Goal: Task Accomplishment & Management: Manage account settings

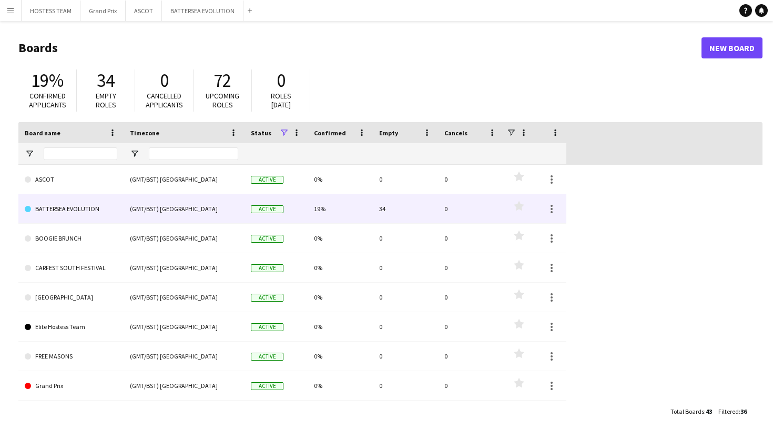
click at [134, 208] on div "(GMT/BST) [GEOGRAPHIC_DATA]" at bounding box center [184, 208] width 121 height 29
click at [97, 209] on link "BATTERSEA EVOLUTION" at bounding box center [71, 208] width 93 height 29
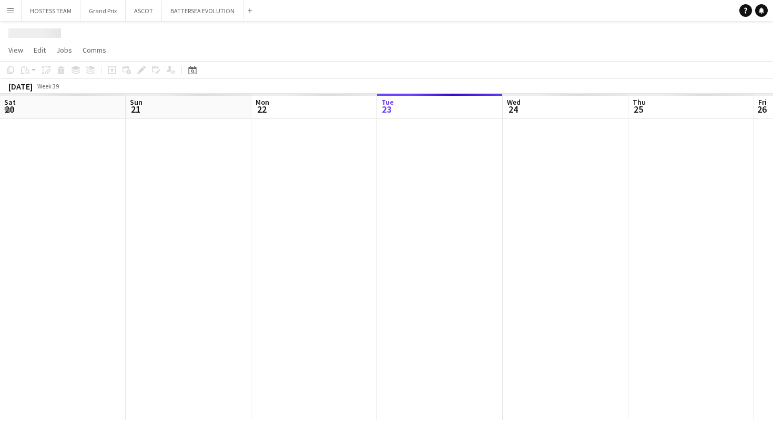
click at [97, 209] on div at bounding box center [754, 269] width 1508 height 301
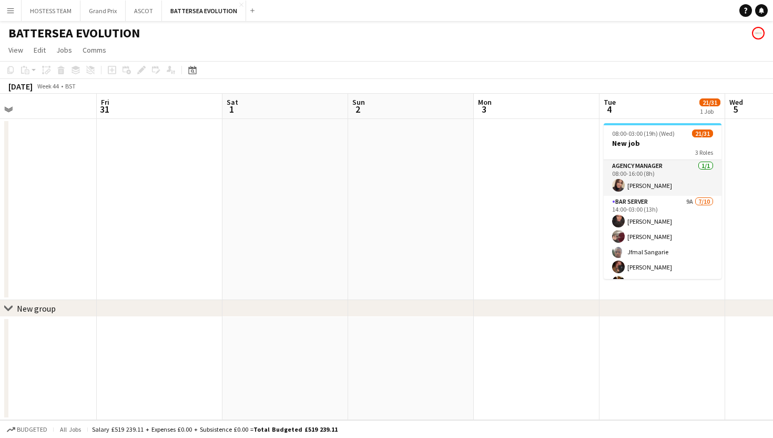
scroll to position [0, 281]
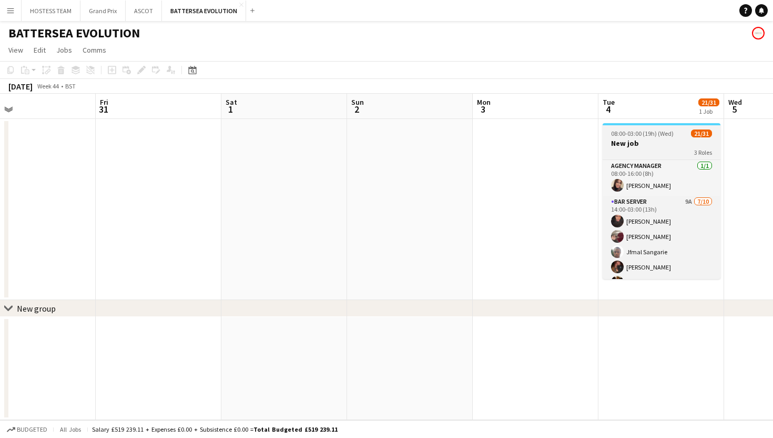
click at [607, 136] on div "08:00-03:00 (19h) (Wed) 21/31" at bounding box center [662, 133] width 118 height 8
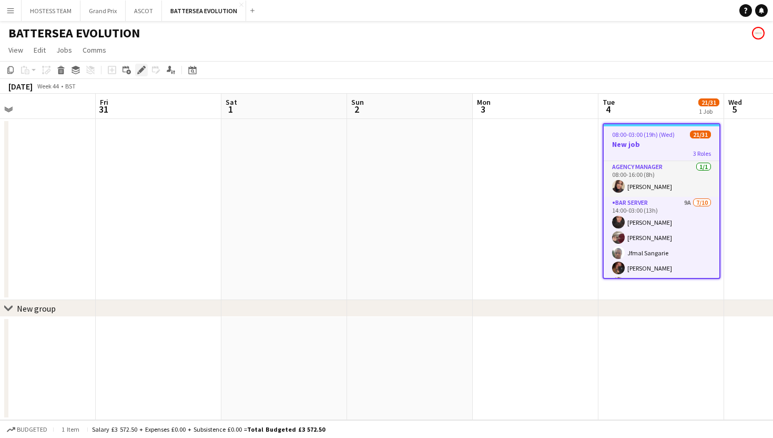
click at [143, 67] on icon at bounding box center [144, 67] width 3 height 3
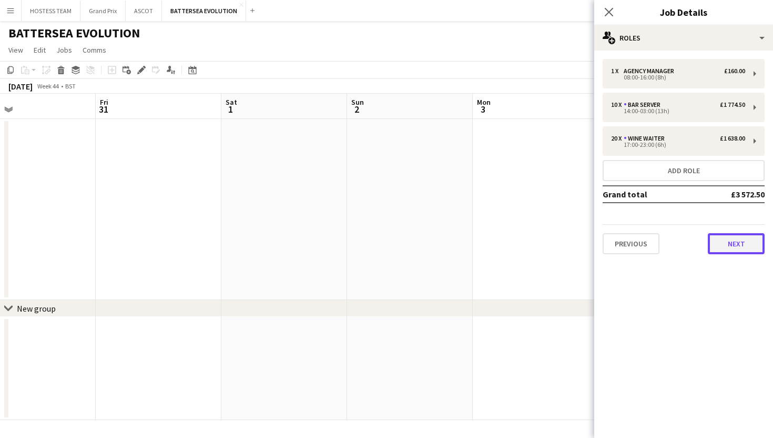
click at [753, 242] on button "Next" at bounding box center [736, 243] width 57 height 21
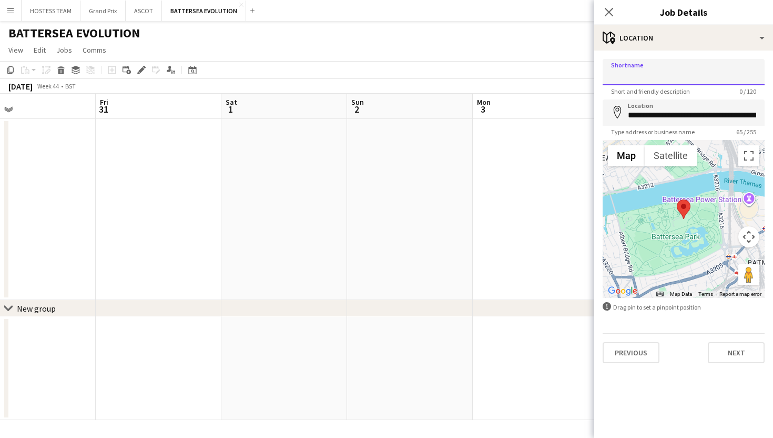
click at [692, 70] on input "Shortname" at bounding box center [684, 72] width 162 height 26
type input "**********"
click at [737, 345] on button "Next" at bounding box center [736, 352] width 57 height 21
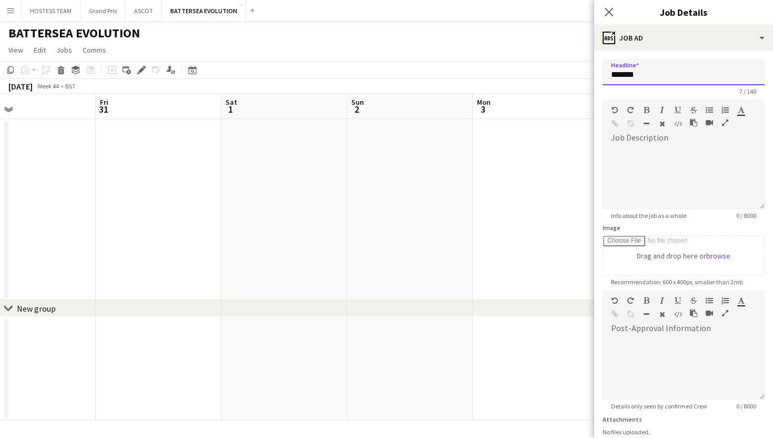
click at [661, 69] on input "*******" at bounding box center [684, 72] width 162 height 26
click at [693, 72] on input "**********" at bounding box center [684, 72] width 162 height 26
type input "**********"
click at [523, 337] on app-date-cell at bounding box center [536, 368] width 126 height 103
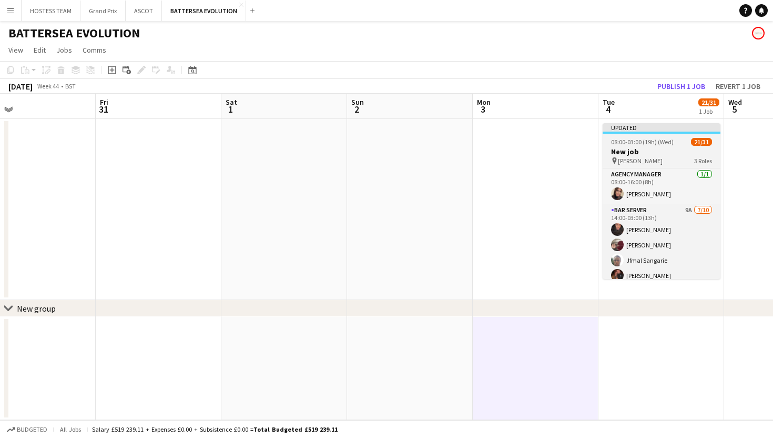
click at [643, 159] on span "EA MASTERS" at bounding box center [640, 161] width 45 height 8
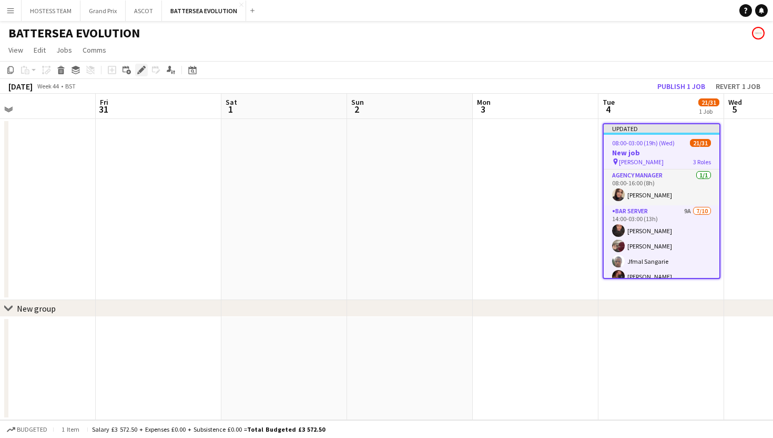
click at [143, 70] on icon at bounding box center [141, 70] width 6 height 6
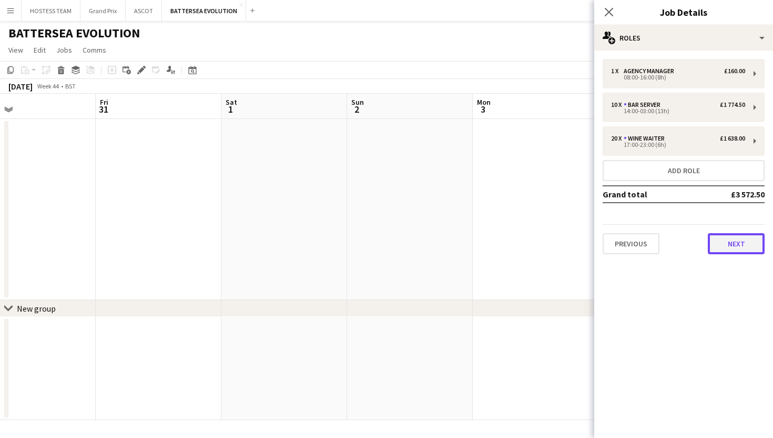
click at [742, 246] on button "Next" at bounding box center [736, 243] width 57 height 21
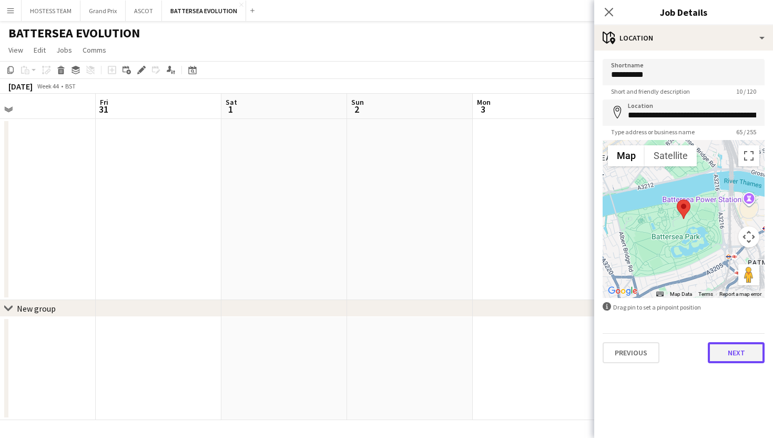
click at [728, 353] on button "Next" at bounding box center [736, 352] width 57 height 21
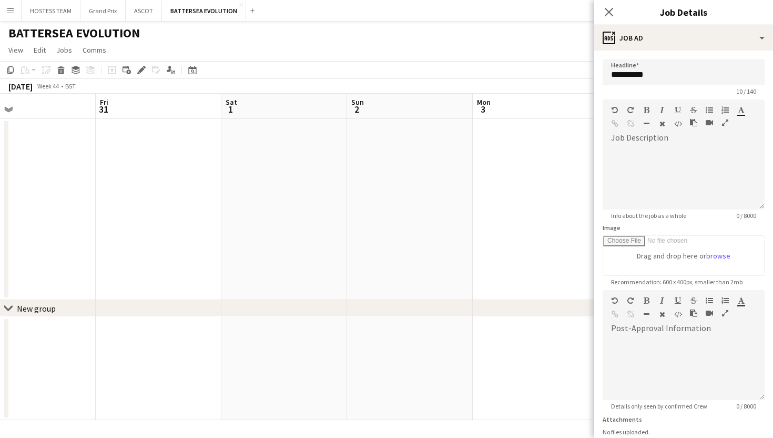
scroll to position [82, 0]
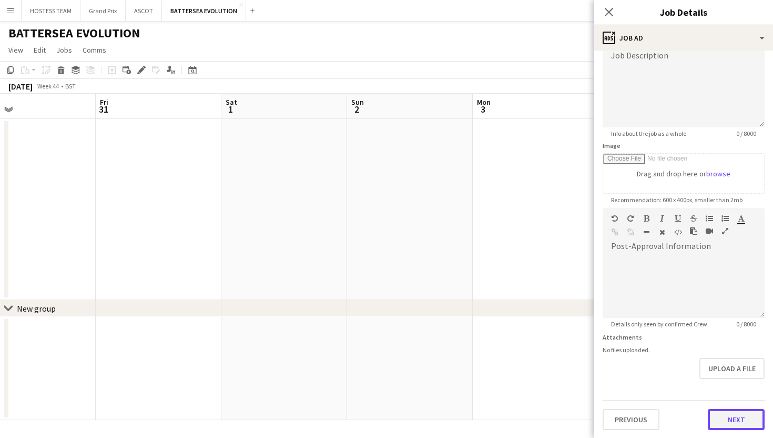
click at [728, 419] on button "Next" at bounding box center [736, 419] width 57 height 21
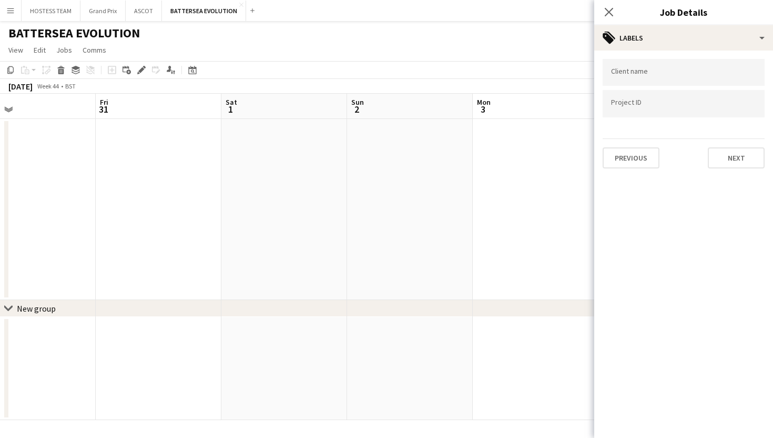
scroll to position [0, 0]
click at [737, 155] on button "Next" at bounding box center [736, 157] width 57 height 21
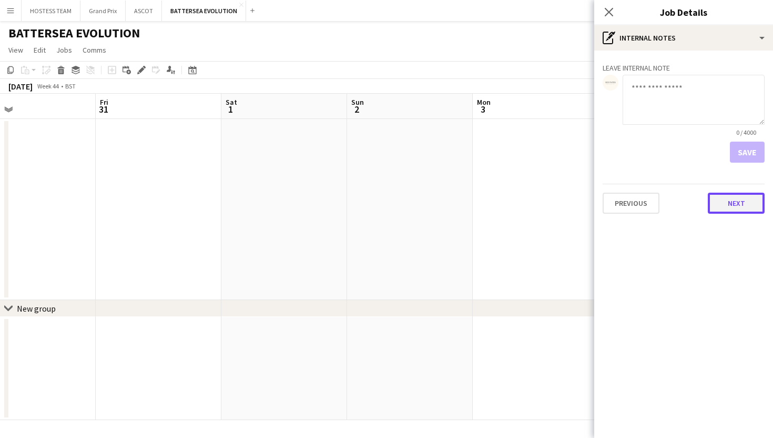
click at [734, 200] on button "Next" at bounding box center [736, 202] width 57 height 21
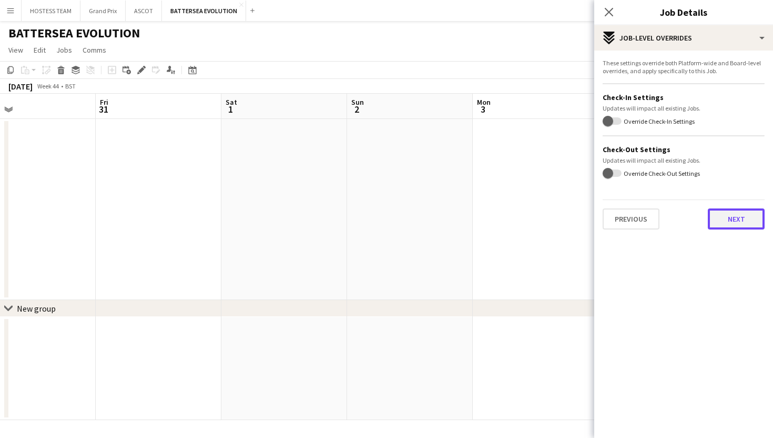
click at [734, 219] on button "Next" at bounding box center [736, 218] width 57 height 21
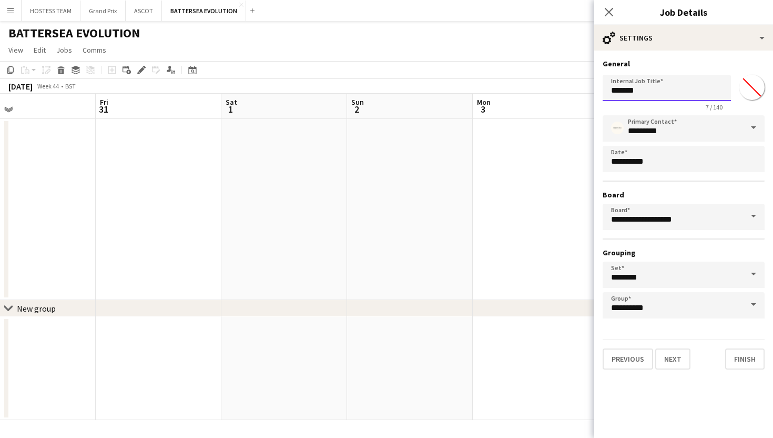
click at [652, 91] on input "*******" at bounding box center [667, 88] width 128 height 26
type input "*"
type input "**********"
click at [643, 361] on button "Previous" at bounding box center [628, 358] width 50 height 21
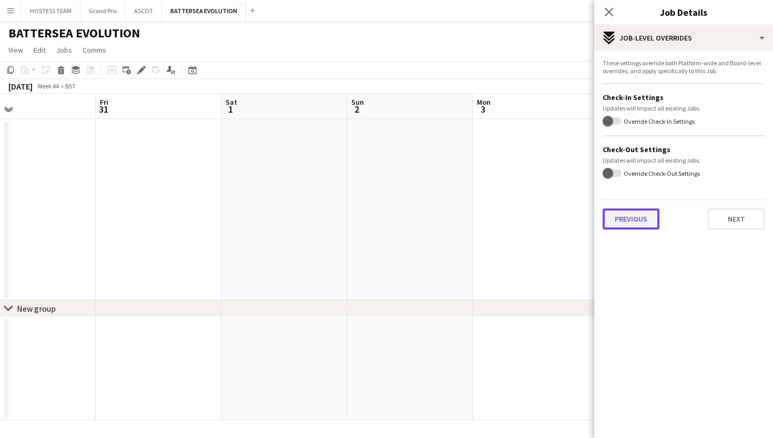
click at [635, 216] on button "Previous" at bounding box center [631, 218] width 57 height 21
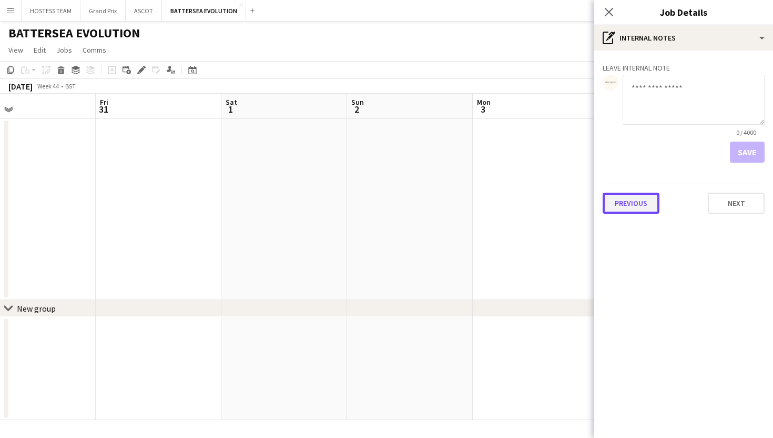
click at [635, 206] on button "Previous" at bounding box center [631, 202] width 57 height 21
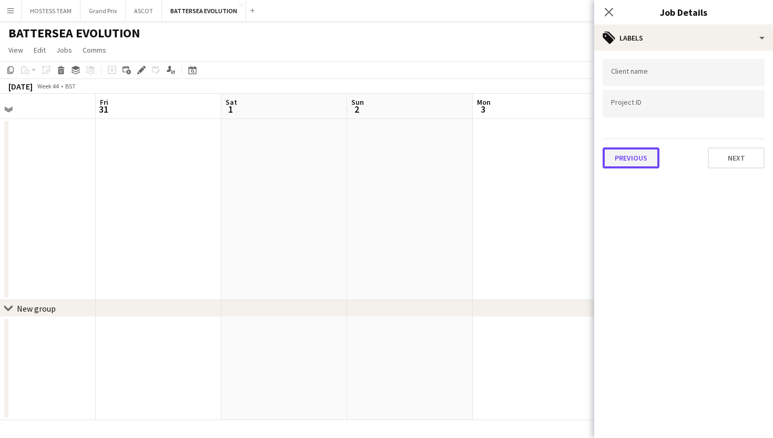
click at [633, 152] on button "Previous" at bounding box center [631, 157] width 57 height 21
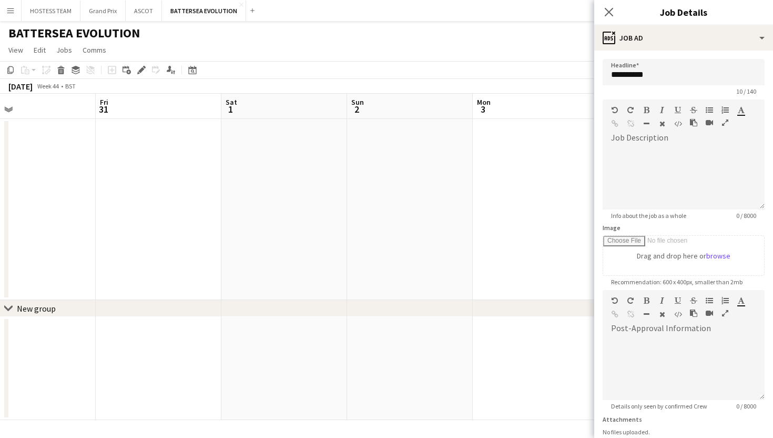
scroll to position [82, 0]
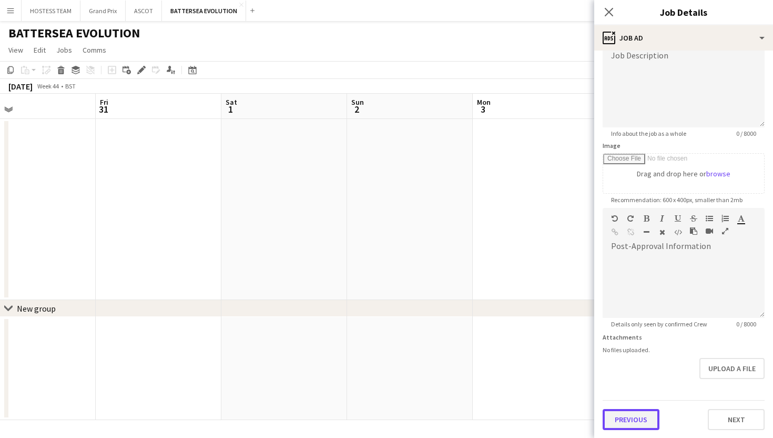
click at [625, 422] on button "Previous" at bounding box center [631, 419] width 57 height 21
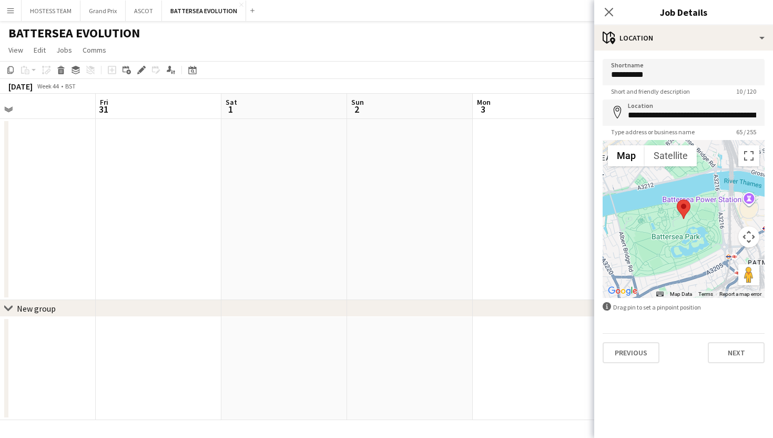
scroll to position [0, 0]
click at [633, 354] on button "Previous" at bounding box center [631, 352] width 57 height 21
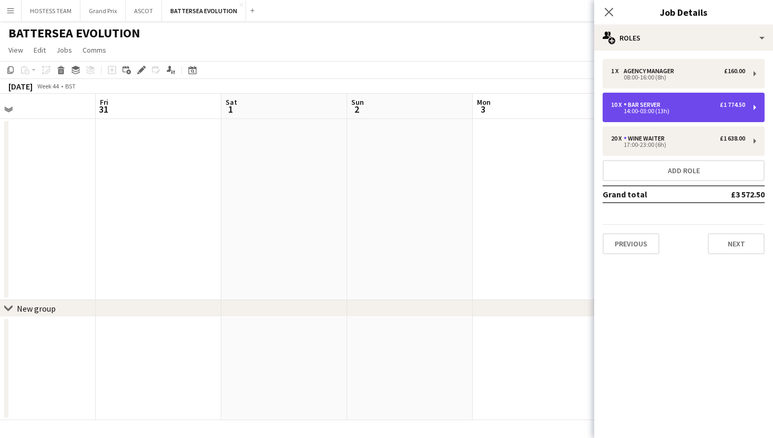
click at [756, 107] on div "10 x Bar Server £1 774.50 14:00-03:00 (13h)" at bounding box center [684, 107] width 162 height 29
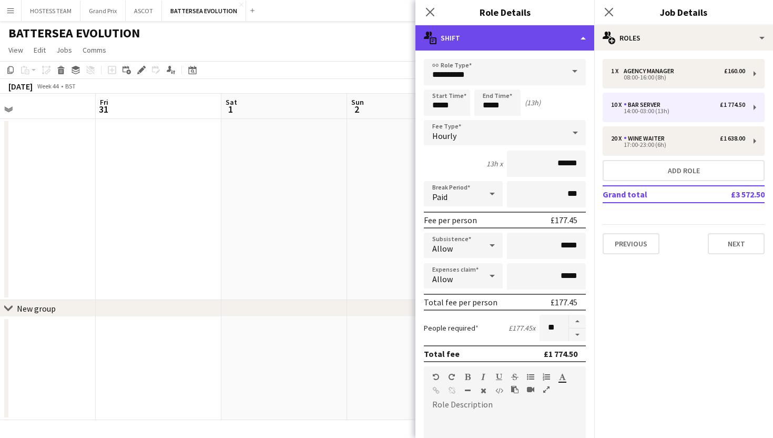
click at [578, 41] on div "multiple-actions-text Shift" at bounding box center [504, 37] width 179 height 25
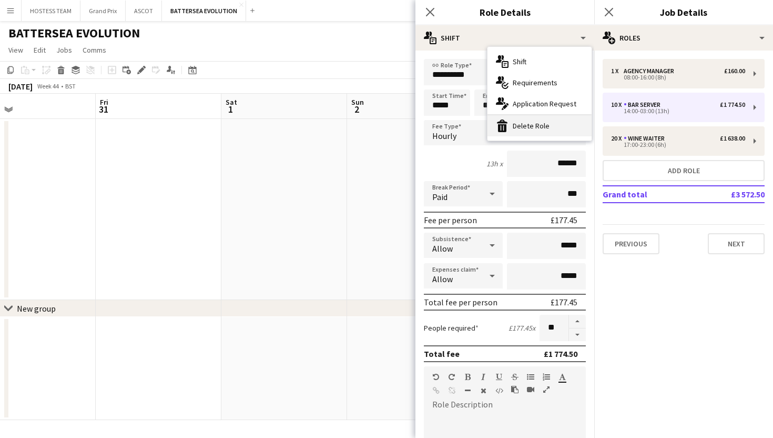
click at [550, 125] on div "bin-2 Delete Role" at bounding box center [540, 125] width 104 height 21
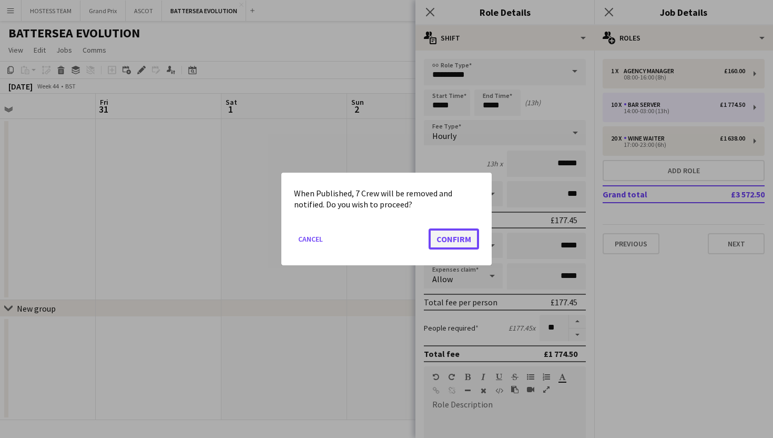
click at [456, 239] on button "Confirm" at bounding box center [454, 238] width 50 height 21
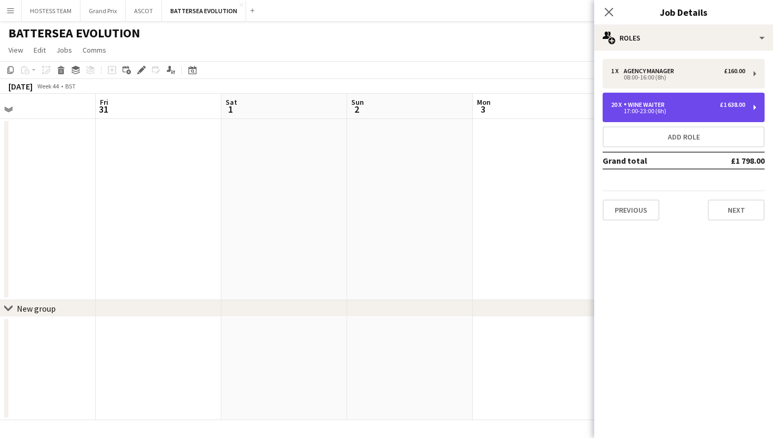
click at [630, 116] on div "20 x Wine Waiter £1 638.00 17:00-23:00 (6h)" at bounding box center [684, 107] width 162 height 29
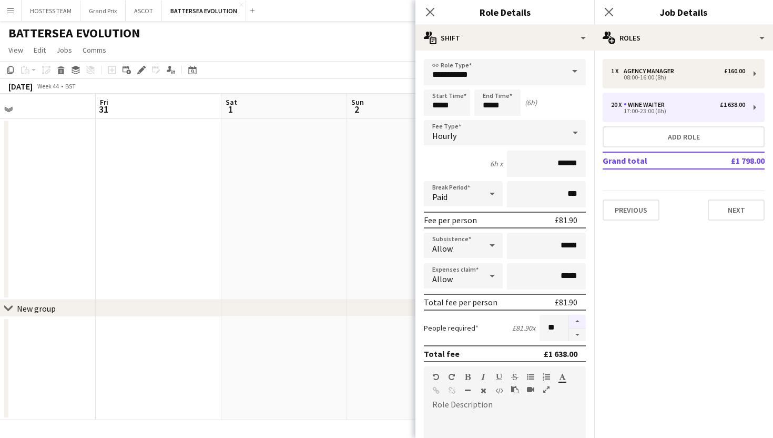
click at [577, 321] on button "button" at bounding box center [577, 321] width 17 height 14
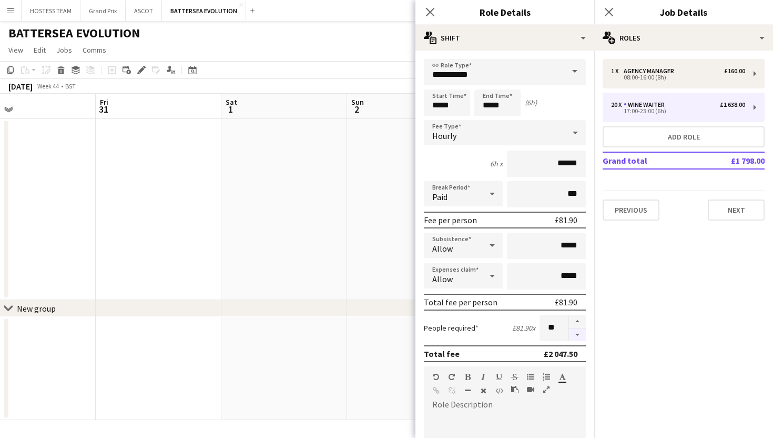
click at [576, 334] on button "button" at bounding box center [577, 334] width 17 height 13
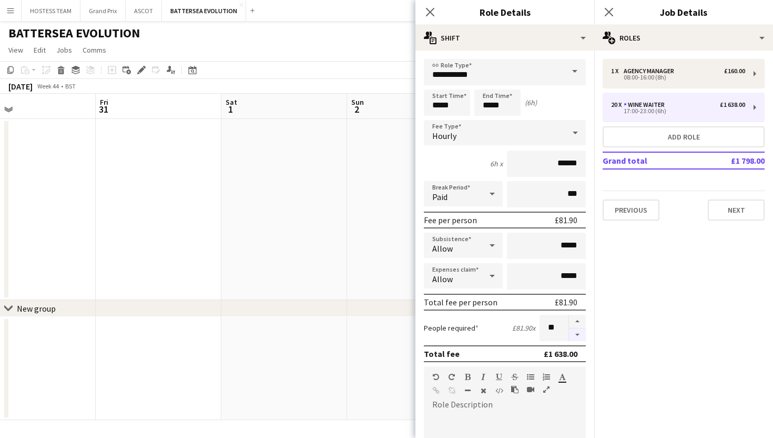
click at [576, 334] on button "button" at bounding box center [577, 334] width 17 height 13
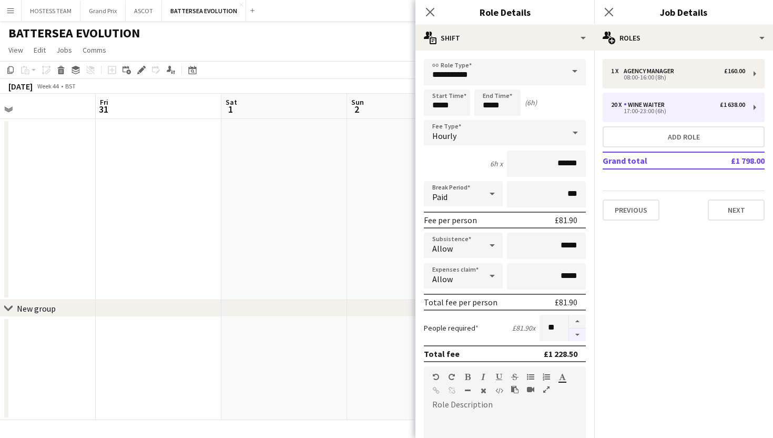
click at [576, 334] on button "button" at bounding box center [577, 334] width 17 height 13
type input "**"
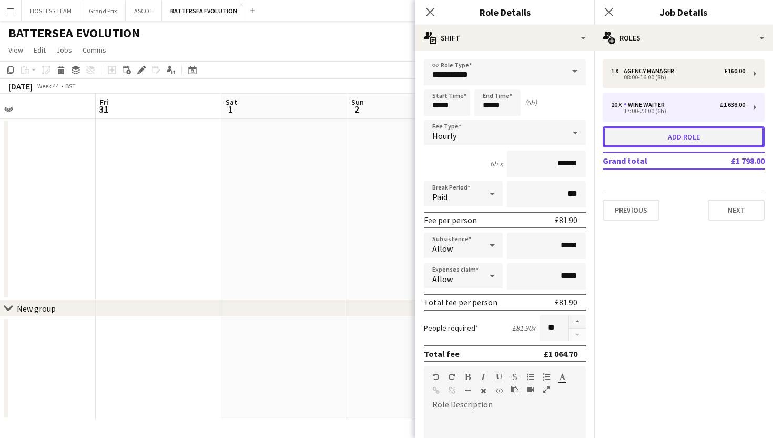
click at [677, 138] on button "Add role" at bounding box center [684, 136] width 162 height 21
type input "*****"
type input "******"
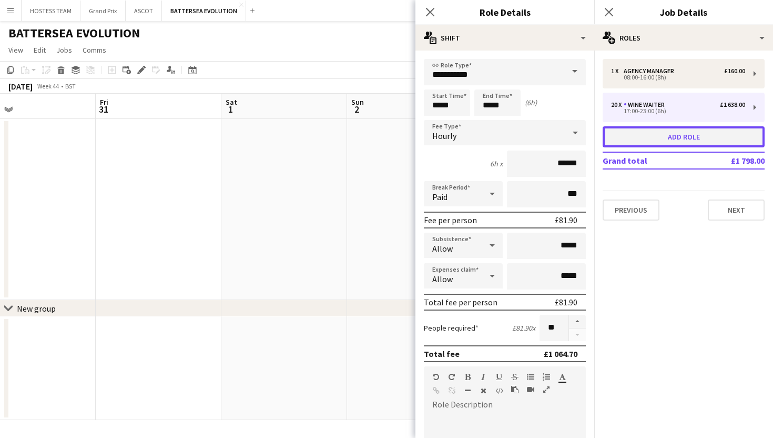
type input "*"
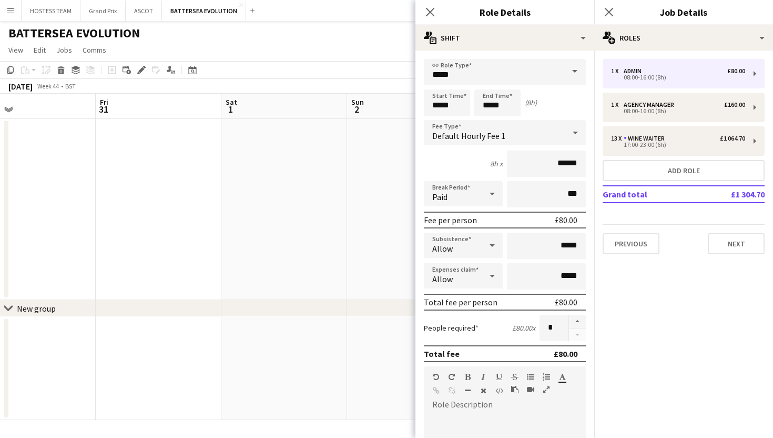
click at [582, 73] on span at bounding box center [575, 71] width 22 height 25
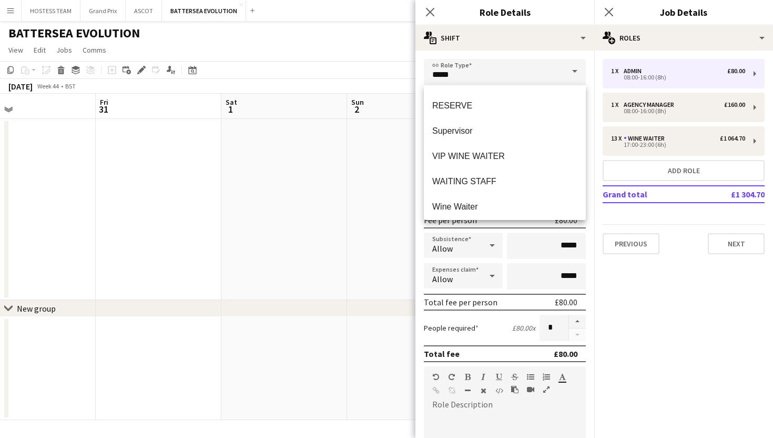
scroll to position [303, 0]
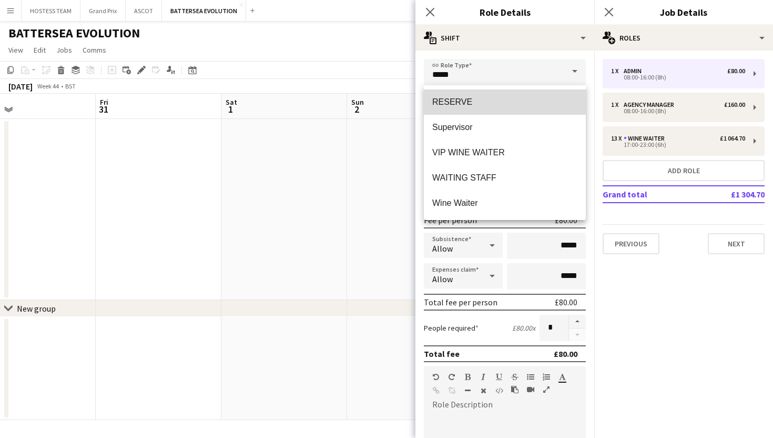
click at [506, 103] on span "RESERVE" at bounding box center [504, 102] width 145 height 10
type input "*******"
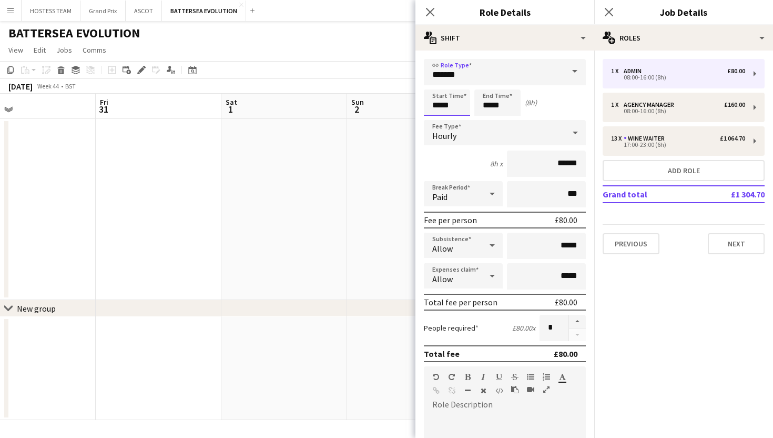
click at [440, 103] on input "*****" at bounding box center [447, 102] width 46 height 26
type input "*****"
click at [490, 105] on input "*****" at bounding box center [497, 102] width 46 height 26
type input "*****"
click at [565, 161] on input "******" at bounding box center [546, 163] width 79 height 26
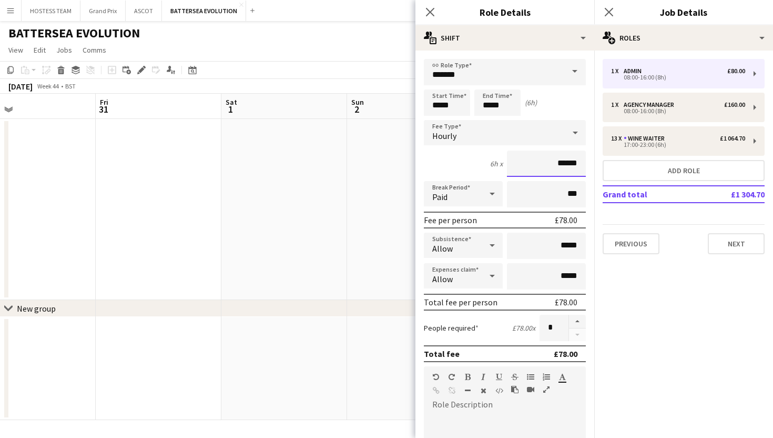
click at [581, 161] on input "******" at bounding box center [546, 163] width 79 height 26
type input "******"
click at [580, 322] on button "button" at bounding box center [577, 321] width 17 height 14
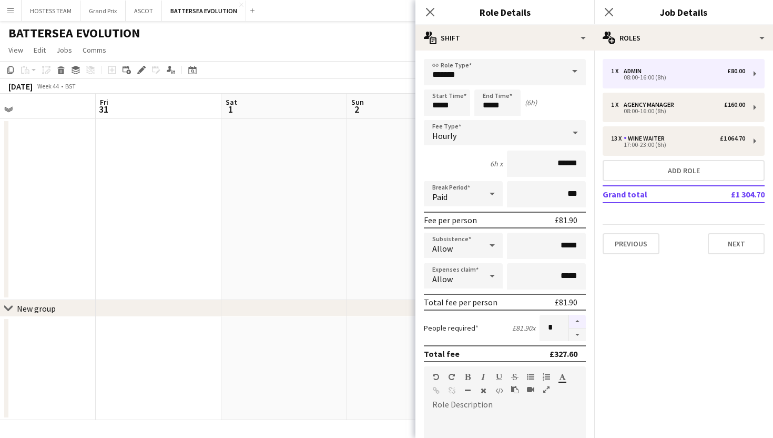
click at [580, 322] on button "button" at bounding box center [577, 321] width 17 height 14
type input "*"
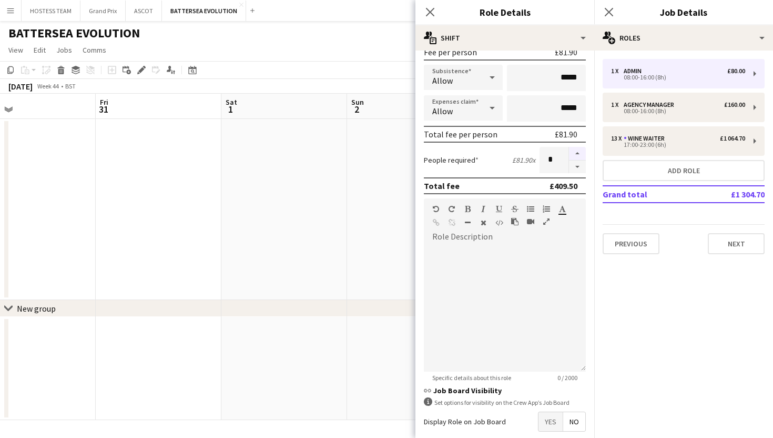
scroll to position [221, 0]
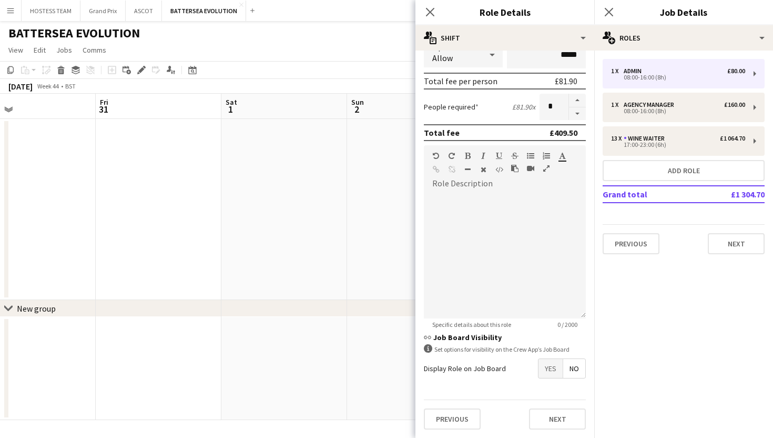
click at [551, 367] on span "Yes" at bounding box center [551, 368] width 24 height 19
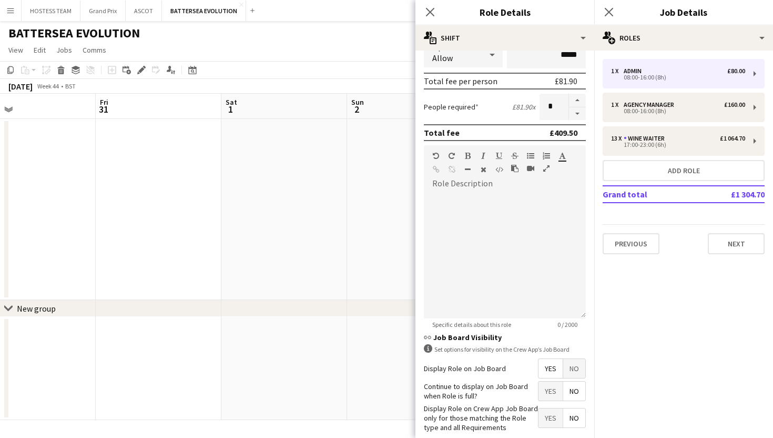
click at [551, 389] on span "Yes" at bounding box center [551, 390] width 24 height 19
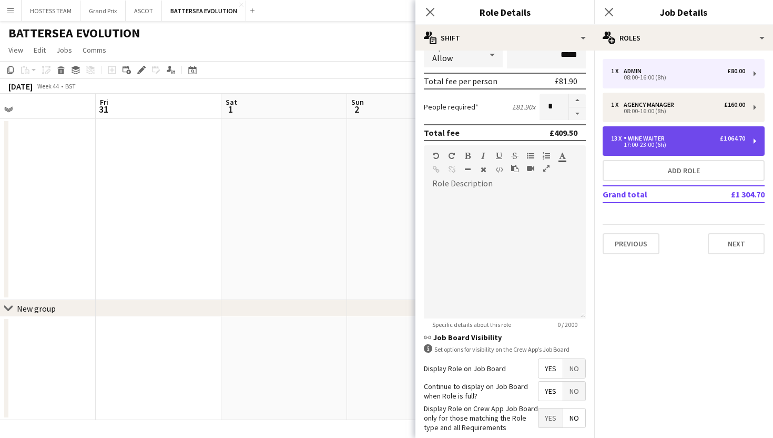
click at [671, 135] on div "13 x Wine Waiter £1 064.70" at bounding box center [678, 138] width 134 height 7
type input "**********"
type input "*****"
type input "**"
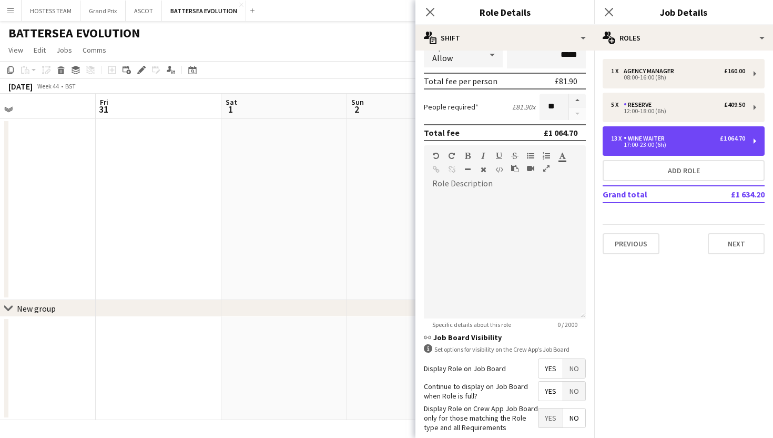
scroll to position [0, 0]
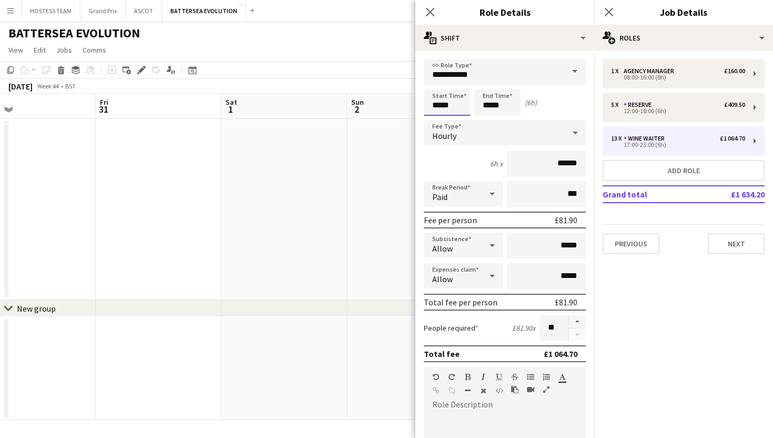
click at [440, 105] on input "*****" at bounding box center [447, 102] width 46 height 26
type input "*****"
click at [489, 103] on input "*****" at bounding box center [497, 102] width 46 height 26
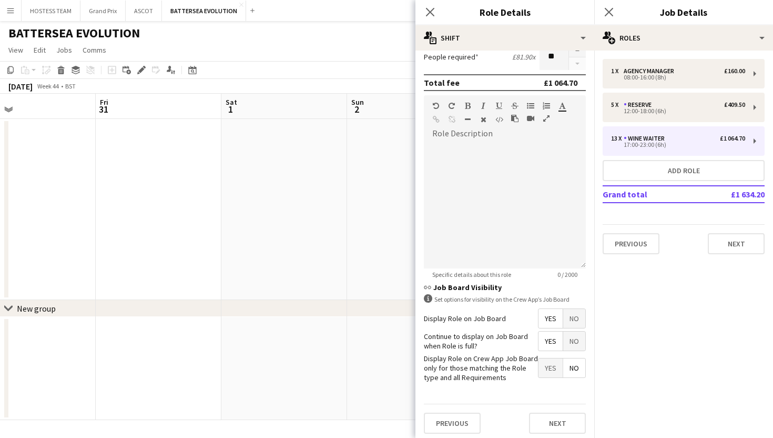
scroll to position [275, 0]
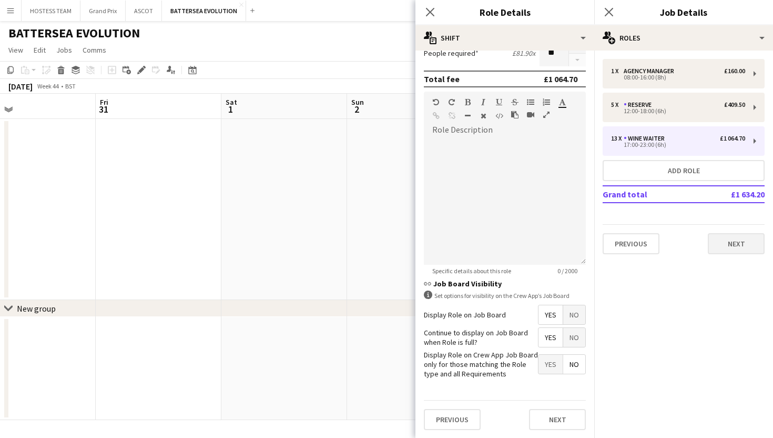
type input "*****"
click at [732, 248] on button "Next" at bounding box center [736, 243] width 57 height 21
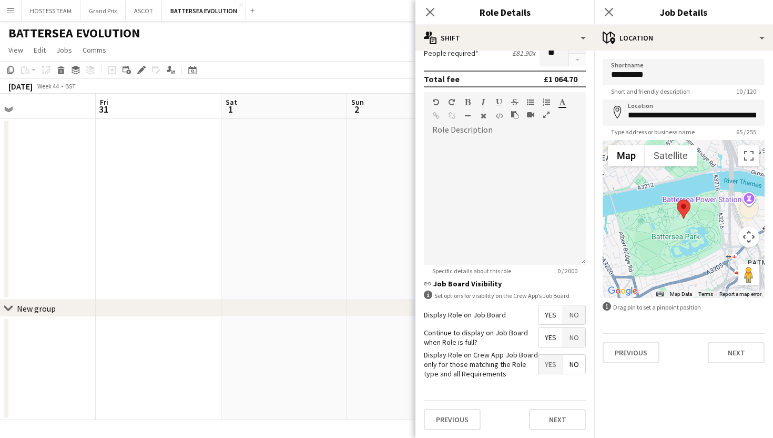
click at [378, 239] on app-date-cell at bounding box center [410, 209] width 126 height 181
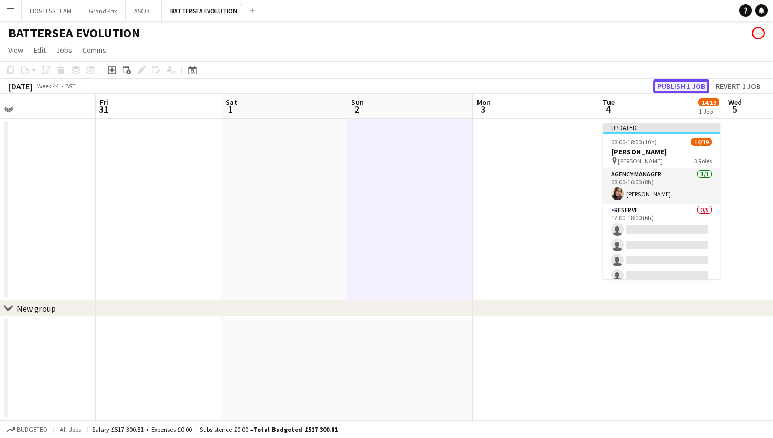
click at [669, 86] on button "Publish 1 job" at bounding box center [681, 86] width 56 height 14
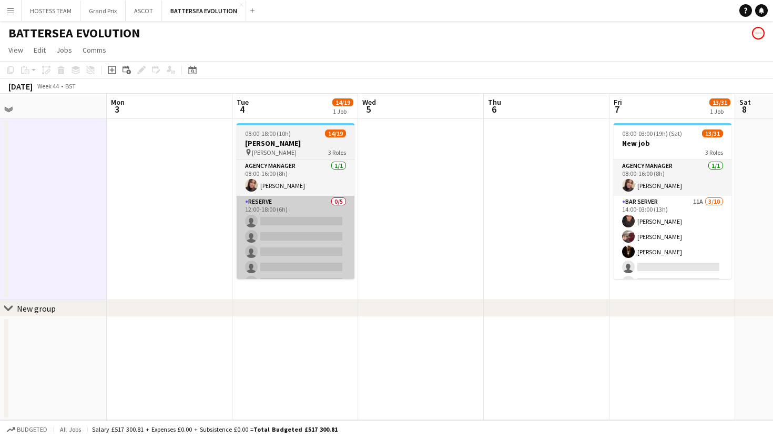
scroll to position [0, 397]
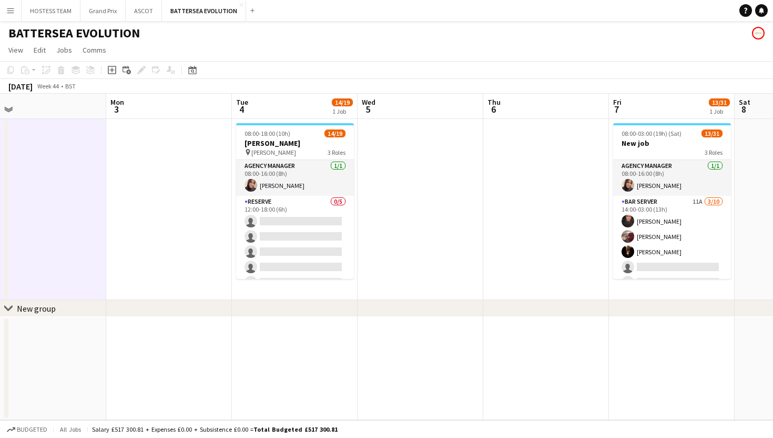
click at [540, 115] on app-board-header-date "Thu 6" at bounding box center [546, 106] width 126 height 25
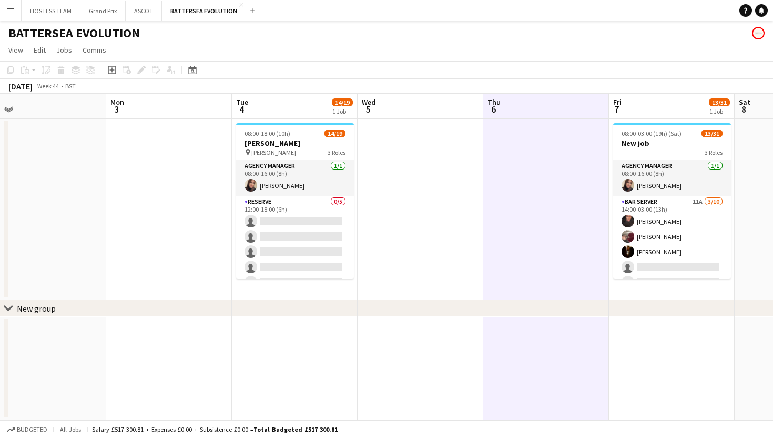
click at [519, 132] on app-date-cell at bounding box center [546, 209] width 126 height 181
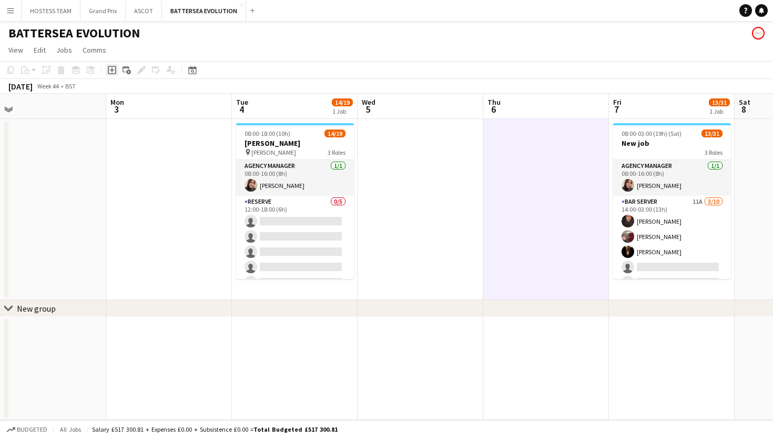
click at [113, 70] on icon at bounding box center [111, 70] width 5 height 5
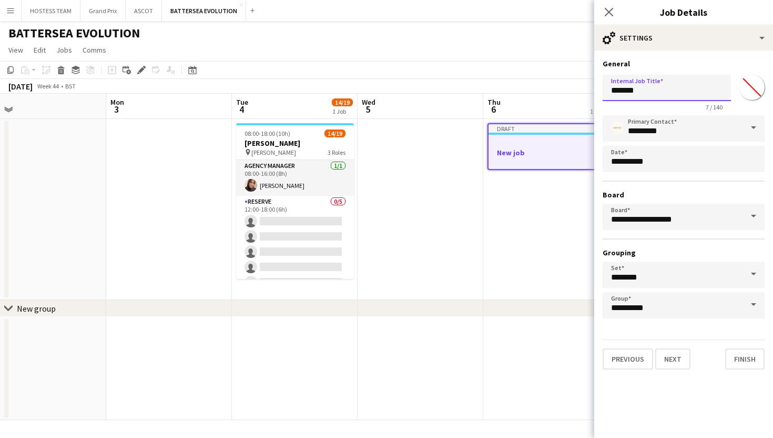
click at [646, 92] on input "*******" at bounding box center [667, 88] width 128 height 26
type input "*"
type input "**********"
click at [678, 361] on button "Next" at bounding box center [672, 358] width 35 height 21
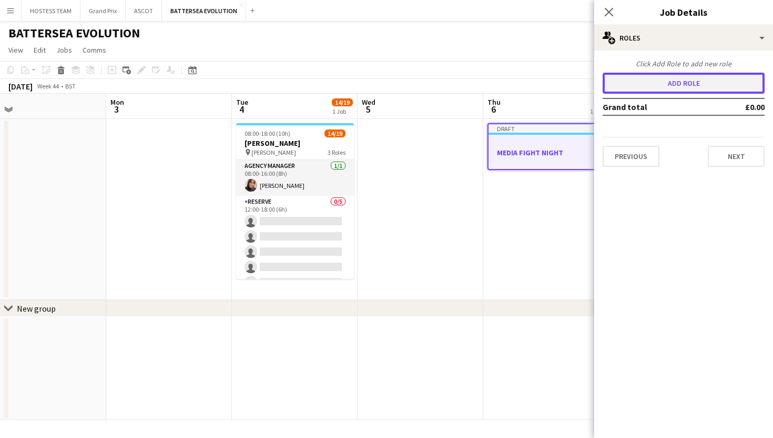
click at [689, 86] on button "Add role" at bounding box center [684, 83] width 162 height 21
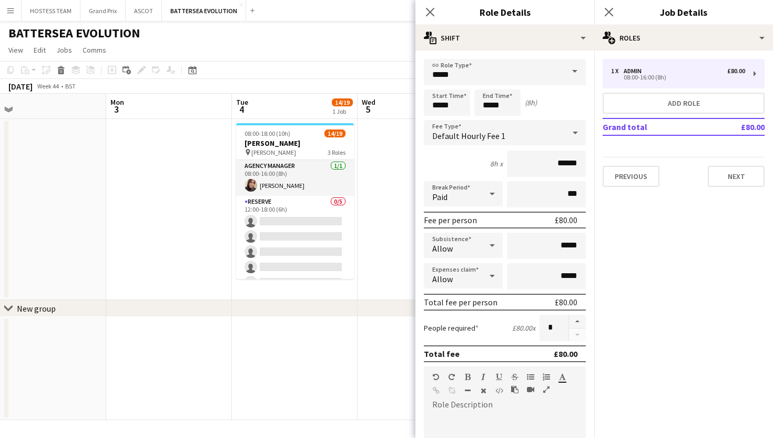
click at [569, 69] on span at bounding box center [575, 71] width 22 height 25
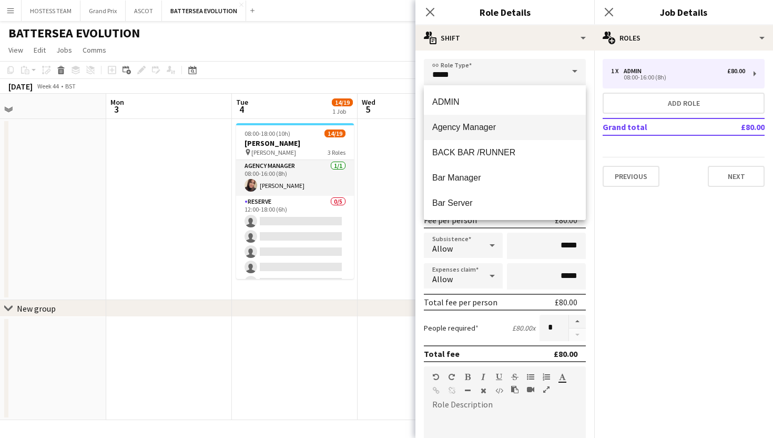
click at [542, 125] on span "Agency Manager" at bounding box center [504, 127] width 145 height 10
type input "**********"
type input "******"
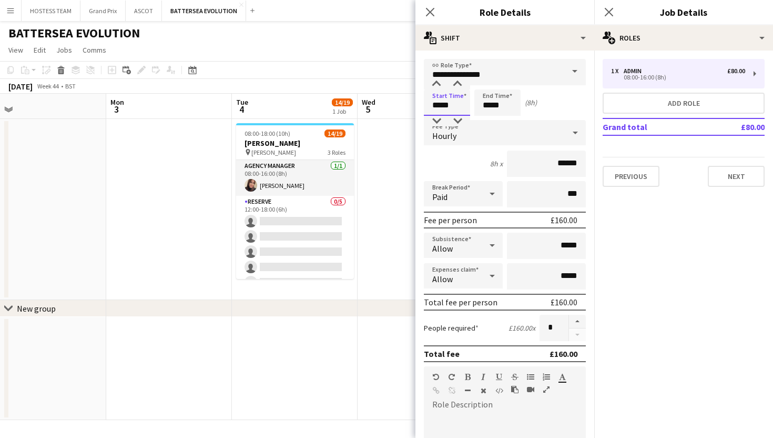
click at [440, 105] on input "*****" at bounding box center [447, 102] width 46 height 26
type input "*****"
click at [491, 103] on input "*****" at bounding box center [497, 102] width 46 height 26
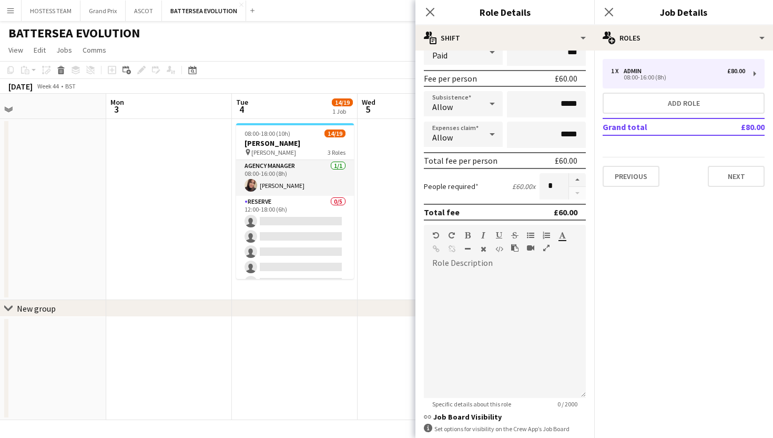
scroll to position [221, 0]
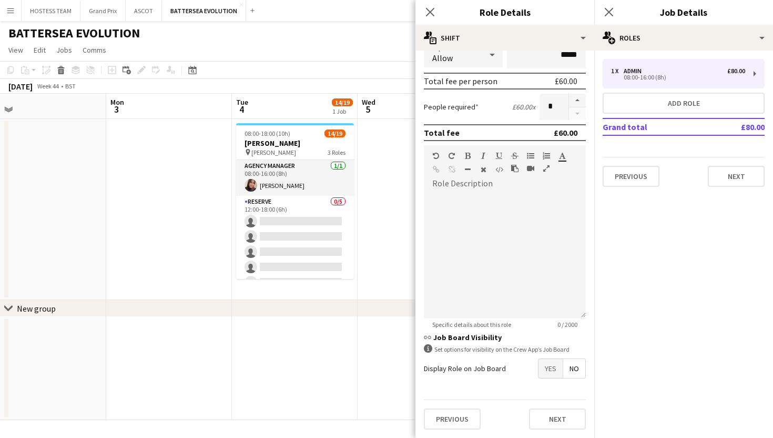
type input "*****"
click at [546, 374] on span "Yes" at bounding box center [551, 368] width 24 height 19
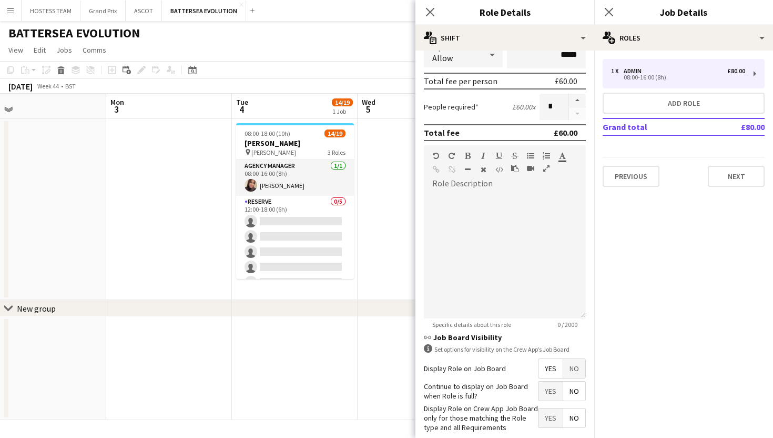
click at [547, 393] on span "Yes" at bounding box center [551, 390] width 24 height 19
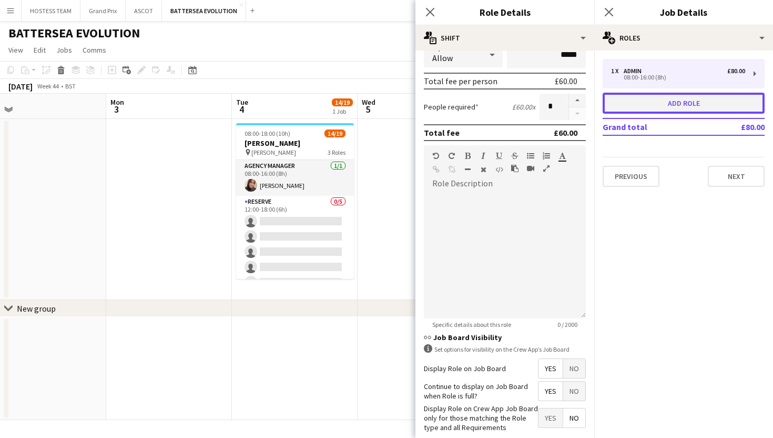
click at [672, 104] on button "Add role" at bounding box center [684, 103] width 162 height 21
type input "*****"
type input "******"
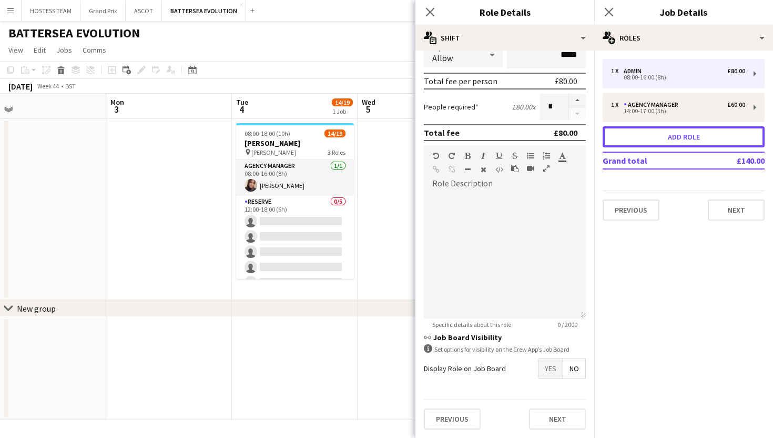
scroll to position [0, 0]
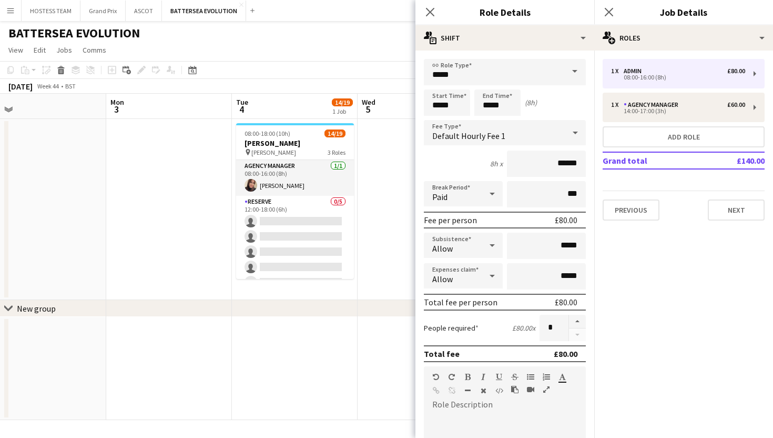
click at [573, 67] on span at bounding box center [575, 71] width 22 height 25
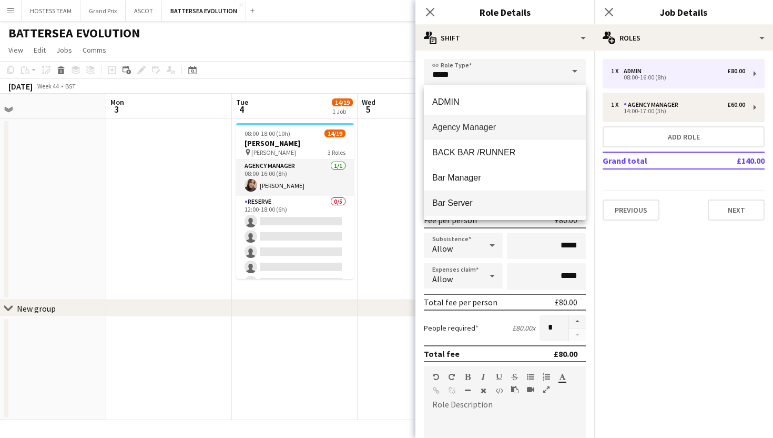
click at [531, 196] on mat-option "Bar Server" at bounding box center [505, 202] width 162 height 25
type input "**********"
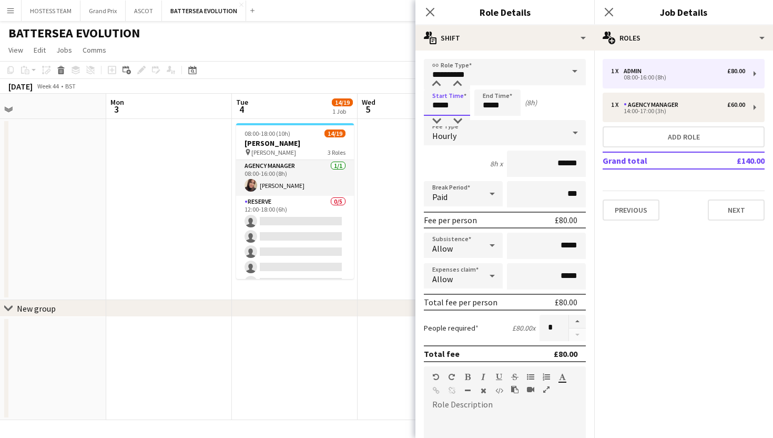
click at [439, 103] on input "*****" at bounding box center [447, 102] width 46 height 26
type input "*****"
click at [490, 104] on input "*****" at bounding box center [497, 102] width 46 height 26
type input "*****"
click at [567, 164] on input "******" at bounding box center [546, 163] width 79 height 26
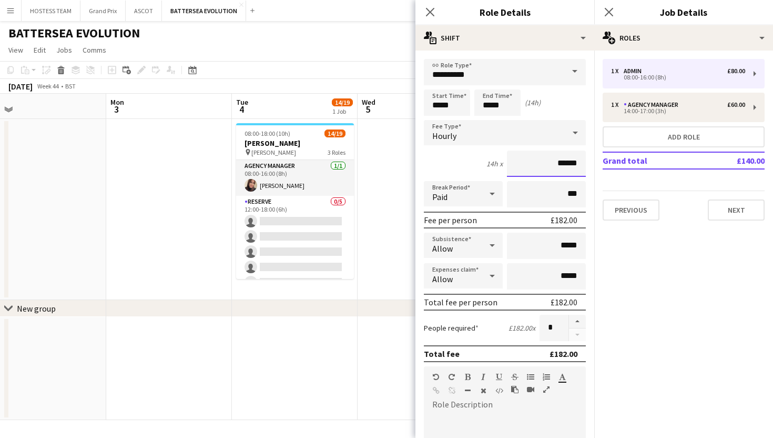
click at [580, 160] on input "******" at bounding box center [546, 163] width 79 height 26
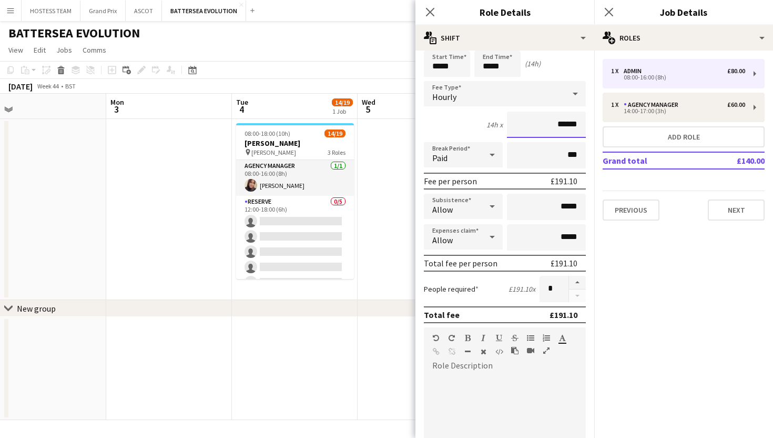
scroll to position [73, 0]
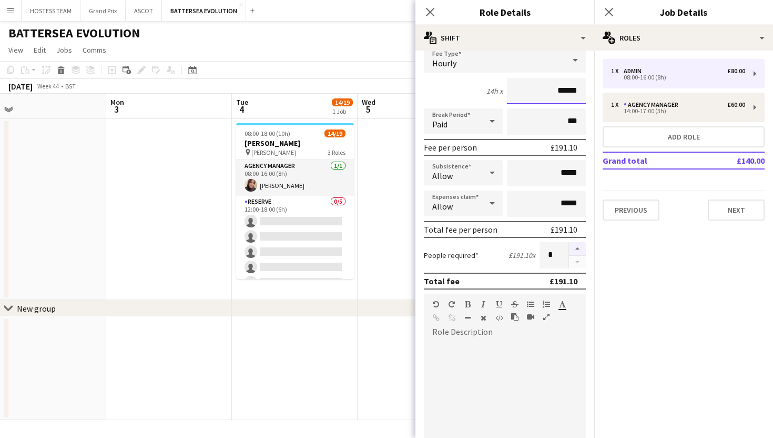
type input "******"
click at [580, 250] on button "button" at bounding box center [577, 249] width 17 height 14
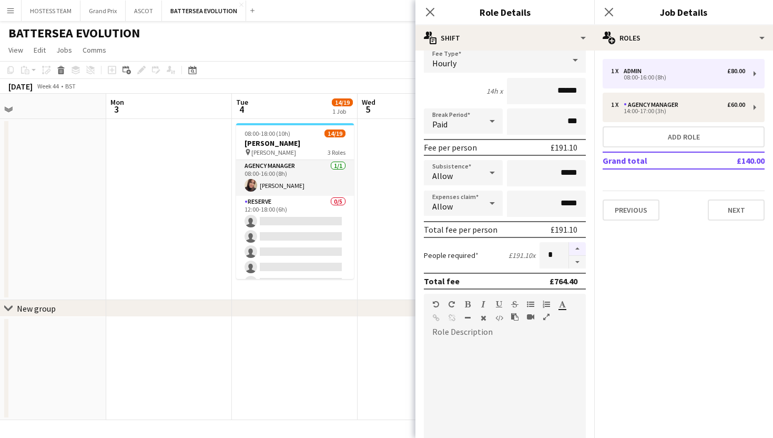
click at [580, 250] on button "button" at bounding box center [577, 249] width 17 height 14
type input "*"
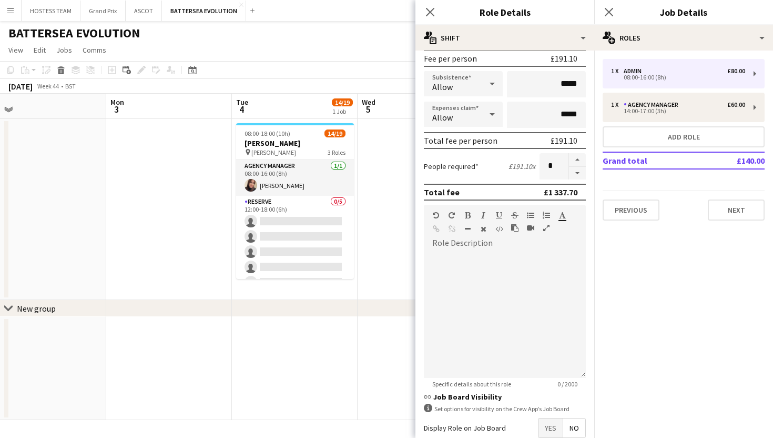
scroll to position [221, 0]
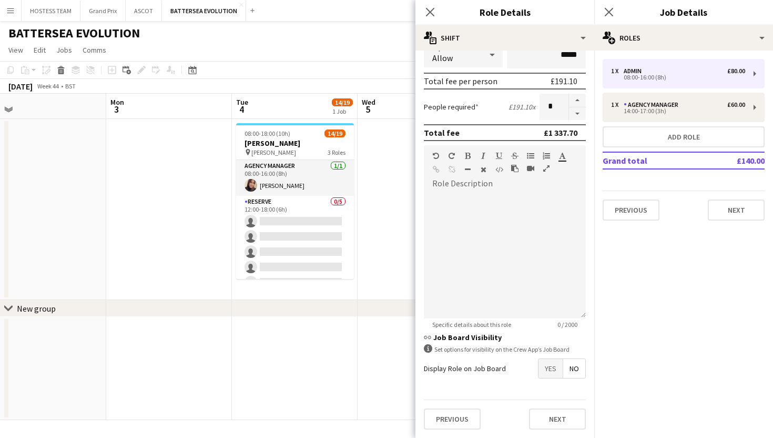
click at [550, 361] on span "Yes" at bounding box center [551, 368] width 24 height 19
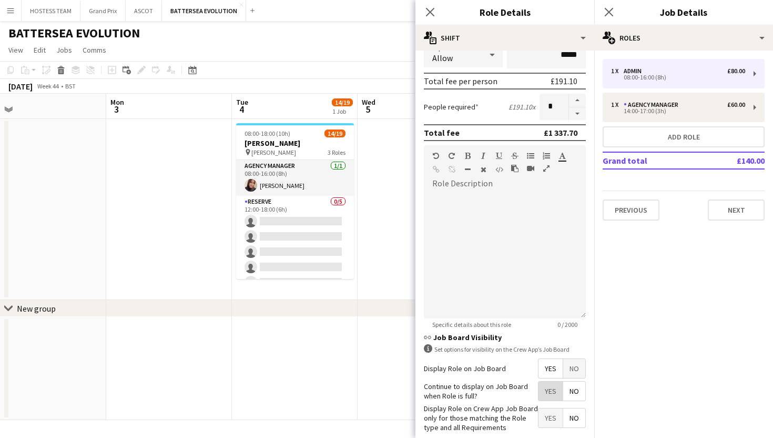
click at [550, 388] on span "Yes" at bounding box center [551, 390] width 24 height 19
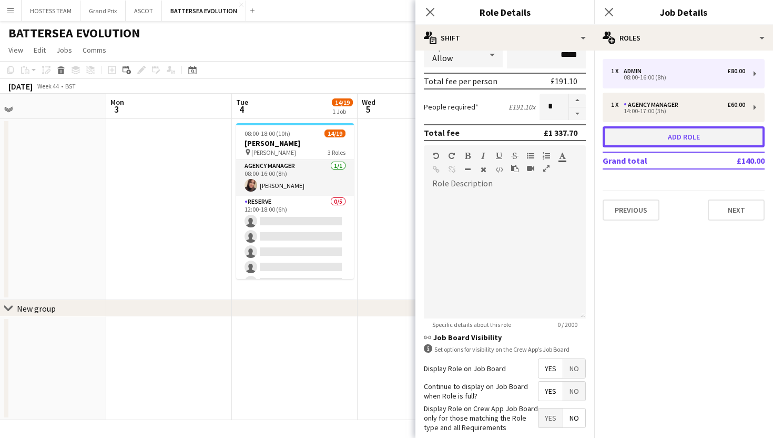
click at [665, 141] on button "Add role" at bounding box center [684, 136] width 162 height 21
type input "*****"
type input "******"
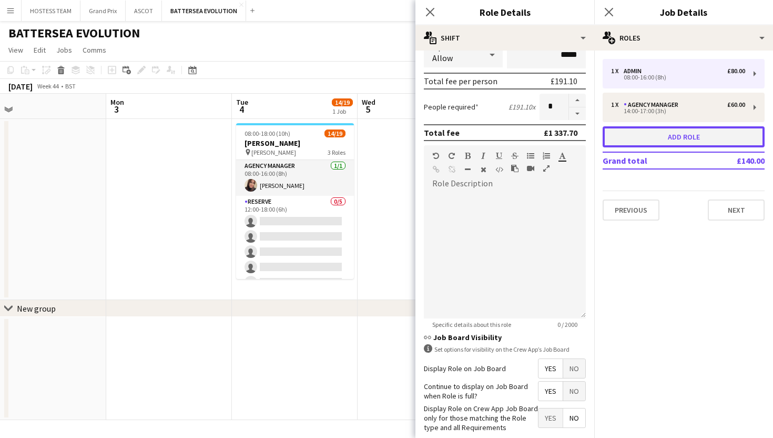
type input "*"
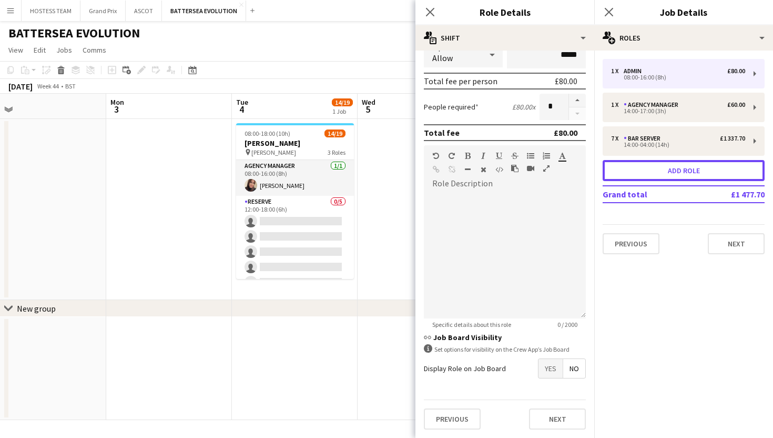
scroll to position [0, 0]
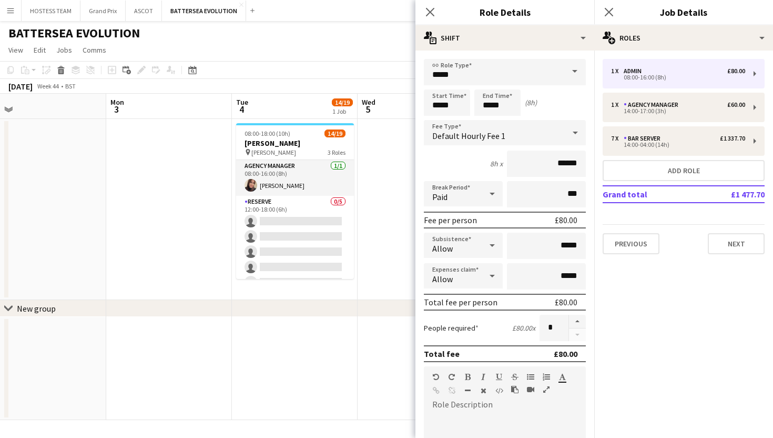
click at [574, 70] on span at bounding box center [575, 71] width 22 height 25
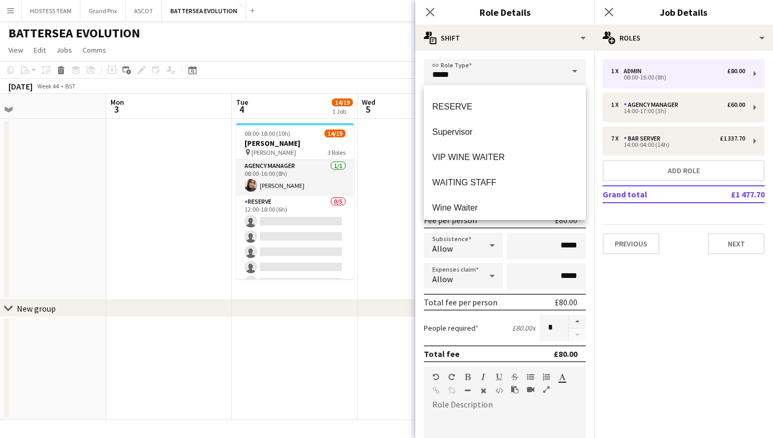
scroll to position [303, 0]
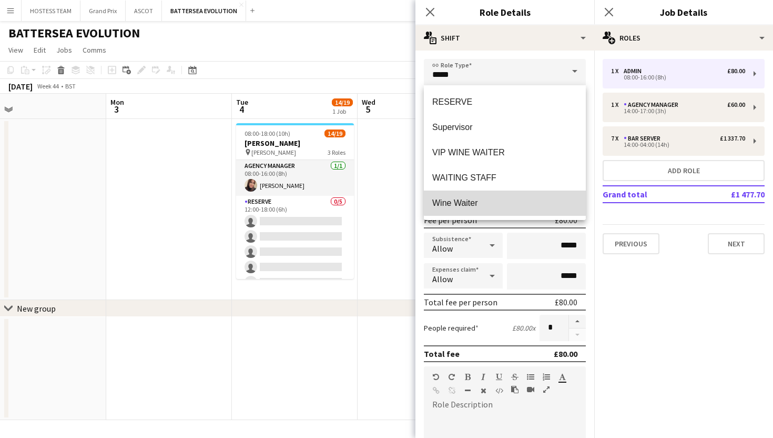
click at [524, 200] on span "Wine Waiter" at bounding box center [504, 203] width 145 height 10
type input "**********"
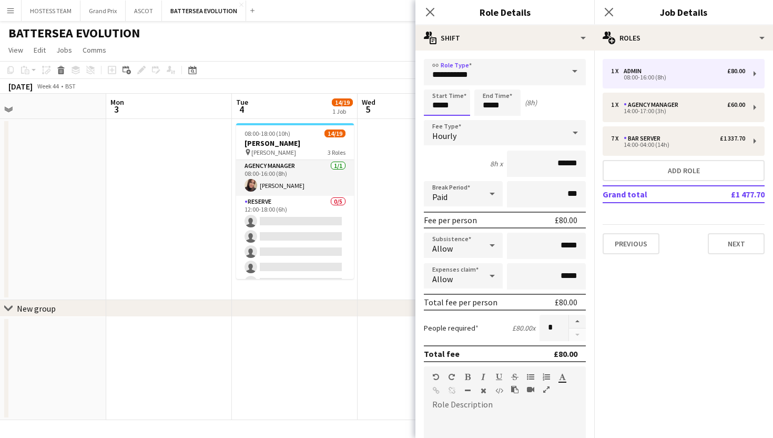
click at [440, 105] on input "*****" at bounding box center [447, 102] width 46 height 26
type input "*****"
click at [492, 103] on input "*****" at bounding box center [497, 102] width 46 height 26
click at [501, 102] on input "*****" at bounding box center [497, 102] width 46 height 26
type input "*****"
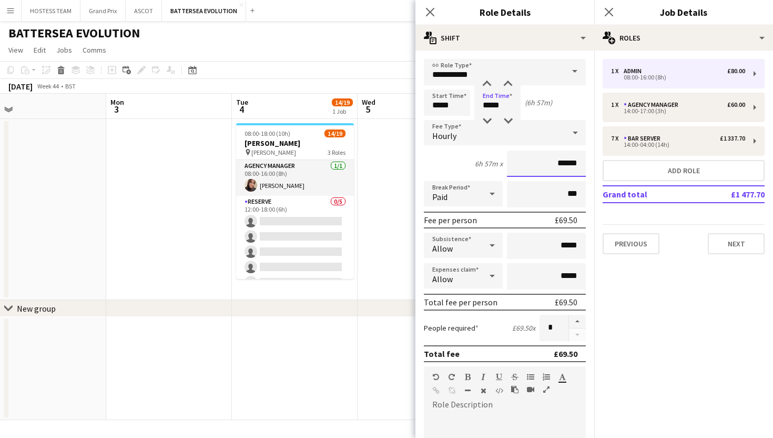
click at [564, 160] on input "******" at bounding box center [546, 163] width 79 height 26
click at [575, 164] on input "******" at bounding box center [546, 163] width 79 height 26
type input "******"
click at [575, 319] on button "button" at bounding box center [577, 321] width 17 height 14
click at [561, 326] on input "*" at bounding box center [554, 327] width 29 height 26
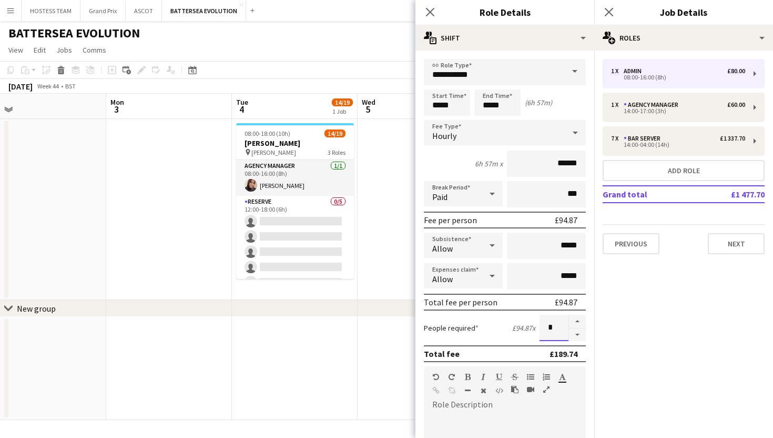
click at [561, 326] on input "*" at bounding box center [554, 327] width 29 height 26
click at [579, 322] on button "button" at bounding box center [577, 321] width 17 height 14
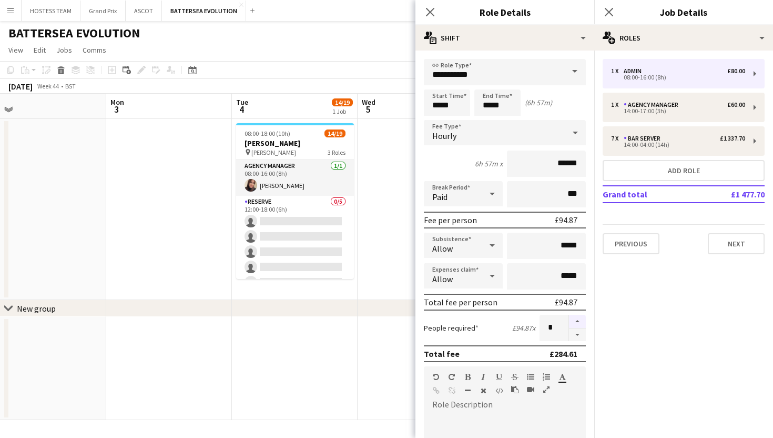
click at [579, 322] on button "button" at bounding box center [577, 321] width 17 height 14
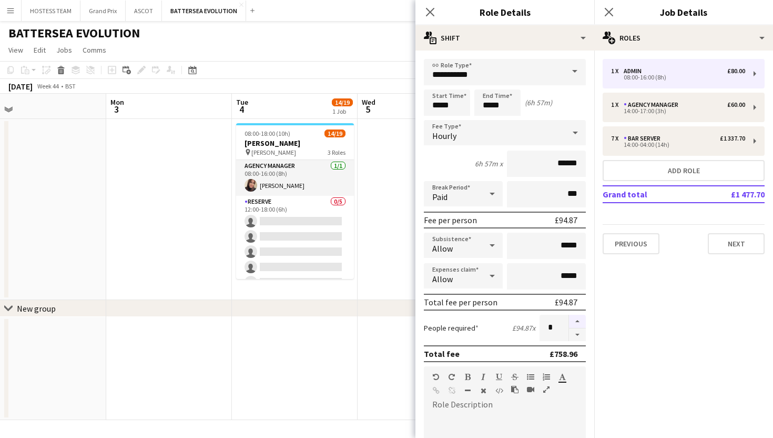
click at [579, 322] on button "button" at bounding box center [577, 321] width 17 height 14
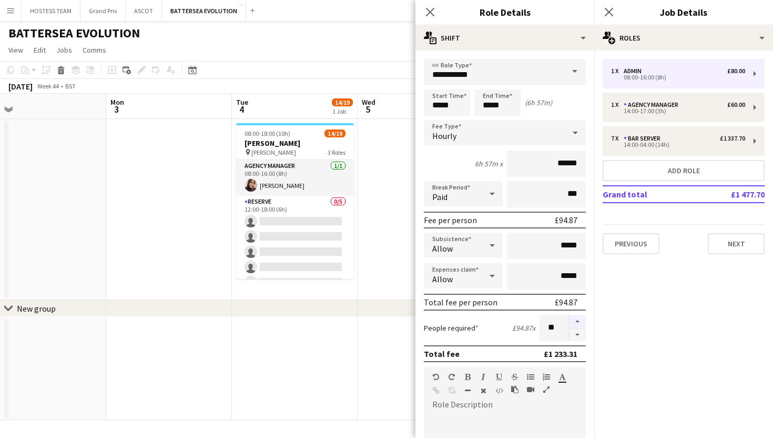
click at [579, 322] on button "button" at bounding box center [577, 321] width 17 height 14
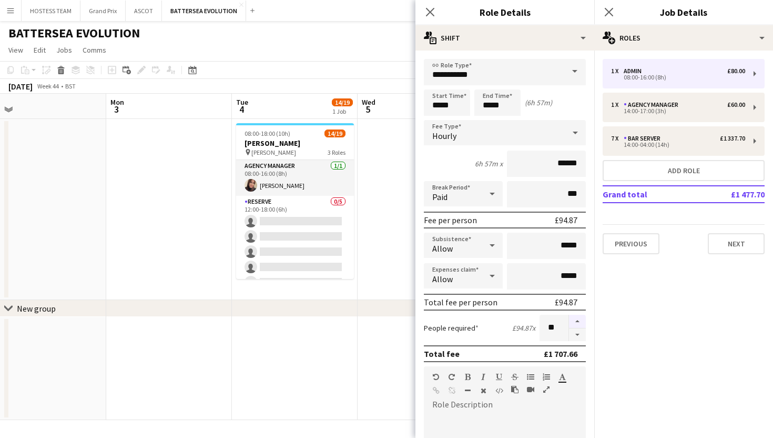
click at [579, 322] on button "button" at bounding box center [577, 321] width 17 height 14
type input "**"
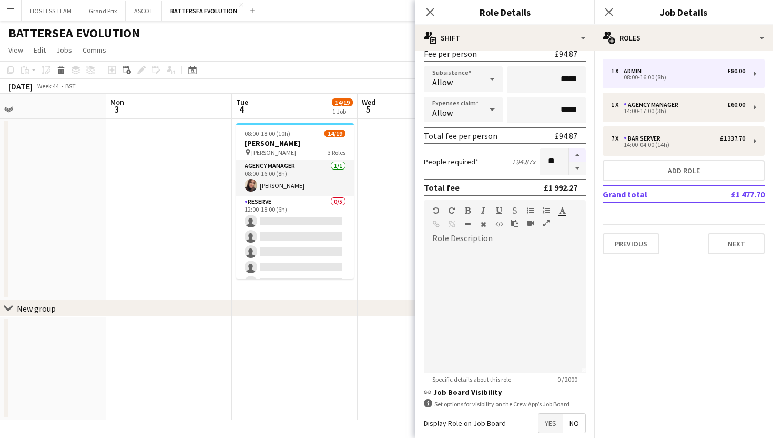
scroll to position [221, 0]
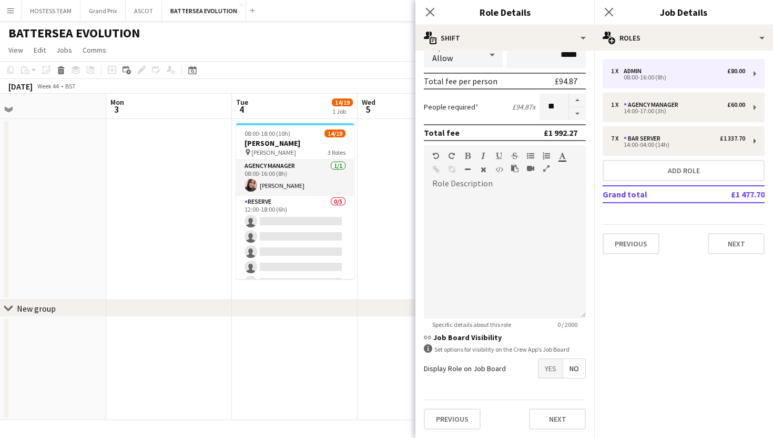
click at [551, 366] on span "Yes" at bounding box center [551, 368] width 24 height 19
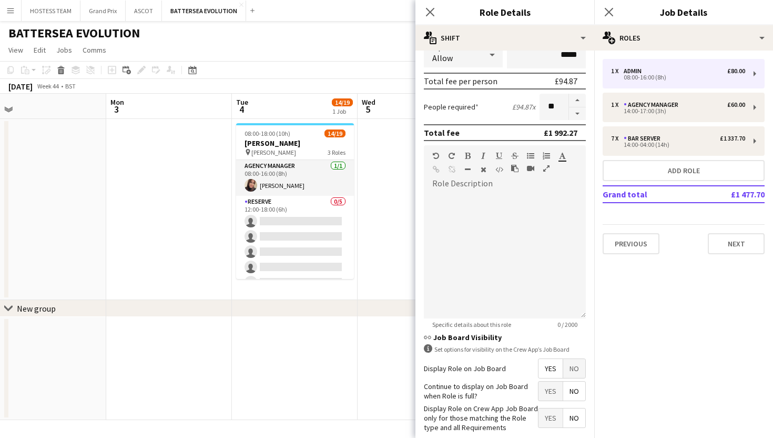
click at [551, 388] on span "Yes" at bounding box center [551, 390] width 24 height 19
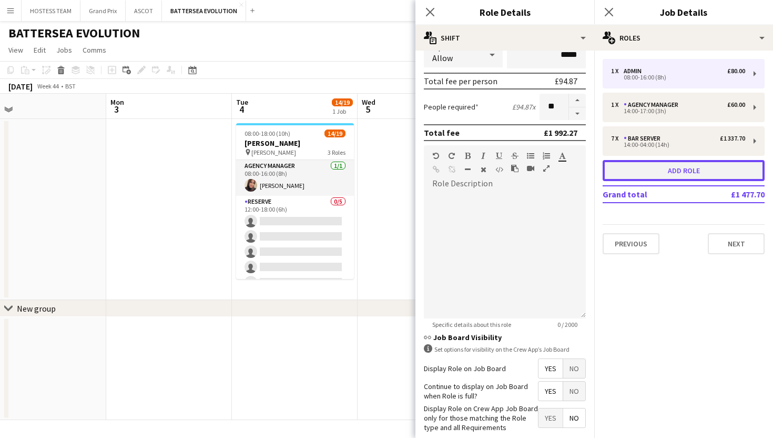
click at [660, 170] on button "Add role" at bounding box center [684, 170] width 162 height 21
type input "*****"
type input "******"
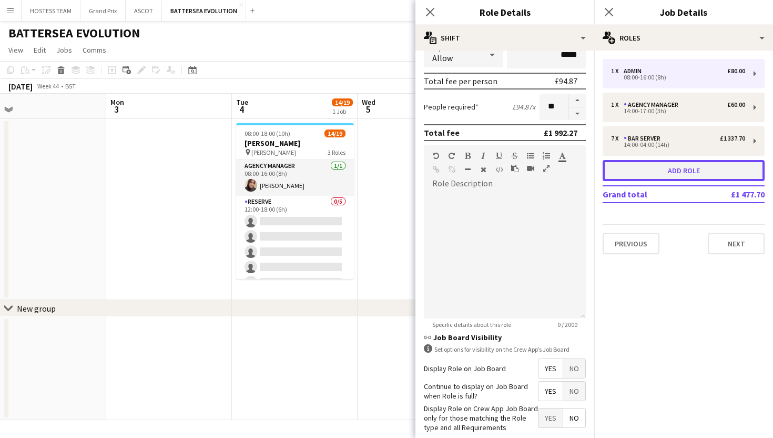
type input "*"
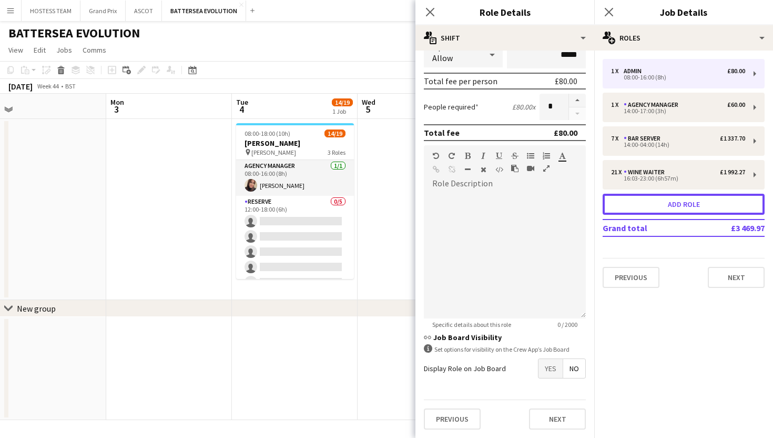
scroll to position [0, 0]
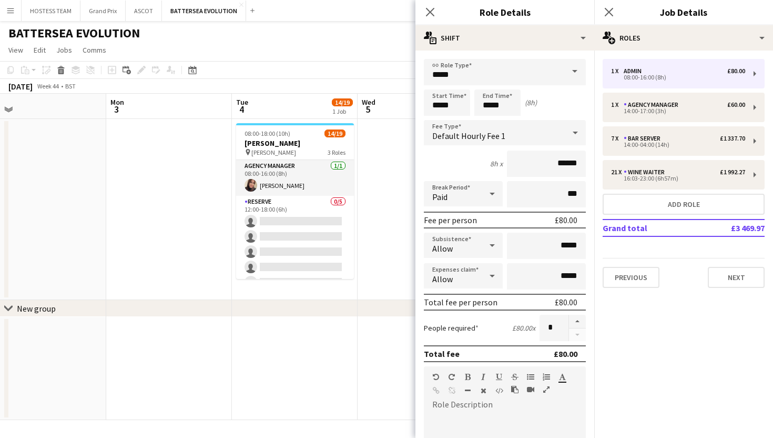
click at [565, 76] on span at bounding box center [575, 71] width 22 height 25
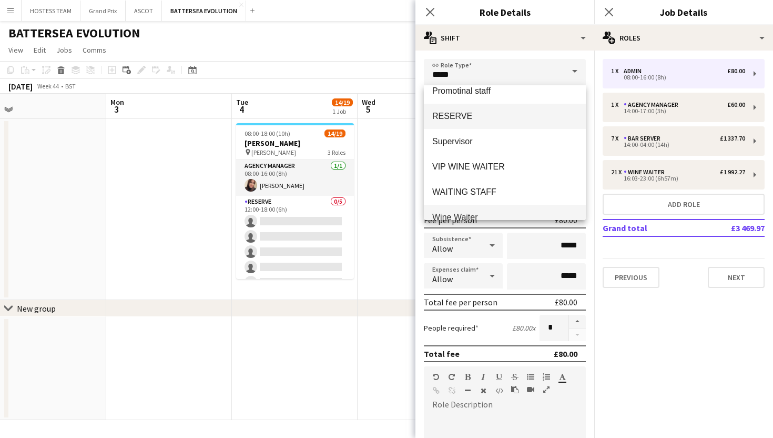
scroll to position [291, 0]
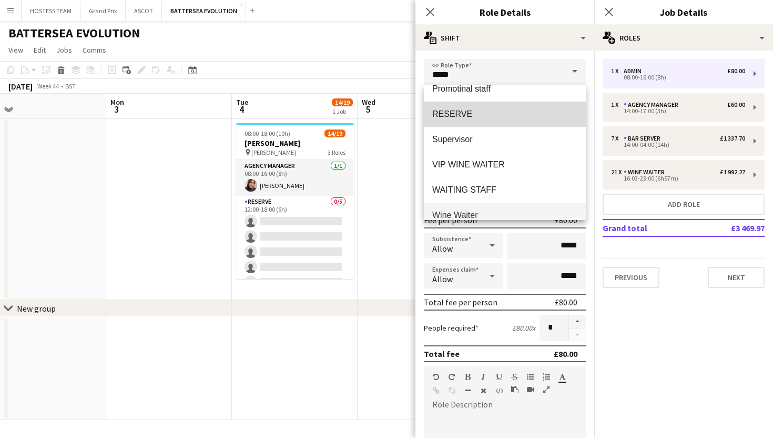
click at [492, 110] on span "RESERVE" at bounding box center [504, 114] width 145 height 10
type input "*******"
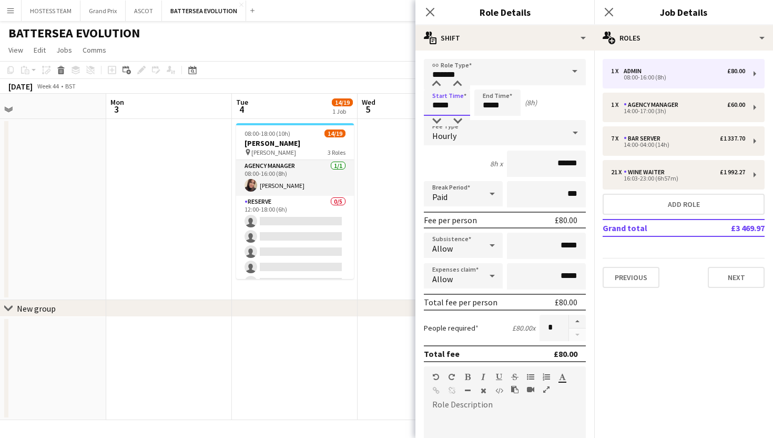
click at [442, 99] on input "*****" at bounding box center [447, 102] width 46 height 26
click at [441, 105] on input "*****" at bounding box center [447, 102] width 46 height 26
click at [450, 104] on input "*****" at bounding box center [447, 102] width 46 height 26
type input "*****"
click at [494, 106] on input "*****" at bounding box center [497, 102] width 46 height 26
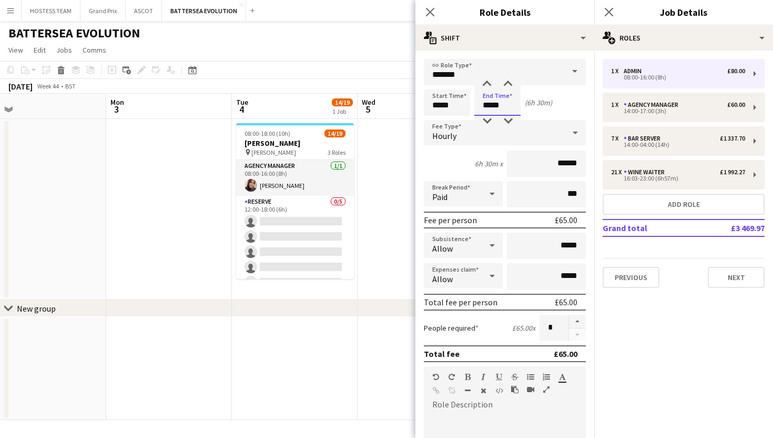
type input "*****"
click at [567, 165] on input "******" at bounding box center [546, 163] width 79 height 26
click at [584, 162] on input "******" at bounding box center [546, 163] width 79 height 26
type input "******"
click at [576, 318] on button "button" at bounding box center [577, 321] width 17 height 14
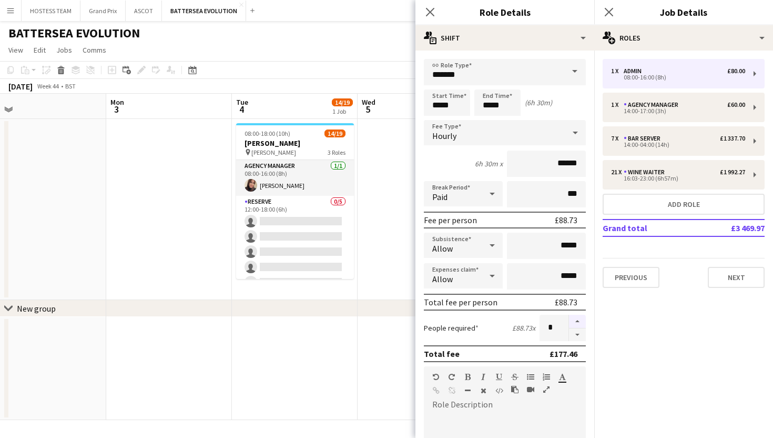
click at [576, 318] on button "button" at bounding box center [577, 321] width 17 height 14
click at [576, 332] on button "button" at bounding box center [577, 334] width 17 height 13
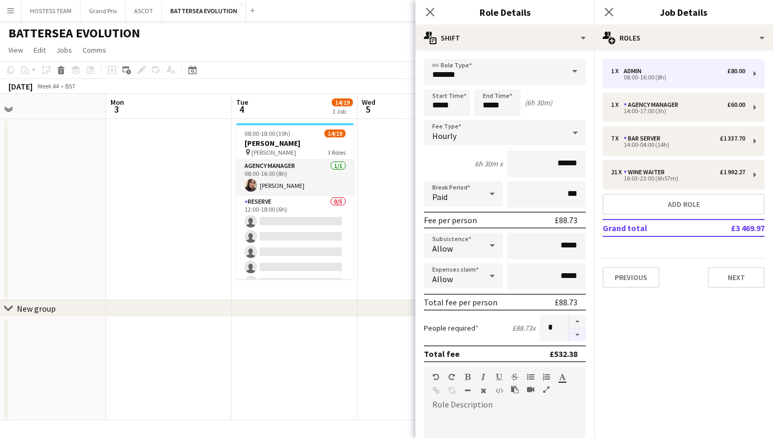
type input "*"
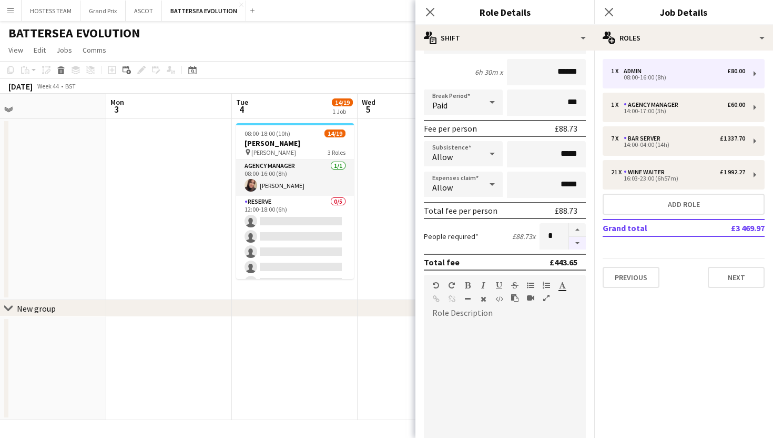
scroll to position [221, 0]
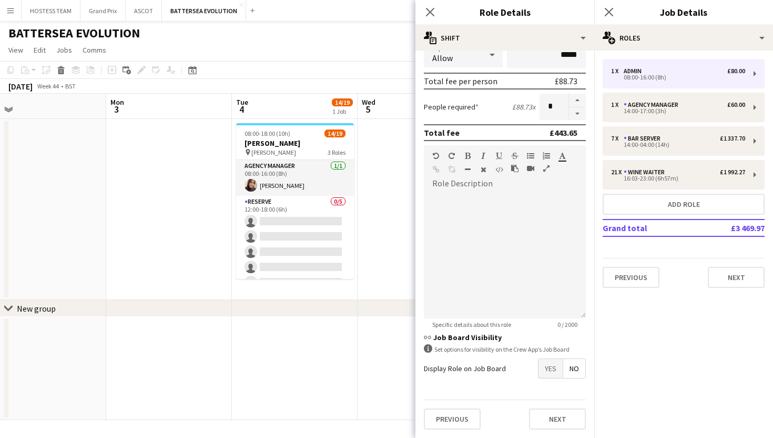
click at [553, 369] on span "Yes" at bounding box center [551, 368] width 24 height 19
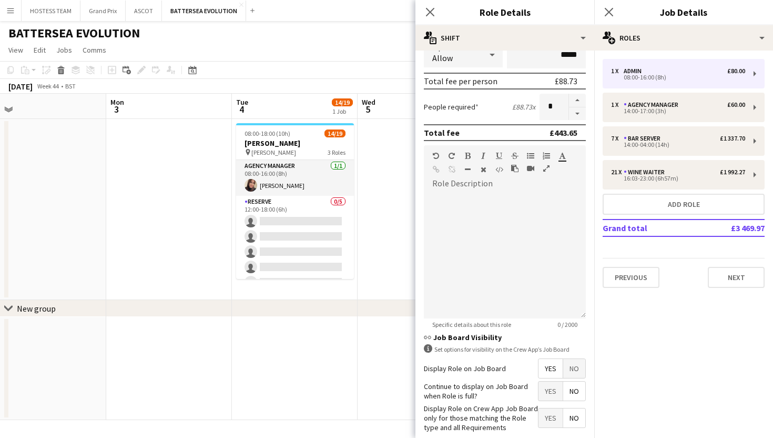
click at [552, 389] on span "Yes" at bounding box center [551, 390] width 24 height 19
click at [743, 273] on button "Next" at bounding box center [736, 277] width 57 height 21
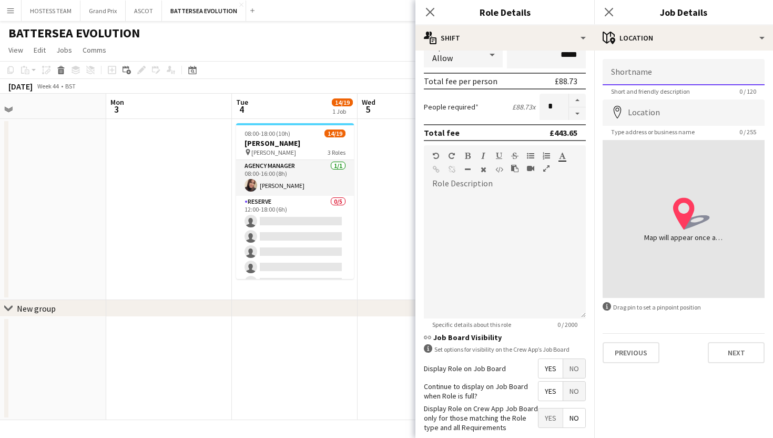
click at [694, 73] on input "Shortname" at bounding box center [684, 72] width 162 height 26
type input "**********"
click at [696, 111] on input "Location" at bounding box center [684, 112] width 162 height 26
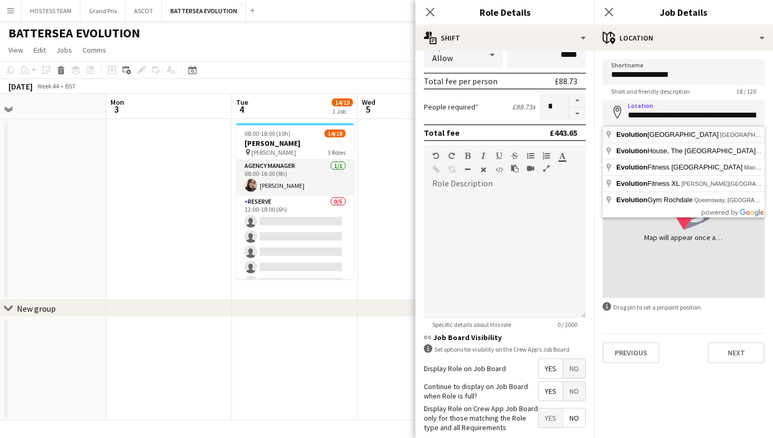
type input "**********"
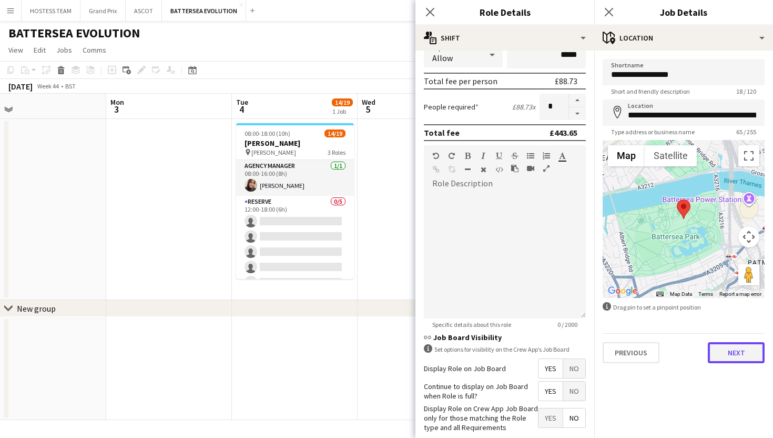
click at [731, 350] on button "Next" at bounding box center [736, 352] width 57 height 21
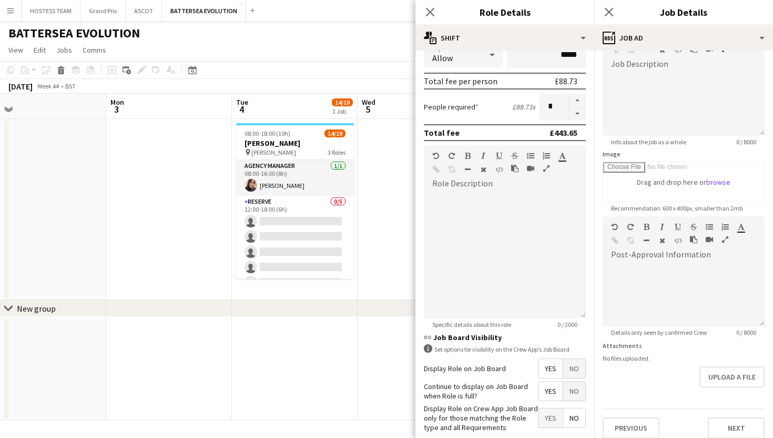
scroll to position [82, 0]
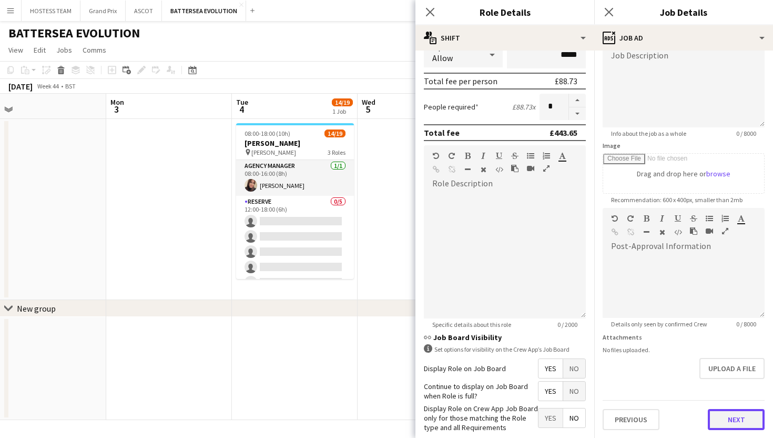
click at [723, 420] on button "Next" at bounding box center [736, 419] width 57 height 21
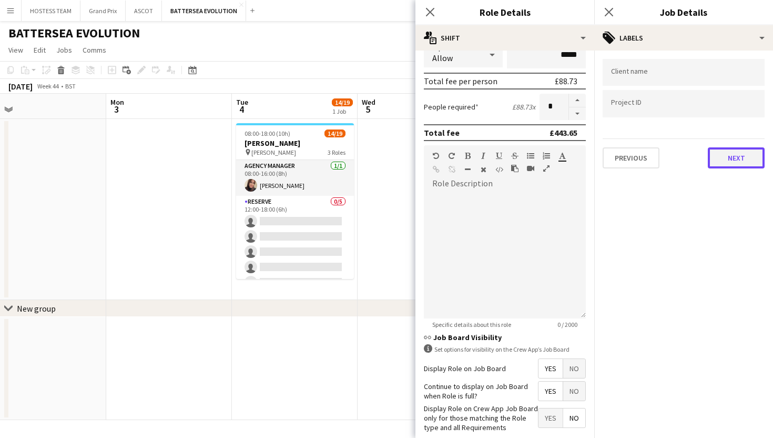
click at [733, 154] on button "Next" at bounding box center [736, 157] width 57 height 21
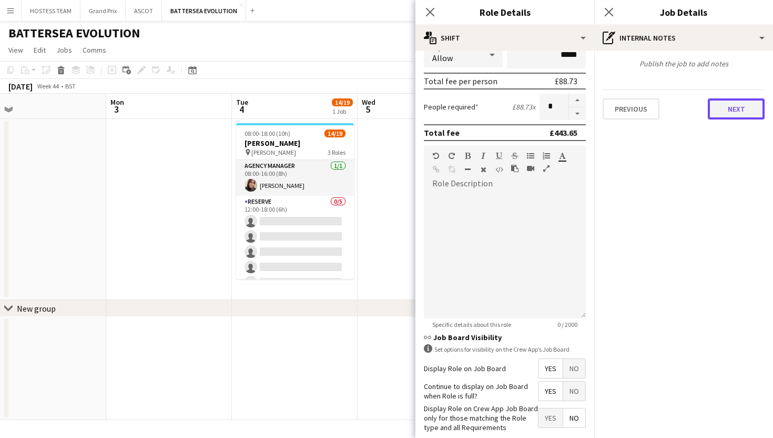
click at [724, 108] on button "Next" at bounding box center [736, 108] width 57 height 21
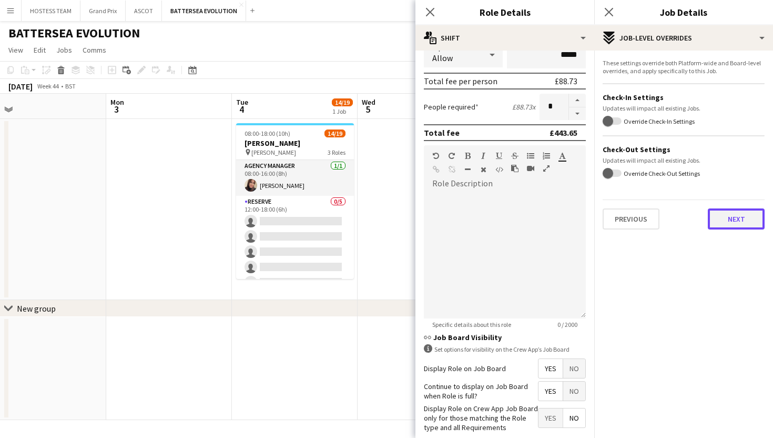
click at [732, 212] on button "Next" at bounding box center [736, 218] width 57 height 21
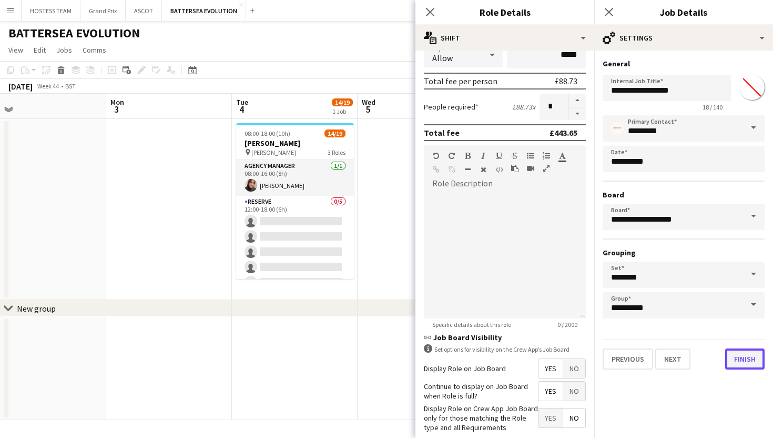
click at [746, 360] on button "Finish" at bounding box center [744, 358] width 39 height 21
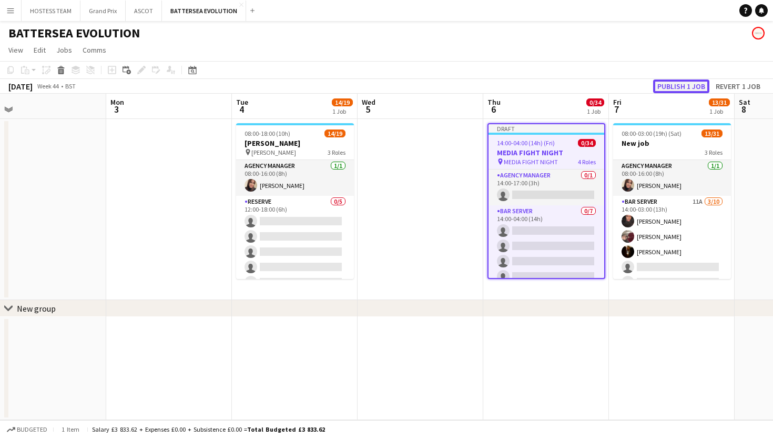
click at [665, 86] on button "Publish 1 job" at bounding box center [681, 86] width 56 height 14
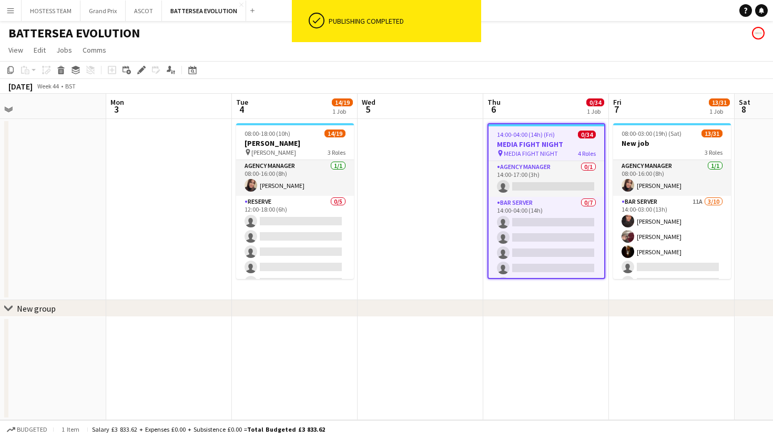
scroll to position [0, 397]
click at [464, 206] on app-date-cell at bounding box center [420, 209] width 126 height 181
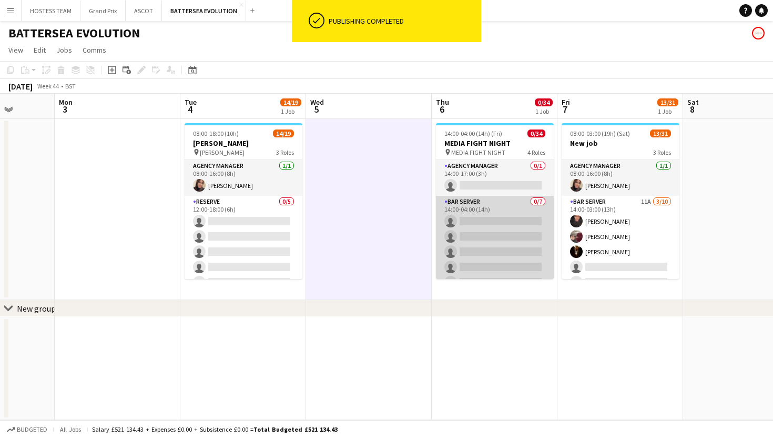
scroll to position [0, 449]
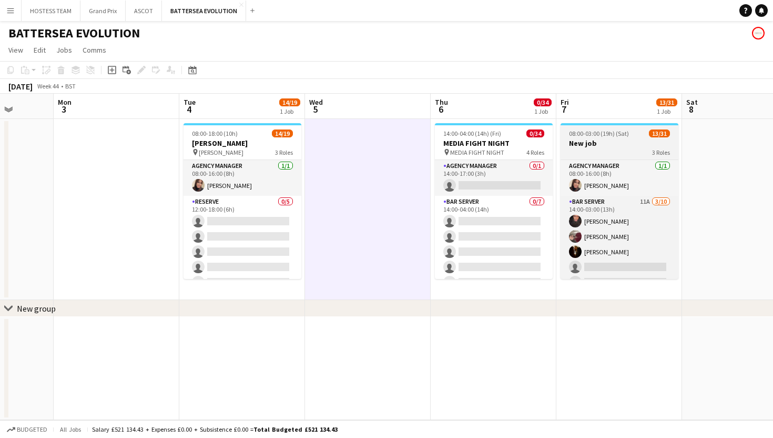
click at [621, 132] on span "08:00-03:00 (19h) (Sat)" at bounding box center [599, 133] width 60 height 8
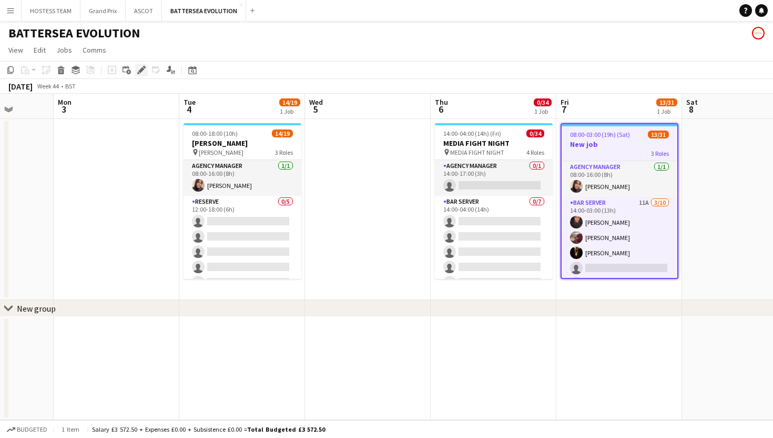
click at [140, 73] on icon "Edit" at bounding box center [141, 70] width 8 height 8
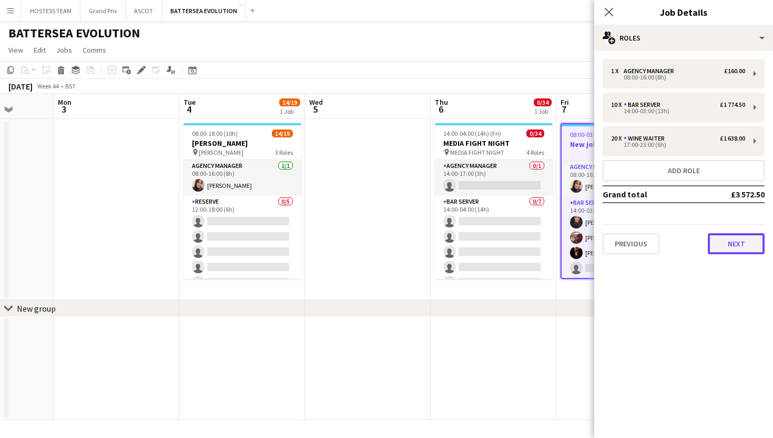
click at [737, 248] on button "Next" at bounding box center [736, 243] width 57 height 21
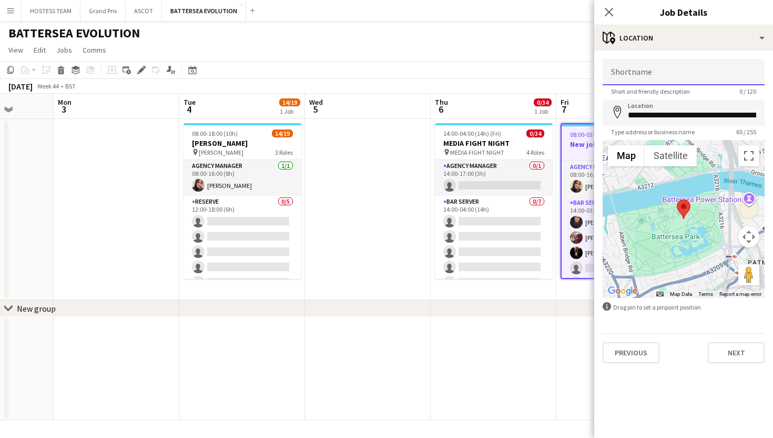
click at [673, 73] on input "Shortname" at bounding box center [684, 72] width 162 height 26
type input "*********"
click at [748, 357] on button "Next" at bounding box center [736, 352] width 57 height 21
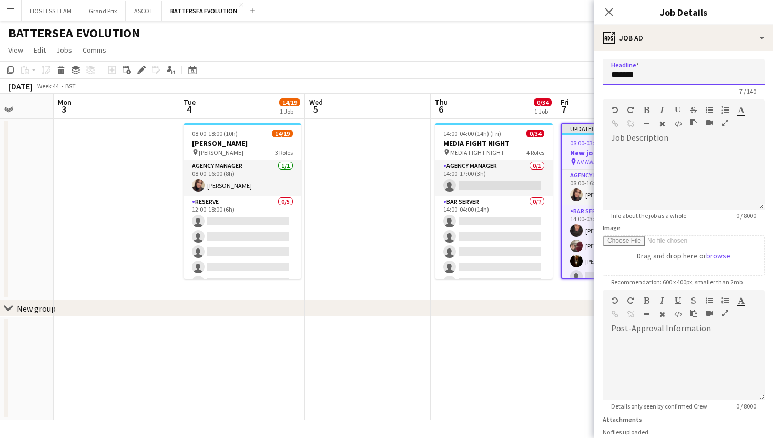
click at [682, 72] on input "*******" at bounding box center [684, 72] width 162 height 26
type input "*"
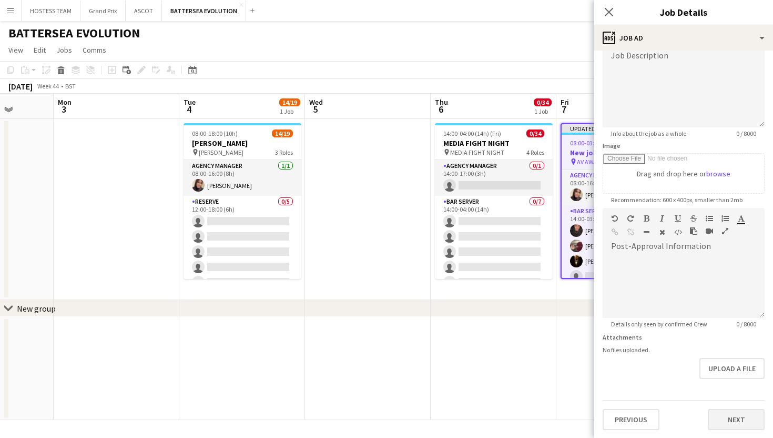
type input "*********"
click at [720, 417] on button "Next" at bounding box center [736, 419] width 57 height 21
type input "*******"
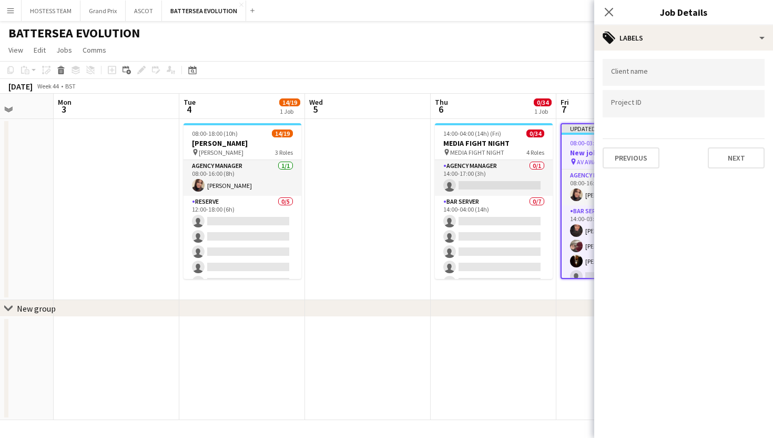
scroll to position [0, 0]
click at [726, 159] on button "Next" at bounding box center [736, 157] width 57 height 21
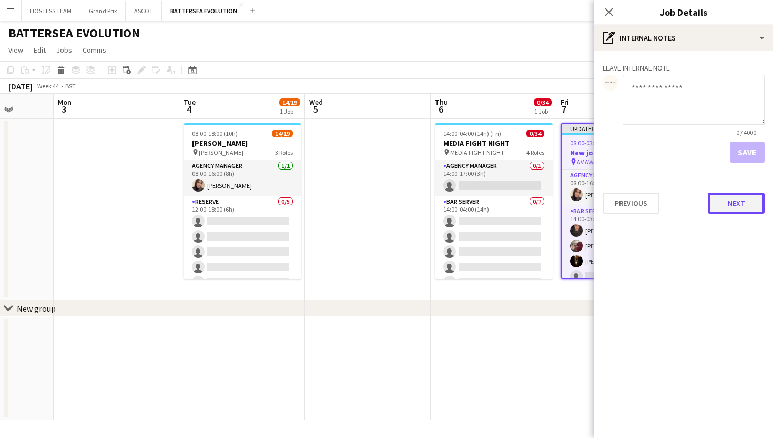
click at [729, 200] on button "Next" at bounding box center [736, 202] width 57 height 21
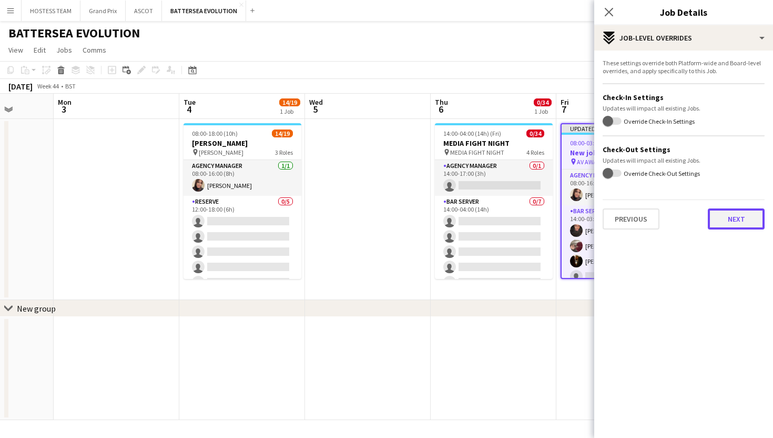
click at [732, 220] on button "Next" at bounding box center [736, 218] width 57 height 21
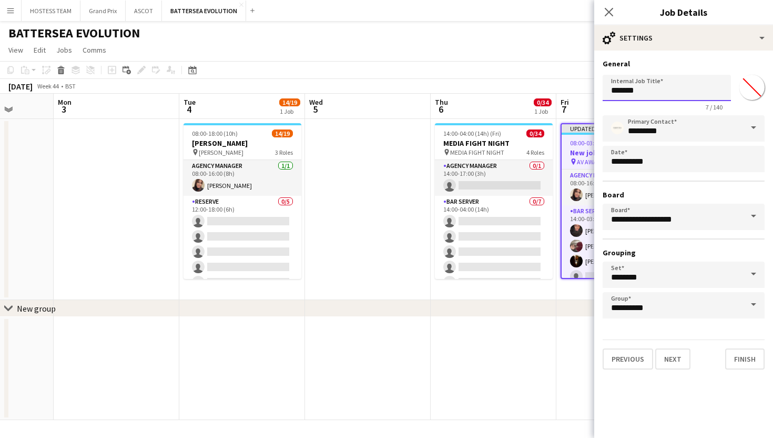
click at [674, 93] on input "*******" at bounding box center [667, 88] width 128 height 26
type input "*"
type input "*********"
click at [737, 359] on button "Finish" at bounding box center [744, 358] width 39 height 21
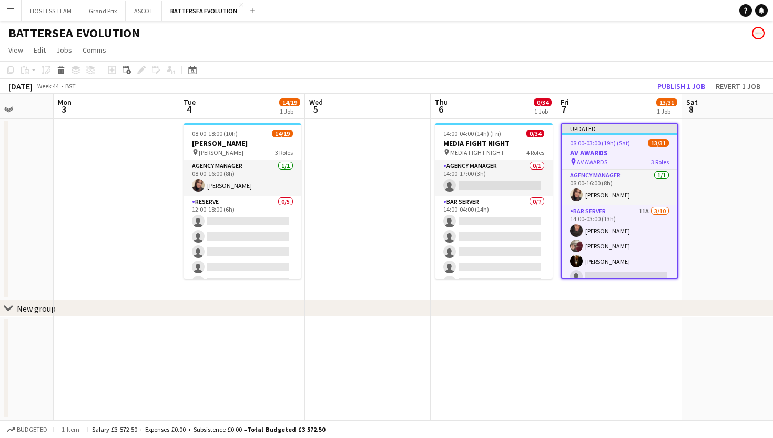
click at [599, 350] on app-date-cell at bounding box center [619, 368] width 126 height 103
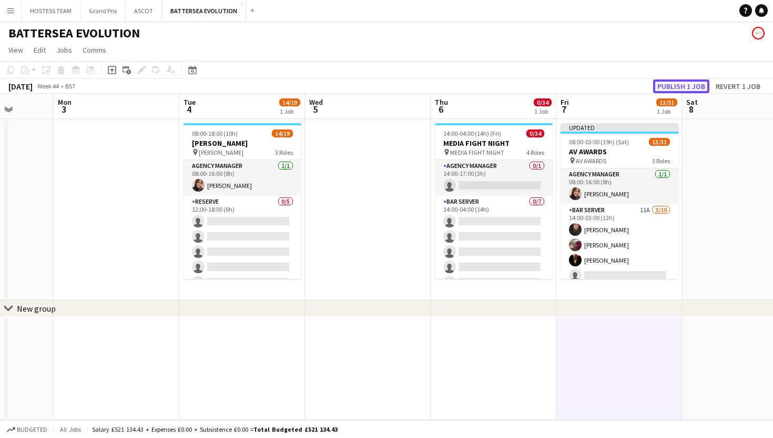
click at [679, 85] on button "Publish 1 job" at bounding box center [681, 86] width 56 height 14
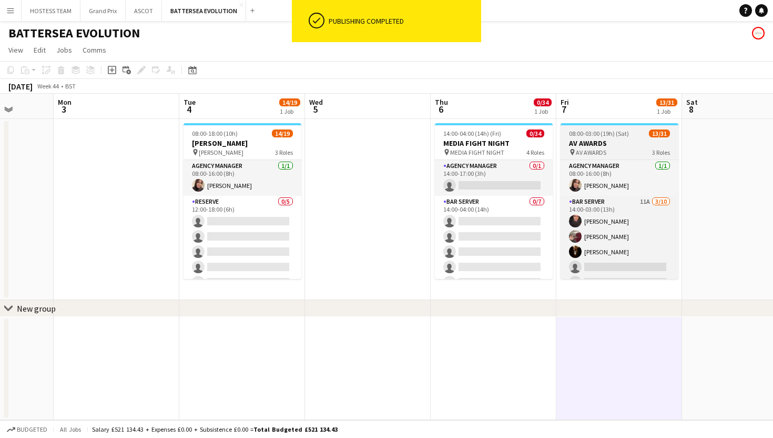
click at [610, 150] on div "pin AV AWARDS 3 Roles" at bounding box center [620, 152] width 118 height 8
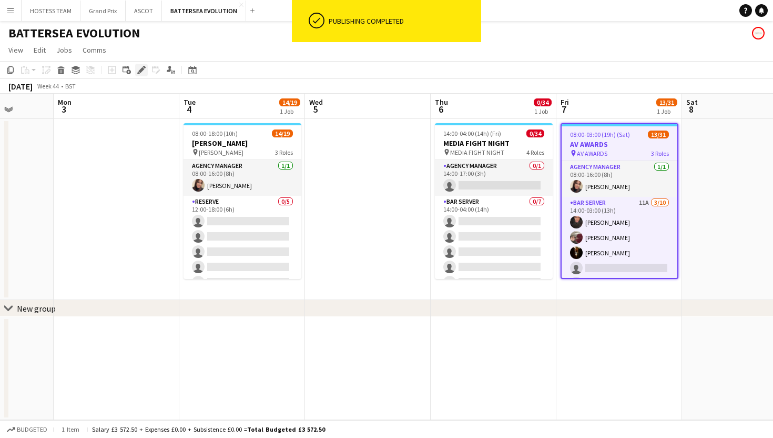
click at [142, 74] on icon "Edit" at bounding box center [141, 70] width 8 height 8
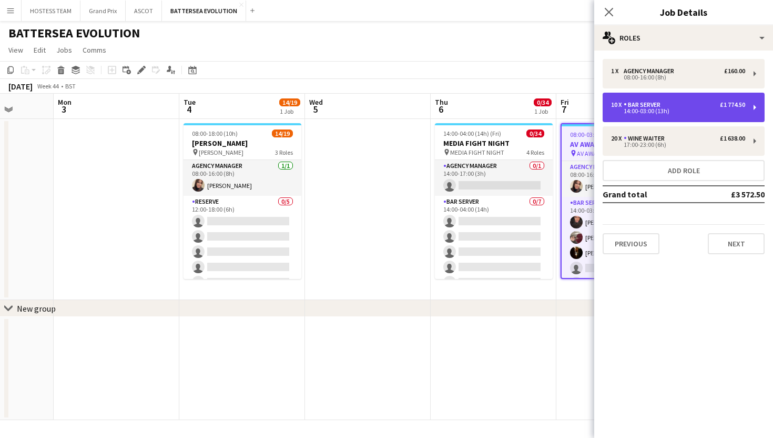
click at [678, 109] on div "14:00-03:00 (13h)" at bounding box center [678, 110] width 134 height 5
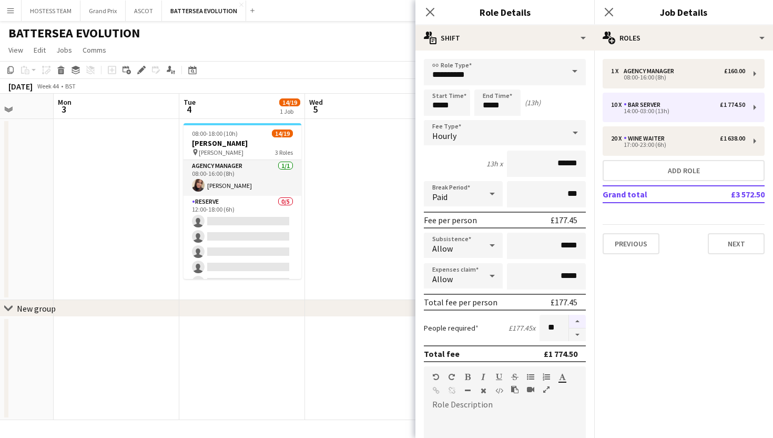
click at [579, 318] on button "button" at bounding box center [577, 321] width 17 height 14
click at [579, 332] on button "button" at bounding box center [577, 334] width 17 height 13
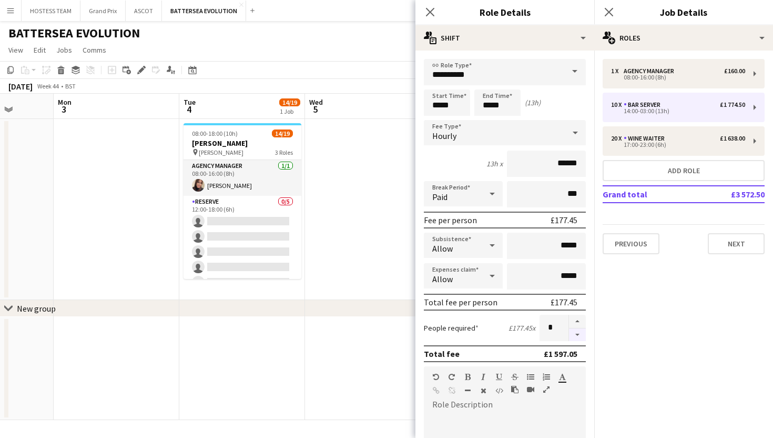
click at [579, 332] on button "button" at bounding box center [577, 334] width 17 height 13
type input "*"
click at [440, 102] on input "*****" at bounding box center [447, 102] width 46 height 26
type input "*****"
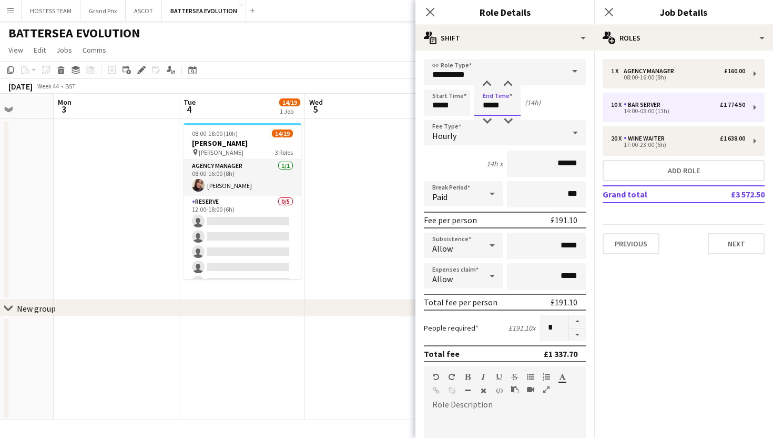
click at [504, 104] on input "*****" at bounding box center [497, 102] width 46 height 26
type input "*****"
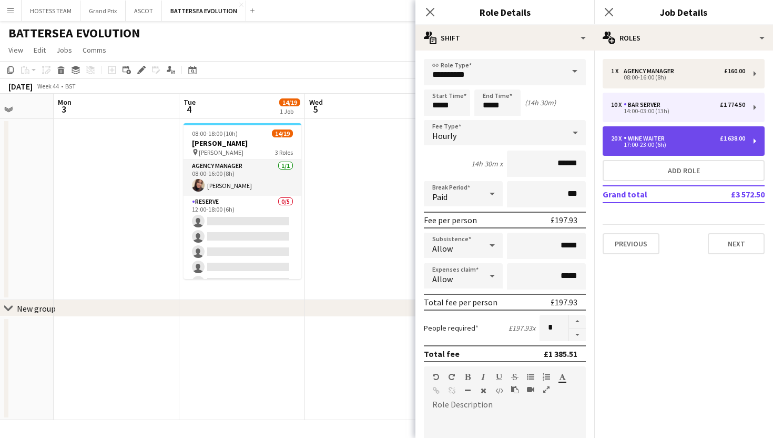
click at [673, 147] on div "17:00-23:00 (6h)" at bounding box center [678, 144] width 134 height 5
type input "**********"
type input "*****"
type input "**"
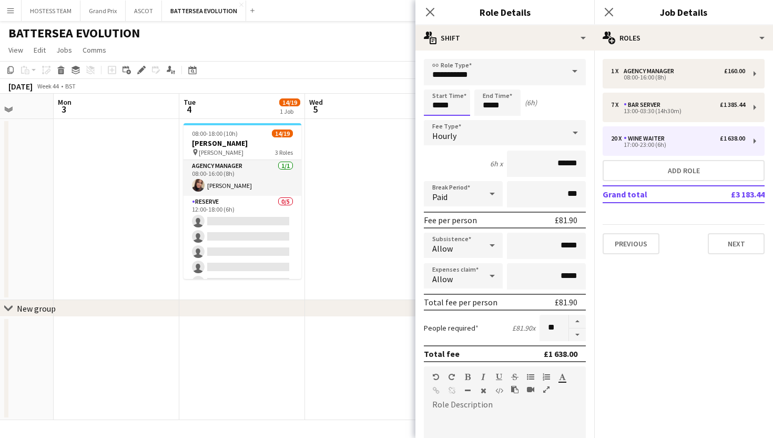
click at [440, 105] on input "*****" at bounding box center [447, 102] width 46 height 26
type input "*****"
click at [491, 104] on input "*****" at bounding box center [497, 102] width 46 height 26
click at [503, 105] on input "*****" at bounding box center [497, 102] width 46 height 26
type input "*****"
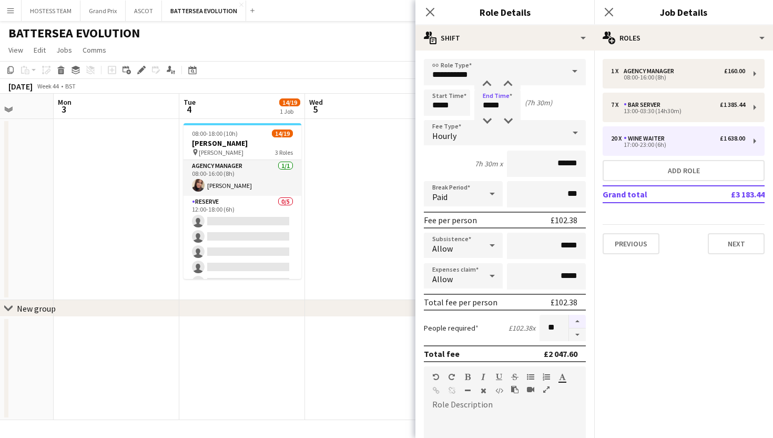
click at [577, 320] on button "button" at bounding box center [577, 321] width 17 height 14
type input "**"
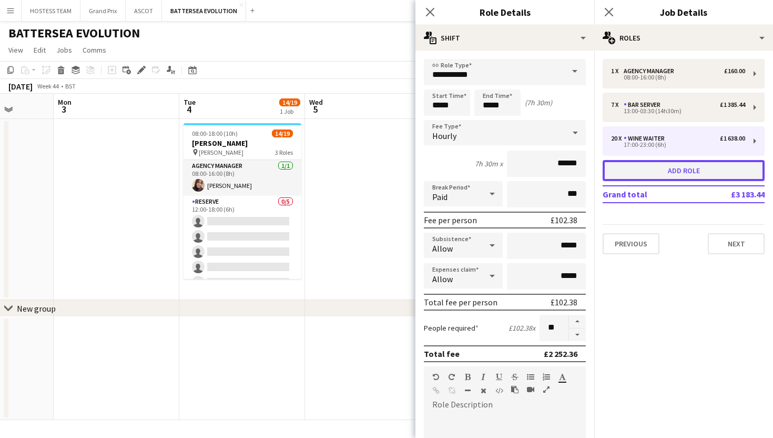
click at [635, 179] on button "Add role" at bounding box center [684, 170] width 162 height 21
type input "*****"
type input "******"
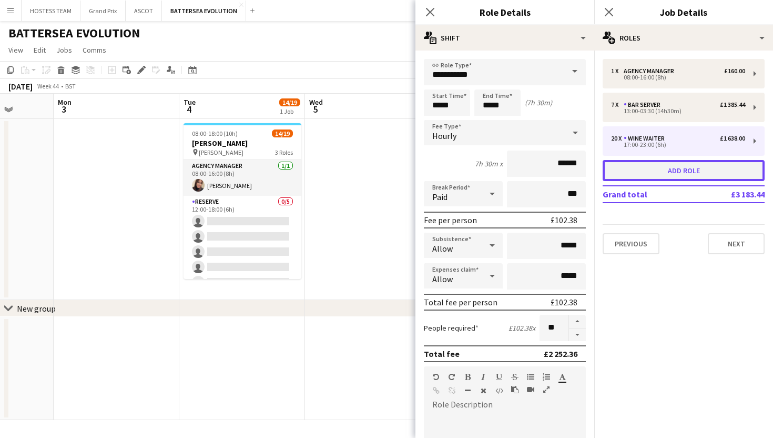
type input "*"
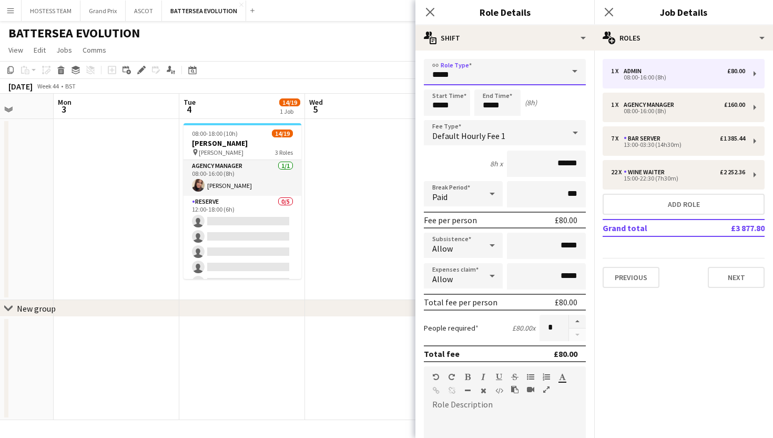
click at [533, 68] on input "*****" at bounding box center [505, 72] width 162 height 26
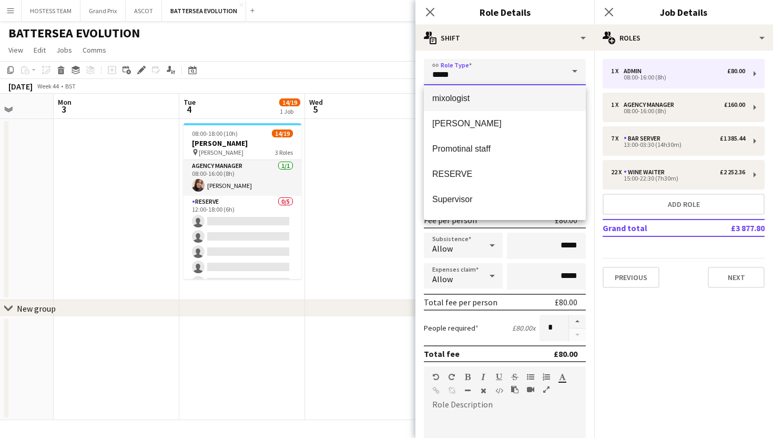
scroll to position [248, 0]
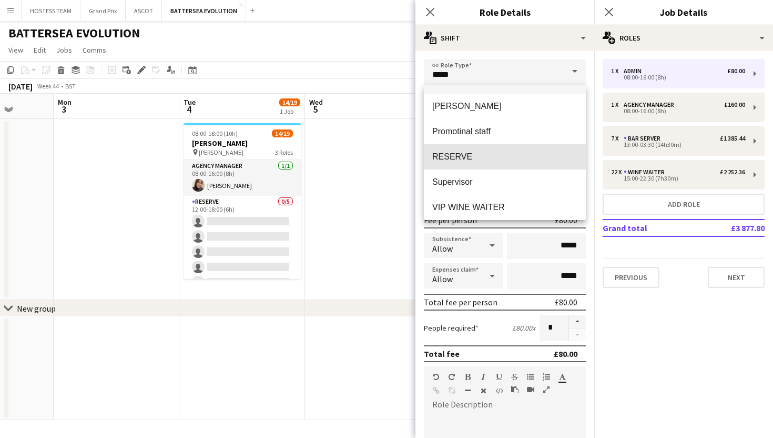
click at [498, 158] on span "RESERVE" at bounding box center [504, 156] width 145 height 10
type input "*******"
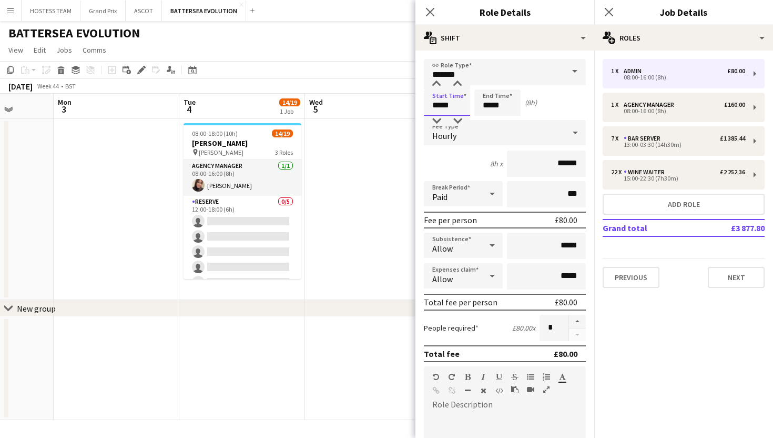
click at [440, 105] on input "*****" at bounding box center [447, 102] width 46 height 26
type input "*****"
click at [490, 106] on input "*****" at bounding box center [497, 102] width 46 height 26
click at [502, 107] on input "*****" at bounding box center [497, 102] width 46 height 26
type input "*****"
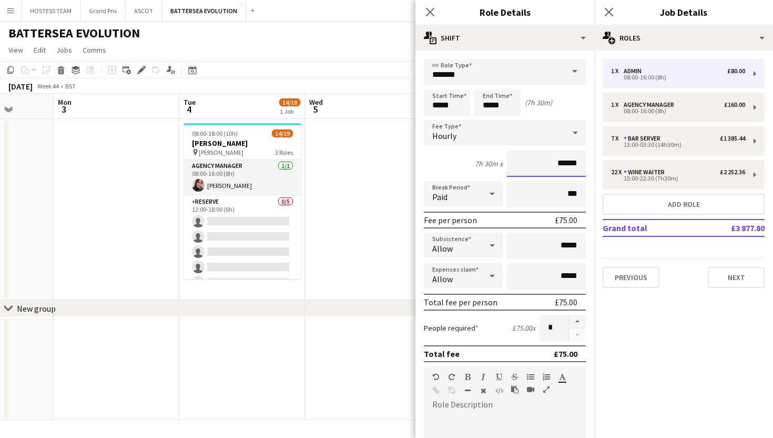
click at [559, 169] on input "******" at bounding box center [546, 163] width 79 height 26
type input "******"
click at [577, 322] on button "button" at bounding box center [577, 321] width 17 height 14
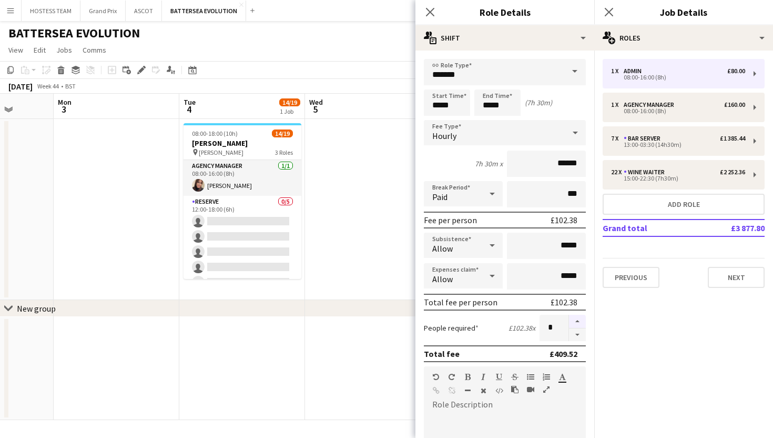
click at [577, 322] on button "button" at bounding box center [577, 321] width 17 height 14
type input "*"
click at [731, 272] on button "Next" at bounding box center [736, 277] width 57 height 21
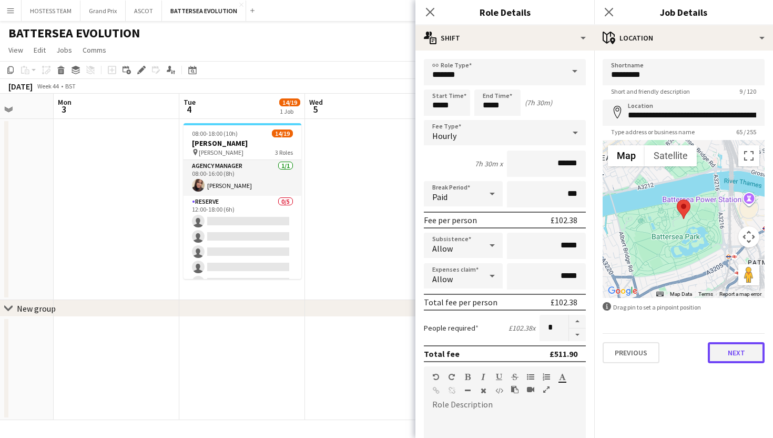
click at [728, 349] on button "Next" at bounding box center [736, 352] width 57 height 21
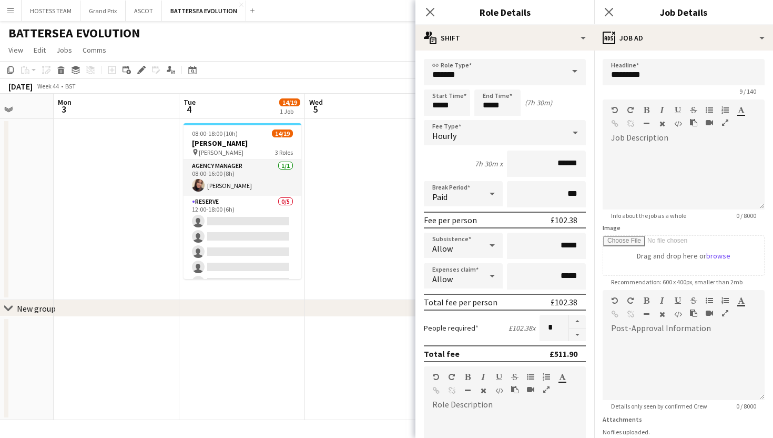
scroll to position [82, 0]
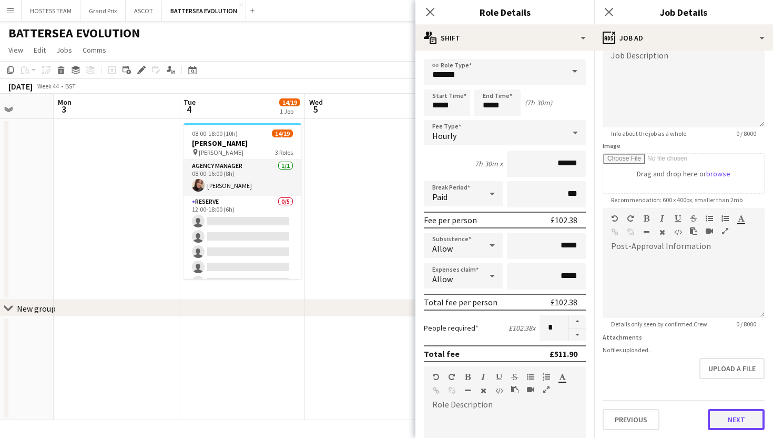
click at [722, 421] on button "Next" at bounding box center [736, 419] width 57 height 21
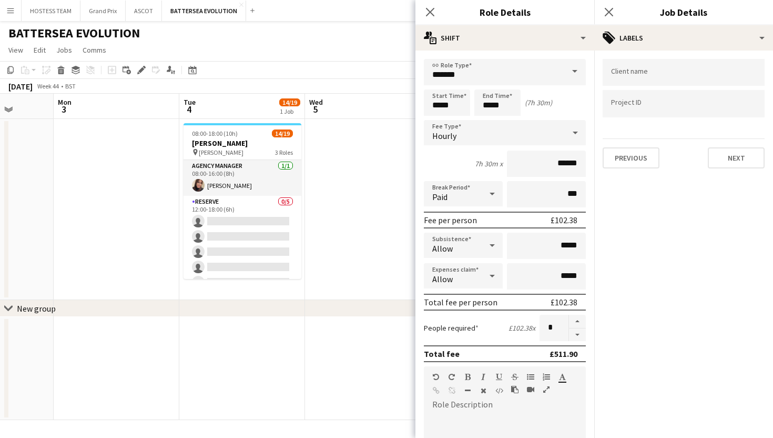
scroll to position [0, 0]
click at [729, 151] on button "Next" at bounding box center [736, 157] width 57 height 21
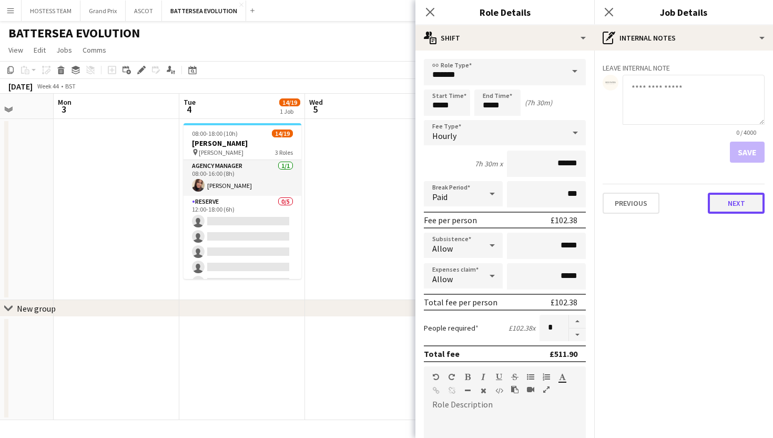
click at [731, 203] on button "Next" at bounding box center [736, 202] width 57 height 21
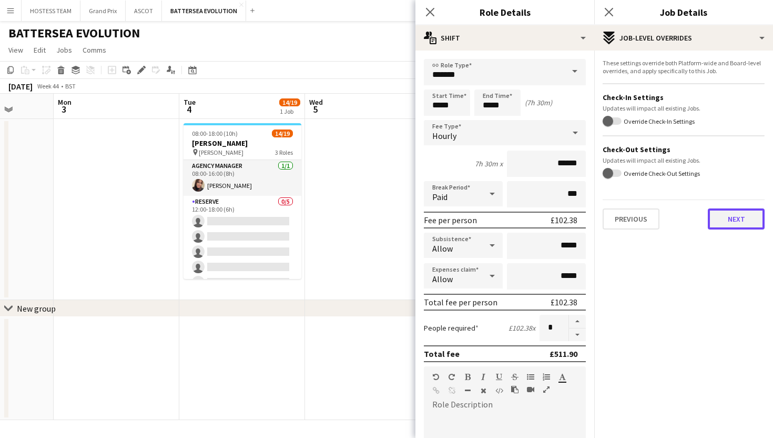
click at [735, 221] on button "Next" at bounding box center [736, 218] width 57 height 21
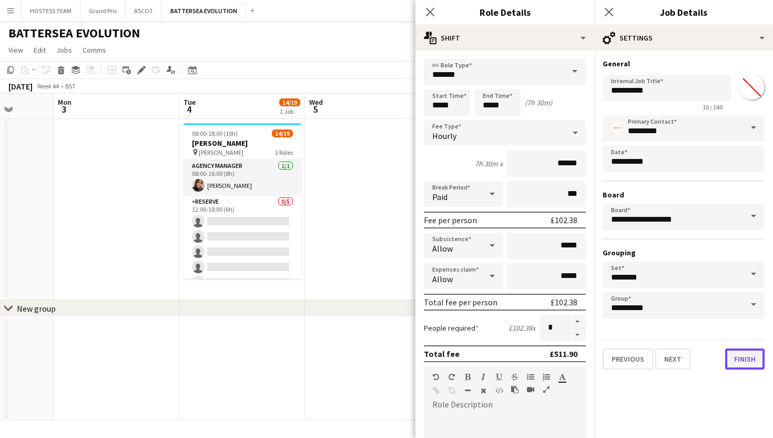
click at [744, 355] on button "Finish" at bounding box center [744, 358] width 39 height 21
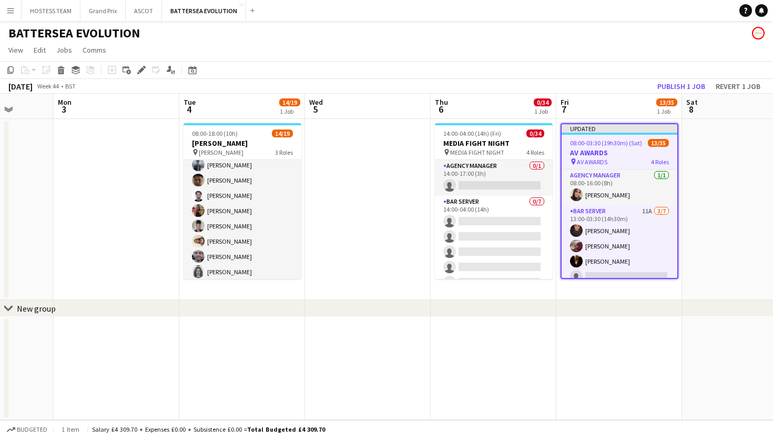
click at [248, 239] on app-card-role "Wine Waiter 13/13 12:00-18:00 (6h) Anmol Rattan Kler Freya Stevens Chyan Brown-…" at bounding box center [243, 171] width 118 height 222
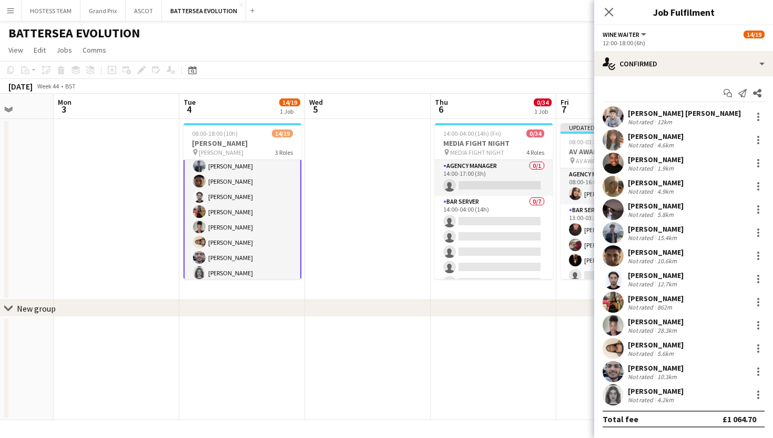
scroll to position [234, 0]
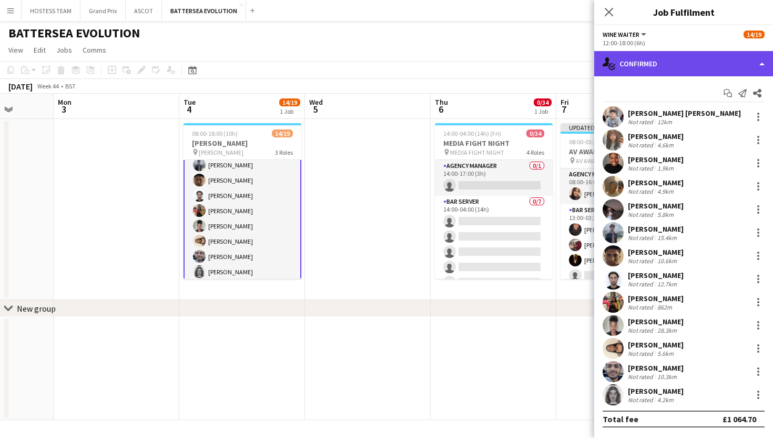
click at [714, 54] on div "single-neutral-actions-check-2 Confirmed" at bounding box center [683, 63] width 179 height 25
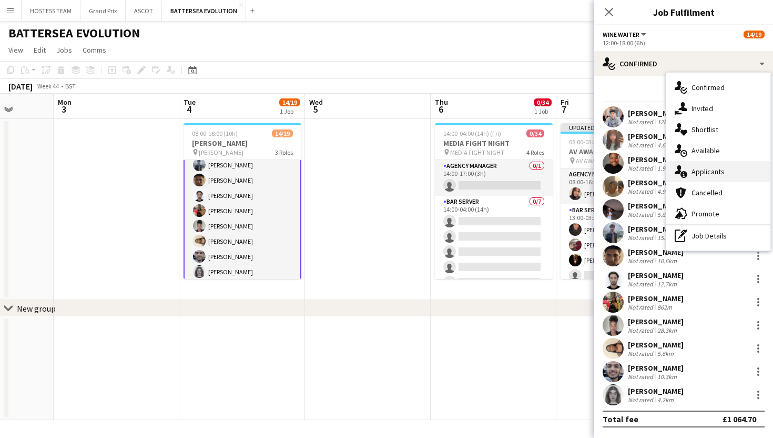
click at [718, 174] on span "Applicants" at bounding box center [708, 171] width 33 height 9
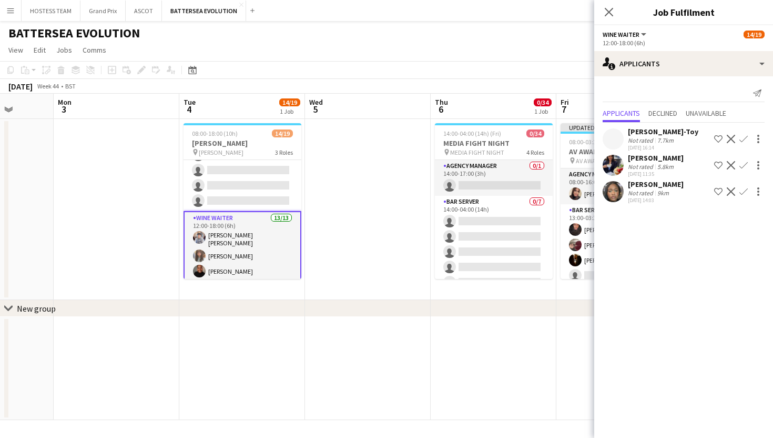
scroll to position [0, 0]
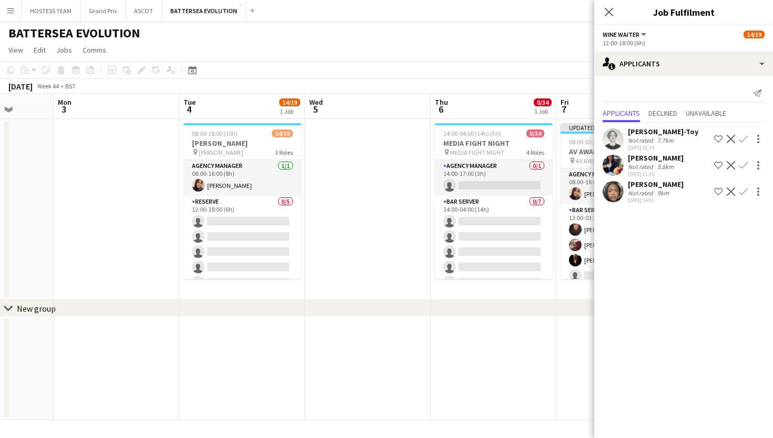
click at [269, 218] on app-card-role "RESERVE 0/5 12:00-18:00 (6h) single-neutral-actions single-neutral-actions sing…" at bounding box center [243, 244] width 118 height 97
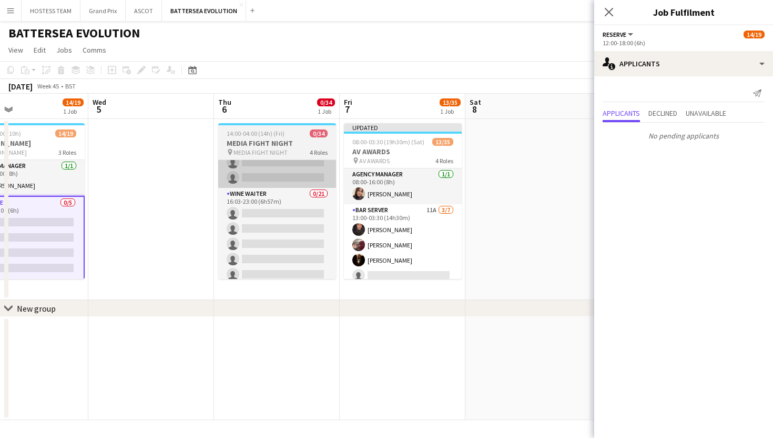
scroll to position [0, 415]
click at [435, 236] on app-card-role "Bar Server 11A 3/7 13:00-03:30 (14h30m) Oluwatobi Gbotoso Ryan Todd Karim Khali…" at bounding box center [402, 267] width 118 height 127
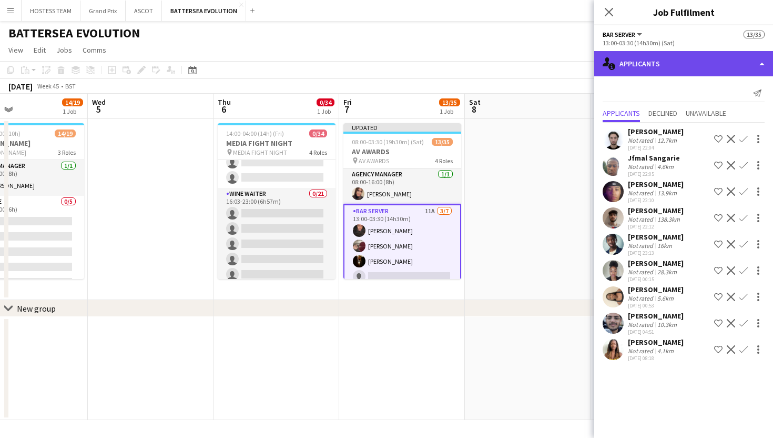
click at [723, 57] on div "single-neutral-actions-information Applicants" at bounding box center [683, 63] width 179 height 25
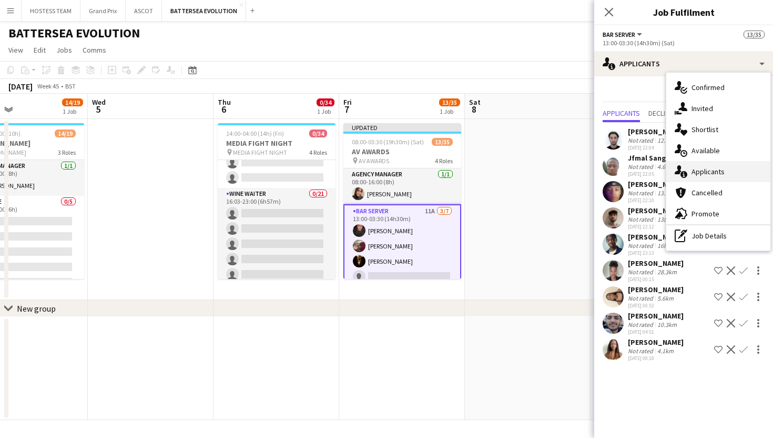
click at [710, 167] on span "Applicants" at bounding box center [708, 171] width 33 height 9
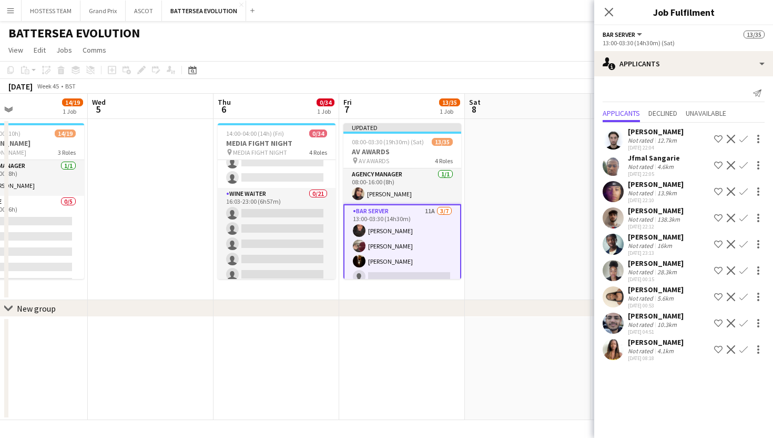
click at [744, 348] on app-icon "Confirm" at bounding box center [743, 349] width 8 height 8
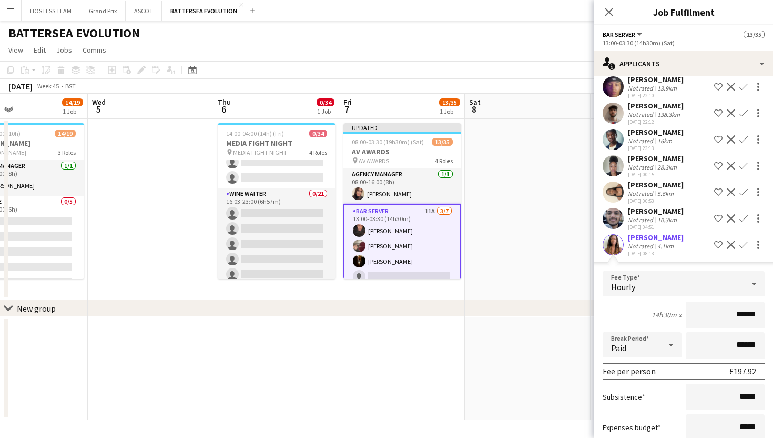
scroll to position [173, 0]
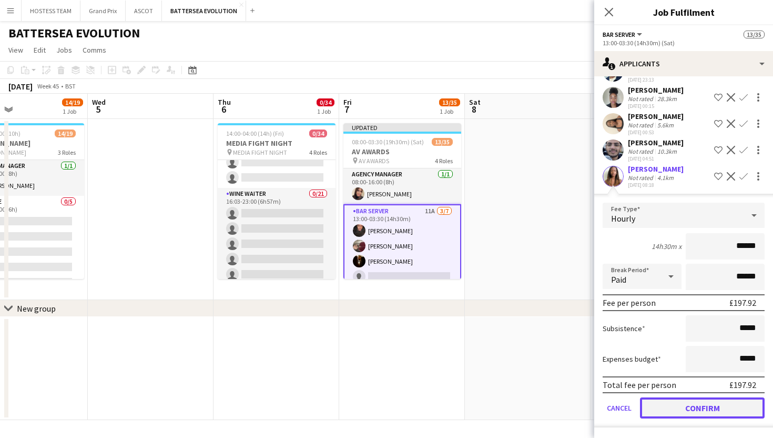
click at [707, 409] on button "Confirm" at bounding box center [702, 407] width 125 height 21
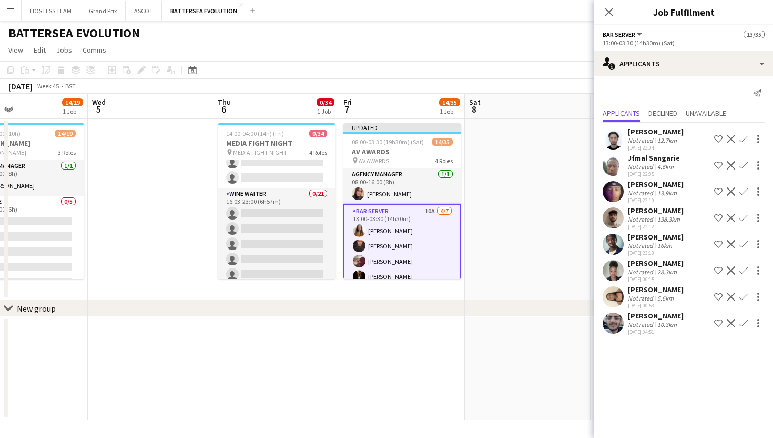
scroll to position [0, 0]
click at [747, 189] on app-icon "Confirm" at bounding box center [743, 191] width 8 height 8
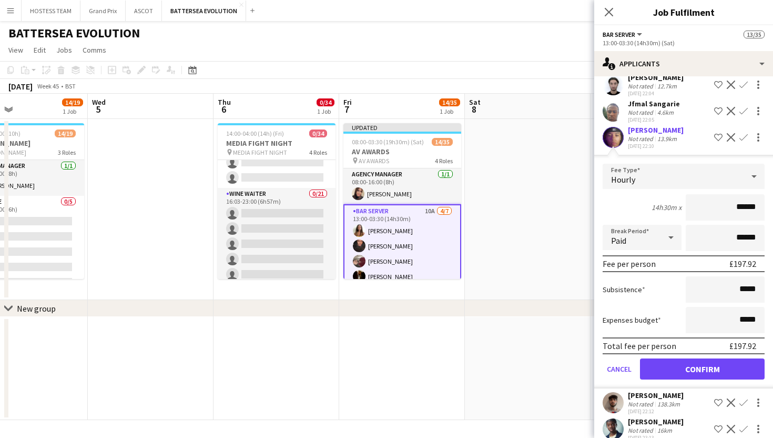
scroll to position [123, 0]
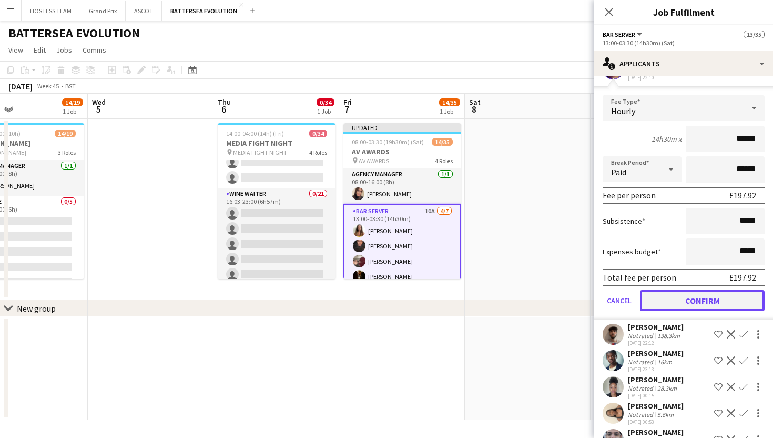
click at [700, 298] on button "Confirm" at bounding box center [702, 300] width 125 height 21
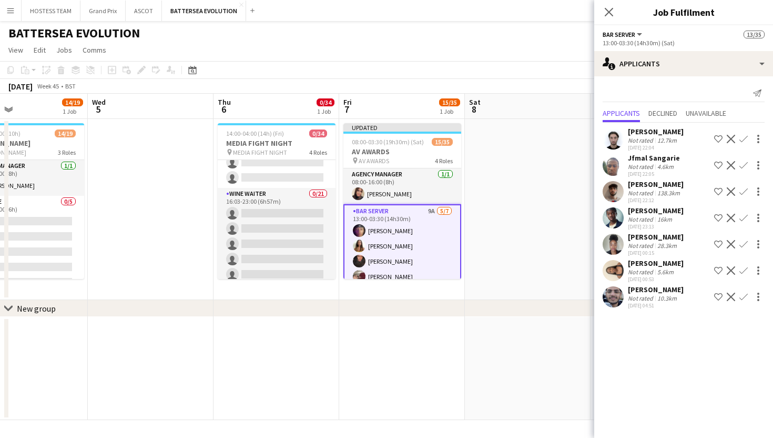
scroll to position [0, 0]
click at [745, 138] on app-icon "Confirm" at bounding box center [743, 139] width 8 height 8
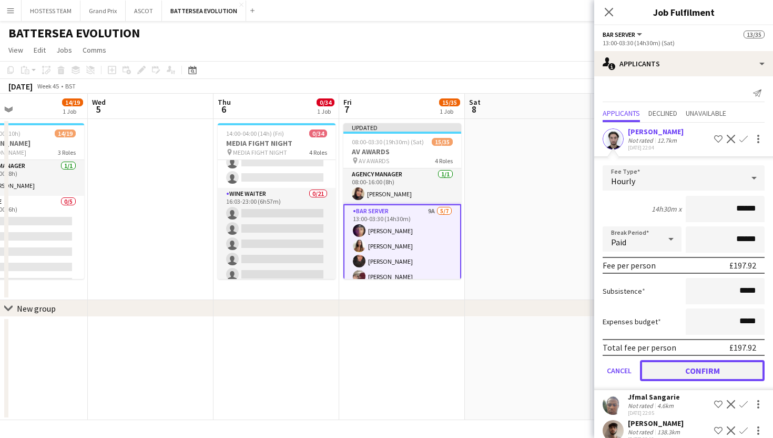
click at [681, 360] on button "Confirm" at bounding box center [702, 370] width 125 height 21
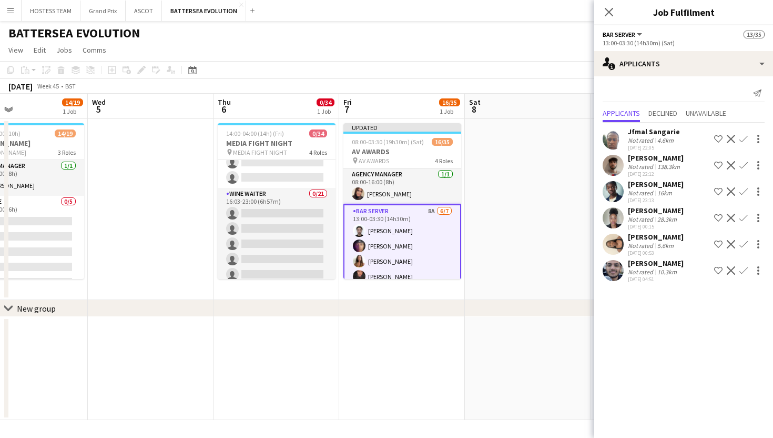
click at [744, 139] on app-icon "Confirm" at bounding box center [743, 139] width 8 height 8
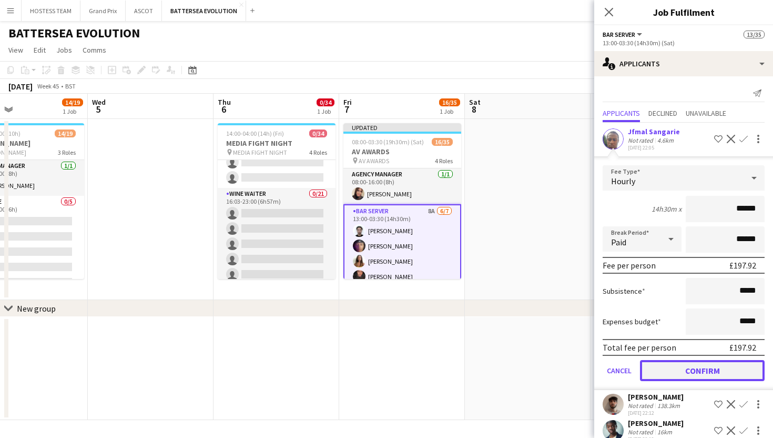
click at [673, 368] on button "Confirm" at bounding box center [702, 370] width 125 height 21
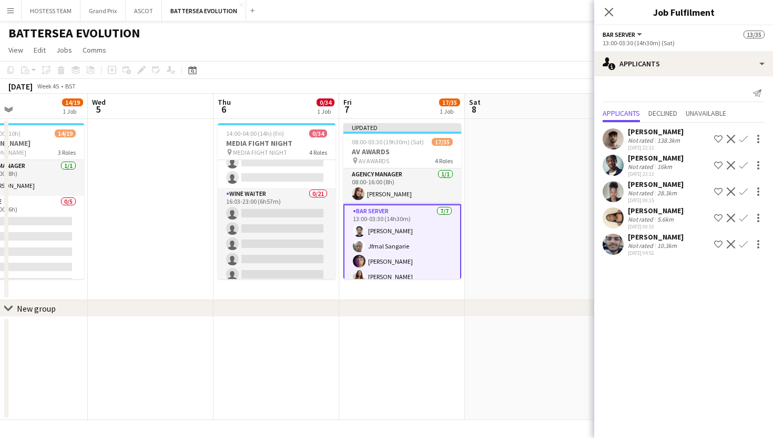
click at [564, 328] on app-date-cell at bounding box center [528, 368] width 126 height 103
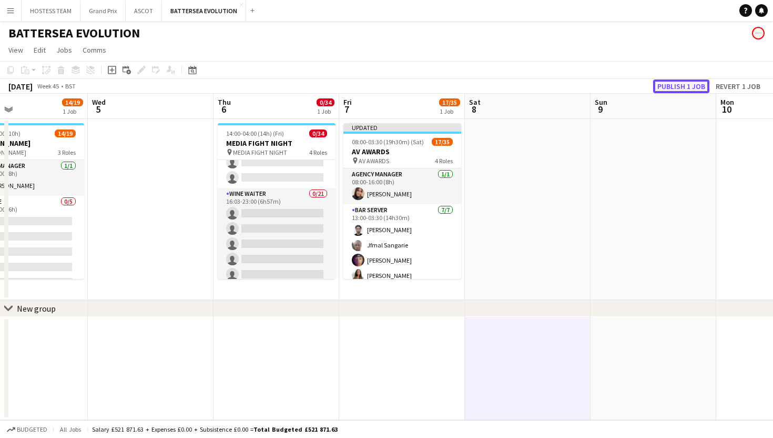
click at [699, 79] on button "Publish 1 job" at bounding box center [681, 86] width 56 height 14
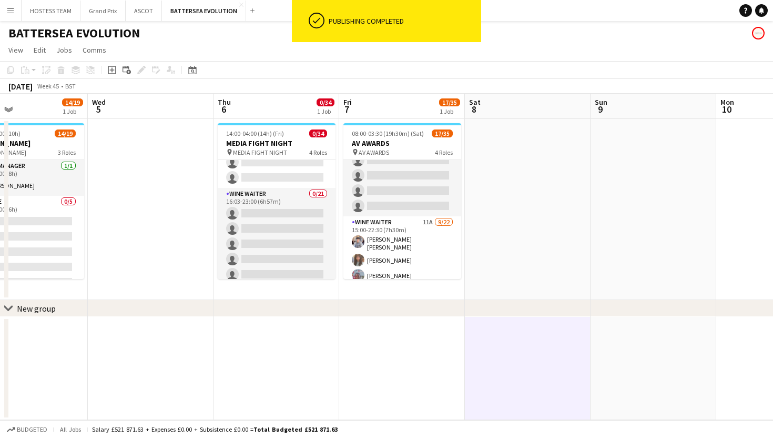
scroll to position [209, 0]
click at [426, 222] on app-card-role "Wine Waiter 11A 9/22 15:00-22:30 (7h30m) Anmol Rattan Kler Freya Stevens Jeremi…" at bounding box center [402, 389] width 118 height 359
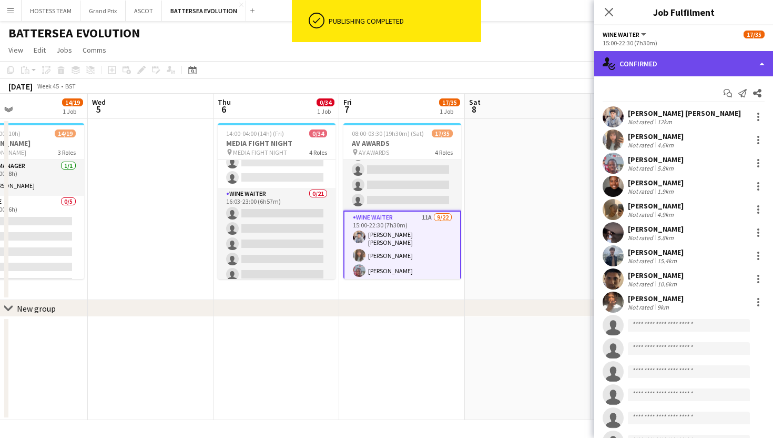
click at [703, 63] on div "single-neutral-actions-check-2 Confirmed" at bounding box center [683, 63] width 179 height 25
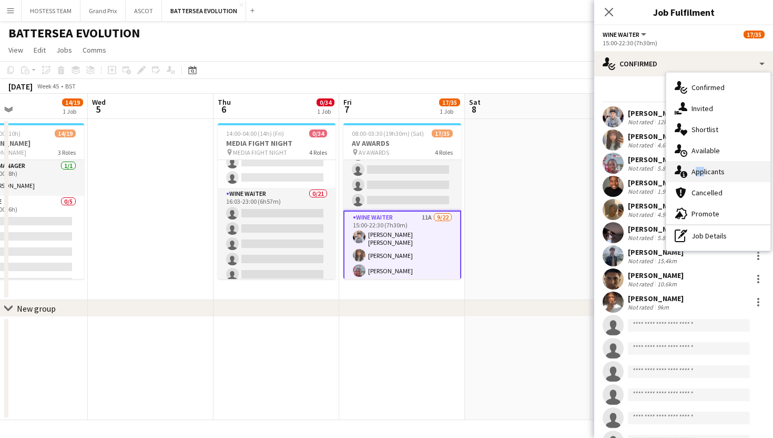
click at [698, 167] on span "Applicants" at bounding box center [708, 171] width 33 height 9
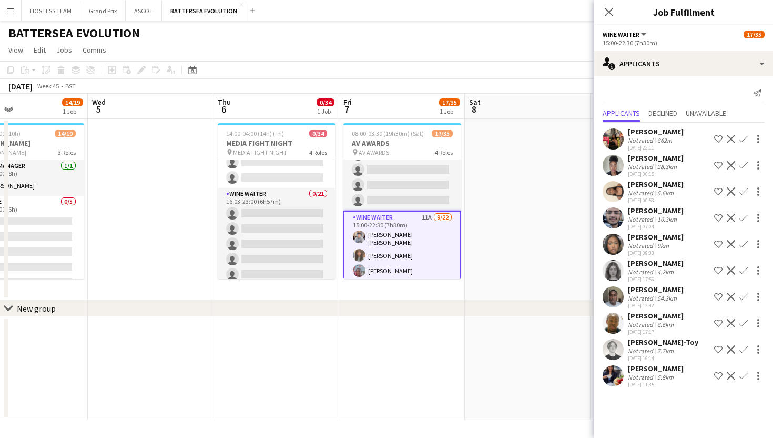
click at [742, 137] on app-icon "Confirm" at bounding box center [743, 139] width 8 height 8
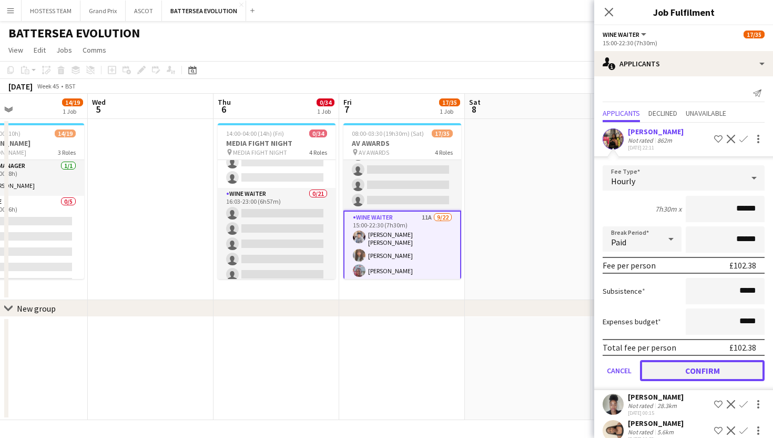
click at [665, 367] on button "Confirm" at bounding box center [702, 370] width 125 height 21
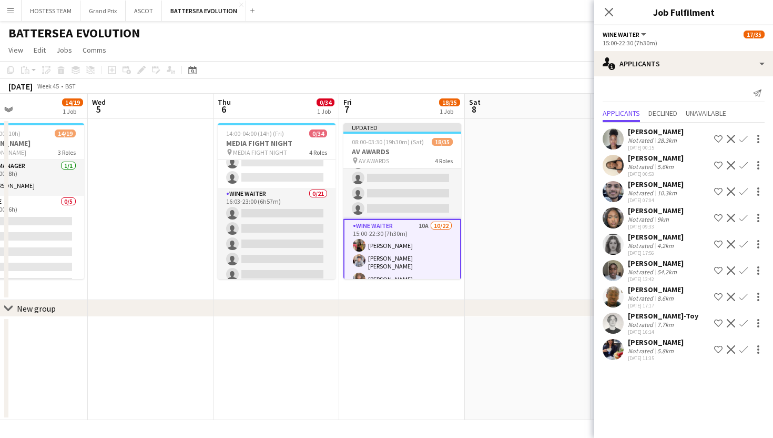
click at [744, 321] on app-icon "Confirm" at bounding box center [743, 323] width 8 height 8
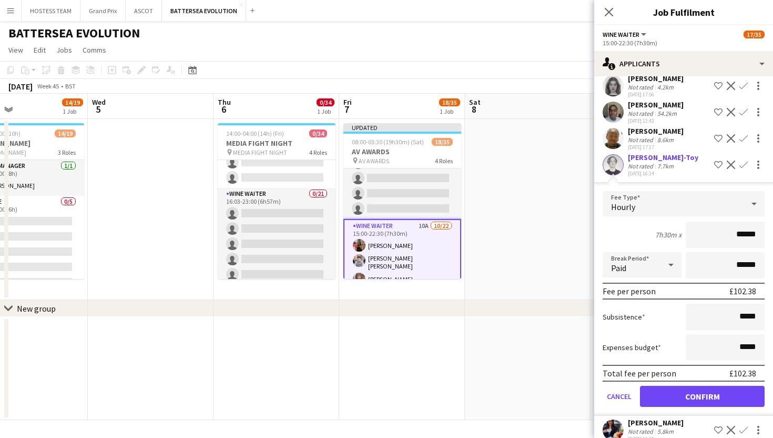
scroll to position [173, 0]
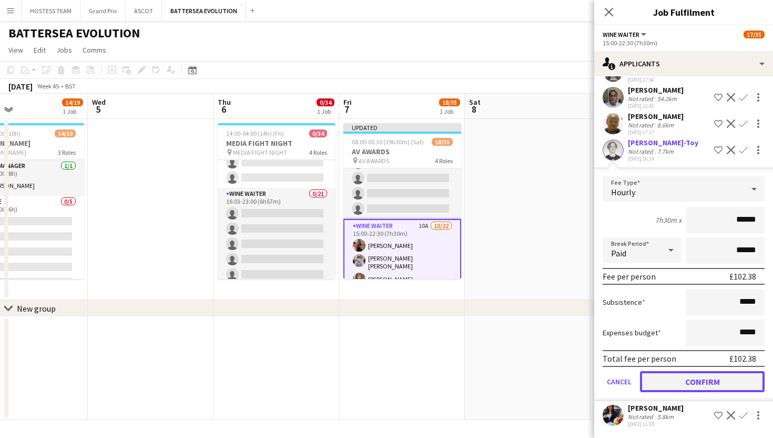
click at [706, 380] on button "Confirm" at bounding box center [702, 381] width 125 height 21
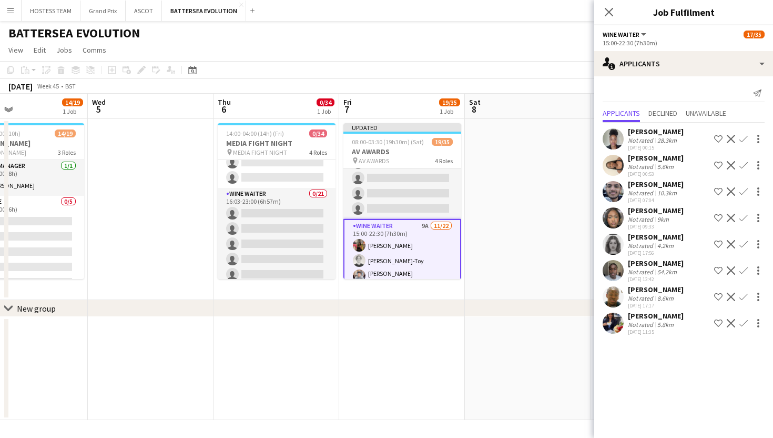
scroll to position [0, 0]
click at [743, 219] on app-icon "Confirm" at bounding box center [743, 218] width 8 height 8
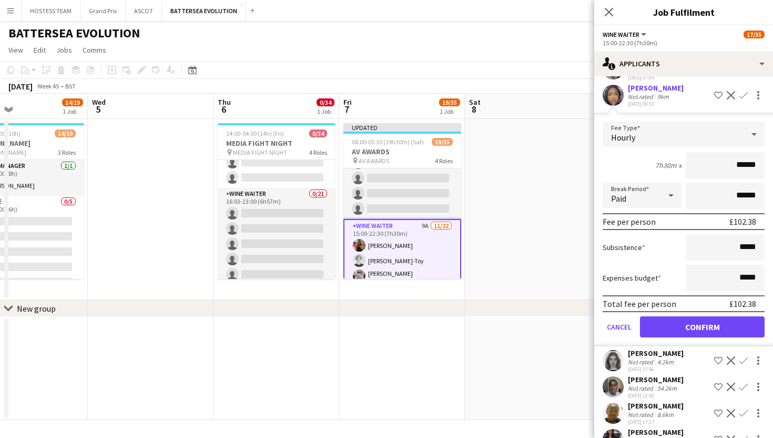
scroll to position [147, 0]
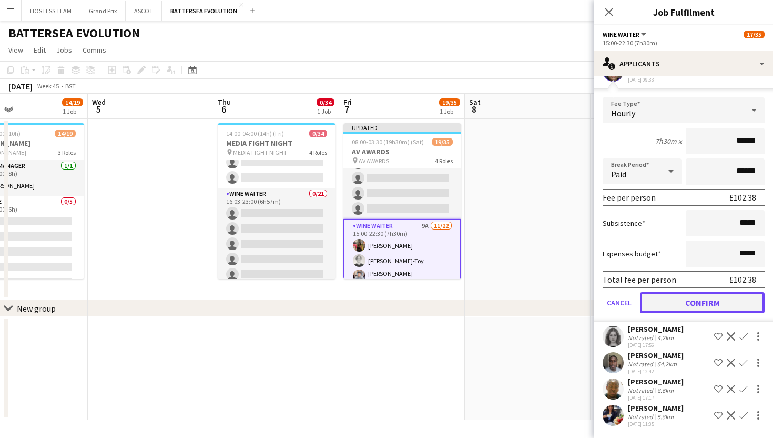
click at [714, 298] on button "Confirm" at bounding box center [702, 302] width 125 height 21
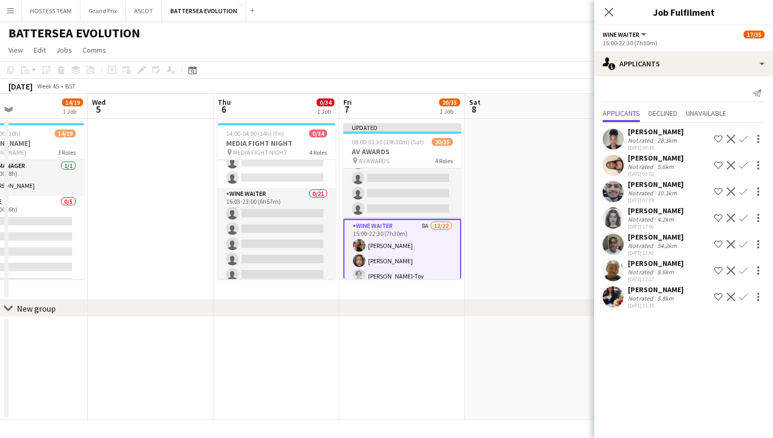
click at [744, 216] on app-icon "Confirm" at bounding box center [743, 218] width 8 height 8
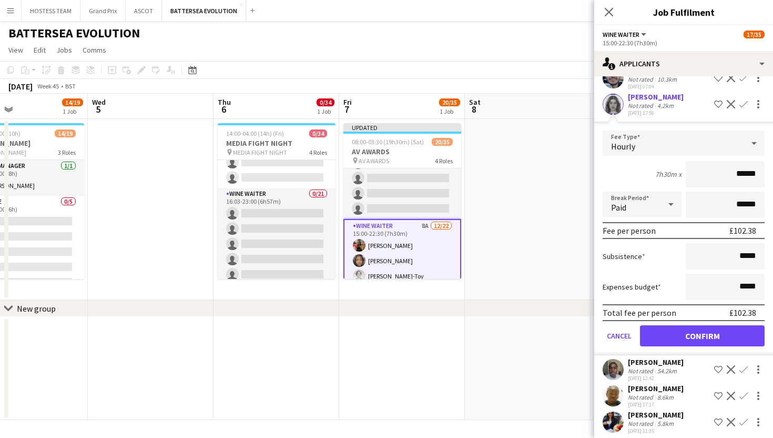
scroll to position [120, 0]
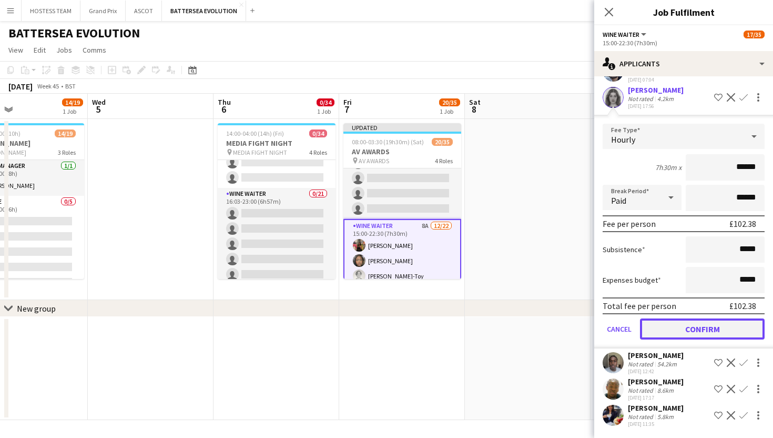
click at [703, 328] on button "Confirm" at bounding box center [702, 328] width 125 height 21
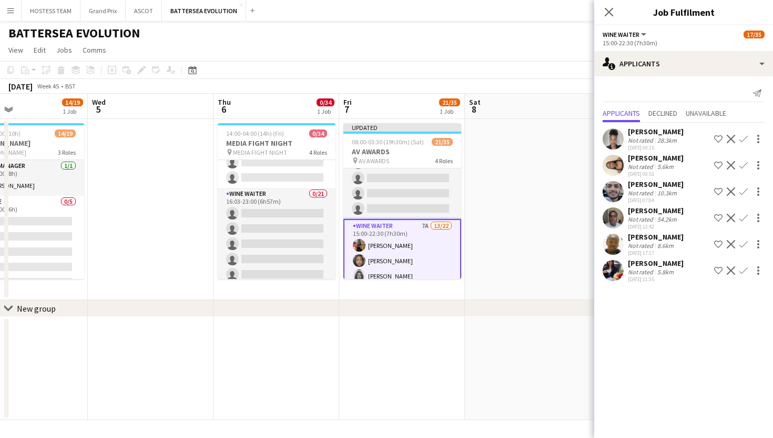
scroll to position [0, 0]
click at [743, 244] on app-icon "Confirm" at bounding box center [743, 244] width 8 height 8
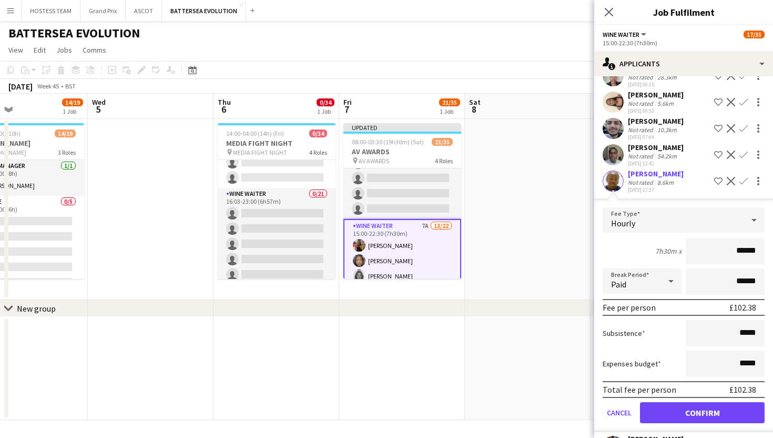
scroll to position [80, 0]
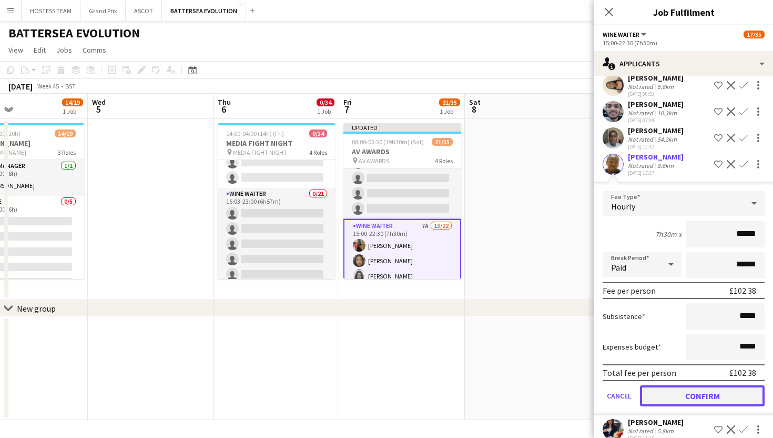
click at [687, 393] on button "Confirm" at bounding box center [702, 395] width 125 height 21
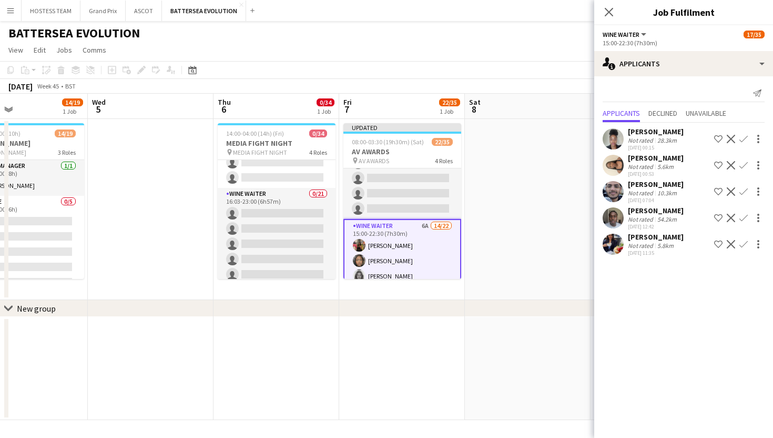
click at [743, 191] on app-icon "Confirm" at bounding box center [743, 191] width 8 height 8
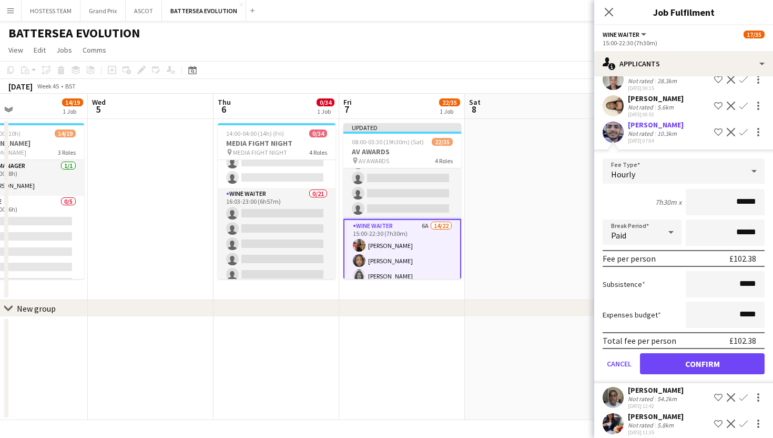
scroll to position [68, 0]
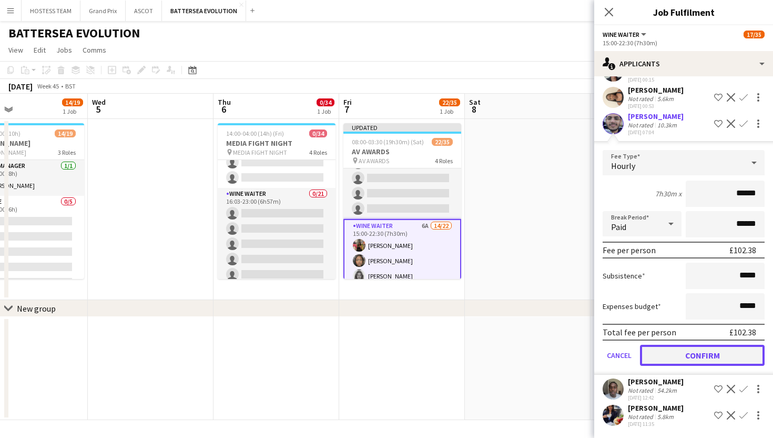
click at [686, 352] on button "Confirm" at bounding box center [702, 354] width 125 height 21
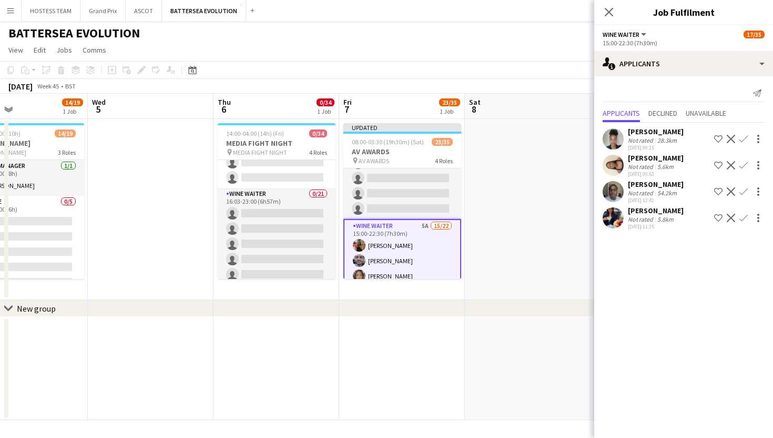
click at [745, 138] on app-icon "Confirm" at bounding box center [743, 139] width 8 height 8
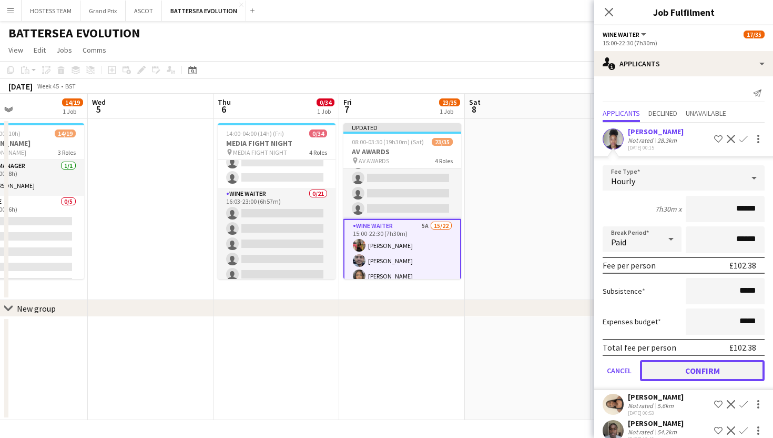
click at [683, 371] on button "Confirm" at bounding box center [702, 370] width 125 height 21
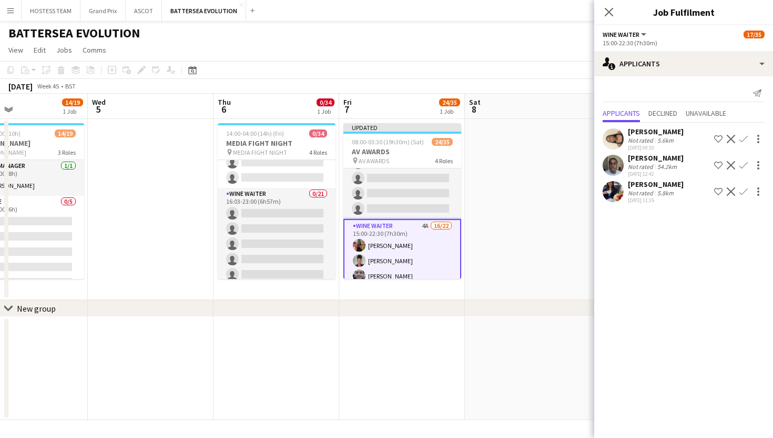
click at [745, 135] on app-icon "Confirm" at bounding box center [743, 139] width 8 height 8
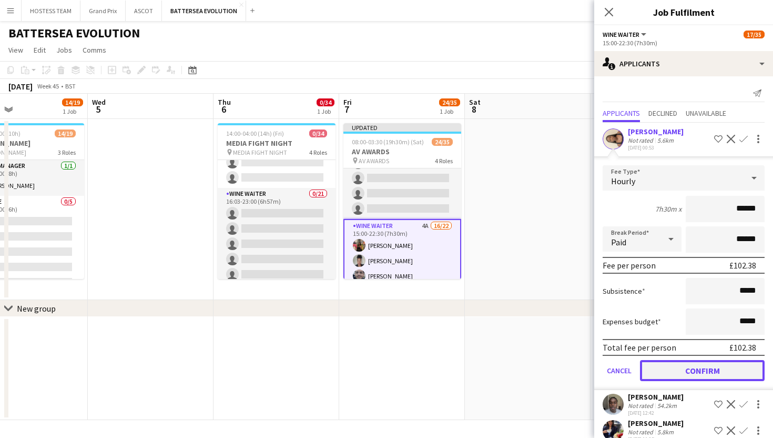
click at [720, 364] on button "Confirm" at bounding box center [702, 370] width 125 height 21
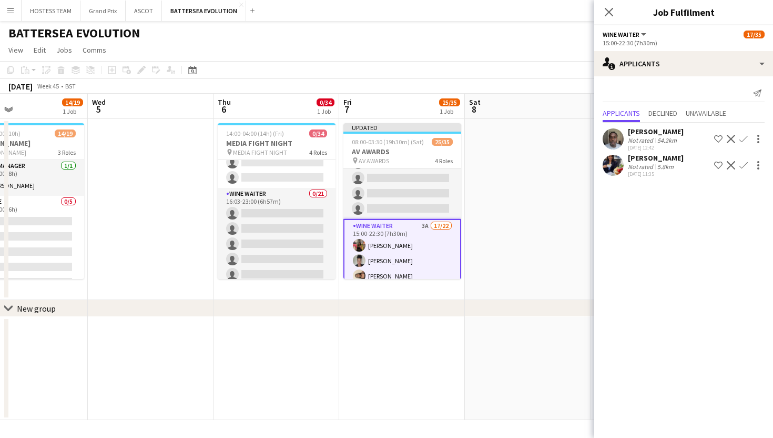
click at [738, 138] on button "Confirm" at bounding box center [743, 139] width 13 height 13
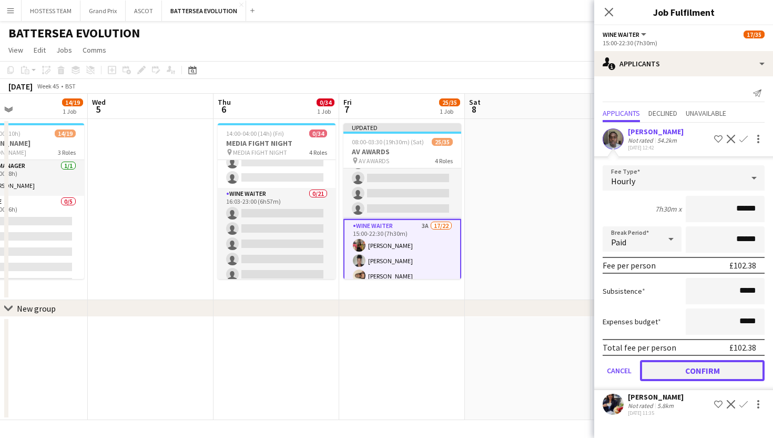
click at [703, 372] on button "Confirm" at bounding box center [702, 370] width 125 height 21
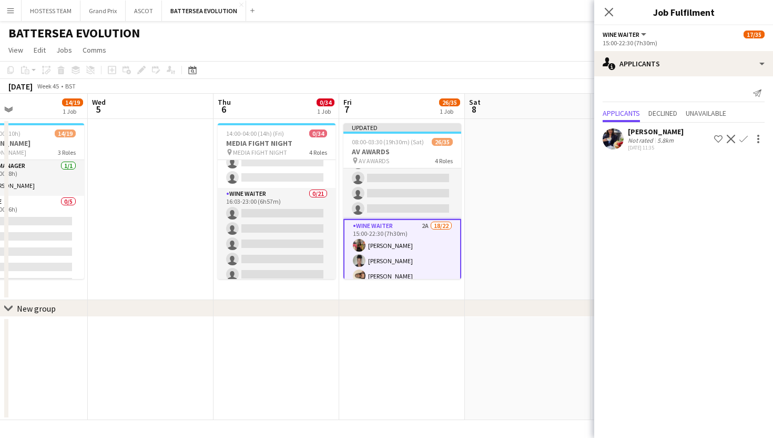
click at [744, 135] on app-icon "Confirm" at bounding box center [743, 139] width 8 height 8
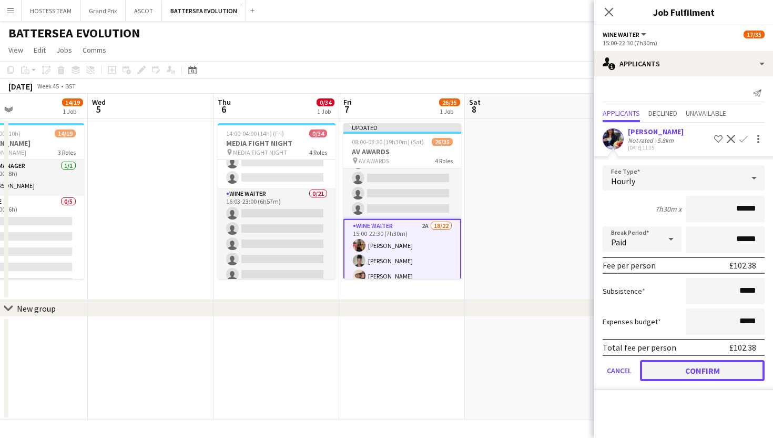
click at [716, 365] on button "Confirm" at bounding box center [702, 370] width 125 height 21
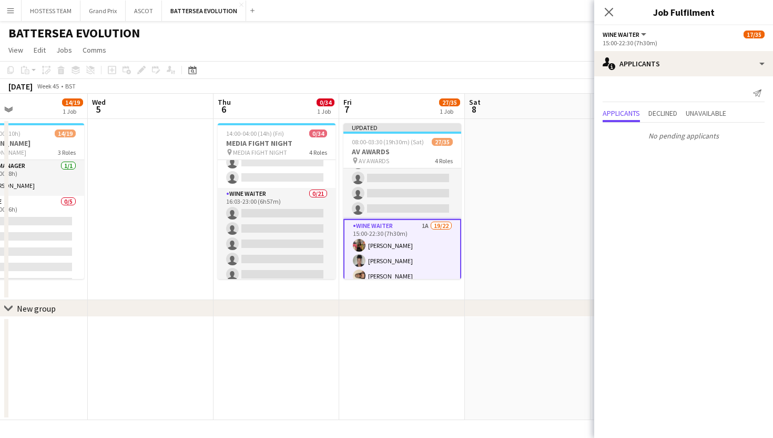
click at [551, 218] on app-date-cell at bounding box center [528, 209] width 126 height 181
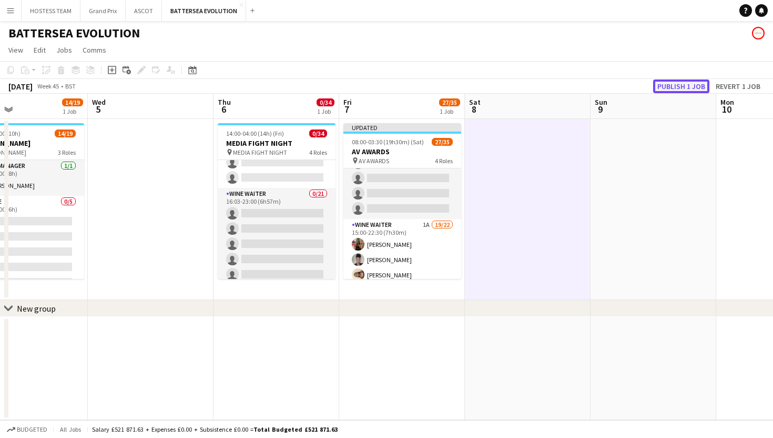
click at [668, 84] on button "Publish 1 job" at bounding box center [681, 86] width 56 height 14
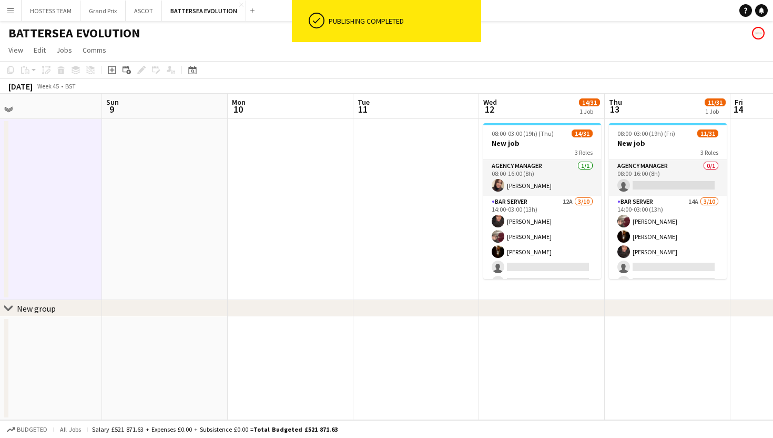
scroll to position [0, 431]
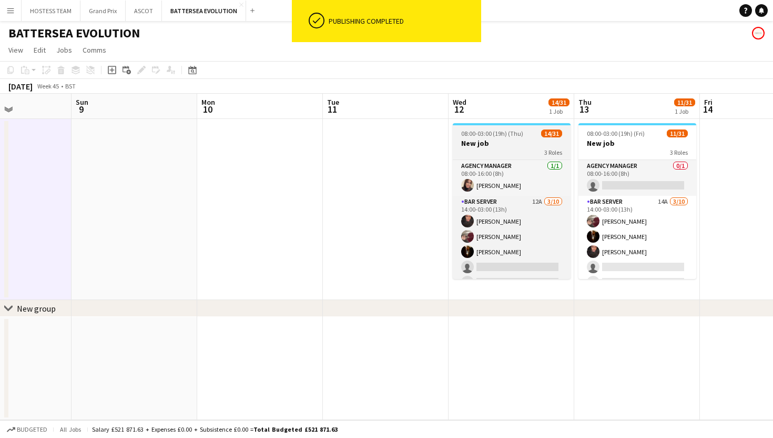
click at [497, 144] on h3 "New job" at bounding box center [512, 142] width 118 height 9
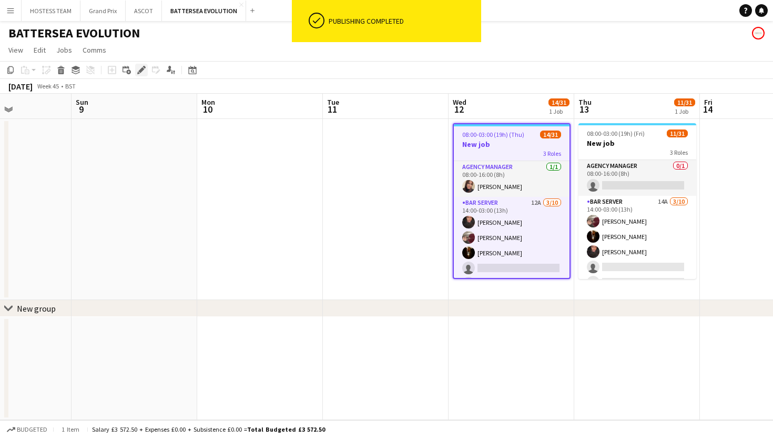
click at [141, 67] on icon "Edit" at bounding box center [141, 70] width 8 height 8
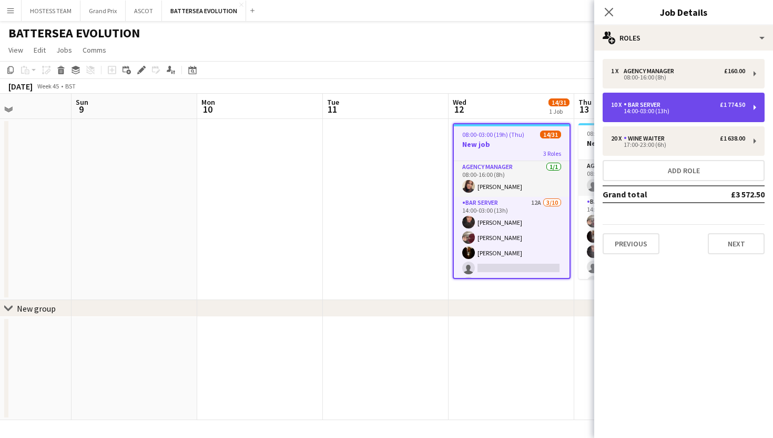
click at [631, 108] on div "14:00-03:00 (13h)" at bounding box center [678, 110] width 134 height 5
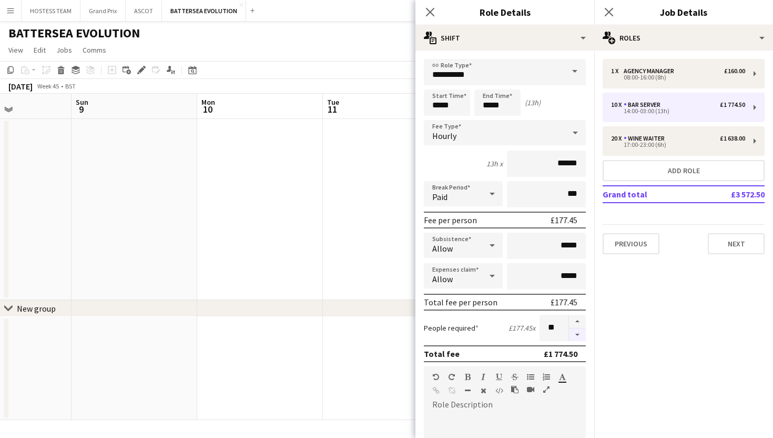
click at [578, 333] on button "button" at bounding box center [577, 334] width 17 height 13
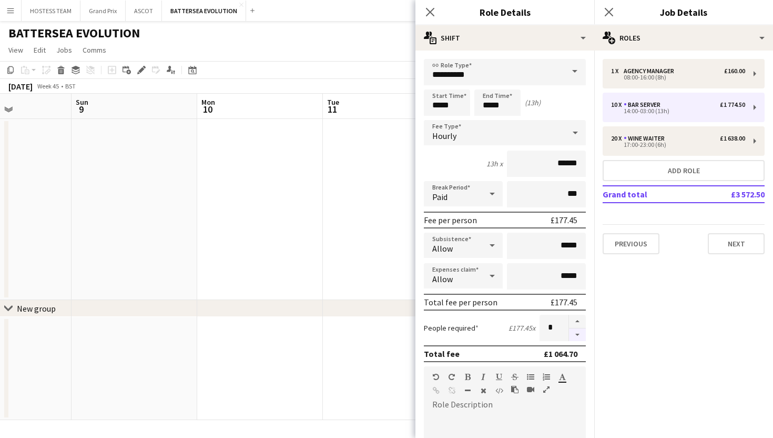
type input "*"
click at [439, 106] on input "*****" at bounding box center [447, 102] width 46 height 26
click at [455, 104] on input "*****" at bounding box center [447, 102] width 46 height 26
type input "*****"
click at [505, 106] on input "*****" at bounding box center [497, 102] width 46 height 26
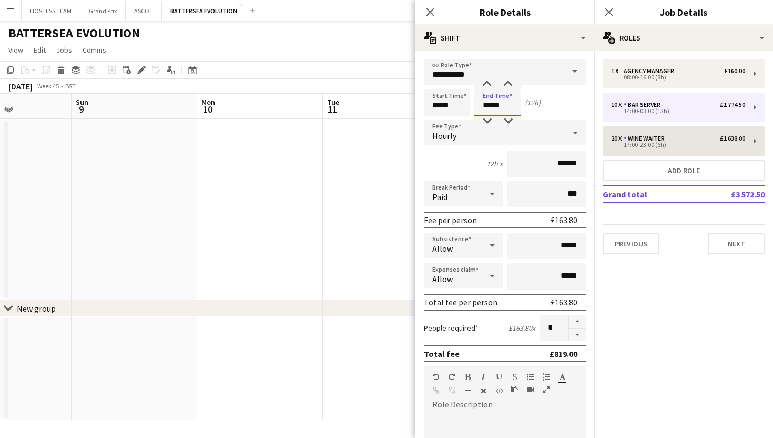
type input "*****"
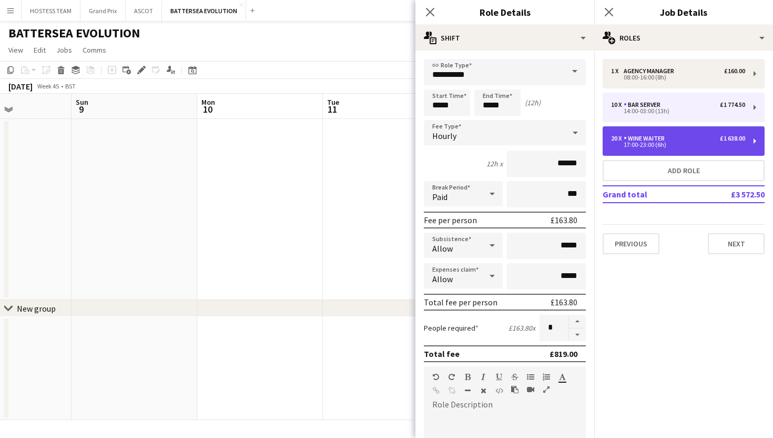
click at [679, 153] on div "20 x Wine Waiter £1 638.00 17:00-23:00 (6h)" at bounding box center [684, 140] width 162 height 29
type input "**********"
type input "*****"
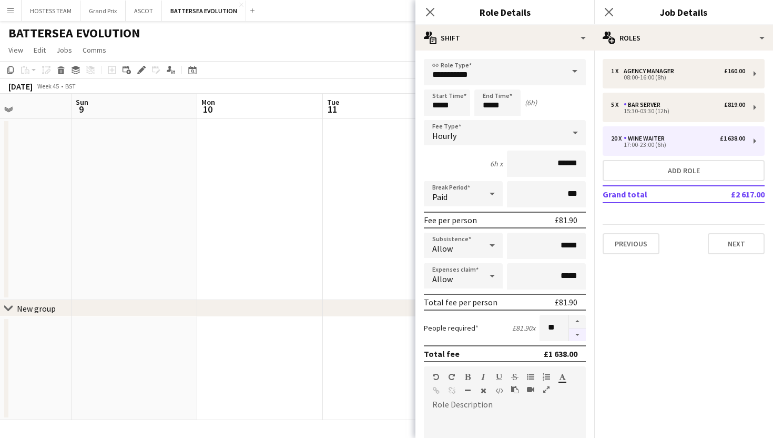
click at [579, 336] on button "button" at bounding box center [577, 334] width 17 height 13
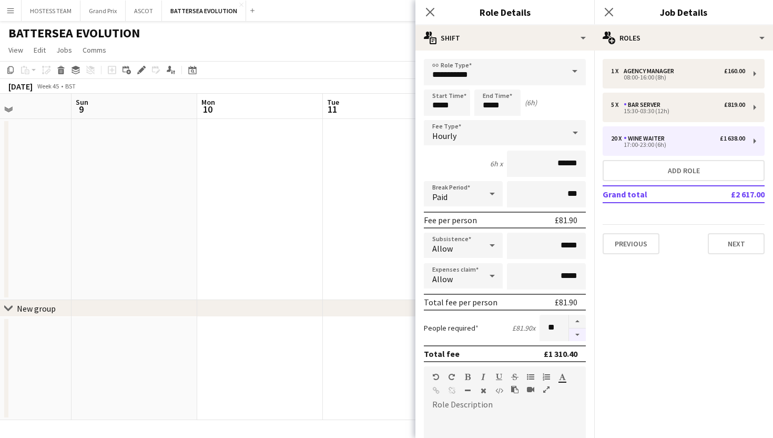
type input "**"
click at [394, 245] on app-date-cell at bounding box center [386, 209] width 126 height 181
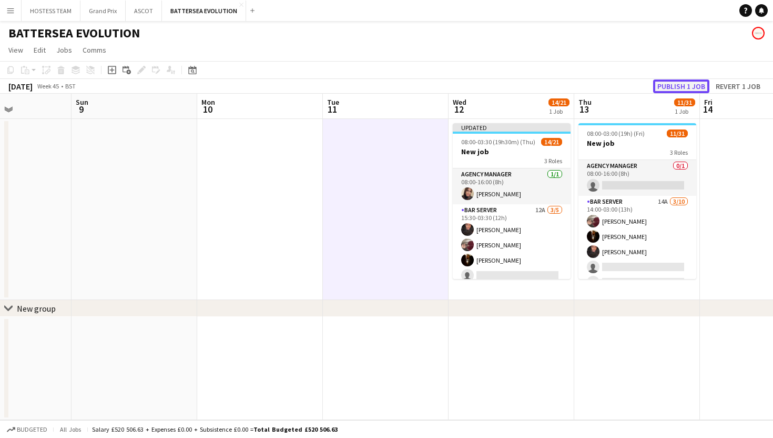
click at [677, 82] on button "Publish 1 job" at bounding box center [681, 86] width 56 height 14
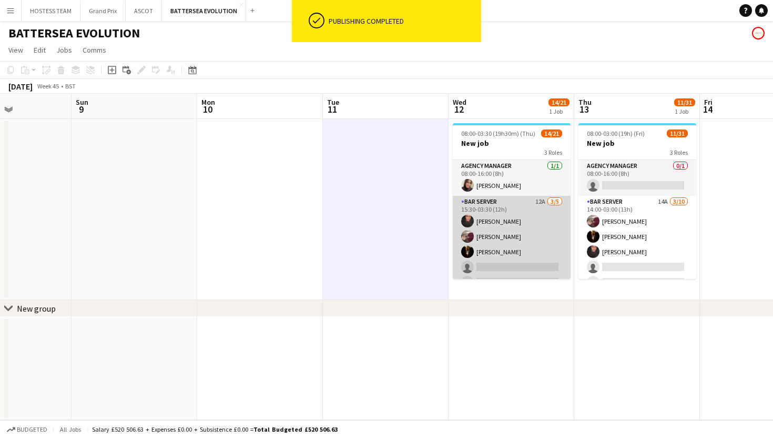
click at [553, 230] on app-card-role "Bar Server 12A 3/5 15:30-03:30 (12h) Oluwatobi Gbotoso Ryan Todd Karim Khalifa …" at bounding box center [512, 244] width 118 height 97
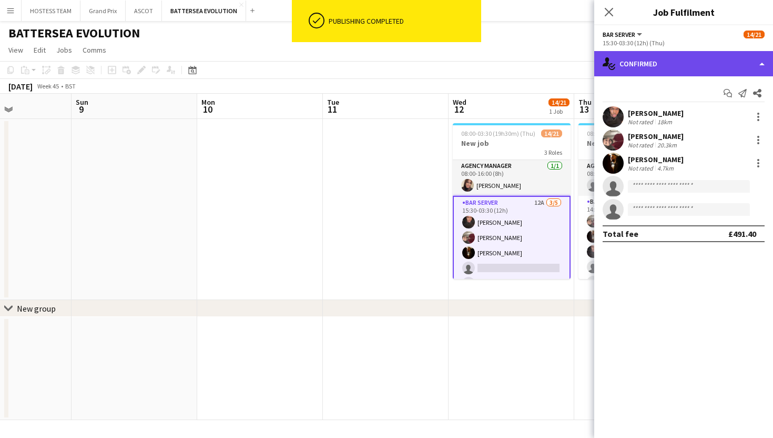
click at [705, 68] on div "single-neutral-actions-check-2 Confirmed" at bounding box center [683, 63] width 179 height 25
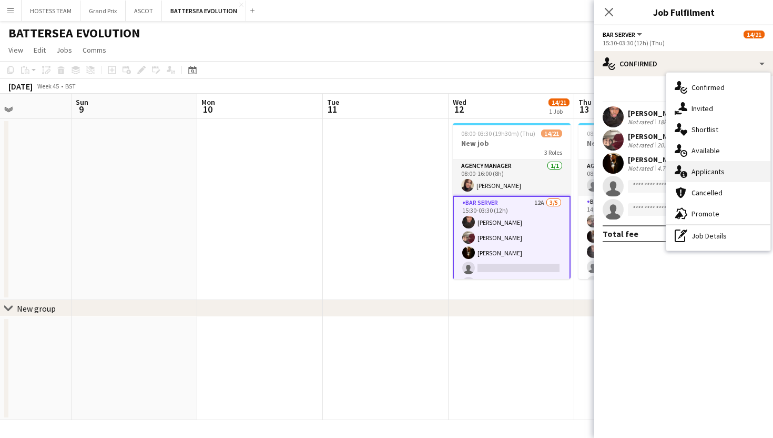
click at [708, 169] on span "Applicants" at bounding box center [708, 171] width 33 height 9
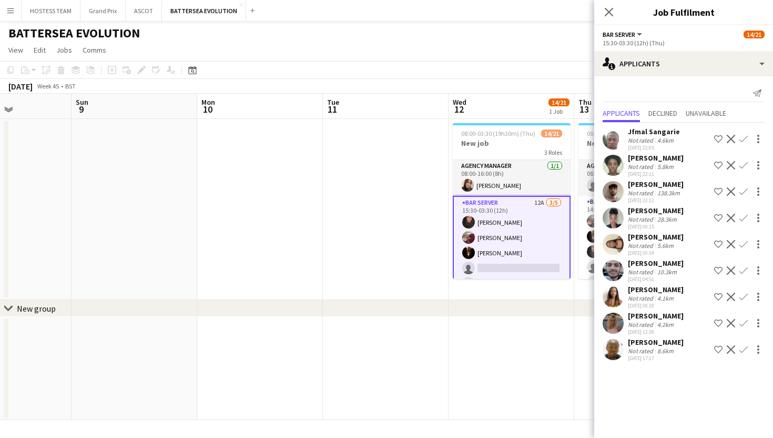
click at [742, 294] on app-icon "Confirm" at bounding box center [743, 296] width 8 height 8
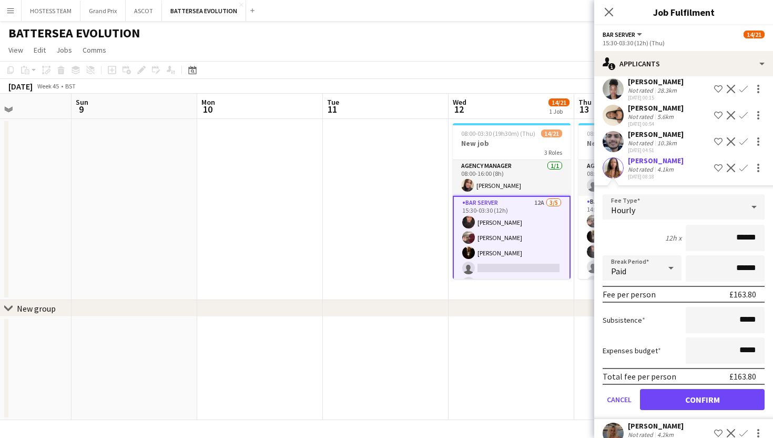
scroll to position [167, 0]
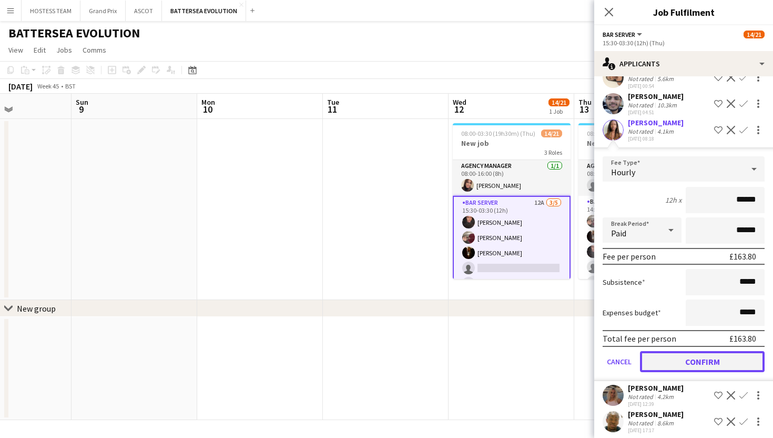
click at [719, 359] on button "Confirm" at bounding box center [702, 361] width 125 height 21
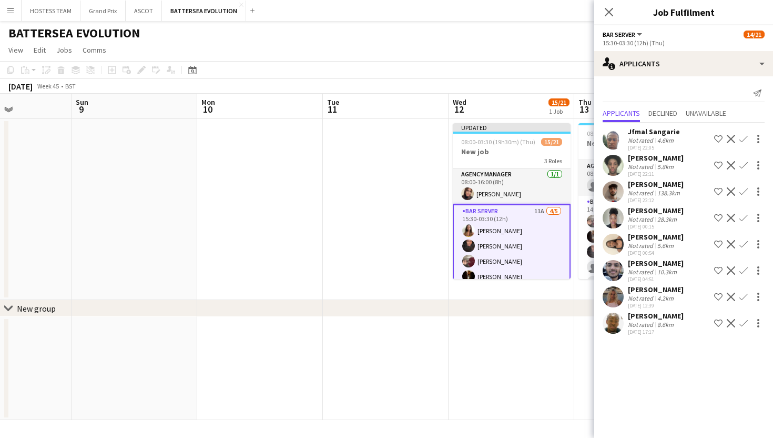
scroll to position [0, 0]
click at [551, 320] on app-date-cell at bounding box center [512, 368] width 126 height 103
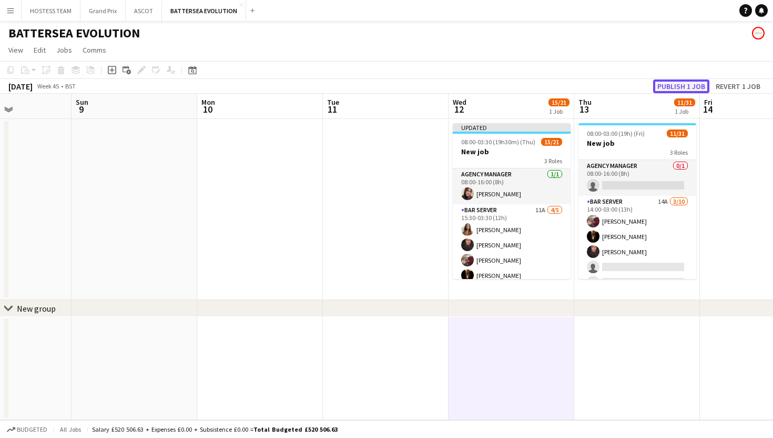
click at [687, 85] on button "Publish 1 job" at bounding box center [681, 86] width 56 height 14
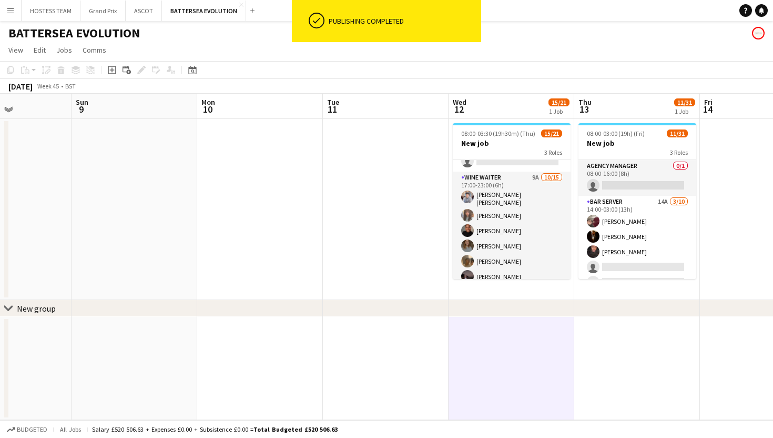
scroll to position [121, 0]
click at [534, 213] on app-card-role "Wine Waiter 9A 10/15 17:00-23:00 (6h) Anmol Rattan Kler Freya Stevens Chyan Bro…" at bounding box center [512, 297] width 118 height 252
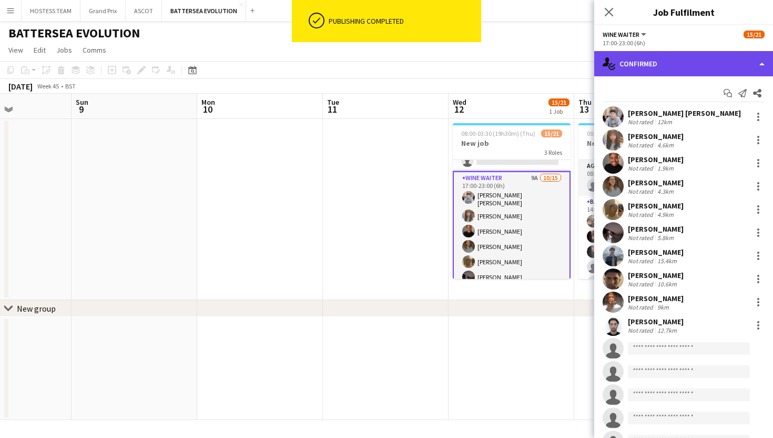
click at [684, 65] on div "single-neutral-actions-check-2 Confirmed" at bounding box center [683, 63] width 179 height 25
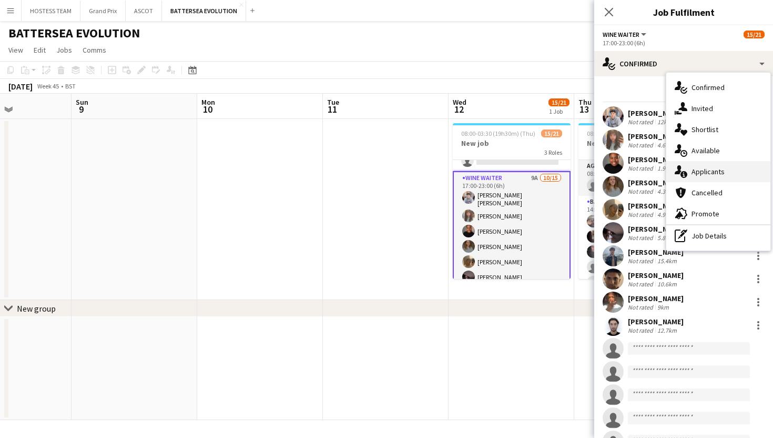
click at [702, 169] on span "Applicants" at bounding box center [708, 171] width 33 height 9
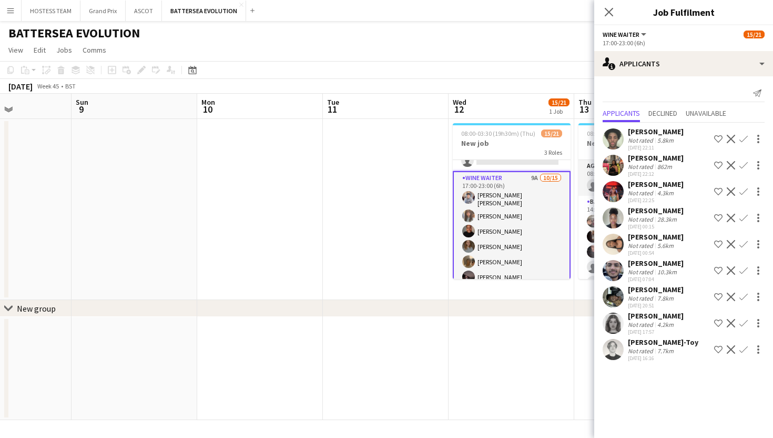
click at [743, 349] on app-icon "Confirm" at bounding box center [743, 349] width 8 height 8
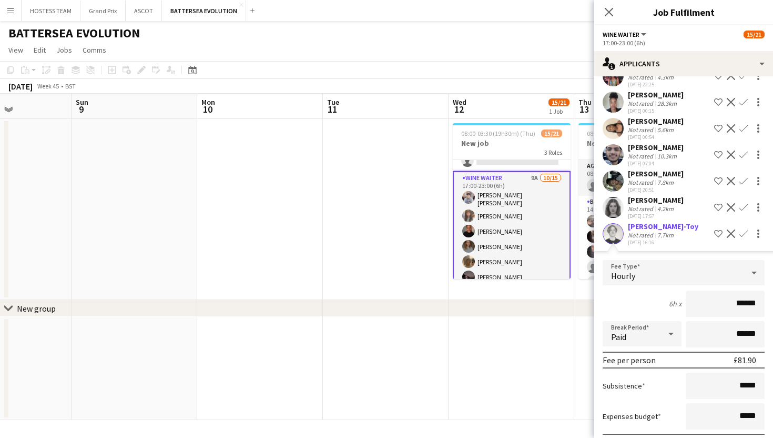
scroll to position [147, 0]
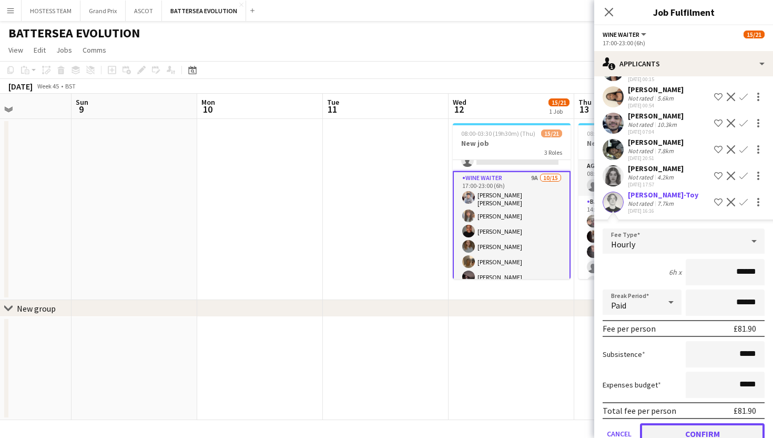
click at [709, 429] on button "Confirm" at bounding box center [702, 433] width 125 height 21
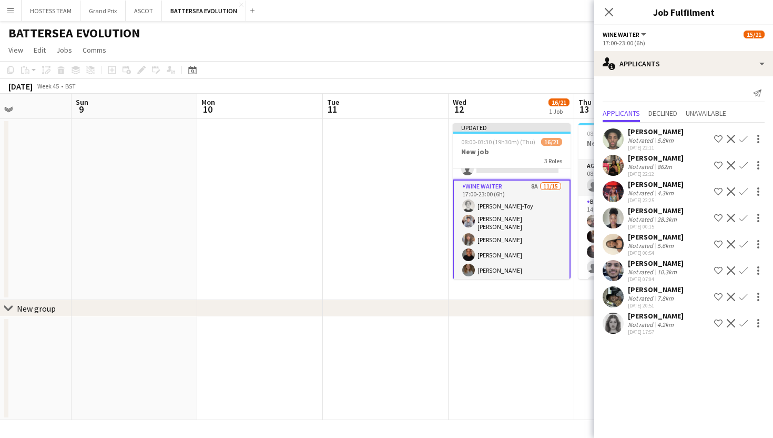
scroll to position [0, 0]
click at [744, 322] on app-icon "Confirm" at bounding box center [743, 323] width 8 height 8
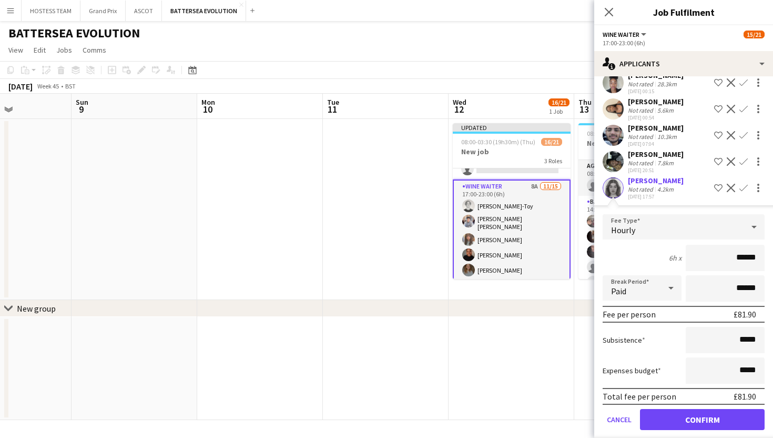
scroll to position [147, 0]
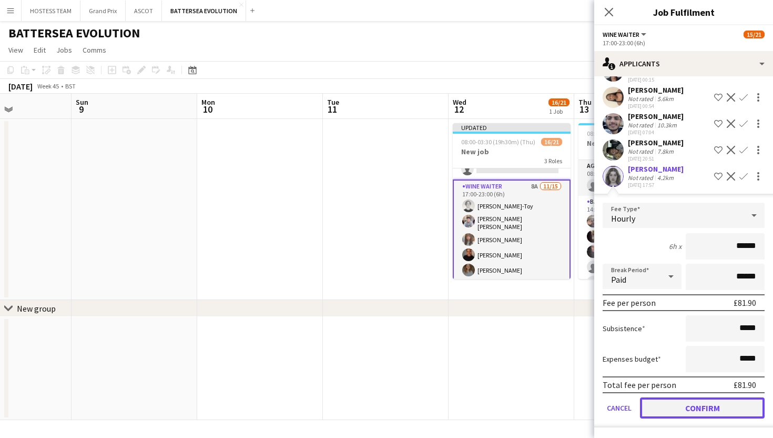
click at [713, 402] on button "Confirm" at bounding box center [702, 407] width 125 height 21
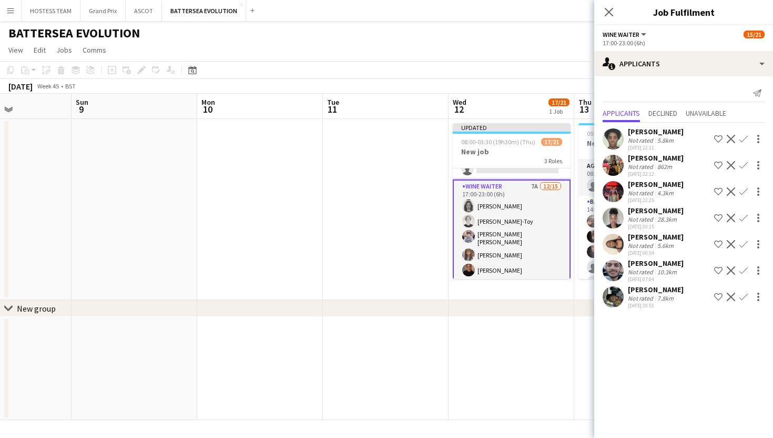
click at [746, 136] on app-icon "Confirm" at bounding box center [743, 139] width 8 height 8
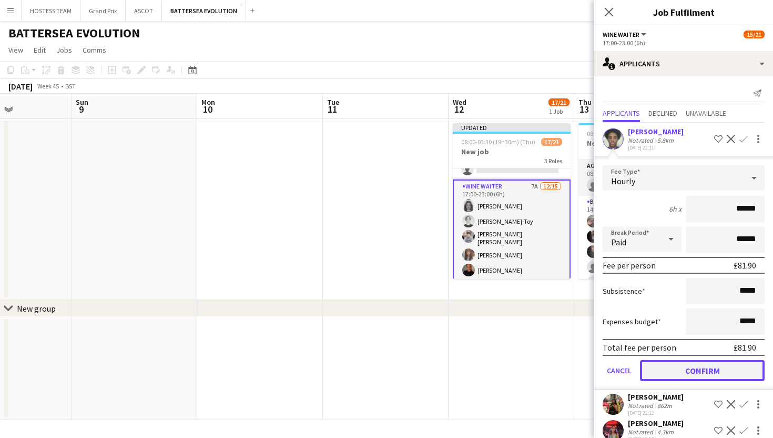
click at [679, 363] on button "Confirm" at bounding box center [702, 370] width 125 height 21
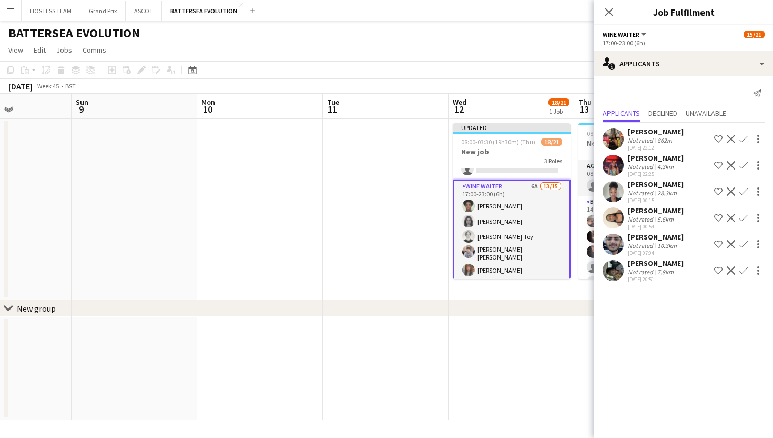
click at [744, 136] on app-icon "Confirm" at bounding box center [743, 139] width 8 height 8
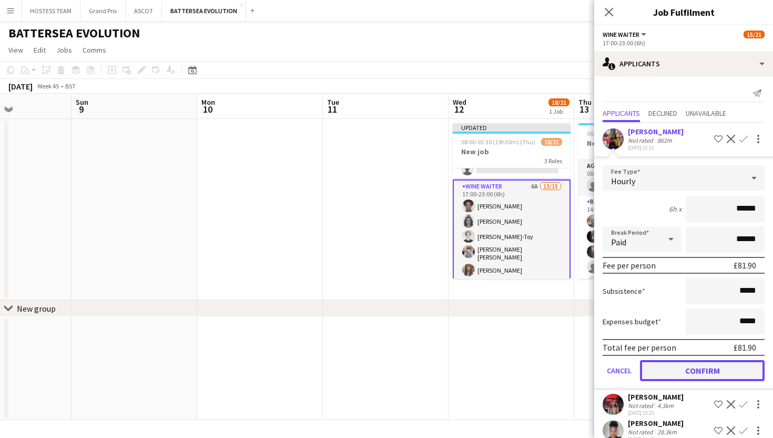
click at [692, 367] on button "Confirm" at bounding box center [702, 370] width 125 height 21
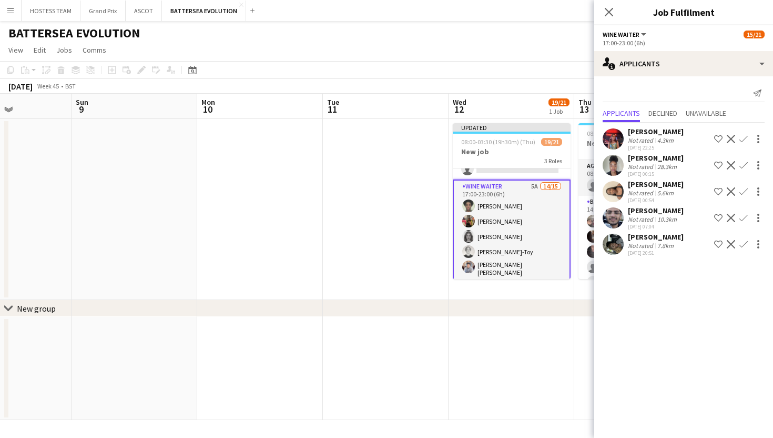
click at [743, 138] on app-icon "Confirm" at bounding box center [743, 139] width 8 height 8
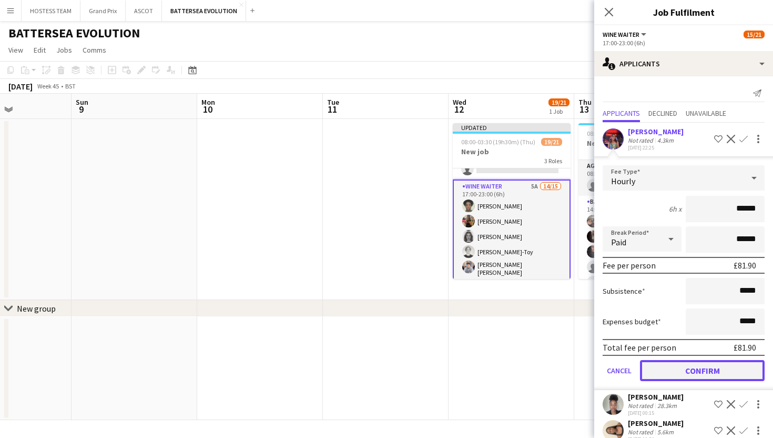
click at [698, 370] on button "Confirm" at bounding box center [702, 370] width 125 height 21
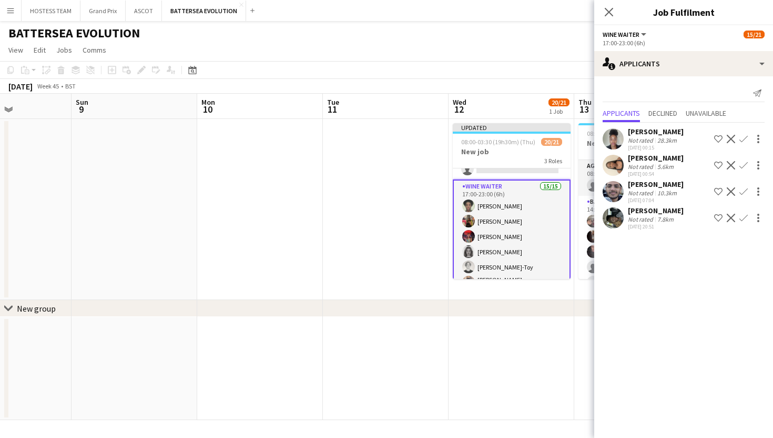
click at [551, 322] on app-date-cell at bounding box center [512, 368] width 126 height 103
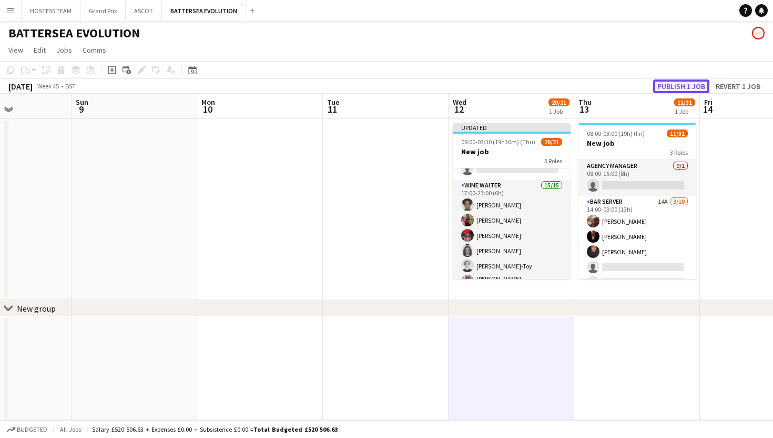
click at [671, 82] on button "Publish 1 job" at bounding box center [681, 86] width 56 height 14
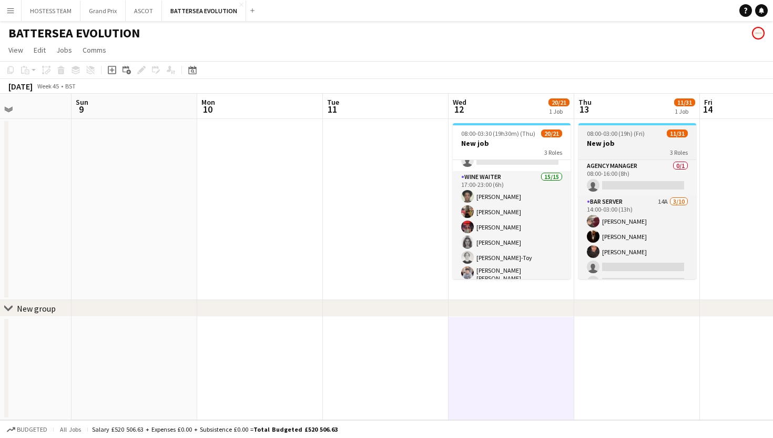
click at [625, 136] on span "08:00-03:00 (19h) (Fri)" at bounding box center [616, 133] width 58 height 8
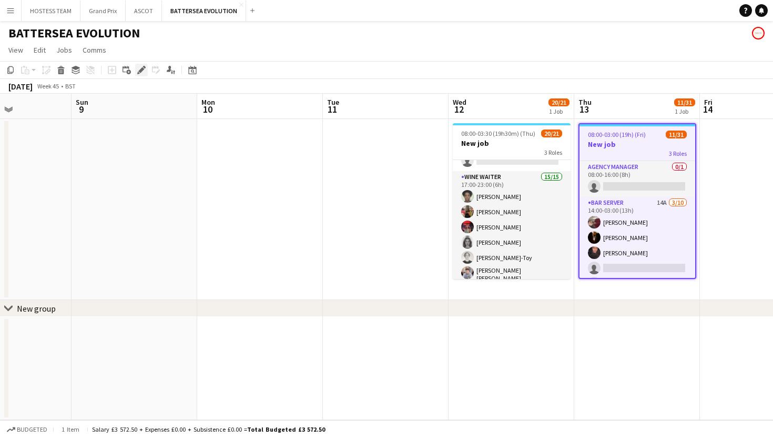
click at [139, 70] on icon at bounding box center [141, 70] width 6 height 6
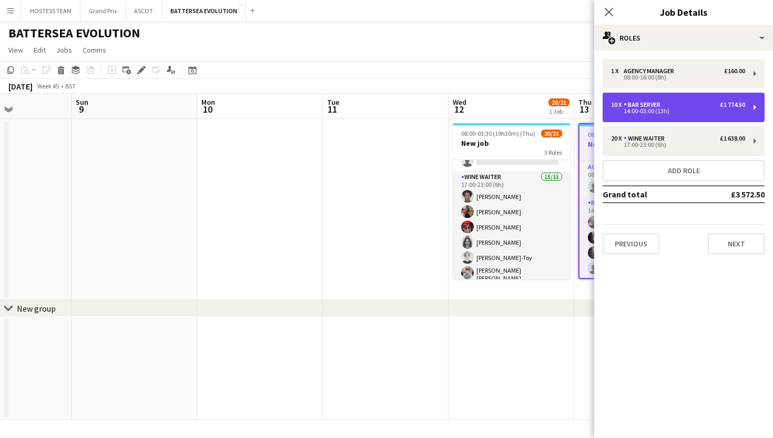
click at [673, 105] on div "10 x Bar Server £1 774.50" at bounding box center [678, 104] width 134 height 7
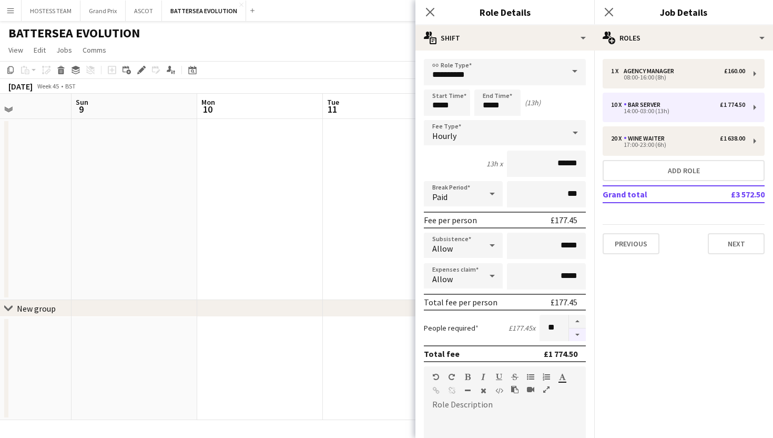
click at [576, 333] on button "button" at bounding box center [577, 334] width 17 height 13
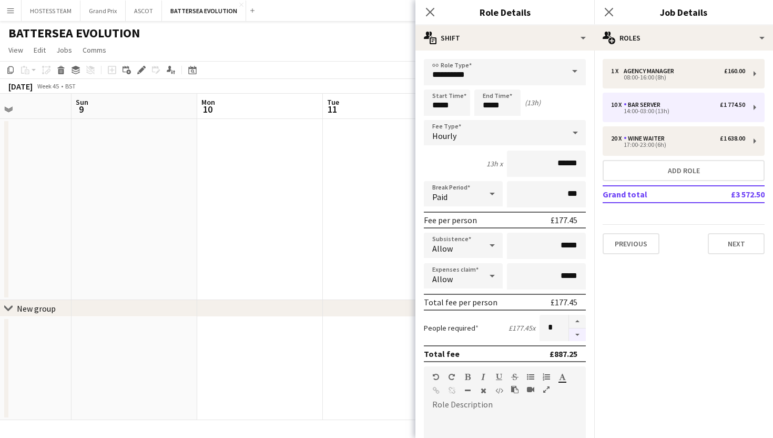
click at [576, 333] on button "button" at bounding box center [577, 334] width 17 height 13
type input "*"
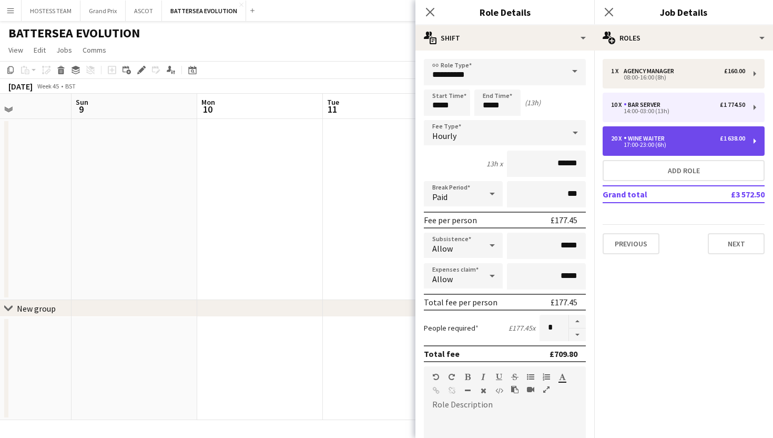
click at [657, 139] on div "Wine Waiter" at bounding box center [646, 138] width 45 height 7
type input "**********"
type input "*****"
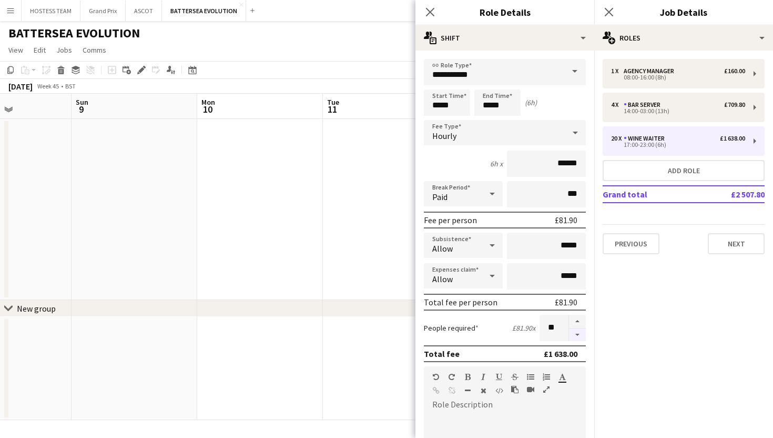
click at [576, 331] on button "button" at bounding box center [577, 334] width 17 height 13
type input "**"
click at [395, 256] on app-date-cell at bounding box center [386, 209] width 126 height 181
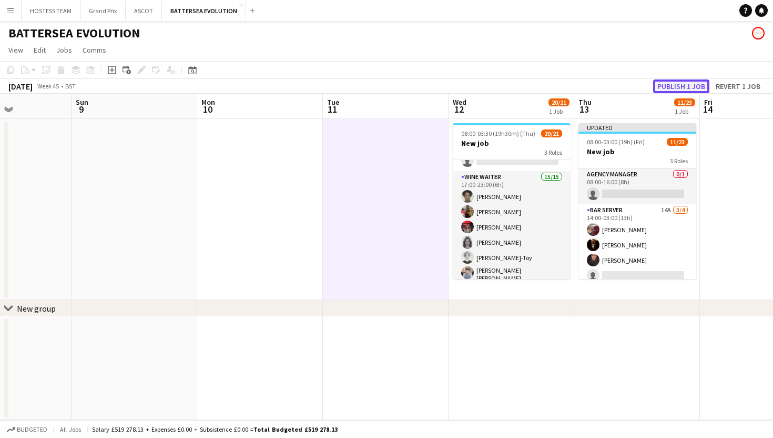
click at [699, 86] on button "Publish 1 job" at bounding box center [681, 86] width 56 height 14
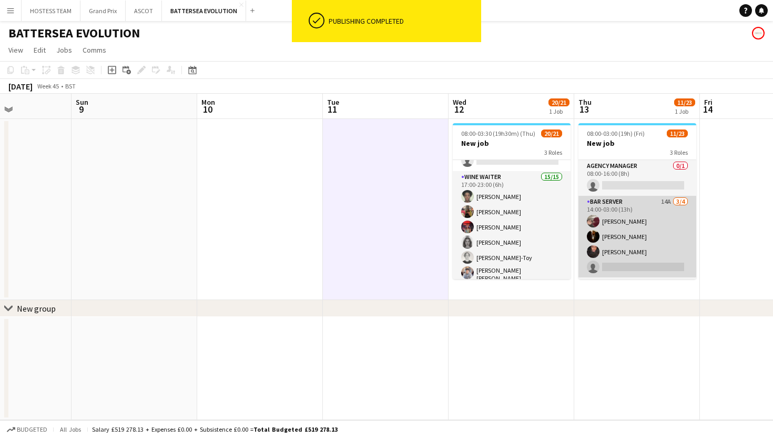
click at [667, 231] on app-card-role "Bar Server 14A 3/4 14:00-03:00 (13h) Ryan Todd Karim Khalifa Oluwatobi Gbotoso …" at bounding box center [638, 237] width 118 height 82
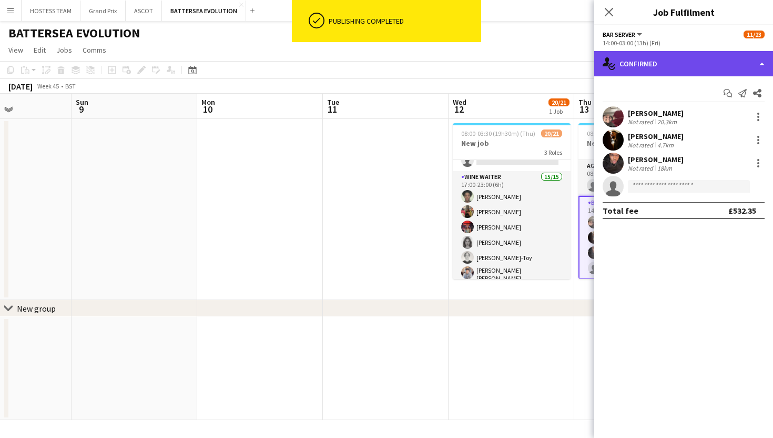
click at [688, 69] on div "single-neutral-actions-check-2 Confirmed" at bounding box center [683, 63] width 179 height 25
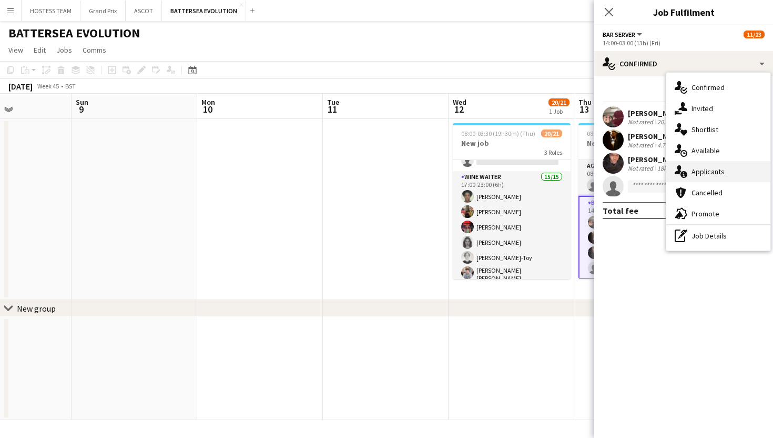
click at [700, 169] on span "Applicants" at bounding box center [708, 171] width 33 height 9
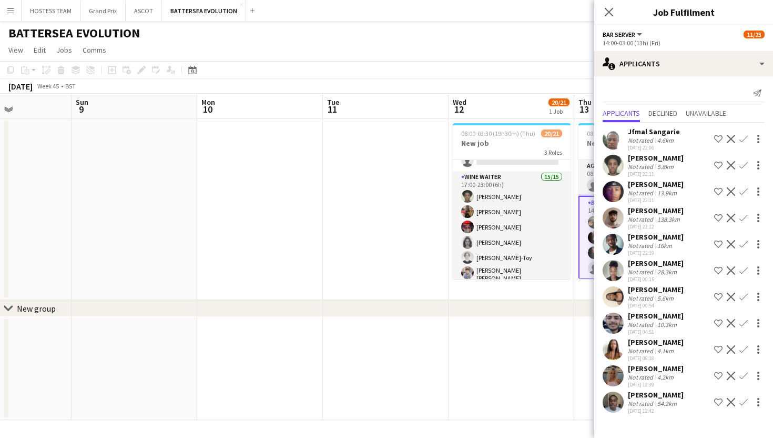
click at [748, 348] on button "Confirm" at bounding box center [743, 349] width 13 height 13
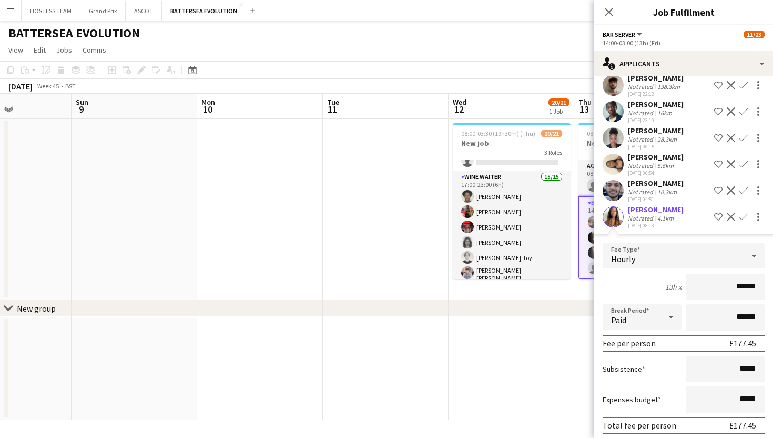
scroll to position [149, 0]
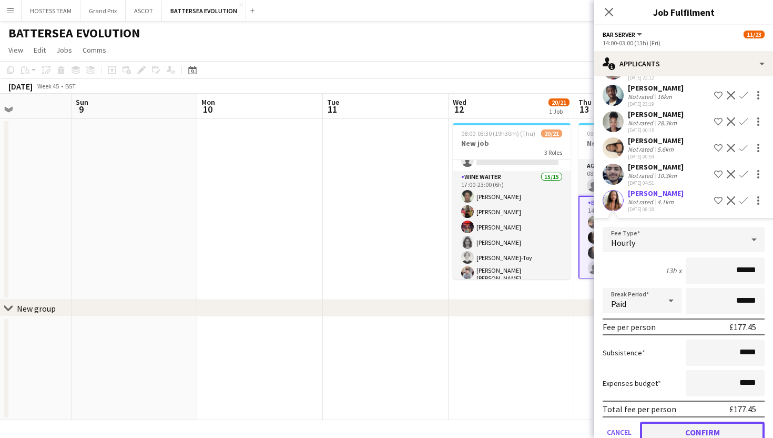
click at [711, 429] on button "Confirm" at bounding box center [702, 431] width 125 height 21
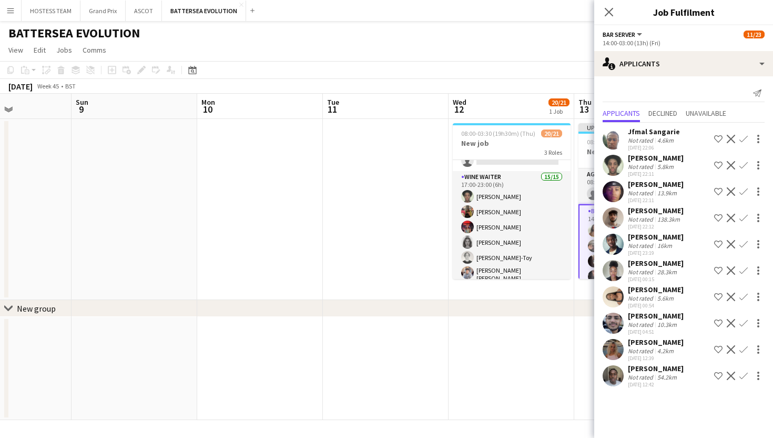
click at [561, 338] on app-date-cell at bounding box center [512, 368] width 126 height 103
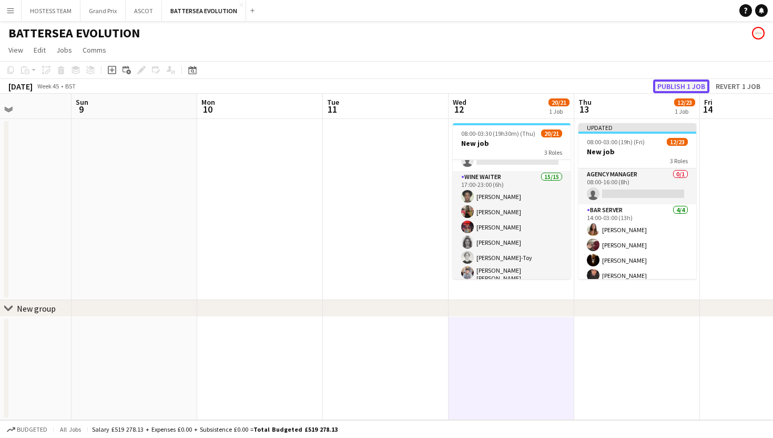
click at [686, 84] on button "Publish 1 job" at bounding box center [681, 86] width 56 height 14
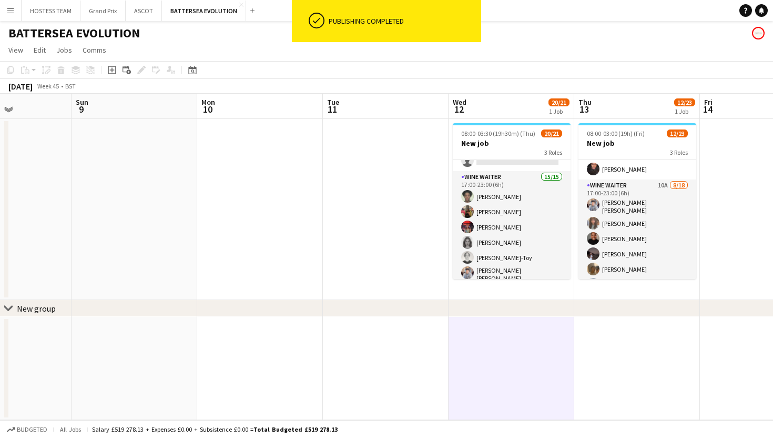
scroll to position [100, 0]
click at [663, 225] on app-card-role "Wine Waiter 10A 8/18 17:00-23:00 (6h) Anmol Rattan Kler Freya Stevens Chyan Bro…" at bounding box center [638, 326] width 118 height 298
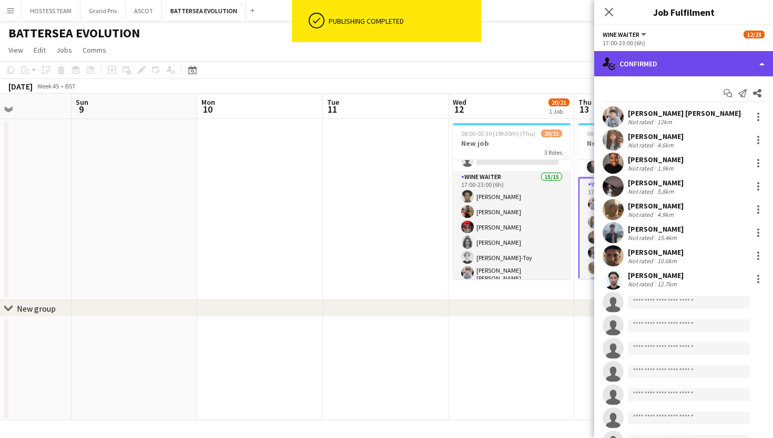
click at [723, 67] on div "single-neutral-actions-check-2 Confirmed" at bounding box center [683, 63] width 179 height 25
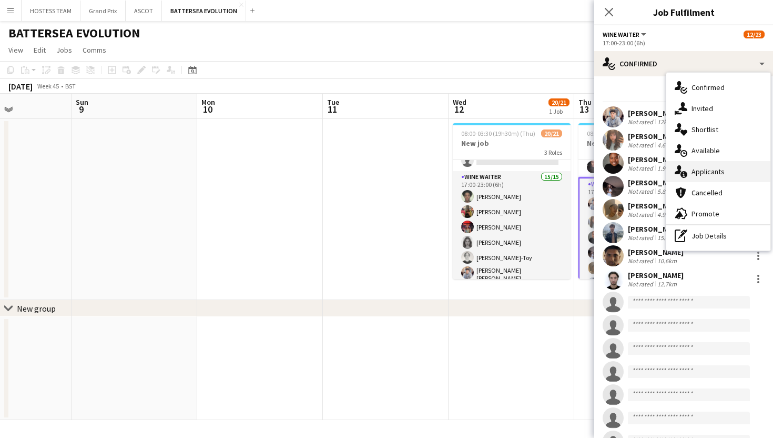
click at [719, 175] on span "Applicants" at bounding box center [708, 171] width 33 height 9
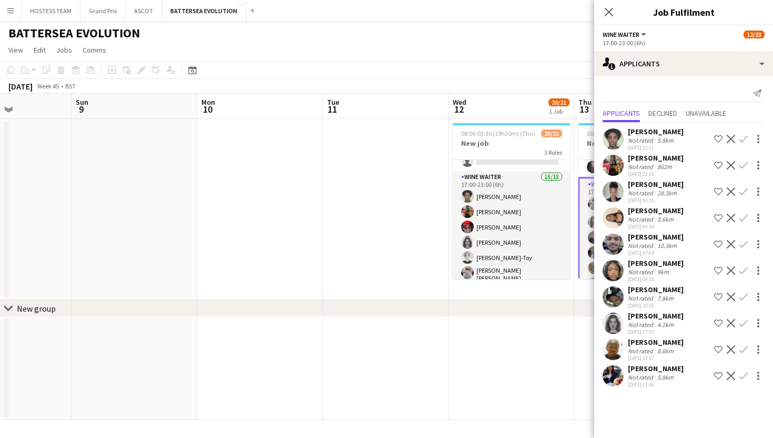
click at [746, 348] on app-icon "Confirm" at bounding box center [743, 349] width 8 height 8
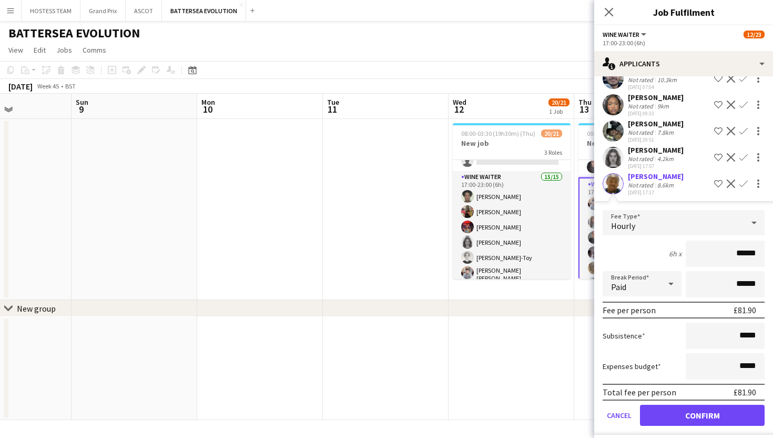
scroll to position [195, 0]
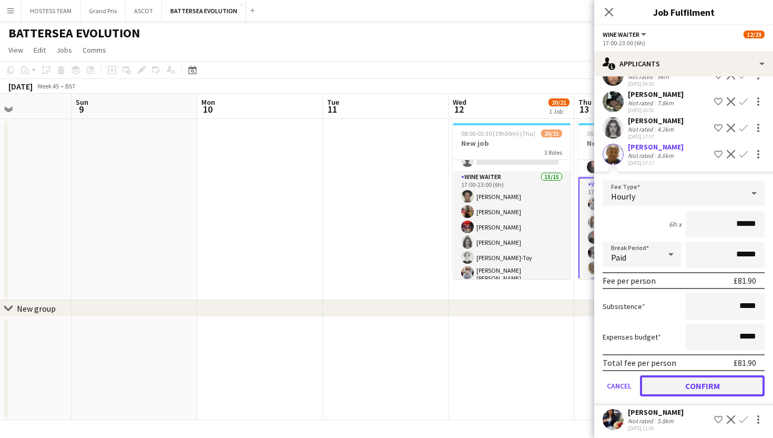
click at [720, 388] on button "Confirm" at bounding box center [702, 385] width 125 height 21
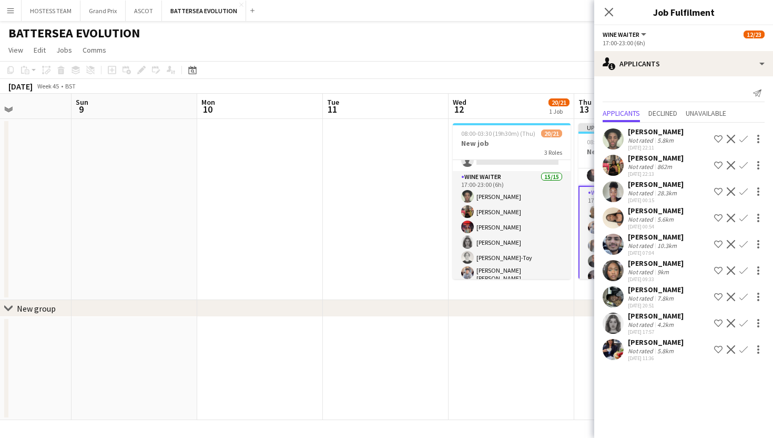
scroll to position [0, 0]
click at [743, 138] on app-icon "Confirm" at bounding box center [743, 139] width 8 height 8
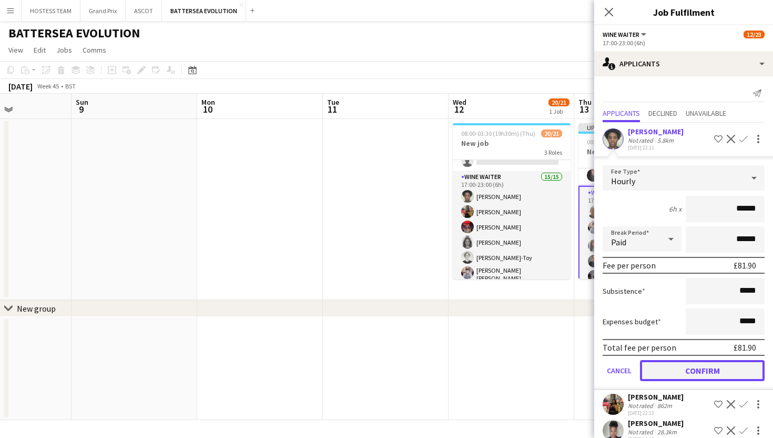
click at [681, 368] on button "Confirm" at bounding box center [702, 370] width 125 height 21
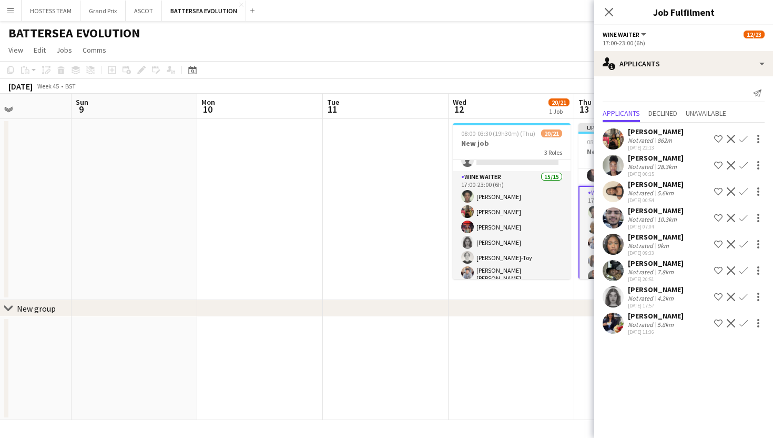
click at [745, 134] on button "Confirm" at bounding box center [743, 139] width 13 height 13
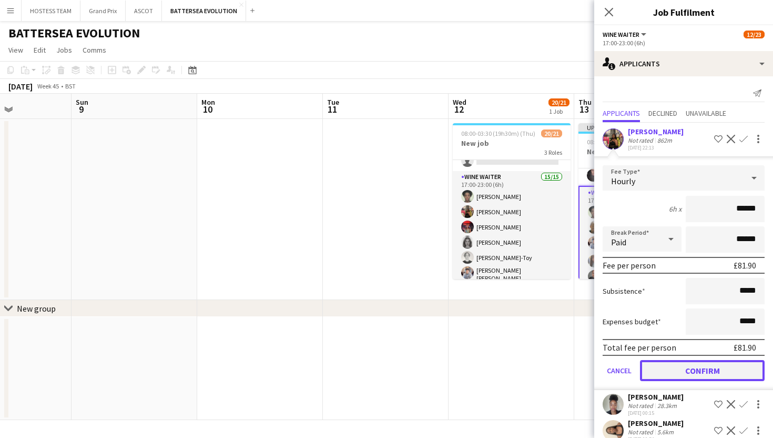
click at [685, 366] on button "Confirm" at bounding box center [702, 370] width 125 height 21
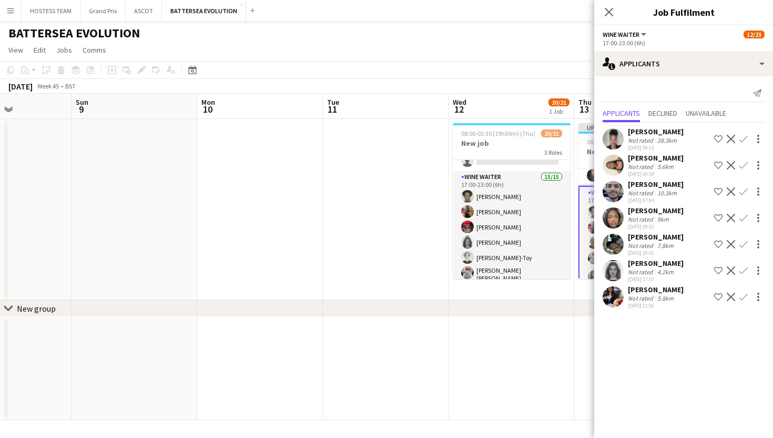
click at [739, 217] on app-icon "Confirm" at bounding box center [743, 218] width 8 height 8
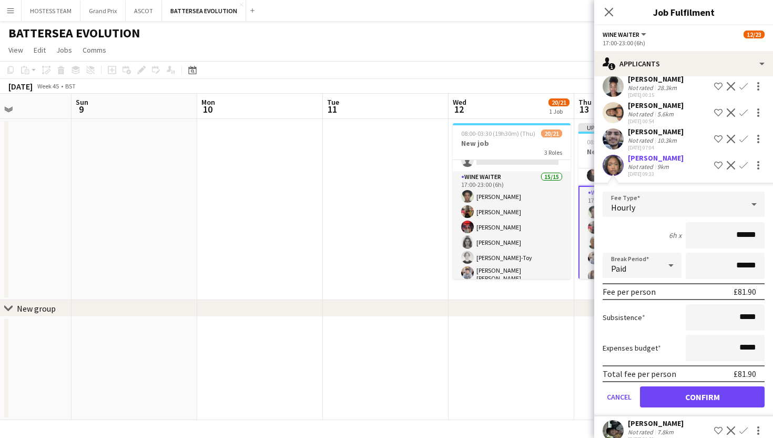
scroll to position [120, 0]
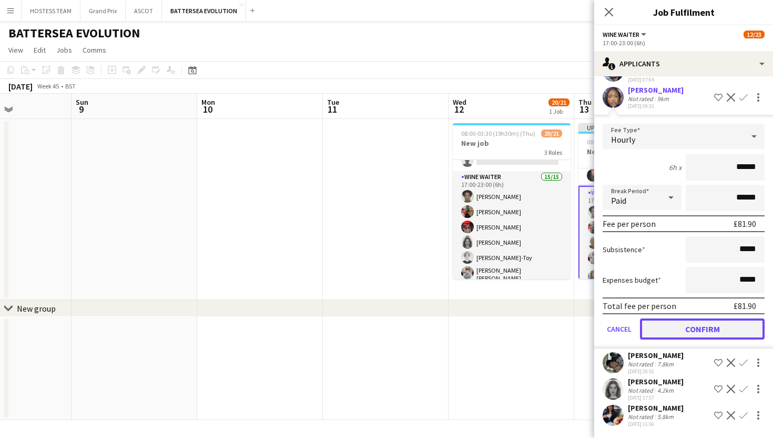
click at [678, 334] on button "Confirm" at bounding box center [702, 328] width 125 height 21
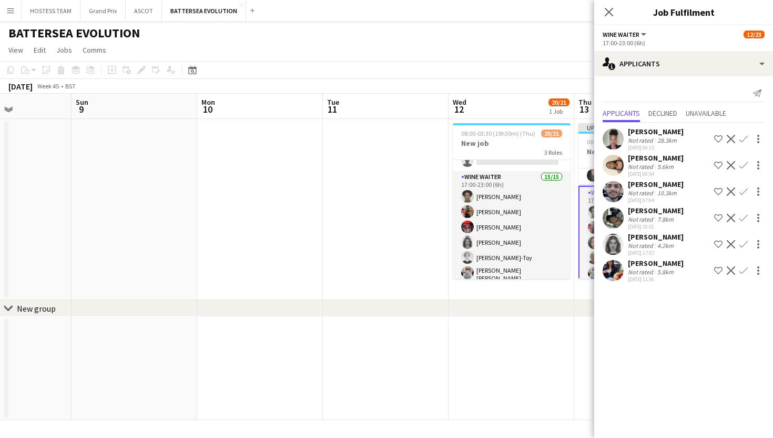
scroll to position [0, 0]
click at [744, 243] on app-icon "Confirm" at bounding box center [743, 244] width 8 height 8
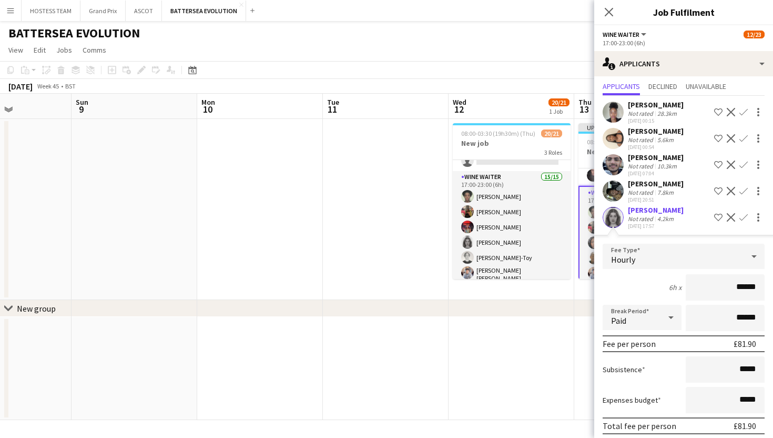
scroll to position [94, 0]
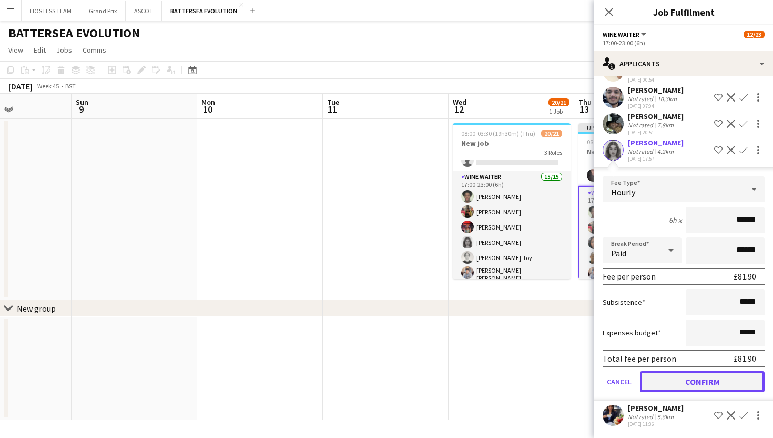
click at [678, 382] on button "Confirm" at bounding box center [702, 381] width 125 height 21
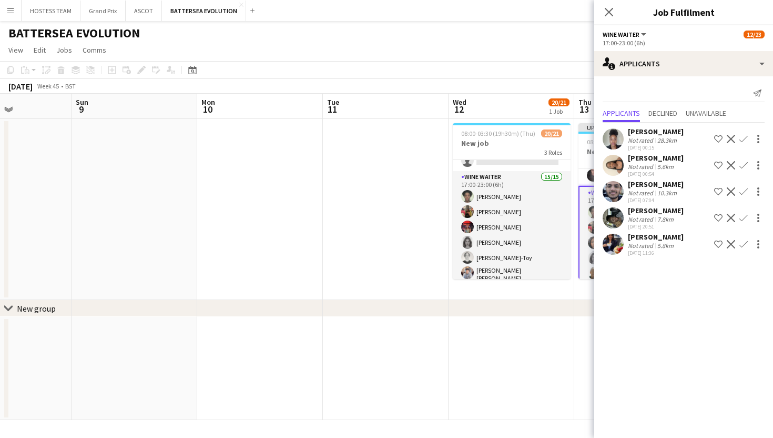
scroll to position [0, 0]
click at [543, 360] on app-date-cell at bounding box center [512, 368] width 126 height 103
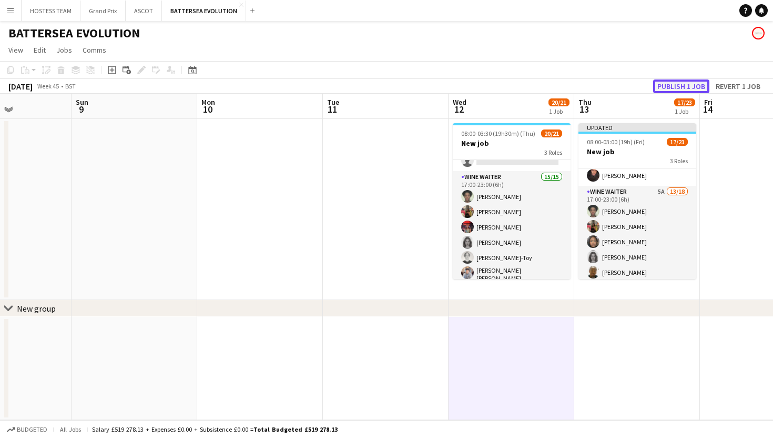
click at [683, 85] on button "Publish 1 job" at bounding box center [681, 86] width 56 height 14
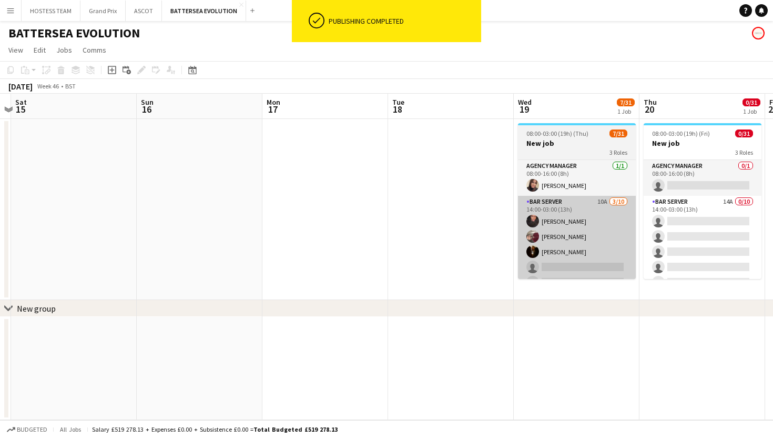
scroll to position [0, 494]
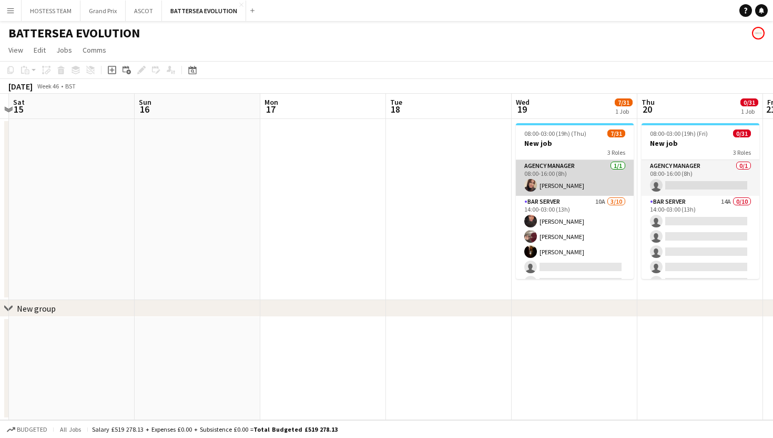
click at [578, 165] on app-card-role "Agency Manager 1/1 08:00-16:00 (8h) KAT SPANO" at bounding box center [575, 178] width 118 height 36
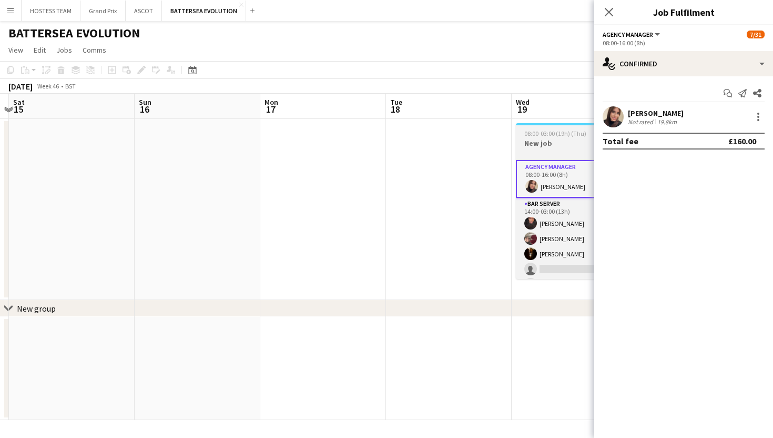
click at [569, 139] on h3 "New job" at bounding box center [575, 142] width 118 height 9
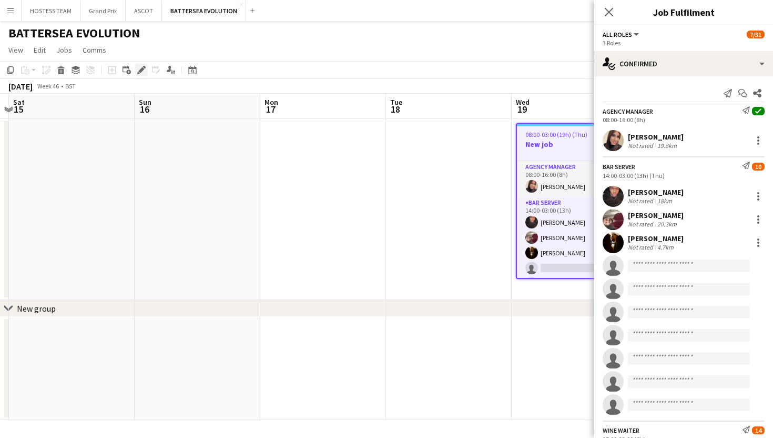
click at [139, 67] on icon "Edit" at bounding box center [141, 70] width 8 height 8
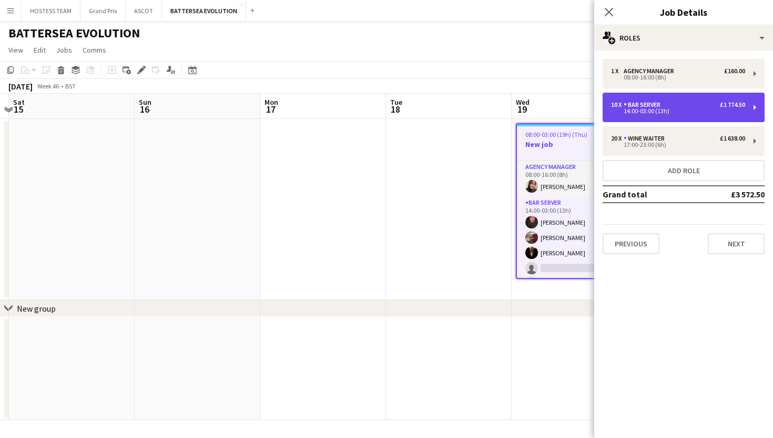
click at [657, 111] on div "14:00-03:00 (13h)" at bounding box center [678, 110] width 134 height 5
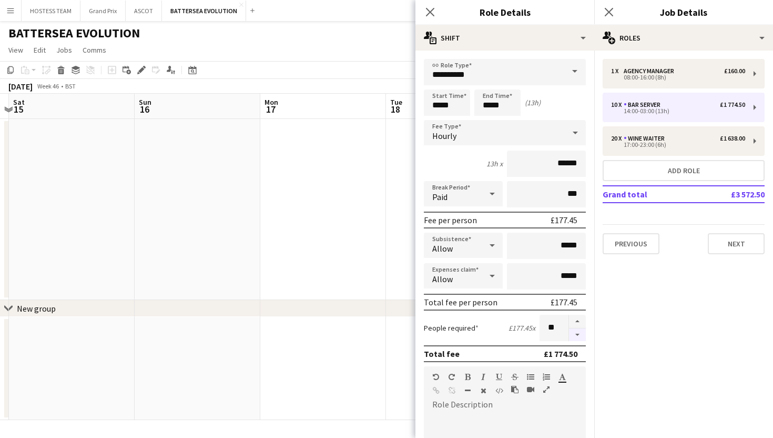
click at [579, 332] on button "button" at bounding box center [577, 334] width 17 height 13
type input "*"
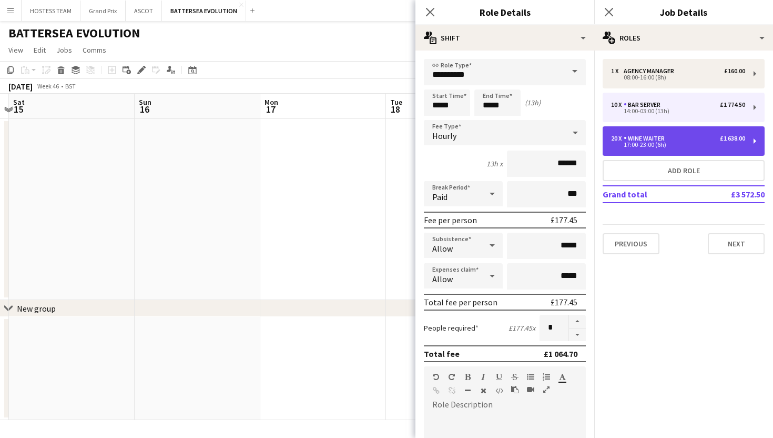
click at [669, 139] on div "20 x Wine Waiter £1 638.00" at bounding box center [678, 138] width 134 height 7
type input "**********"
type input "*****"
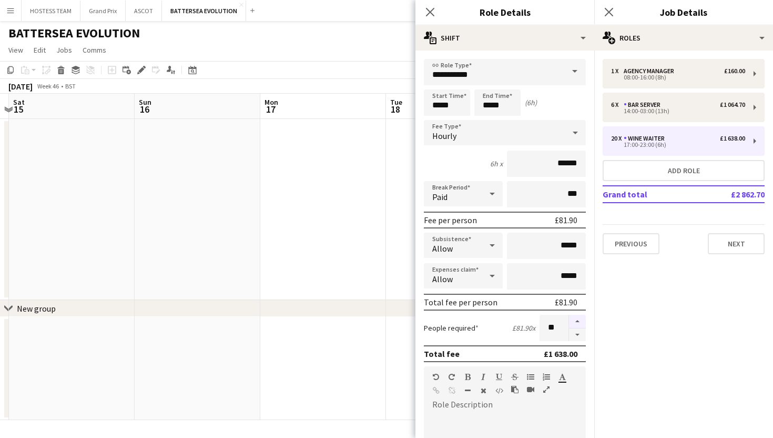
click at [574, 318] on button "button" at bounding box center [577, 321] width 17 height 14
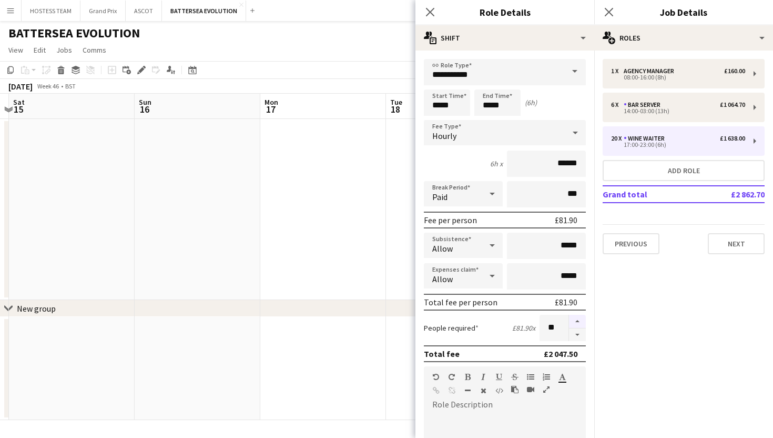
click at [574, 318] on button "button" at bounding box center [577, 321] width 17 height 14
type input "**"
click at [402, 257] on app-date-cell at bounding box center [449, 209] width 126 height 181
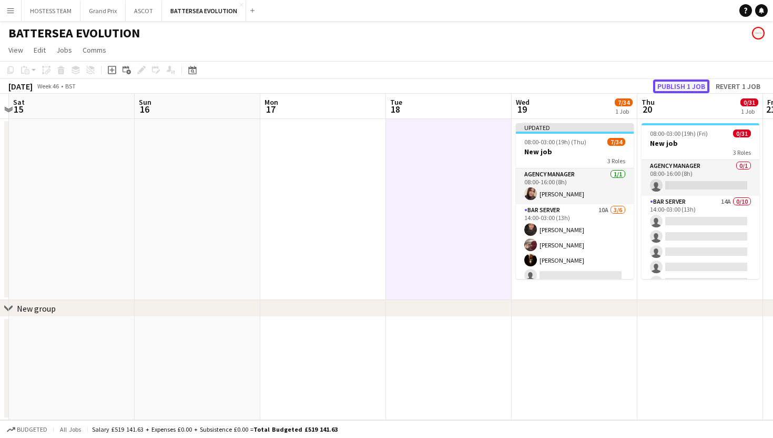
click at [685, 84] on button "Publish 1 job" at bounding box center [681, 86] width 56 height 14
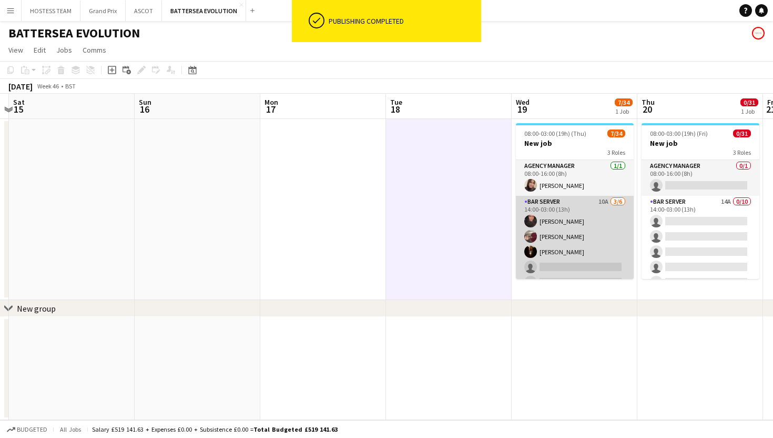
click at [617, 239] on app-card-role "Bar Server 10A 3/6 14:00-03:00 (13h) Oluwatobi Gbotoso Ryan Todd Karim Khalifa …" at bounding box center [575, 252] width 118 height 112
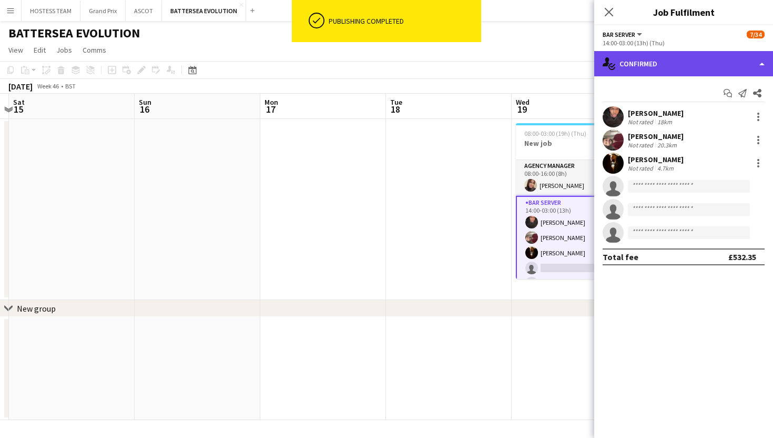
click at [718, 70] on div "single-neutral-actions-check-2 Confirmed" at bounding box center [683, 63] width 179 height 25
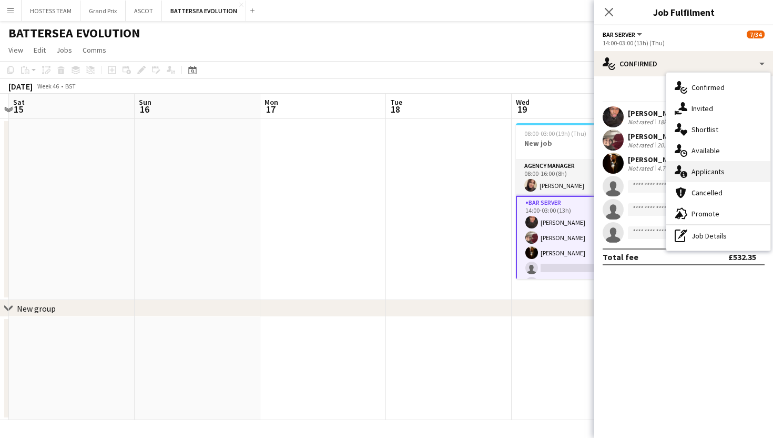
click at [722, 170] on span "Applicants" at bounding box center [708, 171] width 33 height 9
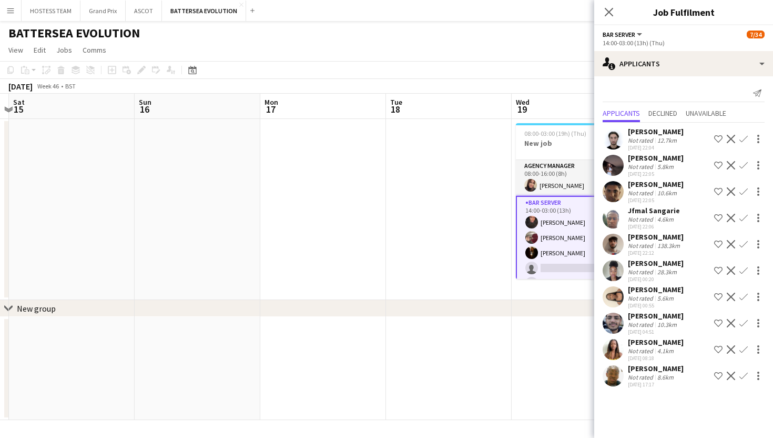
click at [746, 349] on app-icon "Confirm" at bounding box center [743, 349] width 8 height 8
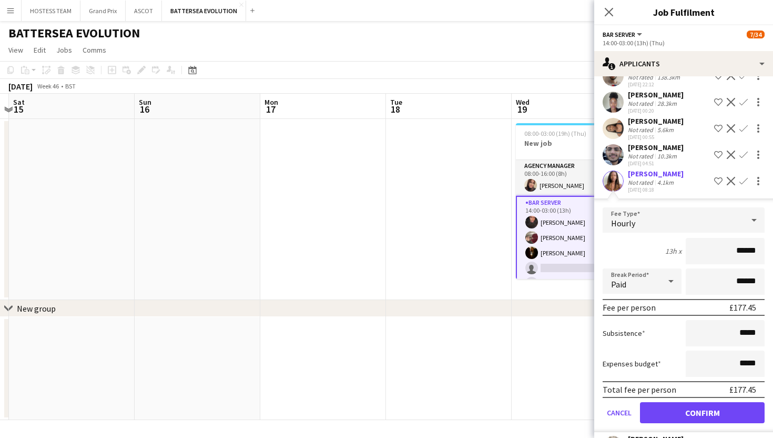
scroll to position [183, 0]
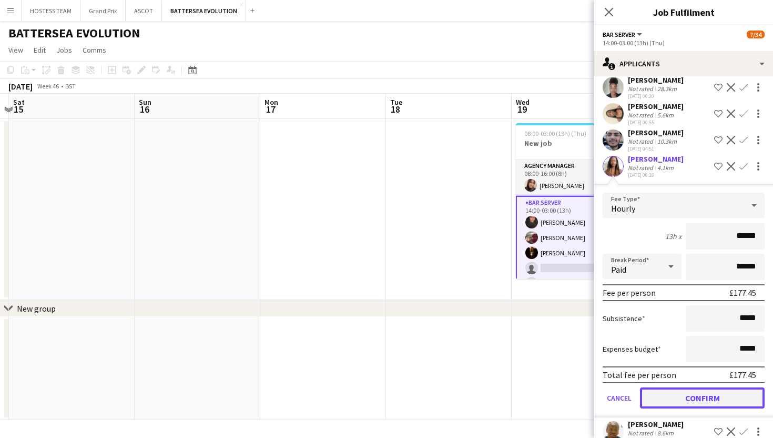
click at [731, 389] on button "Confirm" at bounding box center [702, 397] width 125 height 21
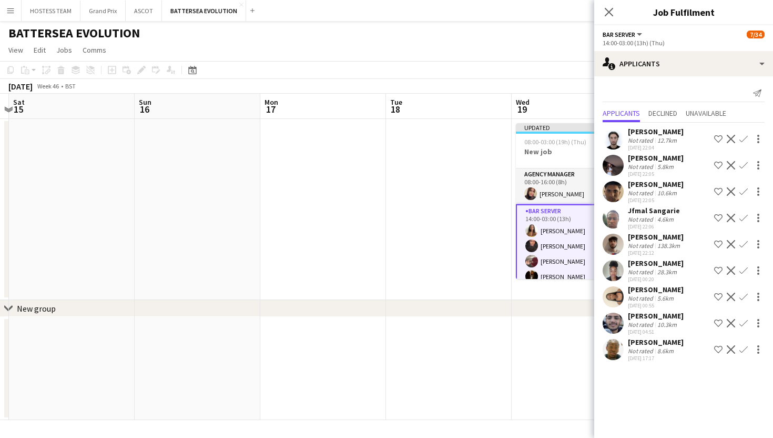
scroll to position [0, 0]
click at [532, 338] on app-date-cell at bounding box center [575, 368] width 126 height 103
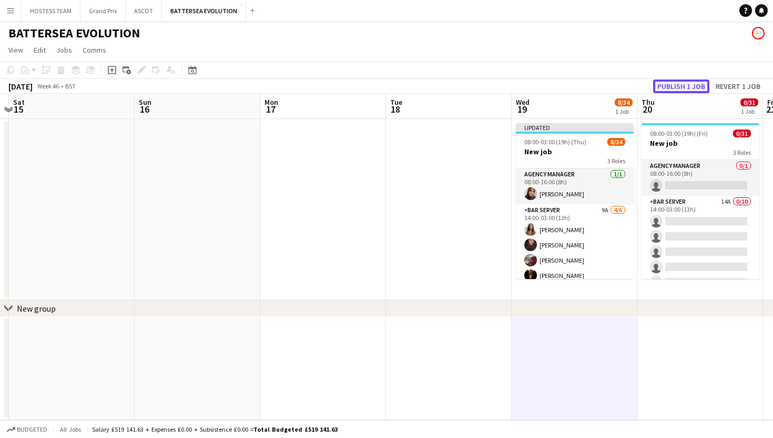
click at [701, 80] on button "Publish 1 job" at bounding box center [681, 86] width 56 height 14
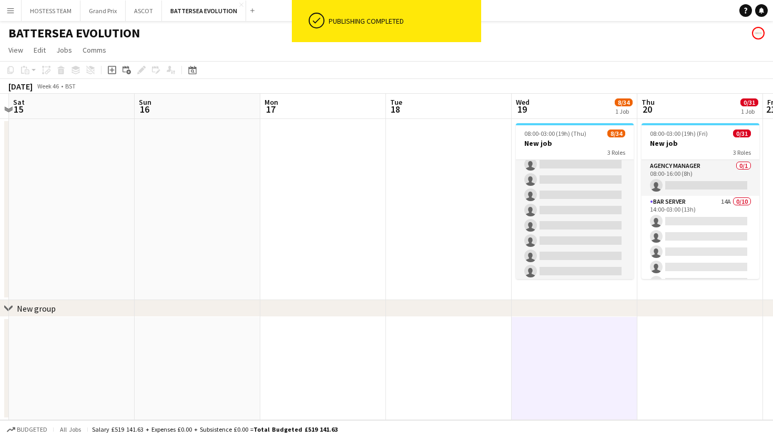
click at [596, 259] on app-card-role "Wine Waiter 14A 3/27 17:00-23:00 (6h) Freya Stevens Chyan Brown- Dyer Megan O'c…" at bounding box center [575, 263] width 118 height 432
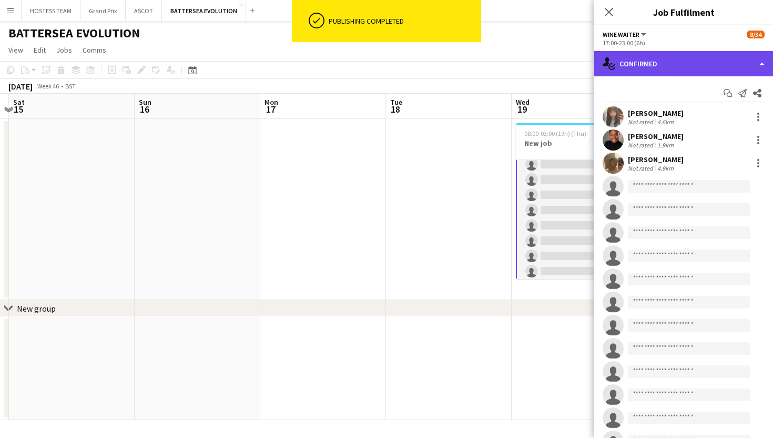
click at [710, 63] on div "single-neutral-actions-check-2 Confirmed" at bounding box center [683, 63] width 179 height 25
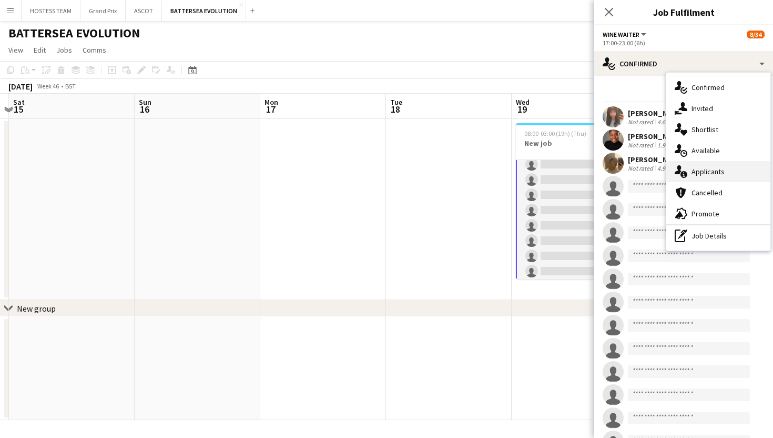
click at [702, 168] on span "Applicants" at bounding box center [708, 171] width 33 height 9
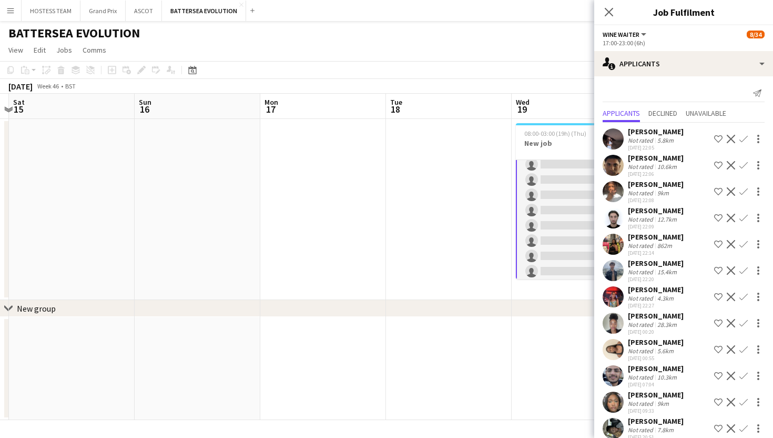
click at [743, 137] on app-icon "Confirm" at bounding box center [743, 139] width 8 height 8
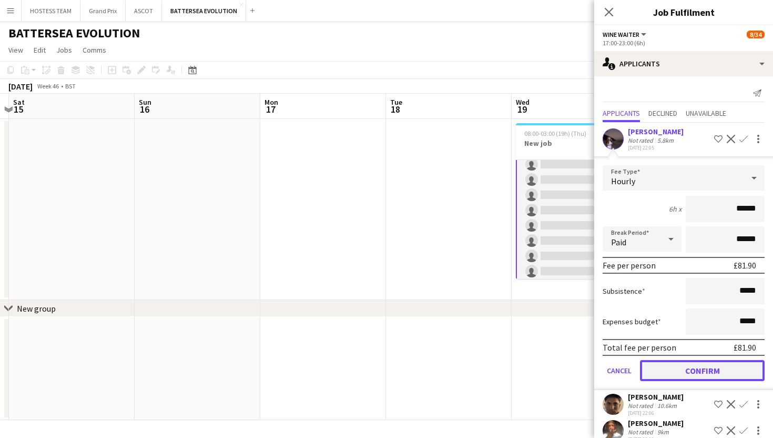
click at [675, 365] on button "Confirm" at bounding box center [702, 370] width 125 height 21
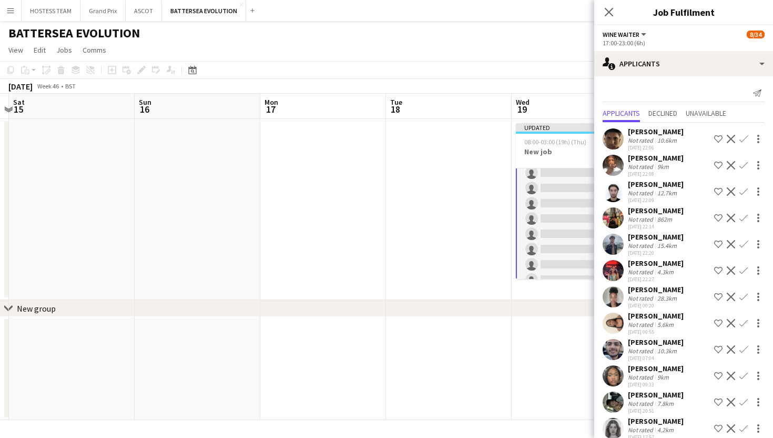
click at [743, 137] on app-icon "Confirm" at bounding box center [743, 139] width 8 height 8
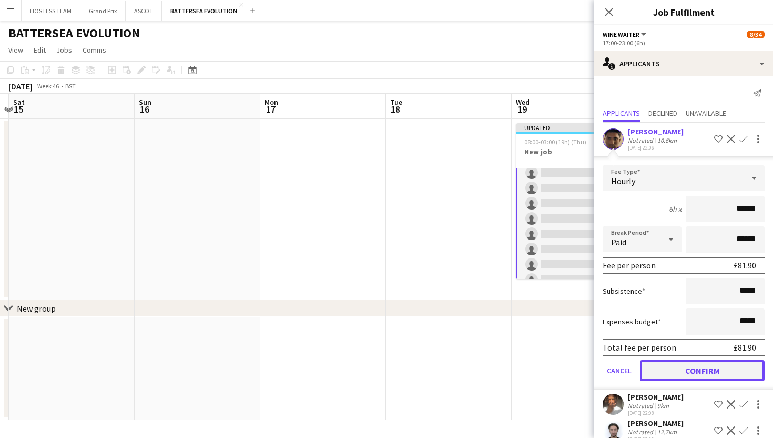
click at [665, 368] on button "Confirm" at bounding box center [702, 370] width 125 height 21
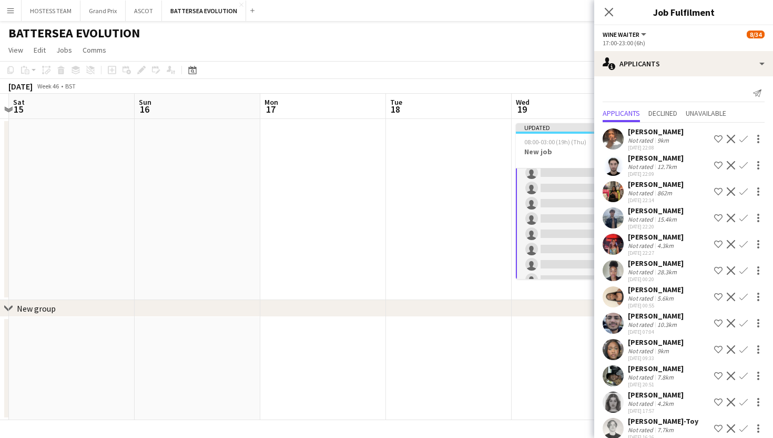
click at [744, 138] on app-icon "Confirm" at bounding box center [743, 139] width 8 height 8
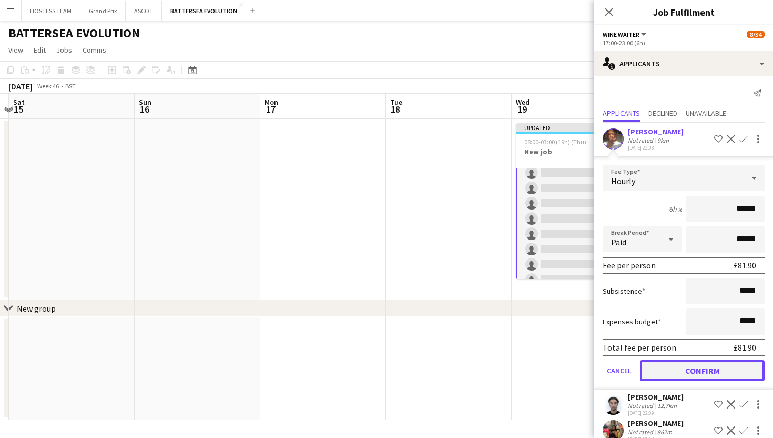
click at [684, 369] on button "Confirm" at bounding box center [702, 370] width 125 height 21
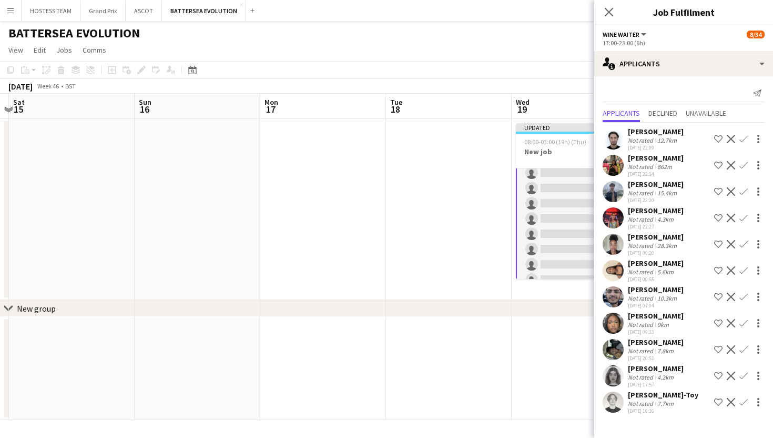
click at [744, 136] on app-icon "Confirm" at bounding box center [743, 139] width 8 height 8
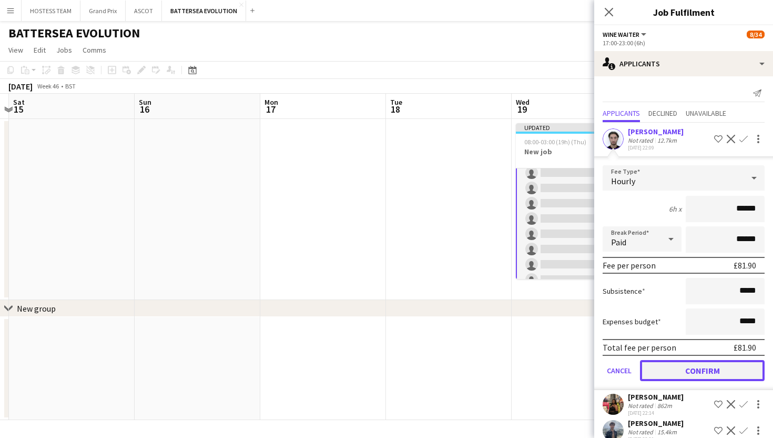
click at [687, 369] on button "Confirm" at bounding box center [702, 370] width 125 height 21
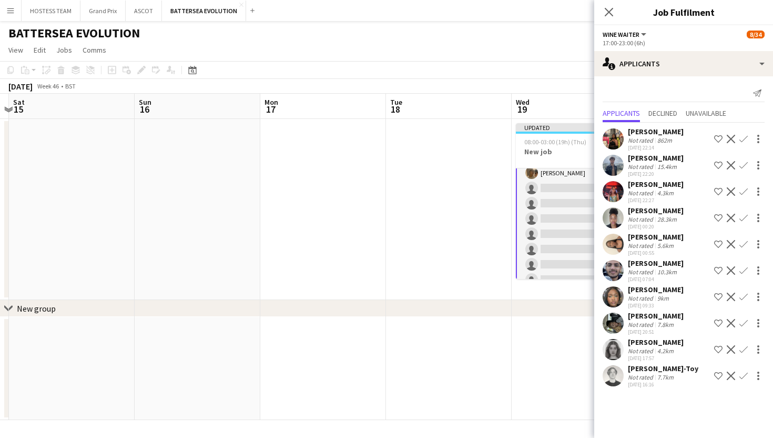
click at [743, 136] on app-icon "Confirm" at bounding box center [743, 139] width 8 height 8
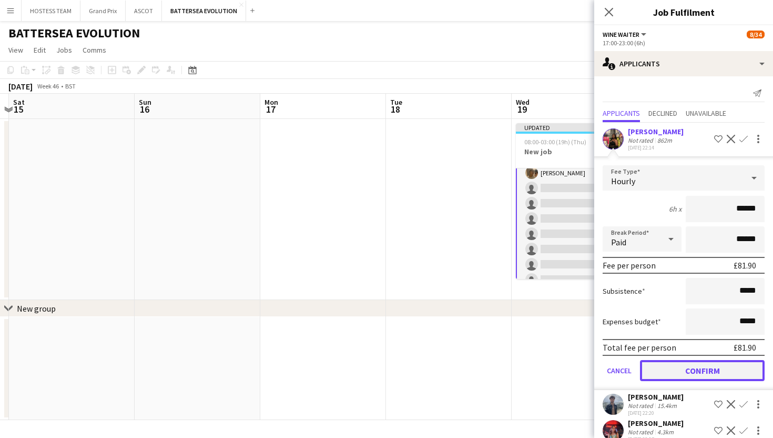
click at [679, 367] on button "Confirm" at bounding box center [702, 370] width 125 height 21
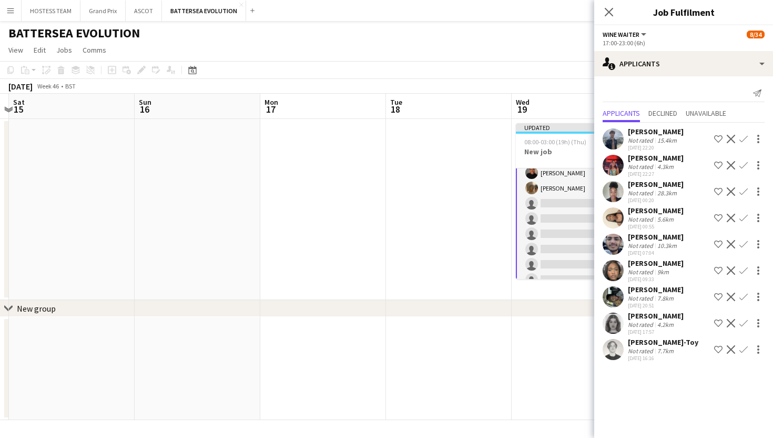
click at [742, 137] on app-icon "Confirm" at bounding box center [743, 139] width 8 height 8
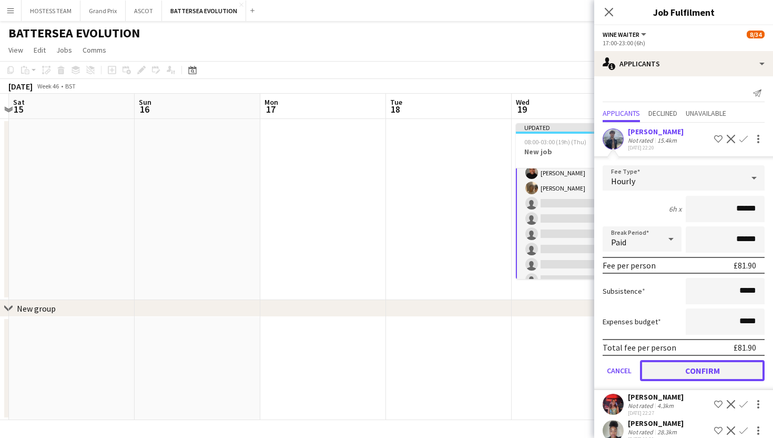
click at [681, 366] on button "Confirm" at bounding box center [702, 370] width 125 height 21
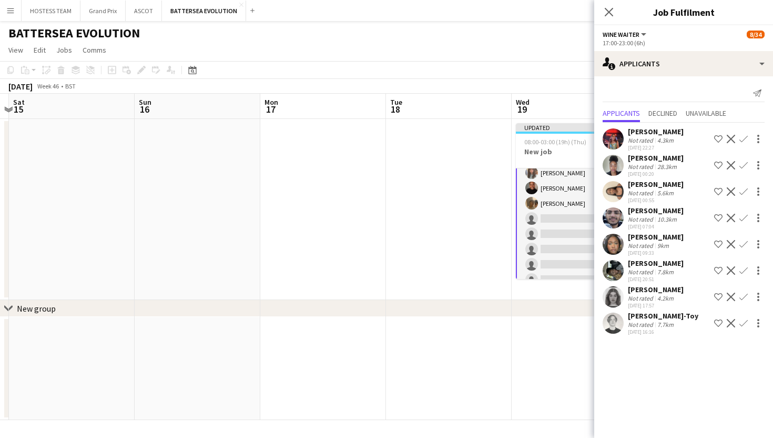
click at [743, 135] on app-icon "Confirm" at bounding box center [743, 139] width 8 height 8
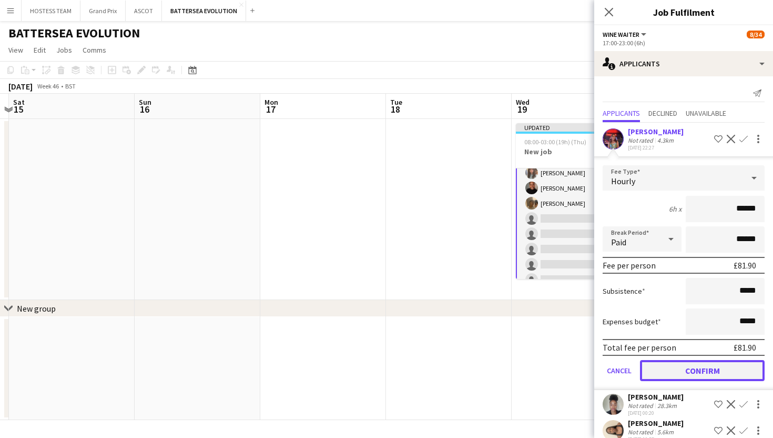
click at [680, 364] on button "Confirm" at bounding box center [702, 370] width 125 height 21
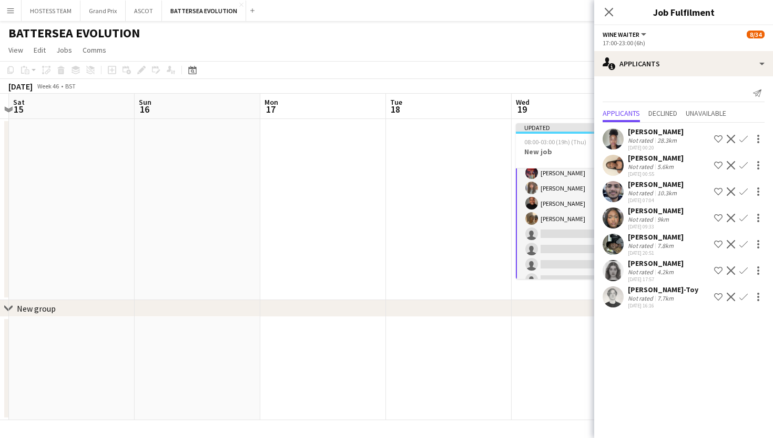
click at [744, 216] on app-icon "Confirm" at bounding box center [743, 218] width 8 height 8
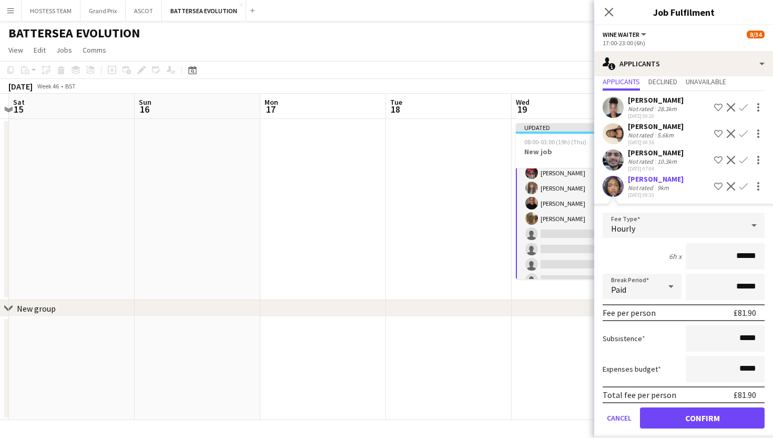
scroll to position [120, 0]
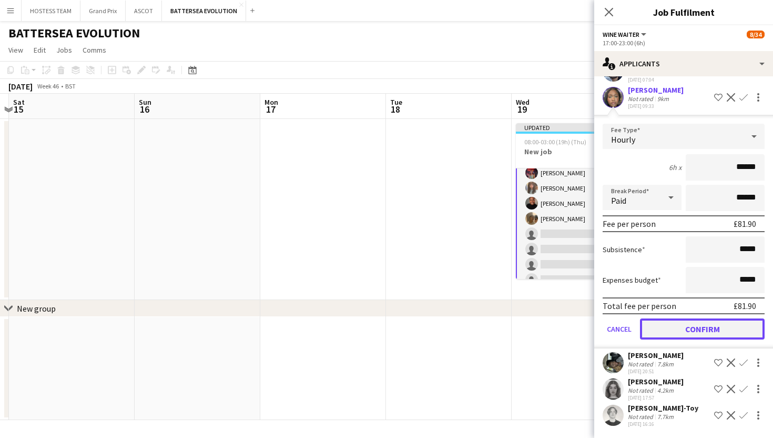
click at [707, 332] on button "Confirm" at bounding box center [702, 328] width 125 height 21
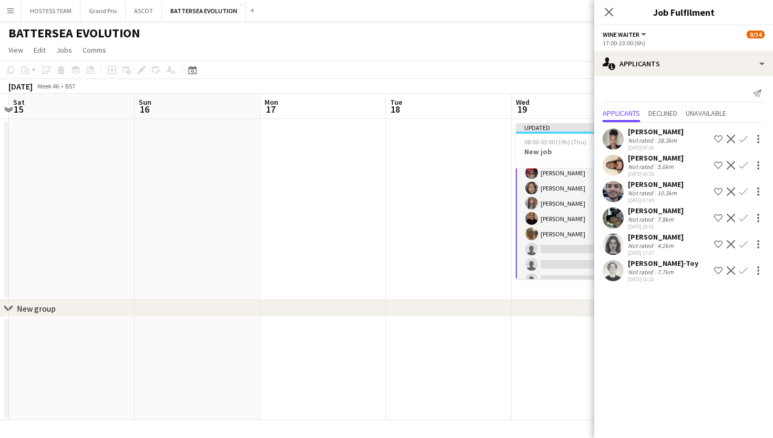
click at [744, 245] on app-icon "Confirm" at bounding box center [743, 244] width 8 height 8
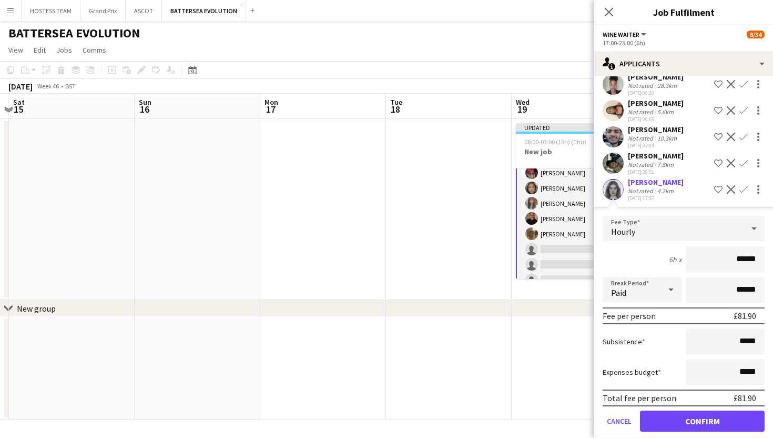
scroll to position [94, 0]
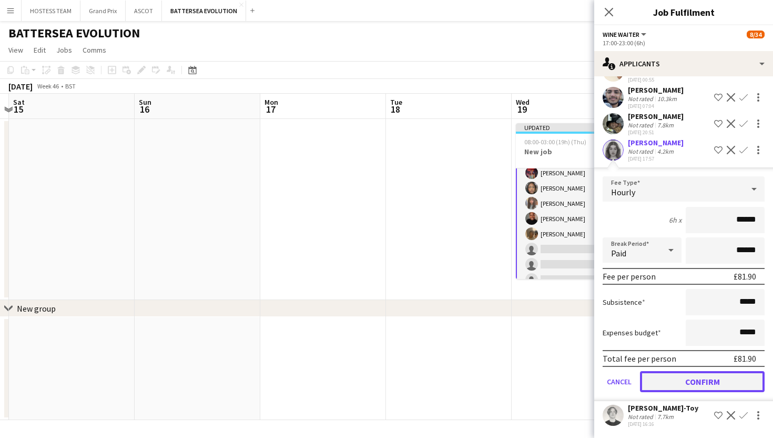
click at [697, 376] on button "Confirm" at bounding box center [702, 381] width 125 height 21
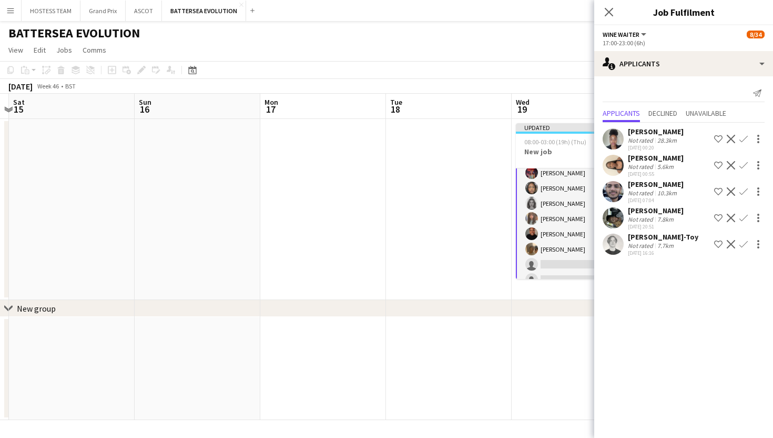
scroll to position [0, 0]
click at [743, 246] on app-icon "Confirm" at bounding box center [743, 244] width 8 height 8
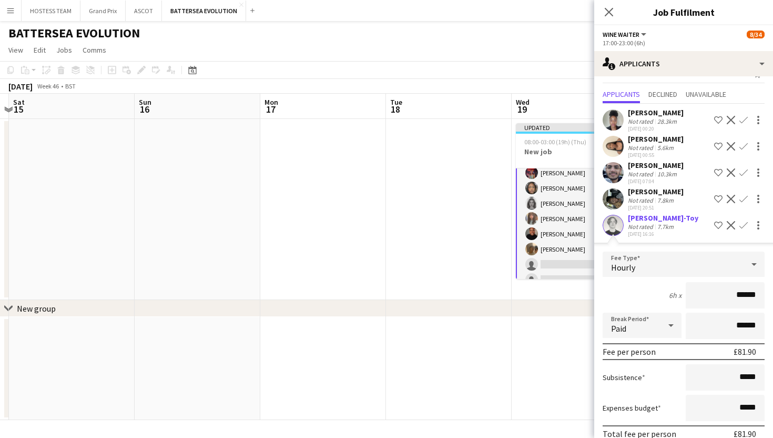
scroll to position [68, 0]
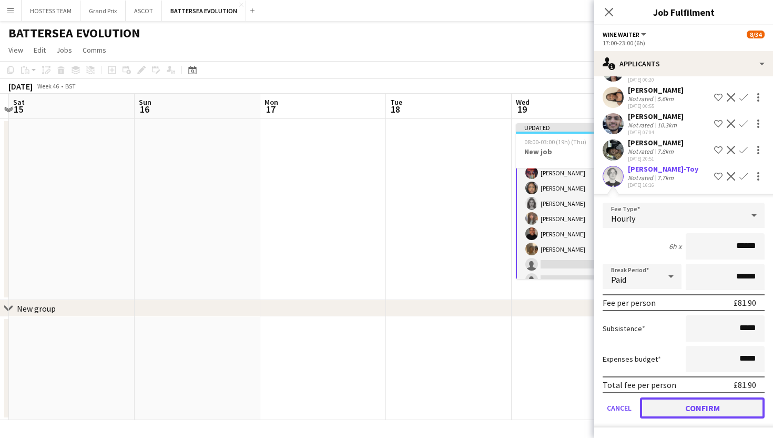
click at [691, 407] on button "Confirm" at bounding box center [702, 407] width 125 height 21
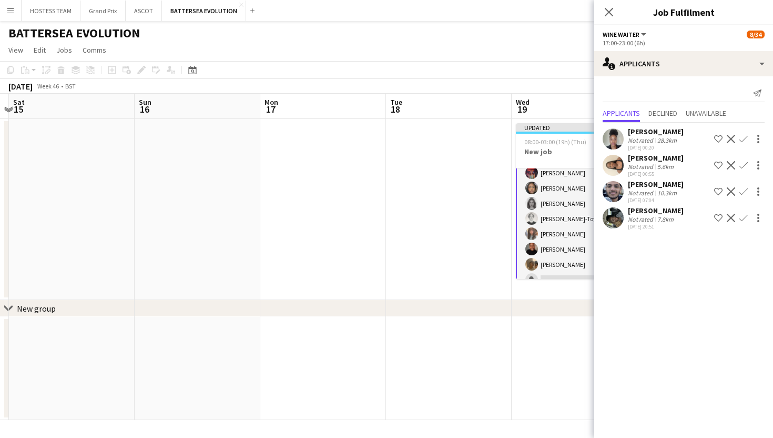
scroll to position [0, 0]
click at [567, 332] on app-date-cell at bounding box center [575, 368] width 126 height 103
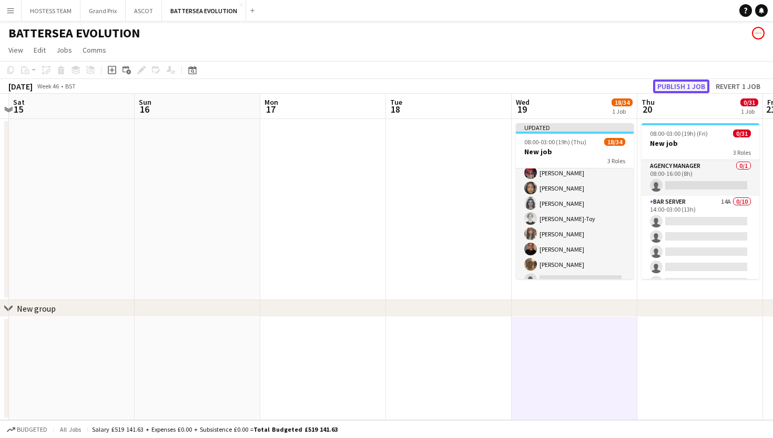
click at [673, 83] on button "Publish 1 job" at bounding box center [681, 86] width 56 height 14
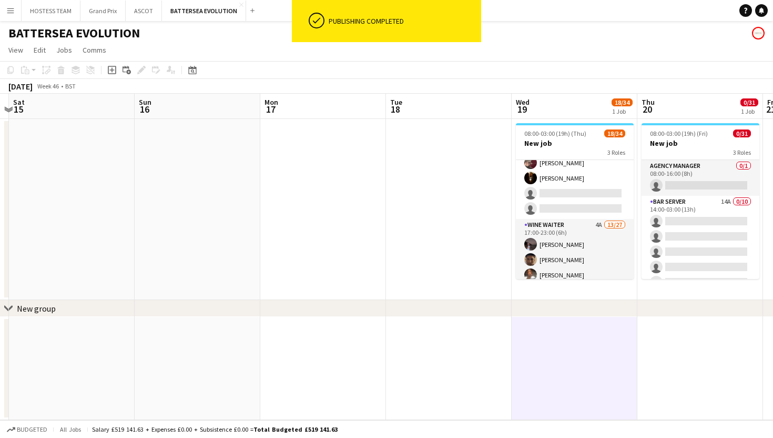
scroll to position [91, 0]
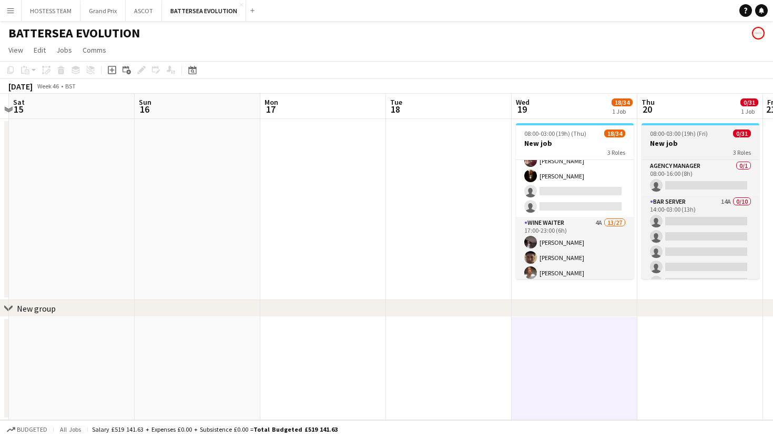
click at [697, 153] on div "3 Roles" at bounding box center [701, 152] width 118 height 8
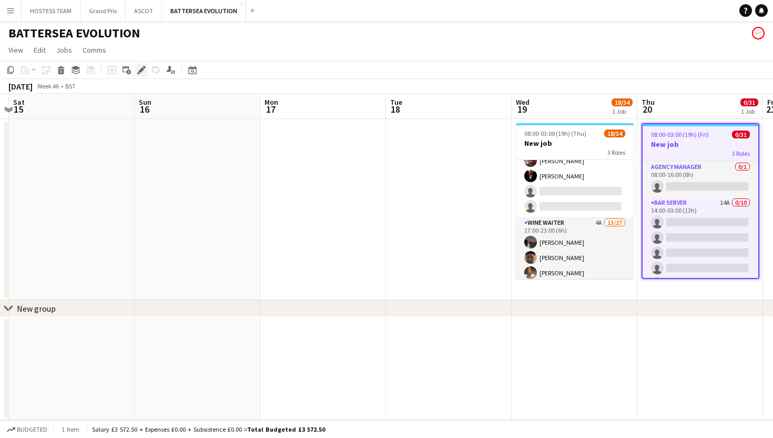
click at [138, 69] on icon "Edit" at bounding box center [141, 70] width 8 height 8
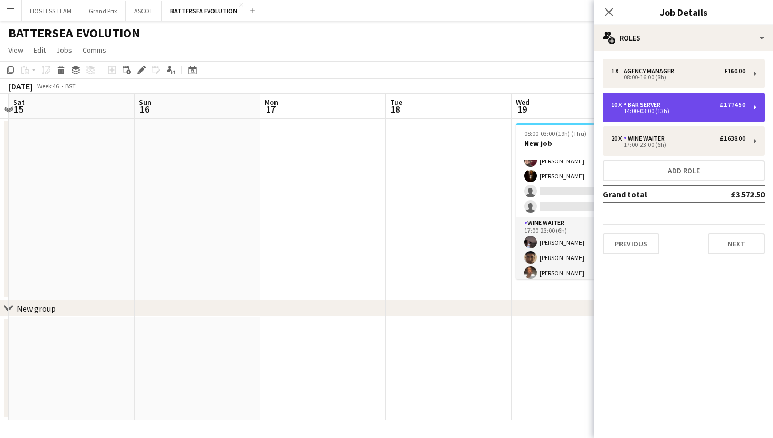
click at [684, 95] on div "10 x Bar Server £1 774.50 14:00-03:00 (13h)" at bounding box center [684, 107] width 162 height 29
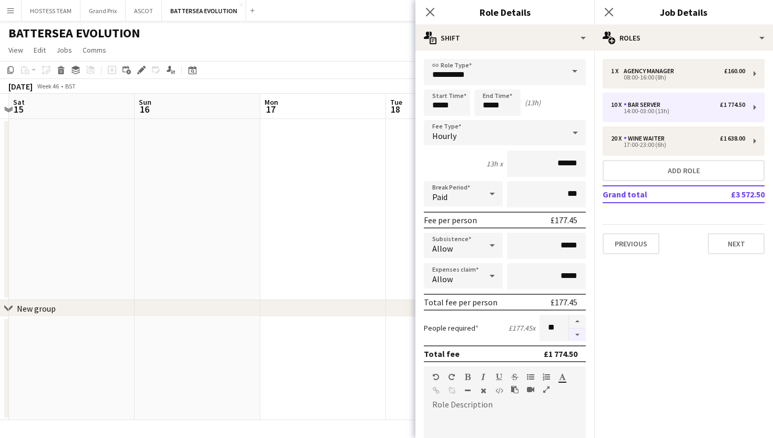
click at [580, 335] on button "button" at bounding box center [577, 334] width 17 height 13
type input "*"
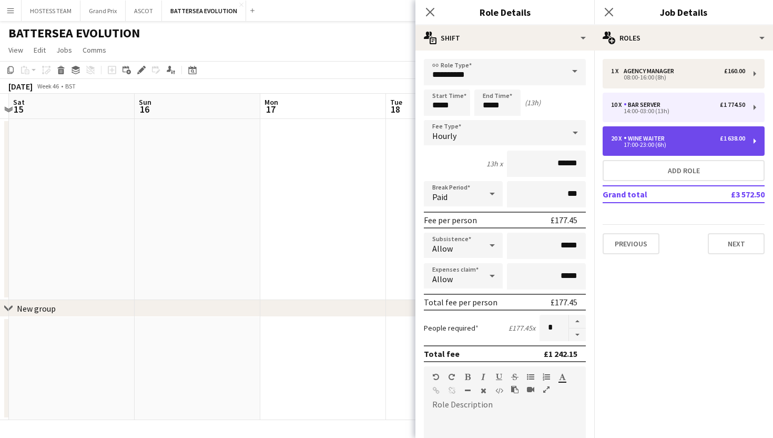
click at [685, 141] on div "20 x Wine Waiter £1 638.00" at bounding box center [678, 138] width 134 height 7
type input "**********"
type input "*****"
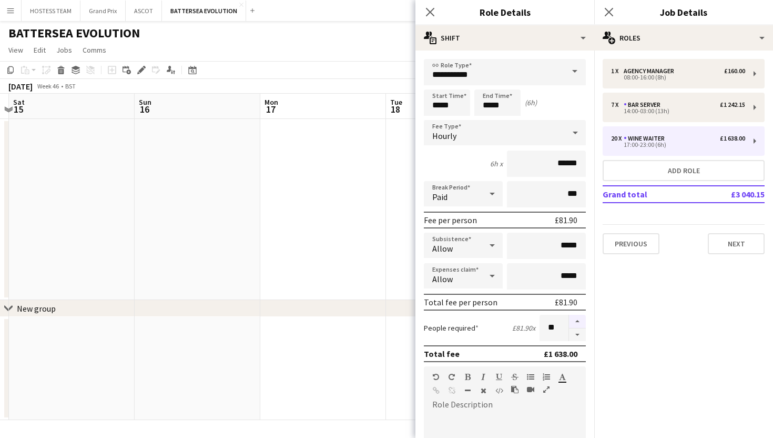
click at [576, 318] on button "button" at bounding box center [577, 321] width 17 height 14
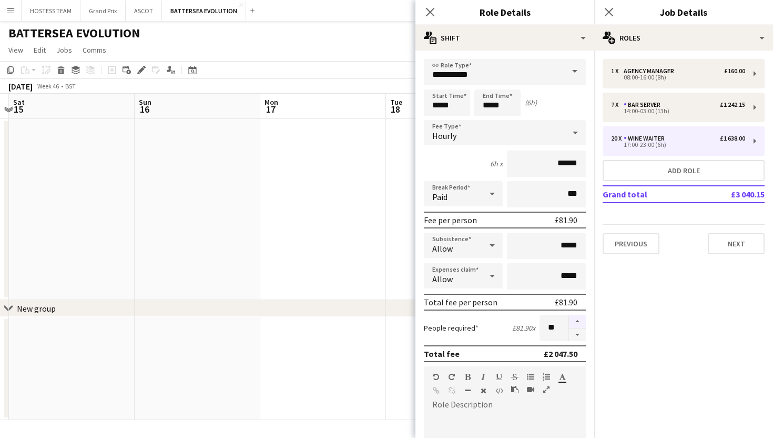
click at [576, 318] on button "button" at bounding box center [577, 321] width 17 height 14
type input "**"
click at [385, 235] on app-date-cell at bounding box center [323, 209] width 126 height 181
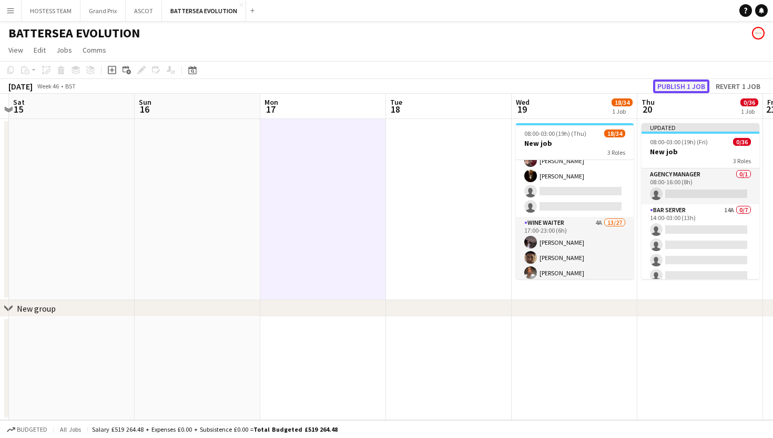
click at [667, 86] on button "Publish 1 job" at bounding box center [681, 86] width 56 height 14
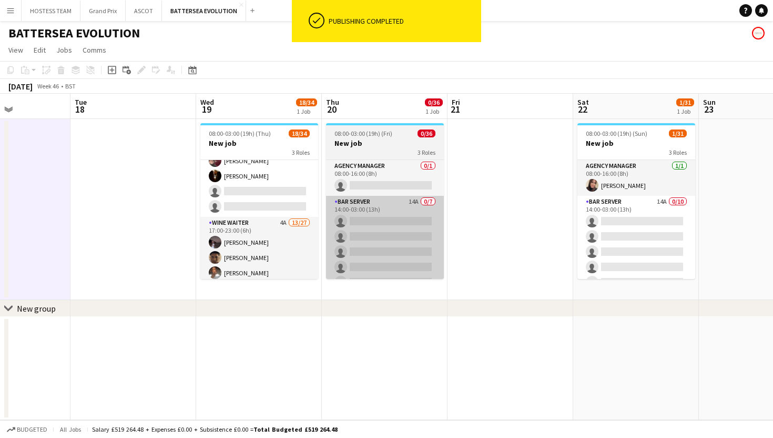
scroll to position [0, 312]
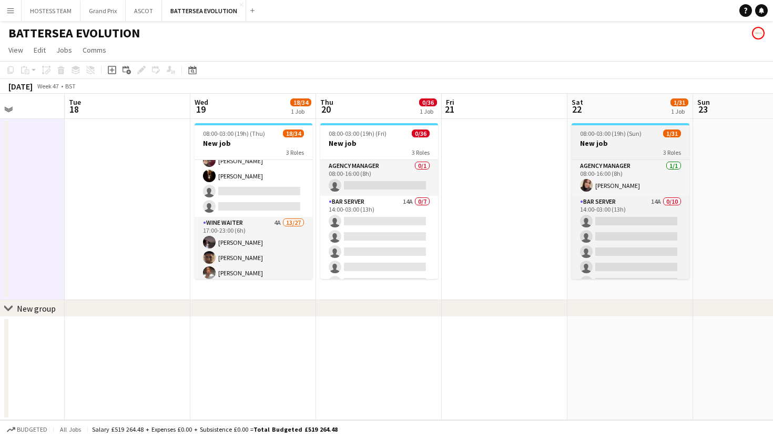
click at [622, 146] on h3 "New job" at bounding box center [631, 142] width 118 height 9
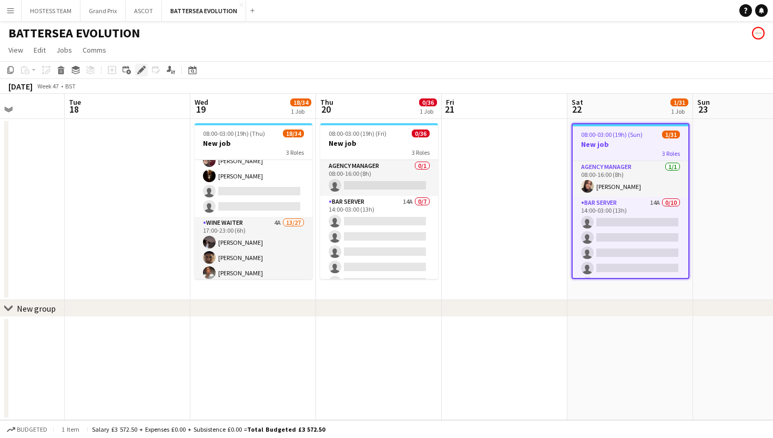
click at [142, 72] on icon "Edit" at bounding box center [141, 70] width 8 height 8
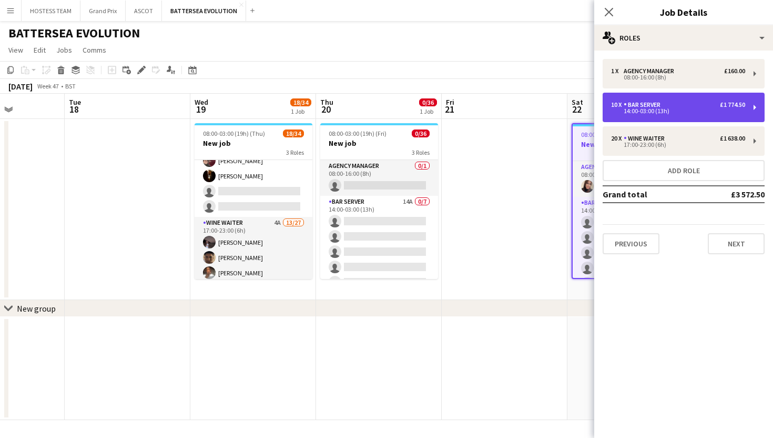
click at [650, 113] on div "14:00-03:00 (13h)" at bounding box center [678, 110] width 134 height 5
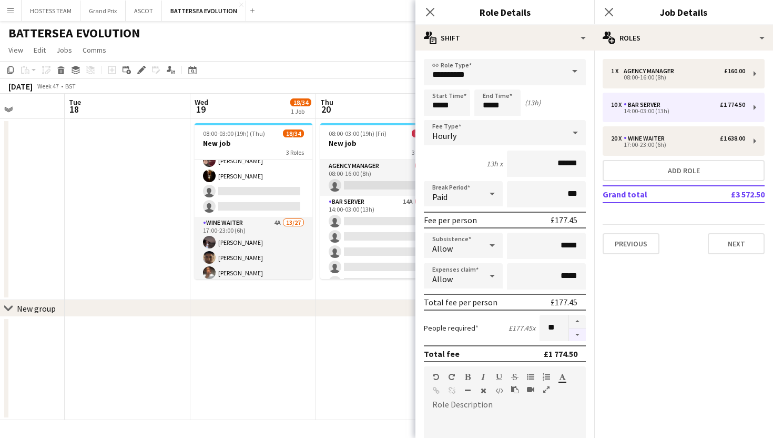
click at [581, 336] on button "button" at bounding box center [577, 334] width 17 height 13
type input "*"
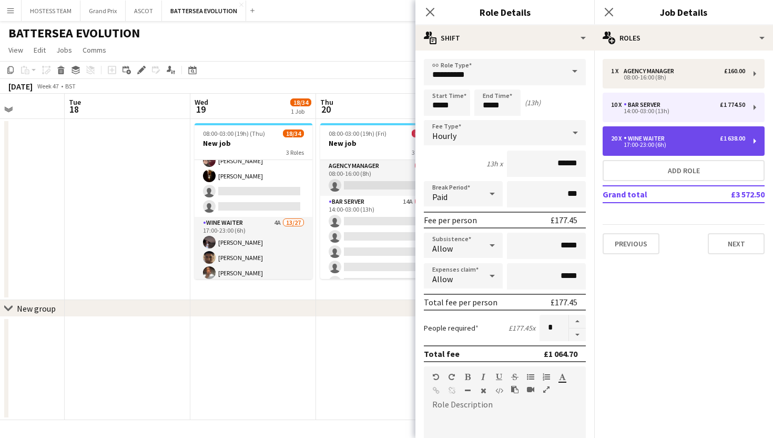
click at [678, 143] on div "17:00-23:00 (6h)" at bounding box center [678, 144] width 134 height 5
type input "**********"
type input "*****"
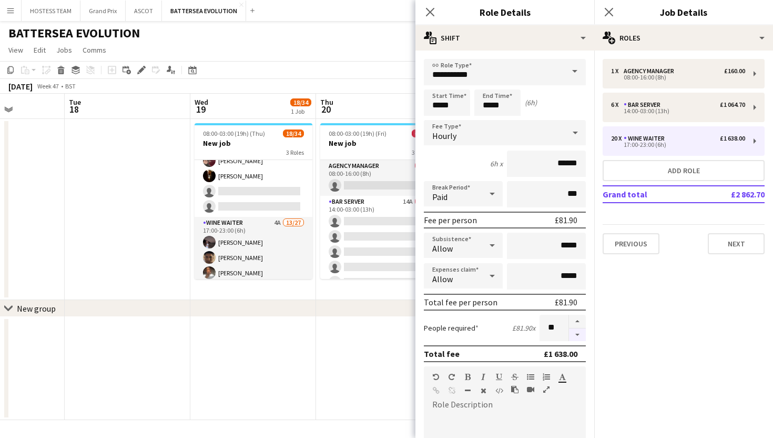
click at [580, 329] on button "button" at bounding box center [577, 334] width 17 height 13
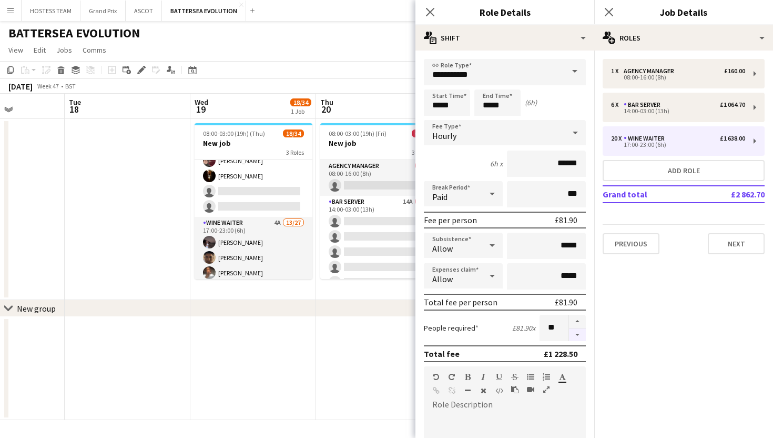
click at [580, 329] on button "button" at bounding box center [577, 334] width 17 height 13
type input "**"
click at [357, 373] on app-date-cell at bounding box center [379, 368] width 126 height 103
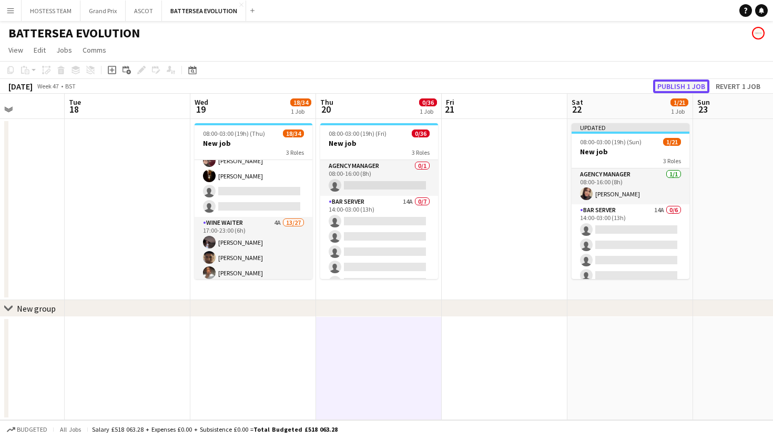
click at [696, 86] on button "Publish 1 job" at bounding box center [681, 86] width 56 height 14
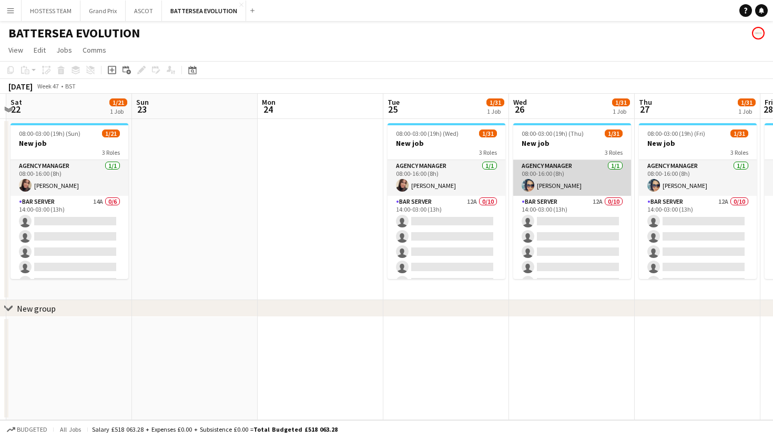
scroll to position [0, 380]
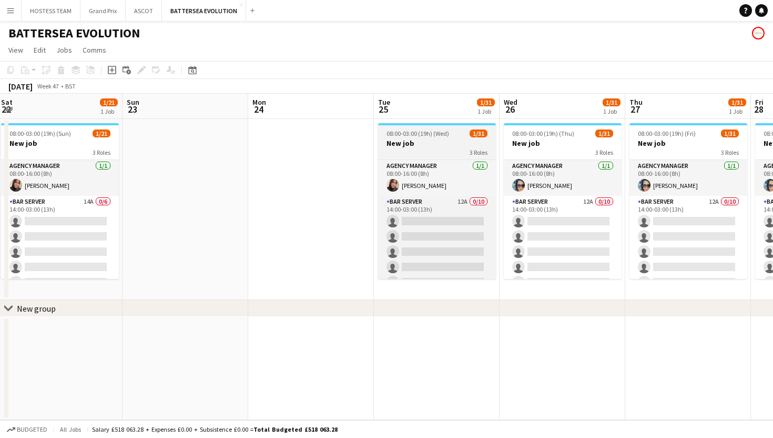
click at [433, 134] on span "08:00-03:00 (19h) (Wed)" at bounding box center [418, 133] width 63 height 8
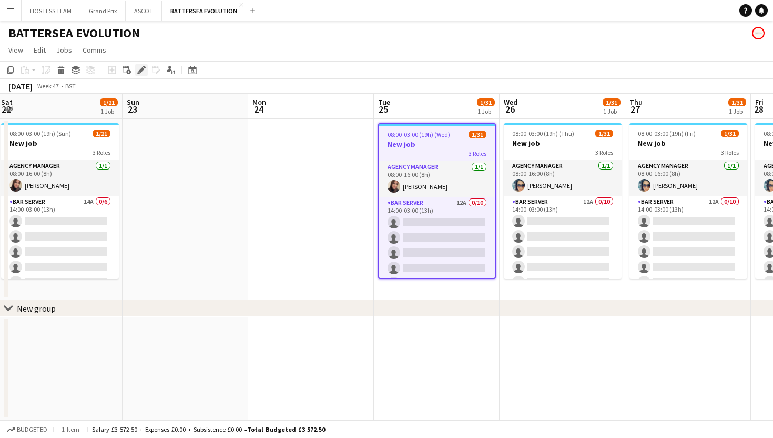
click at [140, 69] on icon "Edit" at bounding box center [141, 70] width 8 height 8
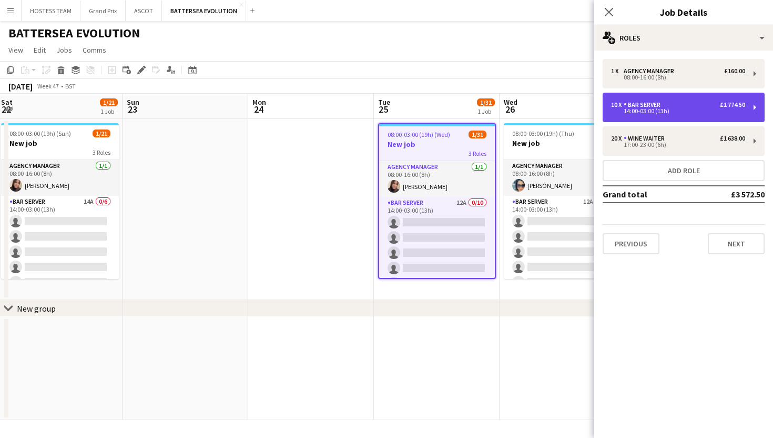
click at [646, 111] on div "14:00-03:00 (13h)" at bounding box center [678, 110] width 134 height 5
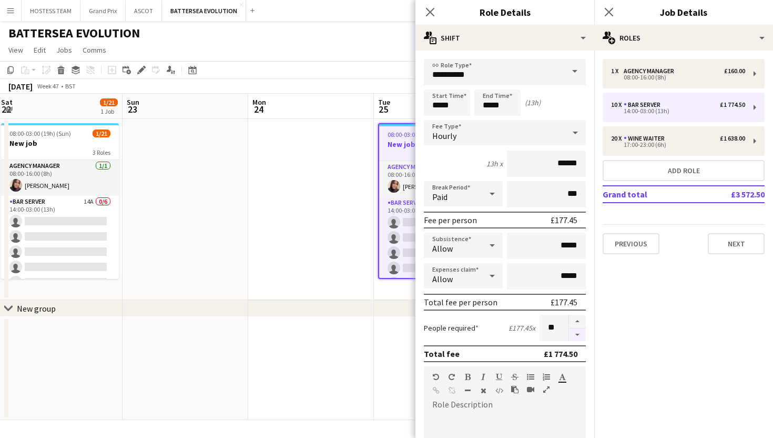
click at [577, 333] on button "button" at bounding box center [577, 334] width 17 height 13
type input "*"
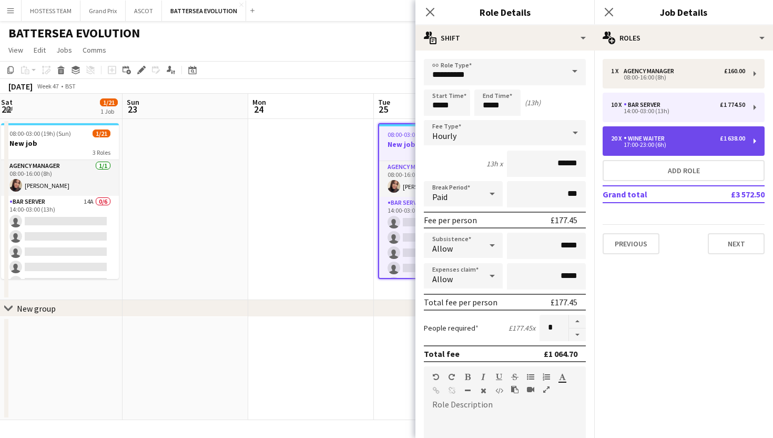
click at [650, 147] on div "17:00-23:00 (6h)" at bounding box center [678, 144] width 134 height 5
type input "**********"
type input "*****"
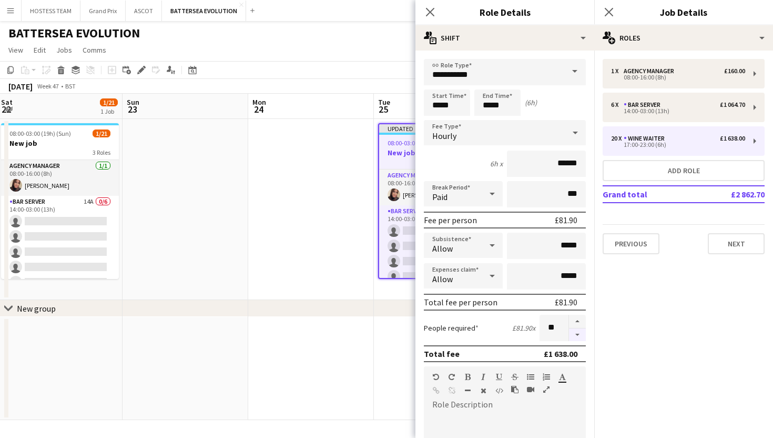
click at [577, 331] on button "button" at bounding box center [577, 334] width 17 height 13
type input "**"
click at [382, 369] on app-date-cell at bounding box center [437, 368] width 126 height 103
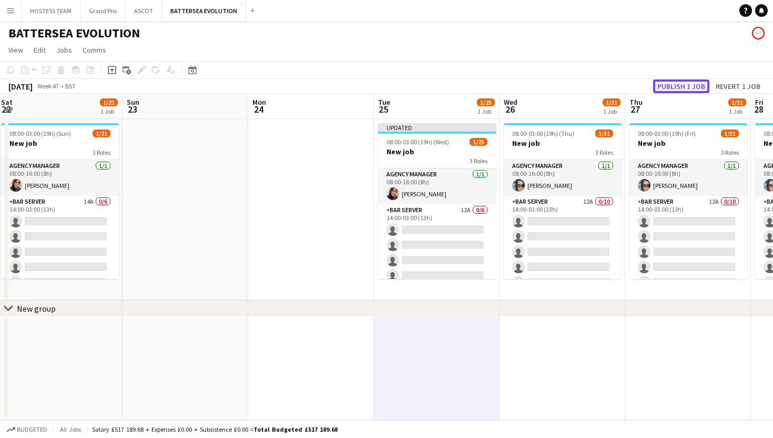
click at [667, 83] on button "Publish 1 job" at bounding box center [681, 86] width 56 height 14
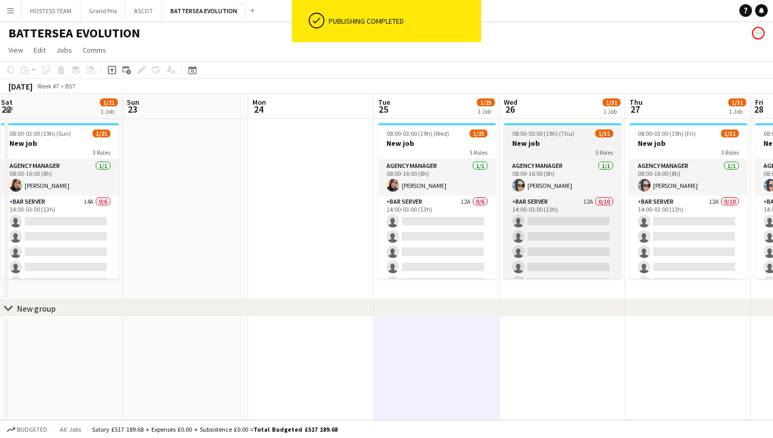
click at [538, 140] on h3 "New job" at bounding box center [563, 142] width 118 height 9
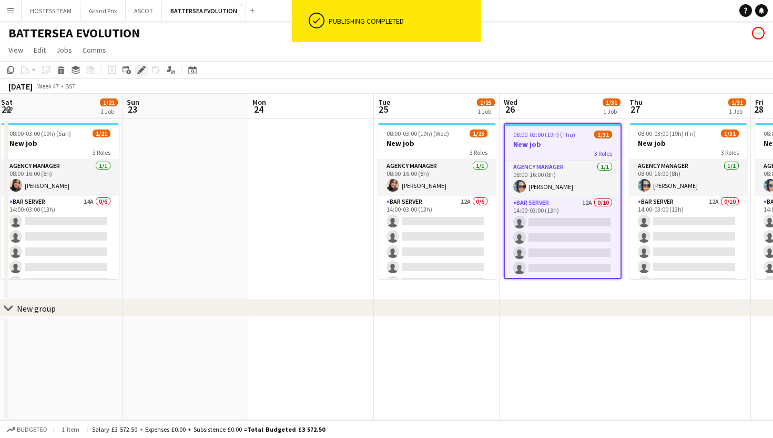
click at [141, 69] on icon at bounding box center [141, 70] width 6 height 6
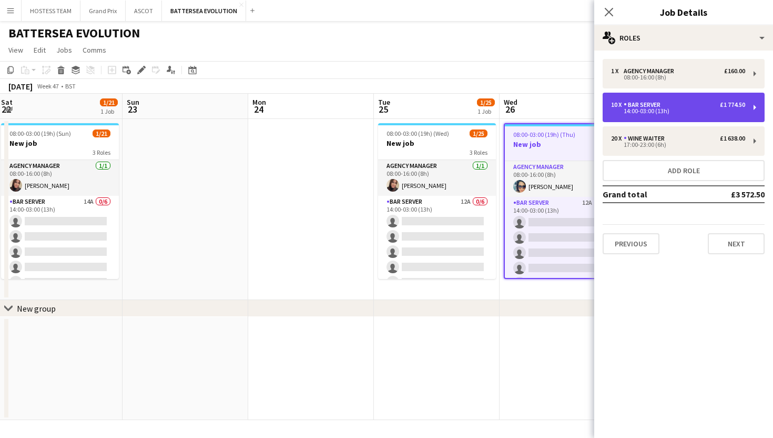
click at [689, 99] on div "10 x Bar Server £1 774.50 14:00-03:00 (13h)" at bounding box center [684, 107] width 162 height 29
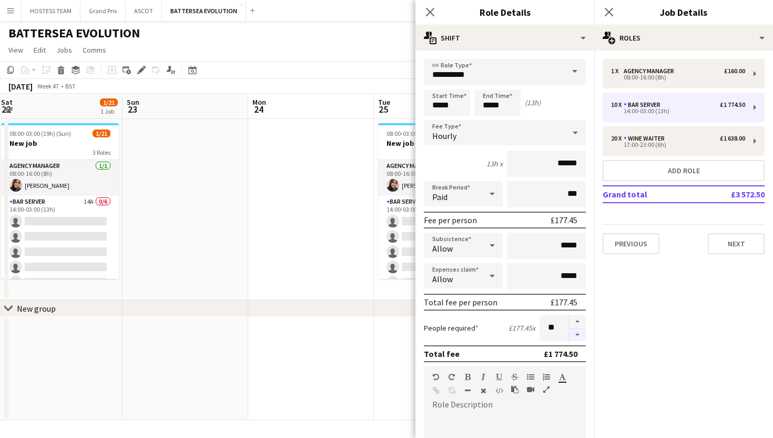
click at [576, 334] on button "button" at bounding box center [577, 334] width 17 height 13
type input "*"
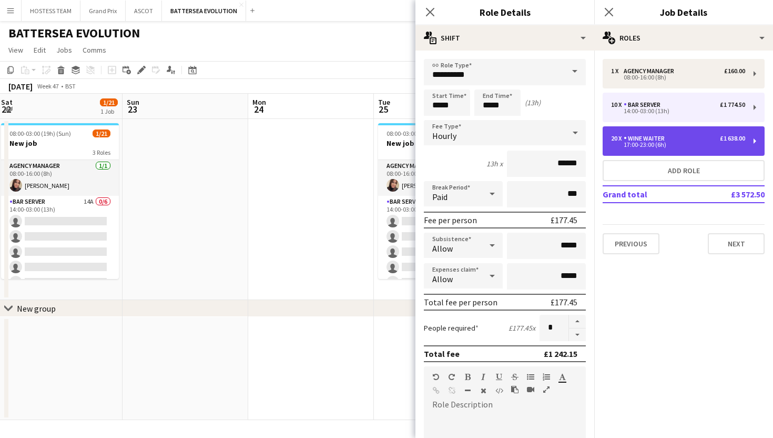
click at [661, 145] on div "17:00-23:00 (6h)" at bounding box center [678, 144] width 134 height 5
type input "**********"
type input "*****"
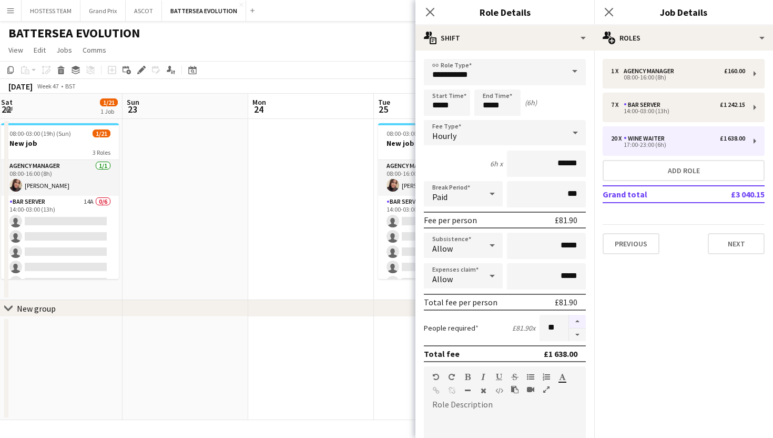
click at [581, 320] on button "button" at bounding box center [577, 321] width 17 height 14
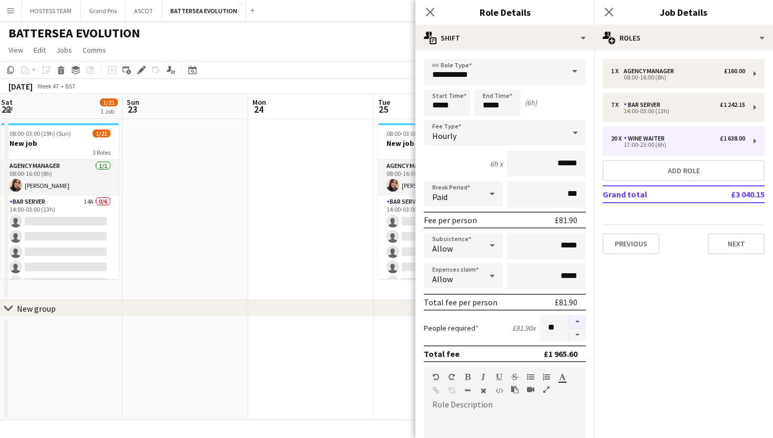
type input "**"
click at [364, 387] on app-date-cell at bounding box center [311, 368] width 126 height 103
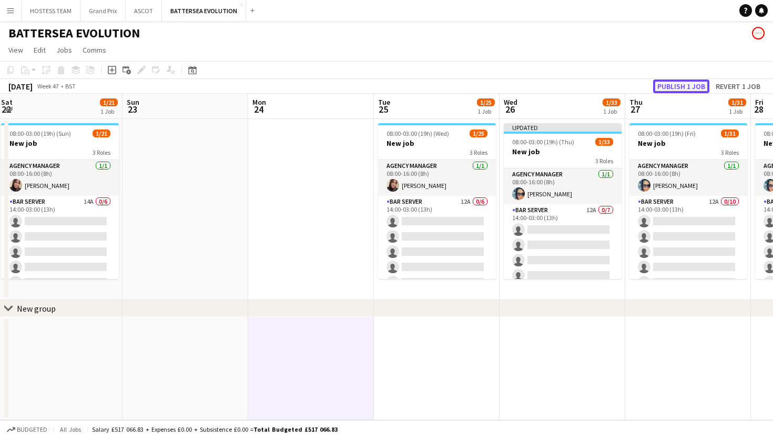
click at [670, 81] on button "Publish 1 job" at bounding box center [681, 86] width 56 height 14
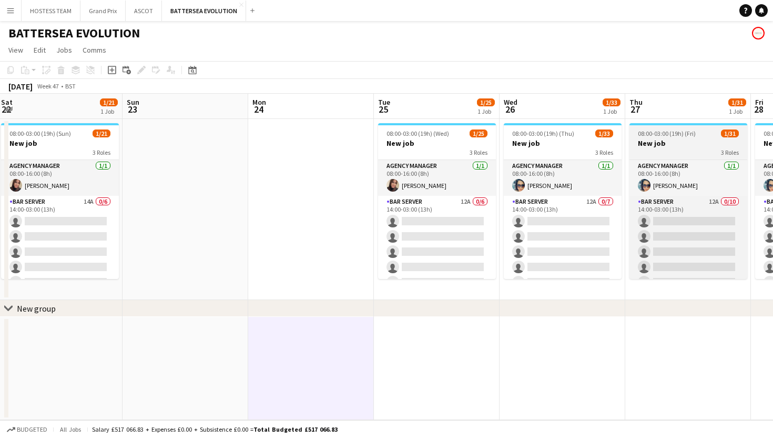
click at [674, 140] on h3 "New job" at bounding box center [689, 142] width 118 height 9
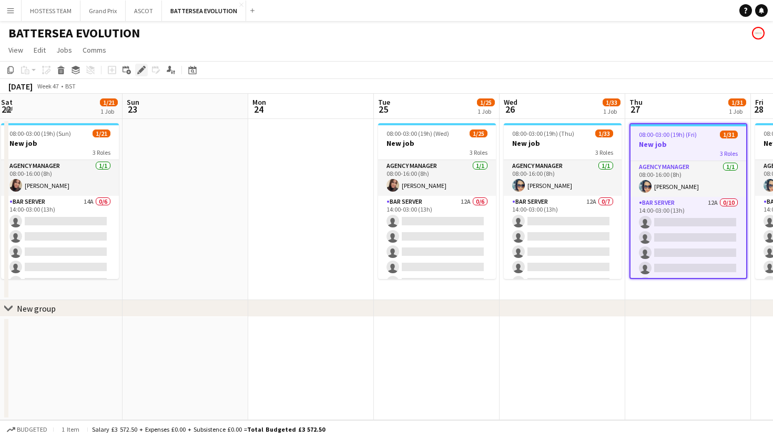
click at [144, 72] on icon "Edit" at bounding box center [141, 70] width 8 height 8
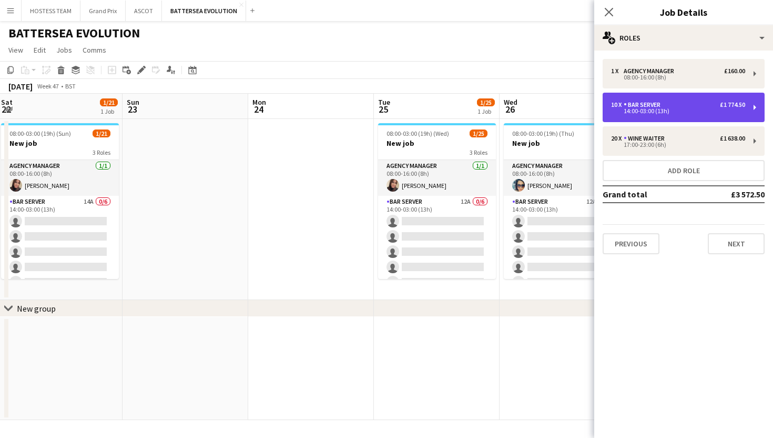
click at [728, 107] on div "£1 774.50" at bounding box center [732, 104] width 25 height 7
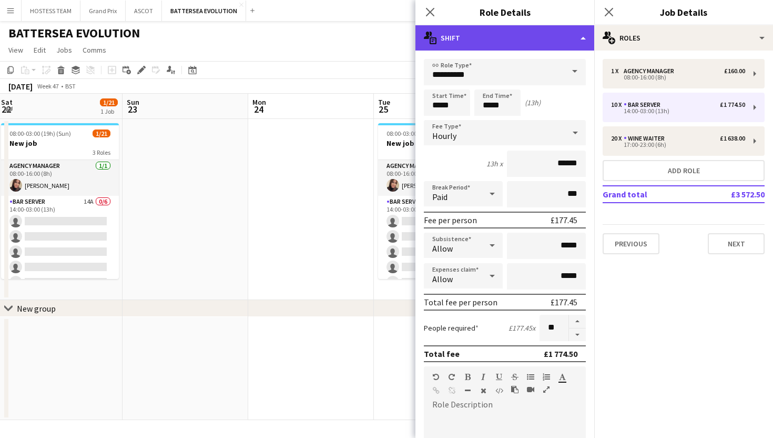
click at [577, 29] on div "multiple-actions-text Shift" at bounding box center [504, 37] width 179 height 25
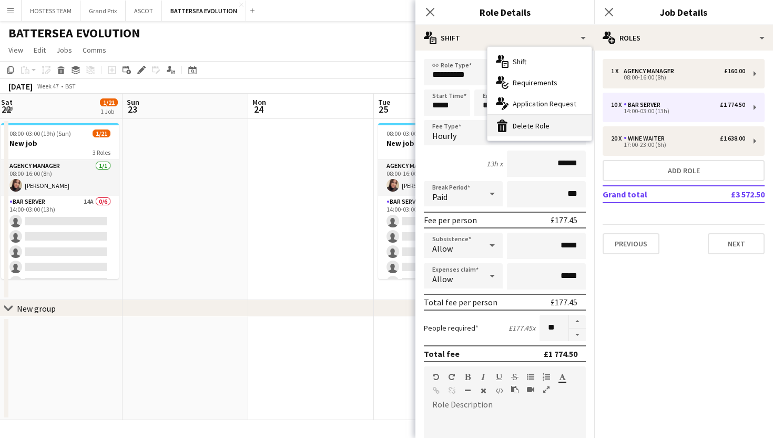
click at [565, 123] on div "bin-2 Delete Role" at bounding box center [540, 125] width 104 height 21
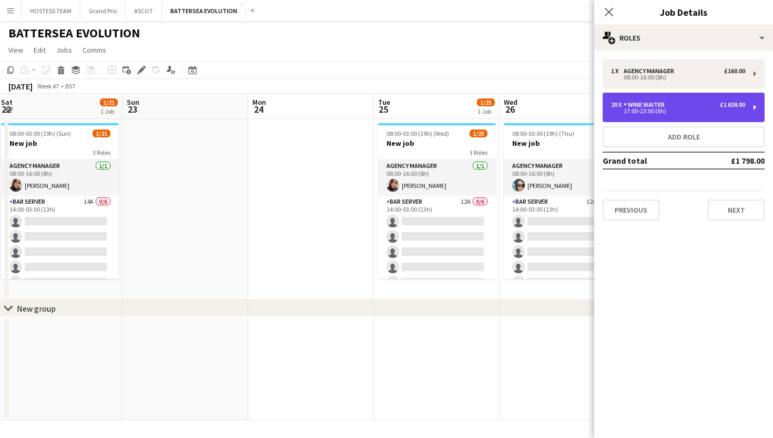
click at [651, 106] on div "Wine Waiter" at bounding box center [646, 104] width 45 height 7
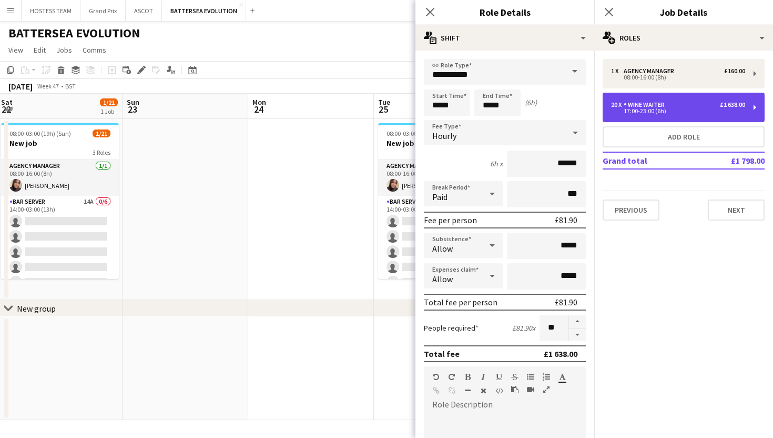
click at [651, 106] on div "Wine Waiter" at bounding box center [646, 104] width 45 height 7
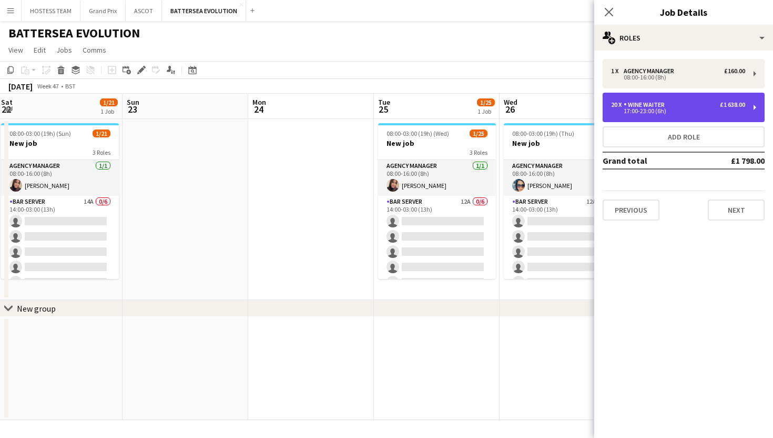
click at [651, 106] on div "Wine Waiter" at bounding box center [646, 104] width 45 height 7
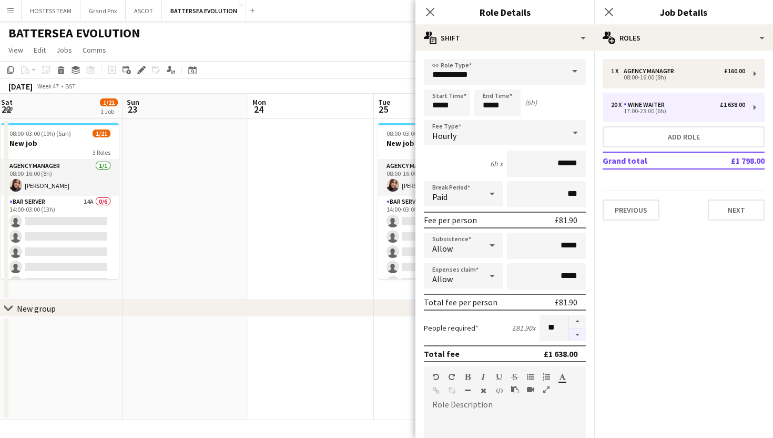
click at [580, 336] on button "button" at bounding box center [577, 334] width 17 height 13
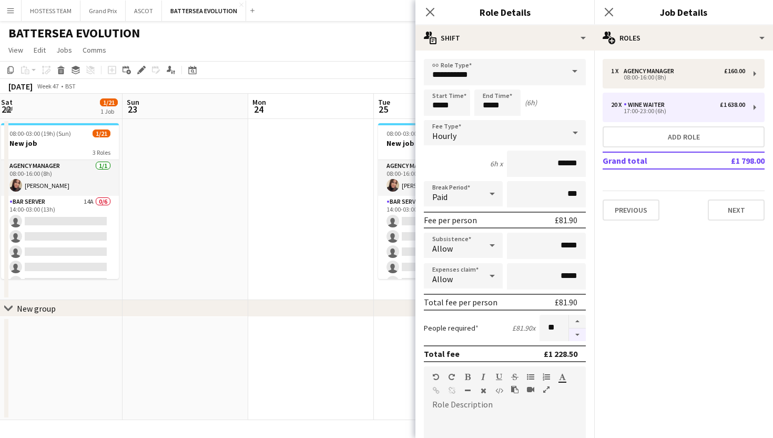
click at [580, 336] on button "button" at bounding box center [577, 334] width 17 height 13
type input "**"
click at [384, 334] on app-date-cell at bounding box center [437, 368] width 126 height 103
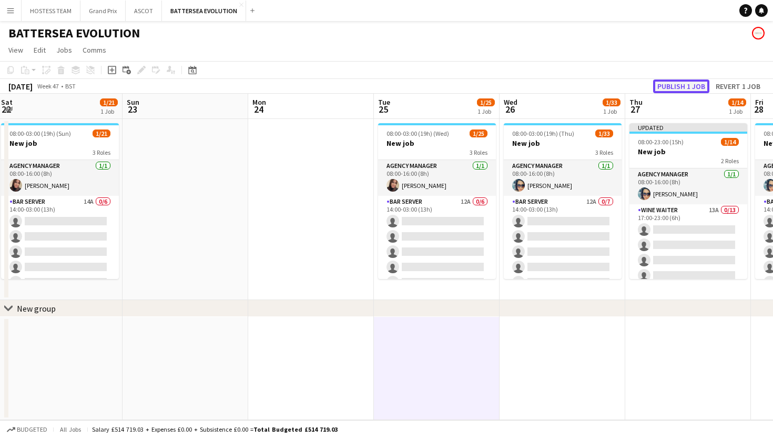
click at [698, 85] on button "Publish 1 job" at bounding box center [681, 86] width 56 height 14
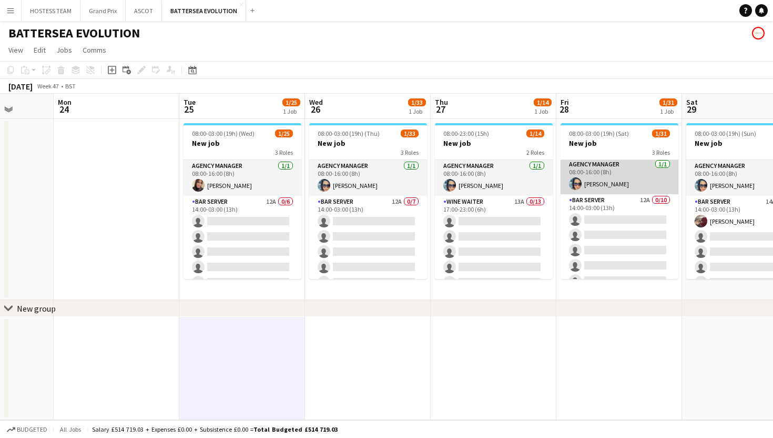
scroll to position [1, 0]
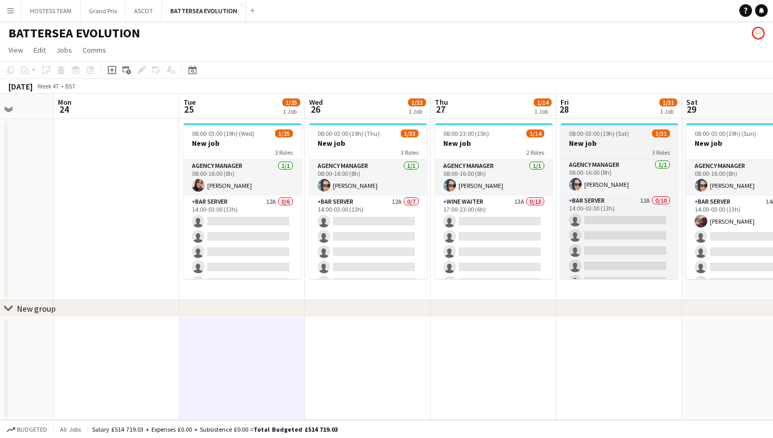
click at [615, 135] on span "08:00-03:00 (19h) (Sat)" at bounding box center [599, 133] width 60 height 8
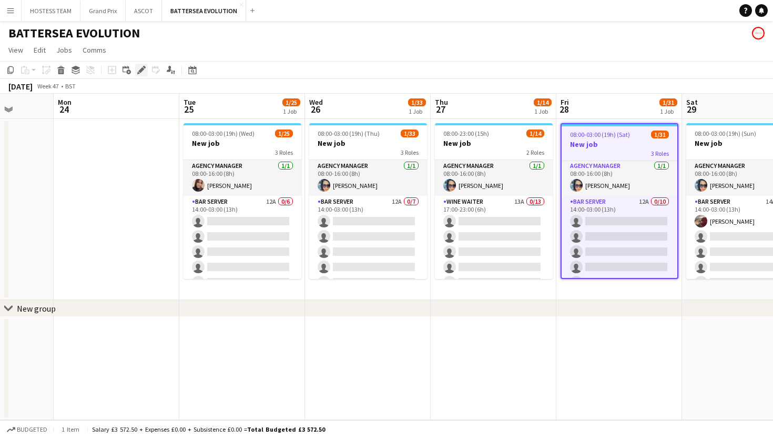
click at [141, 68] on icon at bounding box center [141, 70] width 6 height 6
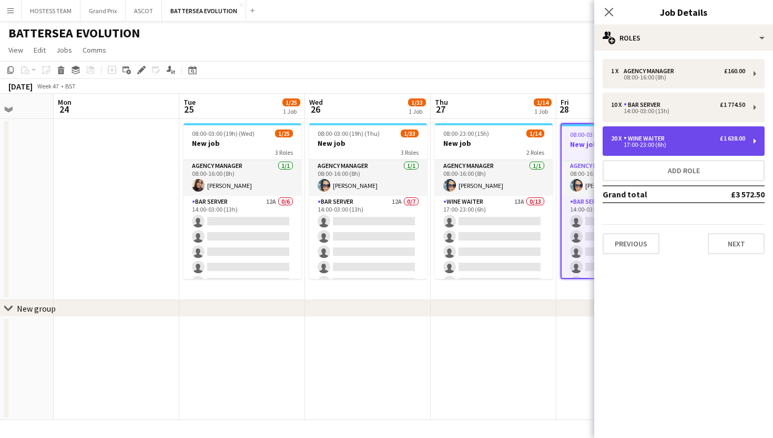
click at [663, 135] on div "Wine Waiter" at bounding box center [646, 138] width 45 height 7
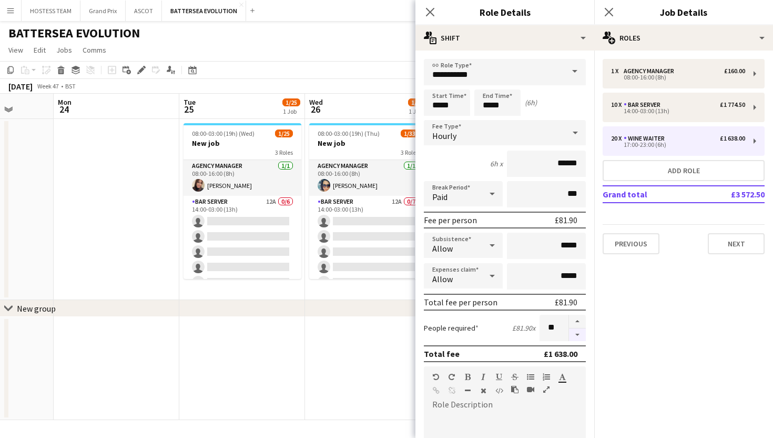
click at [580, 334] on button "button" at bounding box center [577, 334] width 17 height 13
type input "**"
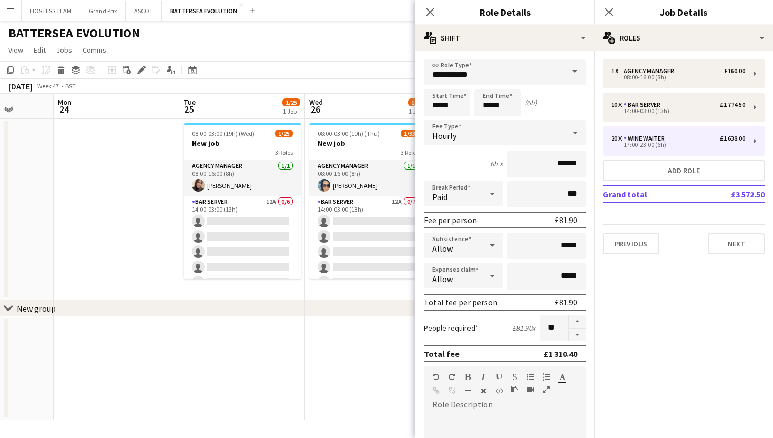
click at [393, 354] on app-date-cell at bounding box center [368, 368] width 126 height 103
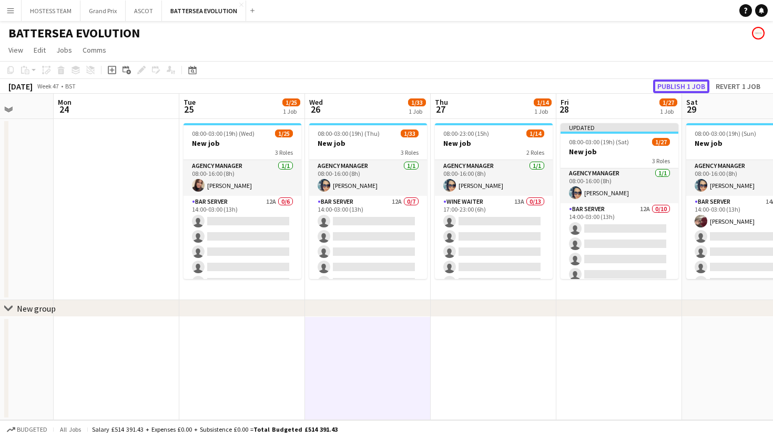
click at [671, 86] on button "Publish 1 job" at bounding box center [681, 86] width 56 height 14
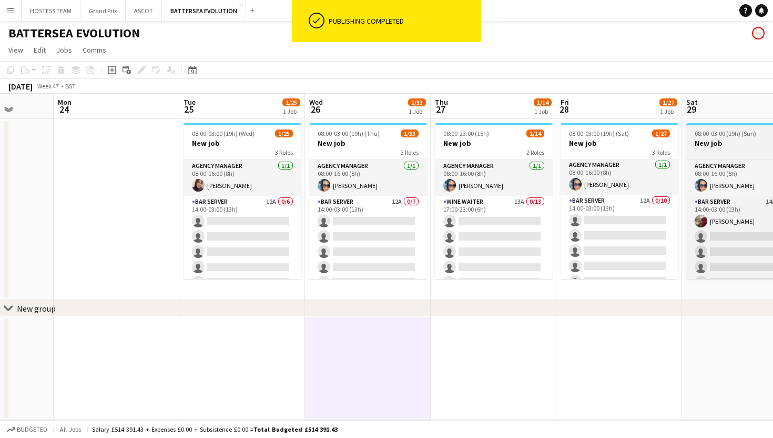
click at [727, 143] on h3 "New job" at bounding box center [745, 142] width 118 height 9
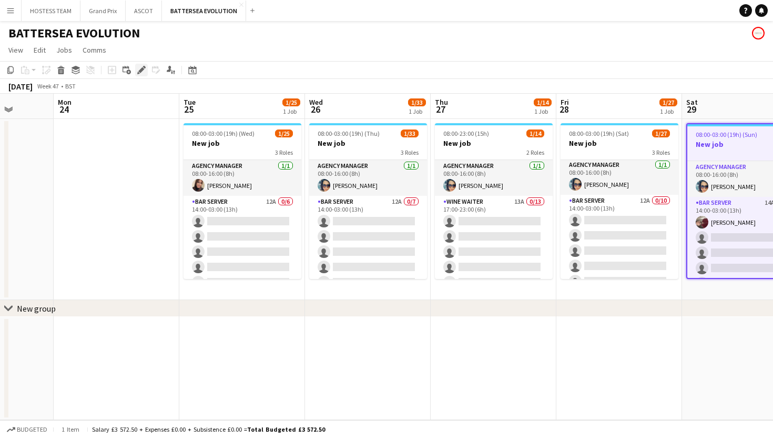
click at [143, 67] on icon "Edit" at bounding box center [141, 70] width 8 height 8
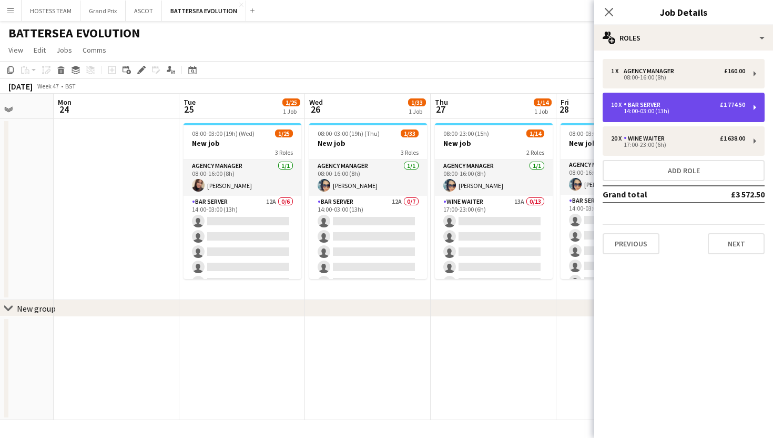
click at [694, 102] on div "10 x Bar Server £1 774.50" at bounding box center [678, 104] width 134 height 7
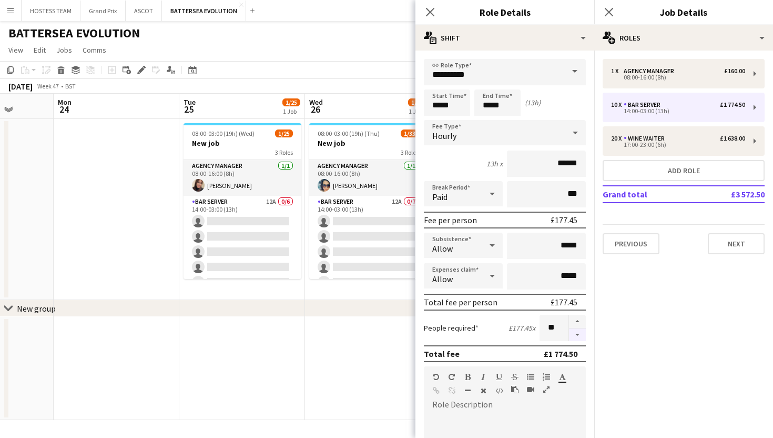
click at [576, 336] on button "button" at bounding box center [577, 334] width 17 height 13
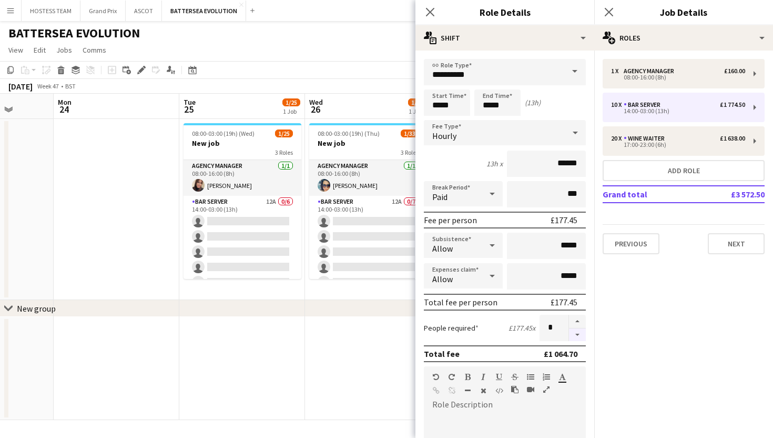
click at [576, 336] on button "button" at bounding box center [577, 334] width 17 height 13
type input "*"
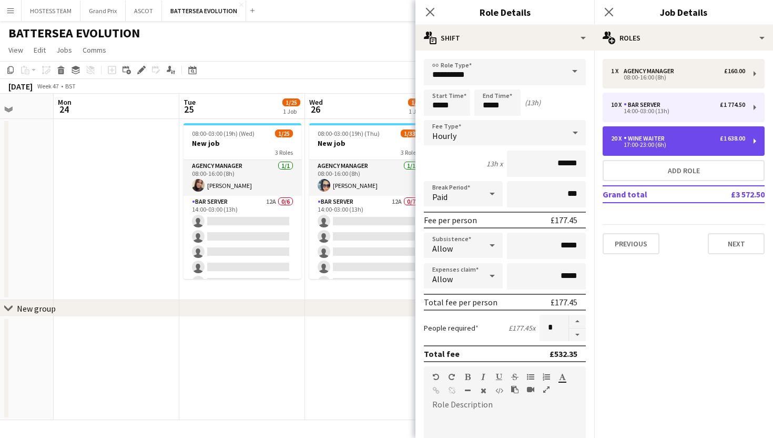
click at [665, 140] on div "Wine Waiter" at bounding box center [646, 138] width 45 height 7
type input "**********"
type input "*****"
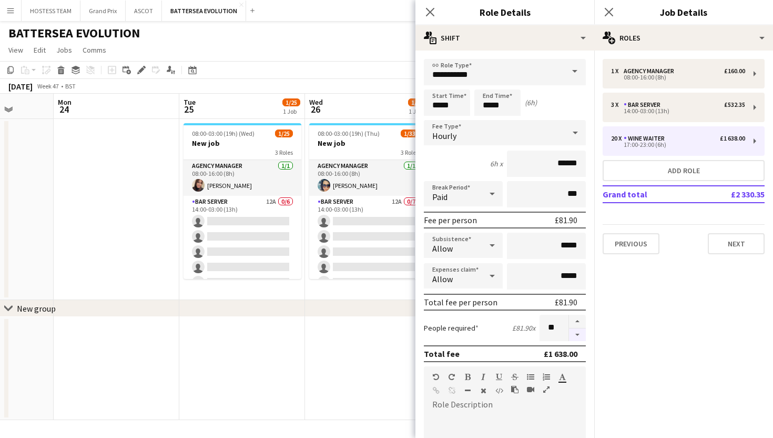
click at [577, 333] on button "button" at bounding box center [577, 334] width 17 height 13
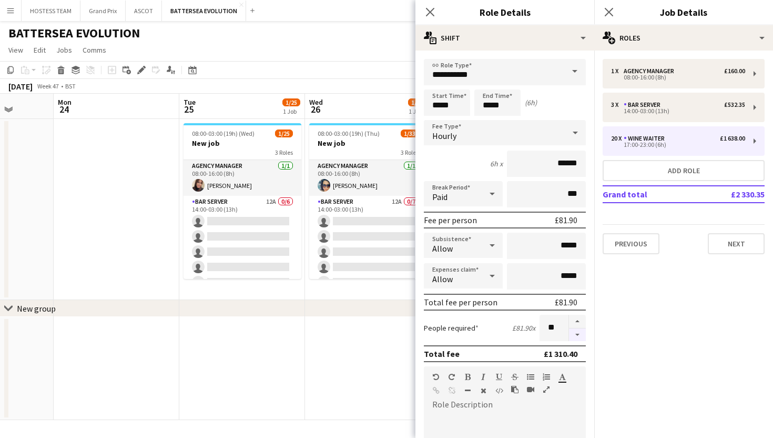
type input "**"
click at [402, 335] on app-date-cell at bounding box center [368, 368] width 126 height 103
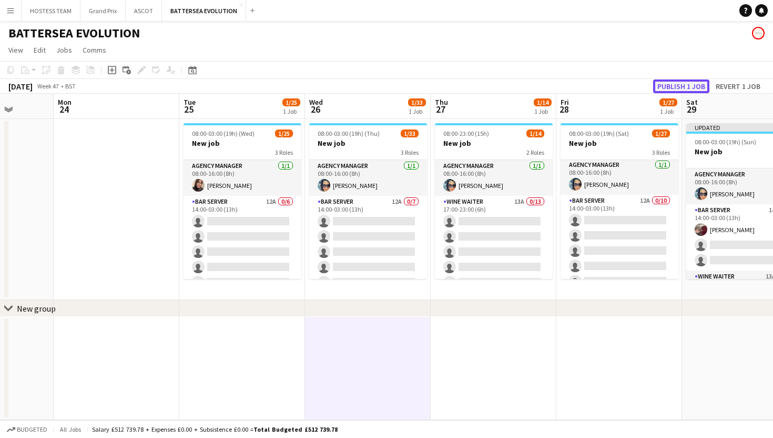
click at [684, 83] on button "Publish 1 job" at bounding box center [681, 86] width 56 height 14
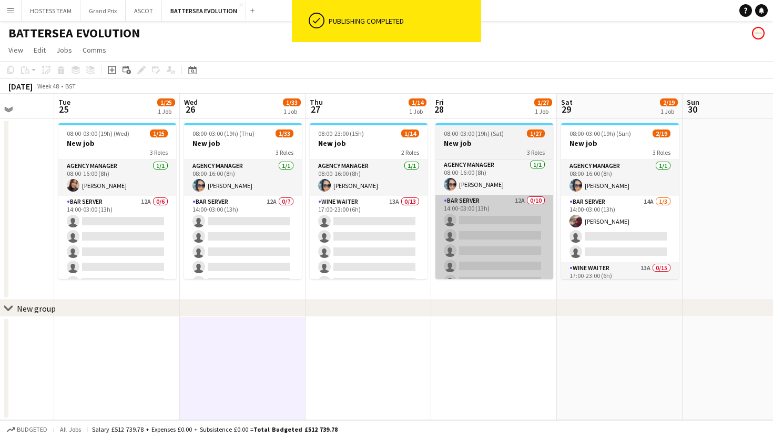
scroll to position [0, 461]
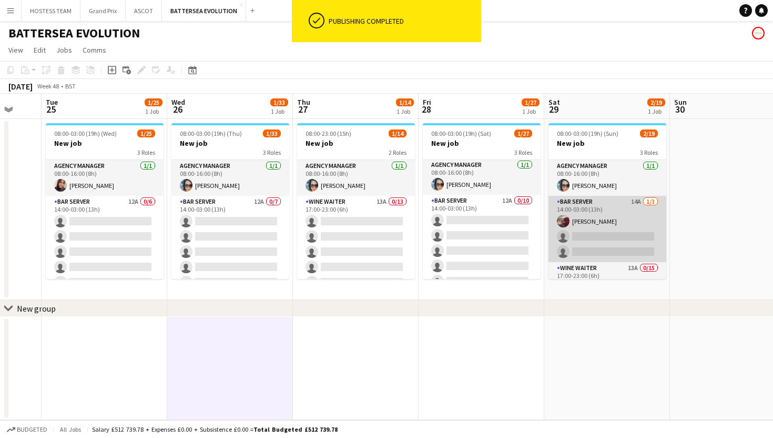
click at [626, 228] on app-card-role "Bar Server 14A 1/3 14:00-03:00 (13h) Ryan Todd single-neutral-actions single-ne…" at bounding box center [608, 229] width 118 height 66
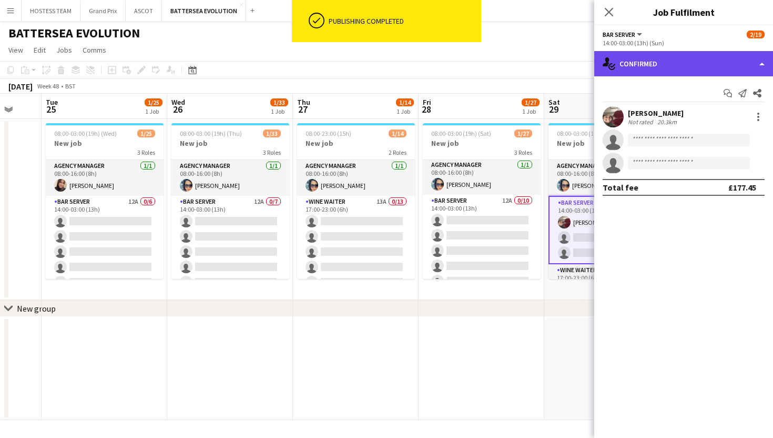
click at [703, 68] on div "single-neutral-actions-check-2 Confirmed" at bounding box center [683, 63] width 179 height 25
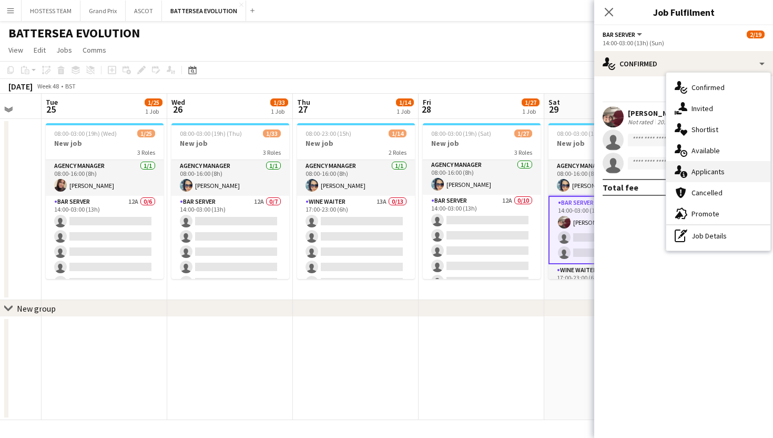
click at [703, 166] on div "single-neutral-actions-information Applicants" at bounding box center [718, 171] width 104 height 21
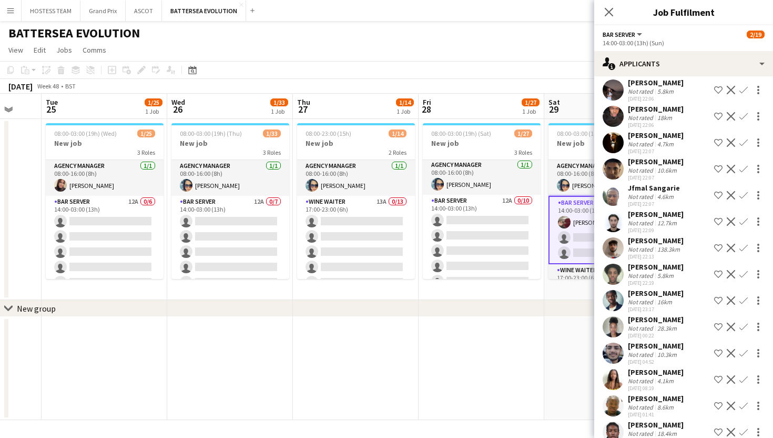
scroll to position [66, 0]
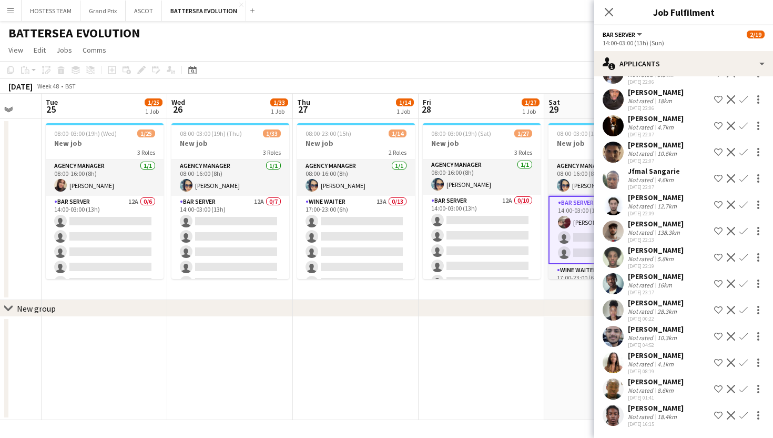
click at [746, 359] on app-icon "Confirm" at bounding box center [743, 362] width 8 height 8
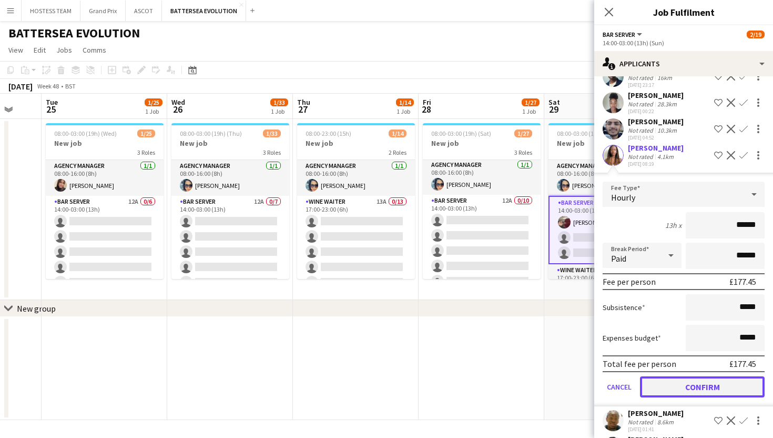
click at [728, 389] on button "Confirm" at bounding box center [702, 386] width 125 height 21
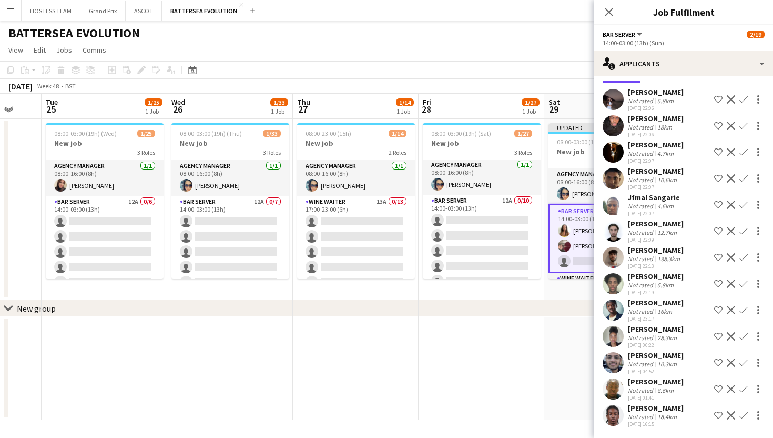
scroll to position [39, 0]
click at [744, 152] on app-icon "Confirm" at bounding box center [743, 152] width 8 height 8
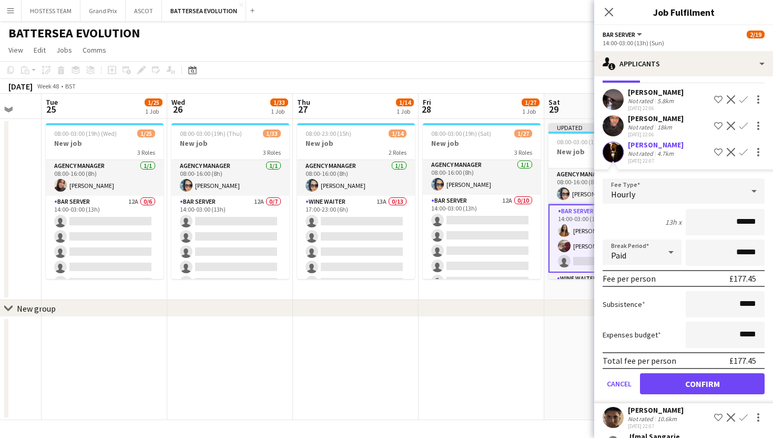
scroll to position [83, 0]
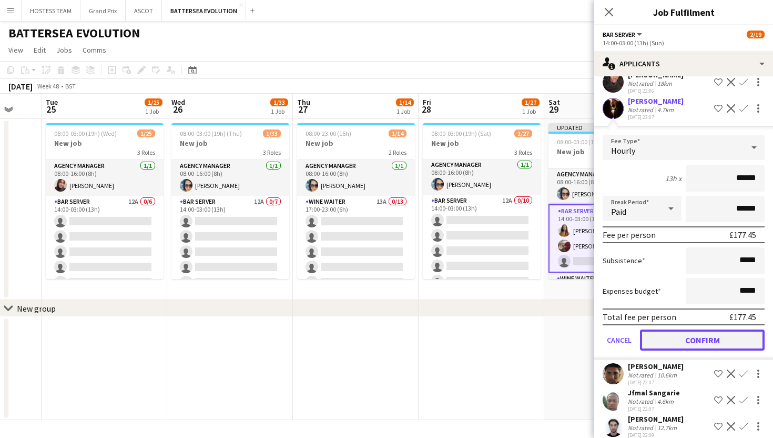
click at [679, 333] on button "Confirm" at bounding box center [702, 339] width 125 height 21
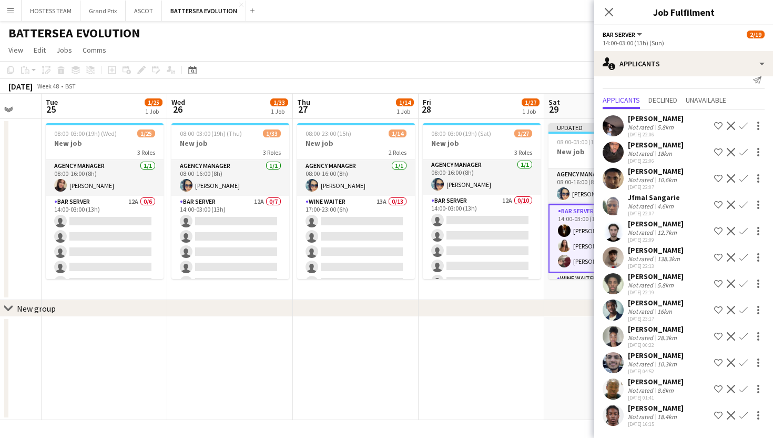
scroll to position [13, 0]
click at [548, 315] on div "chevron-right New group" at bounding box center [386, 308] width 773 height 17
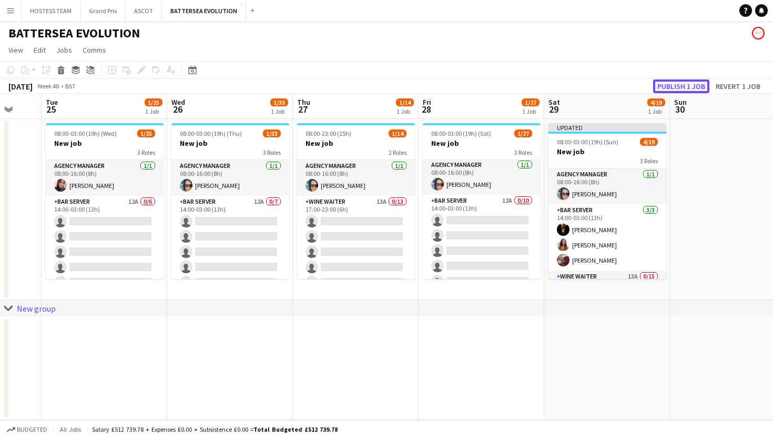
click at [665, 83] on button "Publish 1 job" at bounding box center [681, 86] width 56 height 14
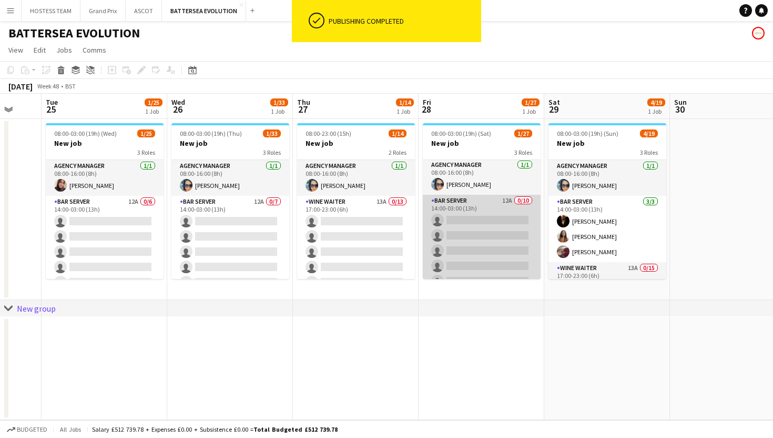
click at [509, 224] on app-card-role "Bar Server 12A 0/10 14:00-03:00 (13h) single-neutral-actions single-neutral-act…" at bounding box center [482, 281] width 118 height 173
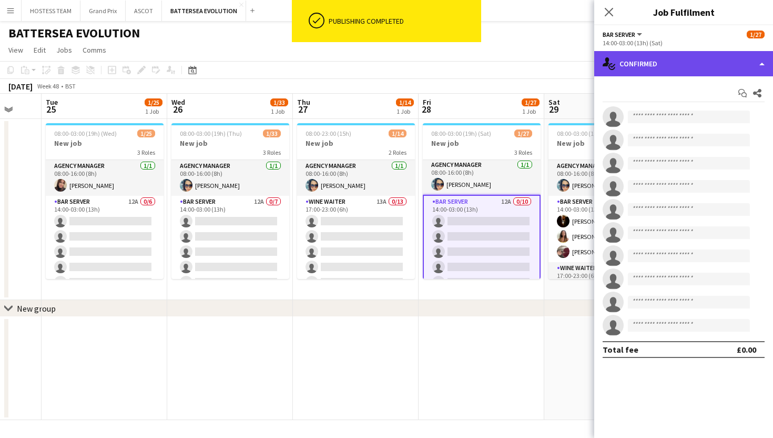
click at [691, 68] on div "single-neutral-actions-check-2 Confirmed" at bounding box center [683, 63] width 179 height 25
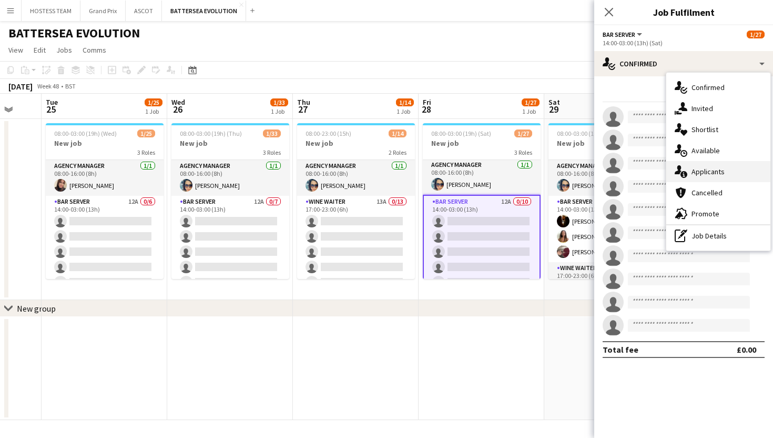
click at [696, 173] on span "Applicants" at bounding box center [708, 171] width 33 height 9
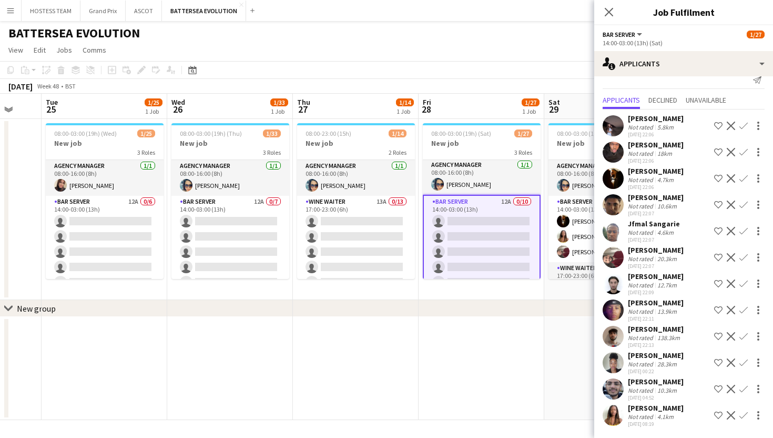
click at [745, 150] on app-icon "Confirm" at bounding box center [743, 152] width 8 height 8
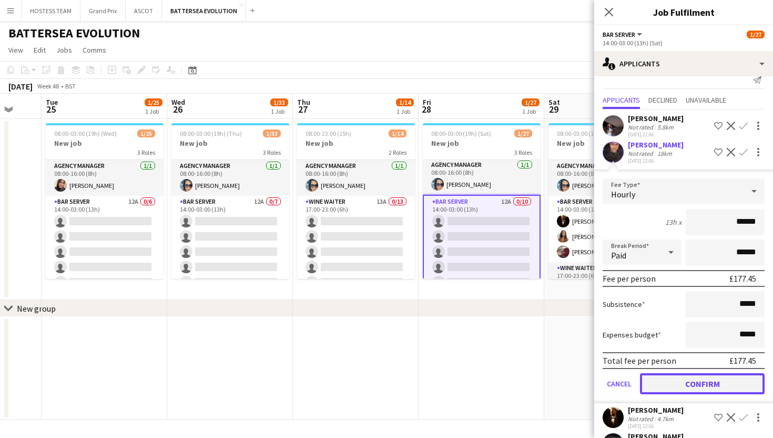
click at [672, 379] on button "Confirm" at bounding box center [702, 383] width 125 height 21
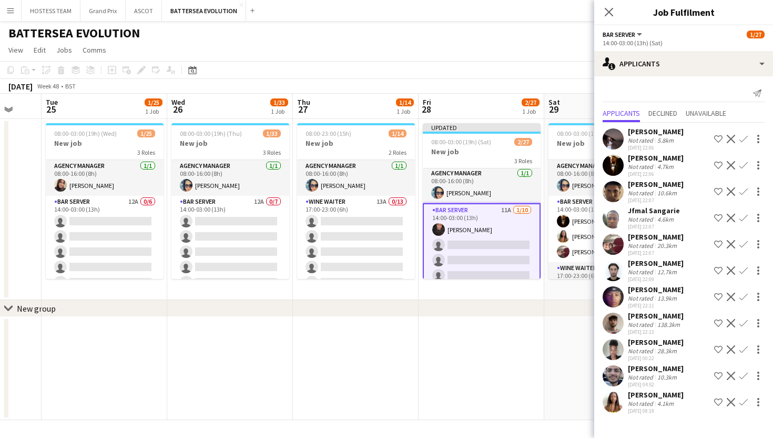
scroll to position [0, 0]
click at [744, 163] on app-icon "Confirm" at bounding box center [743, 165] width 8 height 8
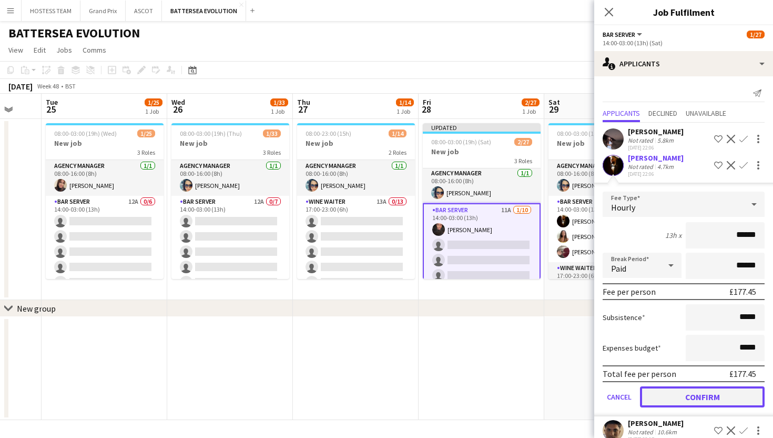
click at [673, 399] on button "Confirm" at bounding box center [702, 396] width 125 height 21
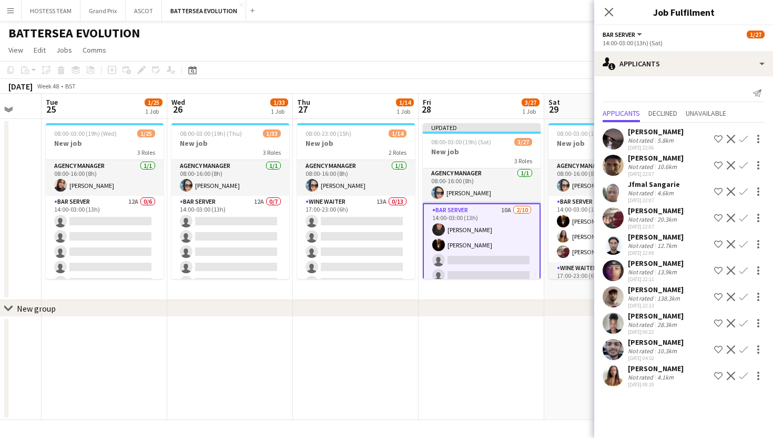
click at [742, 217] on app-icon "Confirm" at bounding box center [743, 218] width 8 height 8
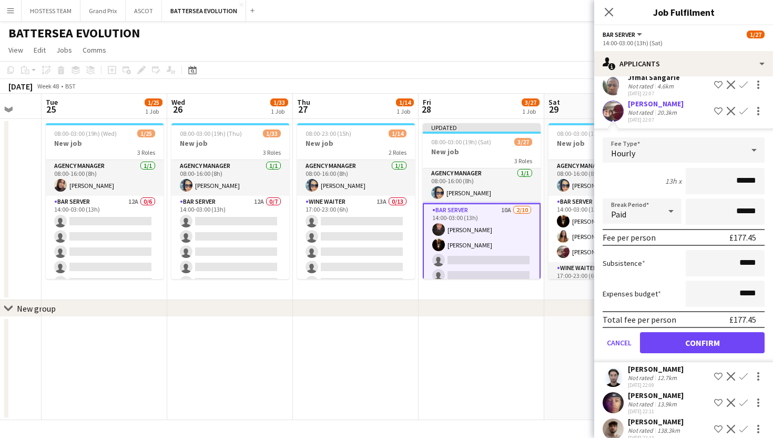
scroll to position [179, 0]
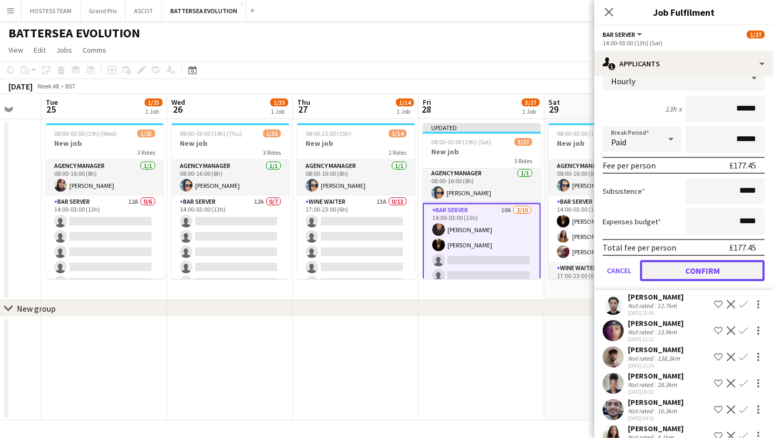
click at [726, 272] on button "Confirm" at bounding box center [702, 270] width 125 height 21
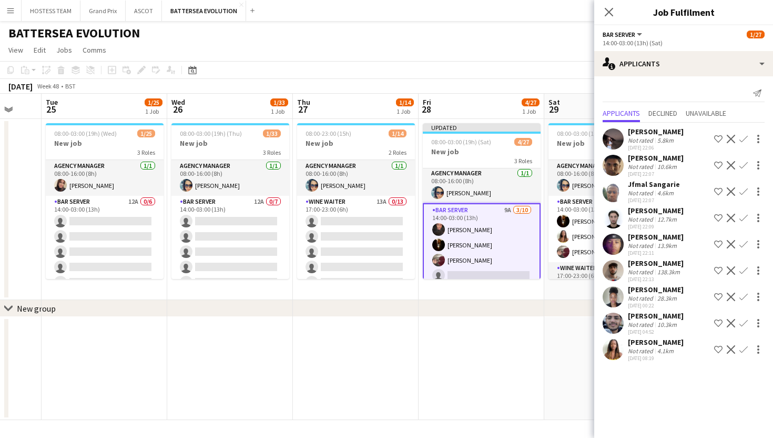
scroll to position [0, 0]
click at [745, 191] on app-icon "Confirm" at bounding box center [743, 191] width 8 height 8
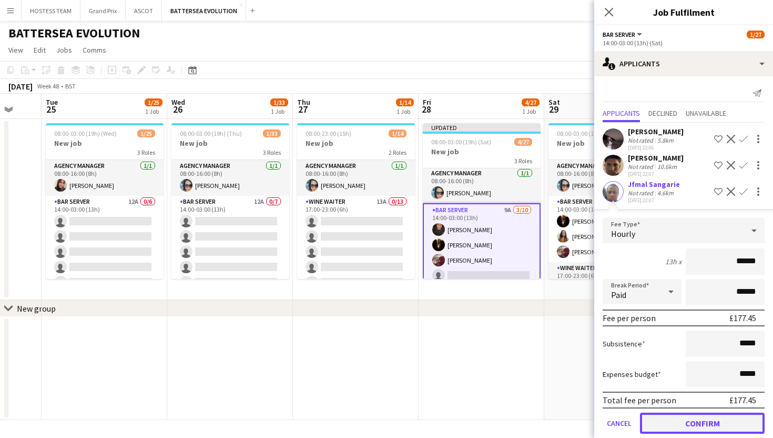
click at [670, 422] on button "Confirm" at bounding box center [702, 422] width 125 height 21
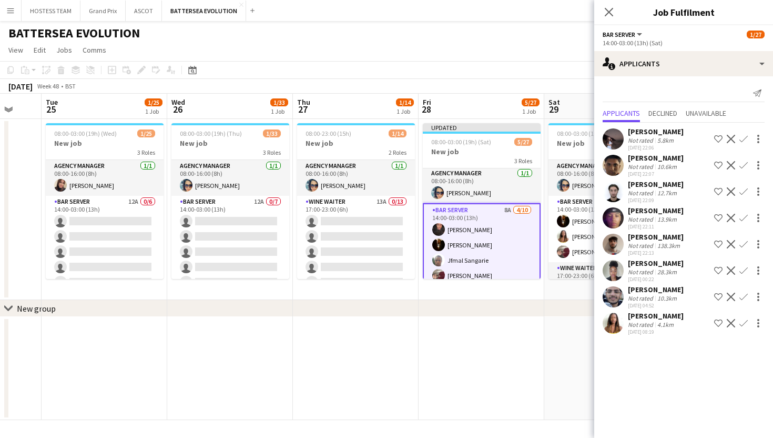
click at [746, 320] on app-icon "Confirm" at bounding box center [743, 323] width 8 height 8
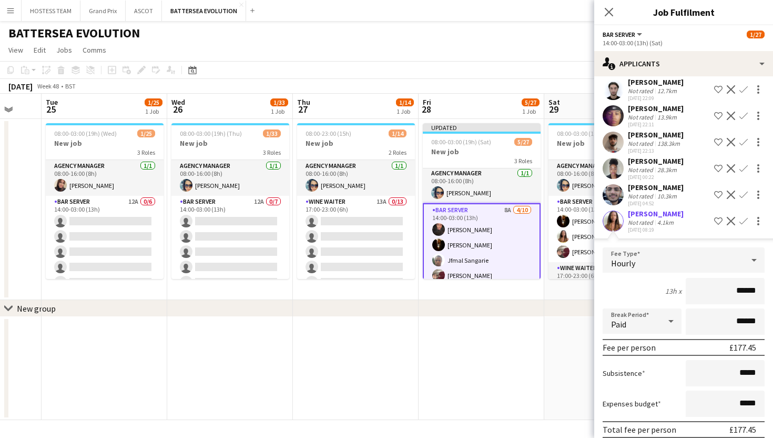
scroll to position [147, 0]
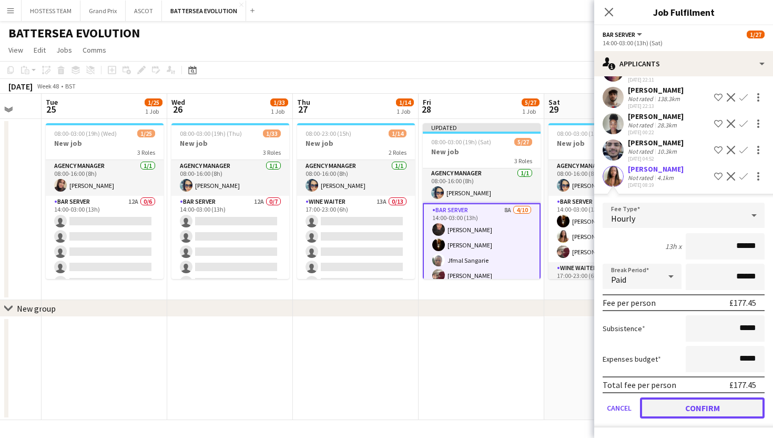
click at [709, 410] on button "Confirm" at bounding box center [702, 407] width 125 height 21
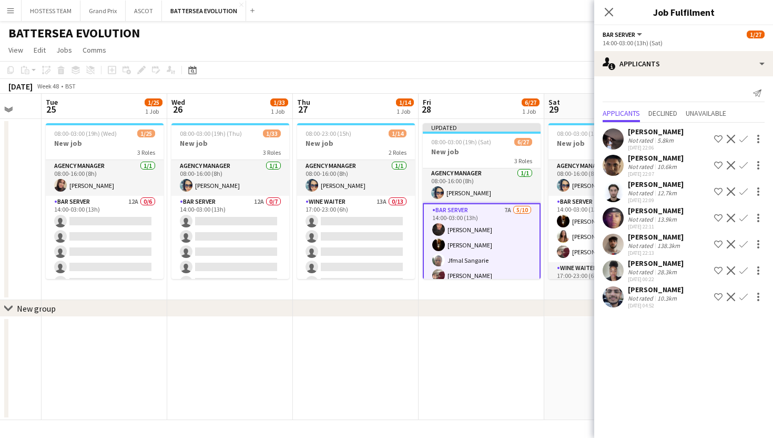
click at [744, 164] on app-icon "Confirm" at bounding box center [743, 165] width 8 height 8
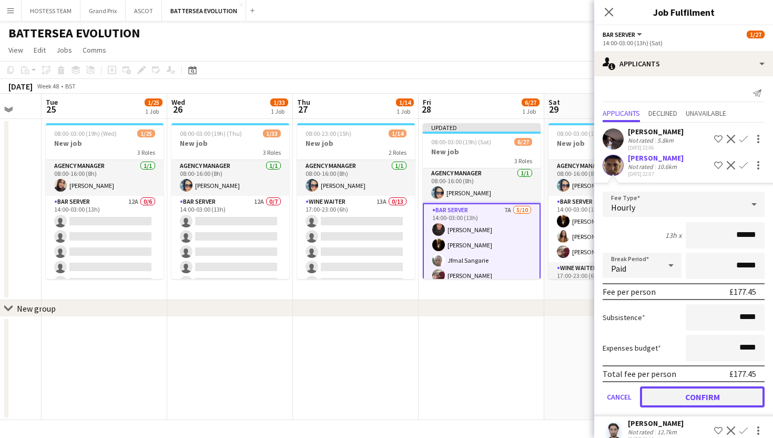
click at [666, 391] on button "Confirm" at bounding box center [702, 396] width 125 height 21
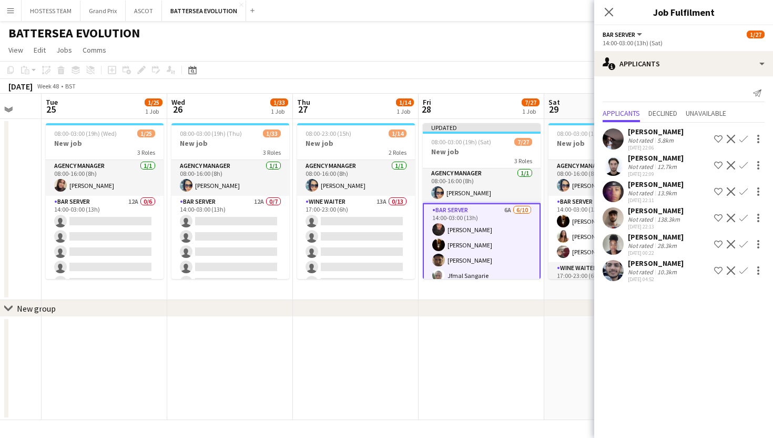
click at [743, 163] on app-icon "Confirm" at bounding box center [743, 165] width 8 height 8
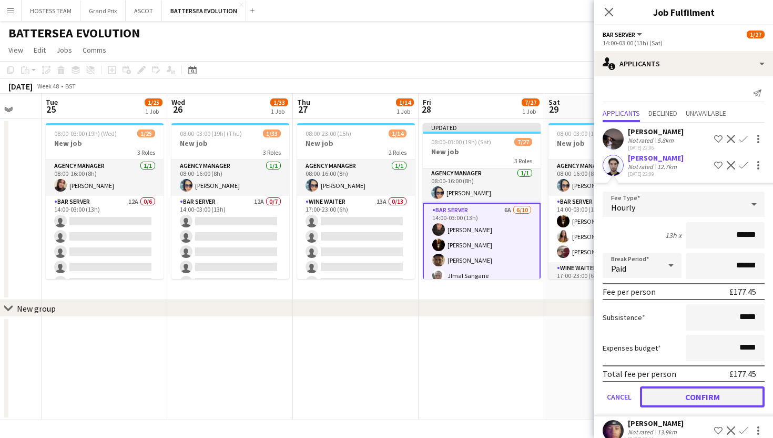
click at [683, 397] on button "Confirm" at bounding box center [702, 396] width 125 height 21
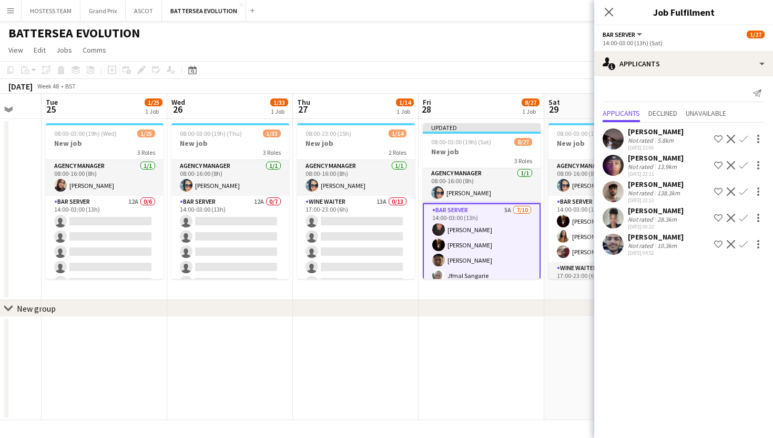
click at [744, 163] on app-icon "Confirm" at bounding box center [743, 165] width 8 height 8
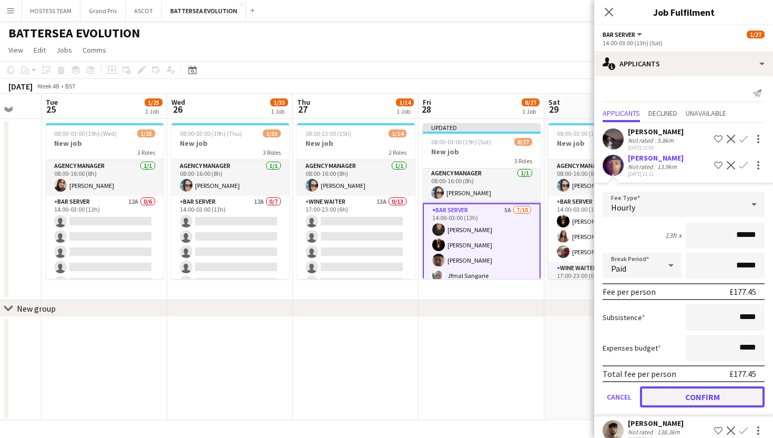
click at [677, 397] on button "Confirm" at bounding box center [702, 396] width 125 height 21
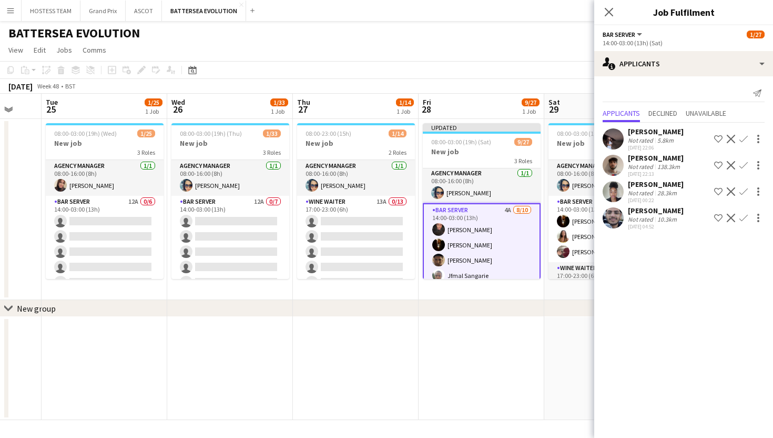
click at [743, 136] on app-icon "Confirm" at bounding box center [743, 139] width 8 height 8
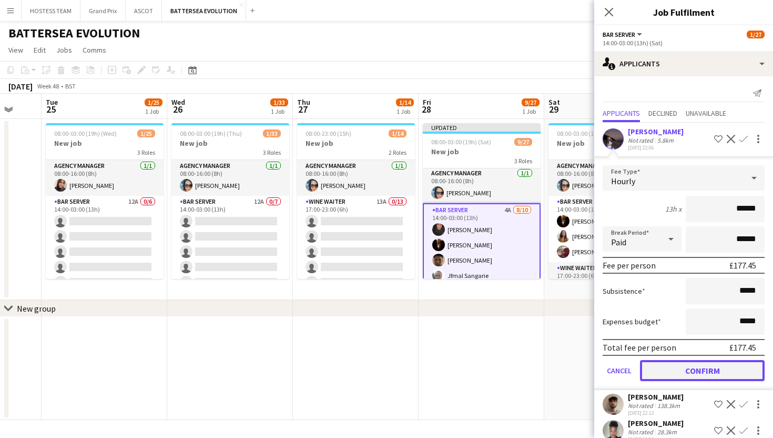
click at [673, 370] on button "Confirm" at bounding box center [702, 370] width 125 height 21
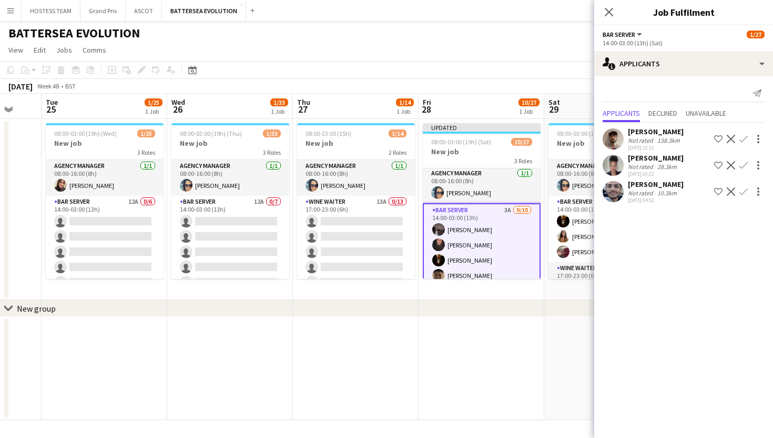
click at [585, 362] on app-date-cell at bounding box center [607, 368] width 126 height 103
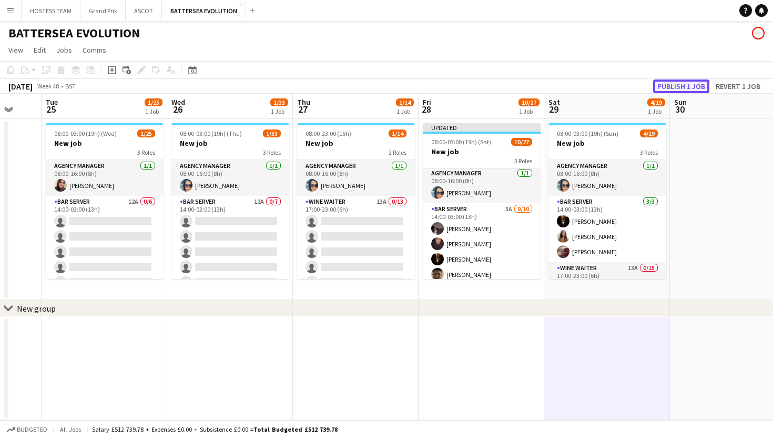
click at [683, 81] on button "Publish 1 job" at bounding box center [681, 86] width 56 height 14
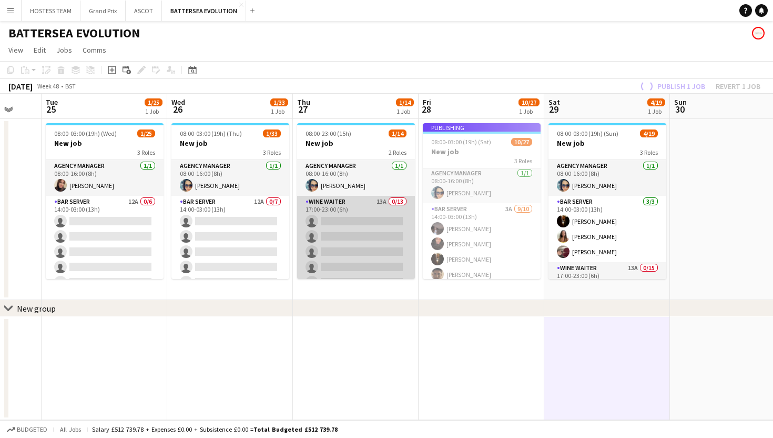
click at [388, 239] on app-card-role "Wine Waiter 13A 0/13 17:00-23:00 (6h) single-neutral-actions single-neutral-act…" at bounding box center [356, 305] width 118 height 219
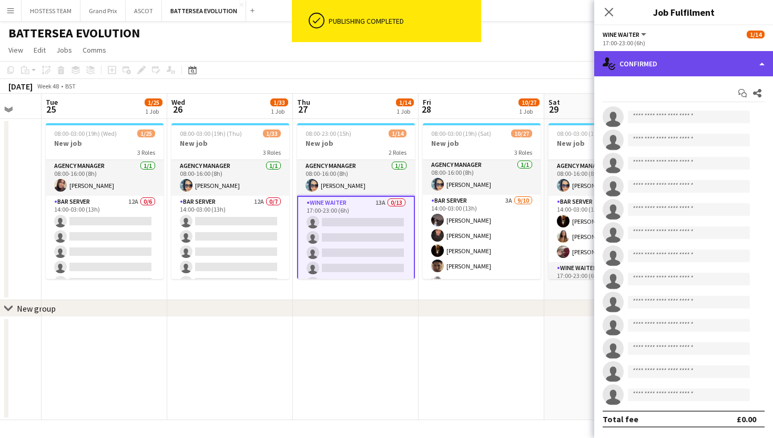
click at [685, 64] on div "single-neutral-actions-check-2 Confirmed" at bounding box center [683, 63] width 179 height 25
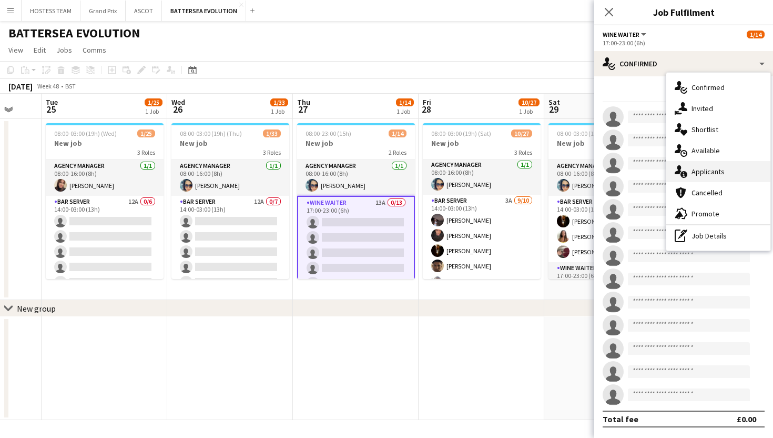
click at [706, 166] on div "single-neutral-actions-information Applicants" at bounding box center [718, 171] width 104 height 21
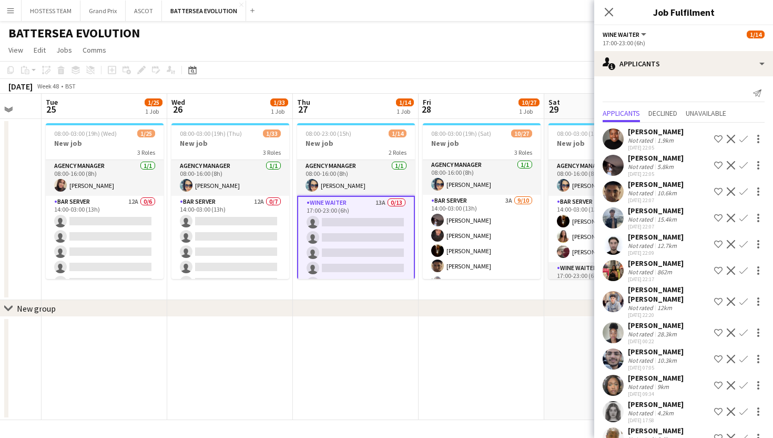
click at [744, 138] on app-icon "Confirm" at bounding box center [743, 139] width 8 height 8
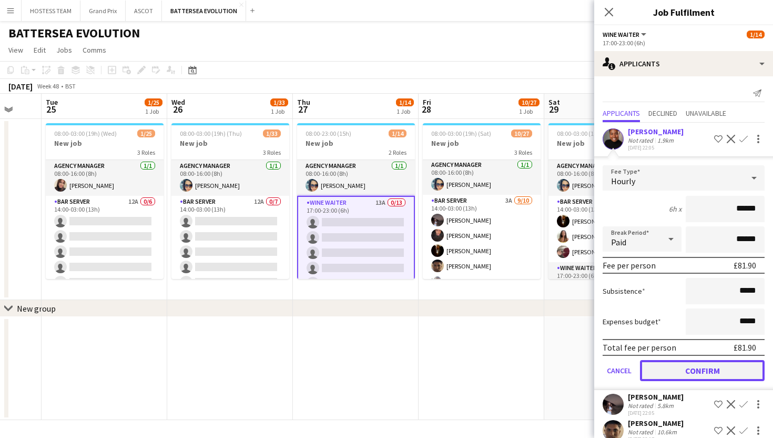
click at [684, 366] on button "Confirm" at bounding box center [702, 370] width 125 height 21
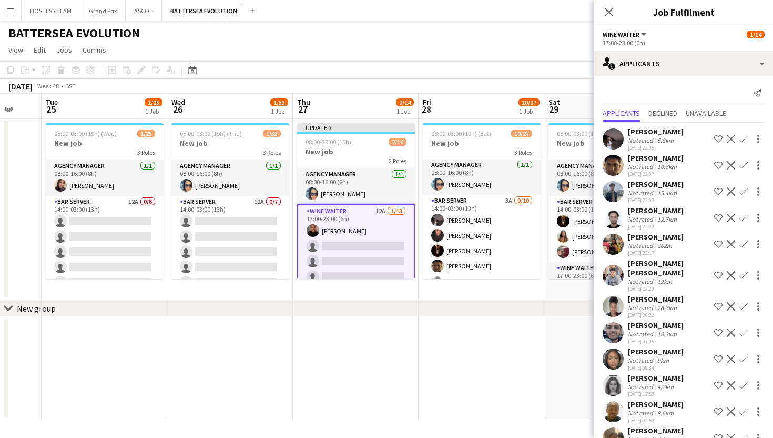
click at [744, 137] on app-icon "Confirm" at bounding box center [743, 139] width 8 height 8
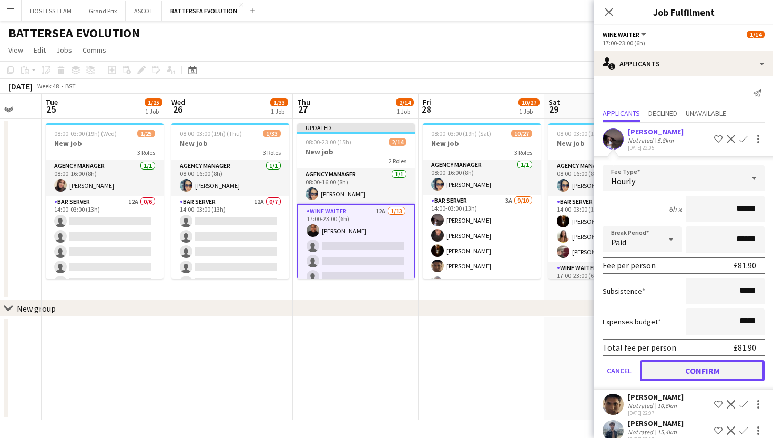
click at [690, 369] on button "Confirm" at bounding box center [702, 370] width 125 height 21
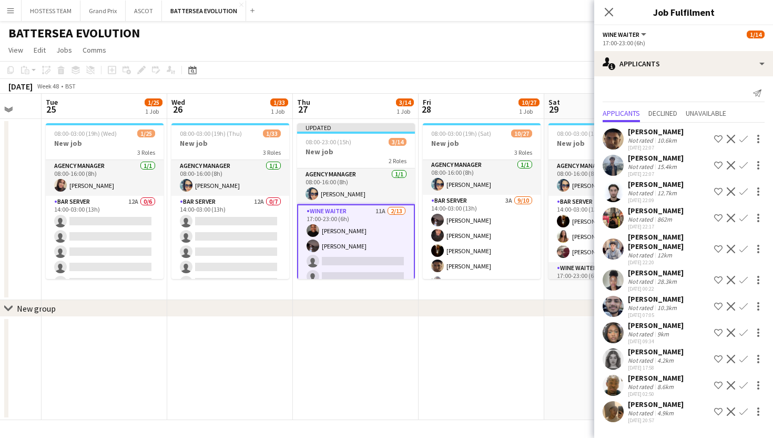
click at [746, 138] on app-icon "Confirm" at bounding box center [743, 139] width 8 height 8
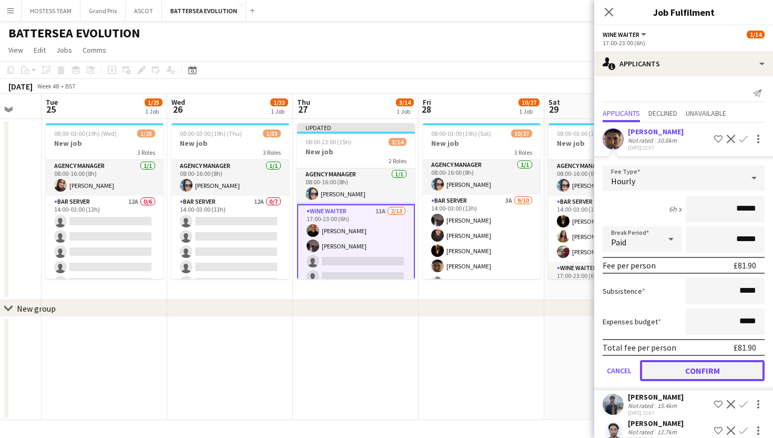
click at [685, 364] on button "Confirm" at bounding box center [702, 370] width 125 height 21
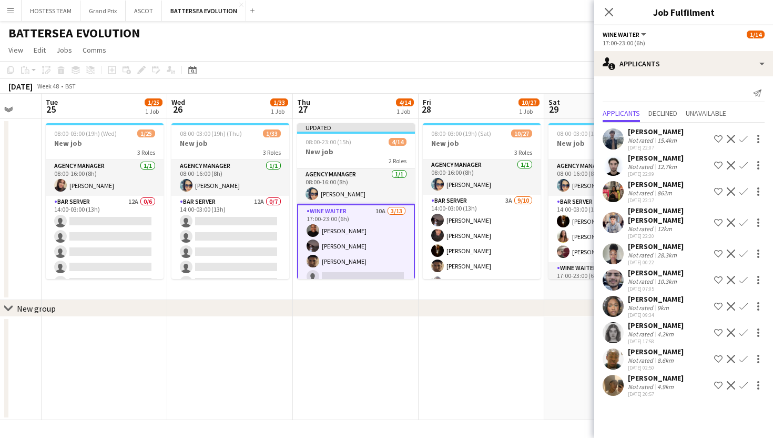
click at [742, 136] on app-icon "Confirm" at bounding box center [743, 139] width 8 height 8
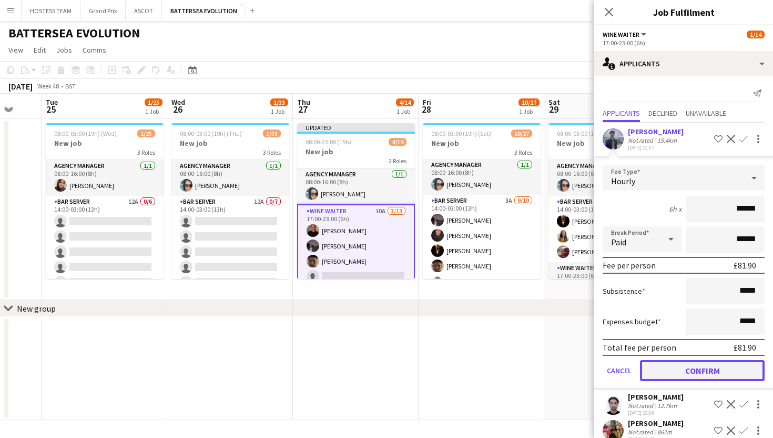
click at [684, 369] on button "Confirm" at bounding box center [702, 370] width 125 height 21
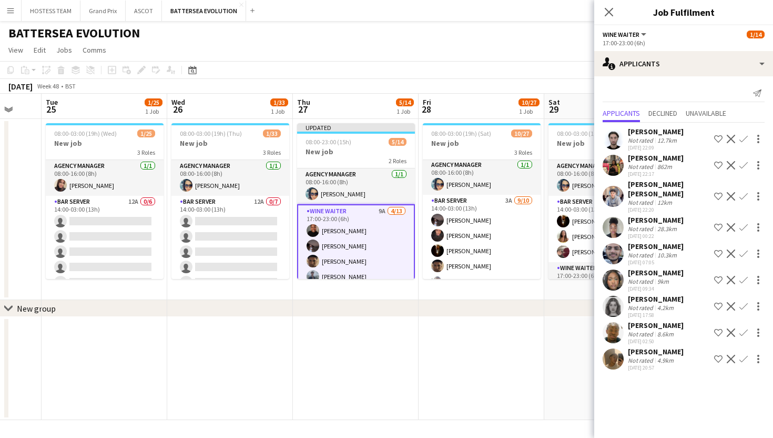
click at [746, 136] on app-icon "Confirm" at bounding box center [743, 139] width 8 height 8
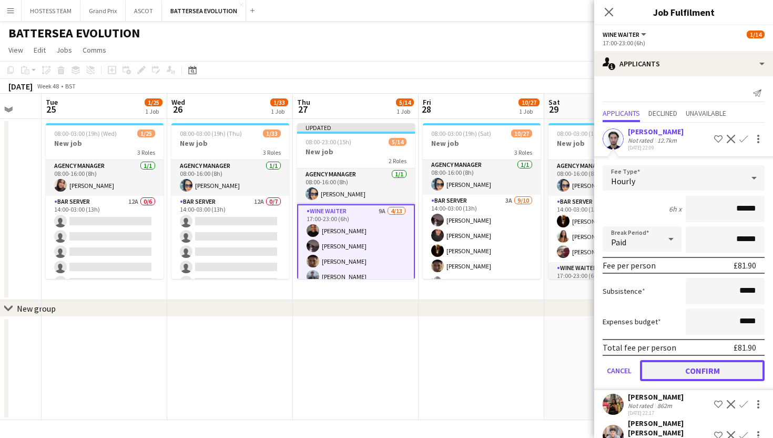
click at [696, 367] on button "Confirm" at bounding box center [702, 370] width 125 height 21
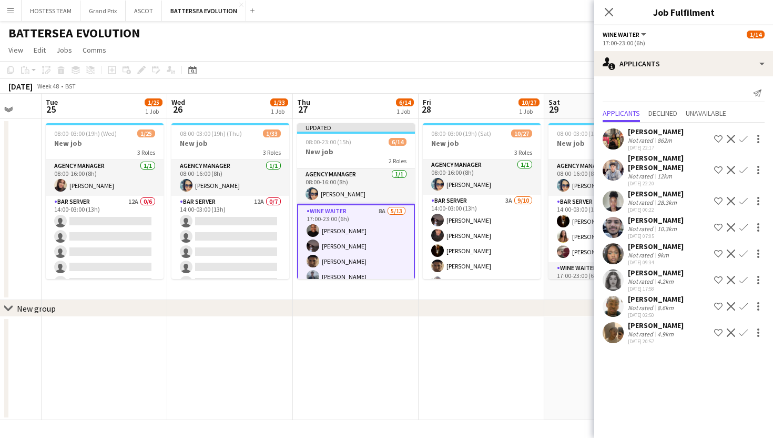
click at [744, 139] on app-icon "Confirm" at bounding box center [743, 139] width 8 height 8
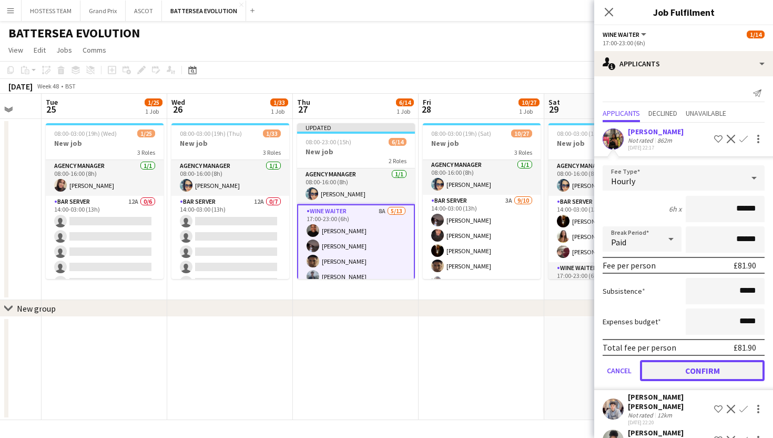
click at [686, 369] on button "Confirm" at bounding box center [702, 370] width 125 height 21
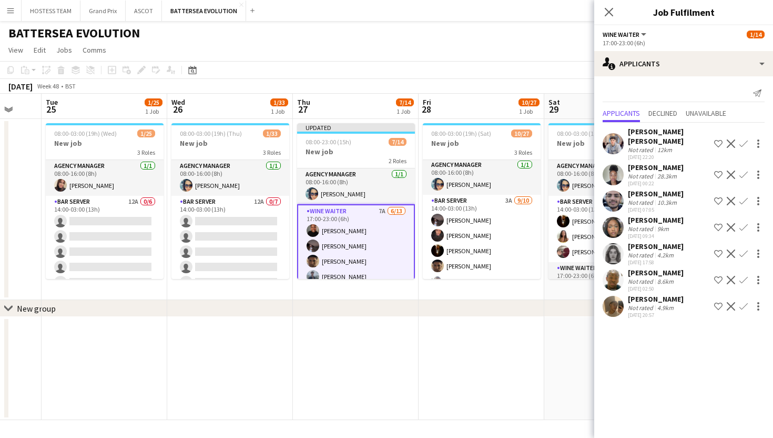
click at [741, 223] on app-icon "Confirm" at bounding box center [743, 227] width 8 height 8
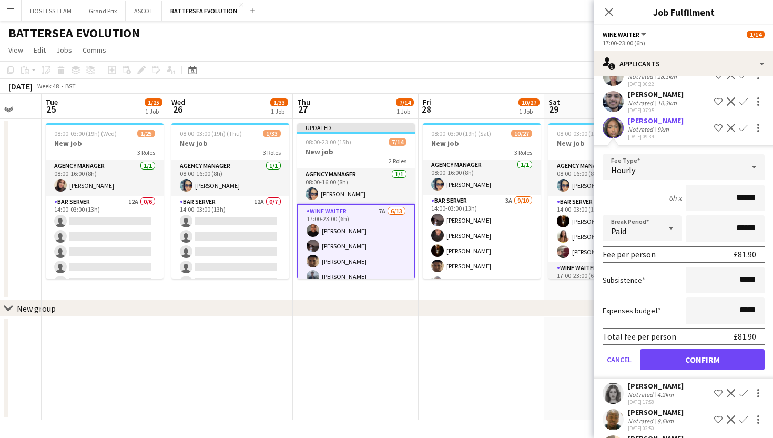
scroll to position [111, 0]
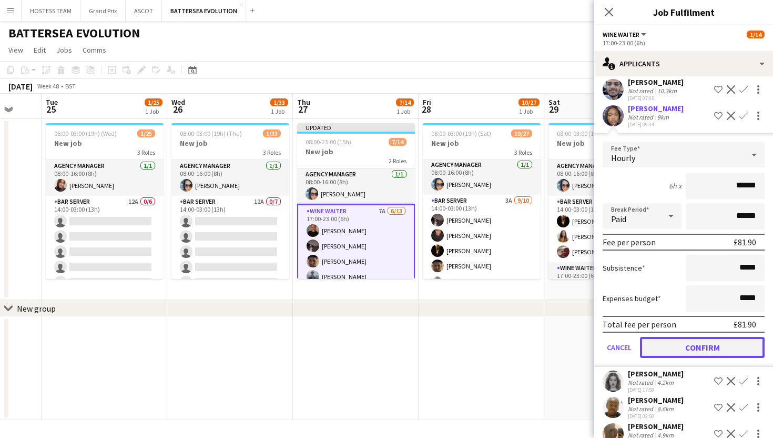
click at [702, 340] on button "Confirm" at bounding box center [702, 347] width 125 height 21
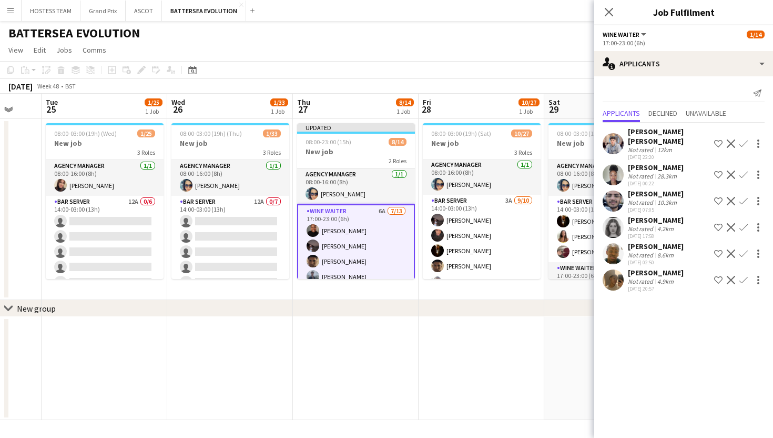
scroll to position [0, 0]
click at [746, 223] on app-icon "Confirm" at bounding box center [743, 227] width 8 height 8
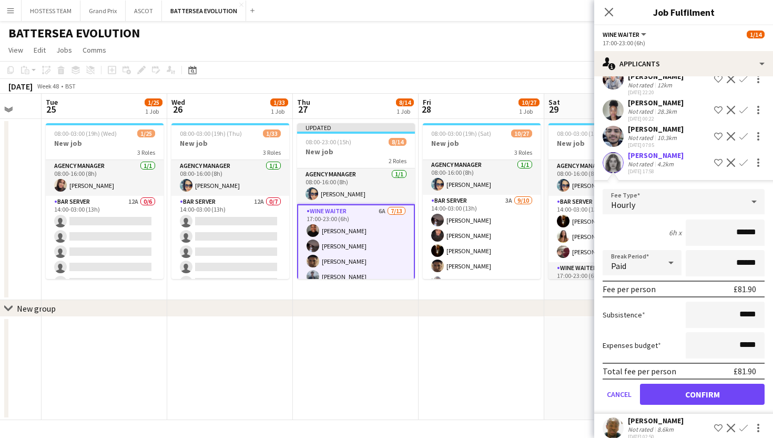
scroll to position [94, 0]
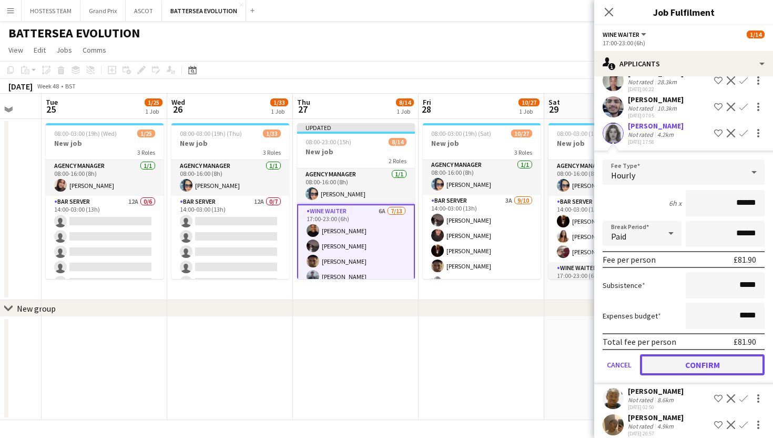
click at [713, 354] on button "Confirm" at bounding box center [702, 364] width 125 height 21
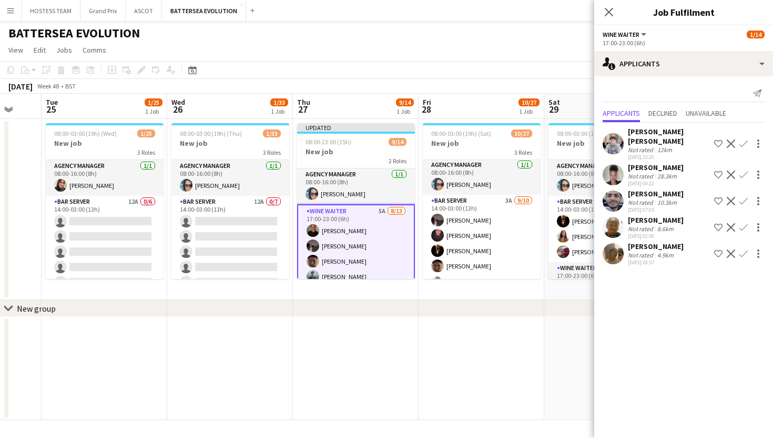
scroll to position [0, 0]
click at [740, 223] on app-icon "Confirm" at bounding box center [743, 227] width 8 height 8
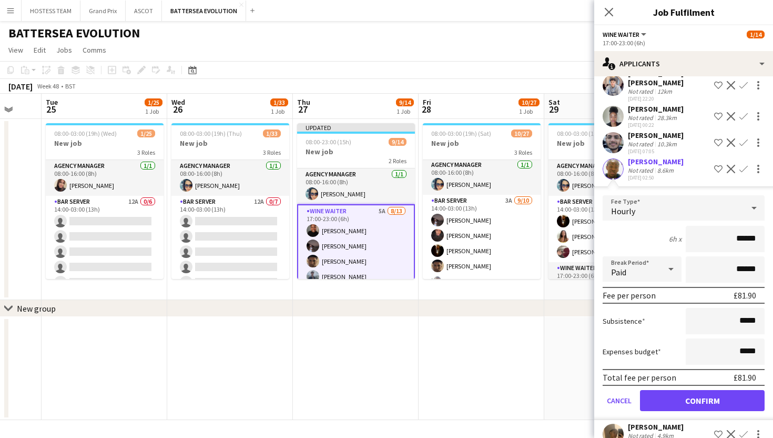
scroll to position [68, 0]
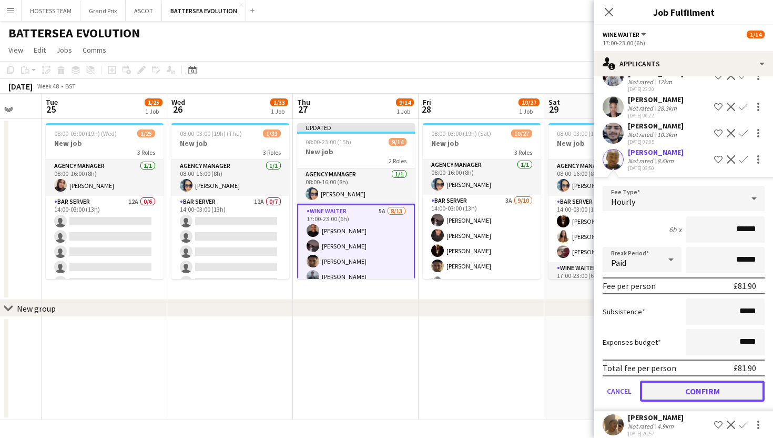
click at [687, 380] on button "Confirm" at bounding box center [702, 390] width 125 height 21
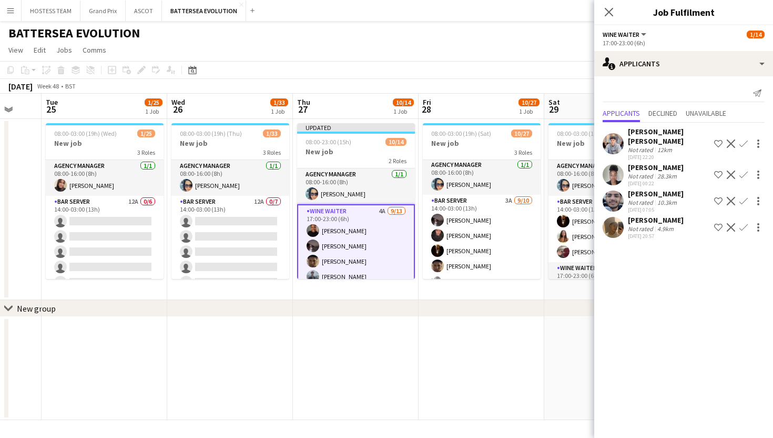
click at [745, 223] on app-icon "Confirm" at bounding box center [743, 227] width 8 height 8
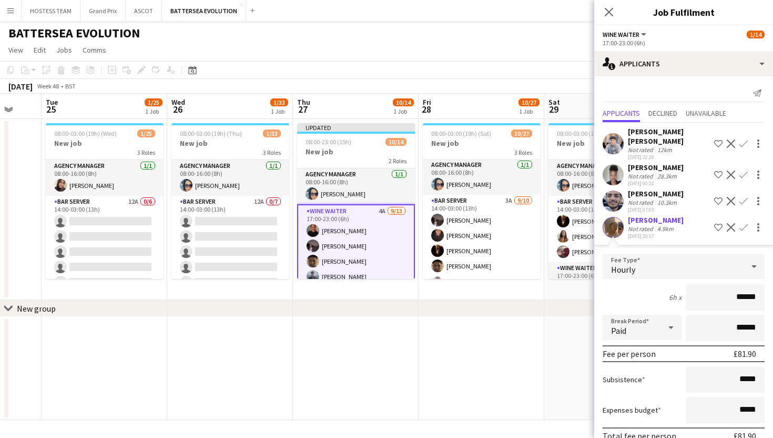
scroll to position [42, 0]
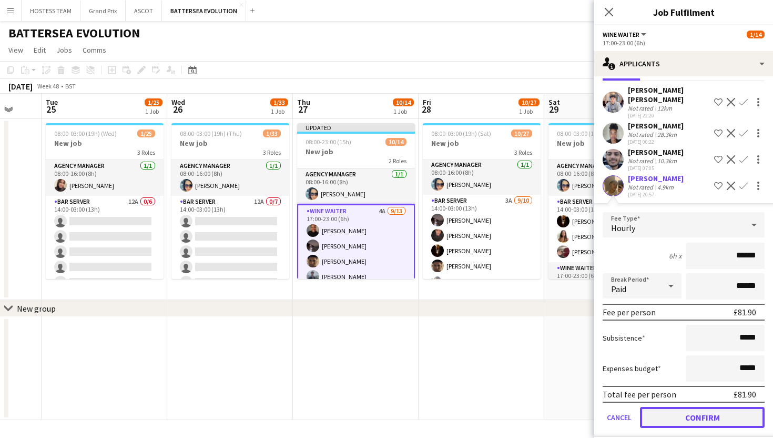
click at [675, 407] on button "Confirm" at bounding box center [702, 417] width 125 height 21
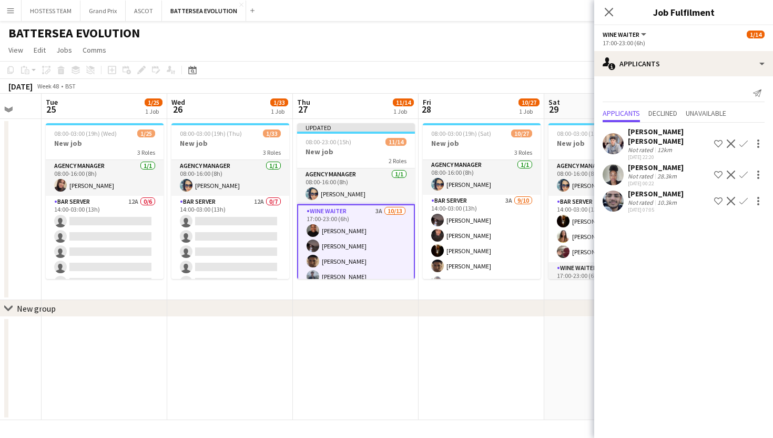
scroll to position [0, 0]
click at [743, 197] on app-icon "Confirm" at bounding box center [743, 201] width 8 height 8
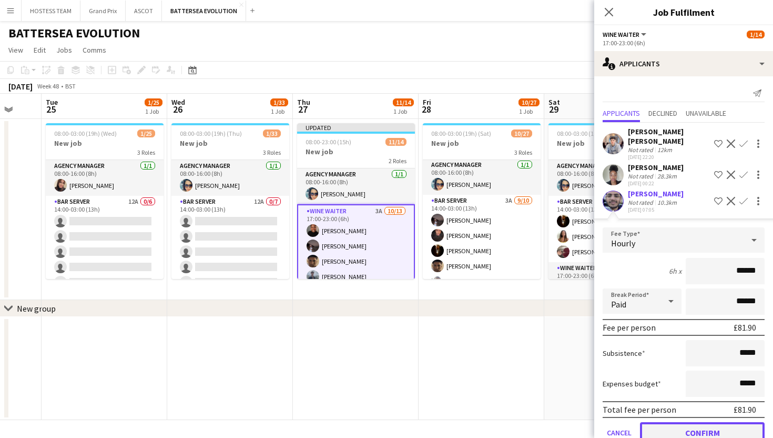
click at [670, 424] on button "Confirm" at bounding box center [702, 432] width 125 height 21
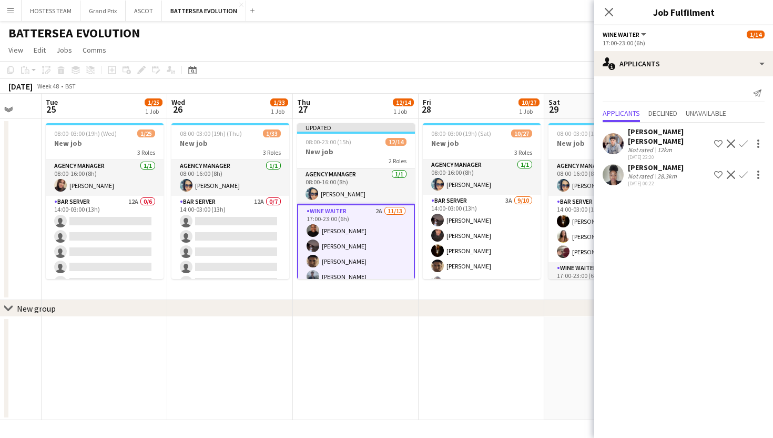
click at [743, 170] on app-icon "Confirm" at bounding box center [743, 174] width 8 height 8
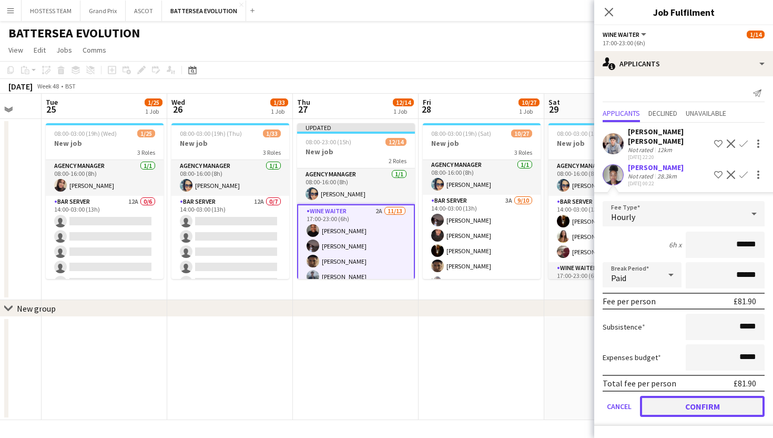
click at [671, 395] on button "Confirm" at bounding box center [702, 405] width 125 height 21
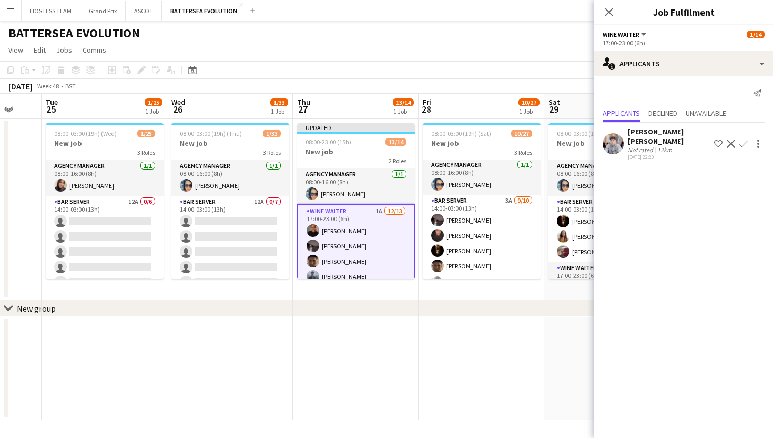
click at [744, 139] on app-icon "Confirm" at bounding box center [743, 143] width 8 height 8
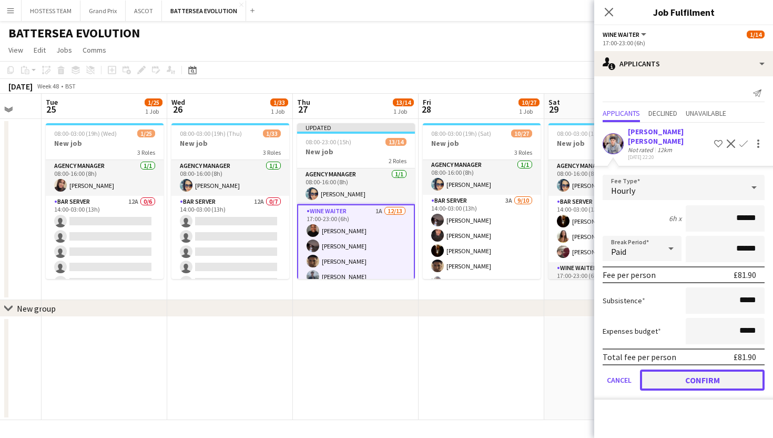
click at [663, 369] on button "Confirm" at bounding box center [702, 379] width 125 height 21
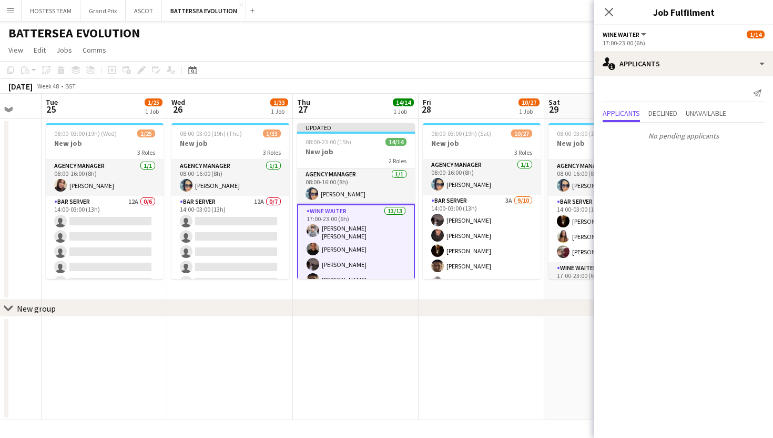
click at [585, 338] on app-date-cell at bounding box center [607, 368] width 126 height 103
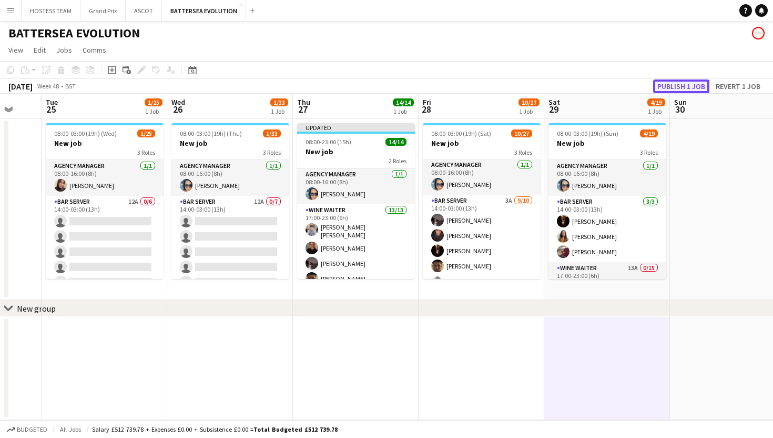
click at [701, 81] on button "Publish 1 job" at bounding box center [681, 86] width 56 height 14
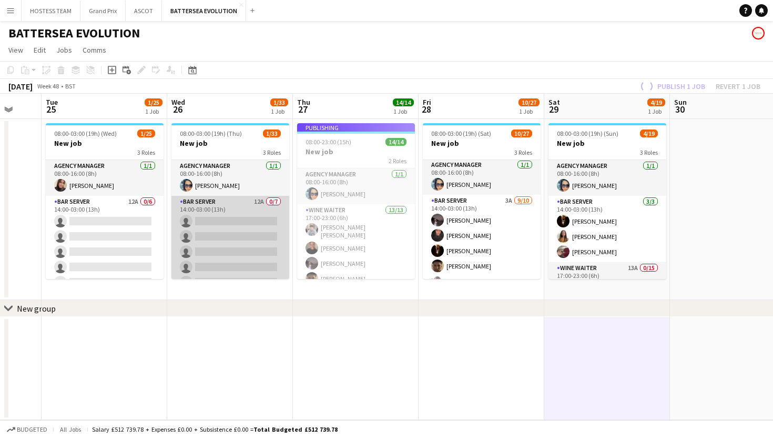
click at [258, 228] on app-card-role "Bar Server 12A 0/7 14:00-03:00 (13h) single-neutral-actions single-neutral-acti…" at bounding box center [230, 259] width 118 height 127
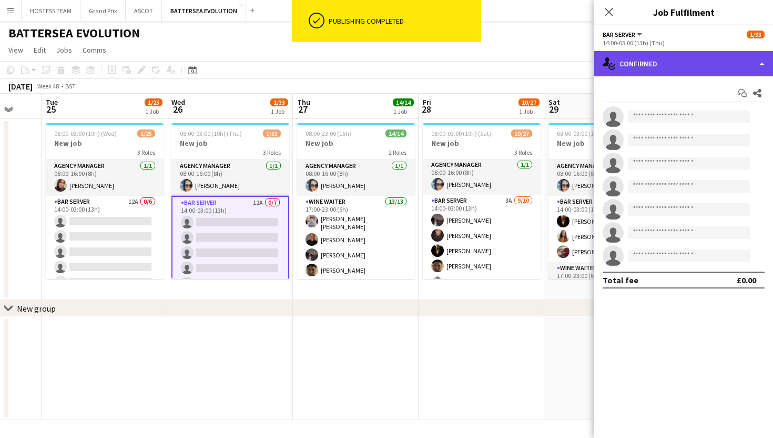
click at [673, 69] on div "single-neutral-actions-check-2 Confirmed" at bounding box center [683, 63] width 179 height 25
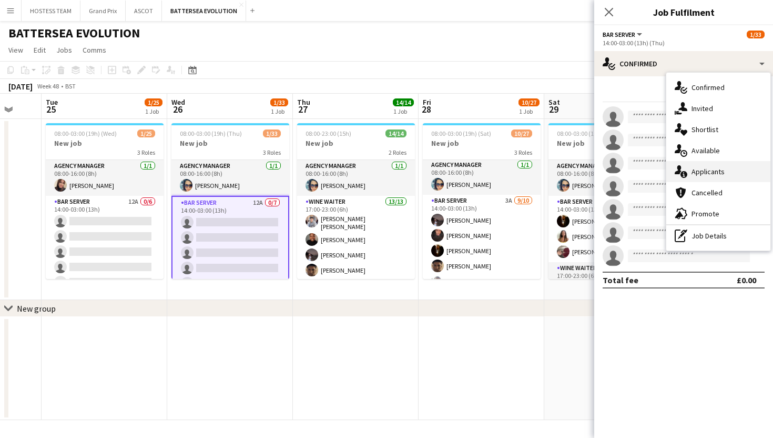
click at [703, 173] on span "Applicants" at bounding box center [708, 171] width 33 height 9
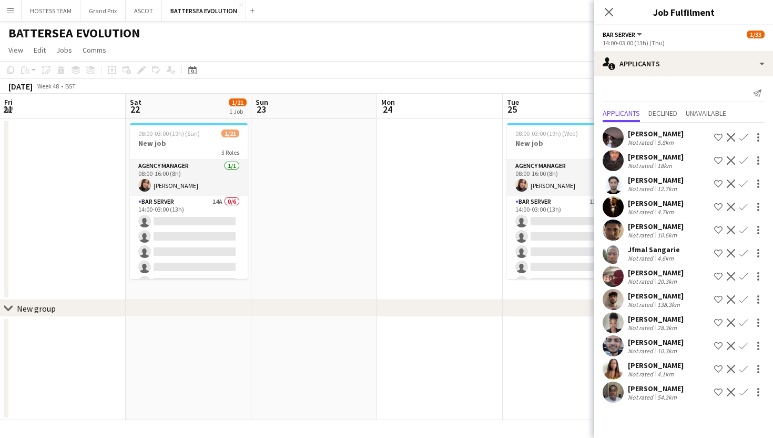
scroll to position [0, 461]
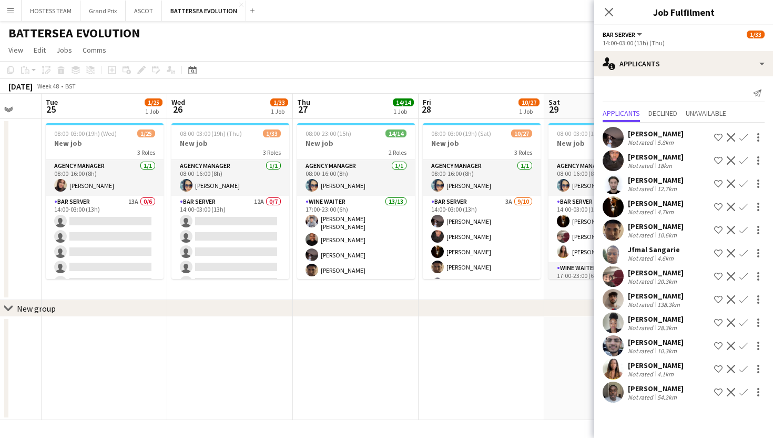
click at [234, 320] on app-date-cell at bounding box center [230, 368] width 126 height 103
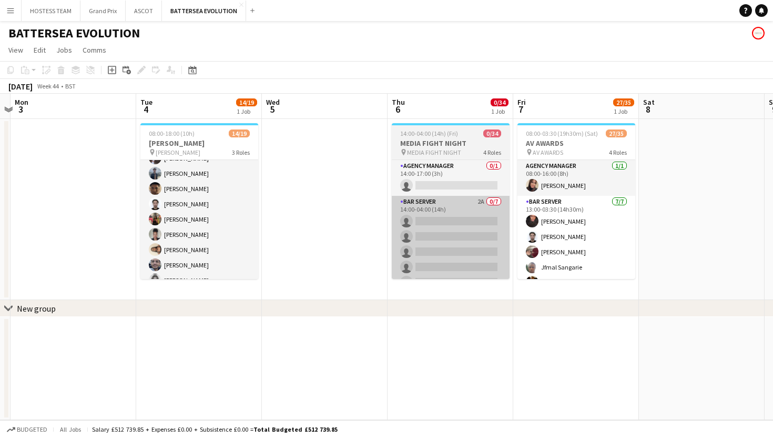
scroll to position [0, 499]
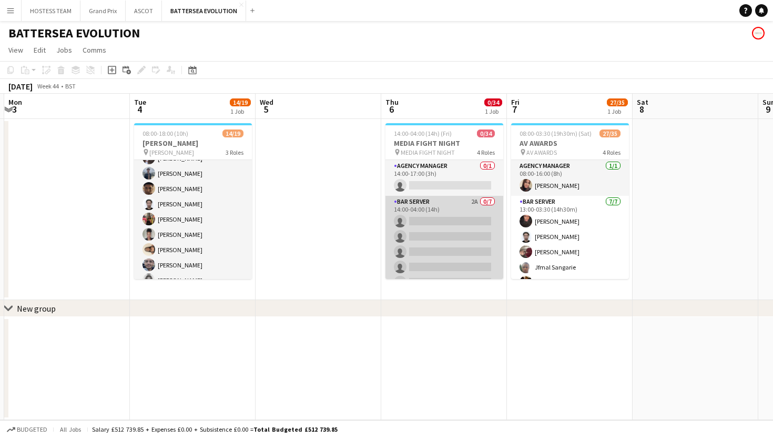
click at [456, 224] on app-card-role "Bar Server 2A 0/7 14:00-04:00 (14h) single-neutral-actions single-neutral-actio…" at bounding box center [444, 259] width 118 height 127
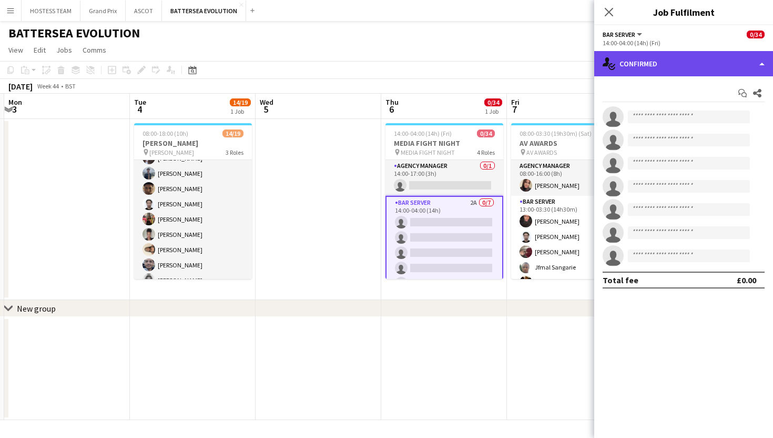
click at [684, 60] on div "single-neutral-actions-check-2 Confirmed" at bounding box center [683, 63] width 179 height 25
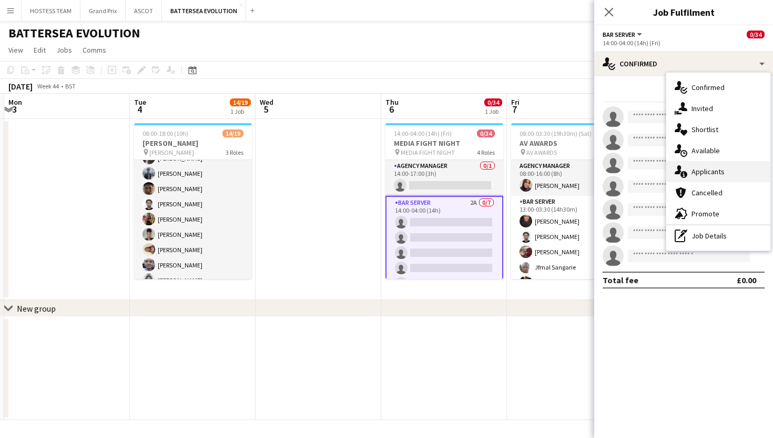
click at [716, 173] on span "Applicants" at bounding box center [708, 171] width 33 height 9
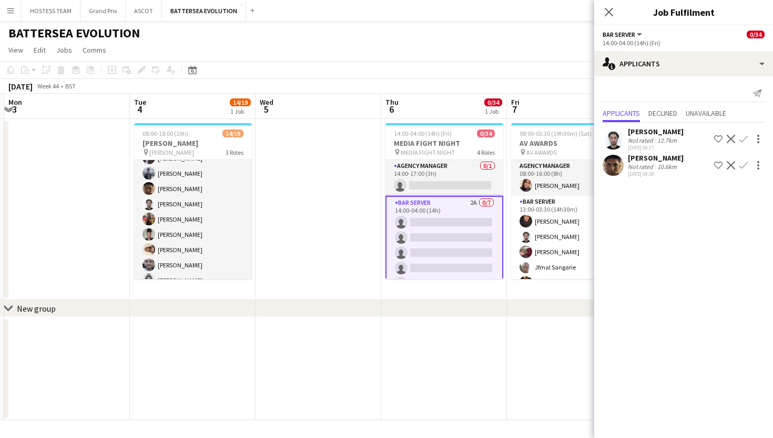
click at [745, 141] on app-icon "Confirm" at bounding box center [743, 139] width 8 height 8
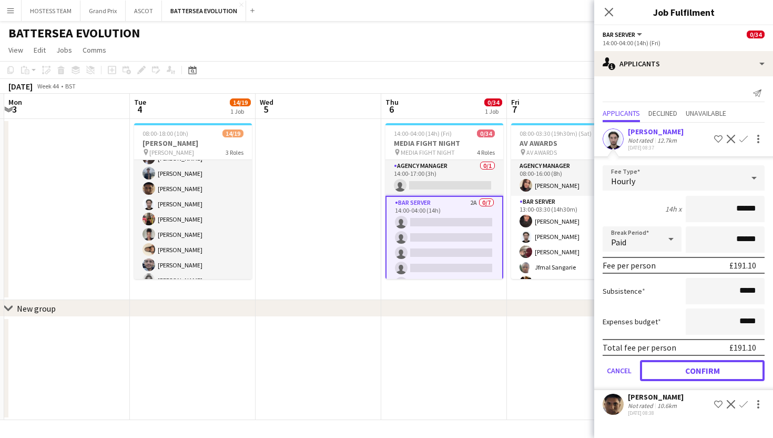
click at [711, 377] on button "Confirm" at bounding box center [702, 370] width 125 height 21
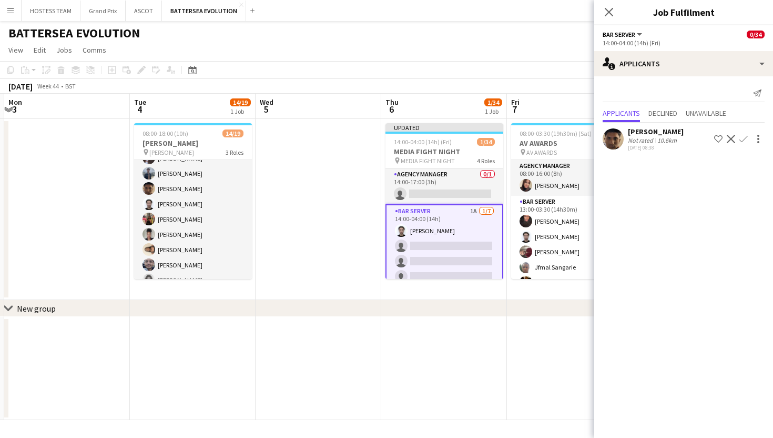
click at [743, 137] on app-icon "Confirm" at bounding box center [743, 139] width 8 height 8
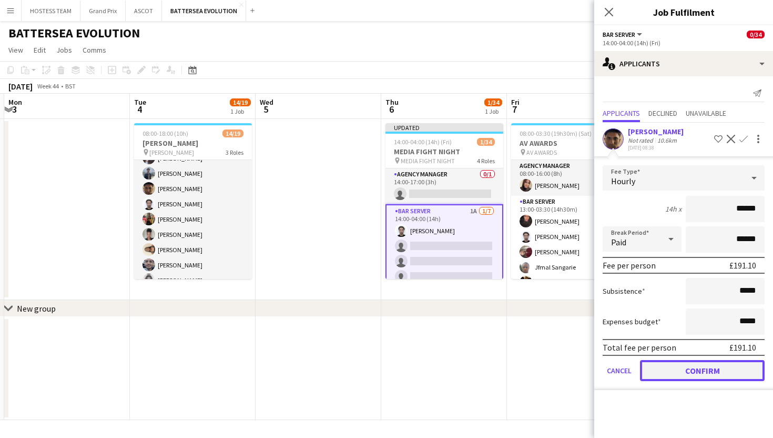
click at [683, 373] on button "Confirm" at bounding box center [702, 370] width 125 height 21
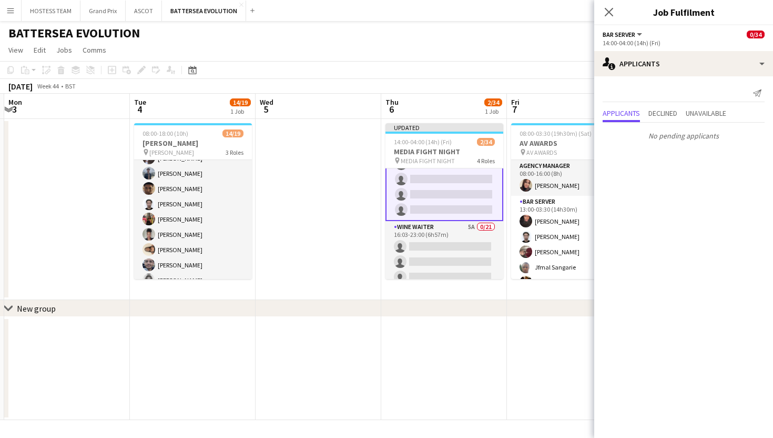
click at [475, 253] on app-card-role "Wine Waiter 5A 0/21 16:03-23:00 (6h57m) single-neutral-actions single-neutral-a…" at bounding box center [444, 391] width 118 height 341
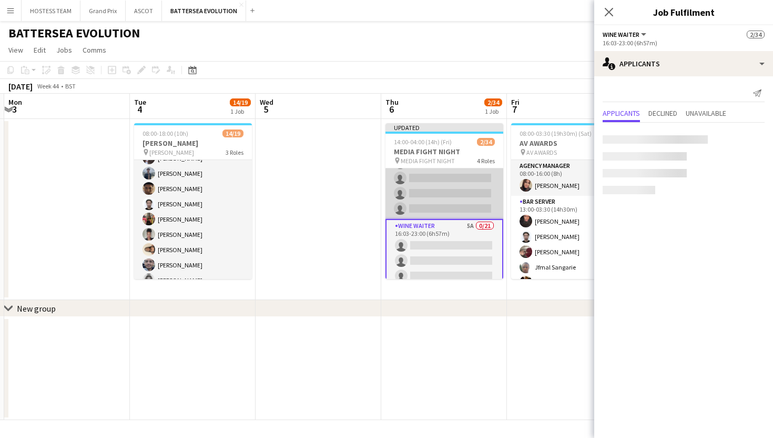
scroll to position [111, 0]
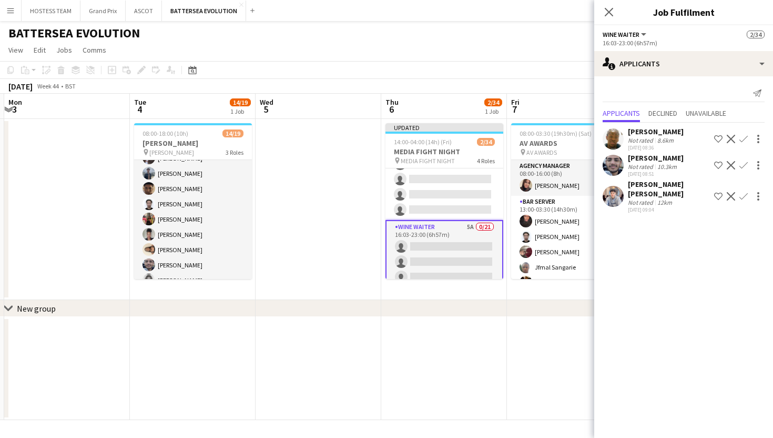
click at [745, 138] on app-icon "Confirm" at bounding box center [743, 139] width 8 height 8
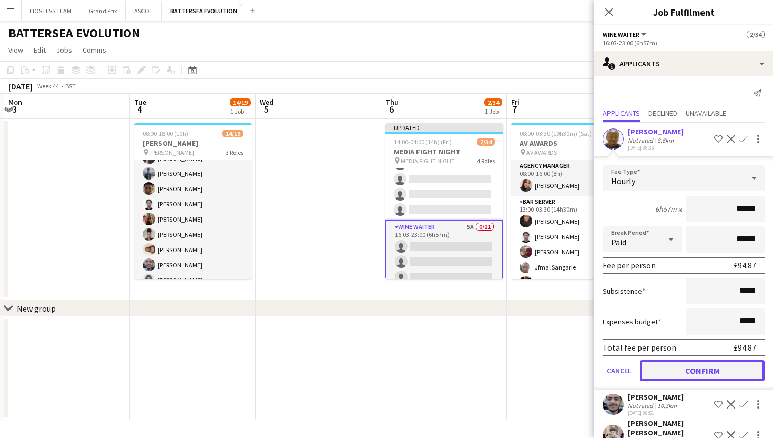
click at [693, 374] on button "Confirm" at bounding box center [702, 370] width 125 height 21
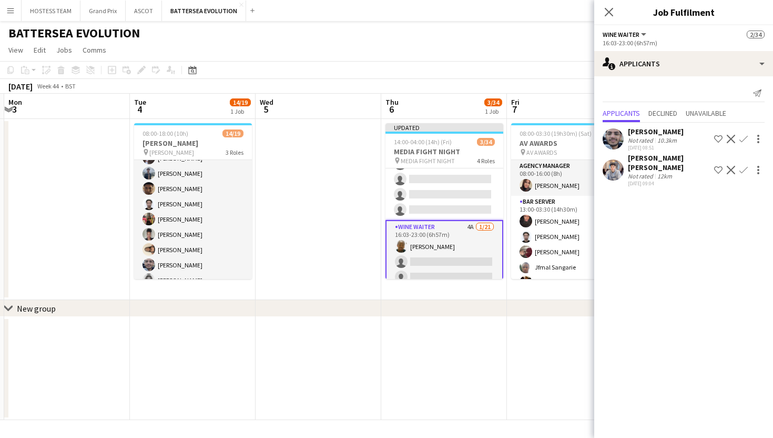
click at [743, 138] on app-icon "Confirm" at bounding box center [743, 139] width 8 height 8
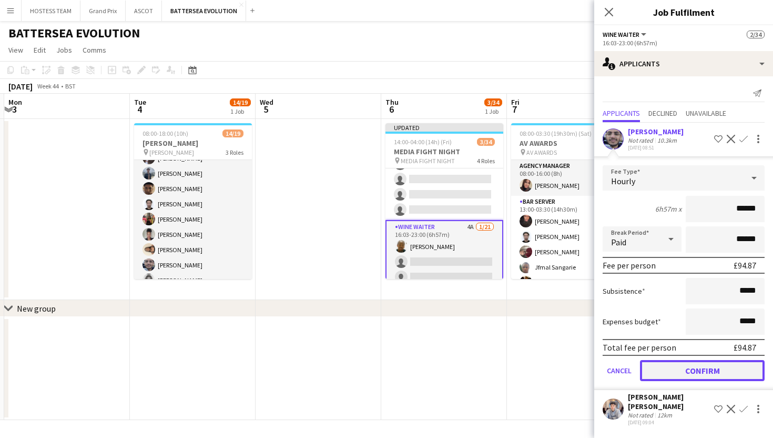
click at [688, 363] on button "Confirm" at bounding box center [702, 370] width 125 height 21
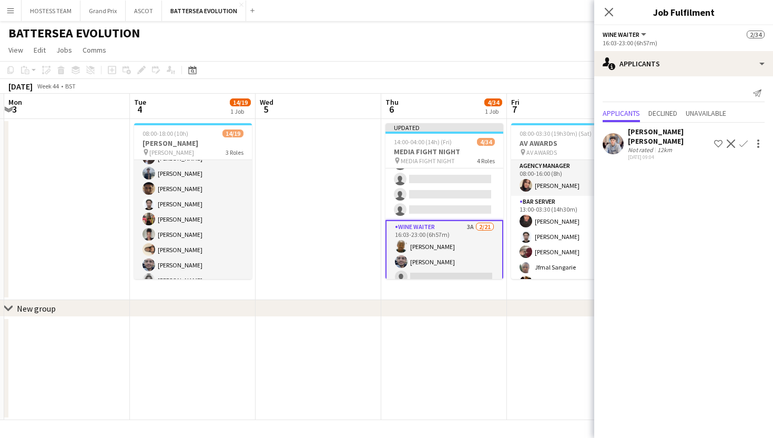
click at [742, 139] on app-icon "Confirm" at bounding box center [743, 143] width 8 height 8
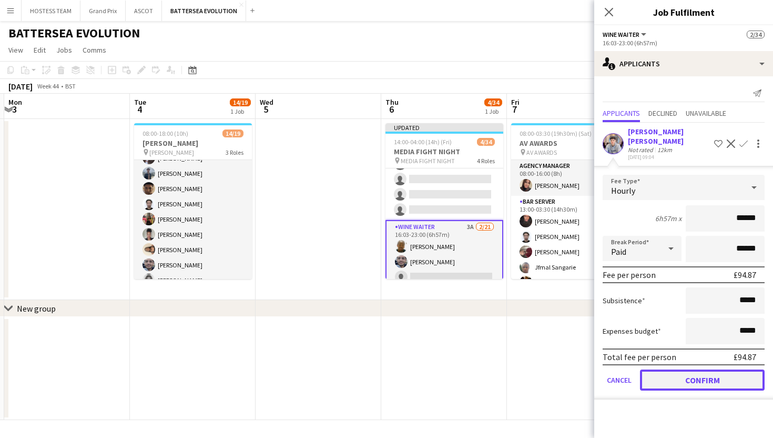
click at [703, 371] on button "Confirm" at bounding box center [702, 379] width 125 height 21
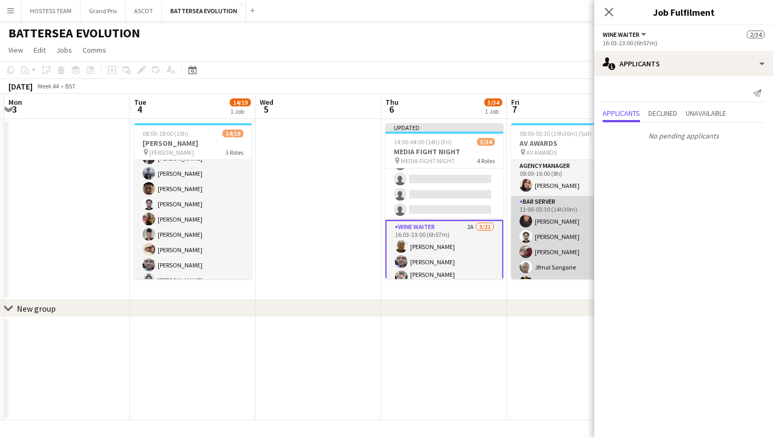
click at [547, 258] on app-card-role "Bar Server 7/7 13:00-03:30 (14h30m) Oluwatobi Gbotoso Gopesh Patel-Hellyer Ryan…" at bounding box center [570, 259] width 118 height 127
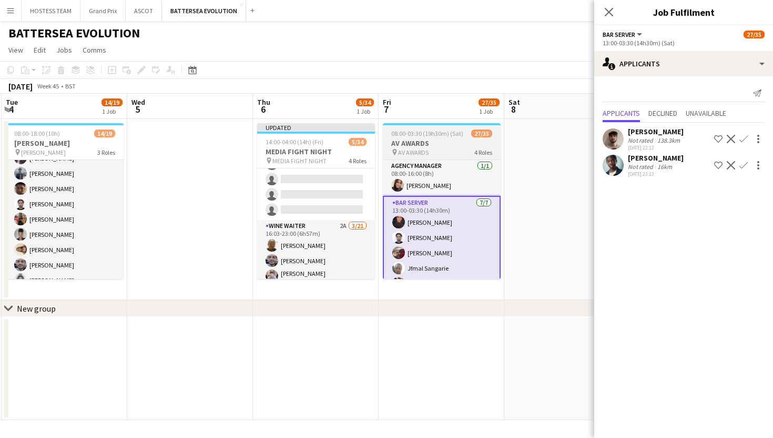
scroll to position [0, 389]
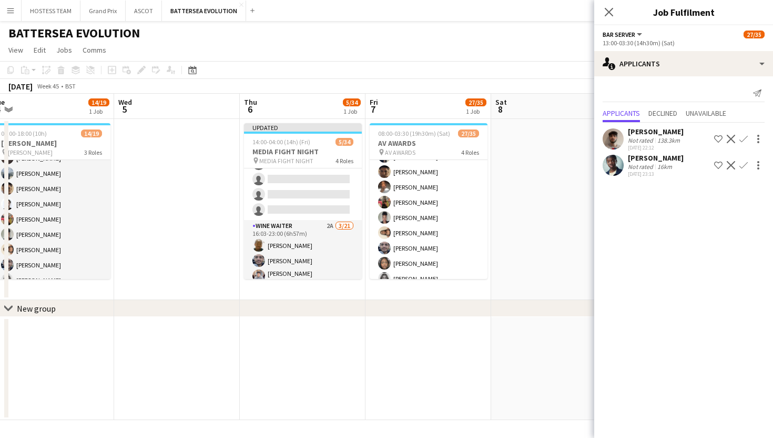
click at [473, 239] on app-card-role "Wine Waiter 1A 19/22 15:00-22:30 (7h30m) Anmol Rattan Kler Freya Stevens Jeremi…" at bounding box center [429, 215] width 118 height 359
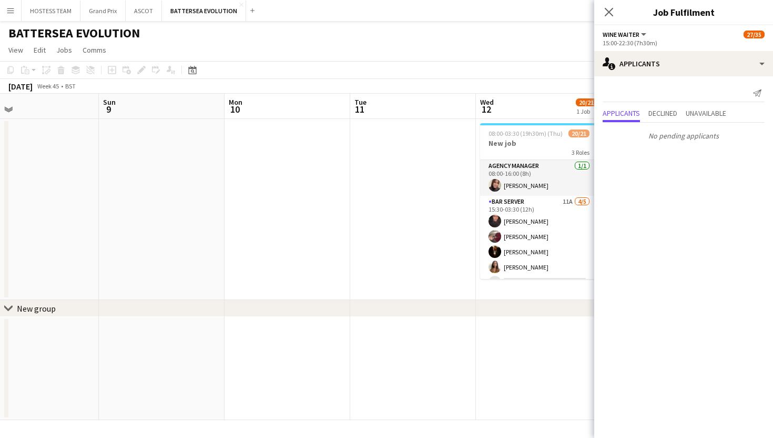
scroll to position [0, 510]
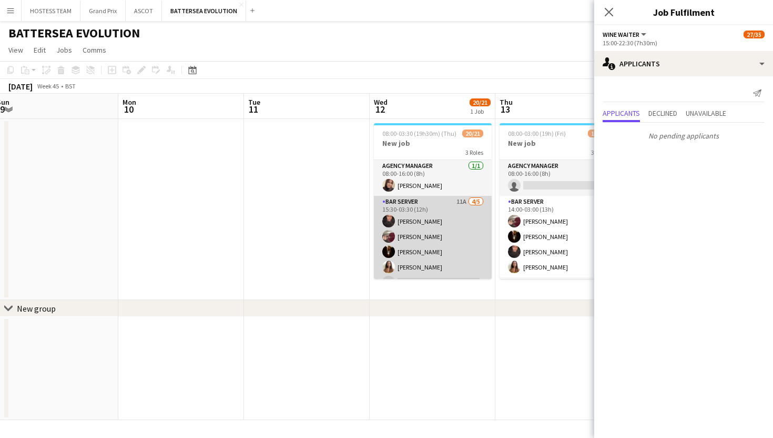
click at [459, 237] on app-card-role "Bar Server 11A 4/5 15:30-03:30 (12h) Oluwatobi Gbotoso Ryan Todd Karim Khalifa …" at bounding box center [433, 244] width 118 height 97
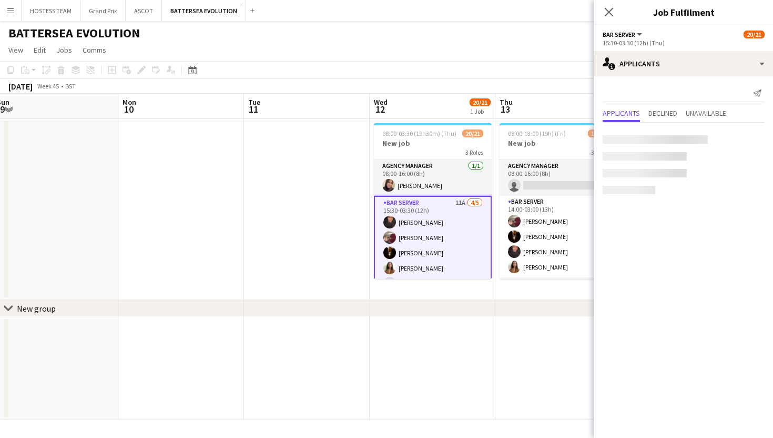
scroll to position [383, 0]
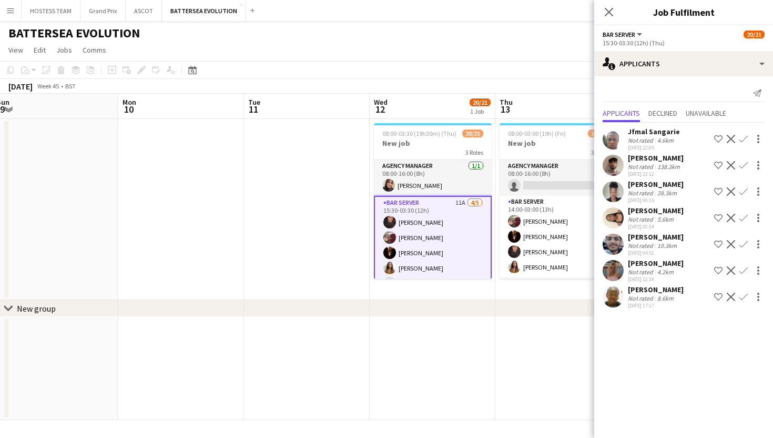
click at [747, 267] on app-icon "Confirm" at bounding box center [743, 270] width 8 height 8
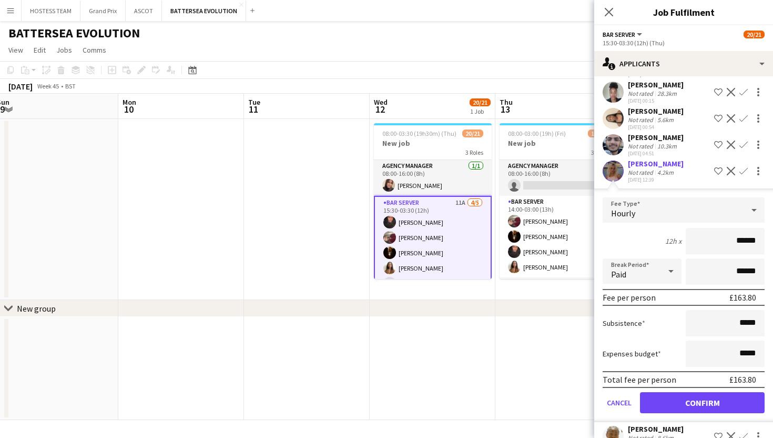
scroll to position [120, 0]
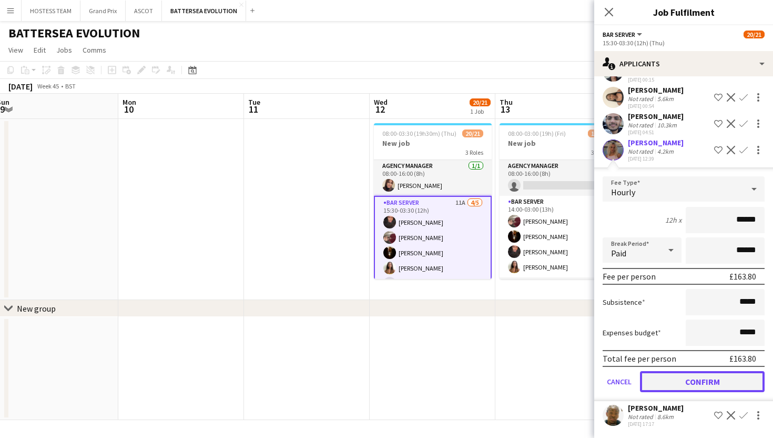
click at [713, 388] on button "Confirm" at bounding box center [702, 381] width 125 height 21
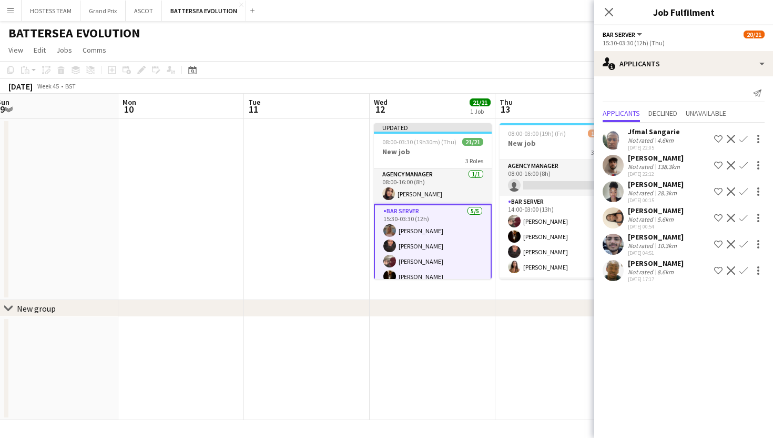
click at [742, 139] on app-icon "Confirm" at bounding box center [743, 139] width 8 height 8
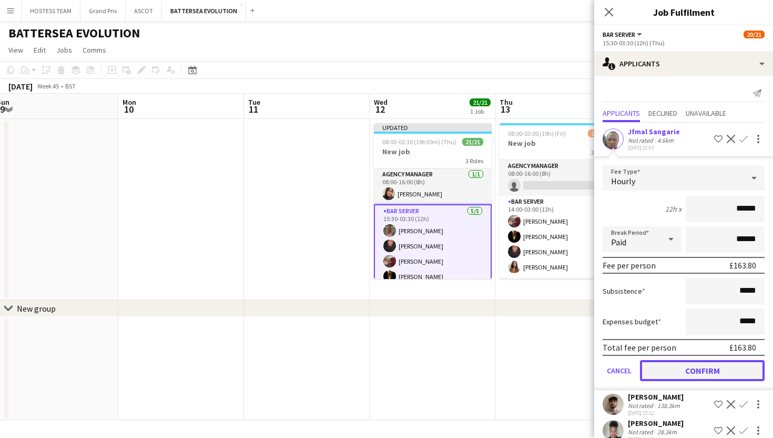
click at [685, 362] on button "Confirm" at bounding box center [702, 370] width 125 height 21
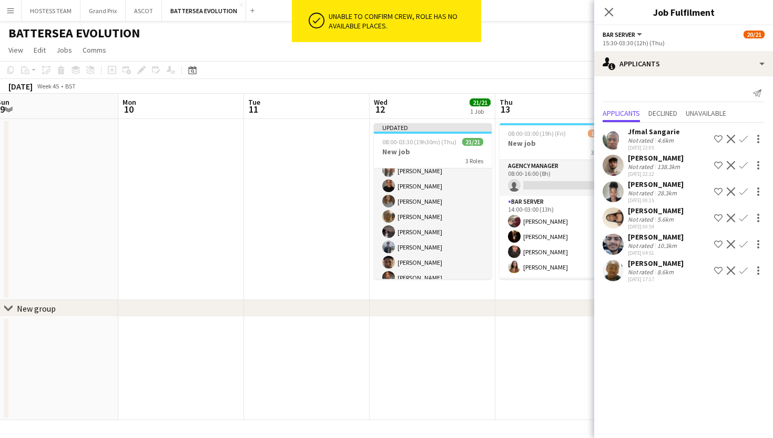
click at [478, 252] on app-card-role "Wine Waiter 15/15 17:00-23:00 (6h) Anmol Rattan Kler Freya Stevens Chyan Brown-…" at bounding box center [433, 253] width 118 height 252
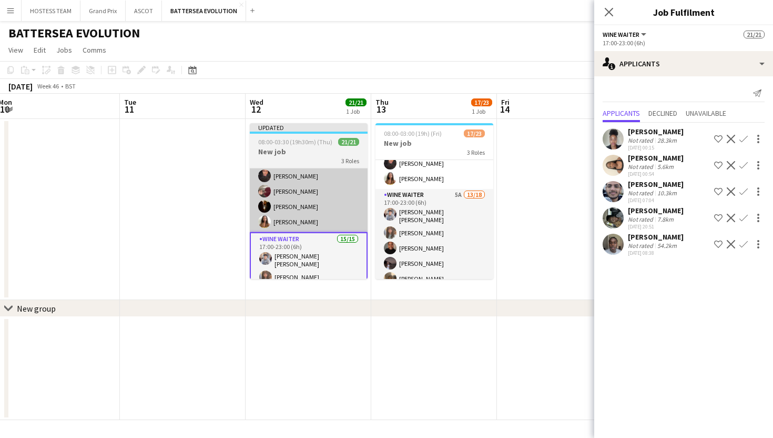
scroll to position [95, 0]
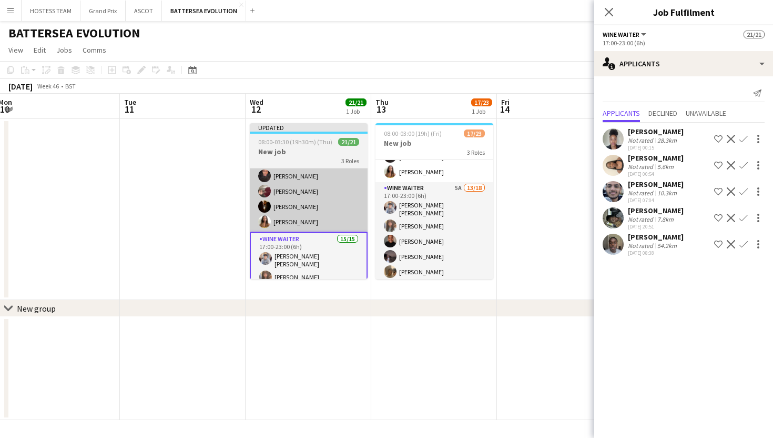
click at [478, 252] on app-card-role "Wine Waiter 5A 13/18 17:00-23:00 (6h) Anmol Rattan Kler Freya Stevens Chyan Bro…" at bounding box center [435, 331] width 118 height 298
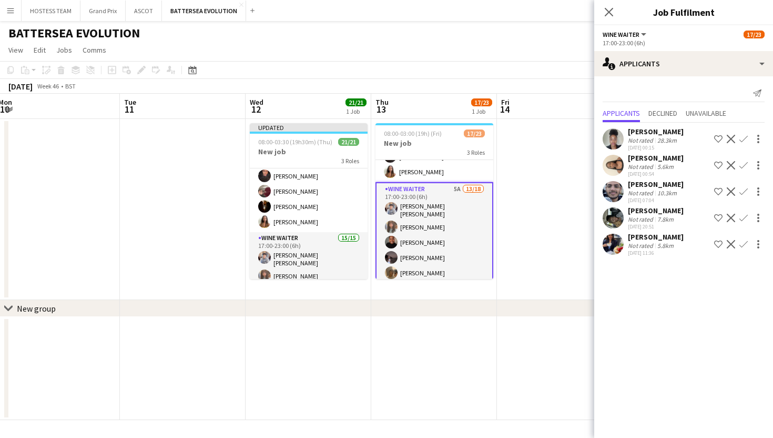
click at [746, 190] on app-icon "Confirm" at bounding box center [743, 191] width 8 height 8
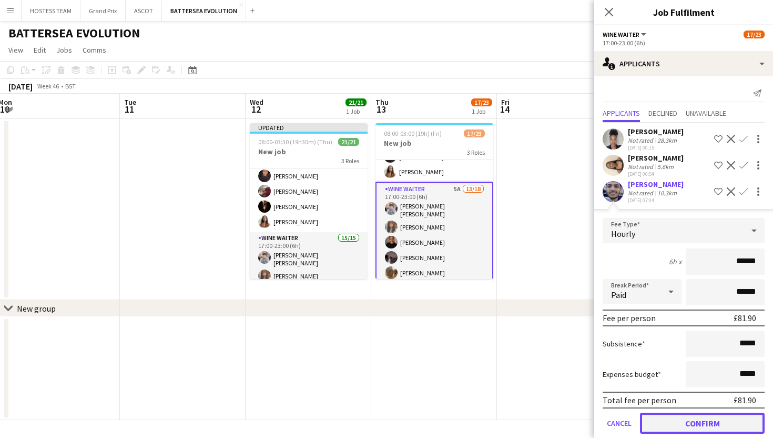
click at [690, 418] on button "Confirm" at bounding box center [702, 422] width 125 height 21
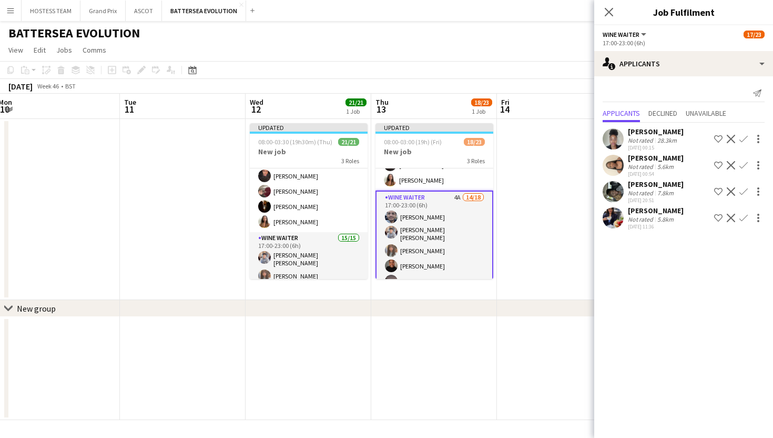
click at [743, 192] on app-icon "Confirm" at bounding box center [743, 191] width 8 height 8
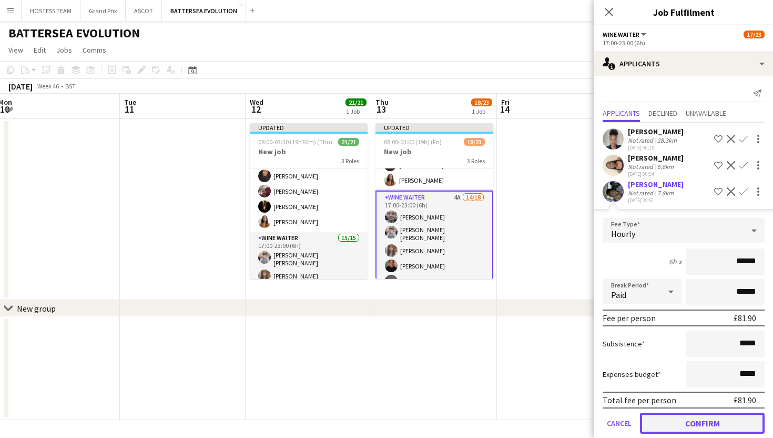
click at [696, 422] on button "Confirm" at bounding box center [702, 422] width 125 height 21
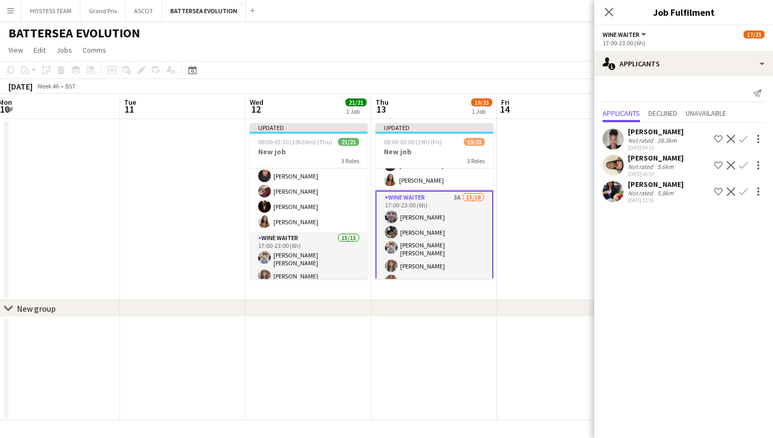
click at [743, 139] on app-icon "Confirm" at bounding box center [743, 139] width 8 height 8
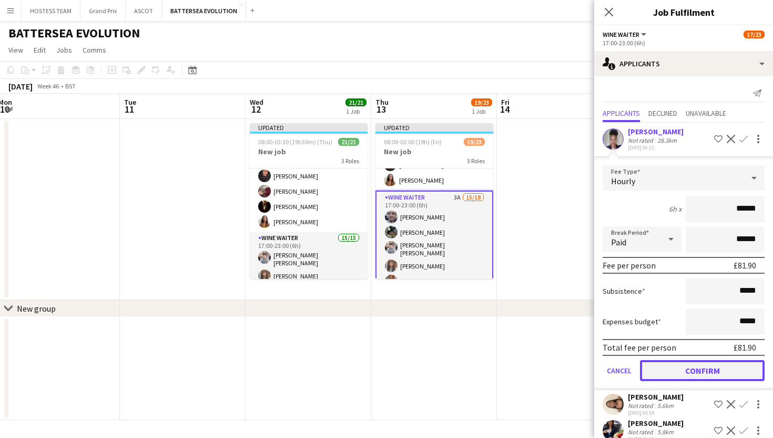
click at [696, 364] on button "Confirm" at bounding box center [702, 370] width 125 height 21
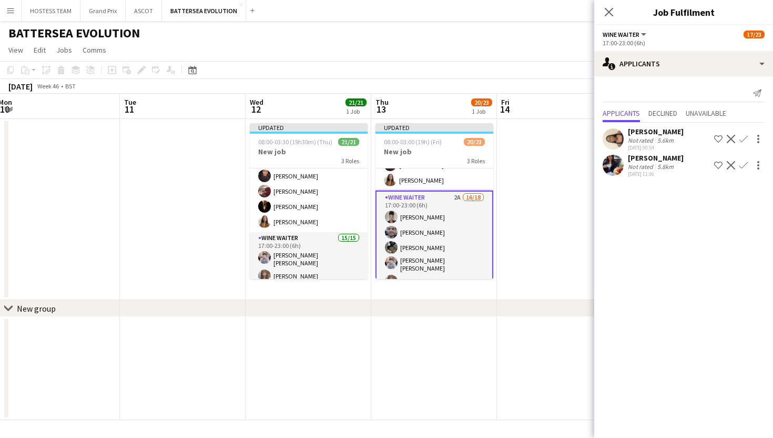
click at [746, 137] on app-icon "Confirm" at bounding box center [743, 139] width 8 height 8
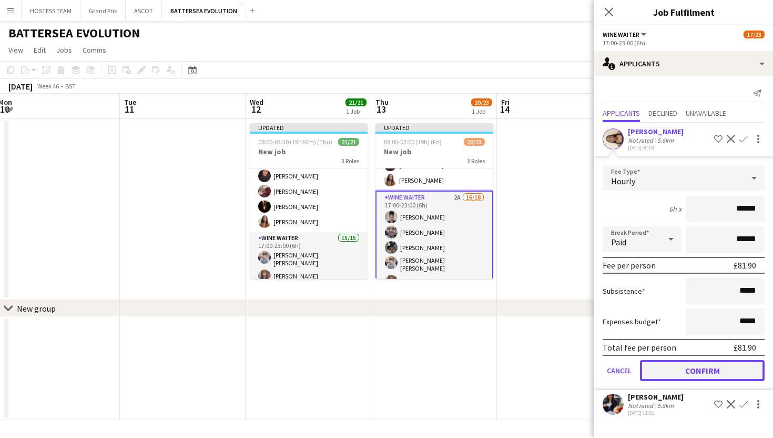
click at [697, 371] on button "Confirm" at bounding box center [702, 370] width 125 height 21
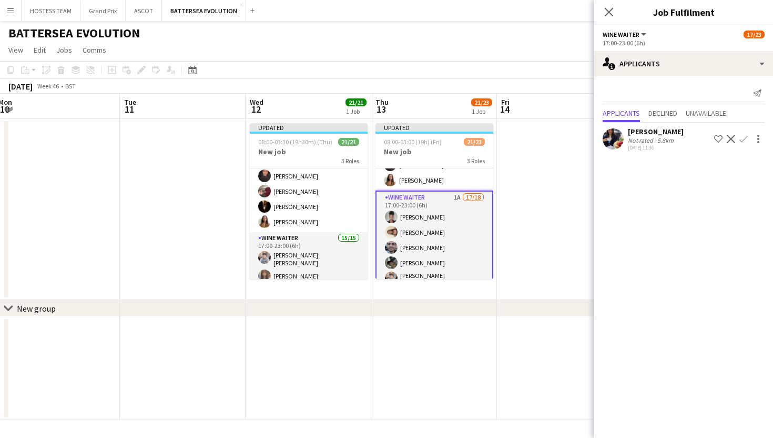
click at [744, 139] on app-icon "Confirm" at bounding box center [743, 139] width 8 height 8
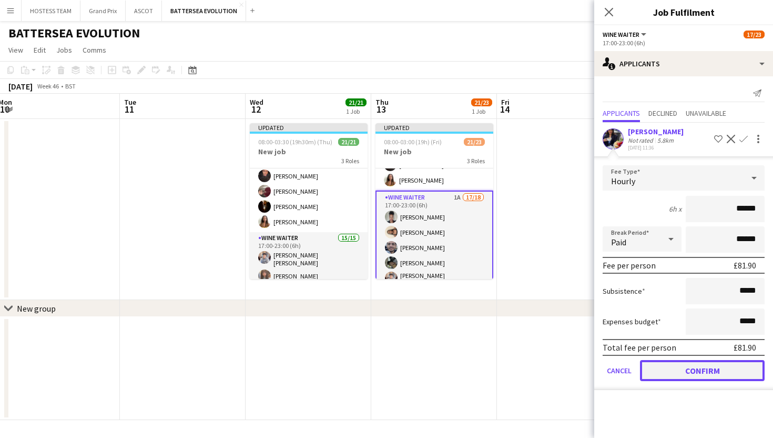
click at [683, 368] on button "Confirm" at bounding box center [702, 370] width 125 height 21
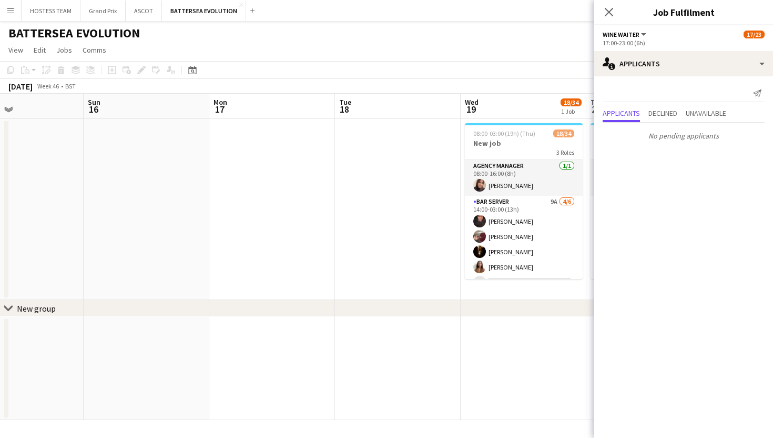
scroll to position [0, 296]
click at [560, 213] on app-card-role "Bar Server 9A 4/6 14:00-03:00 (13h) Oluwatobi Gbotoso Ryan Todd Karim Khalifa E…" at bounding box center [521, 252] width 118 height 112
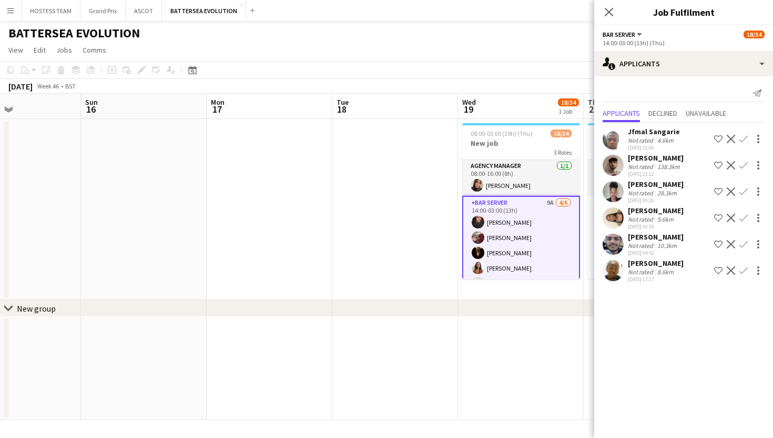
click at [743, 141] on app-icon "Confirm" at bounding box center [743, 139] width 8 height 8
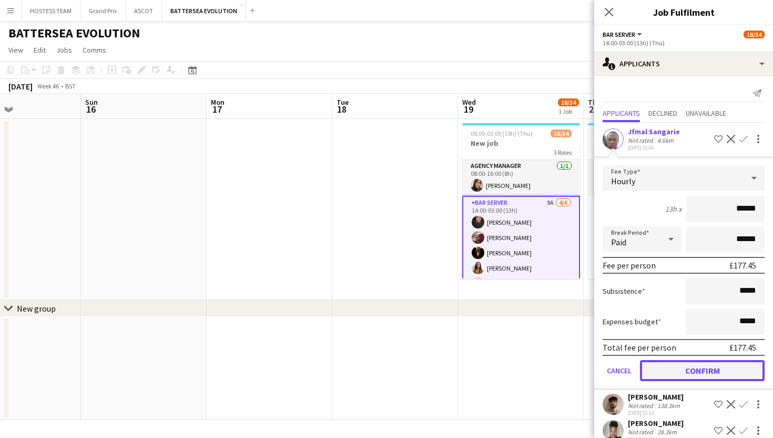
click at [671, 374] on button "Confirm" at bounding box center [702, 370] width 125 height 21
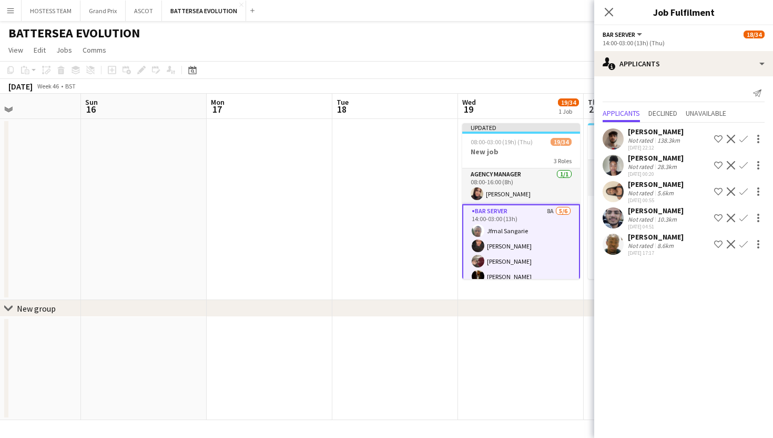
click at [743, 137] on app-icon "Confirm" at bounding box center [743, 139] width 8 height 8
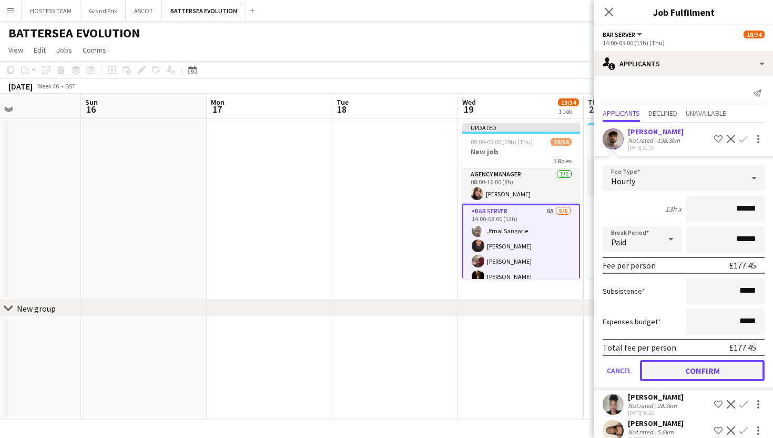
click at [665, 363] on button "Confirm" at bounding box center [702, 370] width 125 height 21
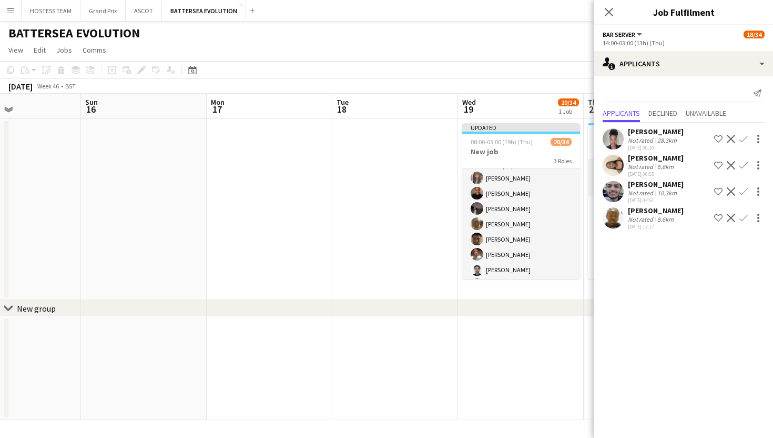
click at [559, 226] on app-card-role "Wine Waiter 4A 13/27 17:00-23:00 (6h) Freya Stevens Chyan Brown- Dyer Harshavar…" at bounding box center [521, 369] width 118 height 432
click at [743, 137] on app-icon "Confirm" at bounding box center [743, 139] width 8 height 8
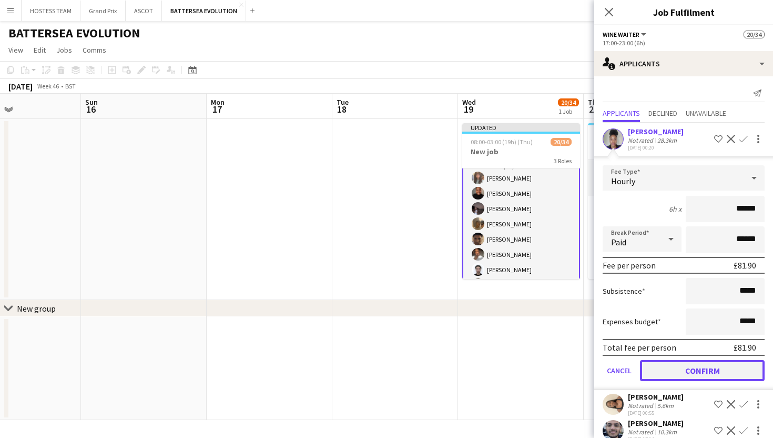
click at [670, 368] on button "Confirm" at bounding box center [702, 370] width 125 height 21
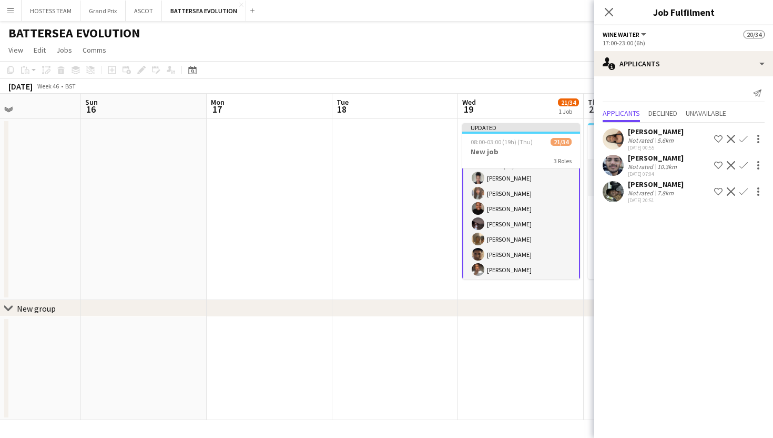
click at [745, 138] on app-icon "Confirm" at bounding box center [743, 139] width 8 height 8
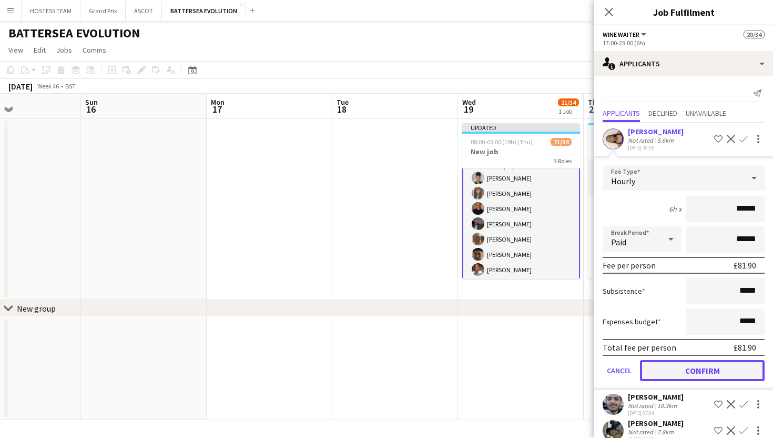
click at [681, 366] on button "Confirm" at bounding box center [702, 370] width 125 height 21
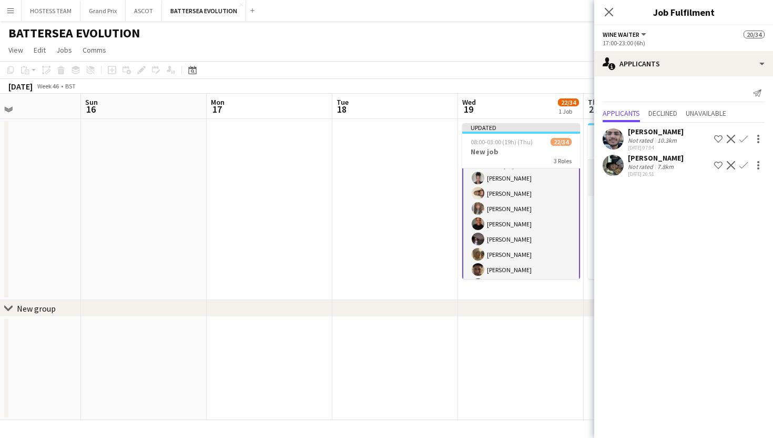
click at [742, 138] on app-icon "Confirm" at bounding box center [743, 139] width 8 height 8
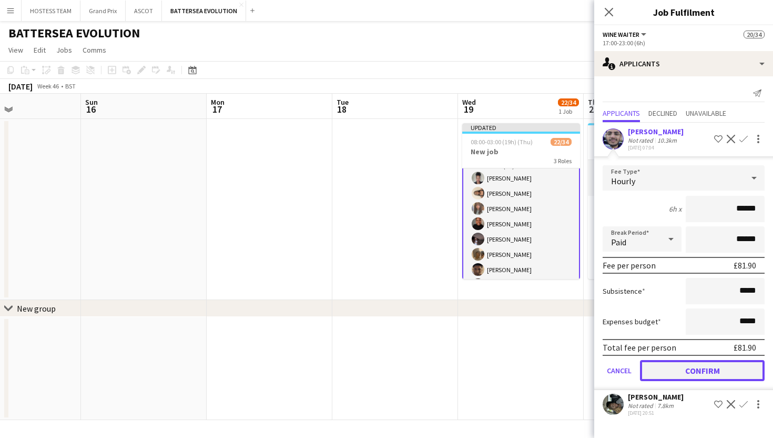
click at [669, 372] on button "Confirm" at bounding box center [702, 370] width 125 height 21
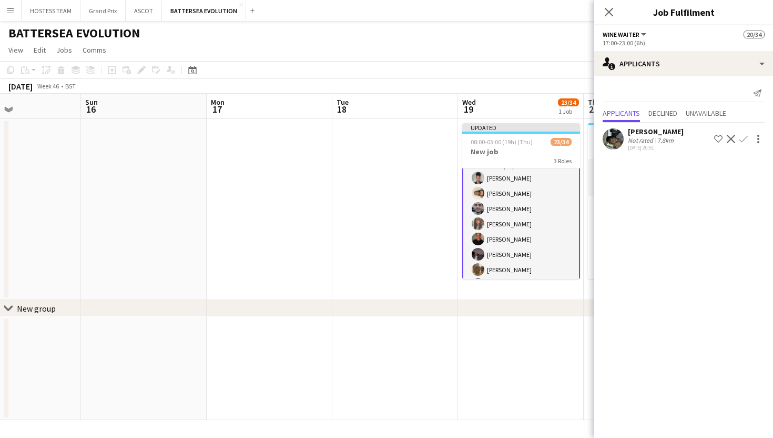
click at [746, 135] on app-icon "Confirm" at bounding box center [743, 139] width 8 height 8
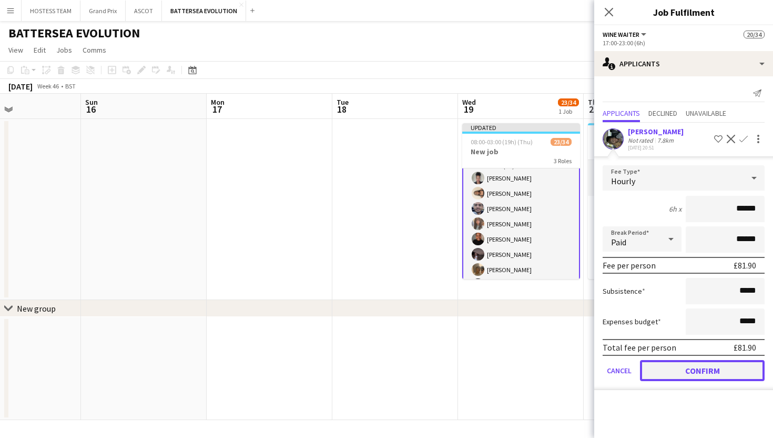
click at [688, 373] on button "Confirm" at bounding box center [702, 370] width 125 height 21
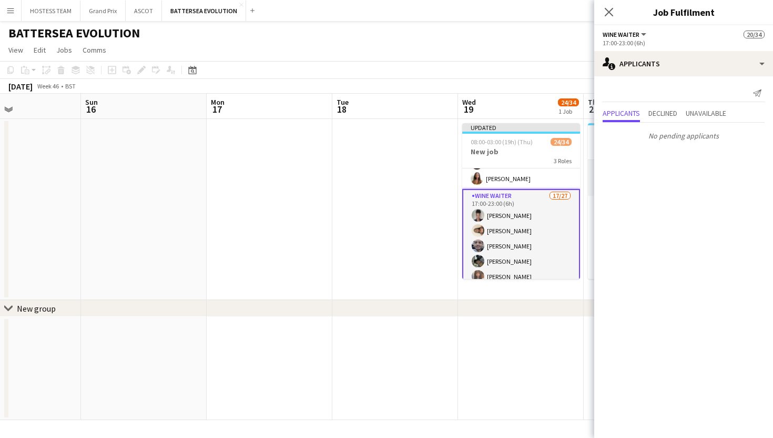
scroll to position [130, 0]
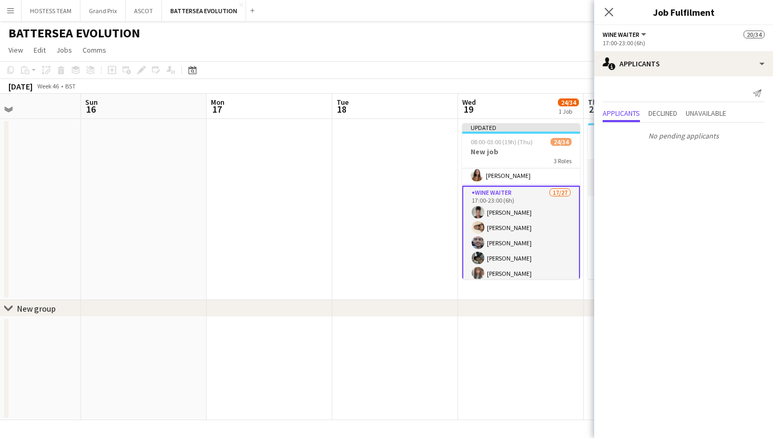
click at [562, 316] on div "chevron-right New group" at bounding box center [386, 308] width 773 height 17
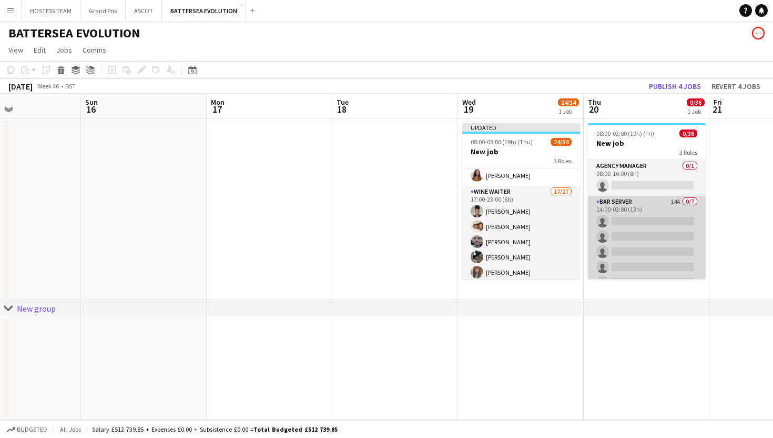
click at [652, 230] on app-card-role "Bar Server 14A 0/7 14:00-03:00 (13h) single-neutral-actions single-neutral-acti…" at bounding box center [647, 259] width 118 height 127
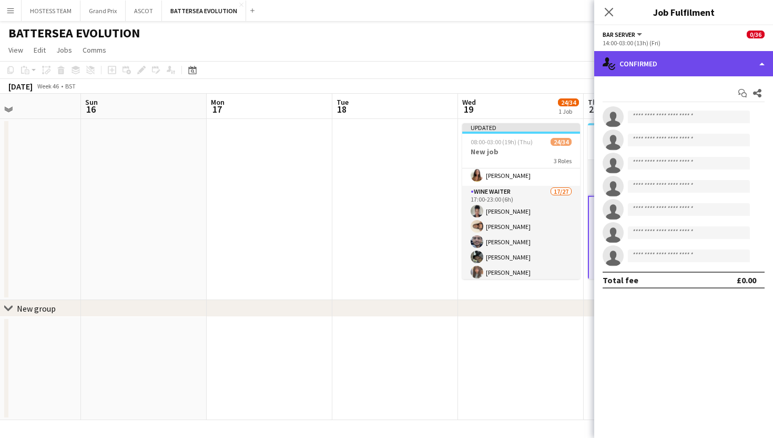
click at [726, 64] on div "single-neutral-actions-check-2 Confirmed" at bounding box center [683, 63] width 179 height 25
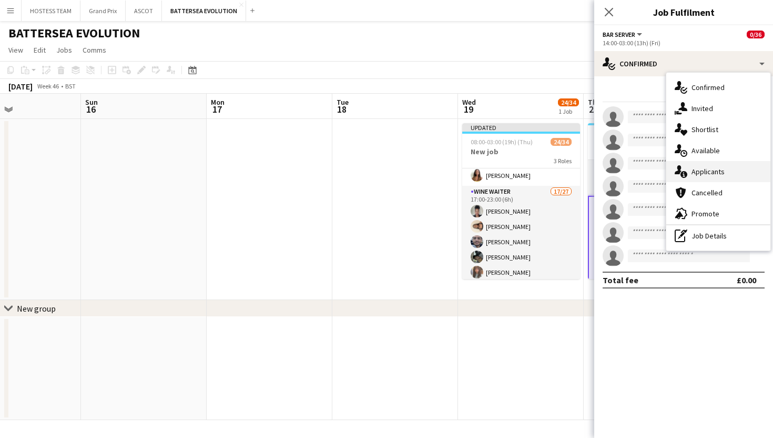
click at [714, 167] on span "Applicants" at bounding box center [708, 171] width 33 height 9
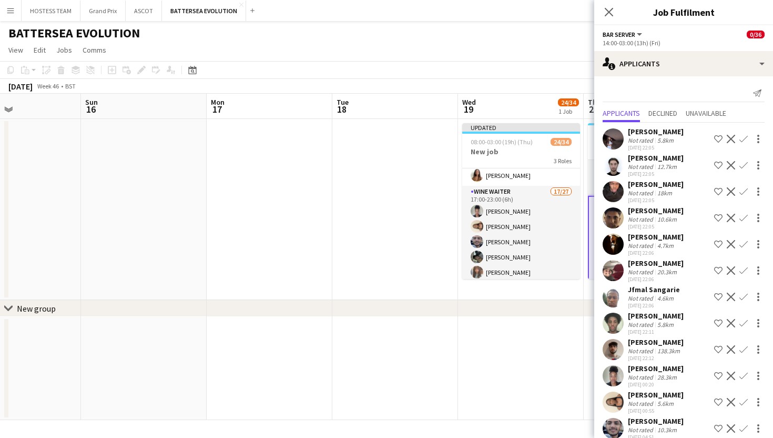
click at [745, 241] on app-icon "Confirm" at bounding box center [743, 244] width 8 height 8
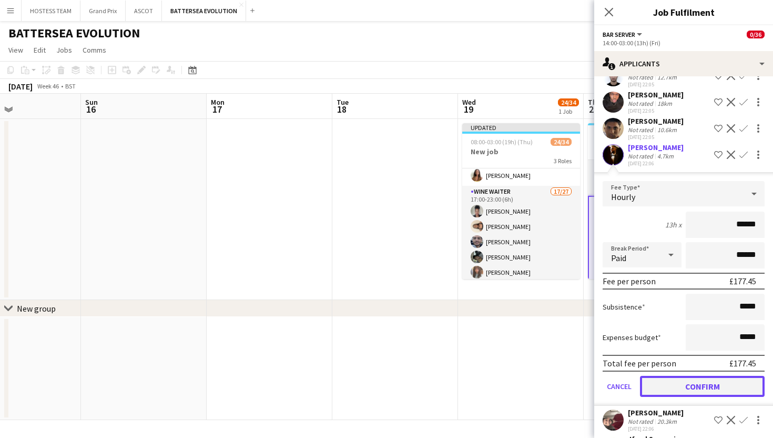
click at [702, 385] on button "Confirm" at bounding box center [702, 386] width 125 height 21
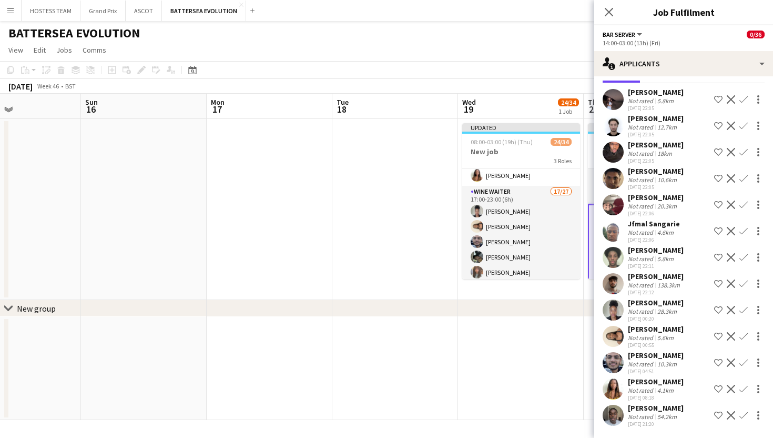
click at [743, 206] on app-icon "Confirm" at bounding box center [743, 204] width 8 height 8
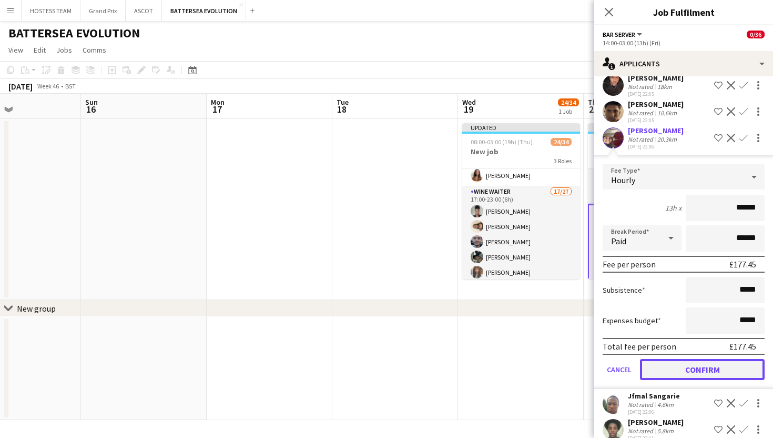
click at [700, 365] on button "Confirm" at bounding box center [702, 369] width 125 height 21
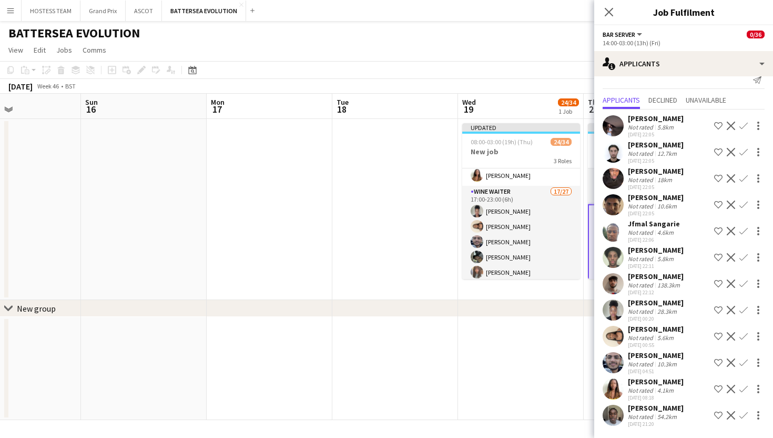
scroll to position [13, 0]
click at [743, 388] on app-icon "Confirm" at bounding box center [743, 388] width 8 height 8
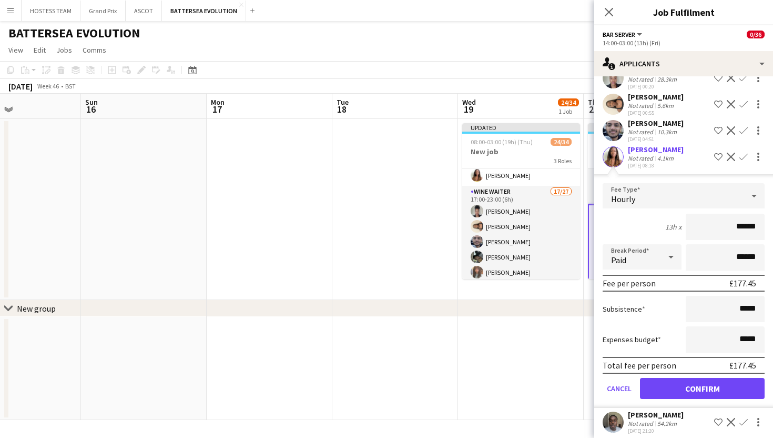
scroll to position [249, 0]
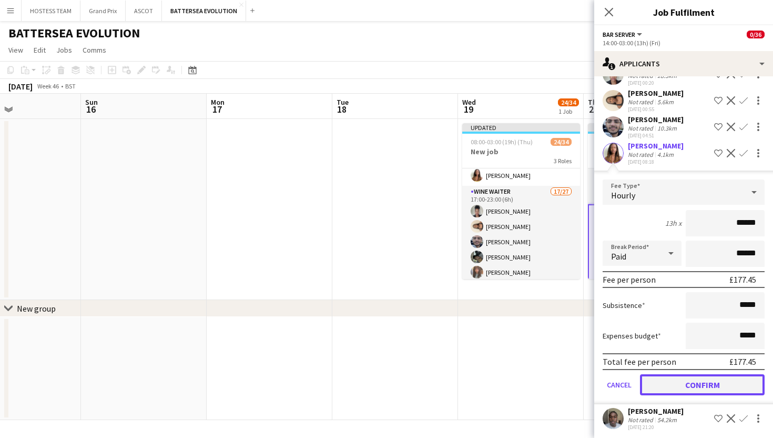
click at [740, 392] on button "Confirm" at bounding box center [702, 384] width 125 height 21
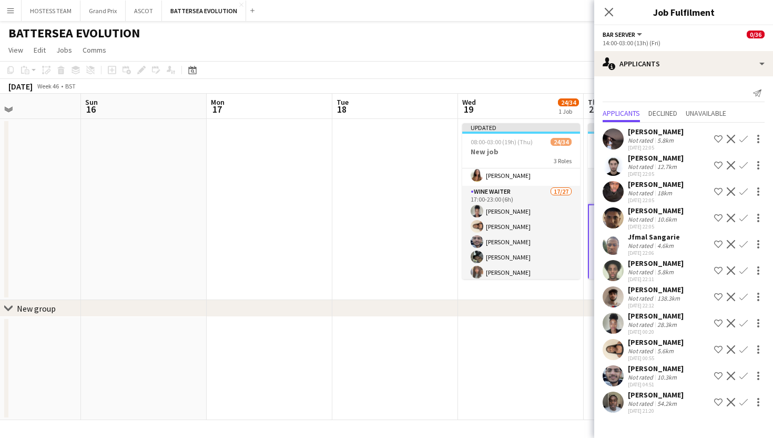
scroll to position [0, 0]
click at [745, 189] on app-icon "Confirm" at bounding box center [743, 191] width 8 height 8
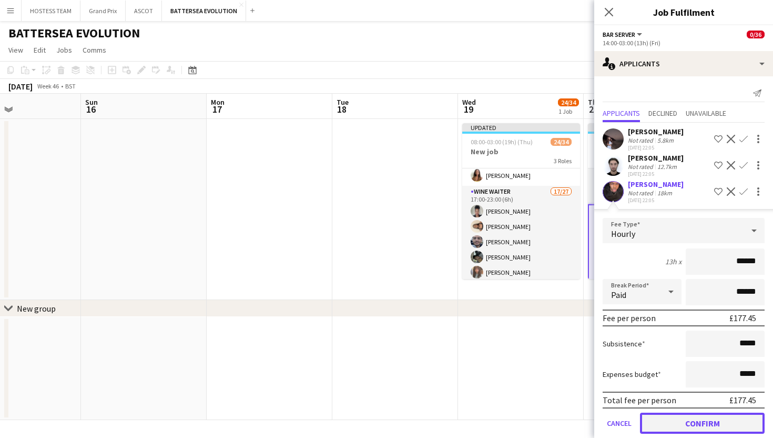
click at [694, 423] on button "Confirm" at bounding box center [702, 422] width 125 height 21
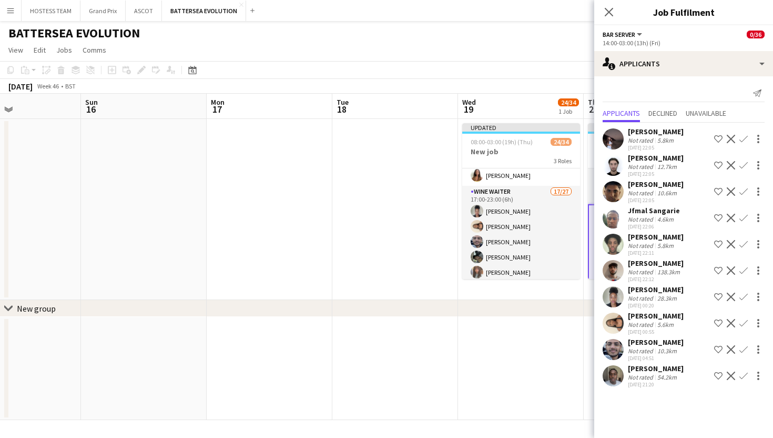
click at [744, 191] on app-icon "Confirm" at bounding box center [743, 191] width 8 height 8
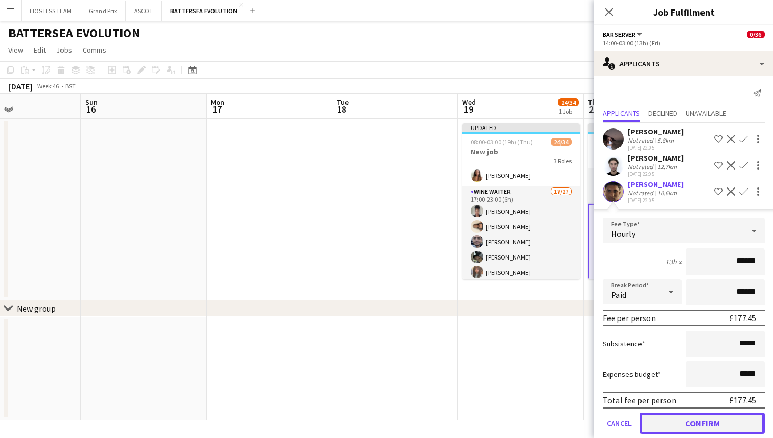
click at [696, 420] on button "Confirm" at bounding box center [702, 422] width 125 height 21
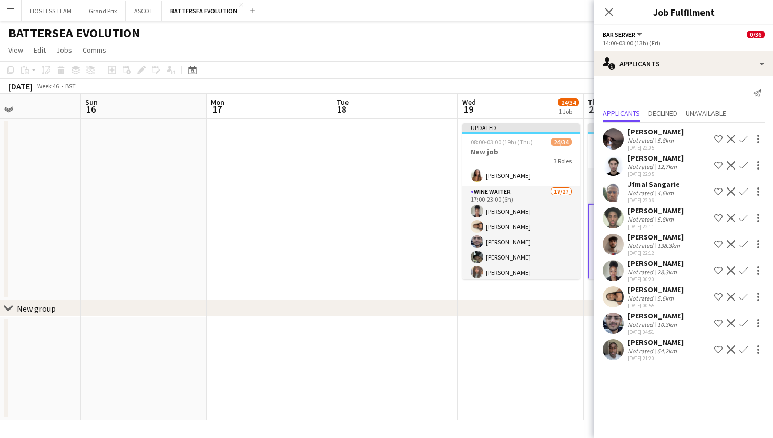
click at [742, 164] on app-icon "Confirm" at bounding box center [743, 165] width 8 height 8
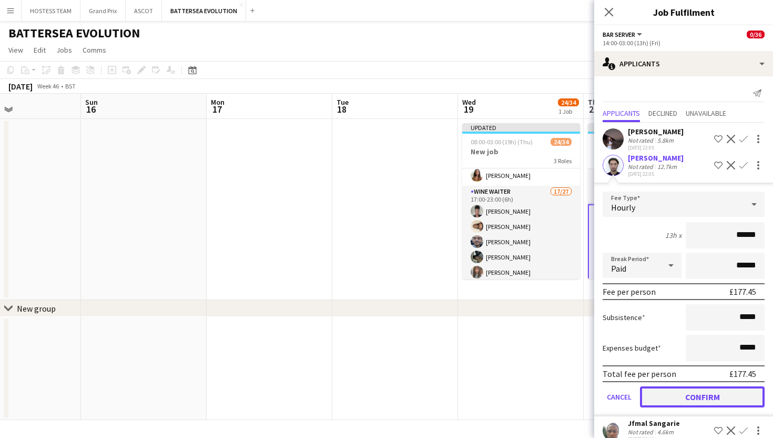
click at [698, 394] on button "Confirm" at bounding box center [702, 396] width 125 height 21
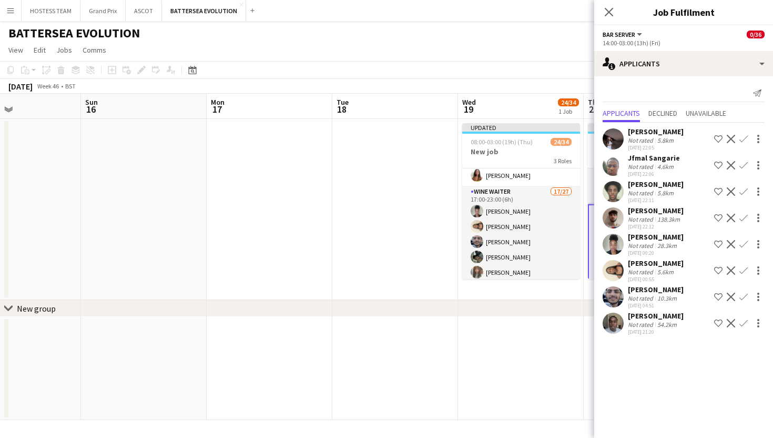
click at [742, 166] on app-icon "Confirm" at bounding box center [743, 165] width 8 height 8
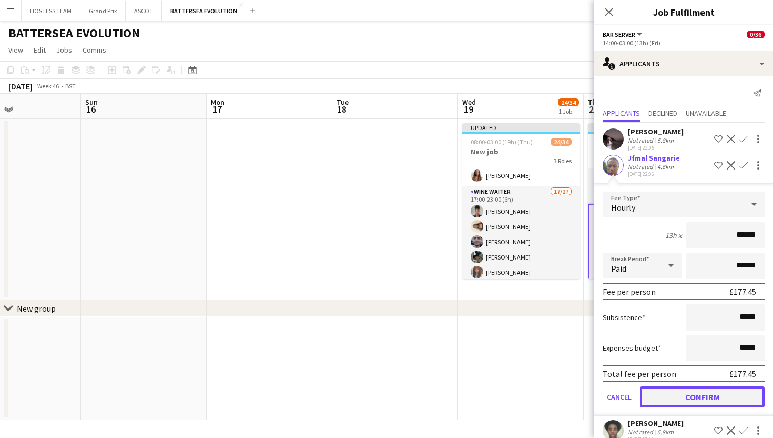
click at [708, 398] on button "Confirm" at bounding box center [702, 396] width 125 height 21
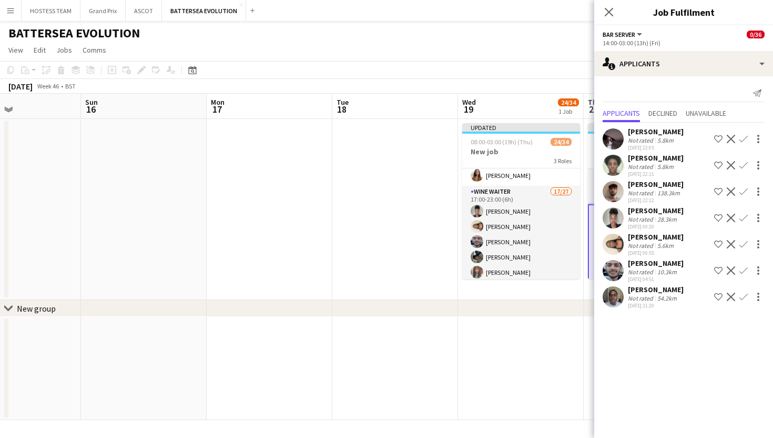
click at [744, 138] on app-icon "Confirm" at bounding box center [743, 139] width 8 height 8
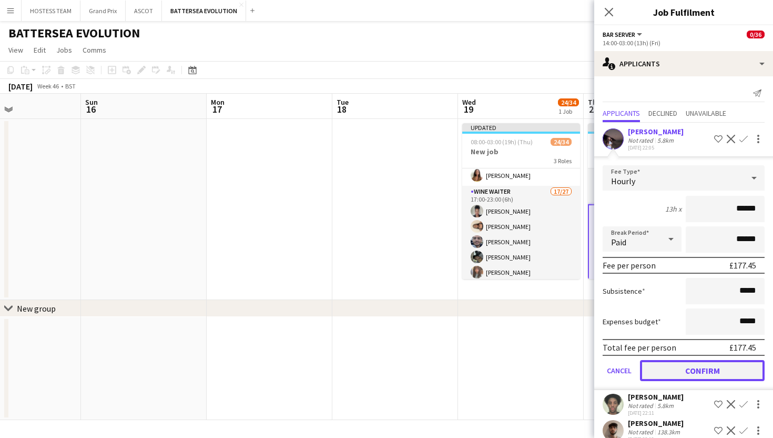
click at [705, 369] on button "Confirm" at bounding box center [702, 370] width 125 height 21
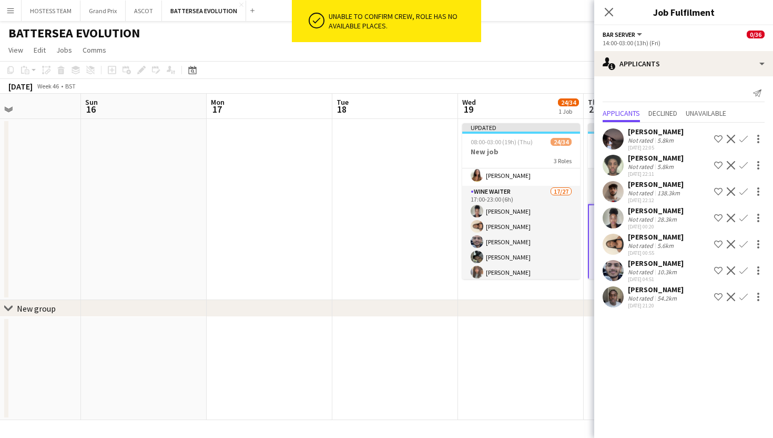
click at [551, 281] on app-date-cell "Updated 08:00-03:00 (19h) (Thu) 24/34 New job 3 Roles Agency Manager 1/1 08:00-…" at bounding box center [521, 209] width 126 height 181
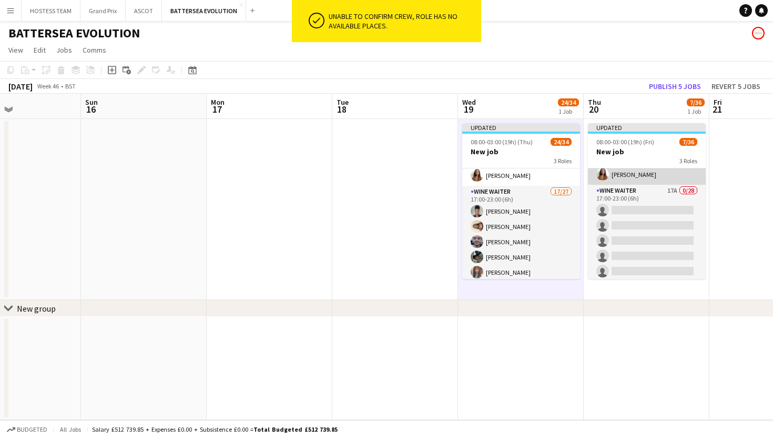
scroll to position [151, 0]
click at [623, 259] on app-card-role "Wine Waiter 17A 0/28 17:00-23:00 (6h) single-neutral-actions single-neutral-act…" at bounding box center [647, 404] width 118 height 448
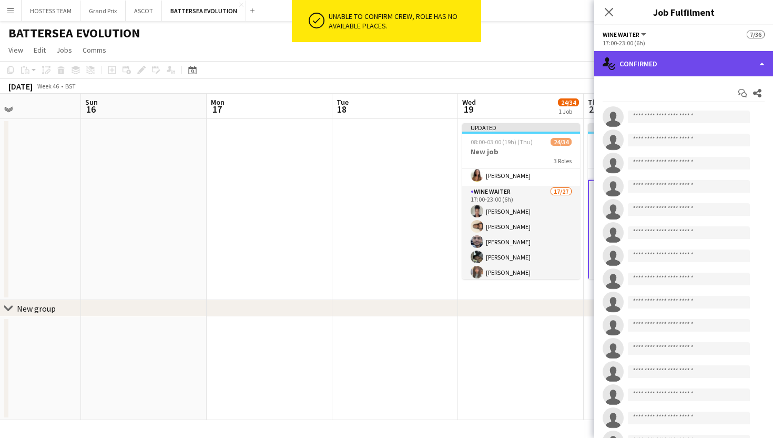
click at [717, 75] on div "single-neutral-actions-check-2 Confirmed" at bounding box center [683, 63] width 179 height 25
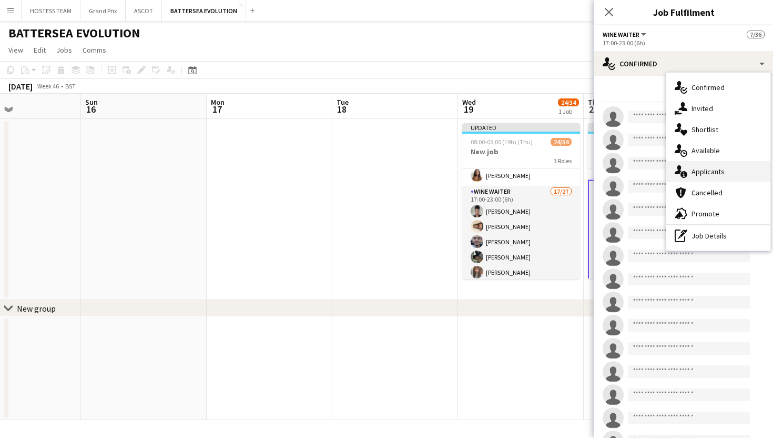
click at [718, 173] on span "Applicants" at bounding box center [708, 171] width 33 height 9
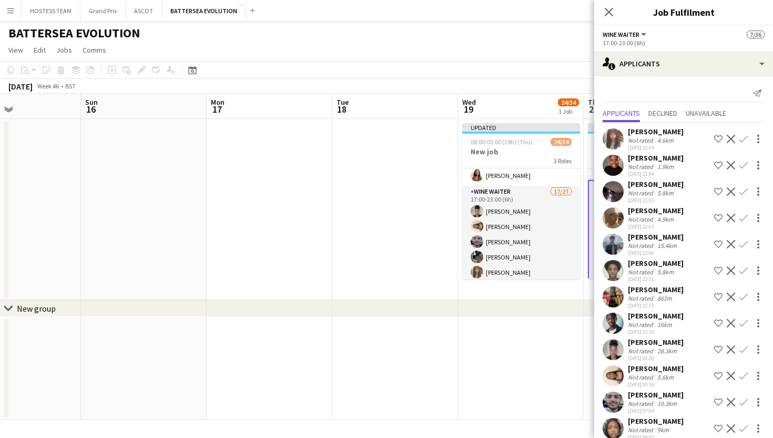
click at [744, 137] on app-icon "Confirm" at bounding box center [743, 139] width 8 height 8
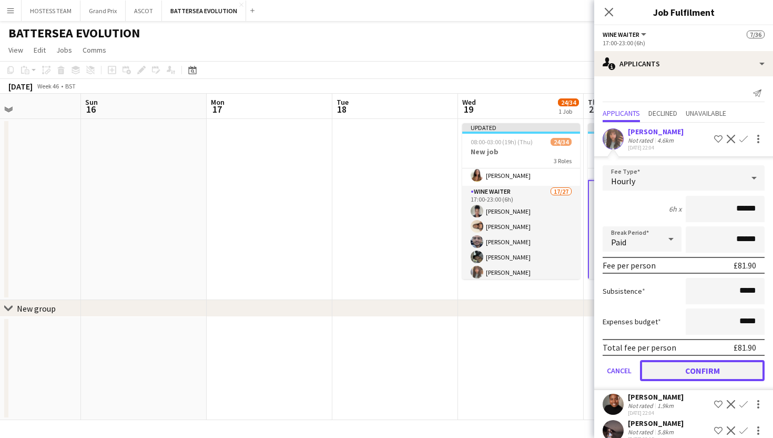
click at [694, 367] on button "Confirm" at bounding box center [702, 370] width 125 height 21
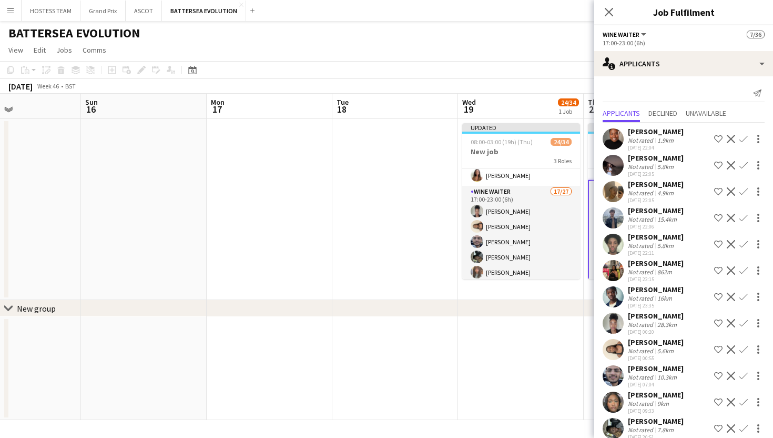
click at [744, 136] on app-icon "Confirm" at bounding box center [743, 139] width 8 height 8
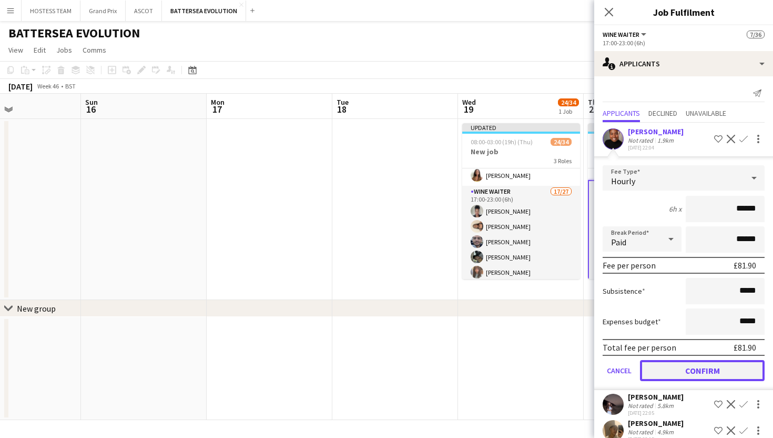
click at [704, 368] on button "Confirm" at bounding box center [702, 370] width 125 height 21
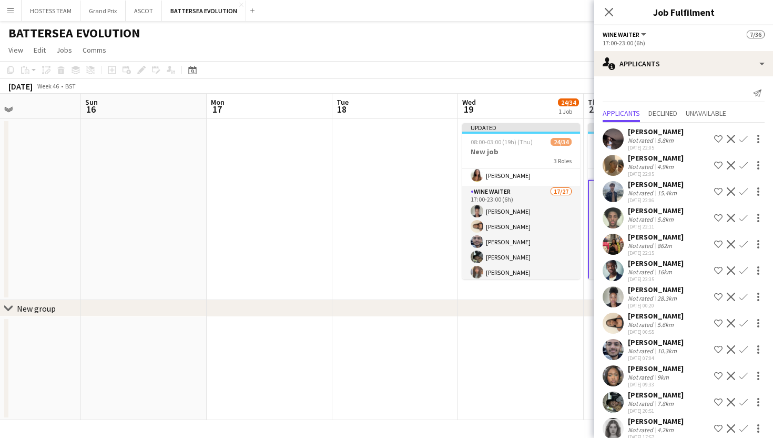
click at [745, 133] on button "Confirm" at bounding box center [743, 139] width 13 height 13
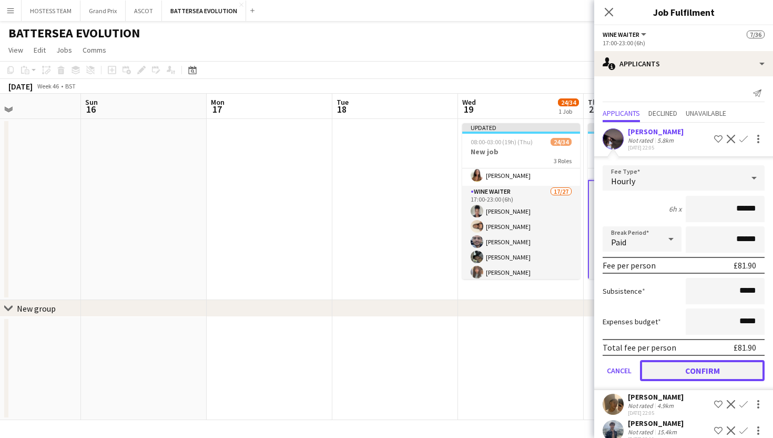
click at [705, 366] on button "Confirm" at bounding box center [702, 370] width 125 height 21
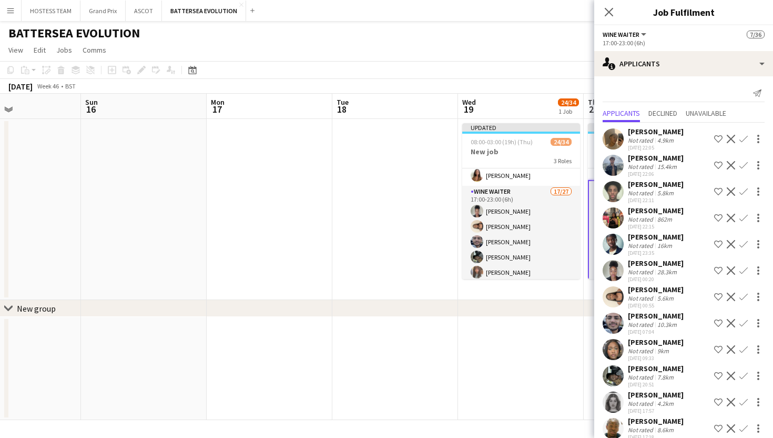
click at [744, 137] on app-icon "Confirm" at bounding box center [743, 139] width 8 height 8
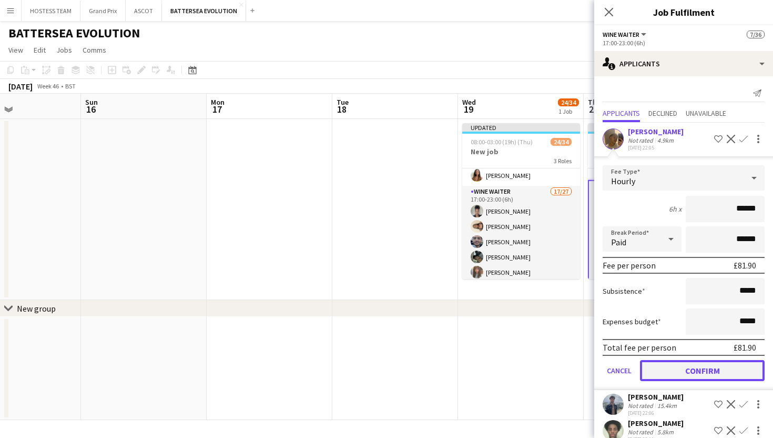
click at [715, 369] on button "Confirm" at bounding box center [702, 370] width 125 height 21
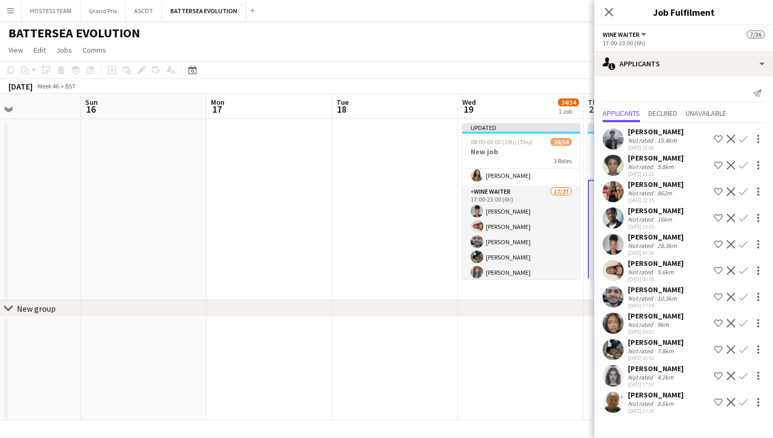
click at [742, 137] on app-icon "Confirm" at bounding box center [743, 139] width 8 height 8
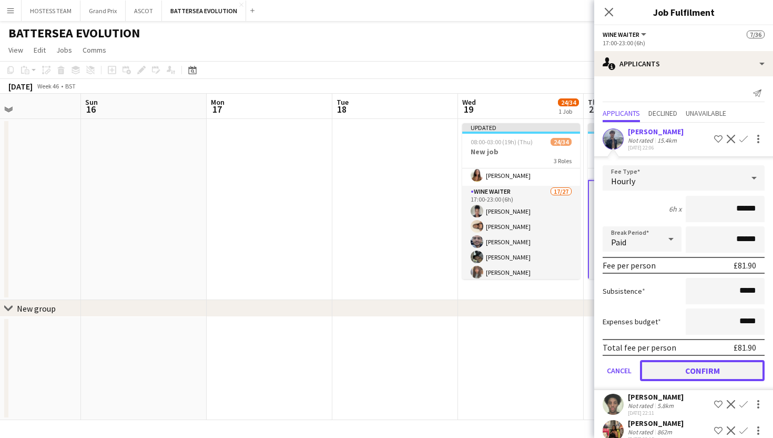
click at [714, 367] on button "Confirm" at bounding box center [702, 370] width 125 height 21
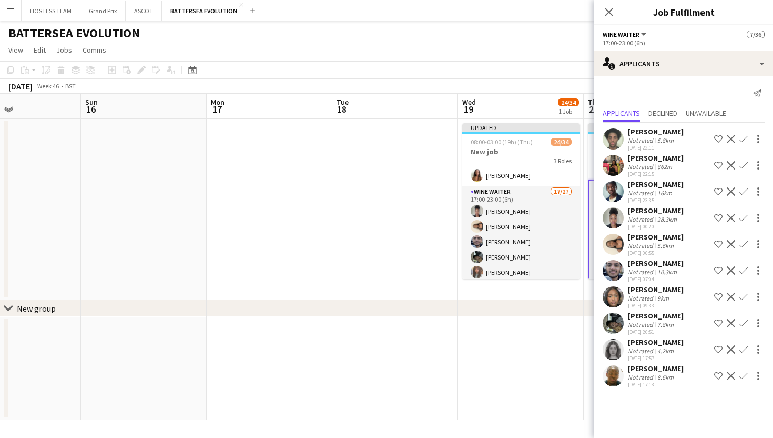
click at [741, 166] on app-icon "Confirm" at bounding box center [743, 165] width 8 height 8
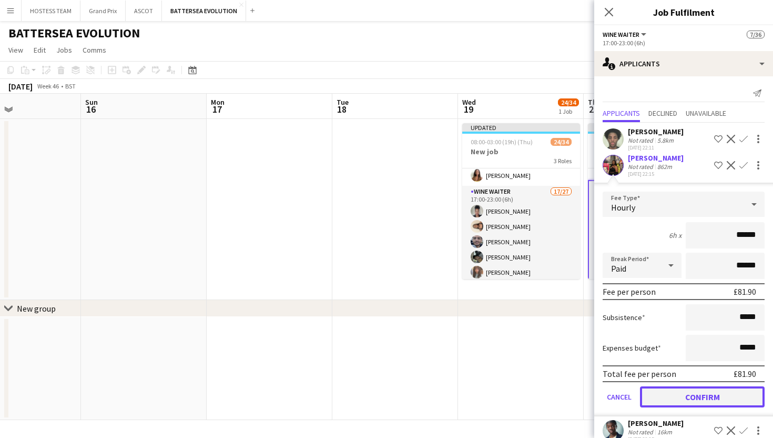
click at [693, 399] on button "Confirm" at bounding box center [702, 396] width 125 height 21
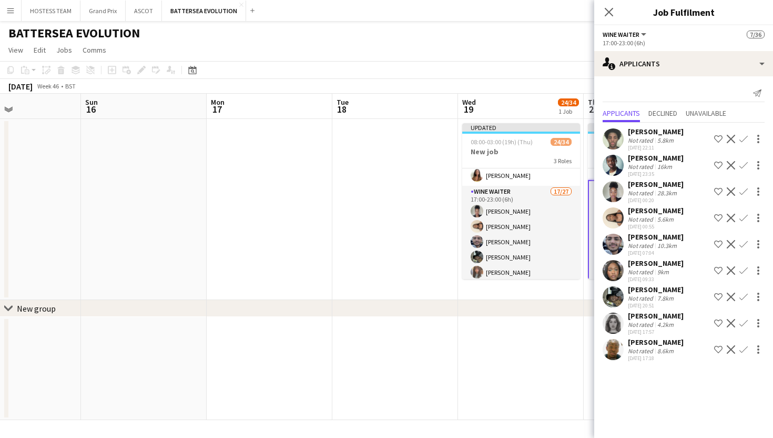
click at [746, 269] on app-icon "Confirm" at bounding box center [743, 270] width 8 height 8
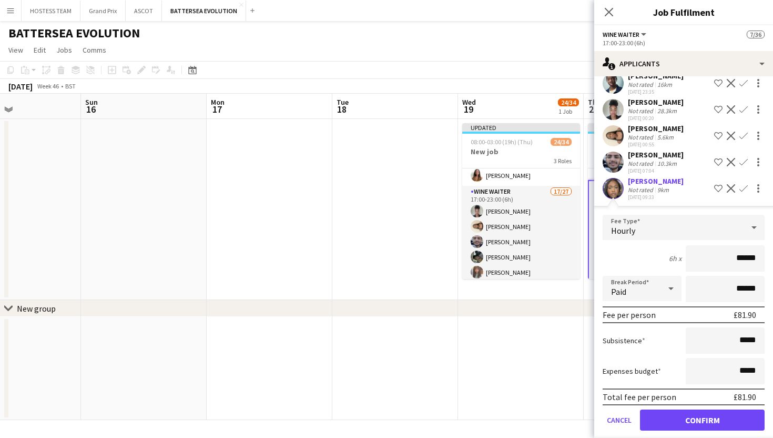
scroll to position [113, 0]
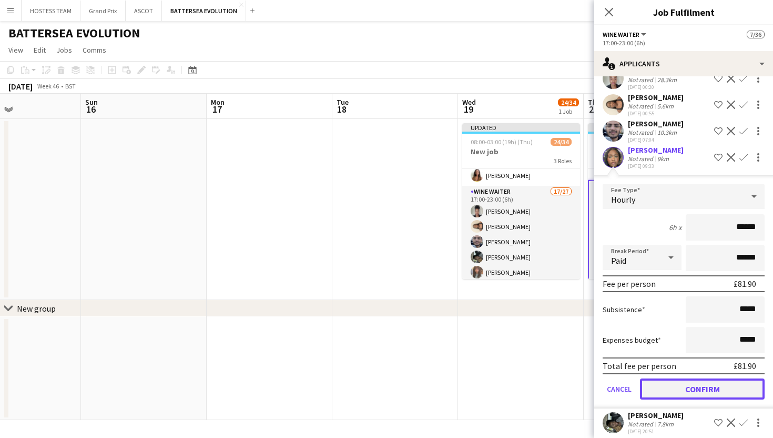
click at [722, 393] on button "Confirm" at bounding box center [702, 388] width 125 height 21
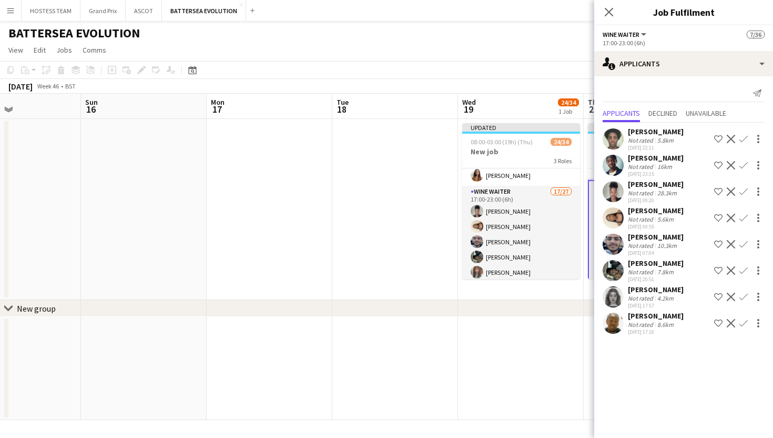
scroll to position [0, 0]
click at [744, 298] on app-icon "Confirm" at bounding box center [743, 296] width 8 height 8
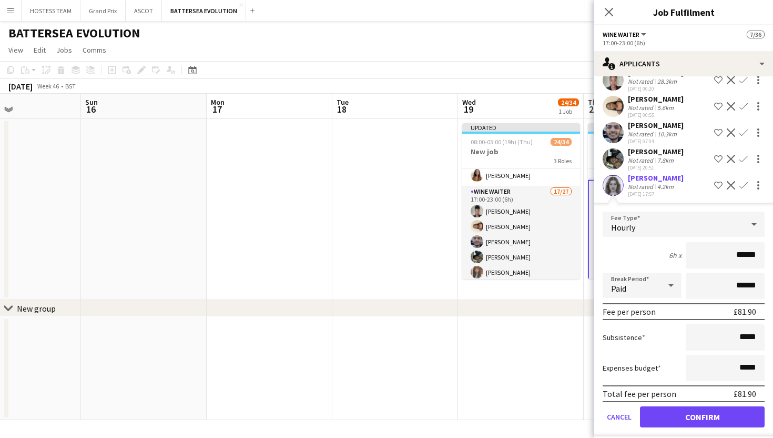
scroll to position [147, 0]
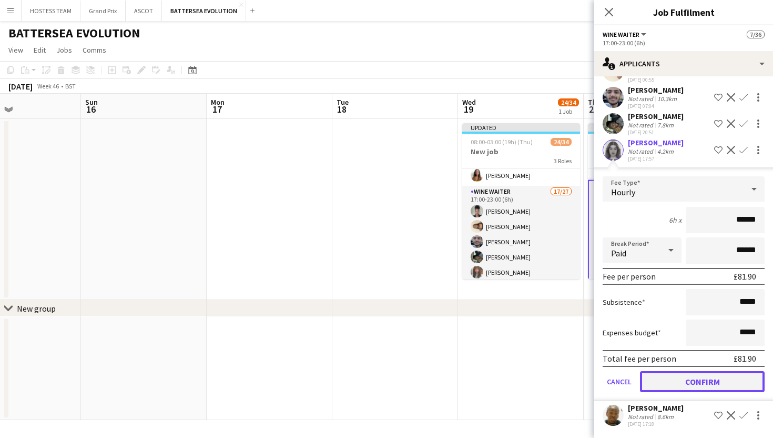
click at [704, 387] on button "Confirm" at bounding box center [702, 381] width 125 height 21
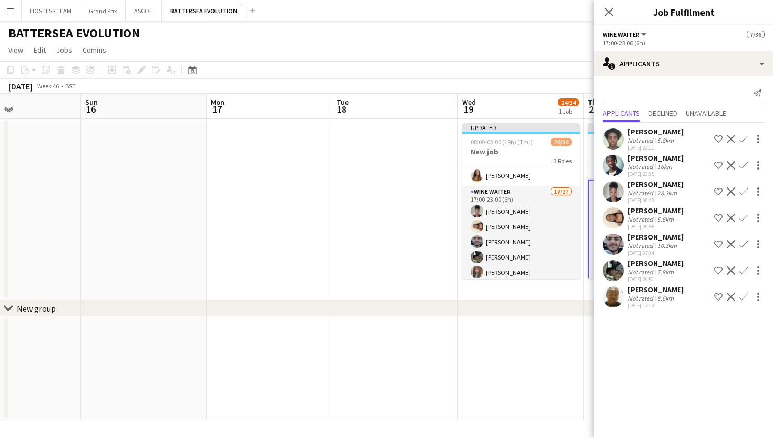
scroll to position [0, 0]
click at [743, 137] on app-icon "Confirm" at bounding box center [743, 139] width 8 height 8
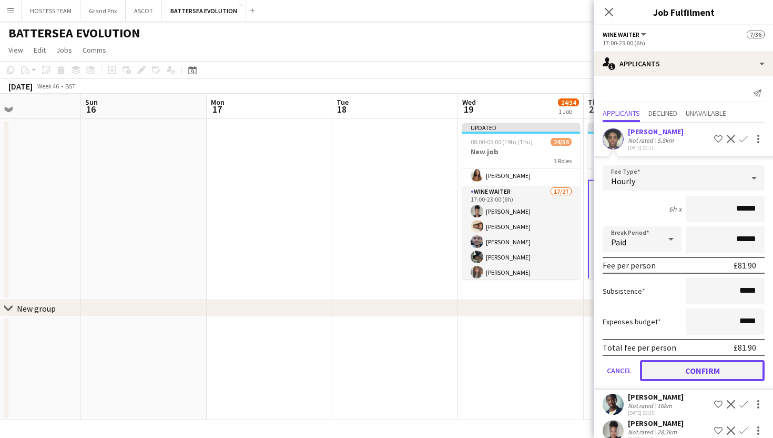
click at [698, 370] on button "Confirm" at bounding box center [702, 370] width 125 height 21
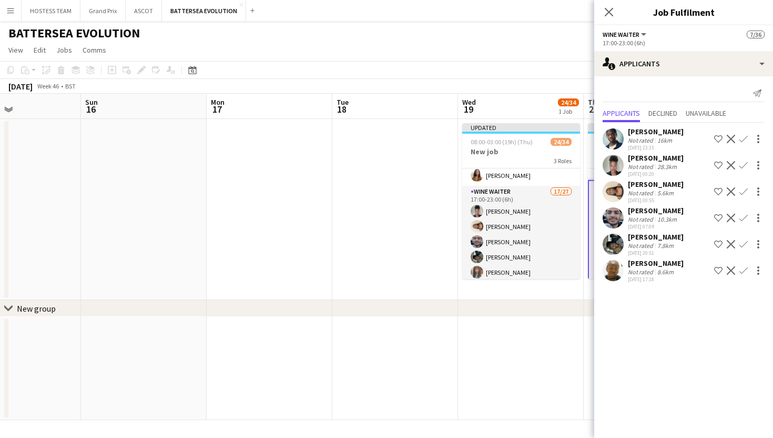
click at [740, 272] on app-icon "Confirm" at bounding box center [743, 270] width 8 height 8
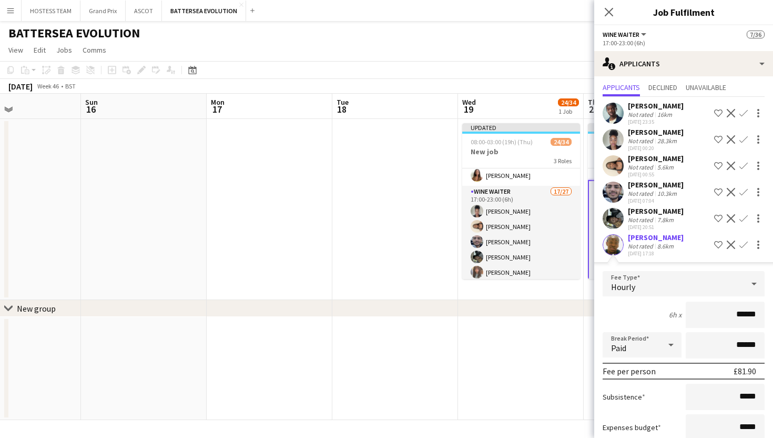
scroll to position [94, 0]
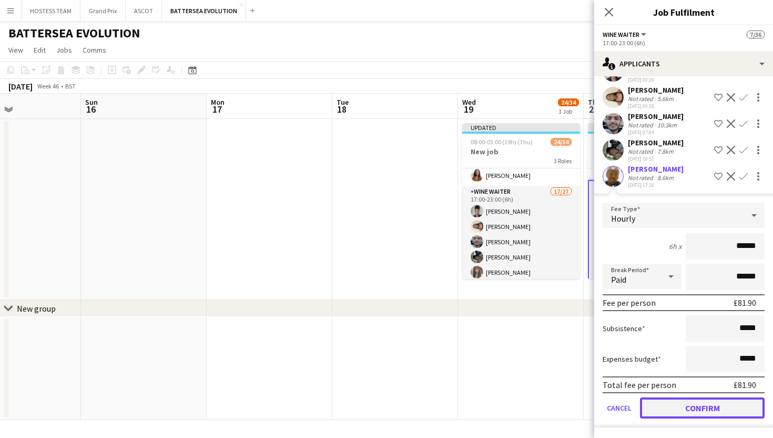
click at [692, 407] on button "Confirm" at bounding box center [702, 407] width 125 height 21
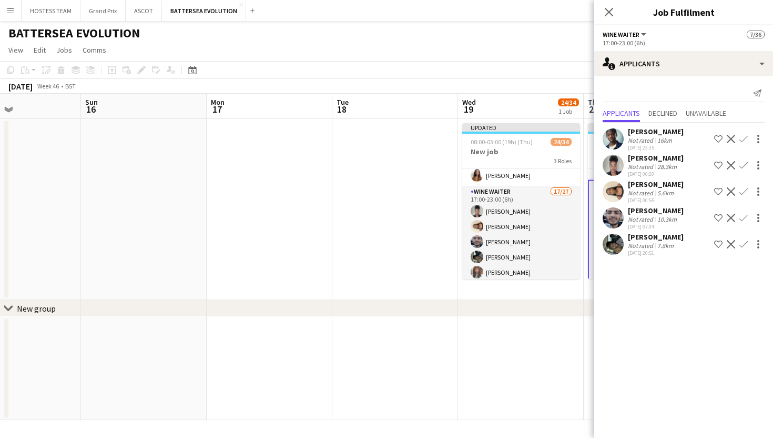
click at [743, 216] on app-icon "Confirm" at bounding box center [743, 218] width 8 height 8
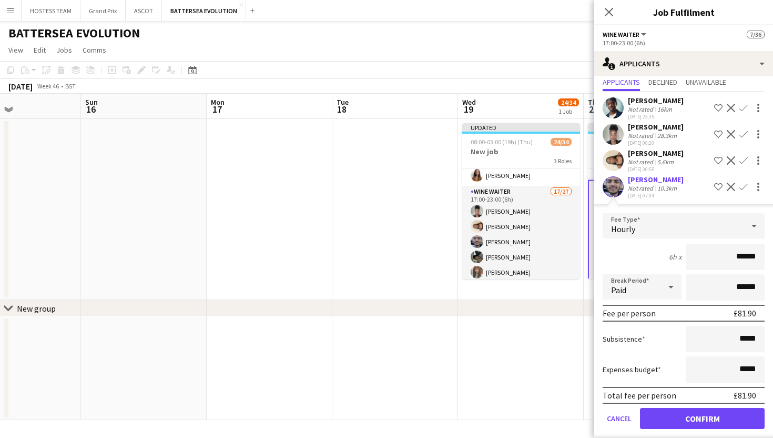
scroll to position [68, 0]
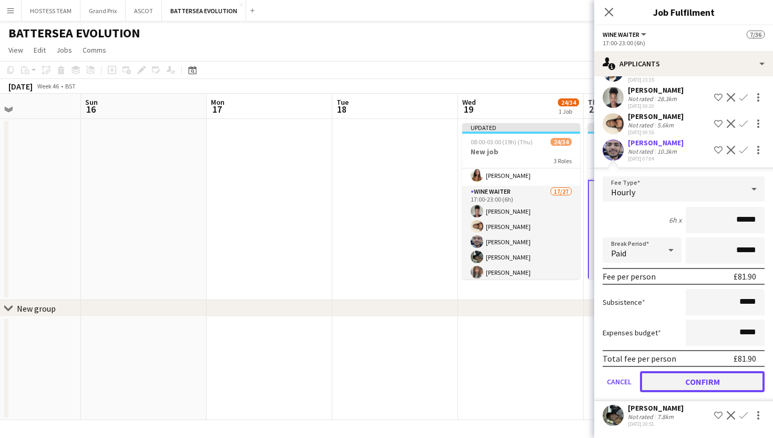
click at [696, 381] on button "Confirm" at bounding box center [702, 381] width 125 height 21
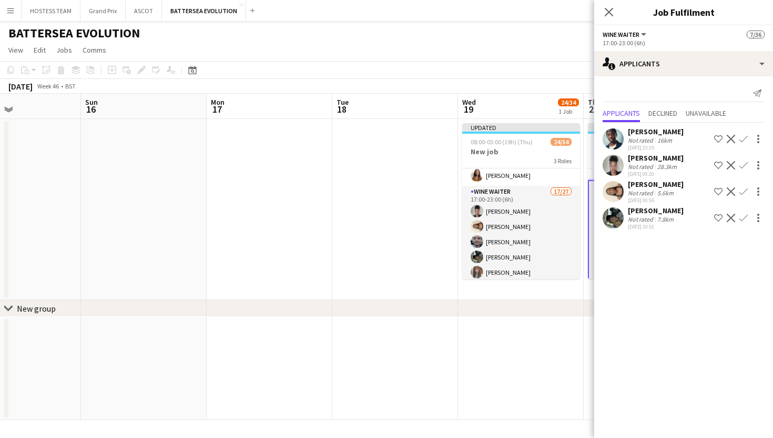
scroll to position [0, 0]
click at [744, 215] on app-icon "Confirm" at bounding box center [743, 218] width 8 height 8
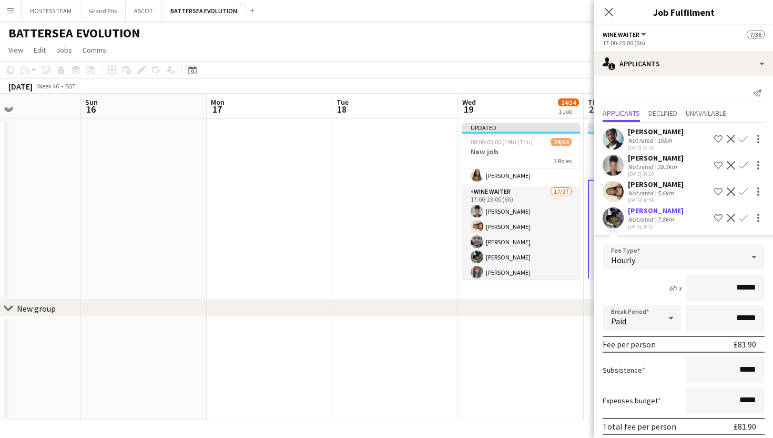
scroll to position [42, 0]
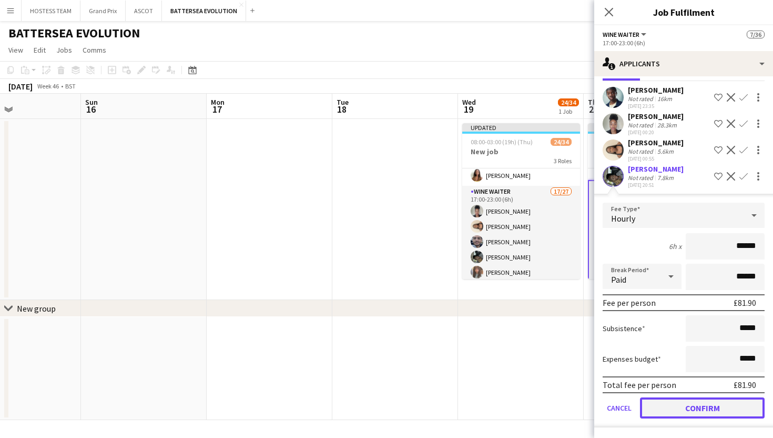
click at [703, 408] on button "Confirm" at bounding box center [702, 407] width 125 height 21
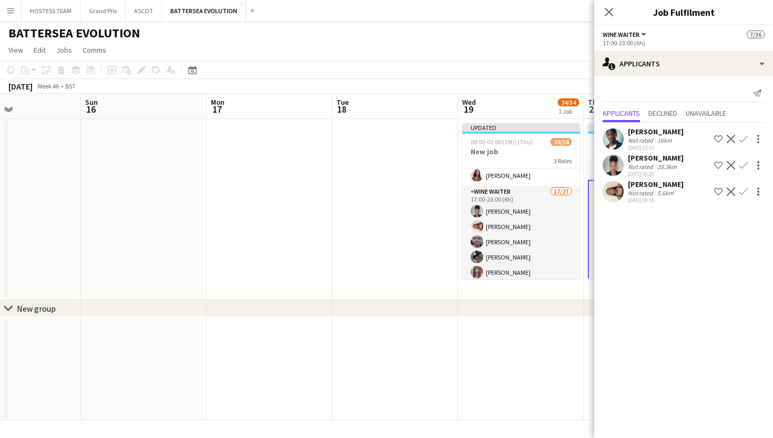
scroll to position [0, 0]
click at [746, 189] on app-icon "Confirm" at bounding box center [743, 191] width 8 height 8
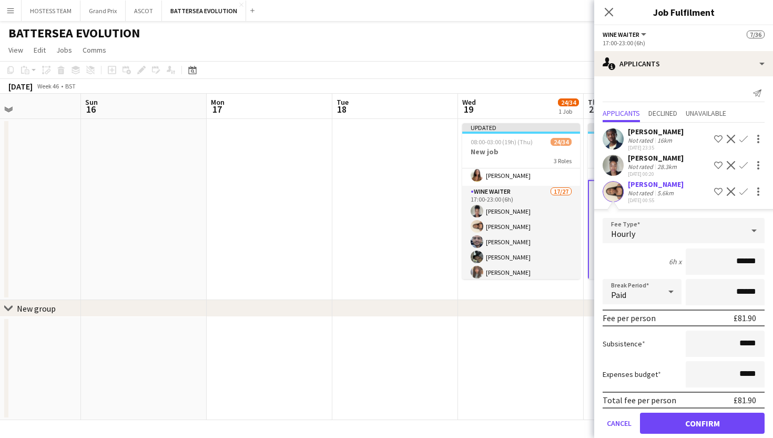
scroll to position [15, 0]
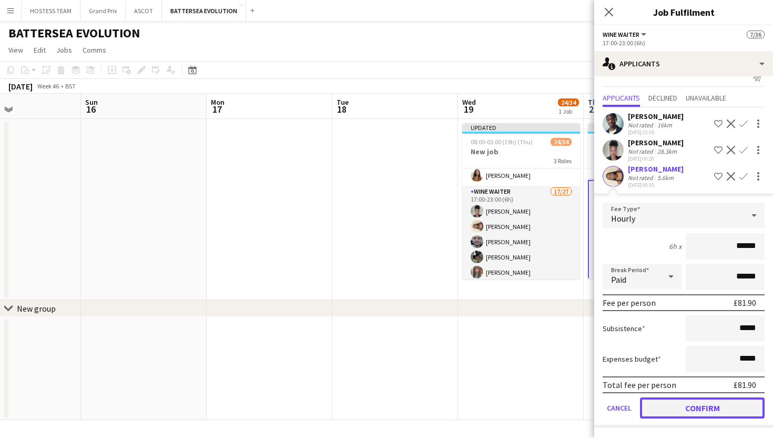
click at [698, 402] on button "Confirm" at bounding box center [702, 407] width 125 height 21
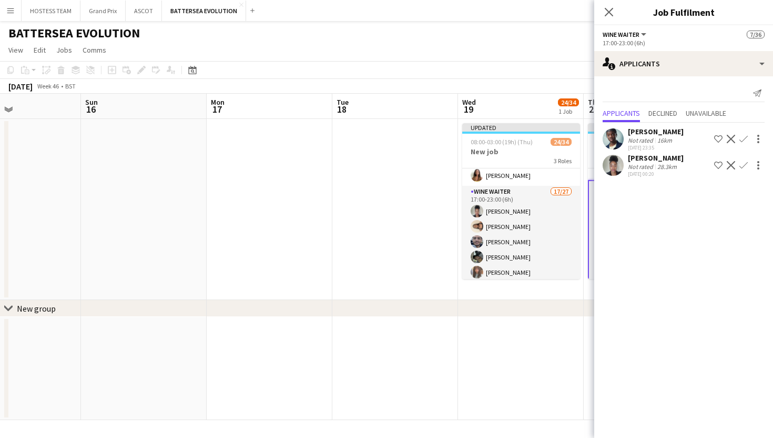
scroll to position [0, 0]
click at [743, 165] on app-icon "Confirm" at bounding box center [743, 165] width 8 height 8
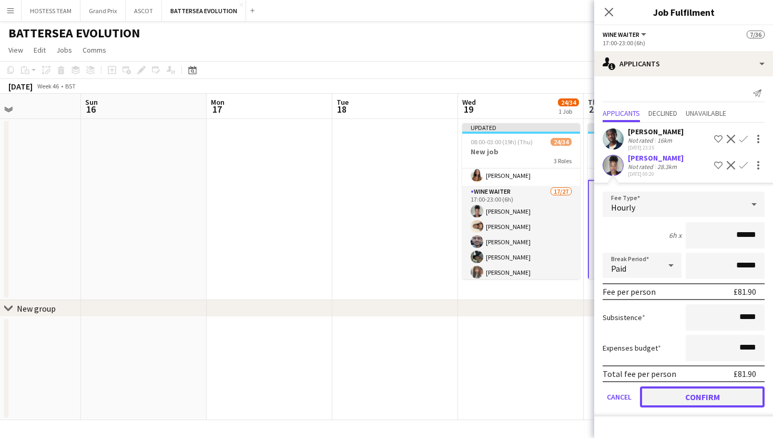
click at [686, 390] on button "Confirm" at bounding box center [702, 396] width 125 height 21
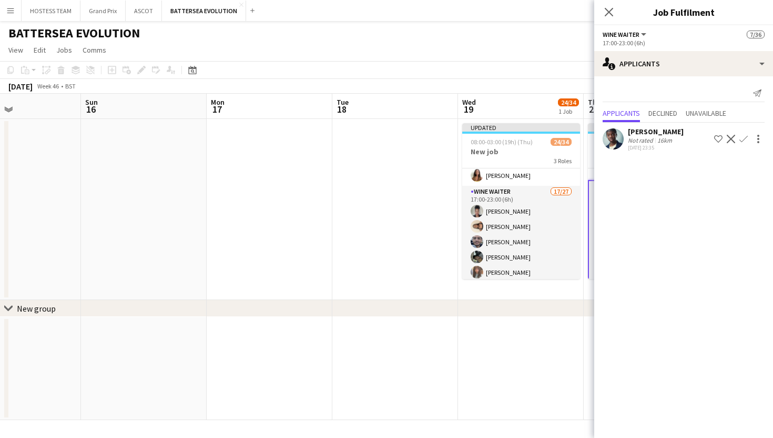
click at [740, 139] on app-icon "Confirm" at bounding box center [743, 139] width 8 height 8
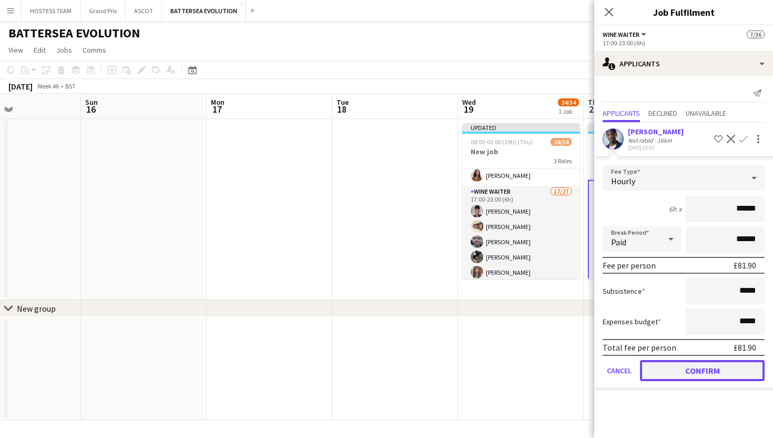
click at [684, 378] on button "Confirm" at bounding box center [702, 370] width 125 height 21
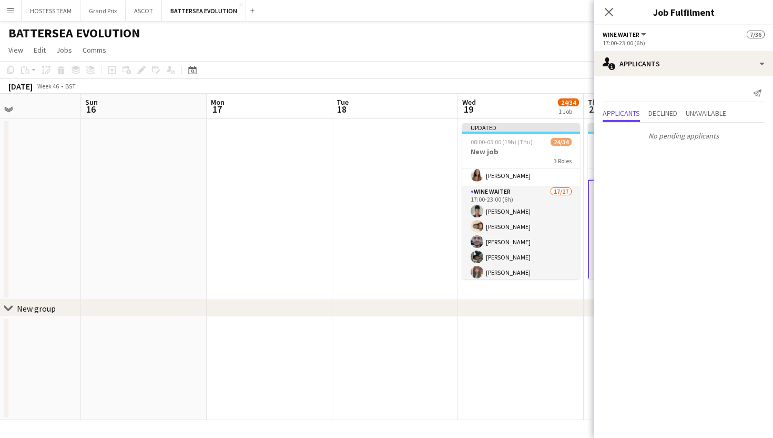
click at [498, 330] on app-date-cell at bounding box center [521, 368] width 126 height 103
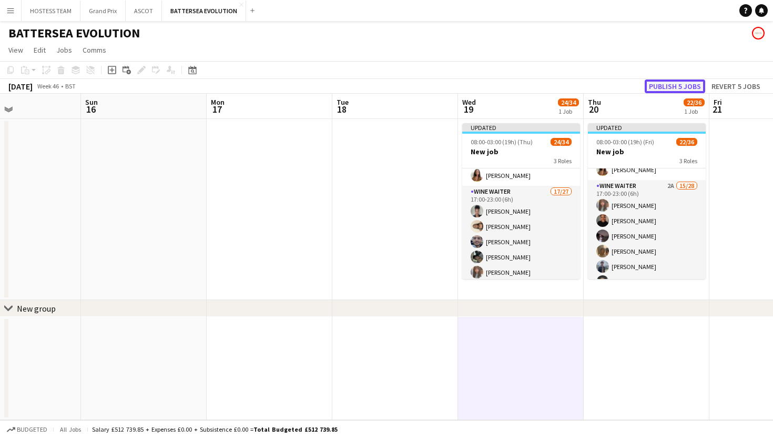
click at [675, 81] on button "Publish 5 jobs" at bounding box center [675, 86] width 60 height 14
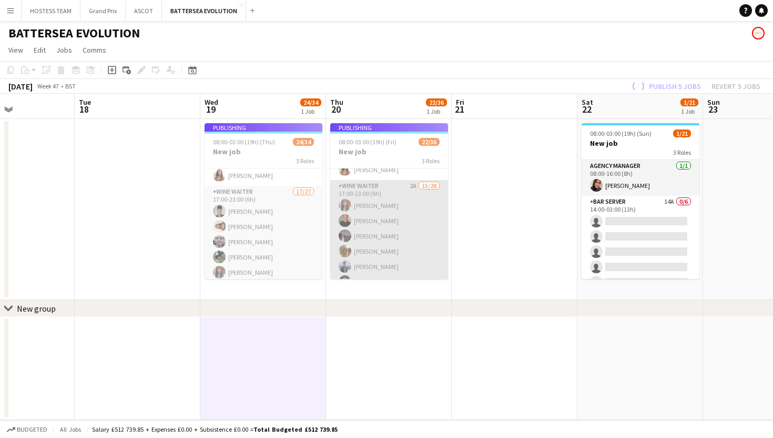
scroll to position [0, 303]
click at [648, 240] on app-card-role "Bar Server 14A 0/6 14:00-03:00 (13h) single-neutral-actions single-neutral-acti…" at bounding box center [640, 252] width 118 height 112
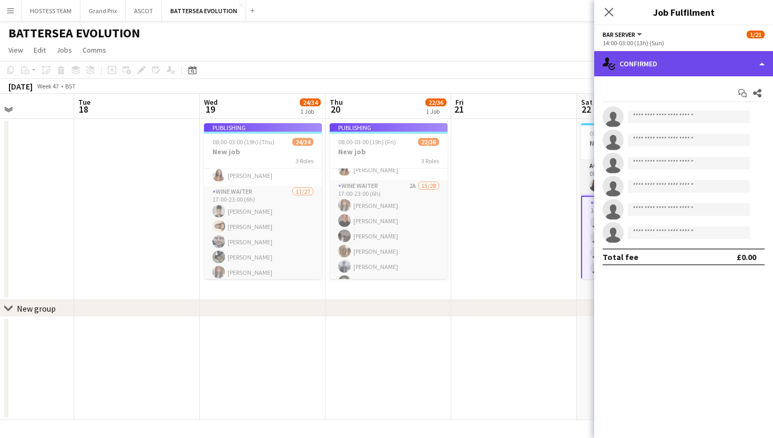
click at [736, 67] on div "single-neutral-actions-check-2 Confirmed" at bounding box center [683, 63] width 179 height 25
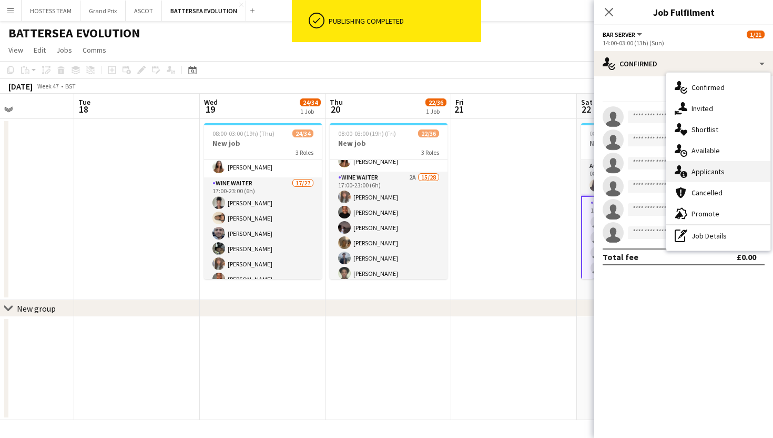
click at [719, 170] on span "Applicants" at bounding box center [708, 171] width 33 height 9
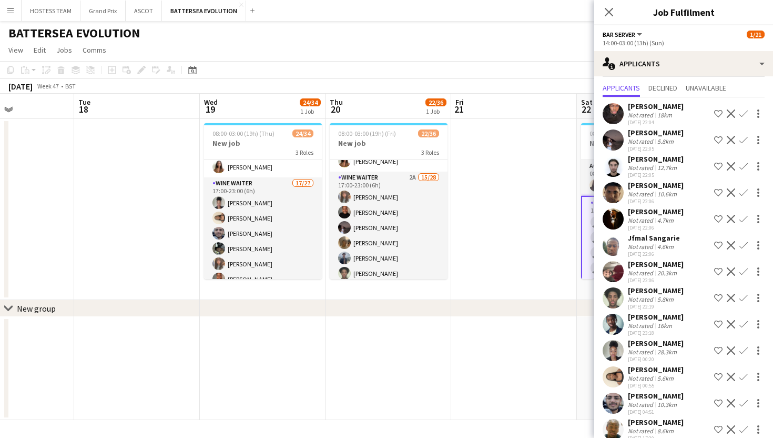
scroll to position [25, 0]
click at [746, 270] on app-icon "Confirm" at bounding box center [743, 272] width 8 height 8
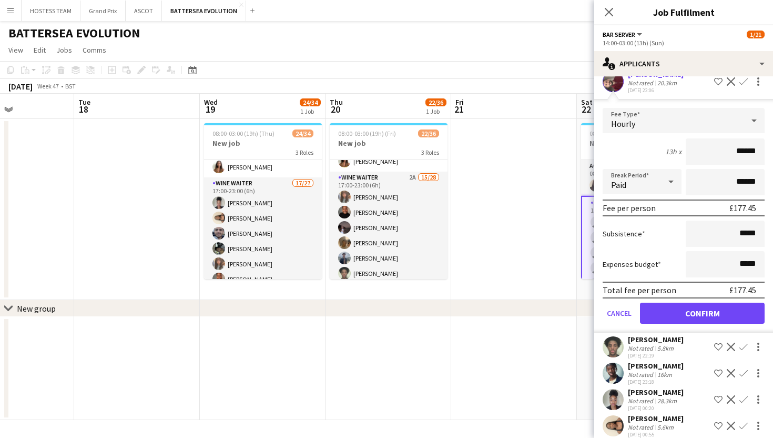
scroll to position [226, 0]
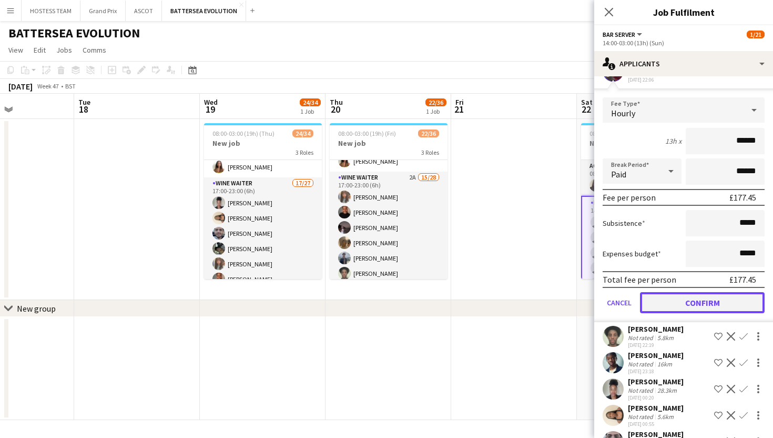
click at [728, 296] on button "Confirm" at bounding box center [702, 302] width 125 height 21
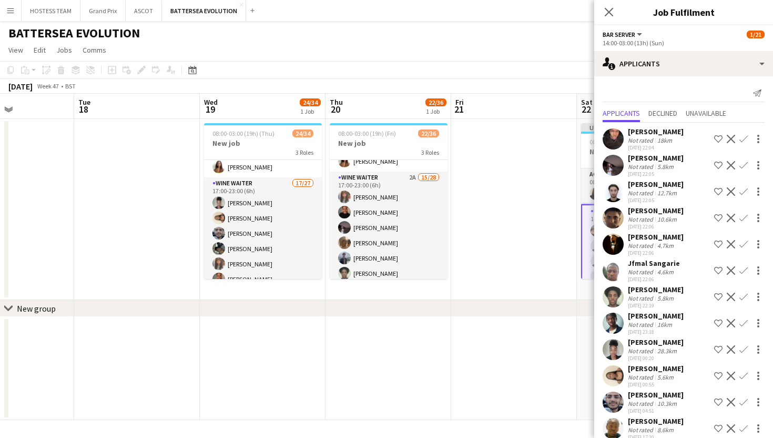
scroll to position [39, 0]
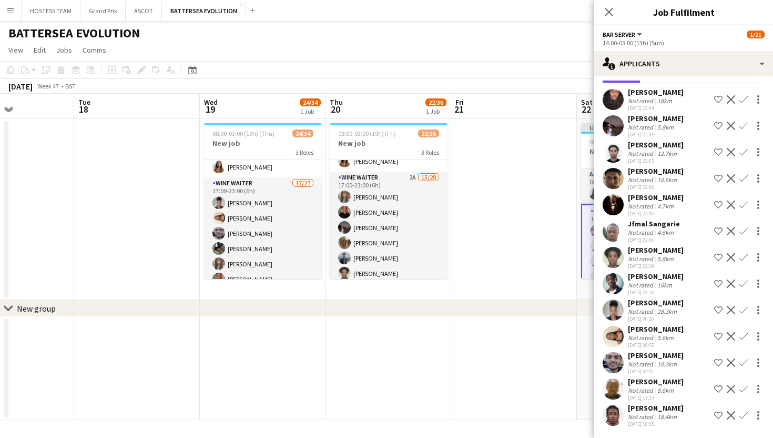
click at [744, 229] on app-icon "Confirm" at bounding box center [743, 231] width 8 height 8
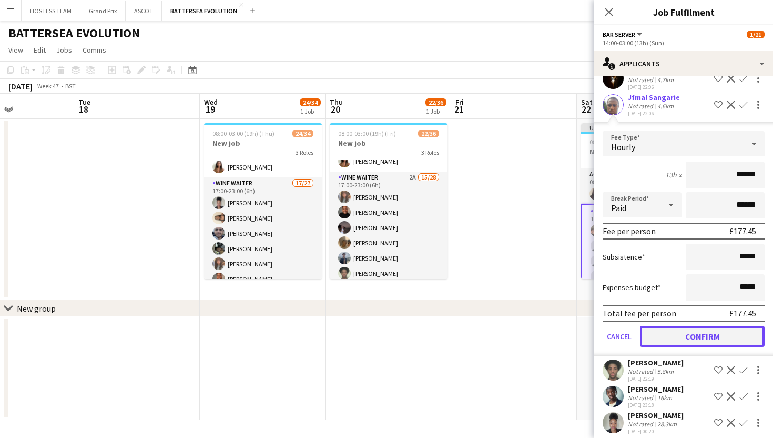
click at [705, 340] on button "Confirm" at bounding box center [702, 336] width 125 height 21
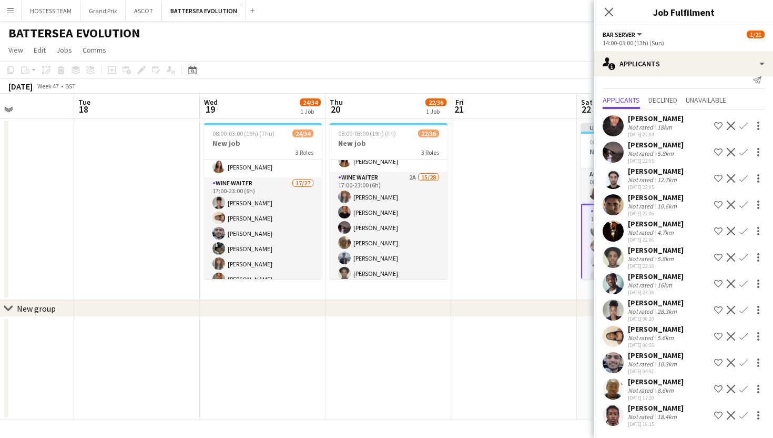
scroll to position [13, 0]
click at [742, 126] on app-icon "Confirm" at bounding box center [743, 125] width 8 height 8
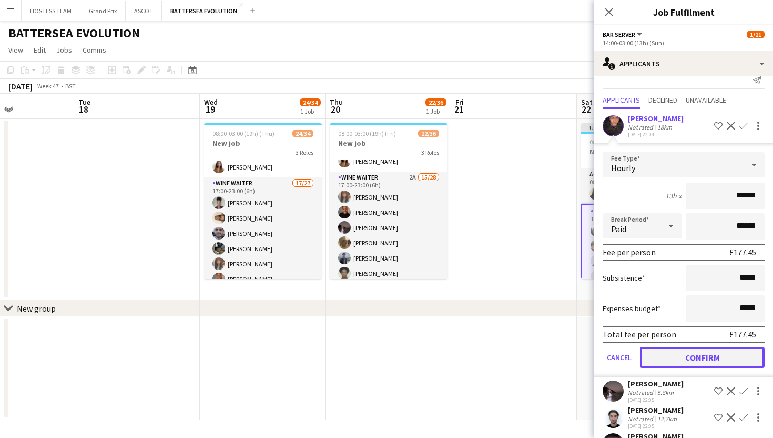
click at [669, 352] on button "Confirm" at bounding box center [702, 357] width 125 height 21
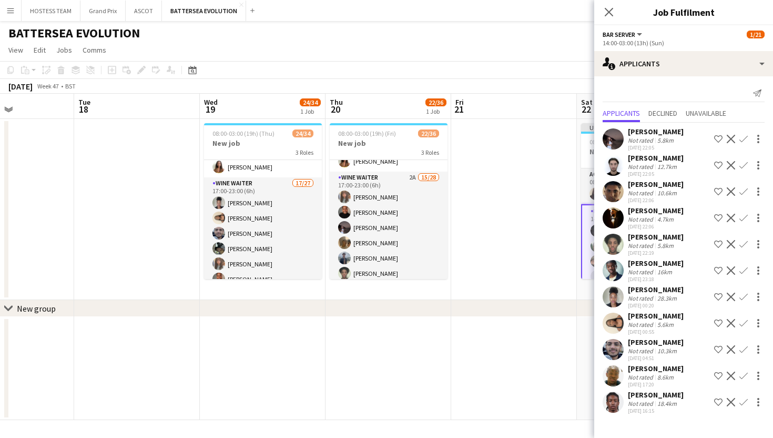
scroll to position [0, 0]
click at [745, 163] on app-icon "Confirm" at bounding box center [743, 165] width 8 height 8
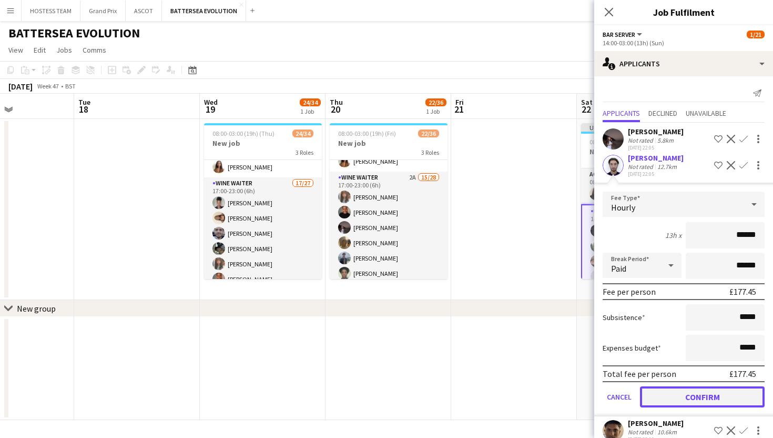
click at [698, 397] on button "Confirm" at bounding box center [702, 396] width 125 height 21
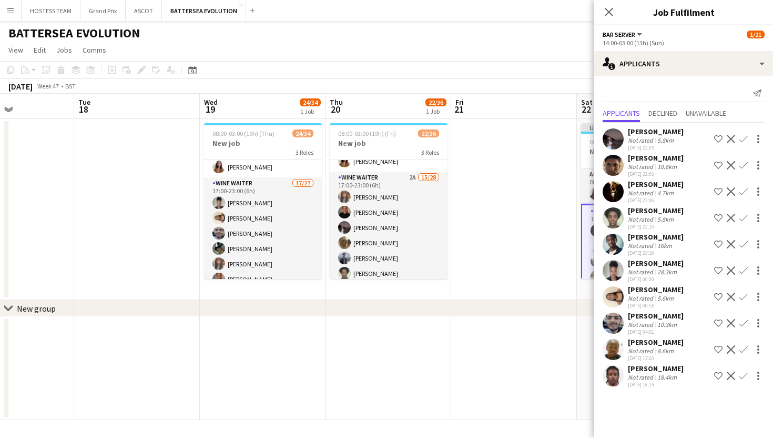
click at [744, 188] on app-icon "Confirm" at bounding box center [743, 191] width 8 height 8
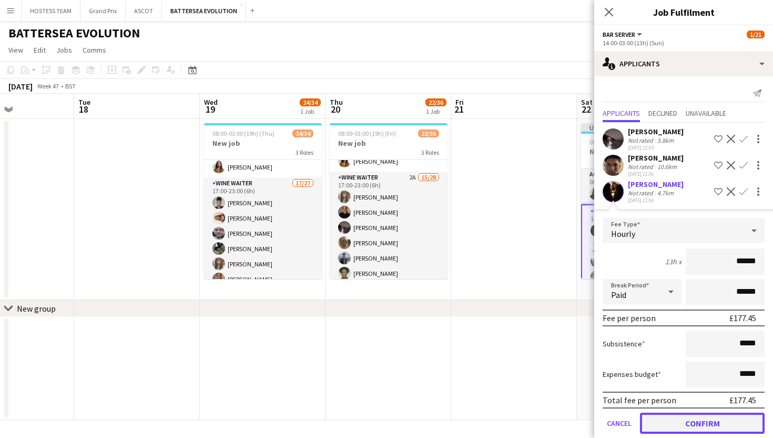
click at [710, 414] on button "Confirm" at bounding box center [702, 422] width 125 height 21
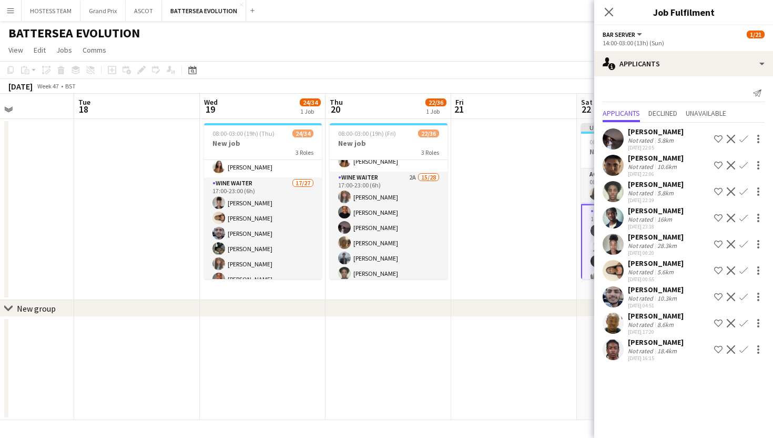
click at [745, 163] on app-icon "Confirm" at bounding box center [743, 165] width 8 height 8
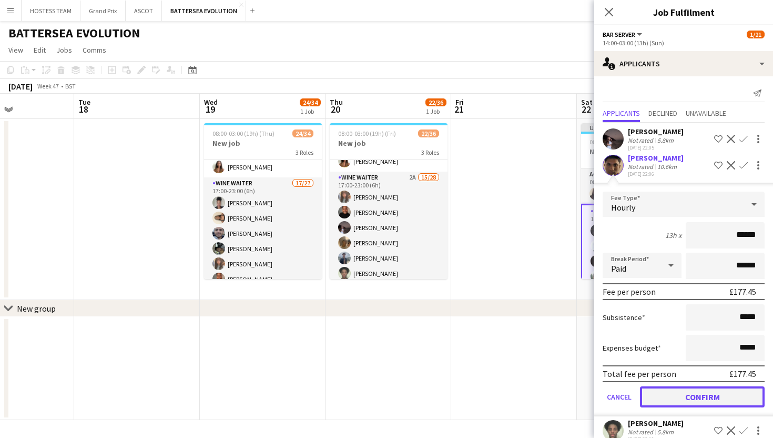
click at [715, 395] on button "Confirm" at bounding box center [702, 396] width 125 height 21
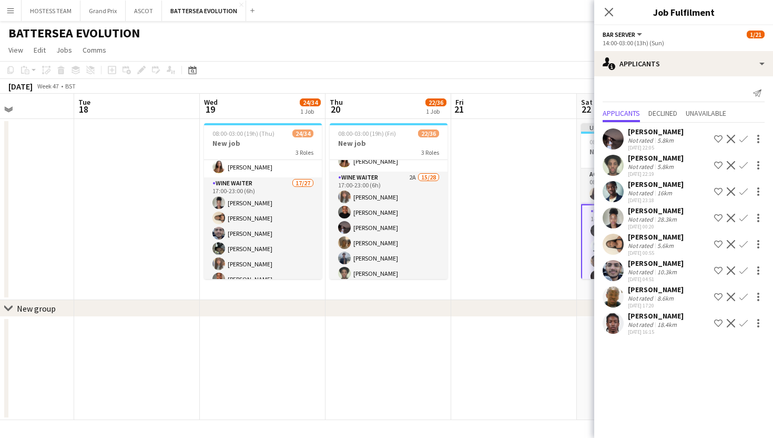
click at [740, 136] on app-icon "Confirm" at bounding box center [743, 139] width 8 height 8
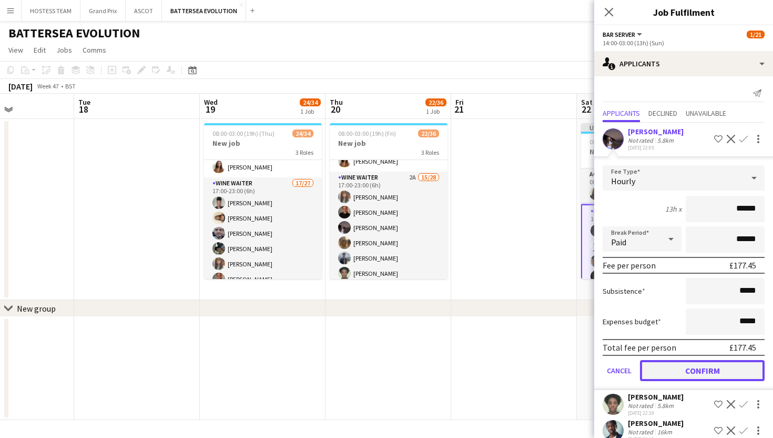
click at [696, 370] on button "Confirm" at bounding box center [702, 370] width 125 height 21
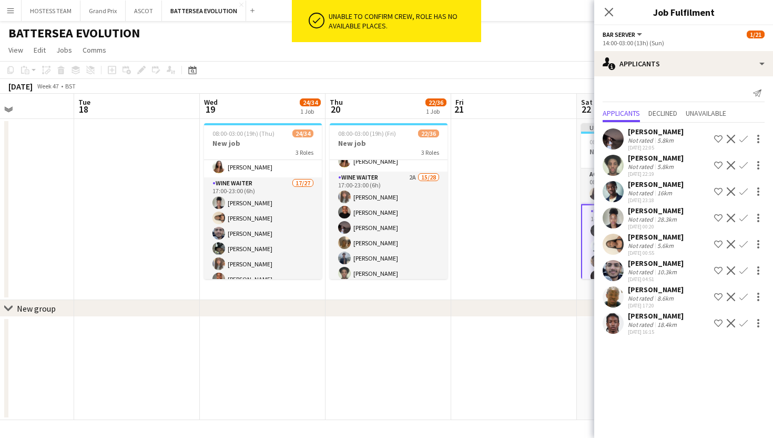
click at [532, 339] on app-date-cell at bounding box center [514, 368] width 126 height 103
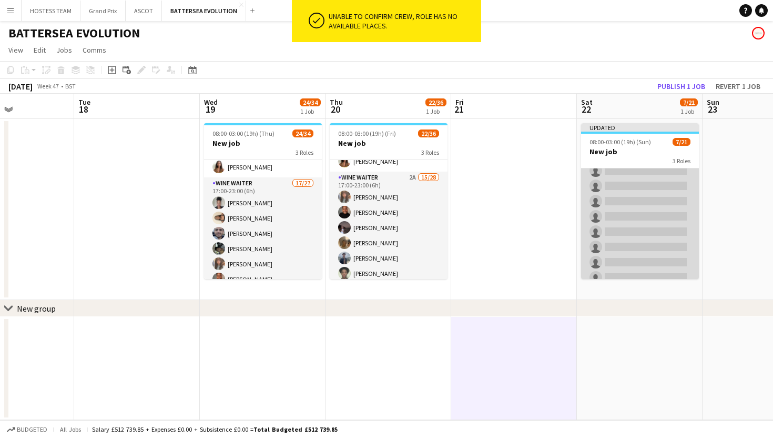
click at [642, 255] on app-card-role "Wine Waiter 15A 0/14 17:00-23:00 (6h) single-neutral-actions single-neutral-act…" at bounding box center [640, 262] width 118 height 234
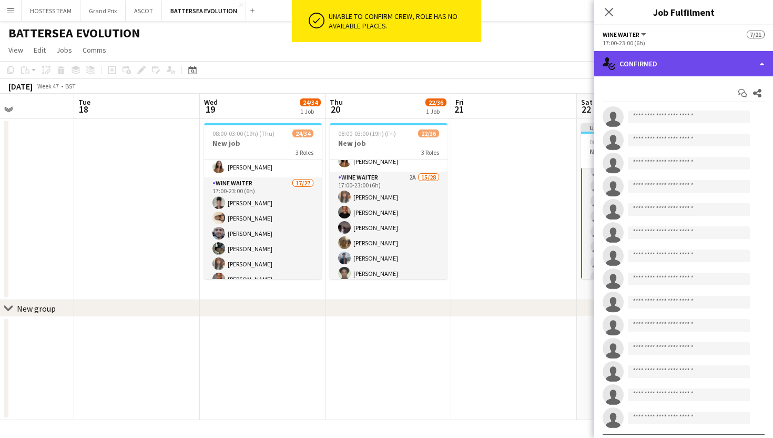
click at [705, 60] on div "single-neutral-actions-check-2 Confirmed" at bounding box center [683, 63] width 179 height 25
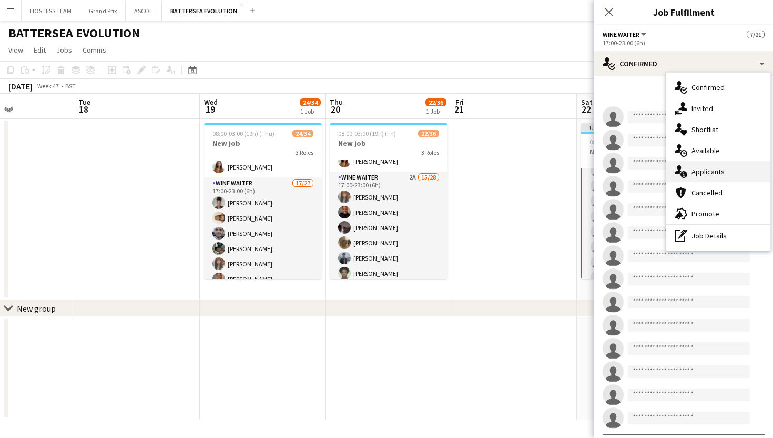
click at [707, 169] on span "Applicants" at bounding box center [708, 171] width 33 height 9
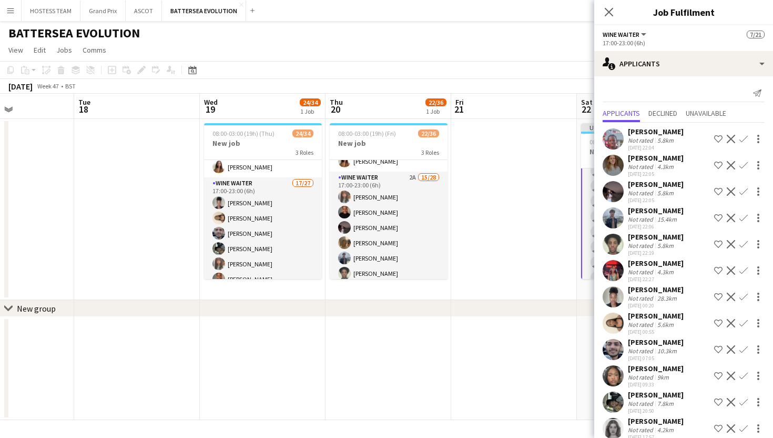
click at [744, 140] on app-icon "Confirm" at bounding box center [743, 139] width 8 height 8
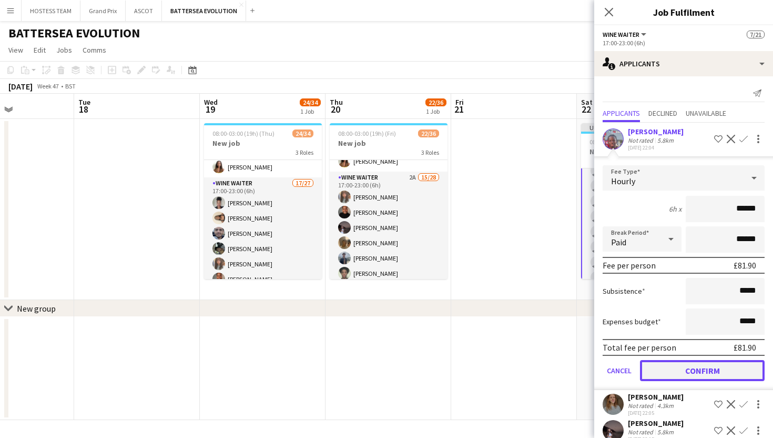
click at [697, 373] on button "Confirm" at bounding box center [702, 370] width 125 height 21
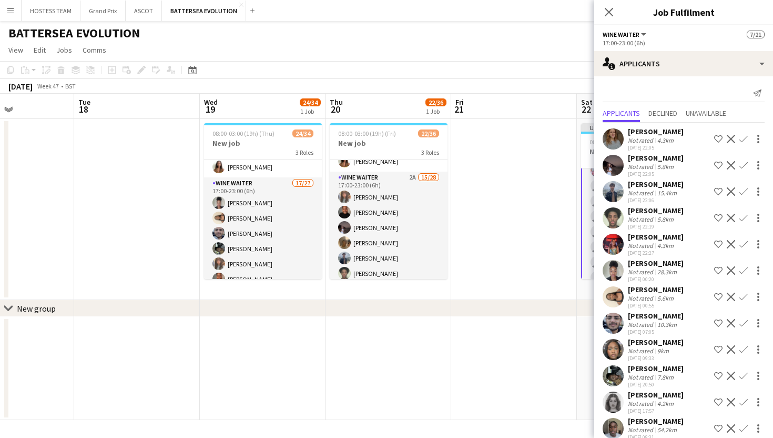
click at [742, 137] on app-icon "Confirm" at bounding box center [743, 139] width 8 height 8
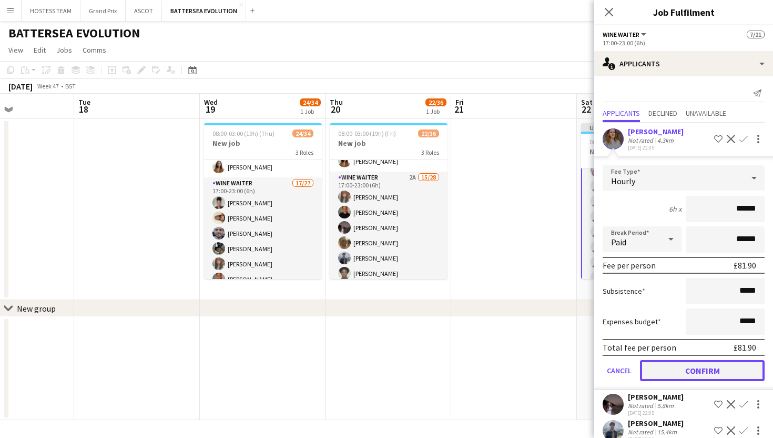
click at [694, 369] on button "Confirm" at bounding box center [702, 370] width 125 height 21
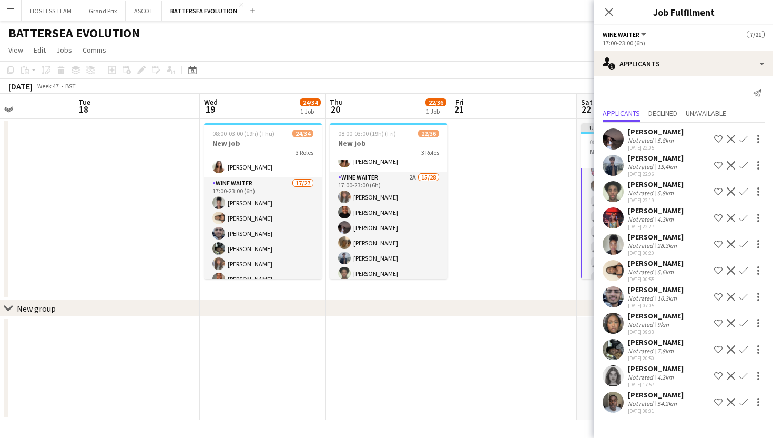
click at [746, 136] on app-icon "Confirm" at bounding box center [743, 139] width 8 height 8
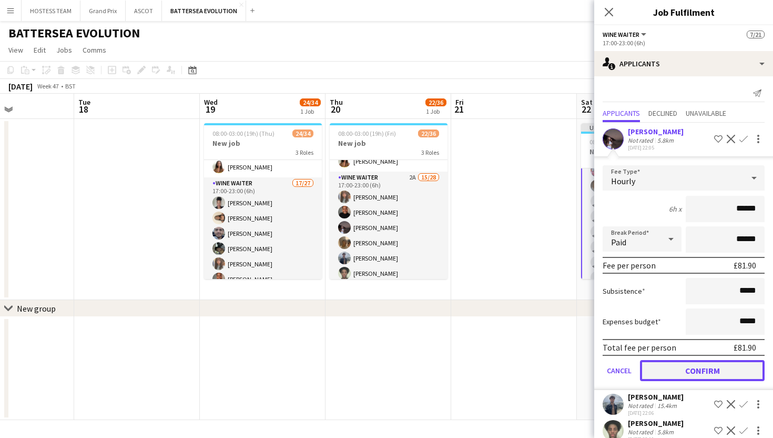
click at [687, 360] on button "Confirm" at bounding box center [702, 370] width 125 height 21
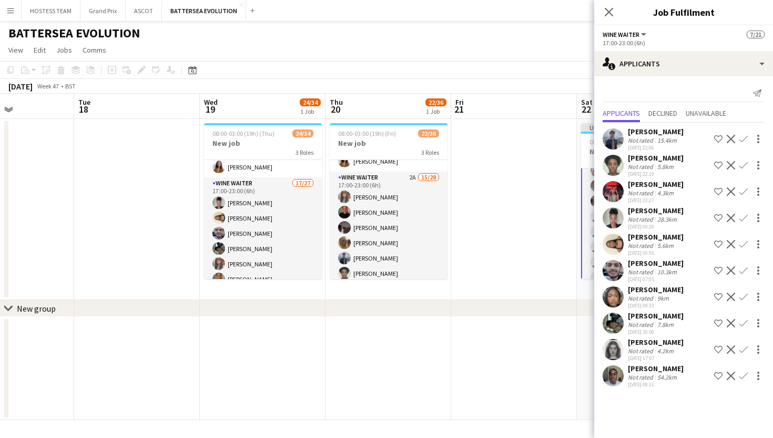
click at [743, 136] on app-icon "Confirm" at bounding box center [743, 139] width 8 height 8
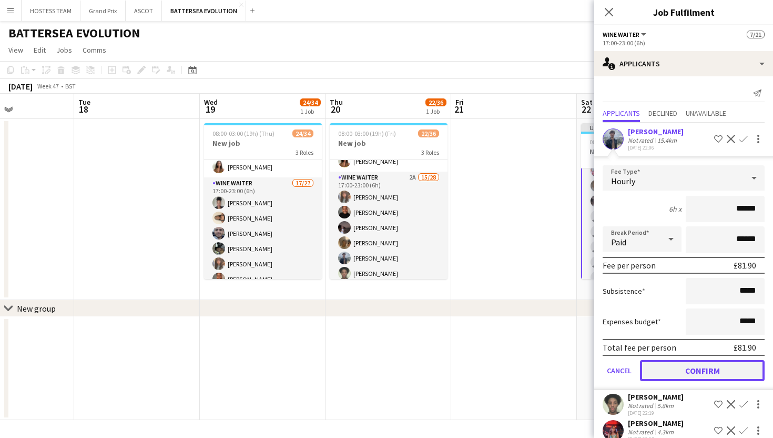
click at [685, 372] on button "Confirm" at bounding box center [702, 370] width 125 height 21
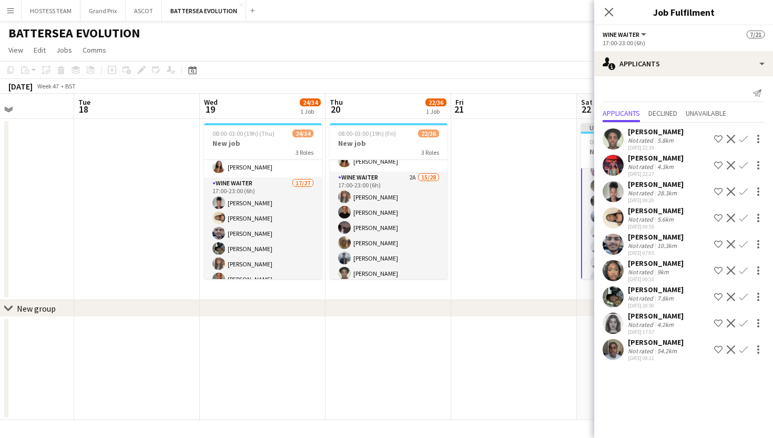
click at [744, 139] on app-icon "Confirm" at bounding box center [743, 139] width 8 height 8
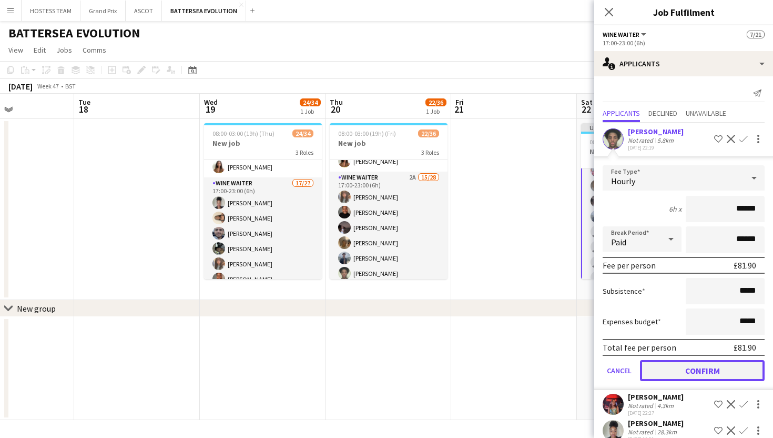
click at [691, 370] on button "Confirm" at bounding box center [702, 370] width 125 height 21
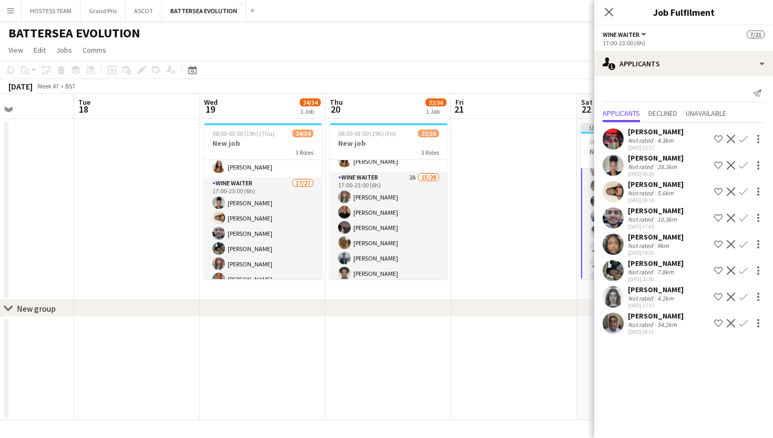
click at [742, 297] on app-icon "Confirm" at bounding box center [743, 296] width 8 height 8
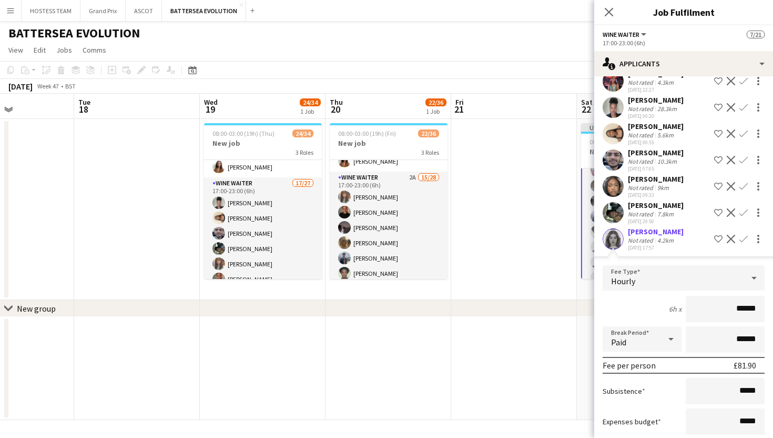
scroll to position [94, 0]
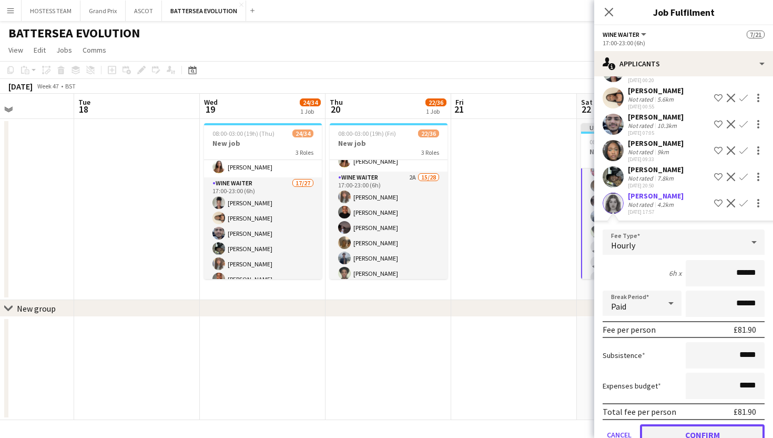
click at [695, 434] on button "Confirm" at bounding box center [702, 434] width 125 height 21
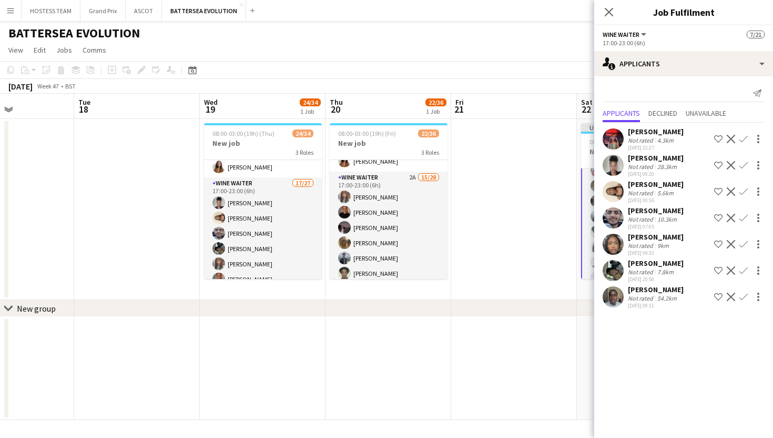
scroll to position [0, 0]
click at [742, 245] on app-icon "Confirm" at bounding box center [743, 244] width 8 height 8
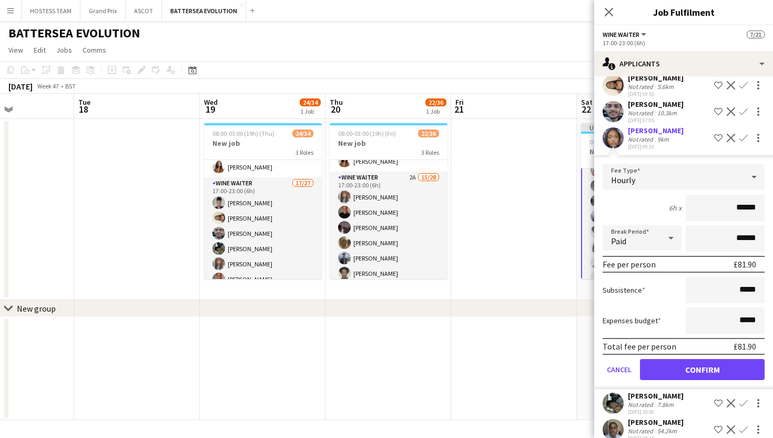
scroll to position [120, 0]
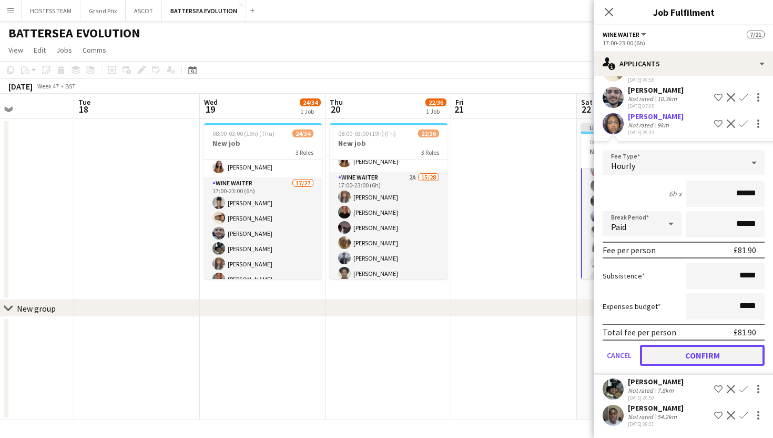
click at [706, 353] on button "Confirm" at bounding box center [702, 354] width 125 height 21
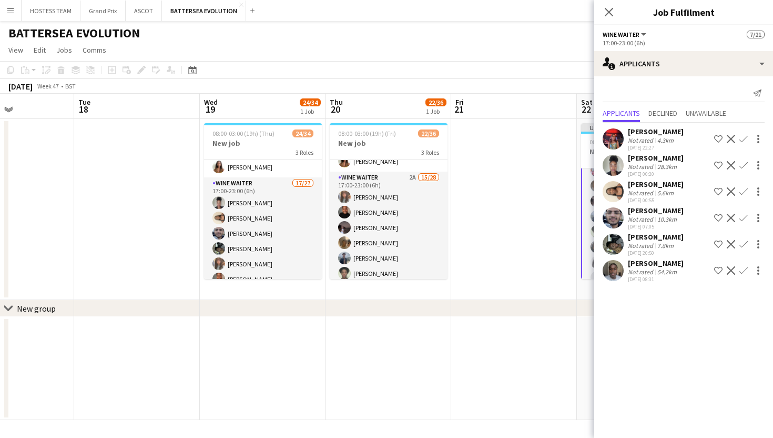
scroll to position [0, 0]
click at [746, 137] on app-icon "Confirm" at bounding box center [743, 139] width 8 height 8
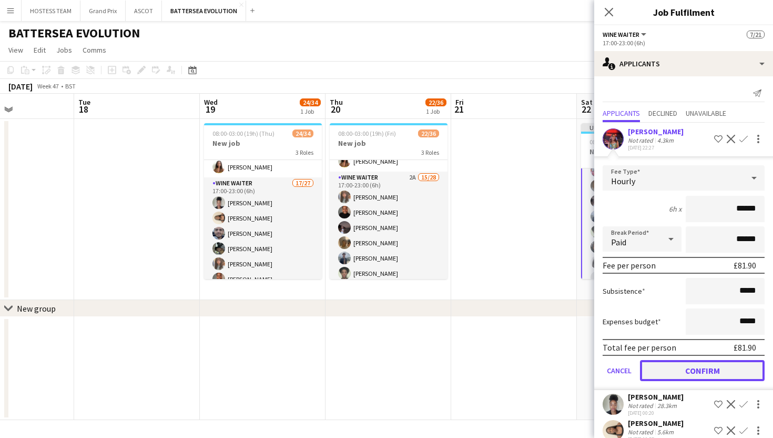
click at [681, 369] on button "Confirm" at bounding box center [702, 370] width 125 height 21
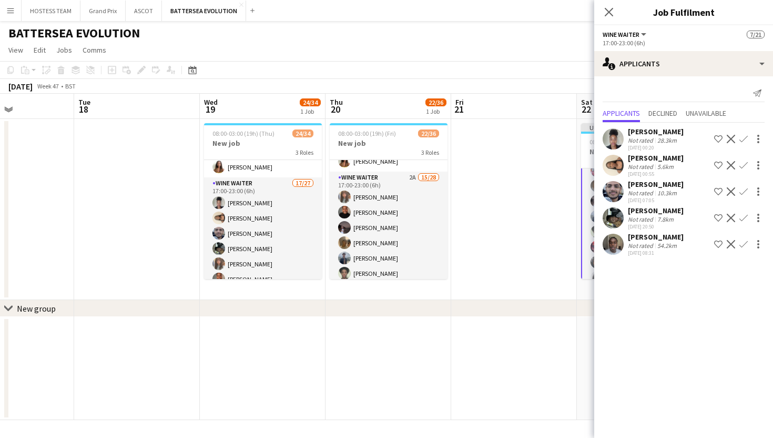
click at [743, 191] on app-icon "Confirm" at bounding box center [743, 191] width 8 height 8
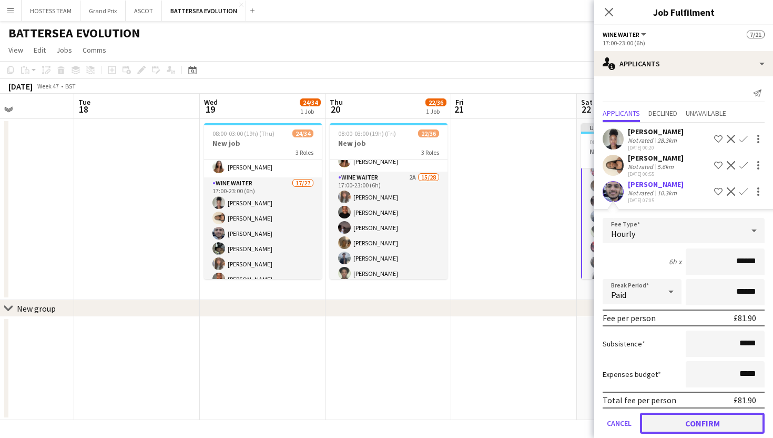
click at [682, 422] on button "Confirm" at bounding box center [702, 422] width 125 height 21
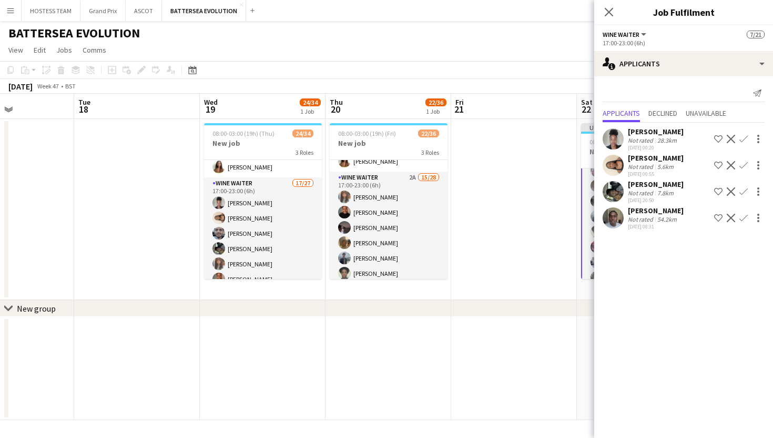
click at [744, 195] on app-icon "Confirm" at bounding box center [743, 191] width 8 height 8
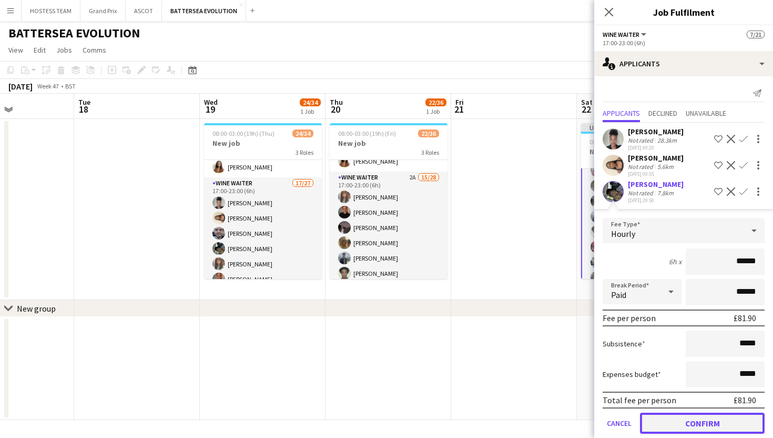
click at [706, 422] on button "Confirm" at bounding box center [702, 422] width 125 height 21
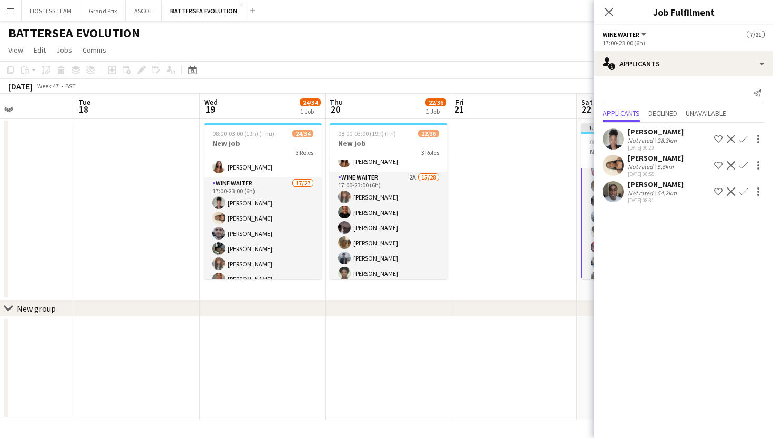
click at [741, 190] on app-icon "Confirm" at bounding box center [743, 191] width 8 height 8
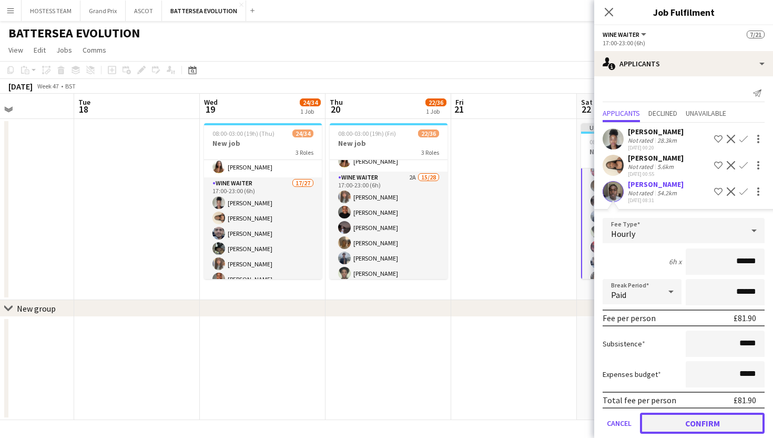
click at [680, 417] on button "Confirm" at bounding box center [702, 422] width 125 height 21
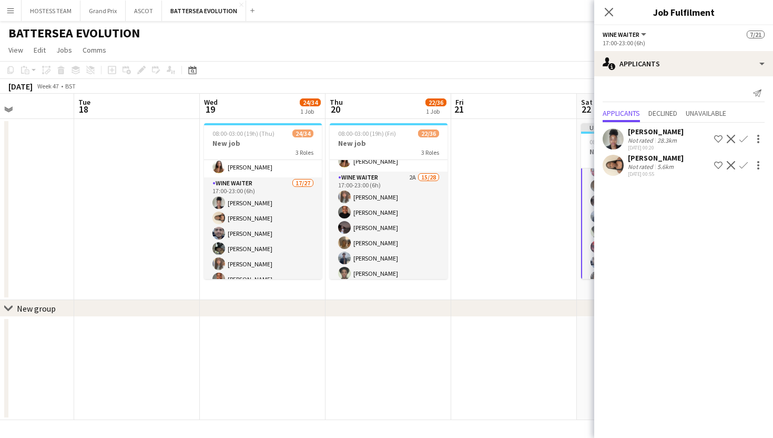
click at [740, 165] on app-icon "Confirm" at bounding box center [743, 165] width 8 height 8
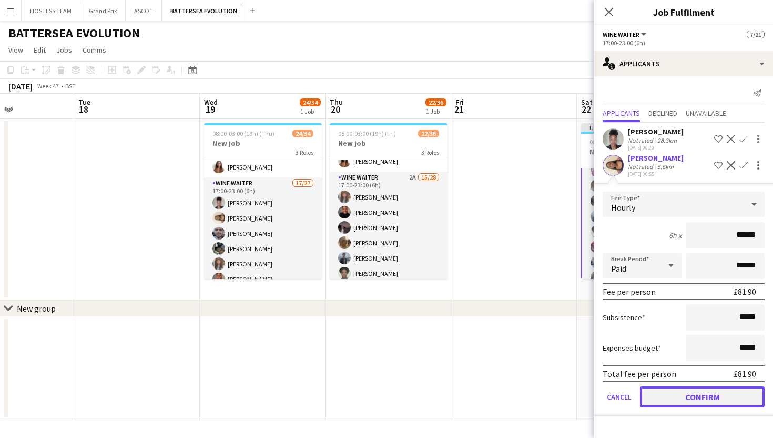
click at [678, 395] on button "Confirm" at bounding box center [702, 396] width 125 height 21
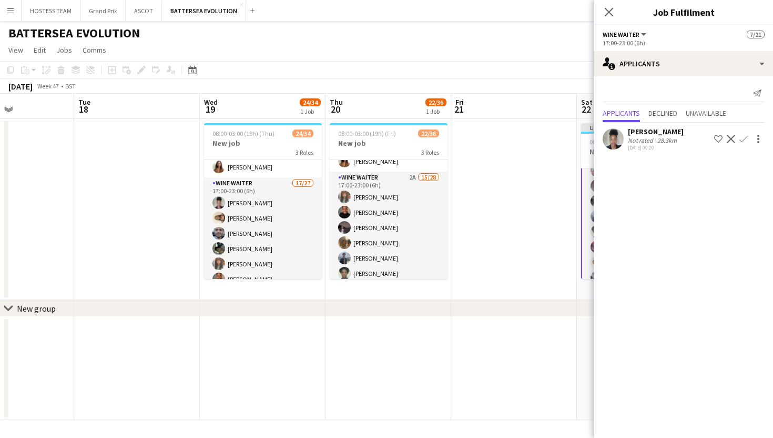
click at [743, 136] on app-icon "Confirm" at bounding box center [743, 139] width 8 height 8
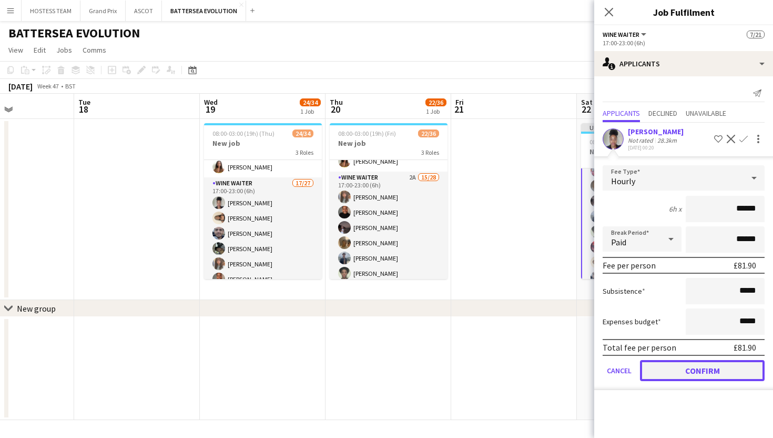
click at [686, 364] on button "Confirm" at bounding box center [702, 370] width 125 height 21
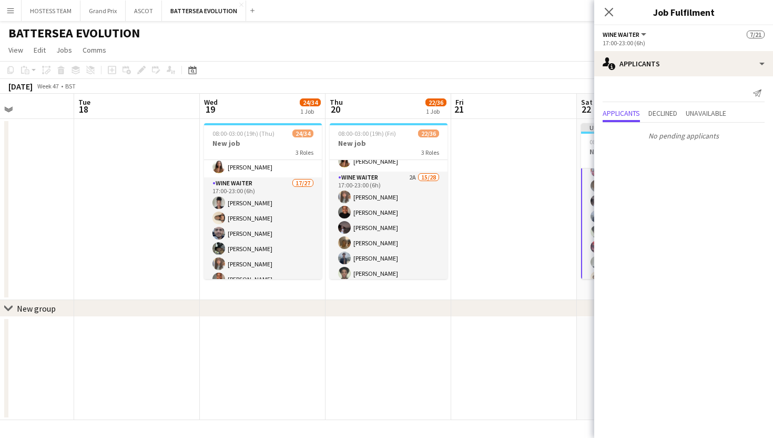
click at [546, 339] on app-date-cell at bounding box center [514, 368] width 126 height 103
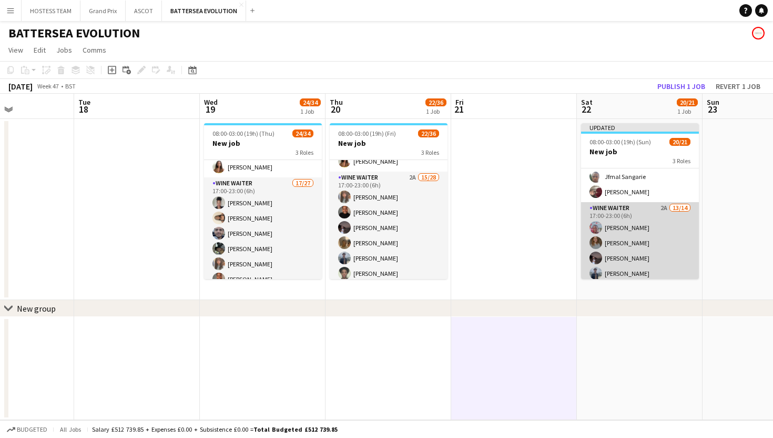
scroll to position [106, 0]
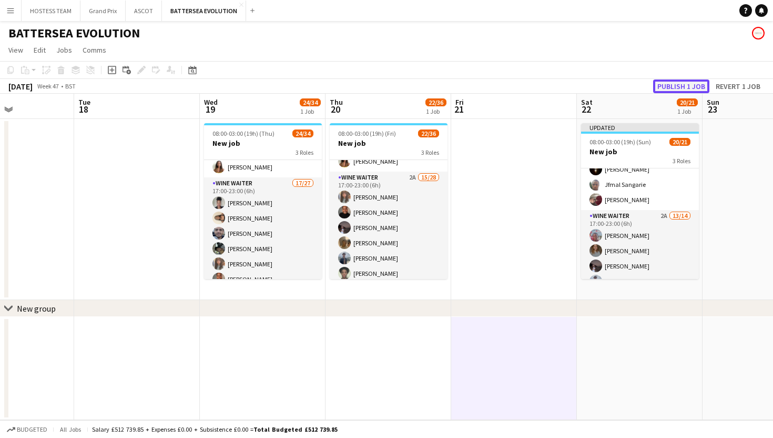
click at [695, 80] on button "Publish 1 job" at bounding box center [681, 86] width 56 height 14
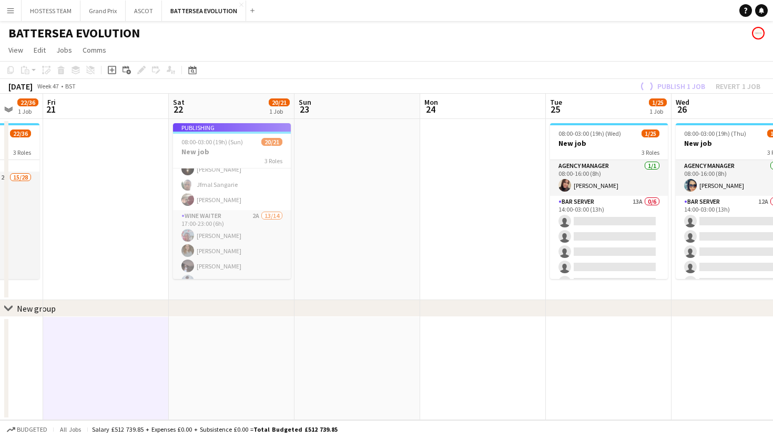
scroll to position [0, 466]
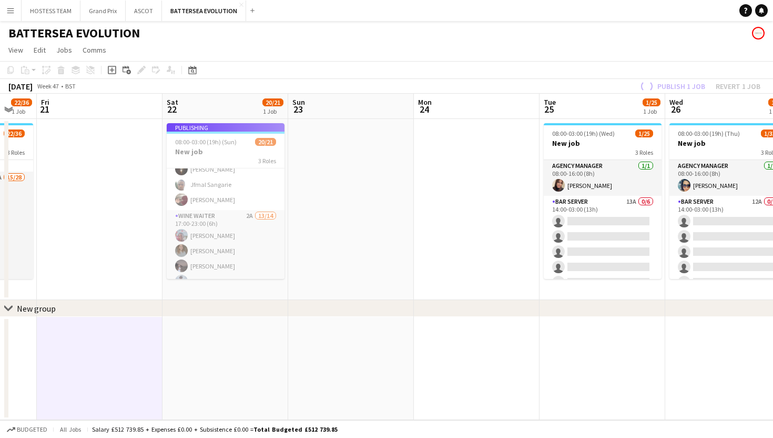
click at [645, 217] on app-card-role "Bar Server 13A 0/6 14:00-03:00 (13h) single-neutral-actions single-neutral-acti…" at bounding box center [603, 252] width 118 height 112
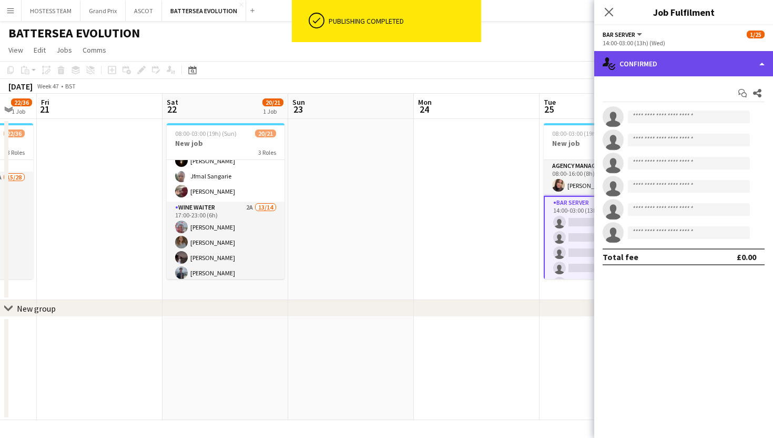
click at [734, 69] on div "single-neutral-actions-check-2 Confirmed" at bounding box center [683, 63] width 179 height 25
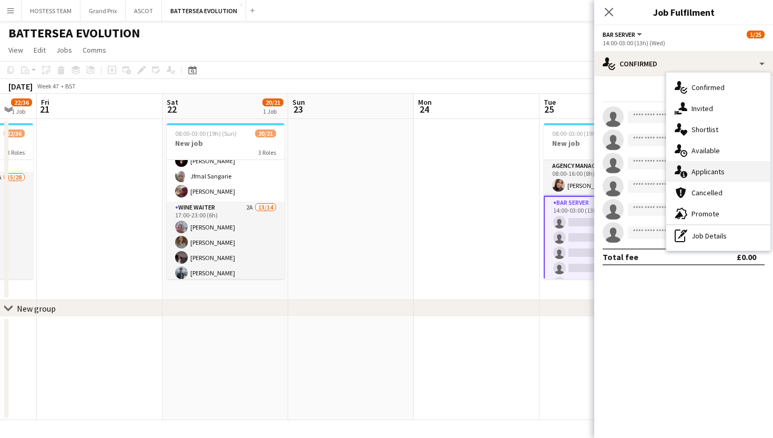
click at [724, 165] on div "single-neutral-actions-information Applicants" at bounding box center [718, 171] width 104 height 21
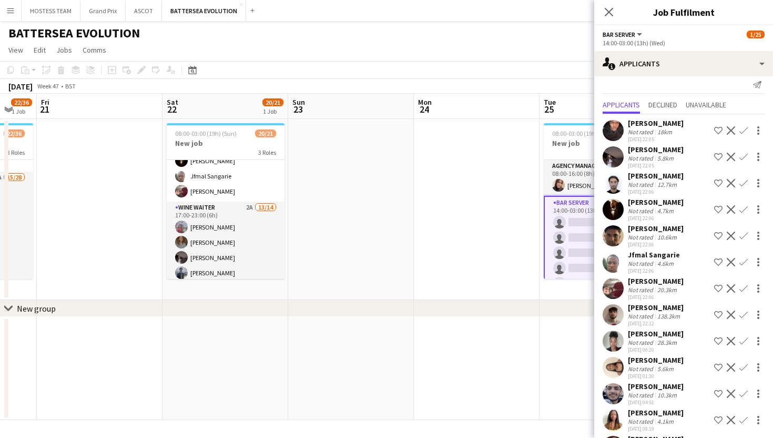
scroll to position [39, 0]
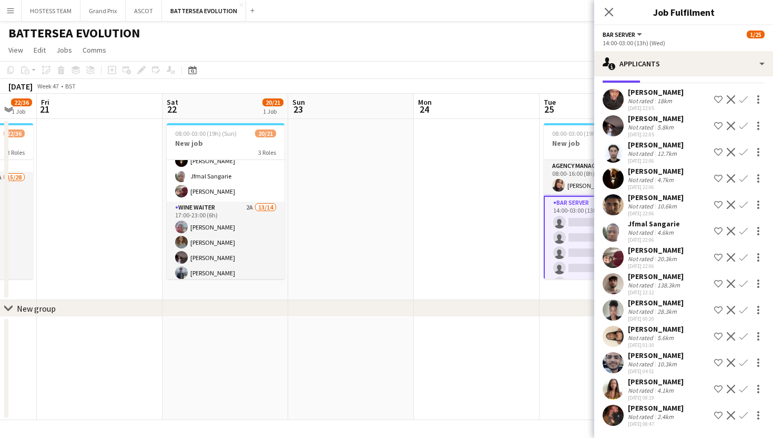
click at [744, 413] on app-icon "Confirm" at bounding box center [743, 415] width 8 height 8
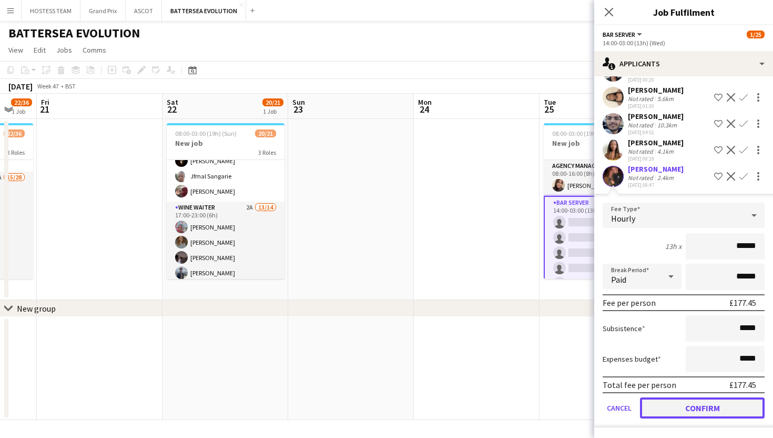
click at [744, 412] on button "Confirm" at bounding box center [702, 407] width 125 height 21
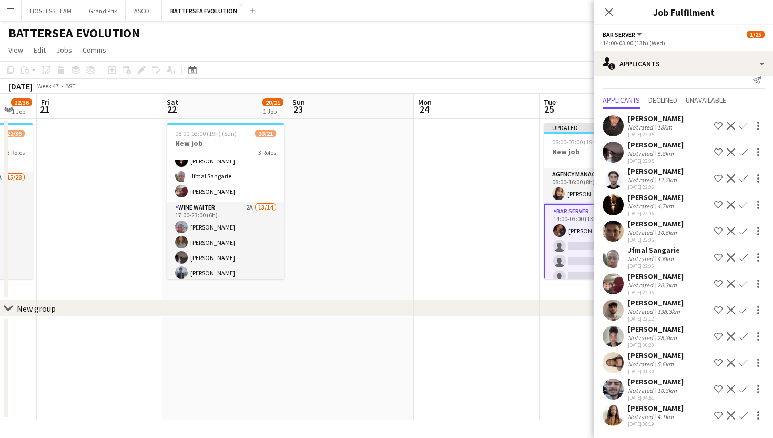
click at [746, 414] on app-icon "Confirm" at bounding box center [743, 415] width 8 height 8
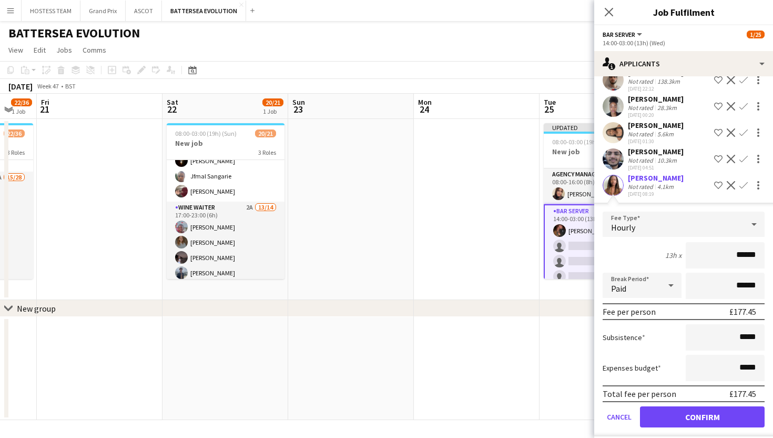
scroll to position [252, 0]
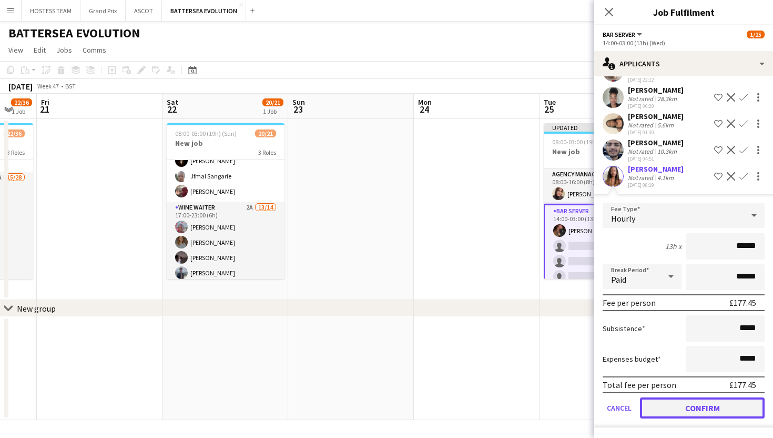
click at [746, 409] on button "Confirm" at bounding box center [702, 407] width 125 height 21
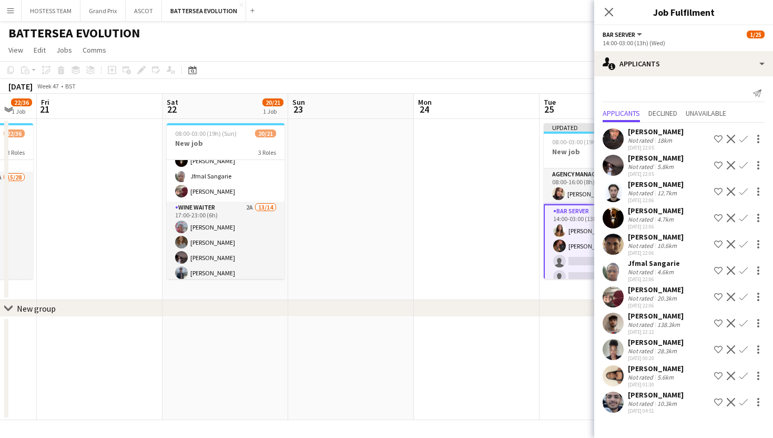
scroll to position [0, 0]
click at [746, 215] on app-icon "Confirm" at bounding box center [743, 218] width 8 height 8
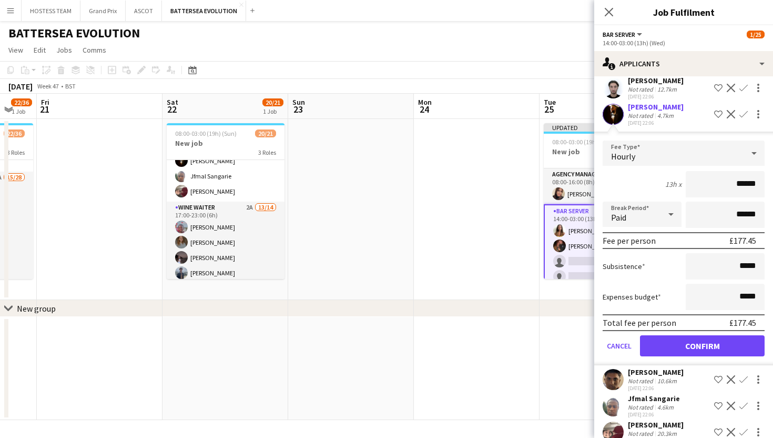
scroll to position [141, 0]
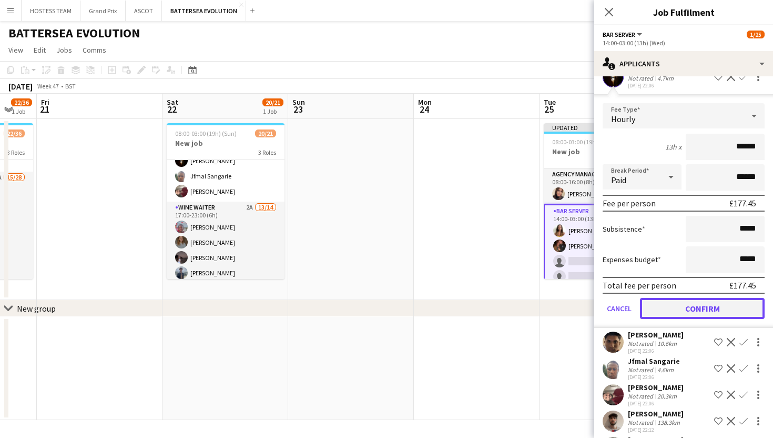
click at [723, 310] on button "Confirm" at bounding box center [702, 308] width 125 height 21
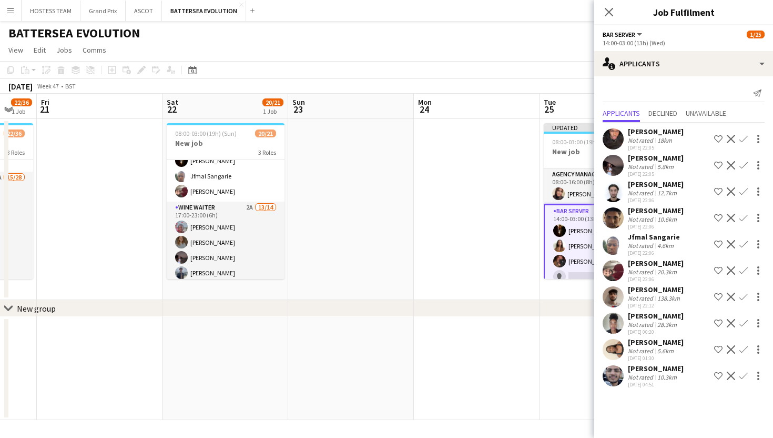
click at [746, 139] on app-icon "Confirm" at bounding box center [743, 139] width 8 height 8
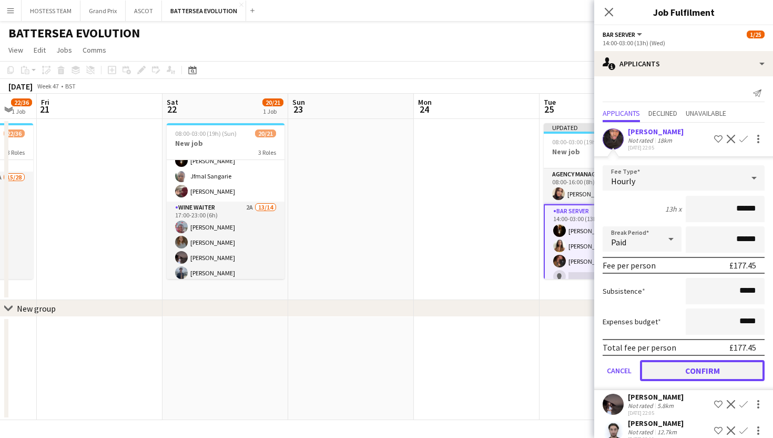
click at [707, 364] on button "Confirm" at bounding box center [702, 370] width 125 height 21
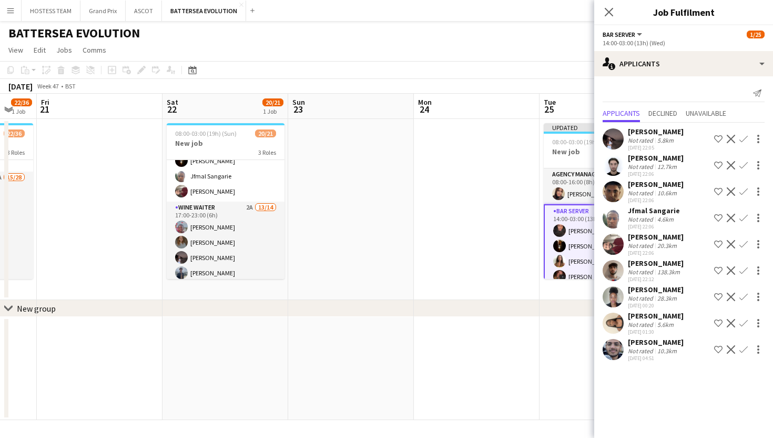
click at [742, 242] on app-icon "Confirm" at bounding box center [743, 244] width 8 height 8
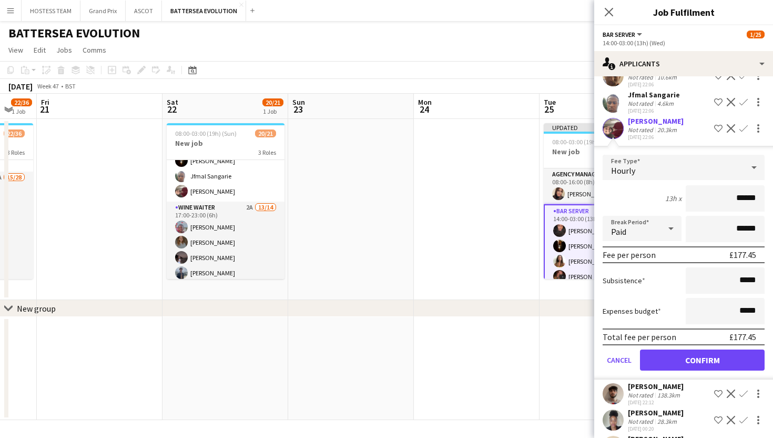
scroll to position [170, 0]
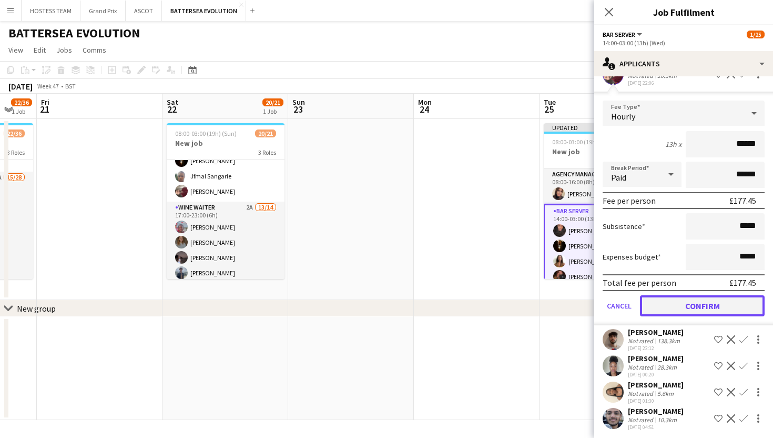
click at [714, 300] on button "Confirm" at bounding box center [702, 305] width 125 height 21
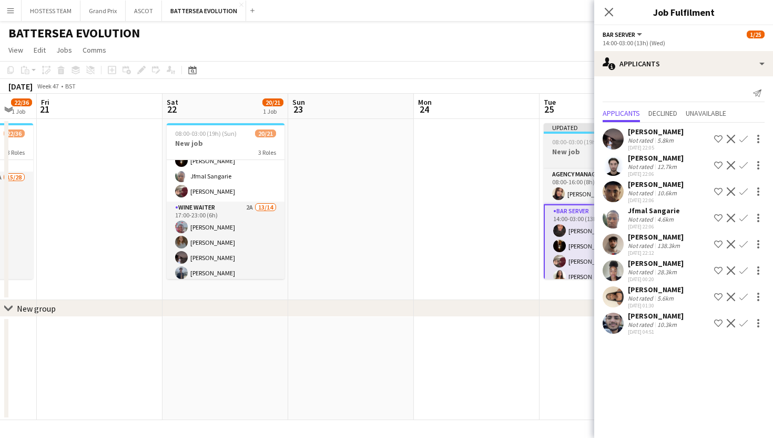
click at [585, 253] on app-card-role "Bar Server 8A 5/6 14:00-03:00 (13h) Oluwatobi Gbotoso Karim Khalifa Ryan Todd E…" at bounding box center [603, 261] width 118 height 114
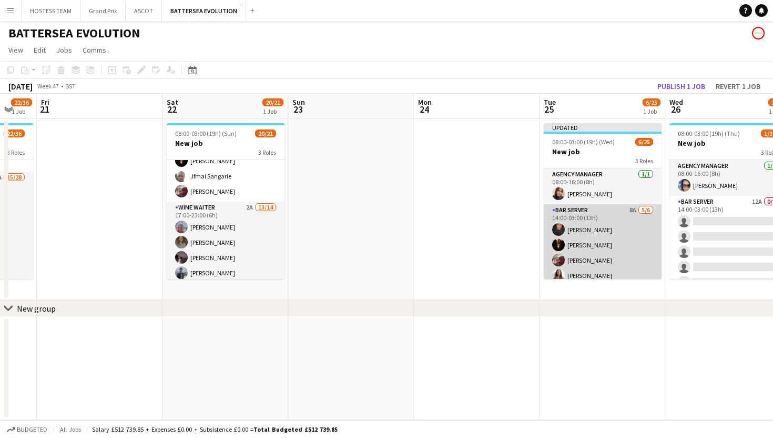
click at [585, 253] on app-card-role "Bar Server 8A 5/6 14:00-03:00 (13h) Oluwatobi Gbotoso Karim Khalifa Ryan Todd E…" at bounding box center [603, 260] width 118 height 112
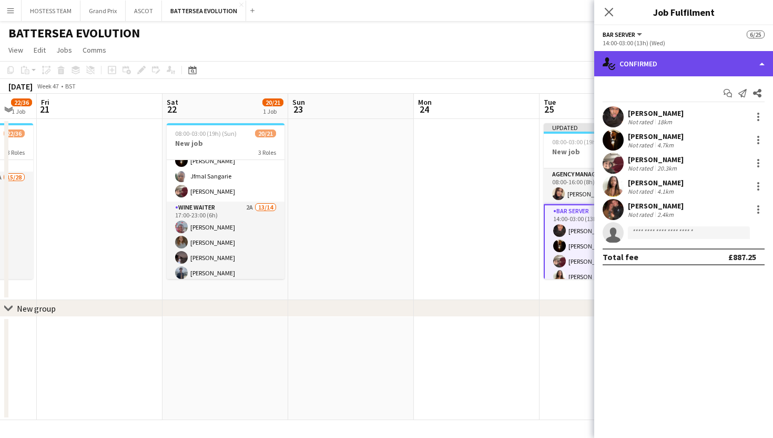
click at [683, 62] on div "single-neutral-actions-check-2 Confirmed" at bounding box center [683, 63] width 179 height 25
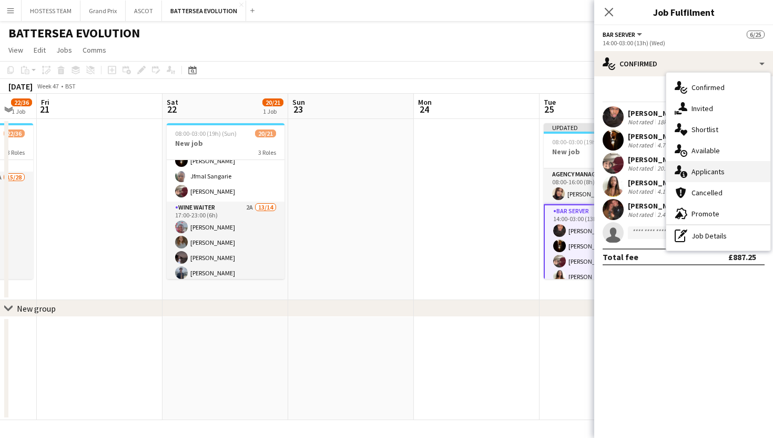
click at [695, 165] on div "single-neutral-actions-information Applicants" at bounding box center [718, 171] width 104 height 21
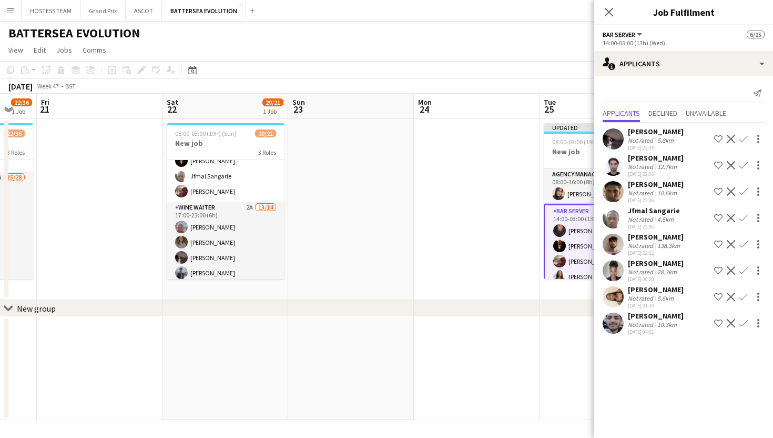
click at [744, 217] on app-icon "Confirm" at bounding box center [743, 218] width 8 height 8
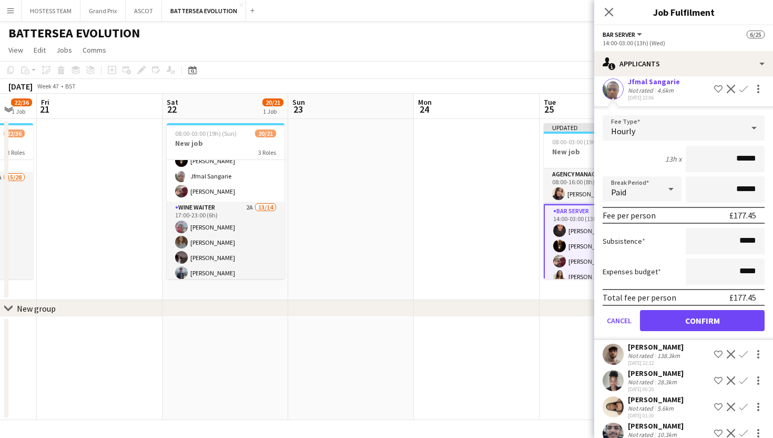
scroll to position [136, 0]
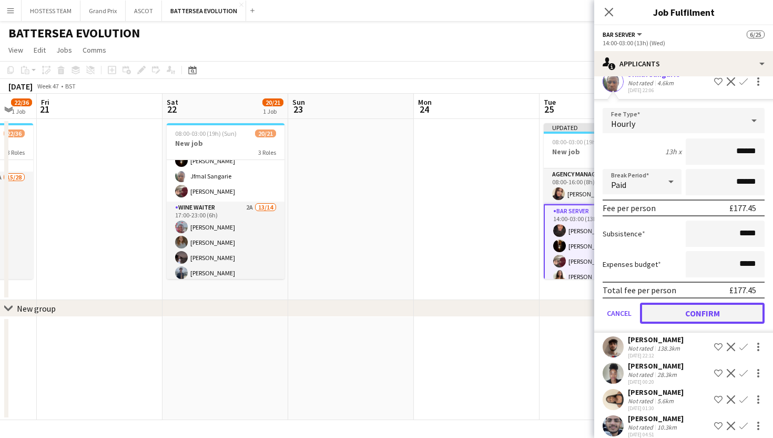
click at [713, 312] on button "Confirm" at bounding box center [702, 312] width 125 height 21
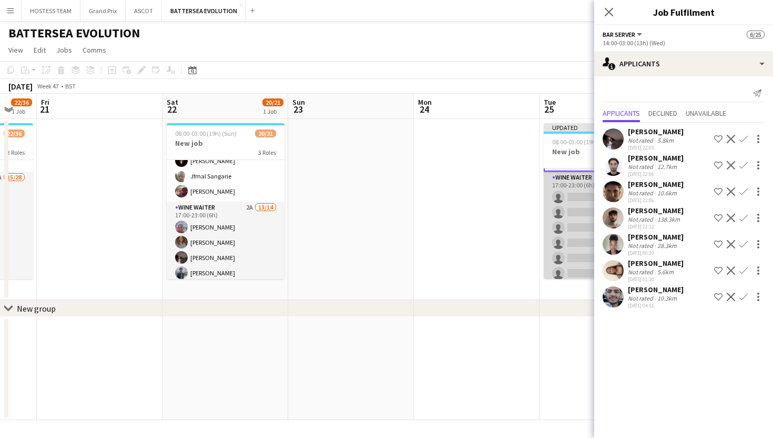
click at [580, 237] on app-card-role "Wine Waiter 15A 0/18 17:00-23:00 (6h) single-neutral-actions single-neutral-act…" at bounding box center [603, 318] width 118 height 295
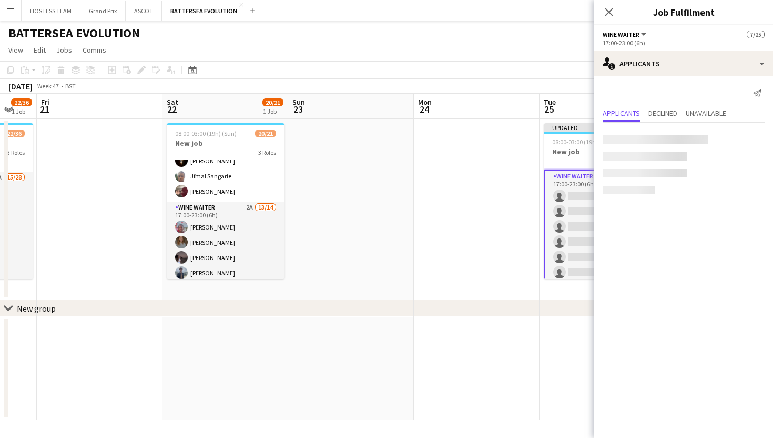
scroll to position [146, 0]
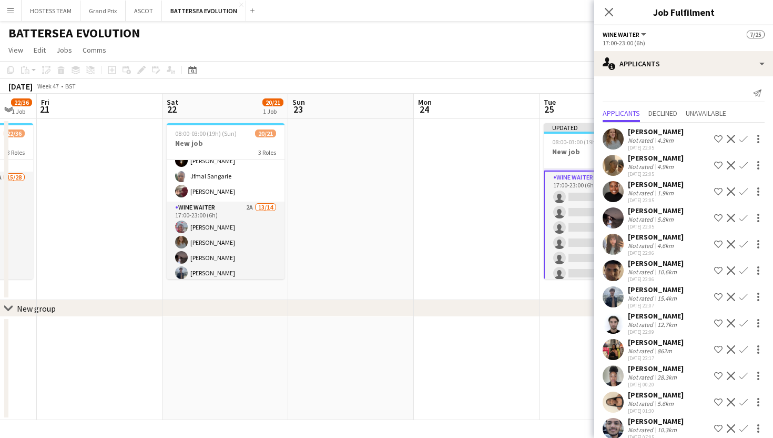
click at [744, 137] on app-icon "Confirm" at bounding box center [743, 139] width 8 height 8
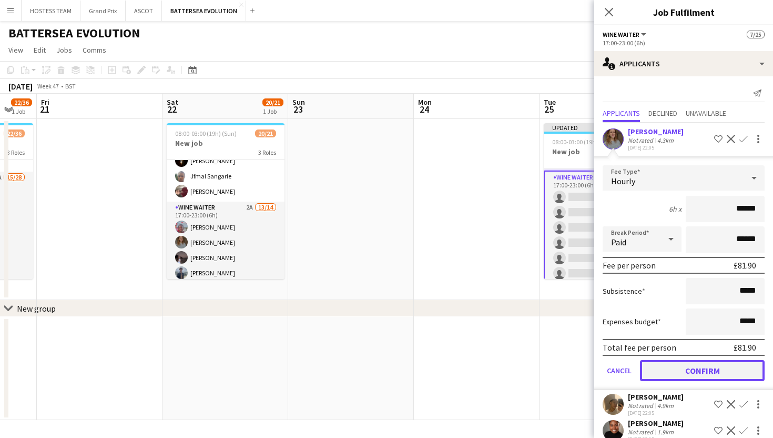
click at [696, 373] on button "Confirm" at bounding box center [702, 370] width 125 height 21
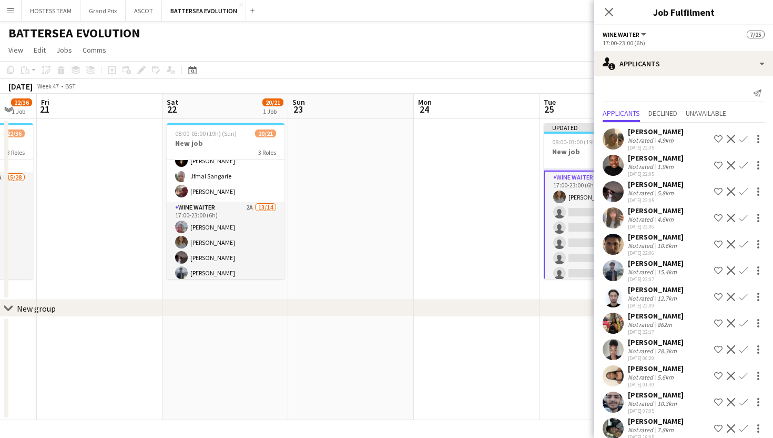
click at [746, 135] on app-icon "Confirm" at bounding box center [743, 139] width 8 height 8
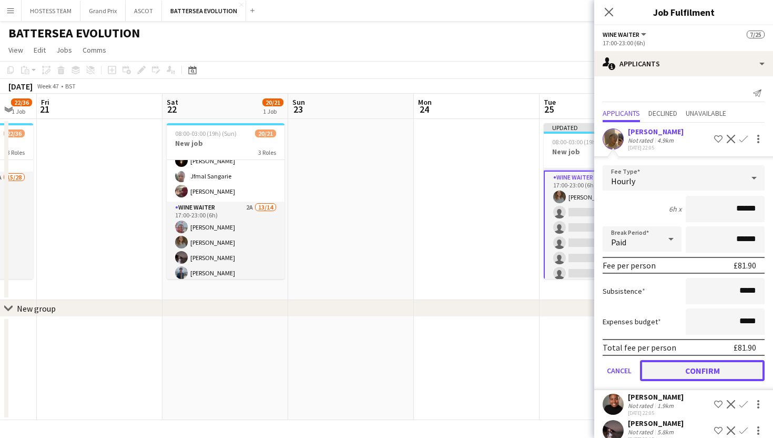
click at [705, 367] on button "Confirm" at bounding box center [702, 370] width 125 height 21
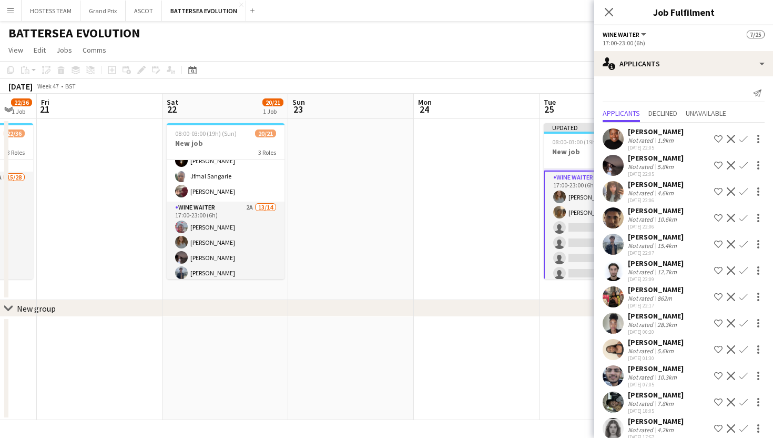
click at [743, 139] on app-icon "Confirm" at bounding box center [743, 139] width 8 height 8
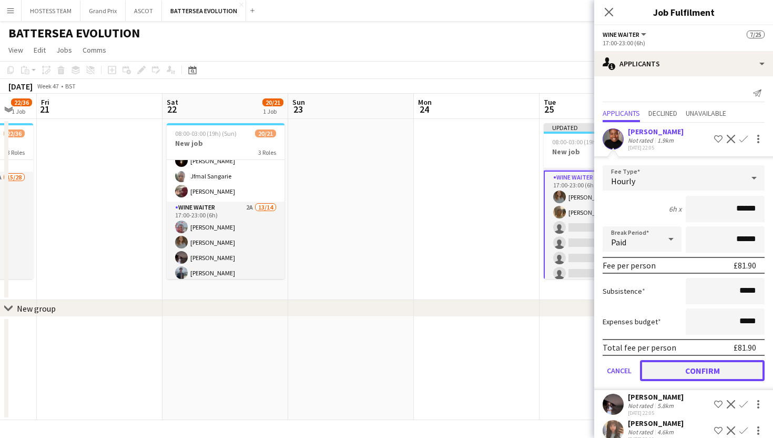
click at [718, 362] on button "Confirm" at bounding box center [702, 370] width 125 height 21
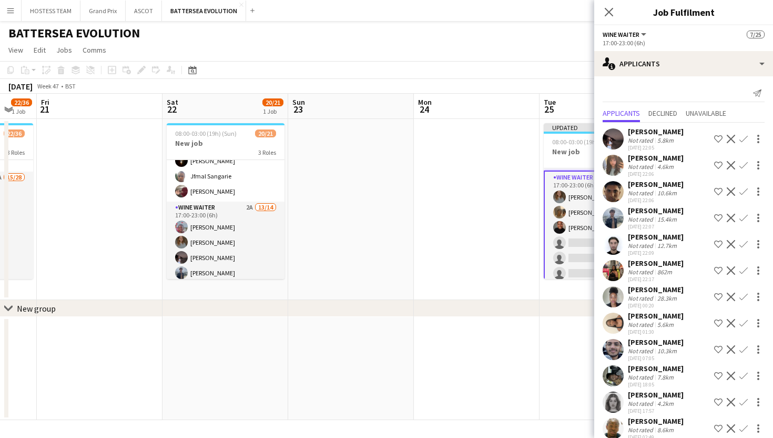
click at [748, 135] on button "Confirm" at bounding box center [743, 139] width 13 height 13
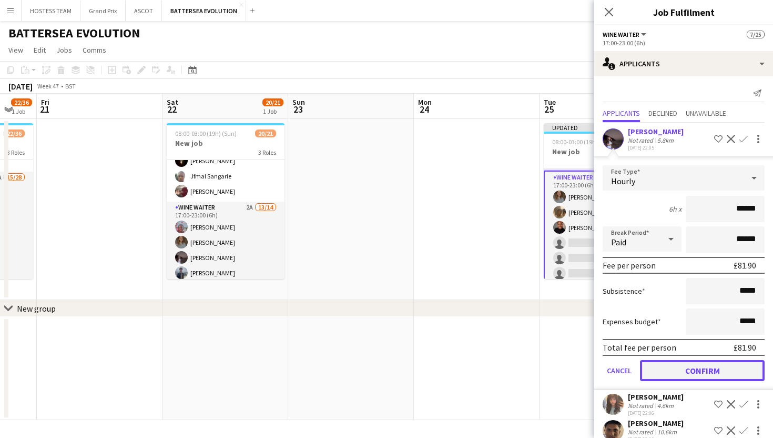
click at [741, 367] on button "Confirm" at bounding box center [702, 370] width 125 height 21
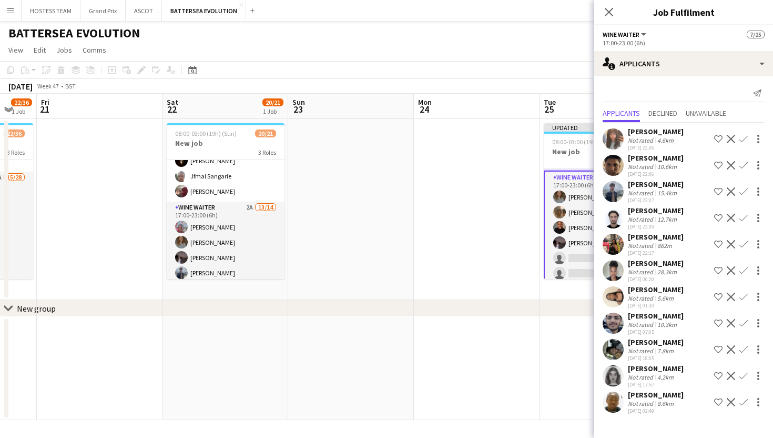
click at [745, 133] on button "Confirm" at bounding box center [743, 139] width 13 height 13
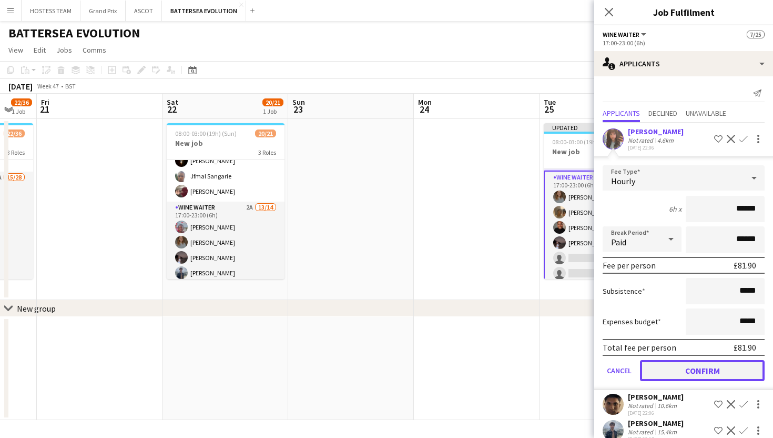
click at [735, 369] on button "Confirm" at bounding box center [702, 370] width 125 height 21
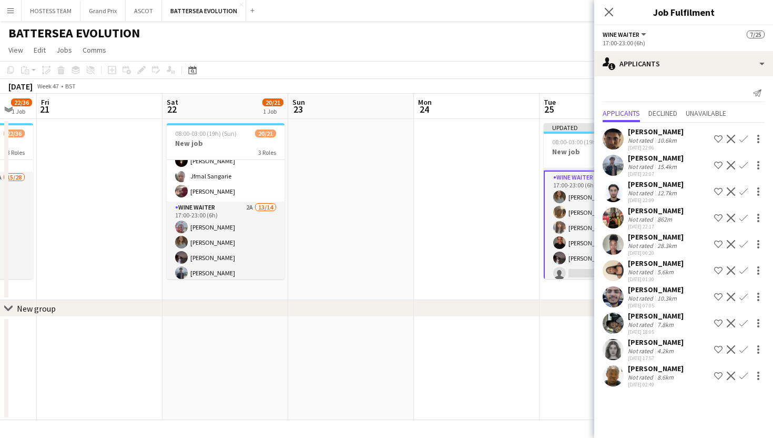
click at [743, 136] on app-icon "Confirm" at bounding box center [743, 139] width 8 height 8
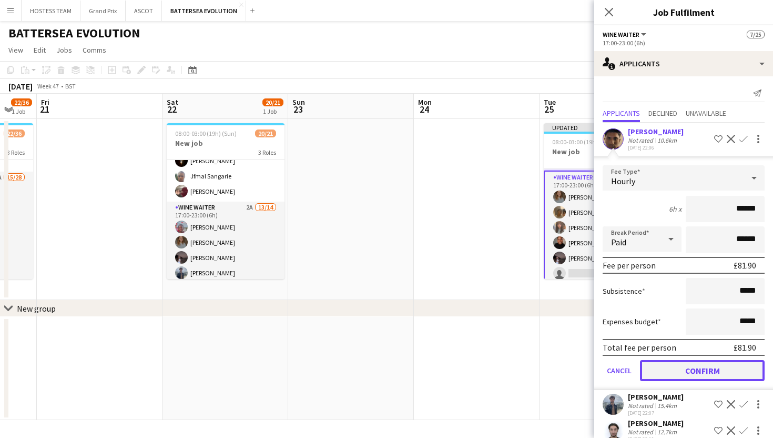
click at [687, 376] on button "Confirm" at bounding box center [702, 370] width 125 height 21
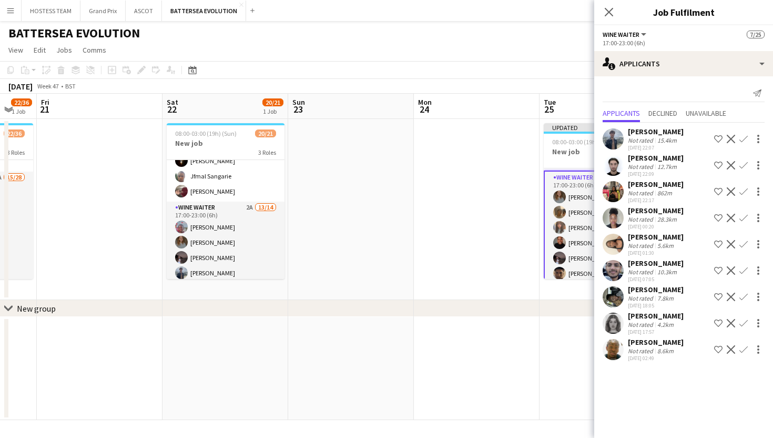
click at [743, 137] on app-icon "Confirm" at bounding box center [743, 139] width 8 height 8
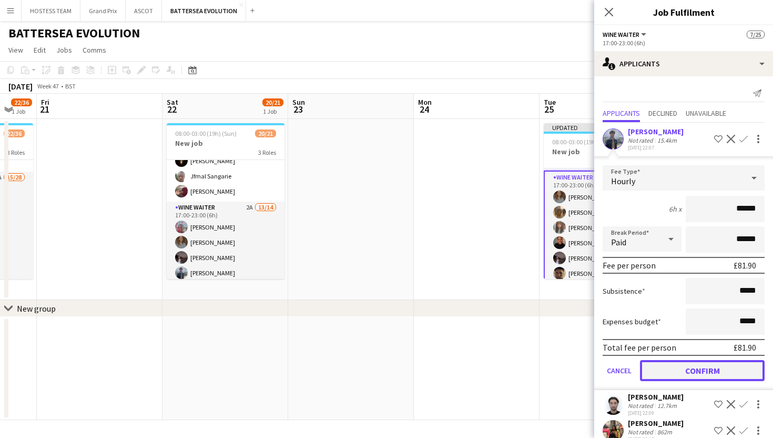
click at [693, 376] on button "Confirm" at bounding box center [702, 370] width 125 height 21
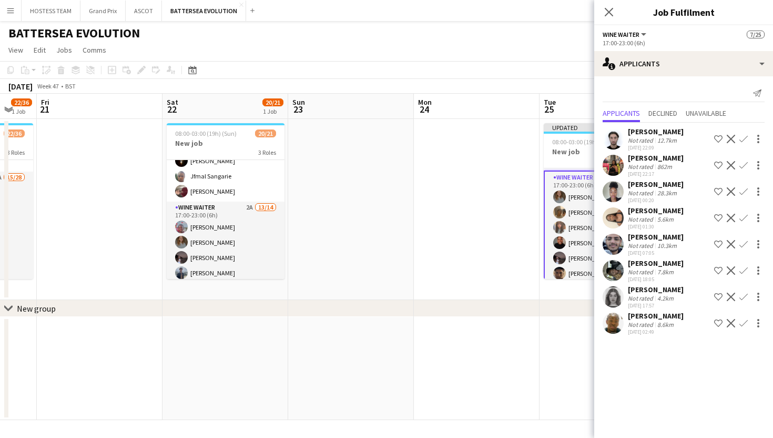
click at [746, 295] on app-icon "Confirm" at bounding box center [743, 296] width 8 height 8
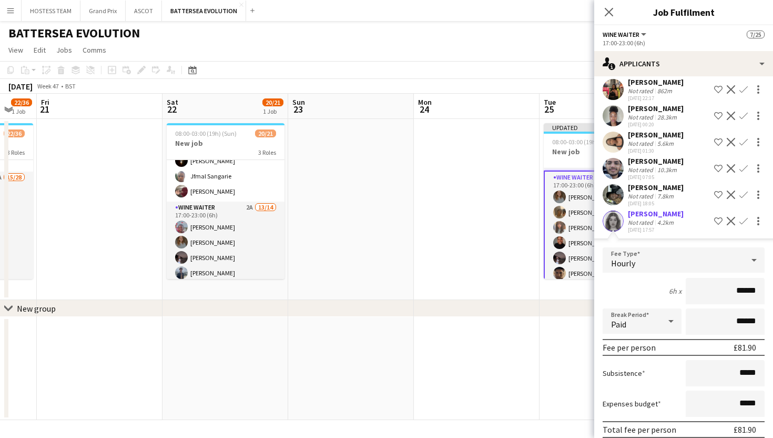
scroll to position [119, 0]
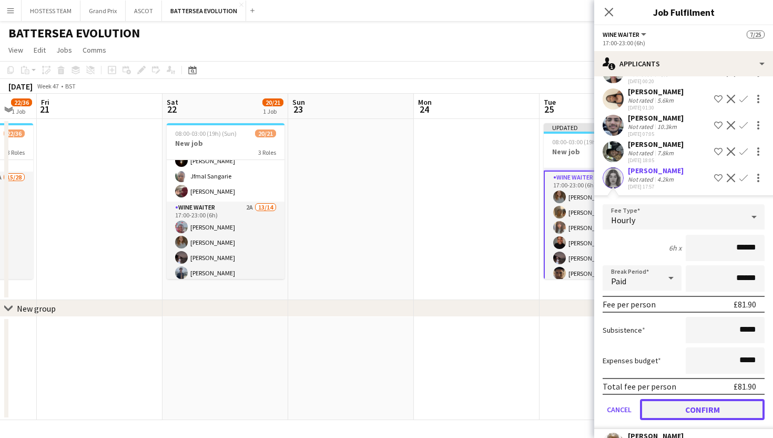
click at [706, 411] on button "Confirm" at bounding box center [702, 409] width 125 height 21
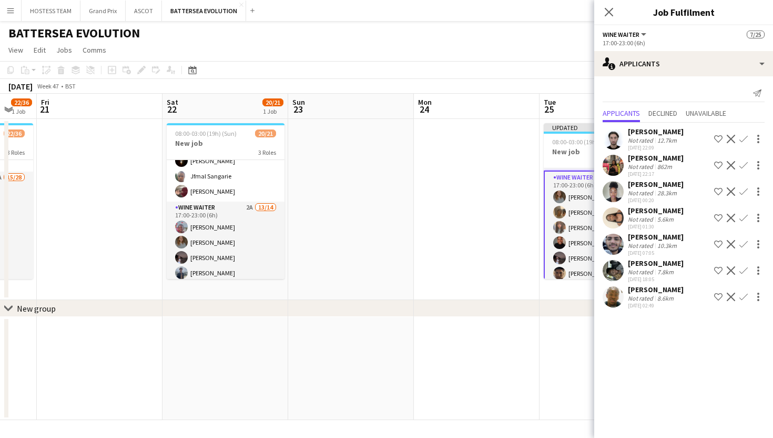
click at [741, 137] on app-icon "Confirm" at bounding box center [743, 139] width 8 height 8
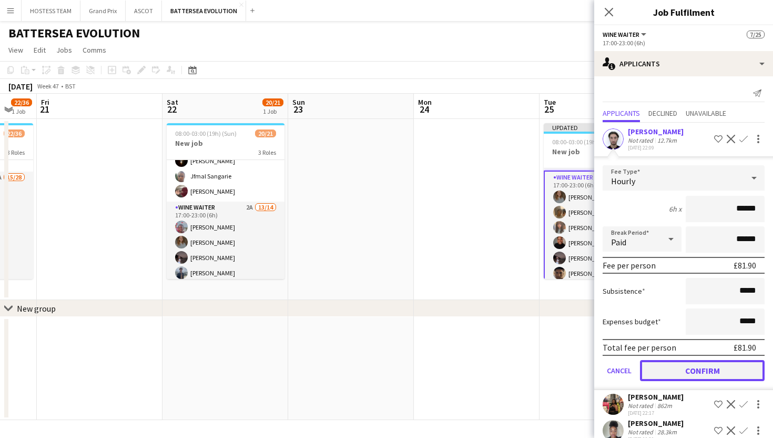
click at [696, 373] on button "Confirm" at bounding box center [702, 370] width 125 height 21
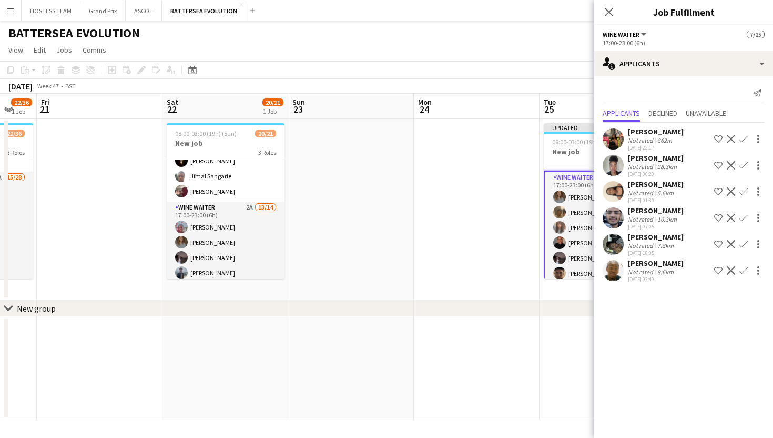
click at [744, 137] on app-icon "Confirm" at bounding box center [743, 139] width 8 height 8
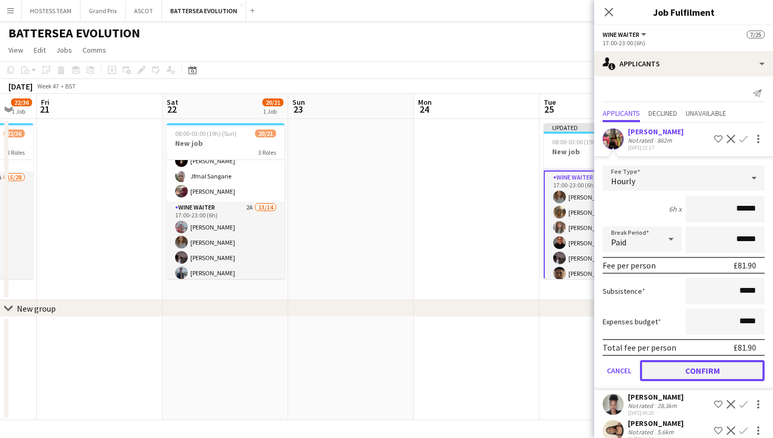
click at [703, 376] on button "Confirm" at bounding box center [702, 370] width 125 height 21
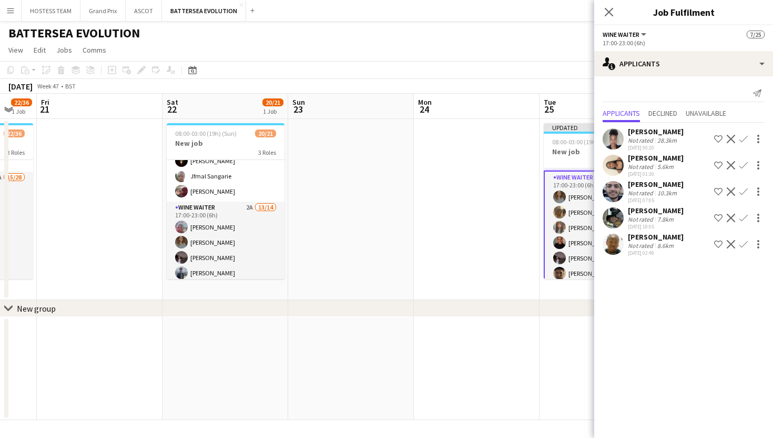
click at [590, 354] on app-date-cell at bounding box center [603, 368] width 126 height 103
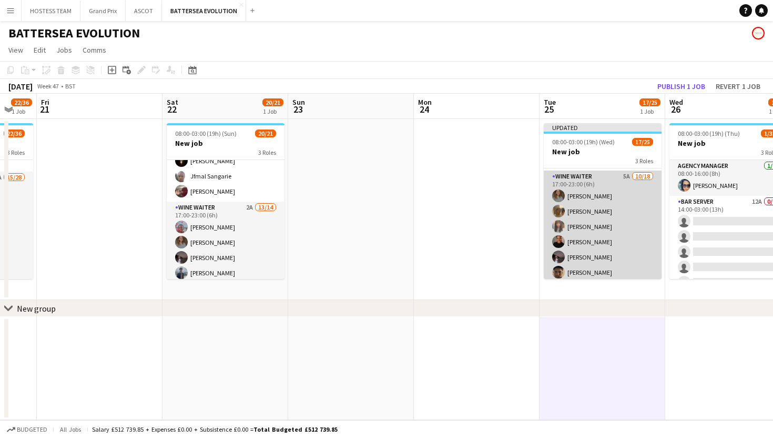
click at [631, 258] on app-card-role "Wine Waiter 5A 10/18 17:00-23:00 (6h) Greta Magistrelli Megan O'connor-Gordon F…" at bounding box center [603, 317] width 118 height 295
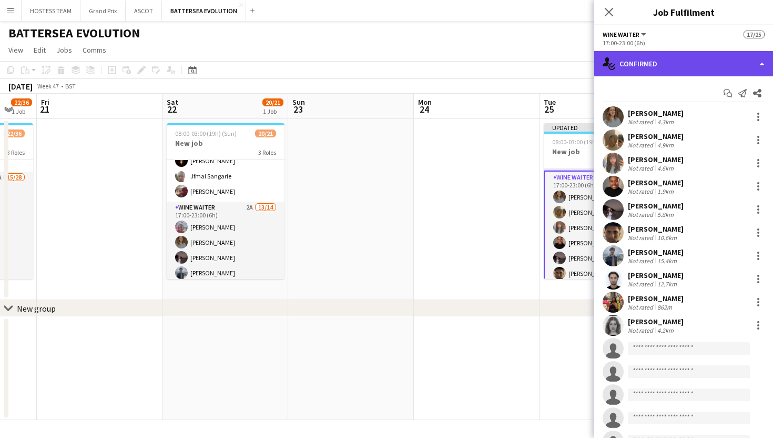
click at [714, 68] on div "single-neutral-actions-check-2 Confirmed" at bounding box center [683, 63] width 179 height 25
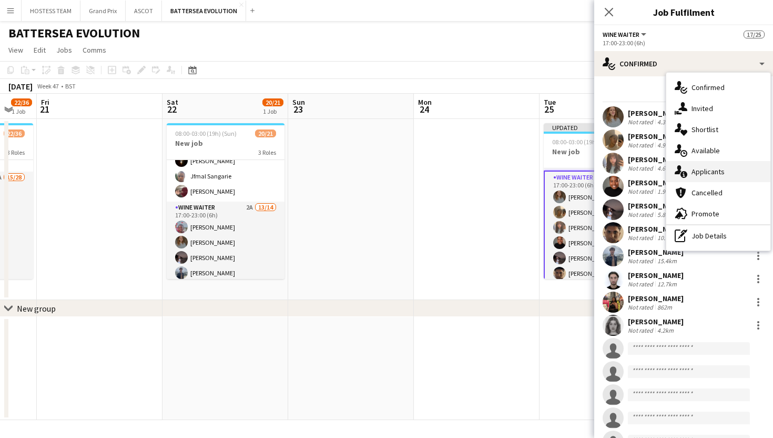
click at [699, 165] on div "single-neutral-actions-information Applicants" at bounding box center [718, 171] width 104 height 21
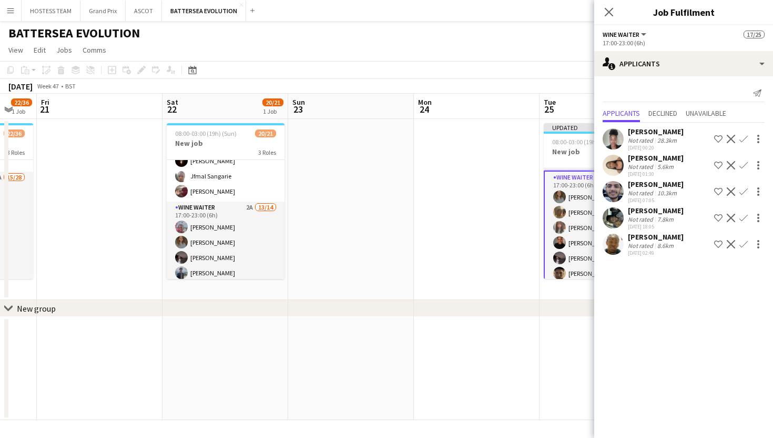
click at [744, 136] on app-icon "Confirm" at bounding box center [743, 139] width 8 height 8
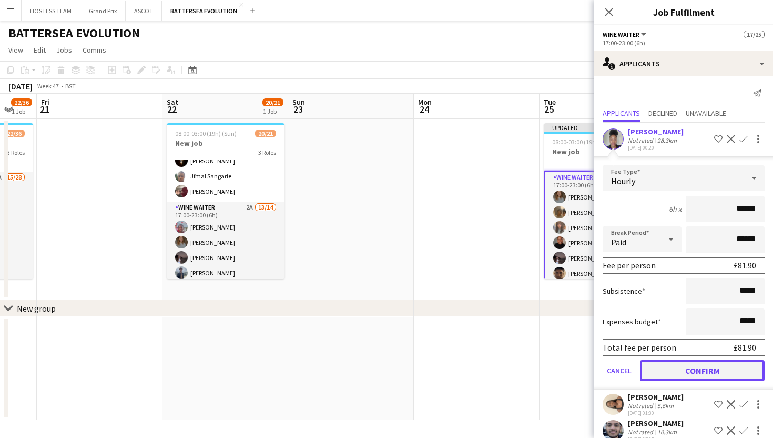
click at [675, 367] on button "Confirm" at bounding box center [702, 370] width 125 height 21
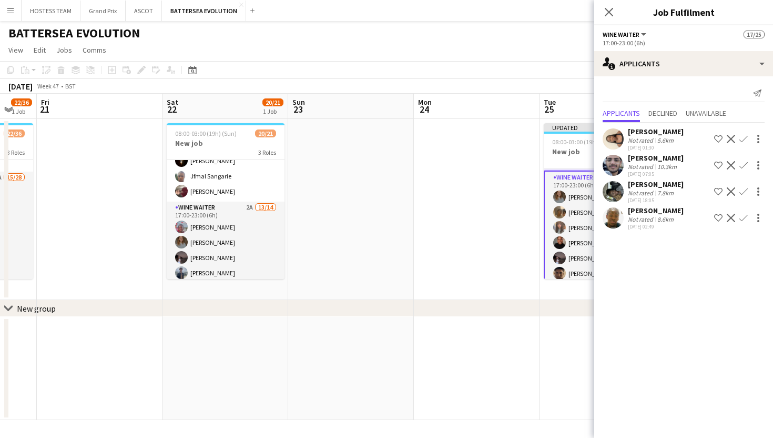
click at [743, 220] on app-icon "Confirm" at bounding box center [743, 218] width 8 height 8
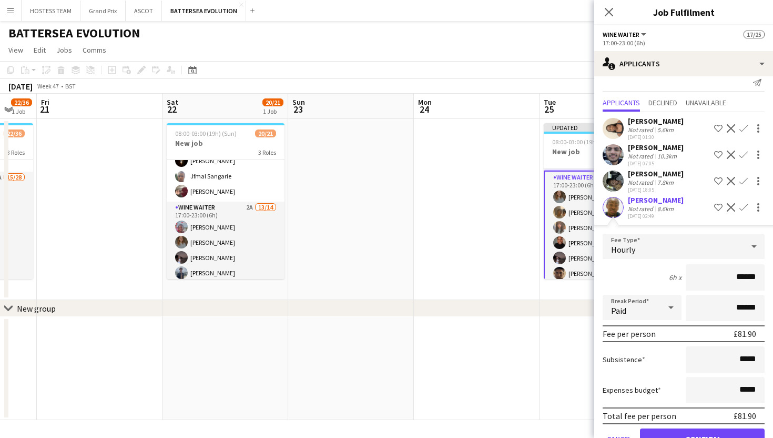
scroll to position [42, 0]
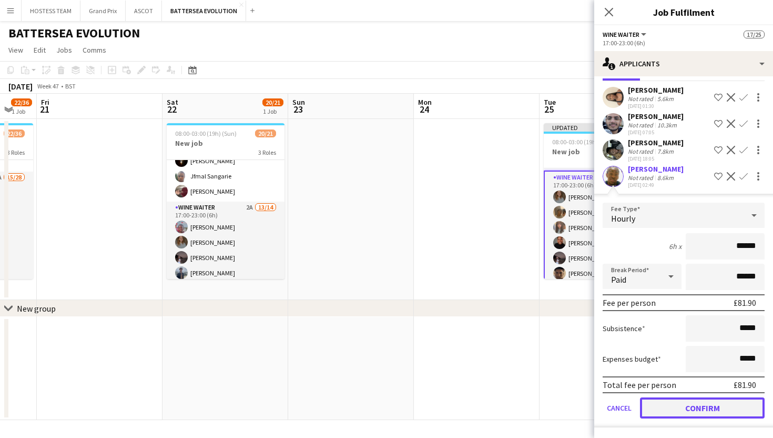
click at [689, 409] on button "Confirm" at bounding box center [702, 407] width 125 height 21
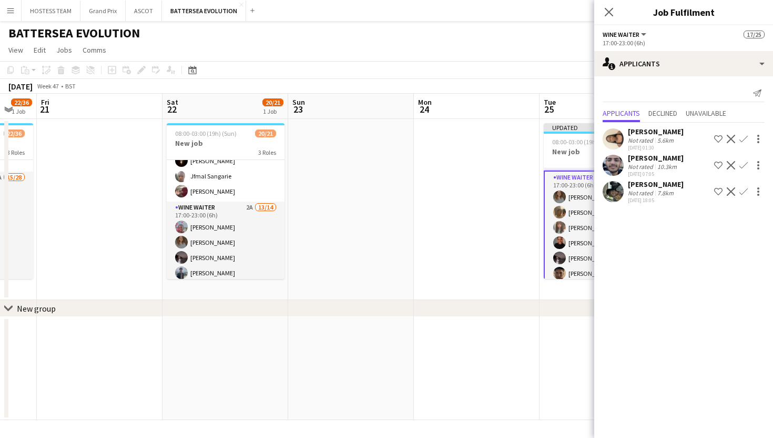
click at [740, 195] on app-icon "Confirm" at bounding box center [743, 191] width 8 height 8
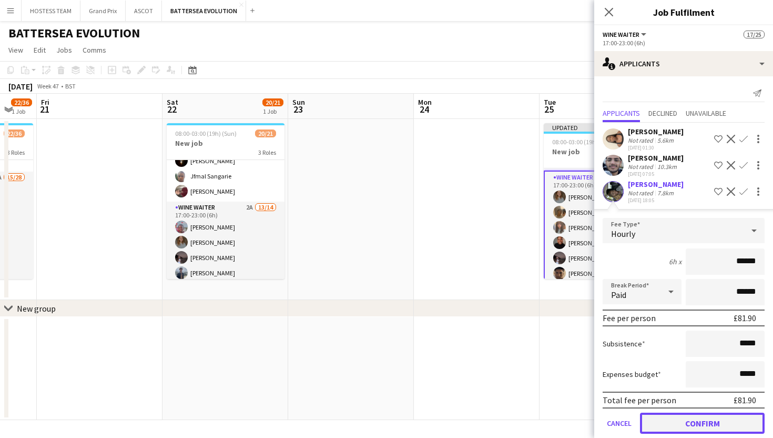
click at [686, 425] on button "Confirm" at bounding box center [702, 422] width 125 height 21
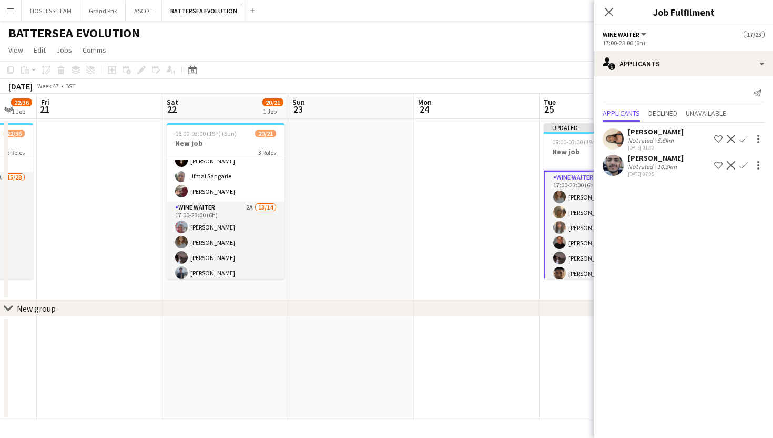
click at [748, 161] on button "Confirm" at bounding box center [743, 165] width 13 height 13
click at [743, 164] on app-icon "Confirm" at bounding box center [743, 165] width 8 height 8
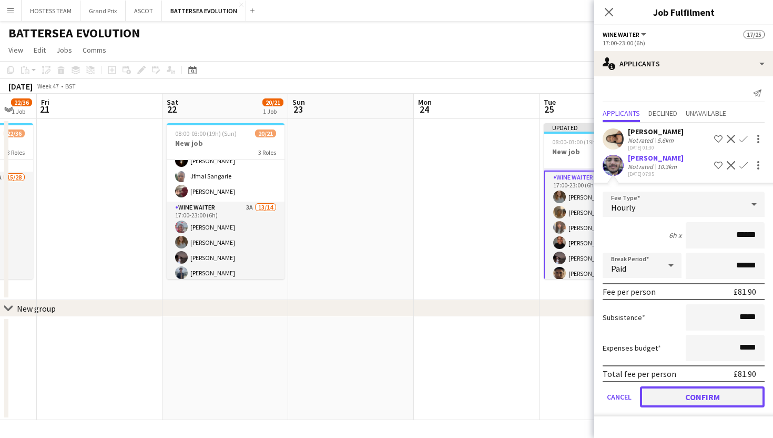
click at [685, 401] on button "Confirm" at bounding box center [702, 396] width 125 height 21
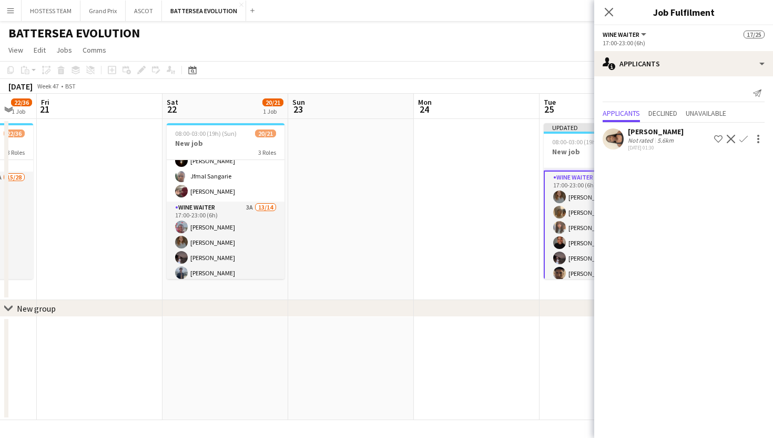
click at [745, 138] on app-icon "Confirm" at bounding box center [743, 139] width 8 height 8
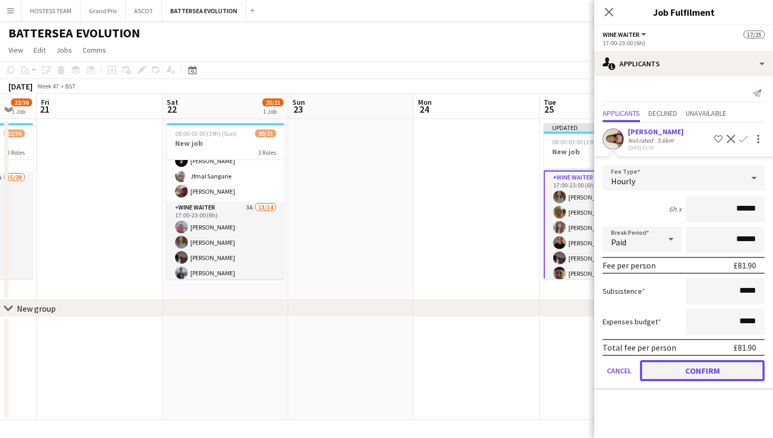
click at [699, 368] on button "Confirm" at bounding box center [702, 370] width 125 height 21
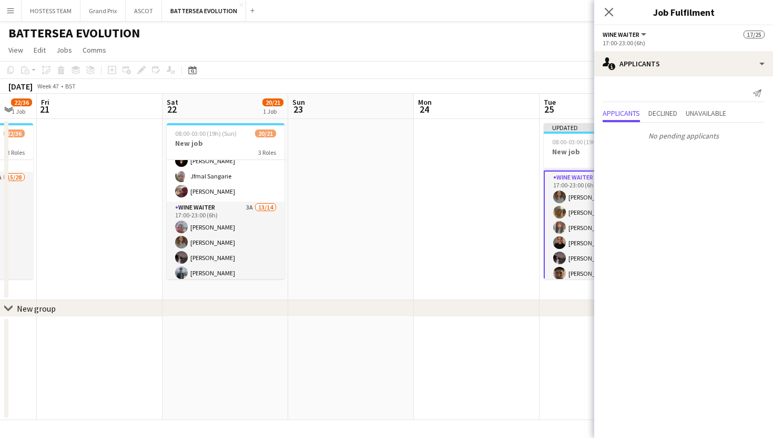
click at [554, 335] on app-date-cell at bounding box center [603, 368] width 126 height 103
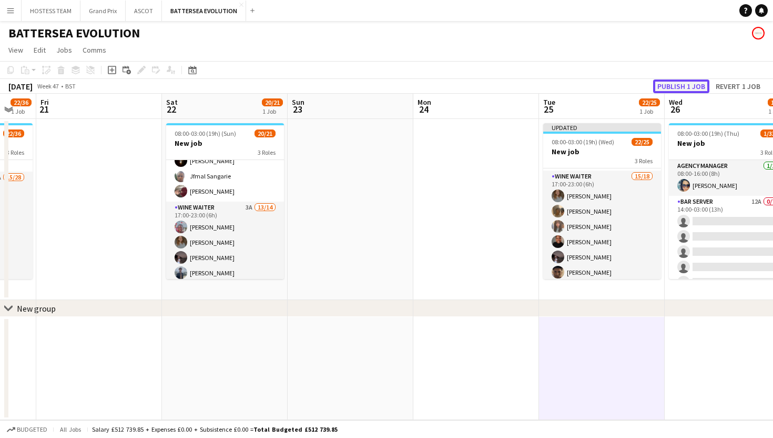
click at [673, 85] on button "Publish 1 job" at bounding box center [681, 86] width 56 height 14
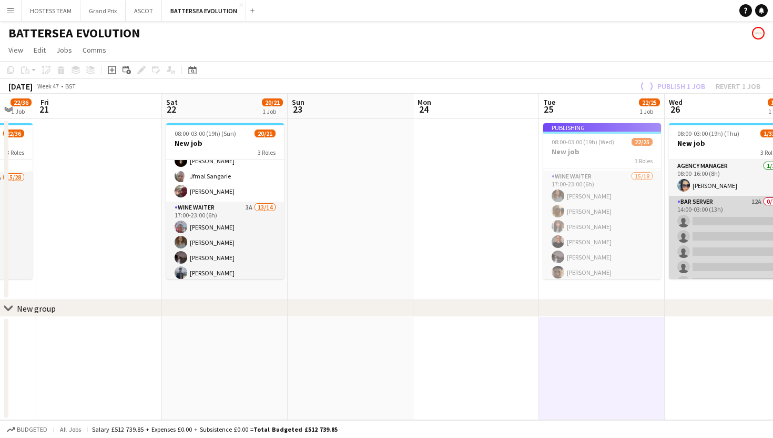
click at [709, 226] on app-card-role "Bar Server 12A 0/7 14:00-03:00 (13h) single-neutral-actions single-neutral-acti…" at bounding box center [728, 259] width 118 height 127
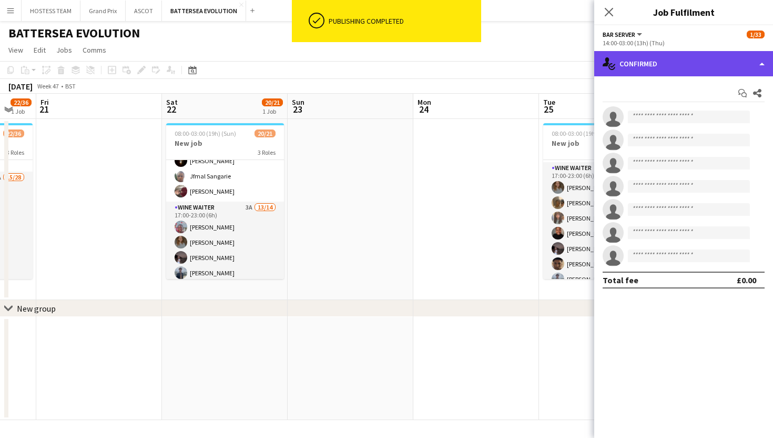
click at [711, 63] on div "single-neutral-actions-check-2 Confirmed" at bounding box center [683, 63] width 179 height 25
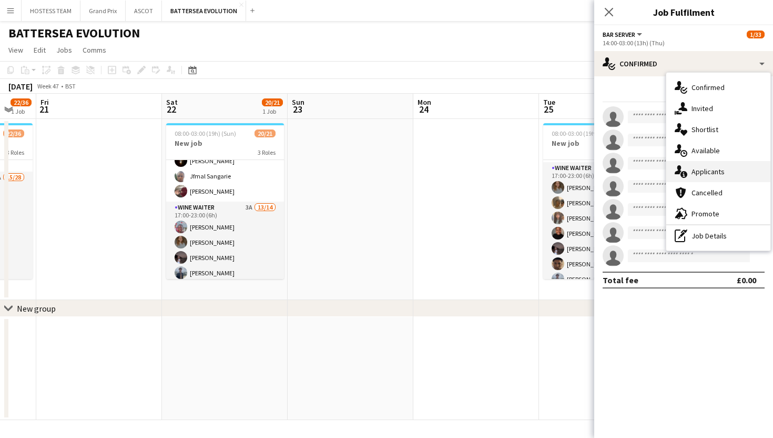
click at [726, 171] on div "single-neutral-actions-information Applicants" at bounding box center [718, 171] width 104 height 21
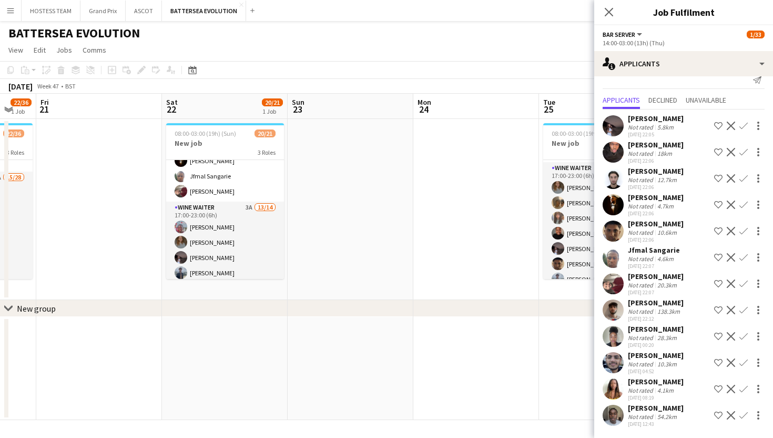
scroll to position [0, 0]
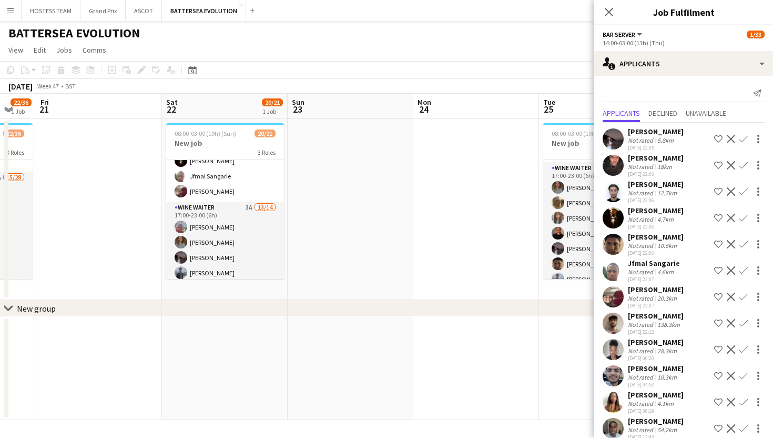
click at [744, 295] on app-icon "Confirm" at bounding box center [743, 296] width 8 height 8
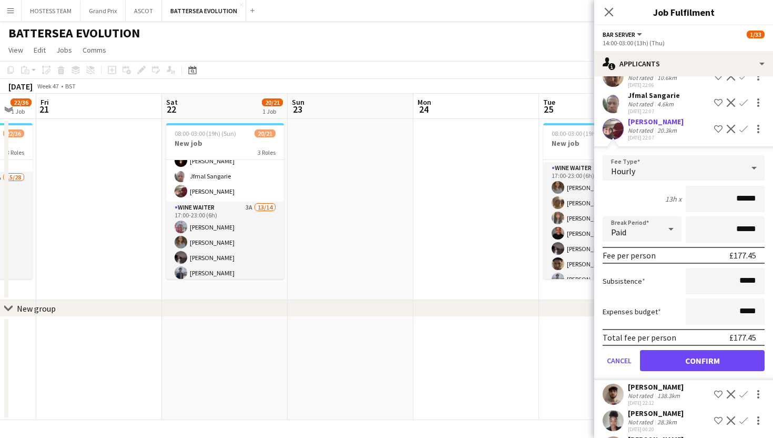
scroll to position [252, 0]
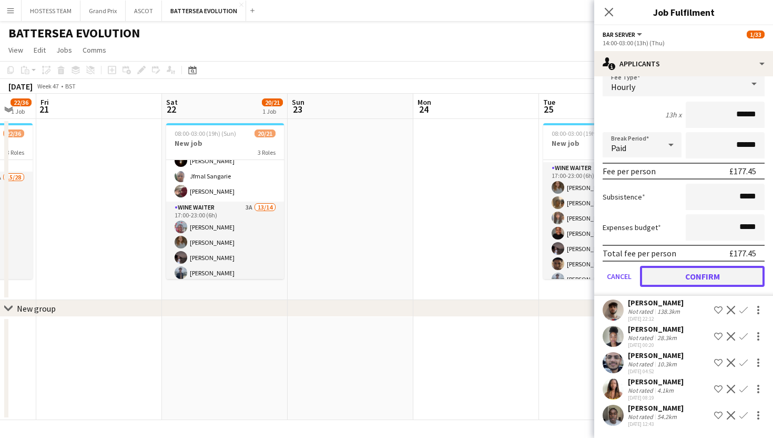
click at [738, 271] on button "Confirm" at bounding box center [702, 276] width 125 height 21
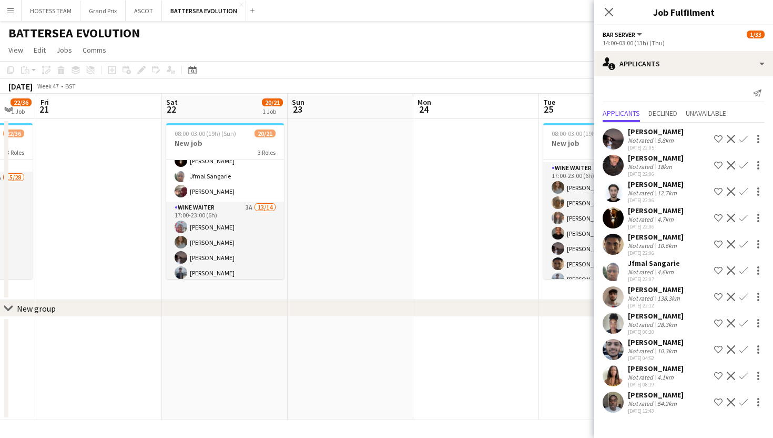
scroll to position [0, 0]
click at [744, 375] on app-icon "Confirm" at bounding box center [743, 375] width 8 height 8
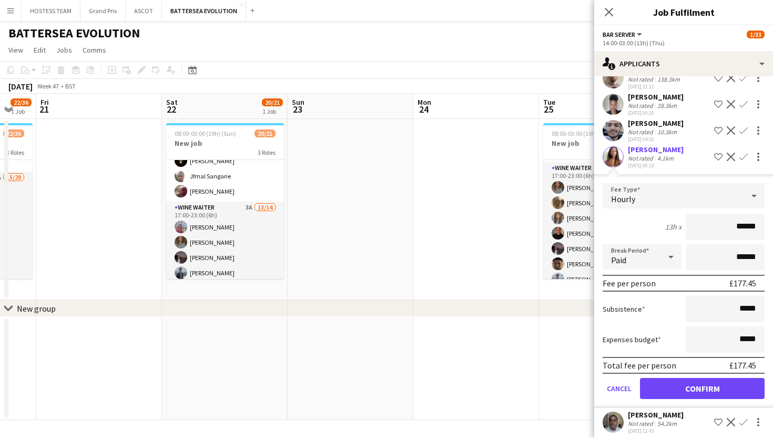
scroll to position [226, 0]
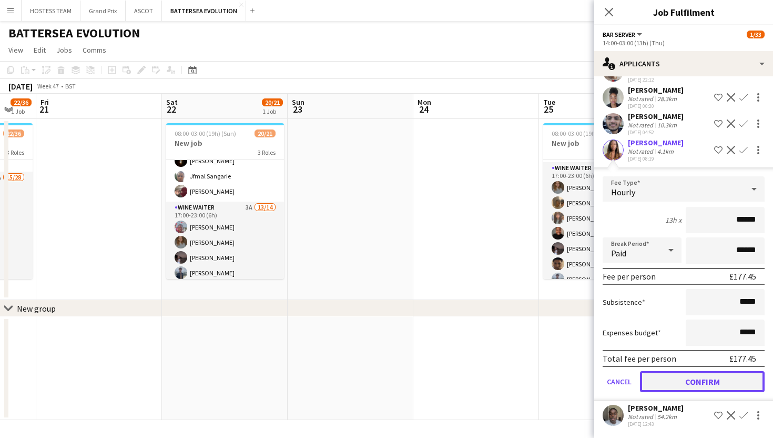
click at [743, 384] on button "Confirm" at bounding box center [702, 381] width 125 height 21
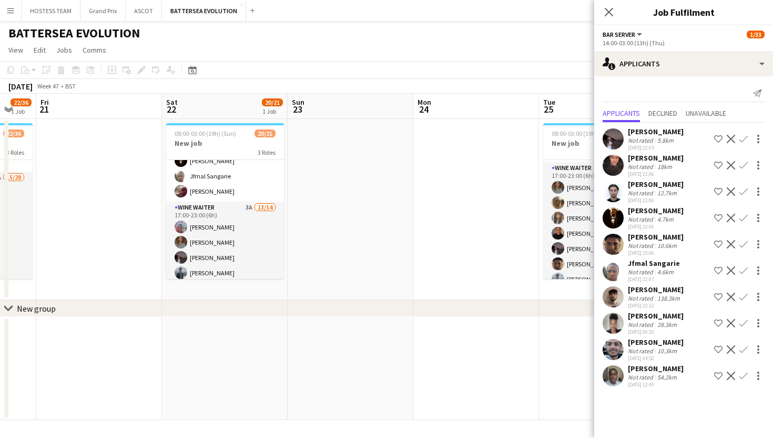
scroll to position [0, 0]
click at [746, 163] on app-icon "Confirm" at bounding box center [743, 165] width 8 height 8
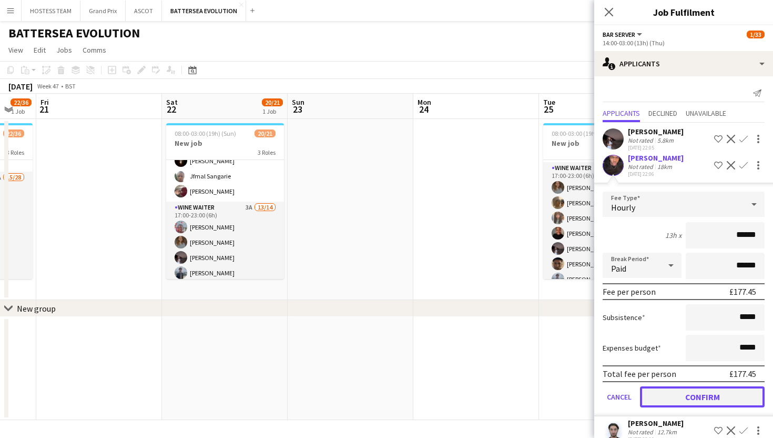
click at [703, 395] on button "Confirm" at bounding box center [702, 396] width 125 height 21
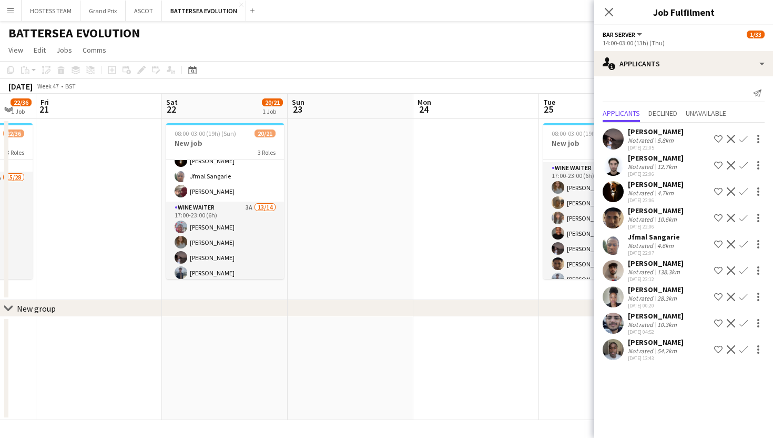
click at [743, 191] on app-icon "Confirm" at bounding box center [743, 191] width 8 height 8
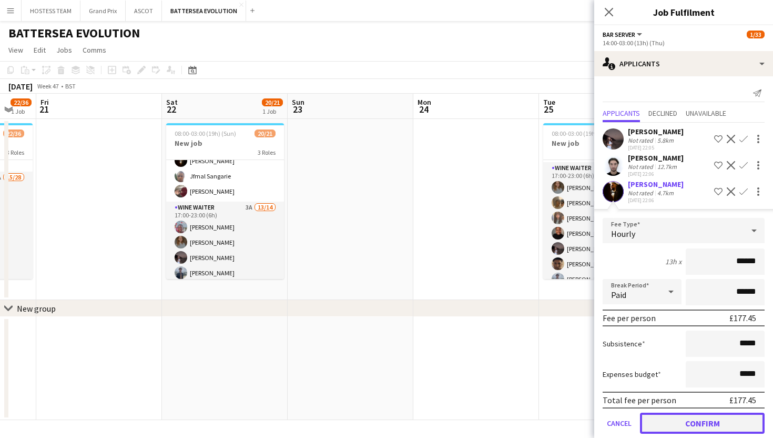
click at [709, 418] on button "Confirm" at bounding box center [702, 422] width 125 height 21
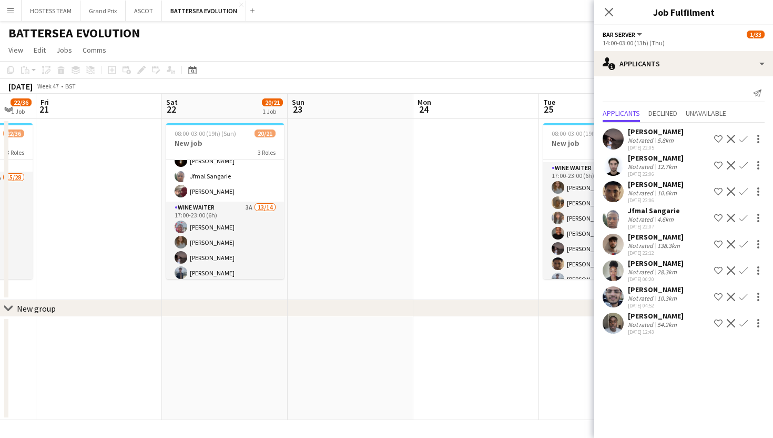
click at [744, 161] on app-icon "Confirm" at bounding box center [743, 165] width 8 height 8
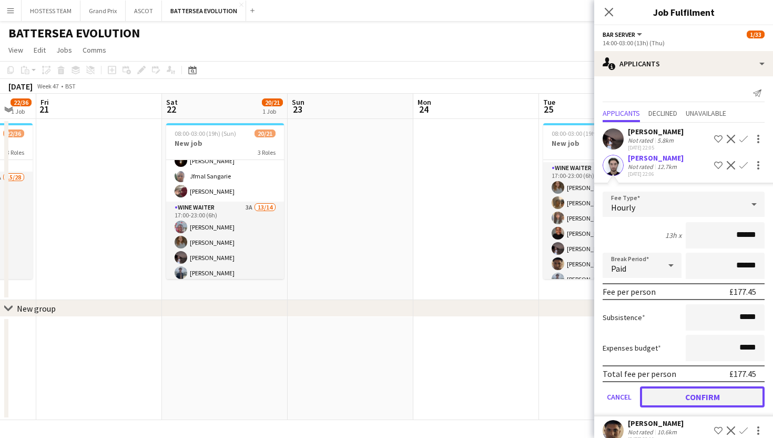
click at [719, 395] on button "Confirm" at bounding box center [702, 396] width 125 height 21
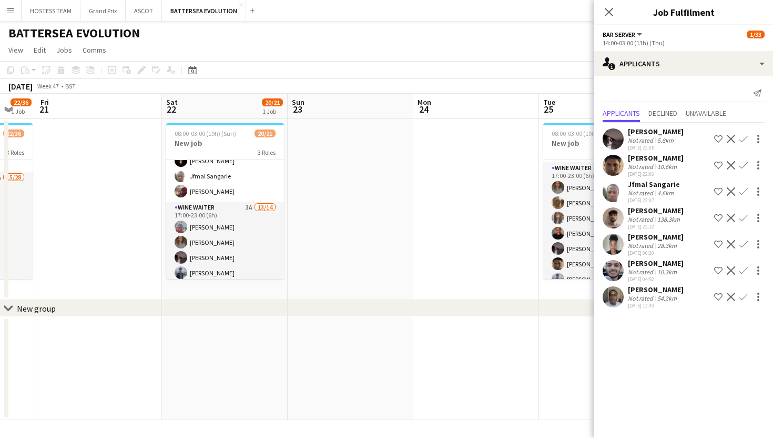
click at [743, 165] on app-icon "Confirm" at bounding box center [743, 165] width 8 height 8
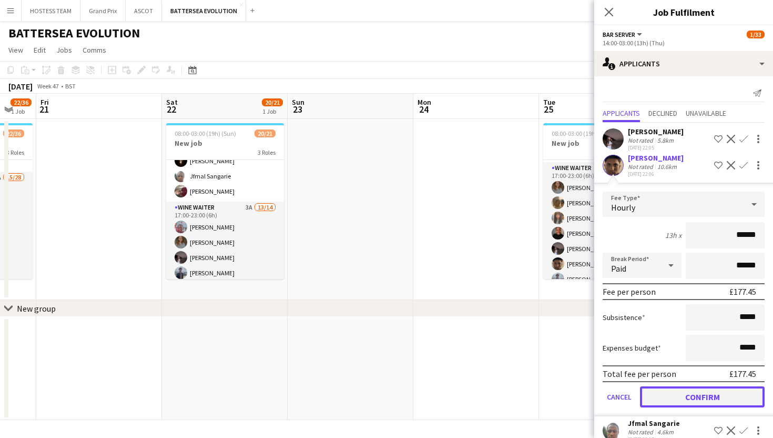
click at [698, 399] on button "Confirm" at bounding box center [702, 396] width 125 height 21
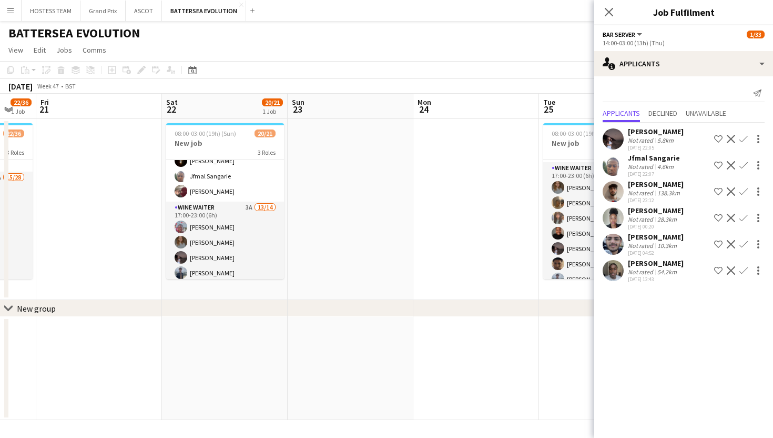
click at [744, 167] on app-icon "Confirm" at bounding box center [743, 165] width 8 height 8
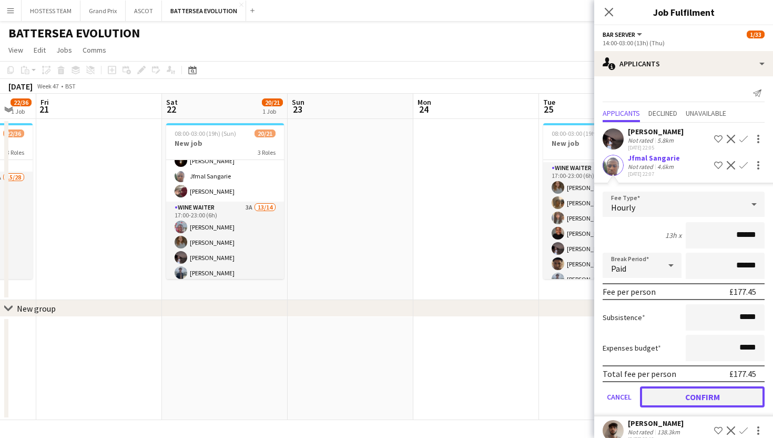
click at [719, 395] on button "Confirm" at bounding box center [702, 396] width 125 height 21
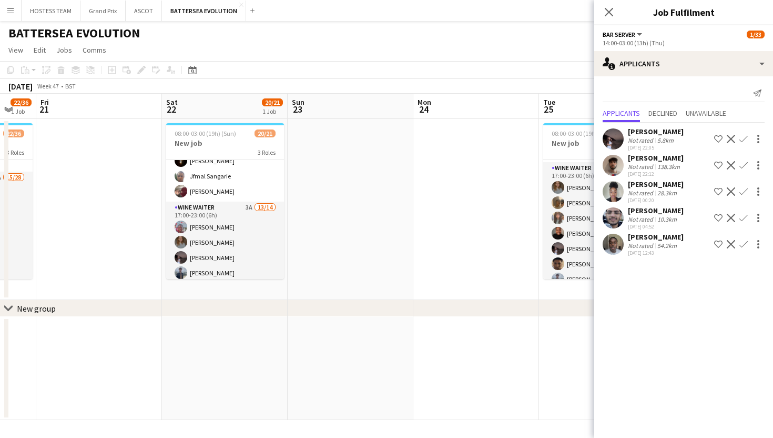
click at [745, 164] on app-icon "Confirm" at bounding box center [743, 165] width 8 height 8
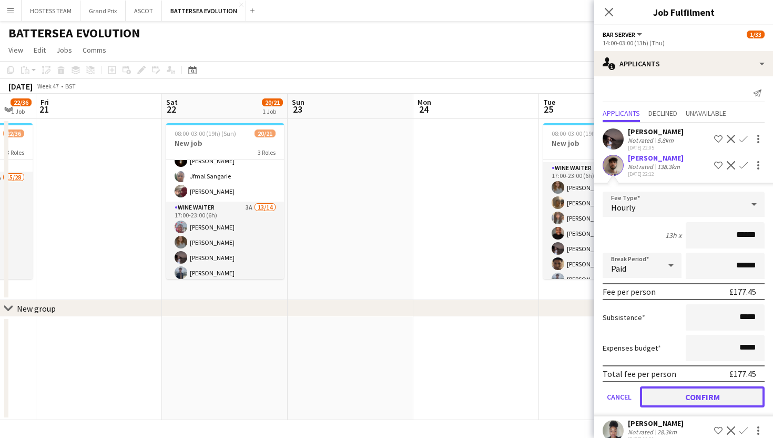
click at [722, 394] on button "Confirm" at bounding box center [702, 396] width 125 height 21
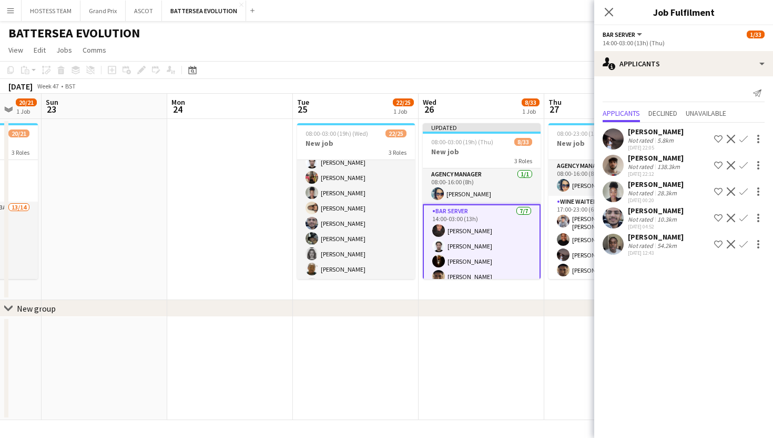
scroll to position [0, 464]
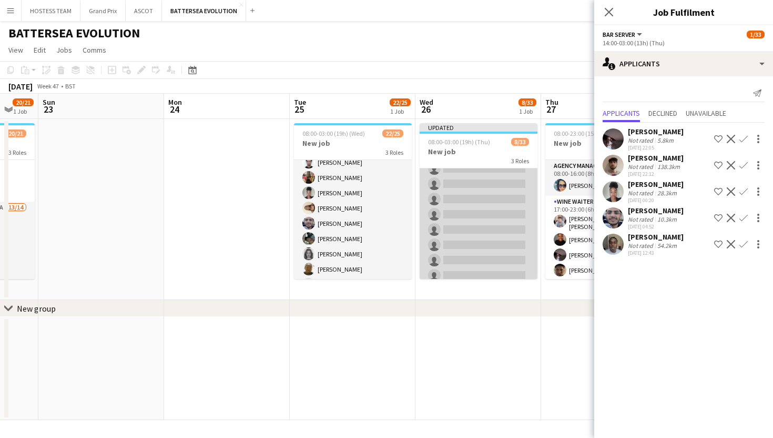
click at [494, 244] on app-card-role "Wine Waiter 17A 0/25 17:00-23:00 (6h) single-neutral-actions single-neutral-act…" at bounding box center [479, 344] width 118 height 402
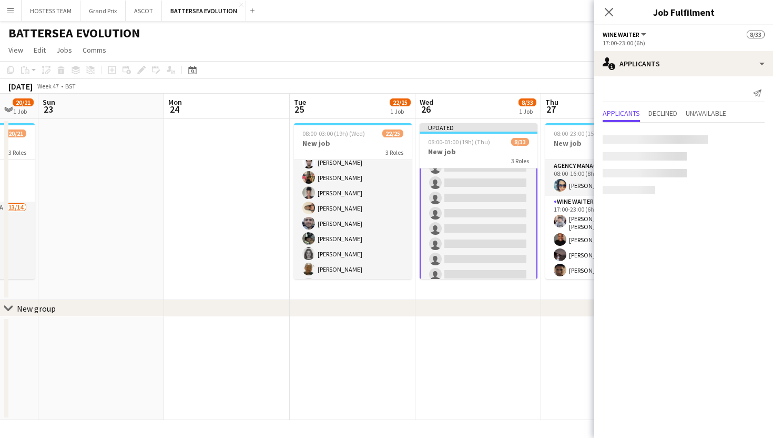
scroll to position [189, 0]
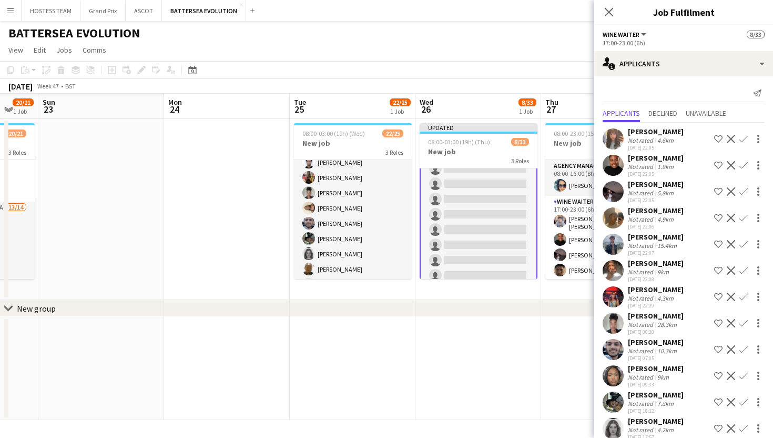
click at [746, 139] on app-icon "Confirm" at bounding box center [743, 139] width 8 height 8
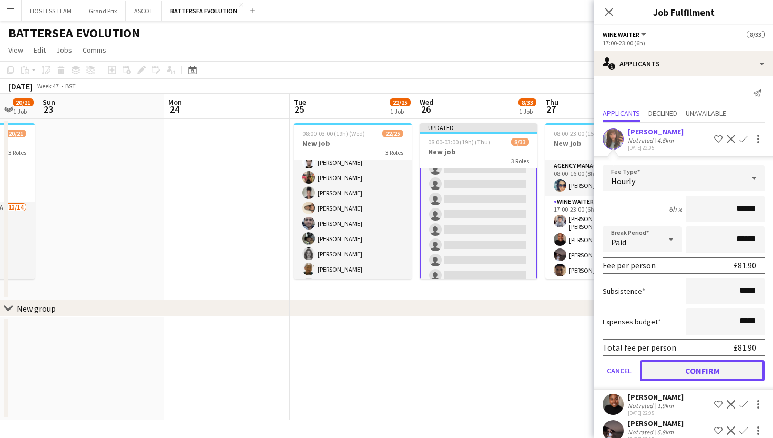
click at [703, 368] on button "Confirm" at bounding box center [702, 370] width 125 height 21
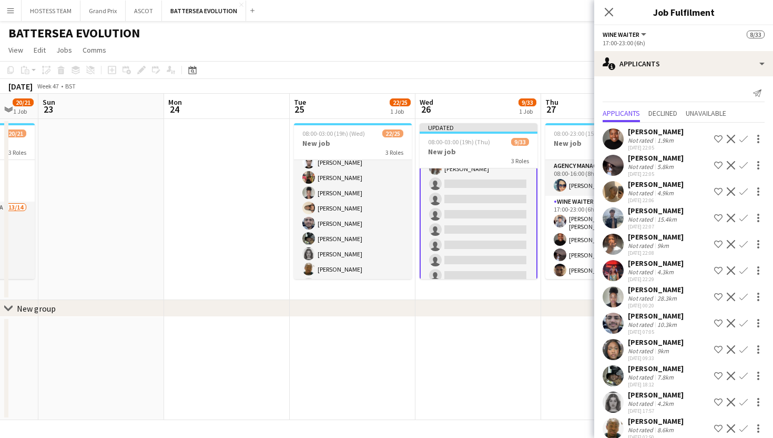
click at [746, 139] on app-icon "Confirm" at bounding box center [743, 139] width 8 height 8
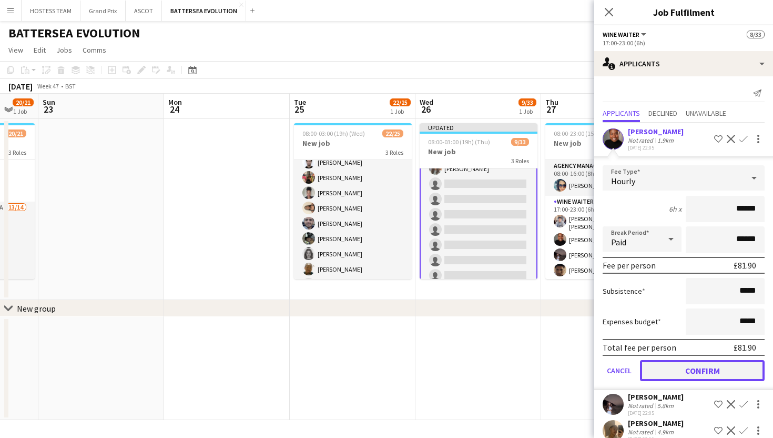
click at [716, 367] on button "Confirm" at bounding box center [702, 370] width 125 height 21
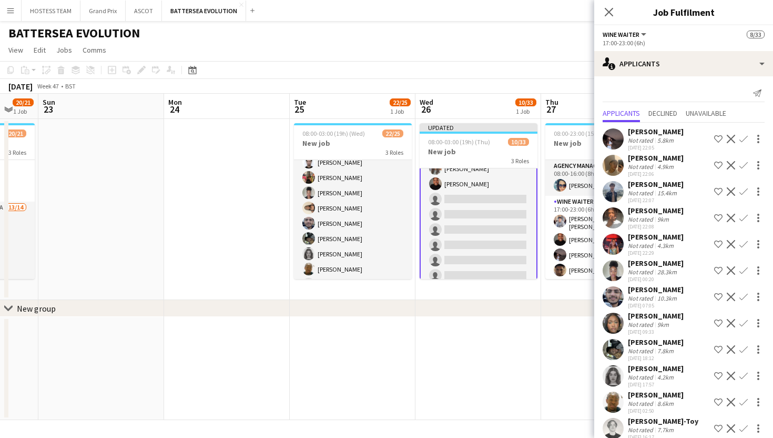
click at [743, 138] on app-icon "Confirm" at bounding box center [743, 139] width 8 height 8
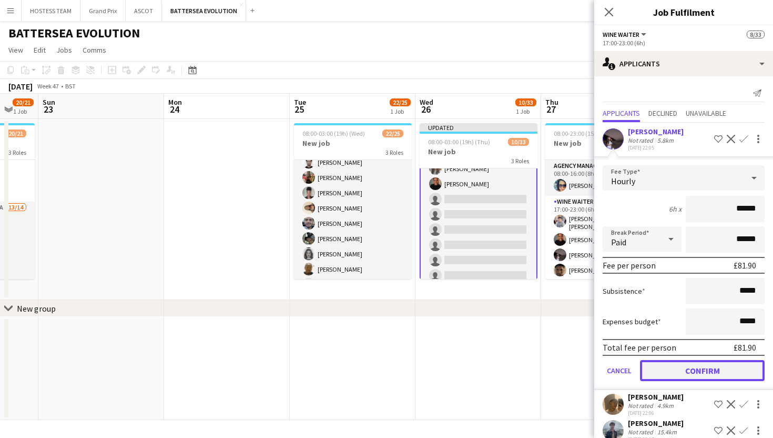
click at [699, 371] on button "Confirm" at bounding box center [702, 370] width 125 height 21
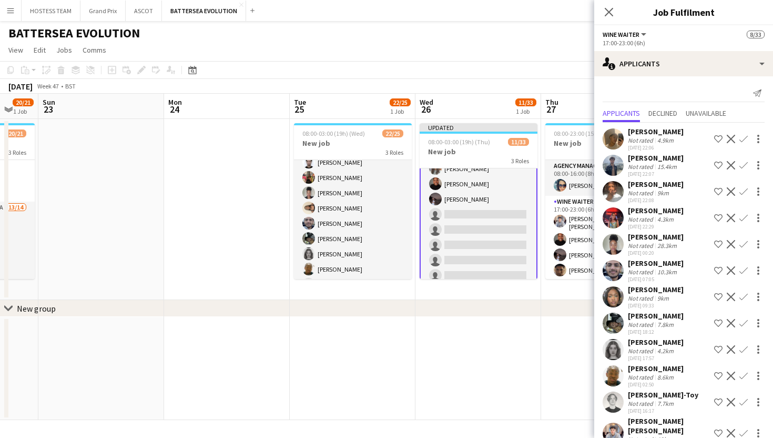
click at [746, 138] on app-icon "Confirm" at bounding box center [743, 139] width 8 height 8
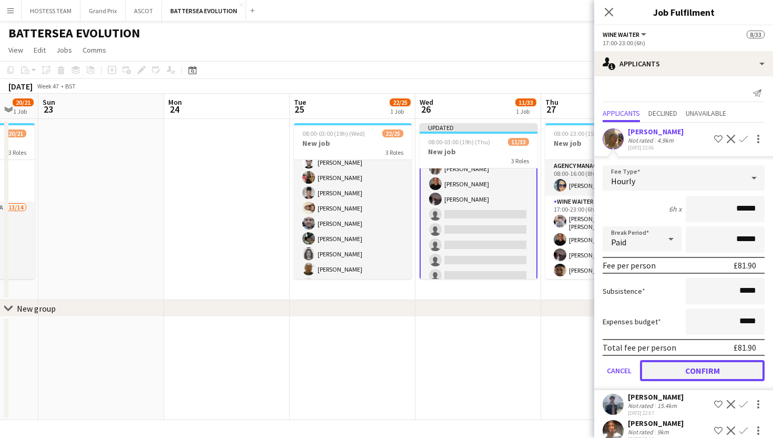
click at [721, 364] on button "Confirm" at bounding box center [702, 370] width 125 height 21
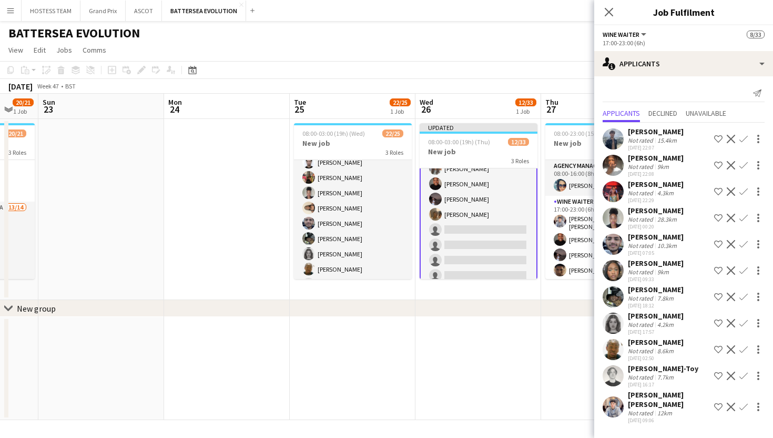
click at [745, 138] on app-icon "Confirm" at bounding box center [743, 139] width 8 height 8
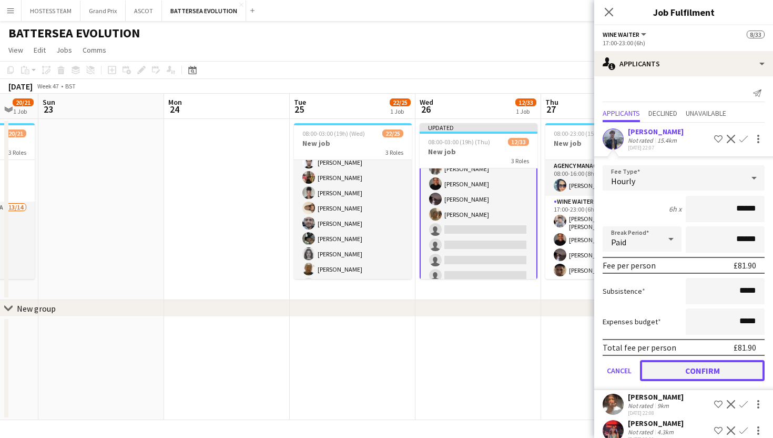
click at [719, 364] on button "Confirm" at bounding box center [702, 370] width 125 height 21
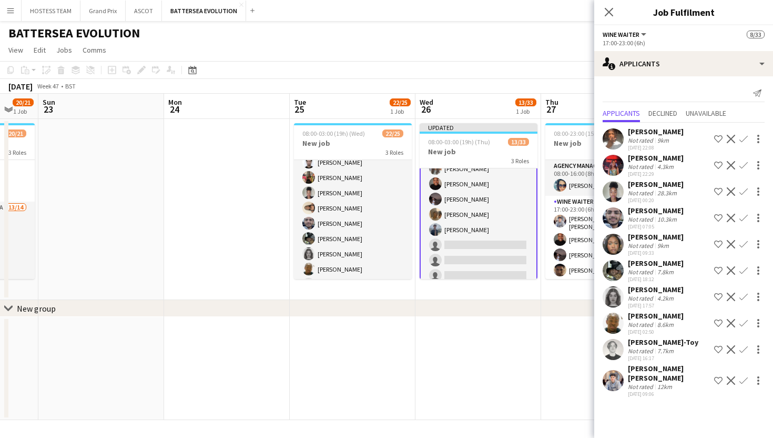
click at [743, 141] on app-icon "Confirm" at bounding box center [743, 139] width 8 height 8
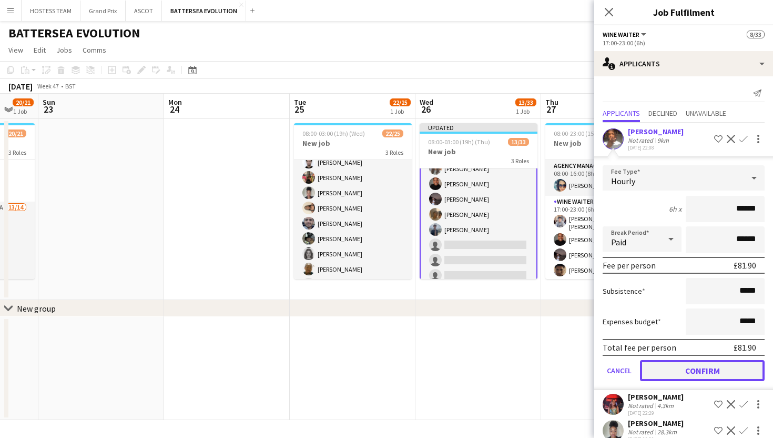
click at [709, 373] on button "Confirm" at bounding box center [702, 370] width 125 height 21
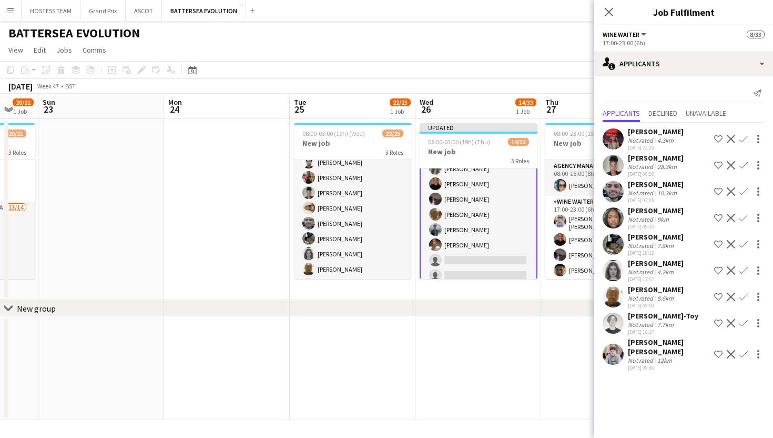
click at [745, 133] on button "Confirm" at bounding box center [743, 139] width 13 height 13
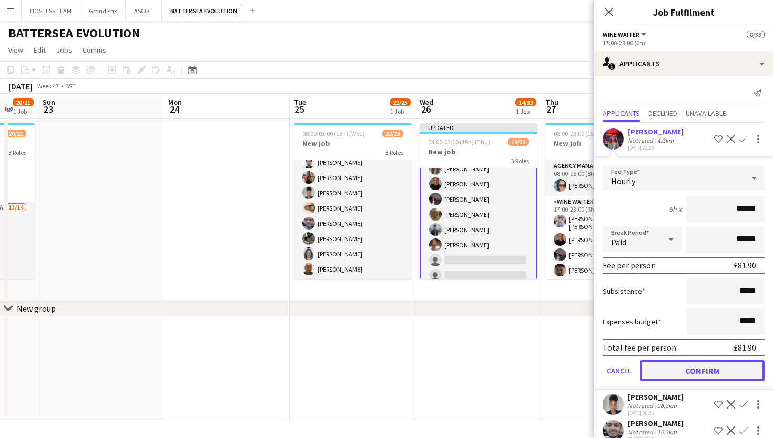
click at [706, 376] on button "Confirm" at bounding box center [702, 370] width 125 height 21
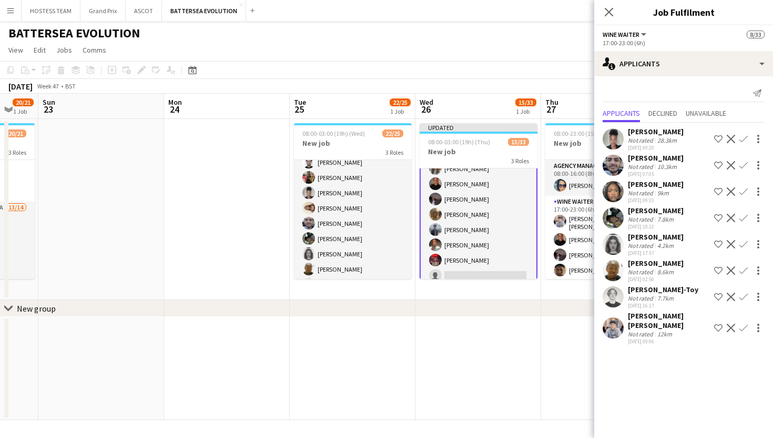
click at [744, 295] on app-icon "Confirm" at bounding box center [743, 296] width 8 height 8
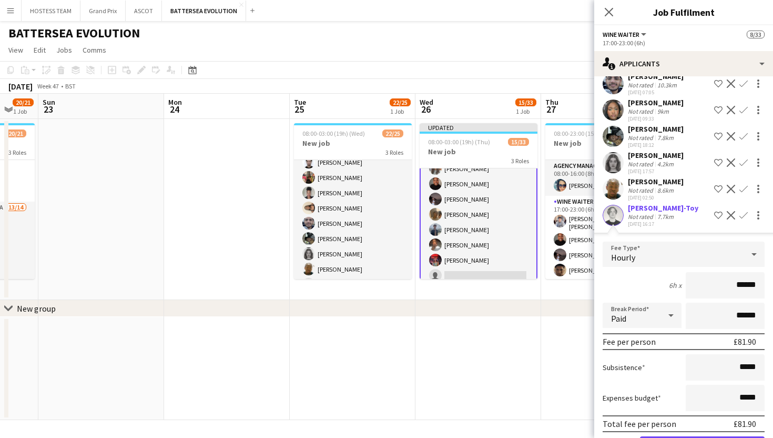
scroll to position [147, 0]
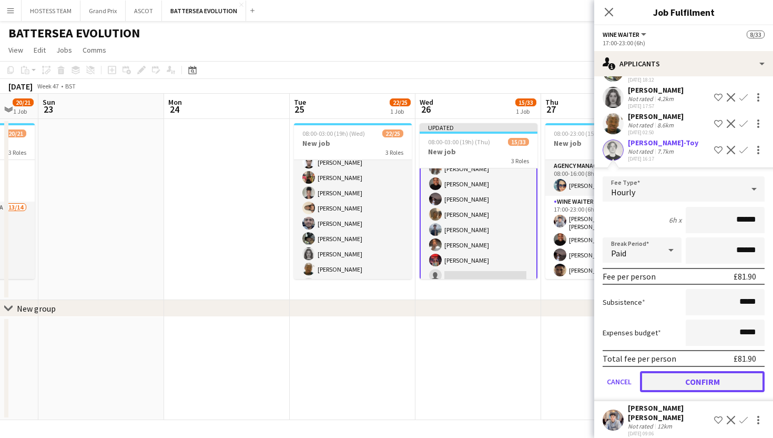
click at [727, 381] on button "Confirm" at bounding box center [702, 381] width 125 height 21
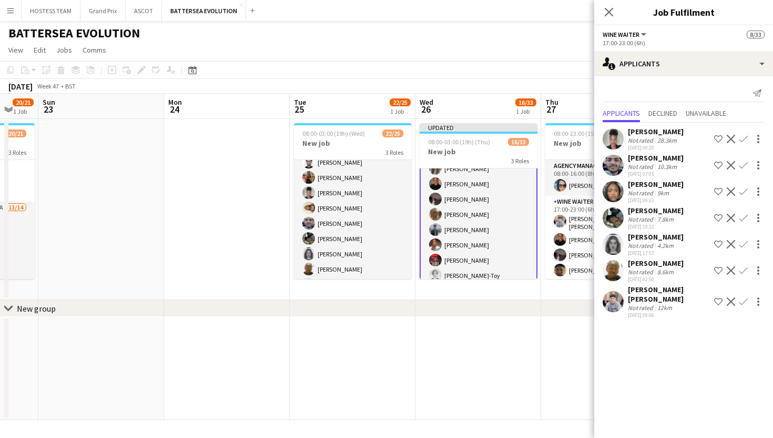
click at [740, 242] on app-icon "Confirm" at bounding box center [743, 244] width 8 height 8
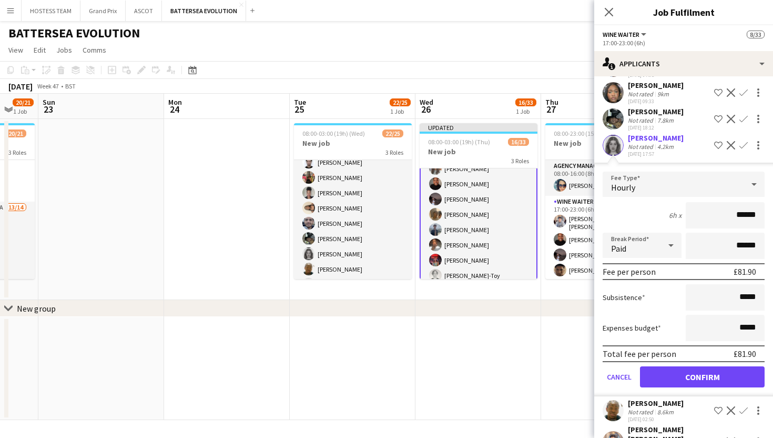
scroll to position [120, 0]
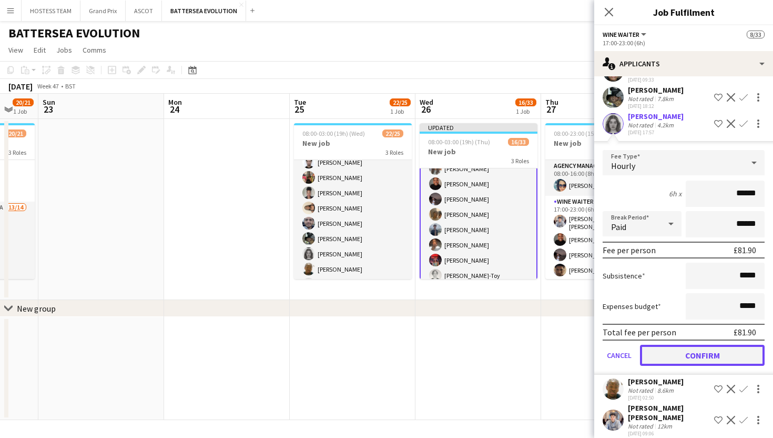
click at [711, 359] on button "Confirm" at bounding box center [702, 354] width 125 height 21
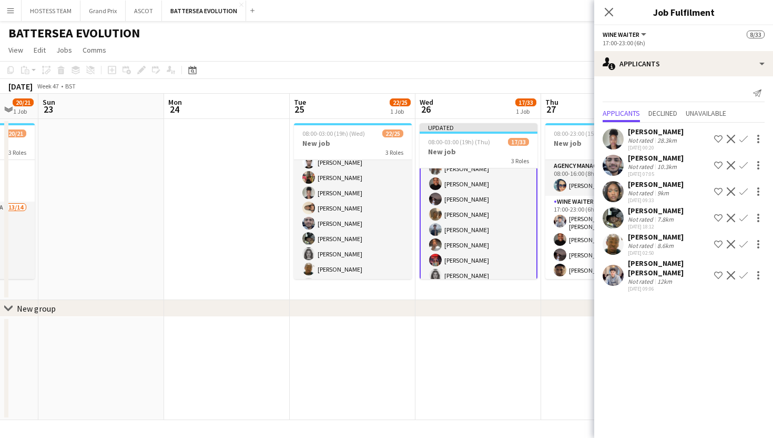
click at [746, 188] on app-icon "Confirm" at bounding box center [743, 191] width 8 height 8
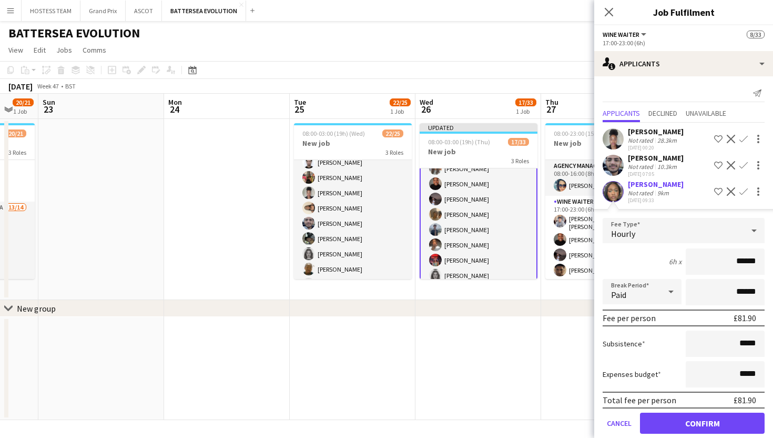
scroll to position [94, 0]
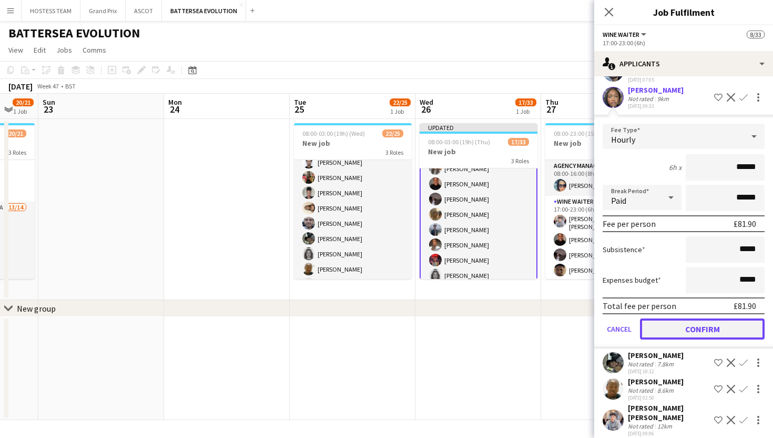
click at [704, 323] on button "Confirm" at bounding box center [702, 328] width 125 height 21
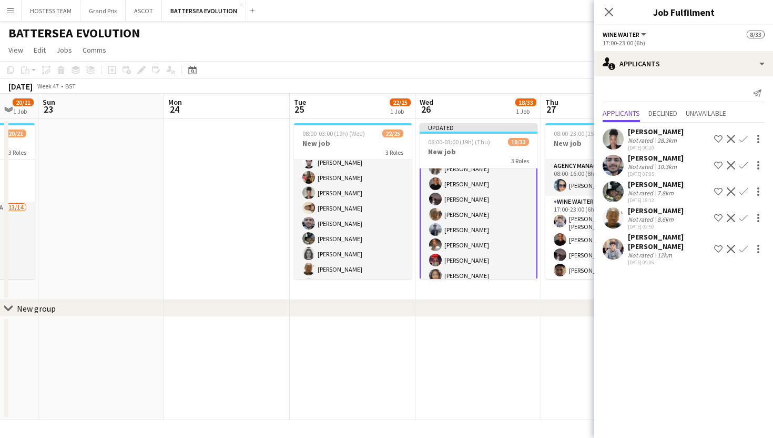
scroll to position [0, 0]
click at [743, 164] on app-icon "Confirm" at bounding box center [743, 165] width 8 height 8
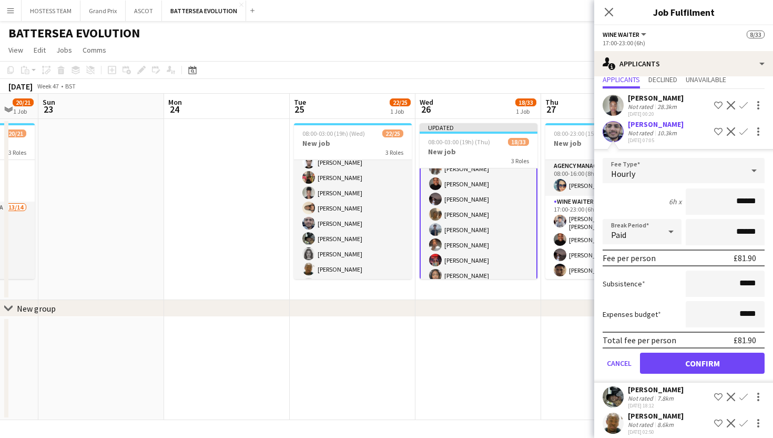
scroll to position [68, 0]
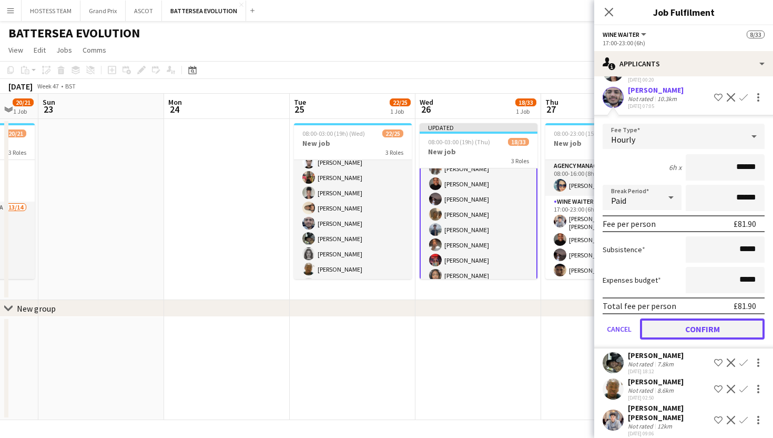
click at [700, 324] on button "Confirm" at bounding box center [702, 328] width 125 height 21
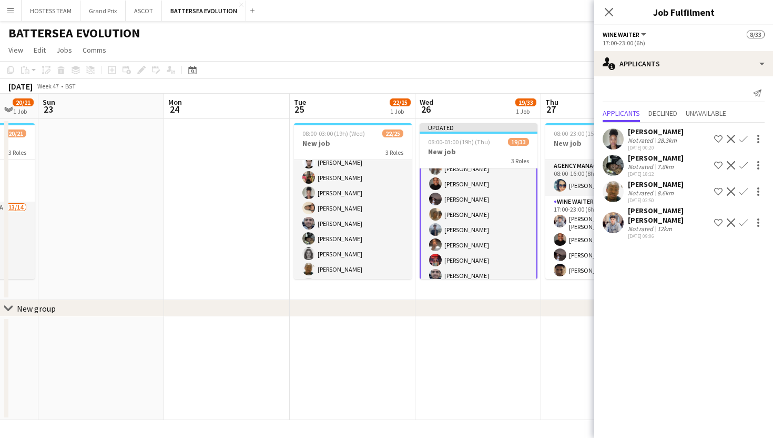
scroll to position [0, 0]
click at [742, 191] on app-icon "Confirm" at bounding box center [743, 191] width 8 height 8
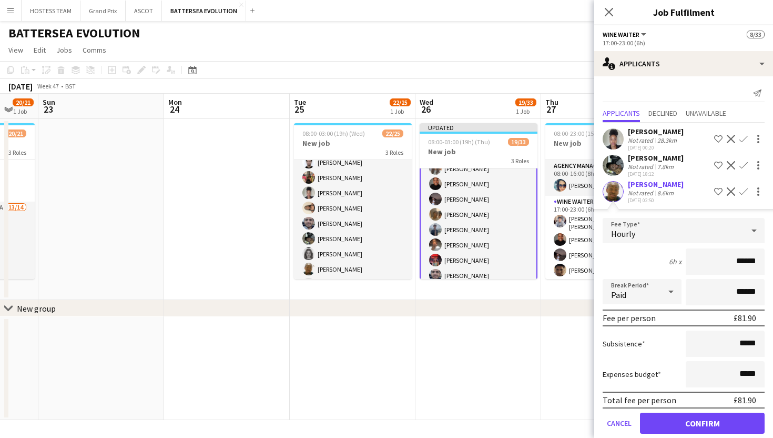
scroll to position [42, 0]
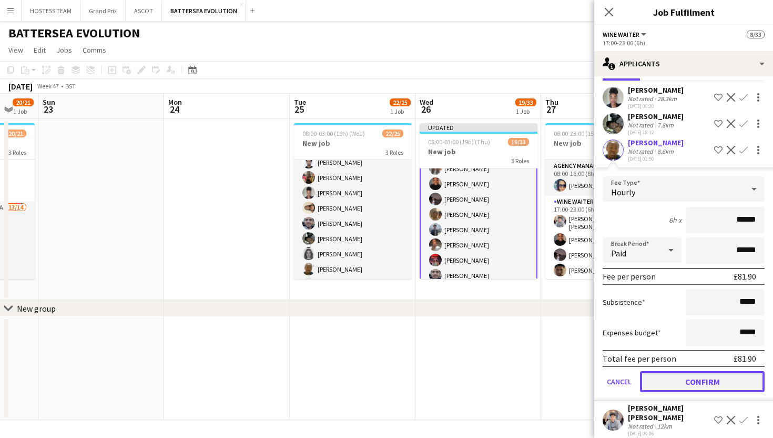
click at [696, 382] on button "Confirm" at bounding box center [702, 381] width 125 height 21
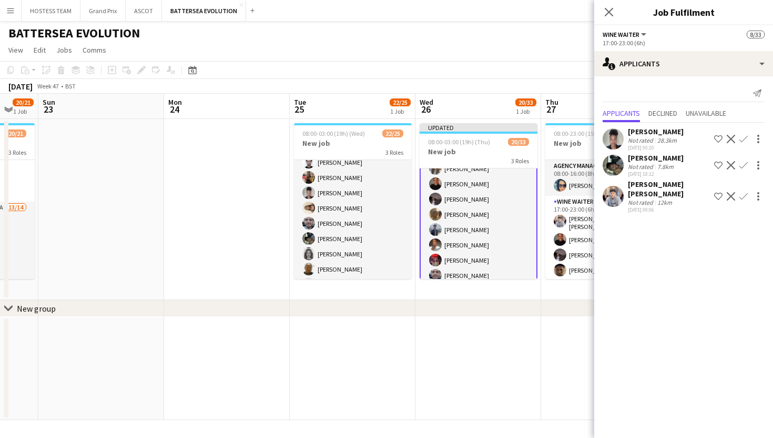
click at [742, 192] on app-icon "Confirm" at bounding box center [743, 196] width 8 height 8
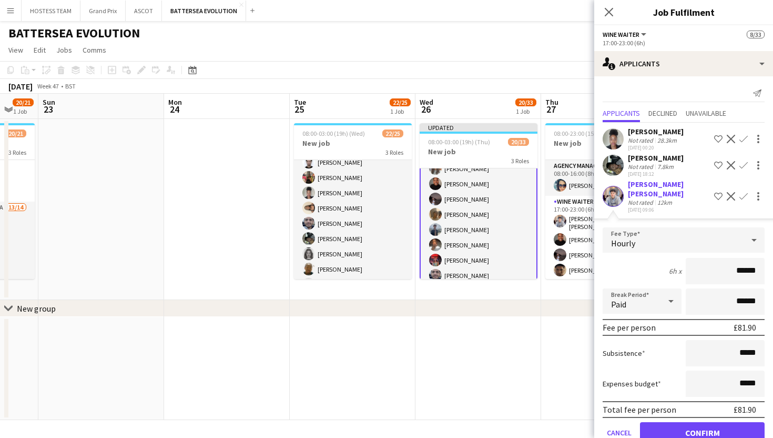
scroll to position [15, 0]
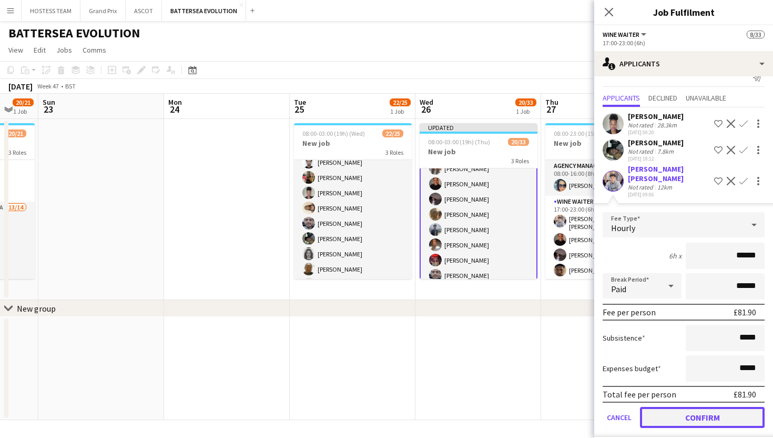
click at [698, 409] on button "Confirm" at bounding box center [702, 417] width 125 height 21
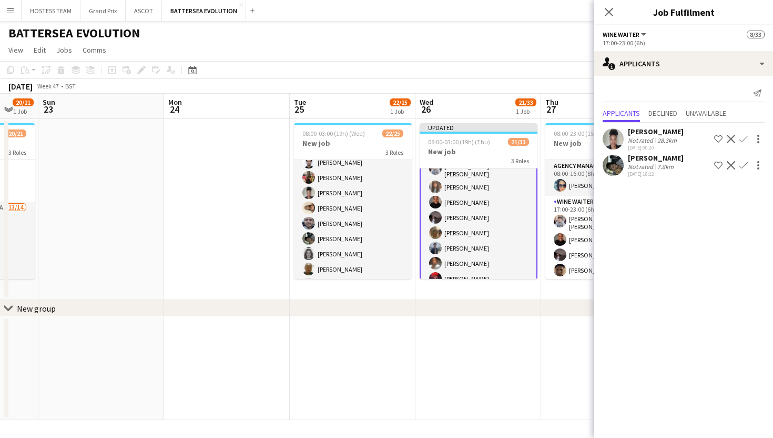
scroll to position [0, 0]
click at [745, 163] on app-icon "Confirm" at bounding box center [743, 165] width 8 height 8
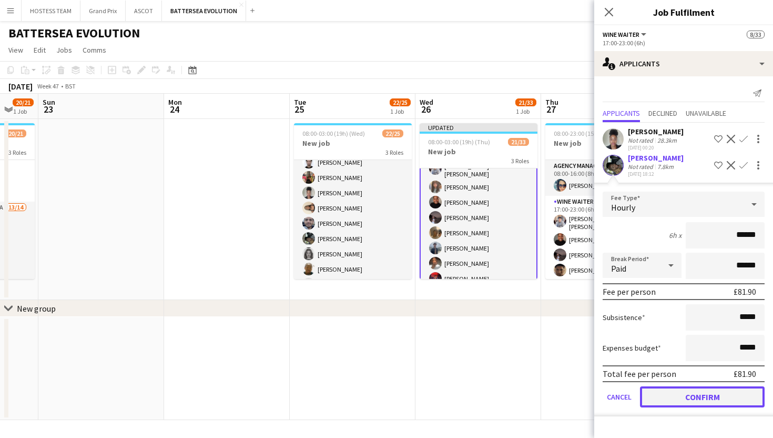
click at [699, 395] on button "Confirm" at bounding box center [702, 396] width 125 height 21
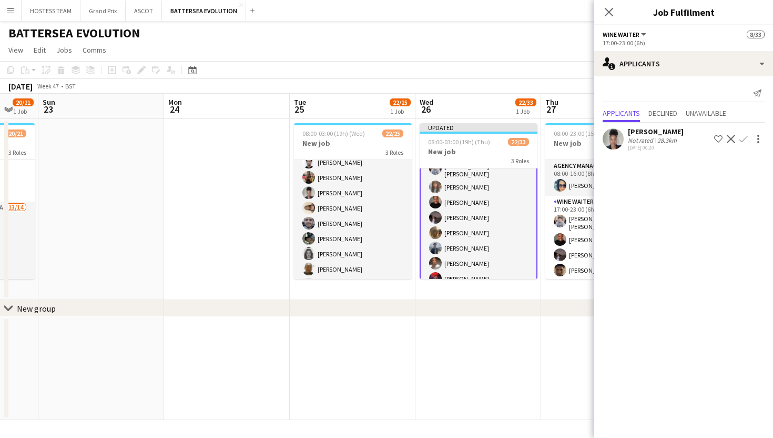
click at [741, 139] on app-icon "Confirm" at bounding box center [743, 139] width 8 height 8
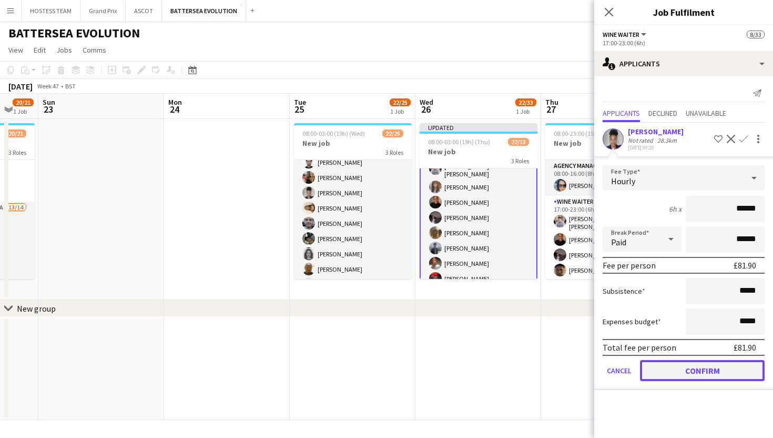
click at [692, 370] on button "Confirm" at bounding box center [702, 370] width 125 height 21
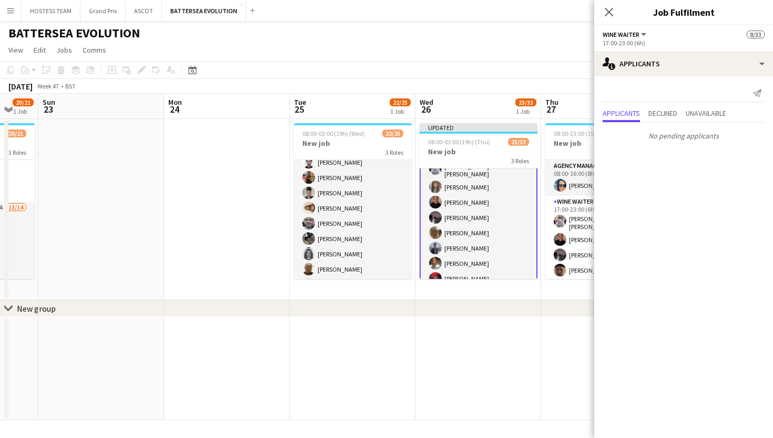
scroll to position [0, 464]
click at [550, 341] on app-date-cell at bounding box center [605, 368] width 126 height 103
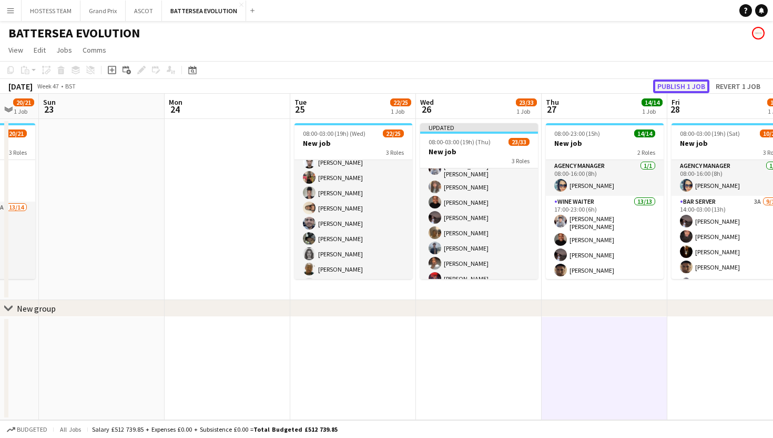
click at [671, 86] on button "Publish 1 job" at bounding box center [681, 86] width 56 height 14
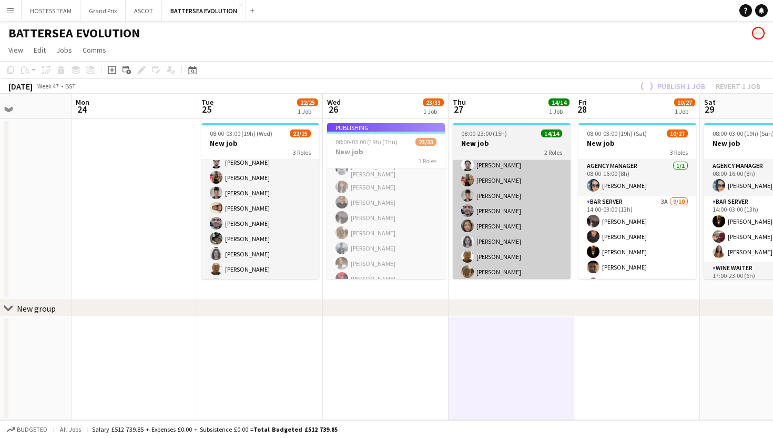
scroll to position [0, 314]
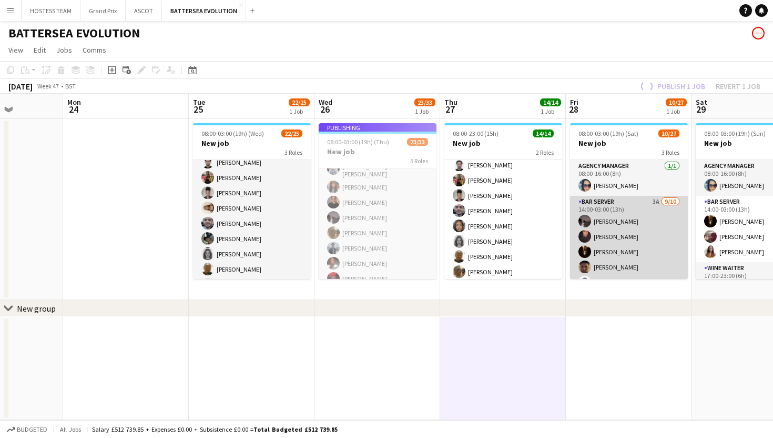
click at [641, 246] on app-card-role "Bar Server 3A 9/10 14:00-03:00 (13h) Harshavardhini Lekha Oluwatobi Gbotoso Kar…" at bounding box center [629, 282] width 118 height 173
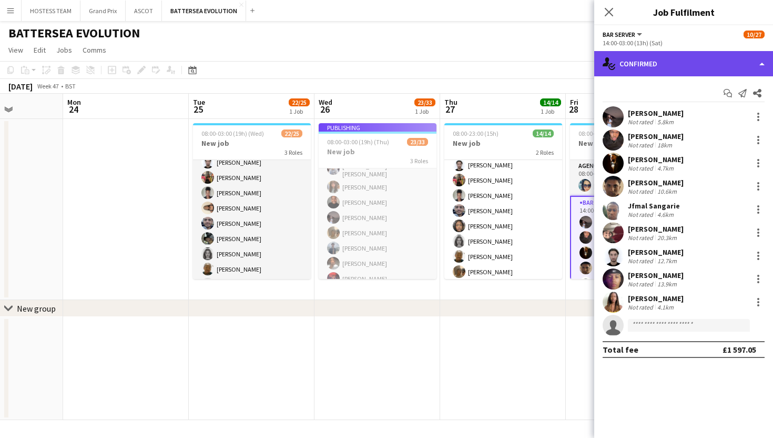
click at [717, 70] on div "single-neutral-actions-check-2 Confirmed" at bounding box center [683, 63] width 179 height 25
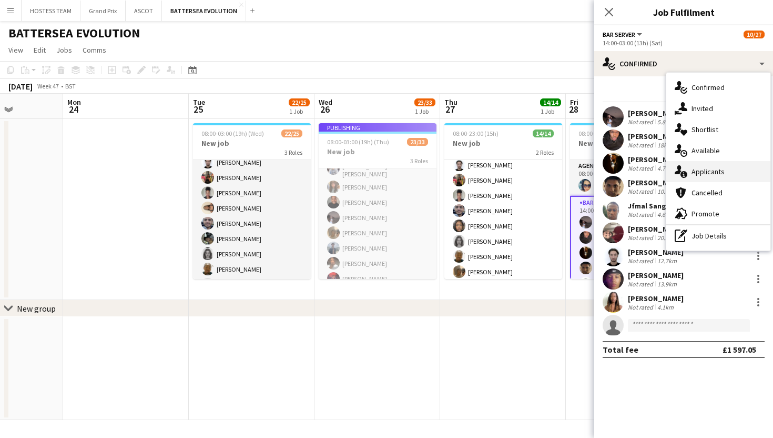
click at [722, 173] on span "Applicants" at bounding box center [708, 171] width 33 height 9
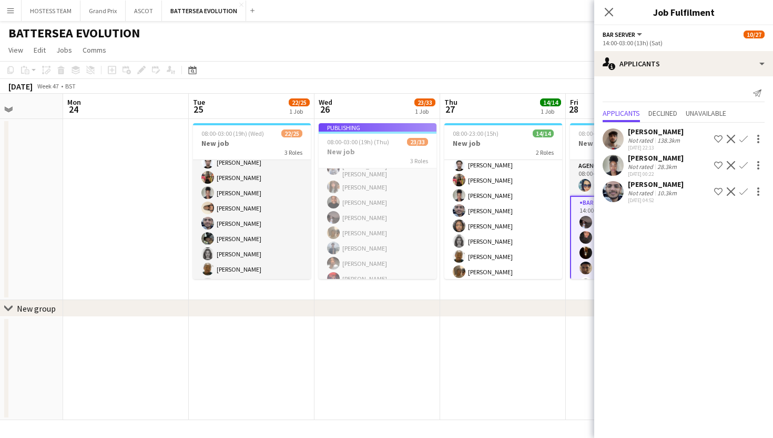
click at [744, 138] on app-icon "Confirm" at bounding box center [743, 139] width 8 height 8
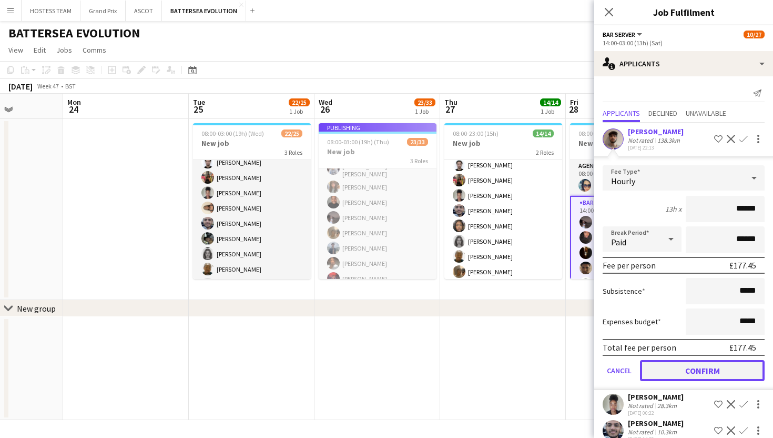
click at [687, 364] on button "Confirm" at bounding box center [702, 370] width 125 height 21
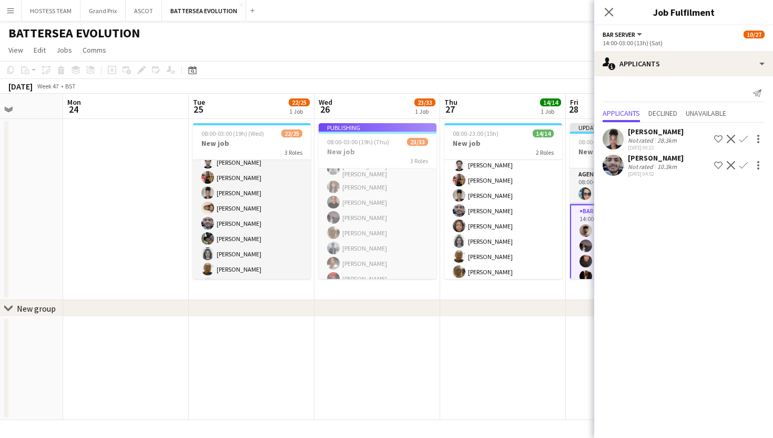
click at [574, 336] on app-date-cell at bounding box center [629, 368] width 126 height 103
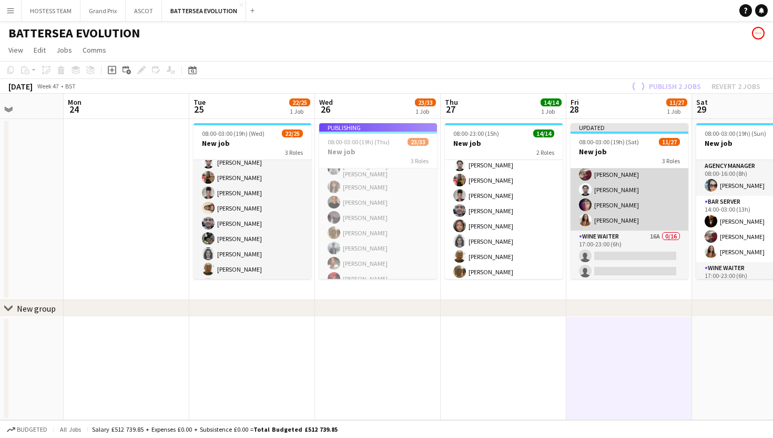
scroll to position [149, 0]
click at [631, 238] on app-card-role "Wine Waiter 16A 0/16 17:00-23:00 (6h) single-neutral-actions single-neutral-act…" at bounding box center [630, 360] width 118 height 265
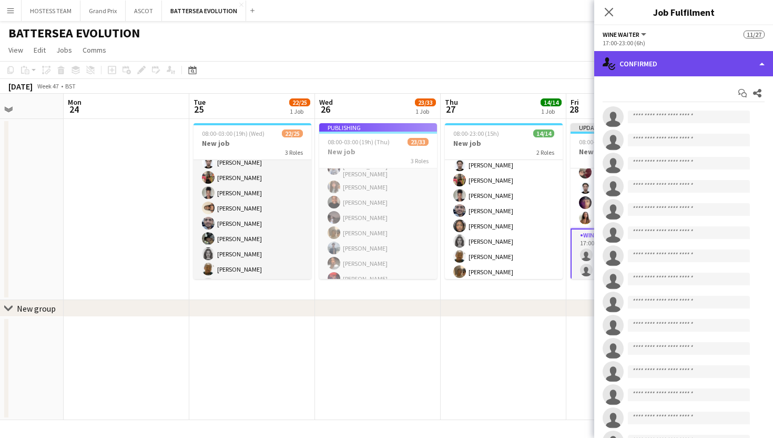
click at [728, 62] on div "single-neutral-actions-check-2 Confirmed" at bounding box center [683, 63] width 179 height 25
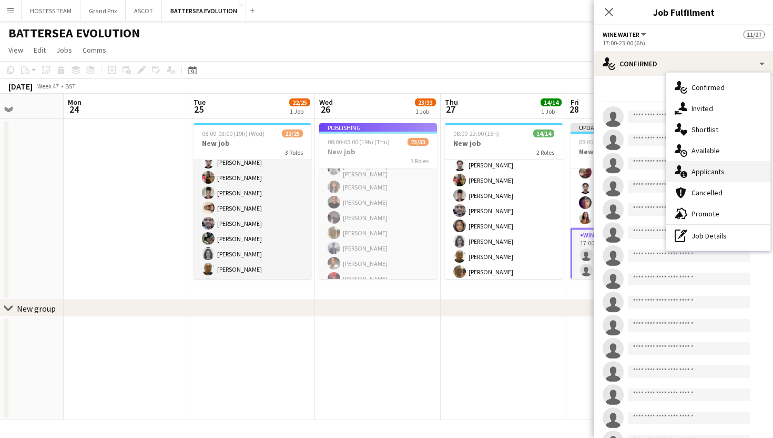
click at [727, 173] on div "single-neutral-actions-information Applicants" at bounding box center [718, 171] width 104 height 21
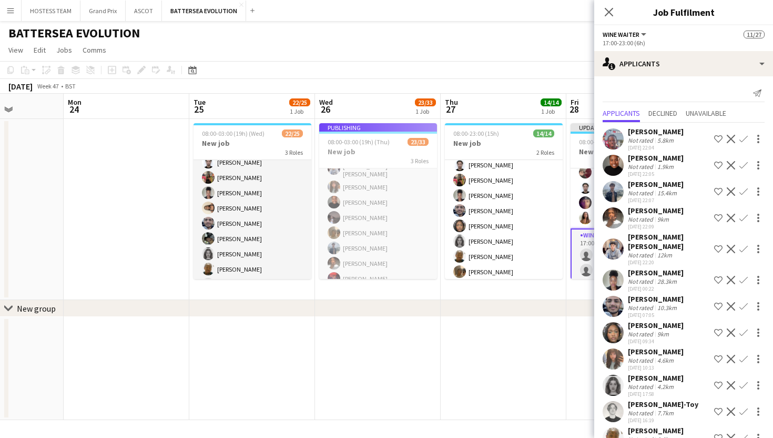
click at [746, 137] on app-icon "Confirm" at bounding box center [743, 139] width 8 height 8
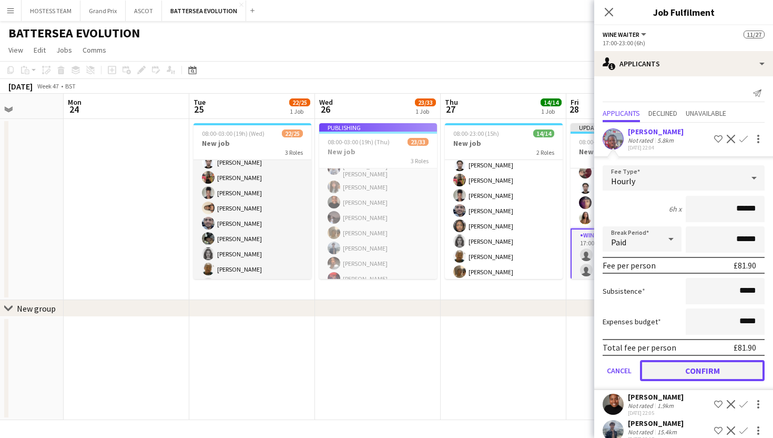
click at [705, 364] on button "Confirm" at bounding box center [702, 370] width 125 height 21
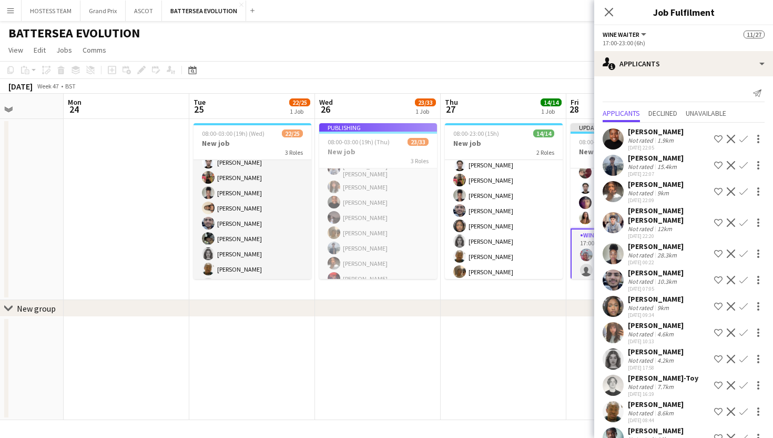
click at [742, 139] on app-icon "Confirm" at bounding box center [743, 139] width 8 height 8
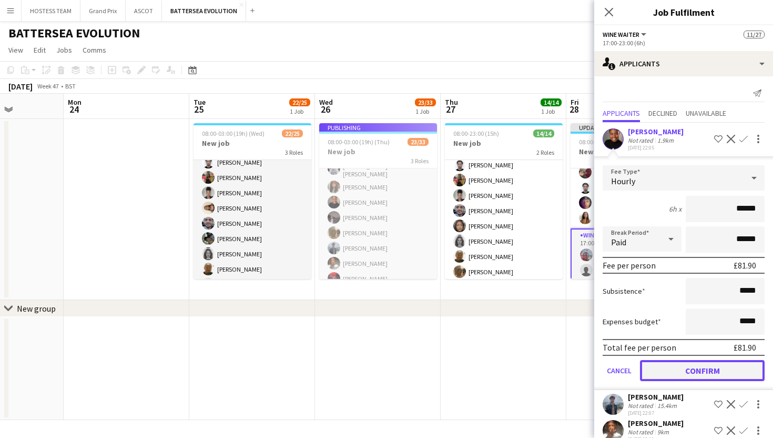
click at [735, 363] on button "Confirm" at bounding box center [702, 370] width 125 height 21
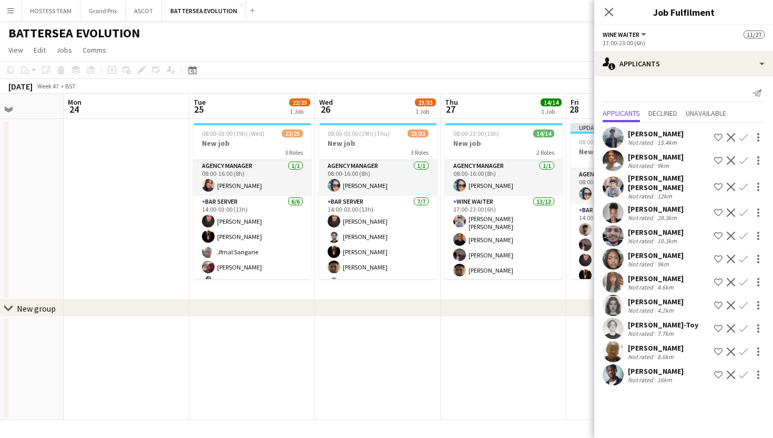
click at [745, 133] on app-icon "Confirm" at bounding box center [743, 137] width 8 height 8
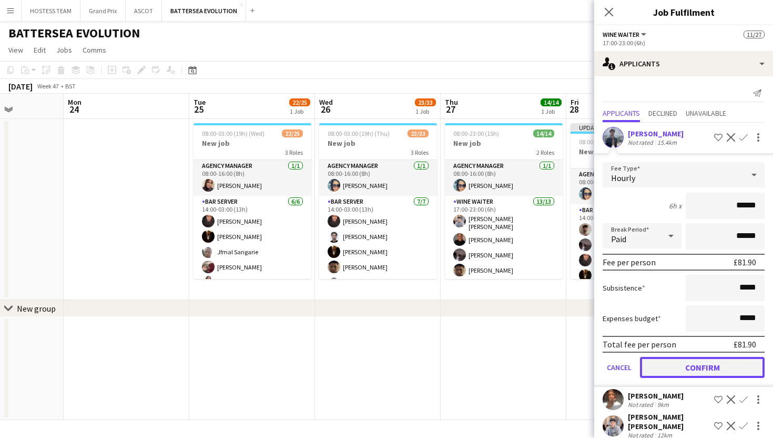
click at [701, 367] on button "Confirm" at bounding box center [702, 367] width 125 height 21
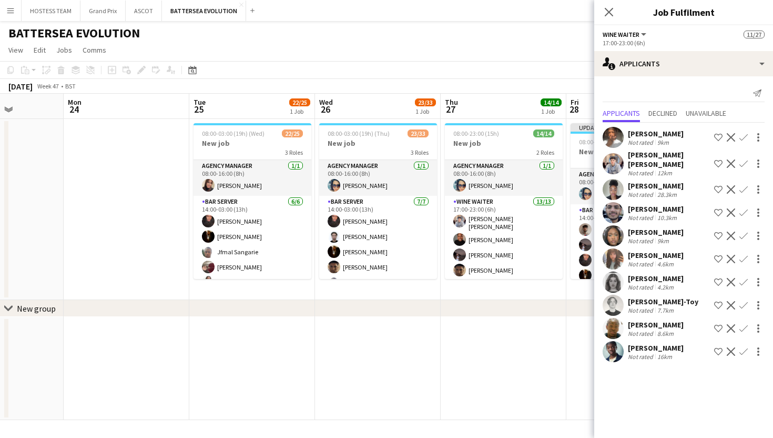
click at [744, 231] on app-icon "Confirm" at bounding box center [743, 235] width 8 height 8
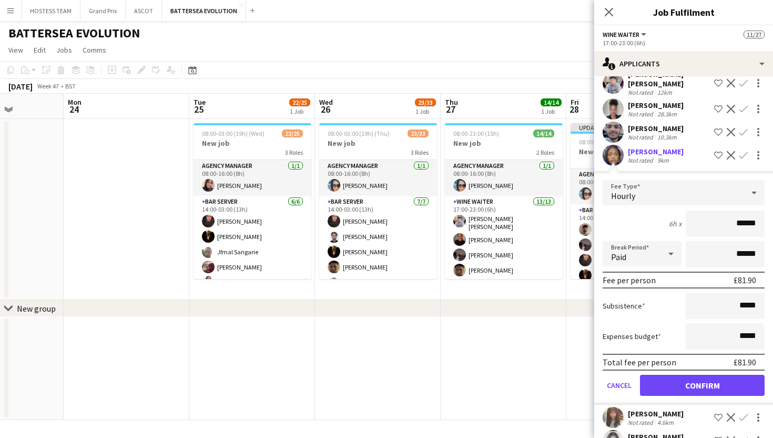
scroll to position [168, 0]
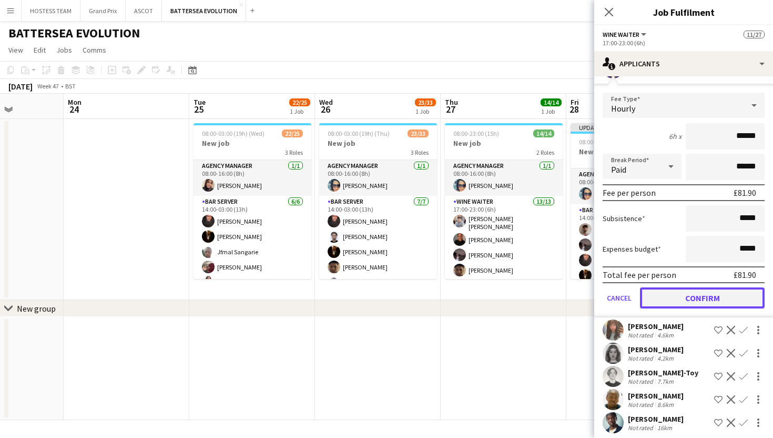
click at [702, 293] on button "Confirm" at bounding box center [702, 297] width 125 height 21
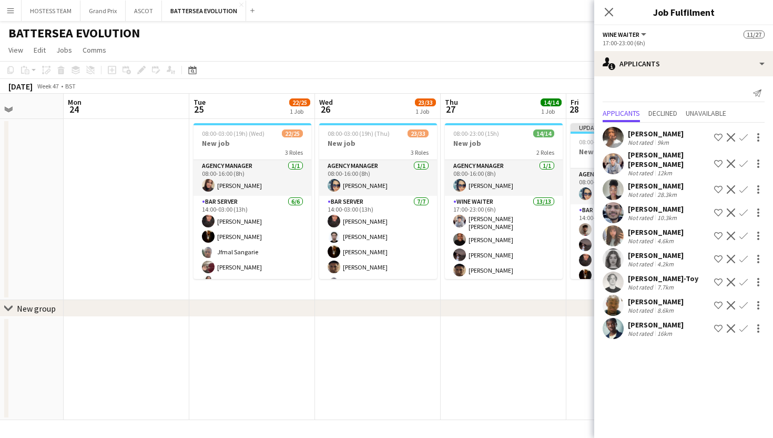
click at [744, 231] on app-icon "Confirm" at bounding box center [743, 235] width 8 height 8
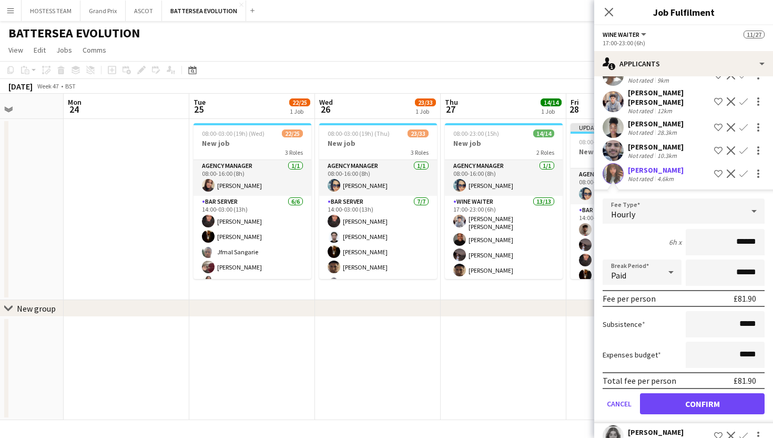
scroll to position [90, 0]
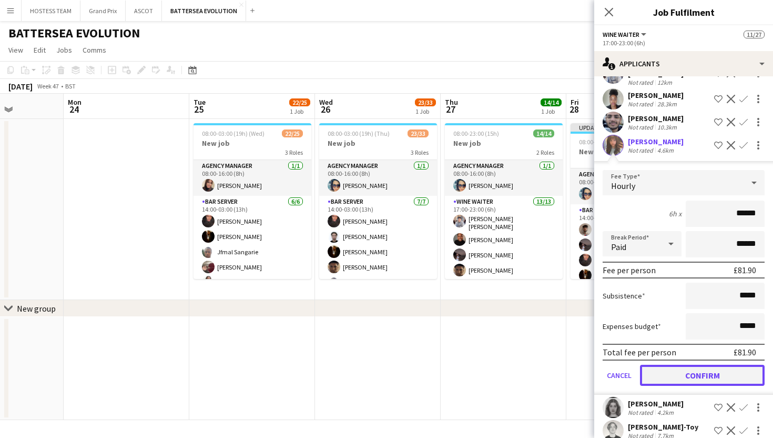
click at [698, 378] on button "Confirm" at bounding box center [702, 374] width 125 height 21
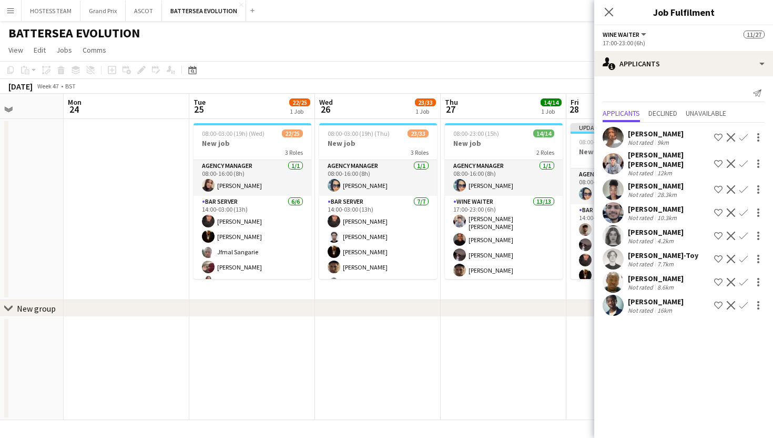
scroll to position [0, 0]
click at [744, 231] on app-icon "Confirm" at bounding box center [743, 235] width 8 height 8
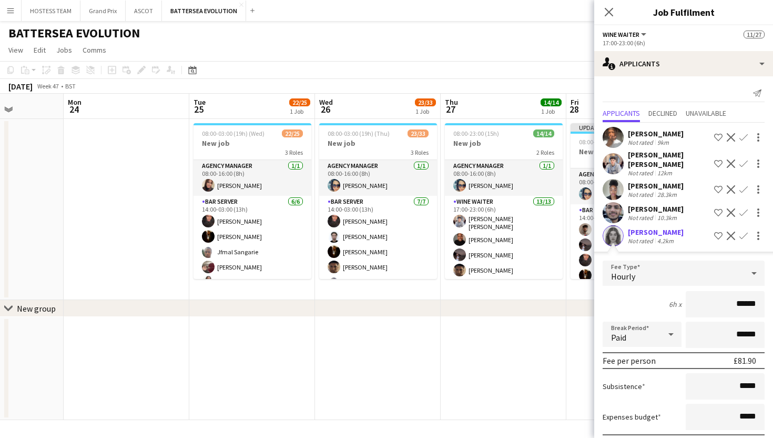
scroll to position [50, 0]
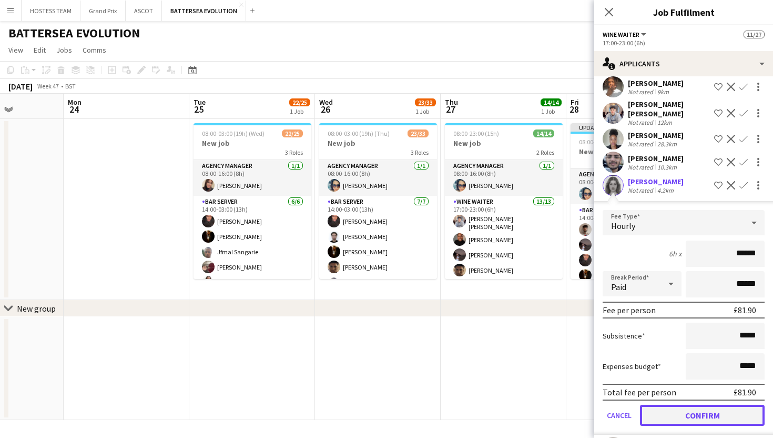
click at [693, 410] on button "Confirm" at bounding box center [702, 414] width 125 height 21
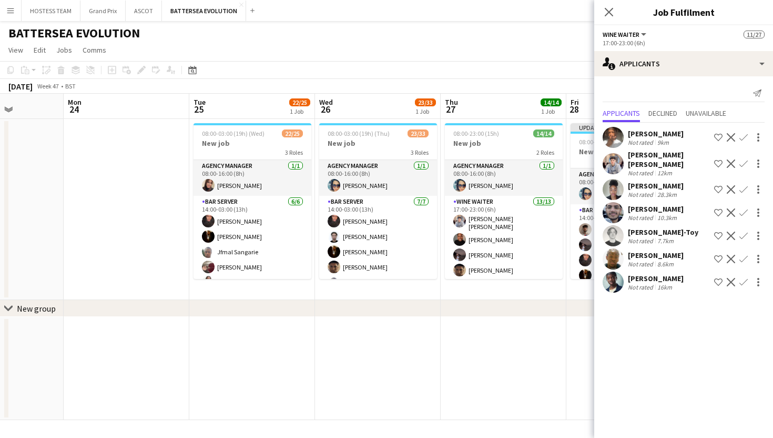
scroll to position [0, 0]
click at [746, 231] on app-icon "Confirm" at bounding box center [743, 235] width 8 height 8
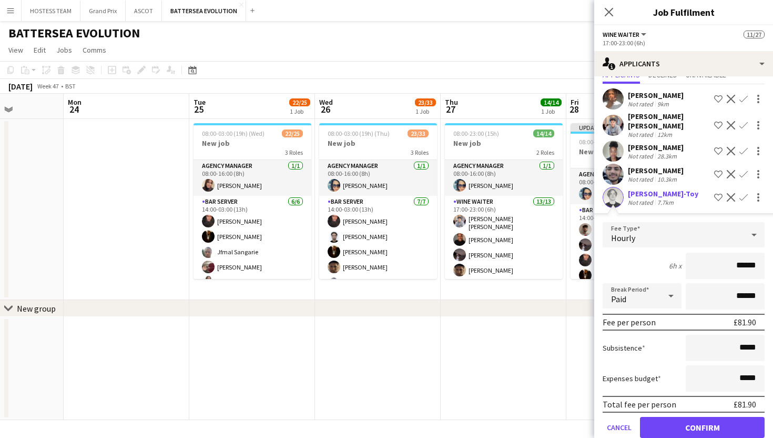
scroll to position [98, 0]
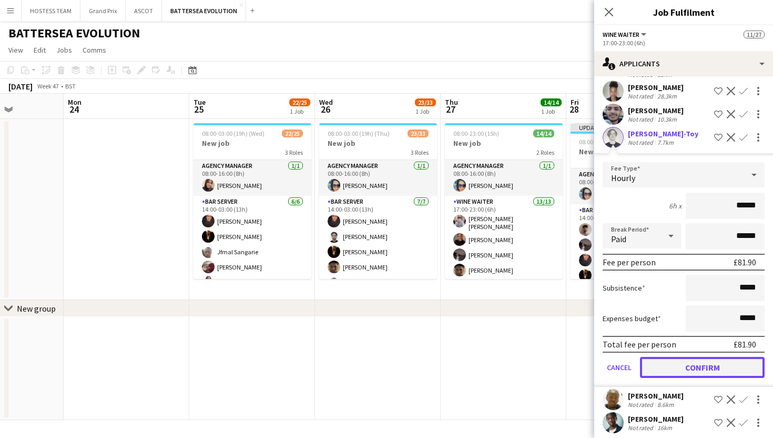
click at [702, 360] on button "Confirm" at bounding box center [702, 367] width 125 height 21
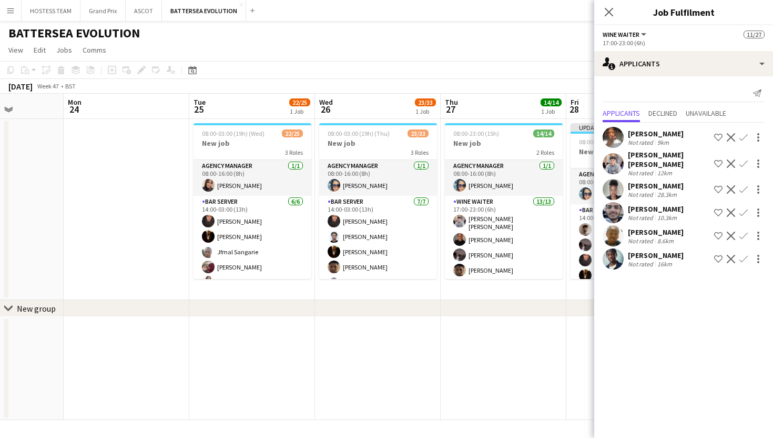
click at [741, 231] on app-icon "Confirm" at bounding box center [743, 235] width 8 height 8
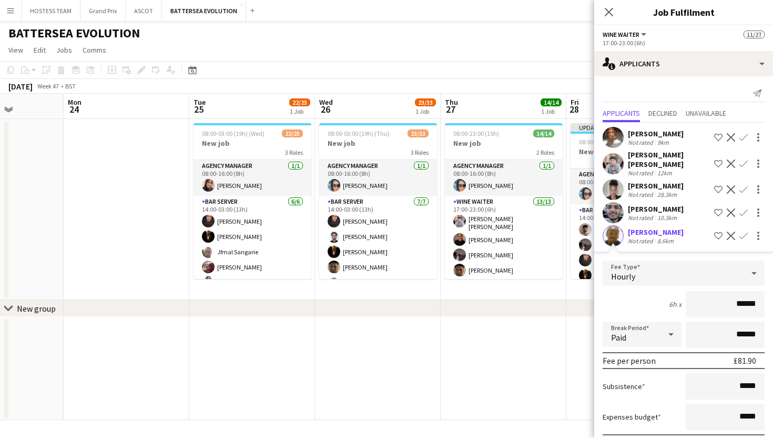
scroll to position [75, 0]
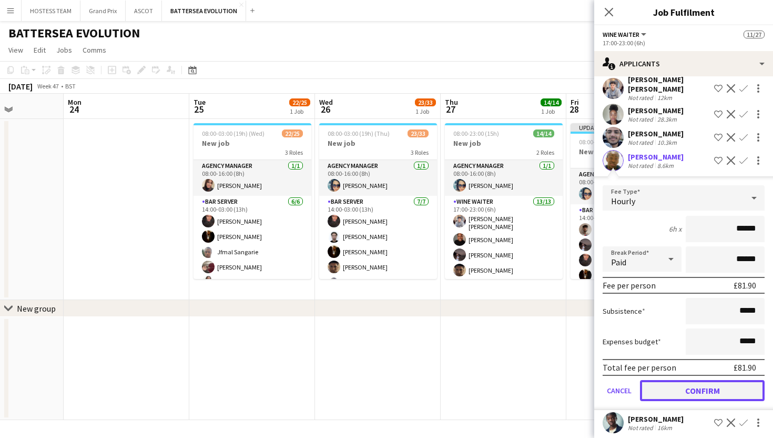
click at [696, 382] on button "Confirm" at bounding box center [702, 390] width 125 height 21
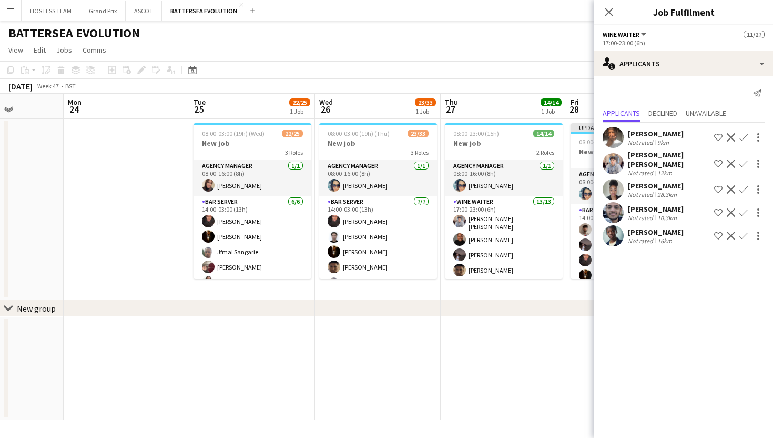
scroll to position [0, 0]
click at [579, 329] on app-date-cell at bounding box center [629, 368] width 126 height 103
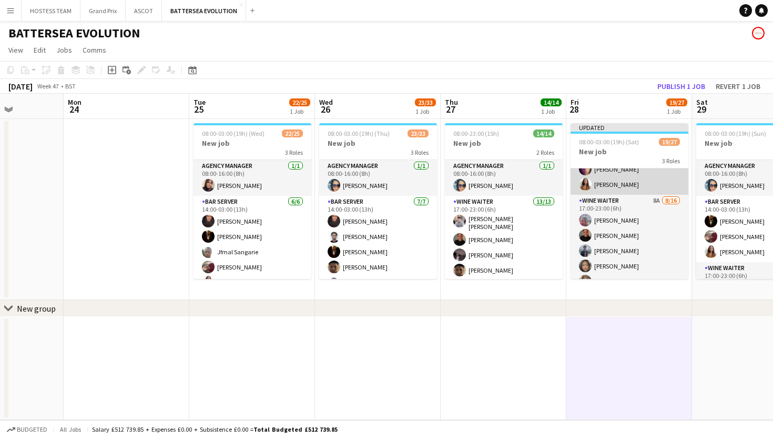
scroll to position [185, 0]
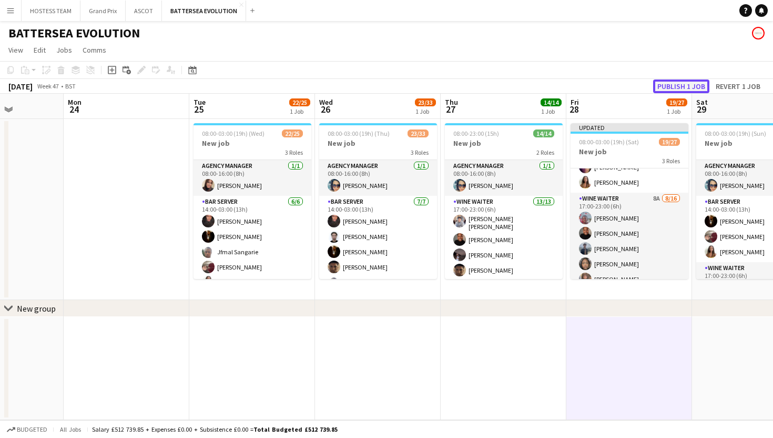
click at [679, 84] on button "Publish 1 job" at bounding box center [681, 86] width 56 height 14
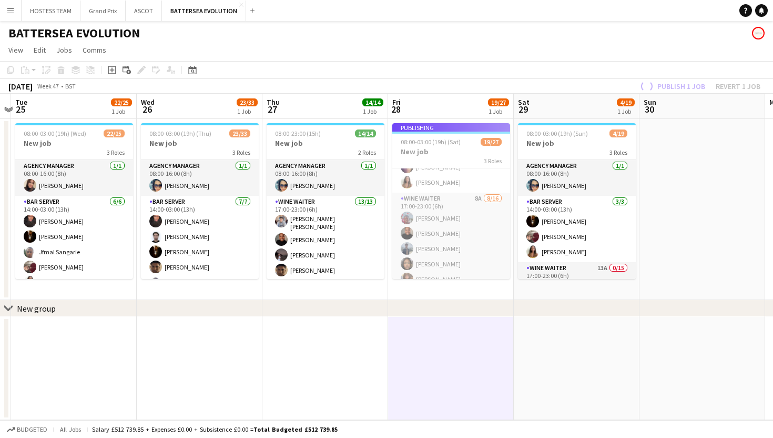
scroll to position [0, 508]
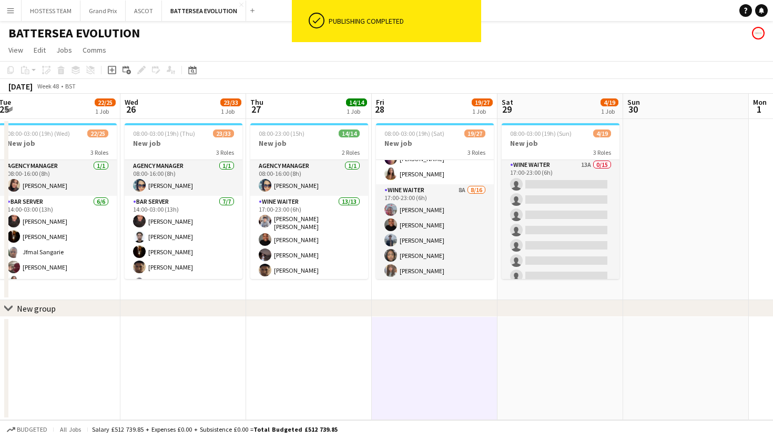
click at [577, 257] on app-card-role "Wine Waiter 13A 0/15 17:00-23:00 (6h) single-neutral-actions single-neutral-act…" at bounding box center [561, 283] width 118 height 249
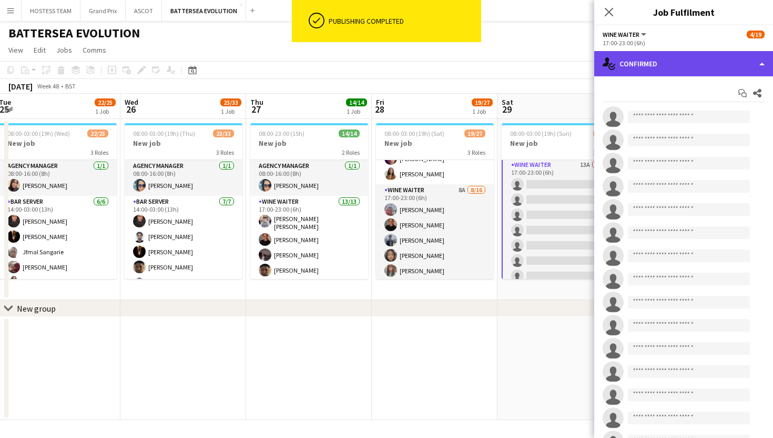
click at [715, 63] on div "single-neutral-actions-check-2 Confirmed" at bounding box center [683, 63] width 179 height 25
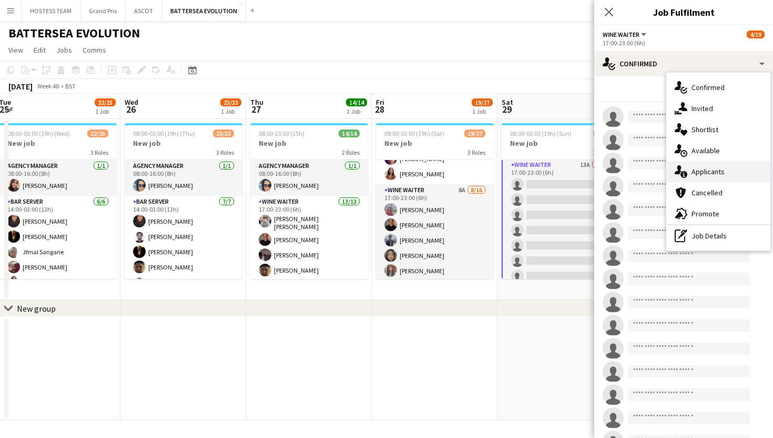
click at [724, 167] on span "Applicants" at bounding box center [708, 171] width 33 height 9
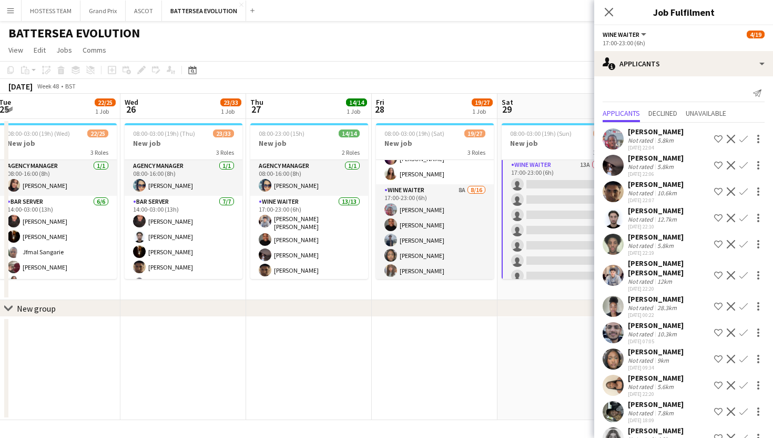
click at [746, 135] on app-icon "Confirm" at bounding box center [743, 139] width 8 height 8
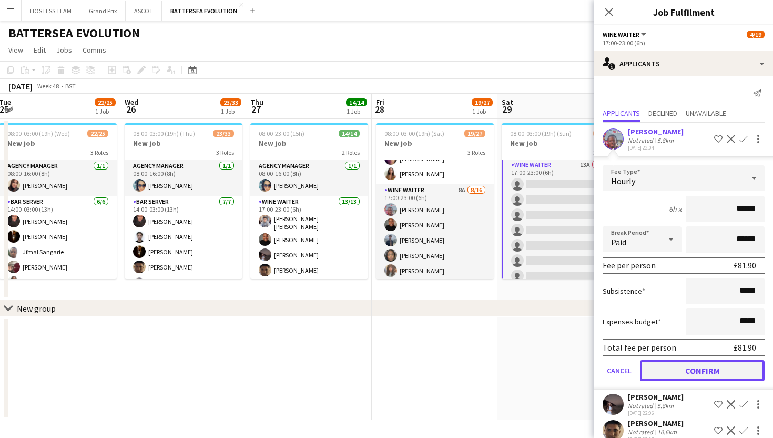
click at [666, 370] on button "Confirm" at bounding box center [702, 370] width 125 height 21
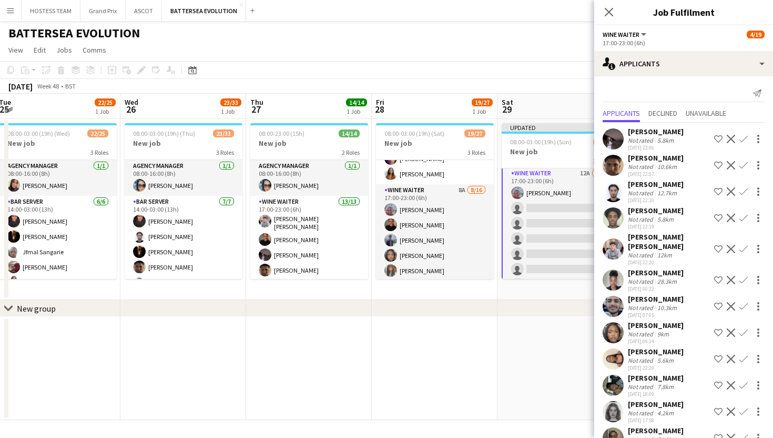
click at [741, 139] on app-icon "Confirm" at bounding box center [743, 139] width 8 height 8
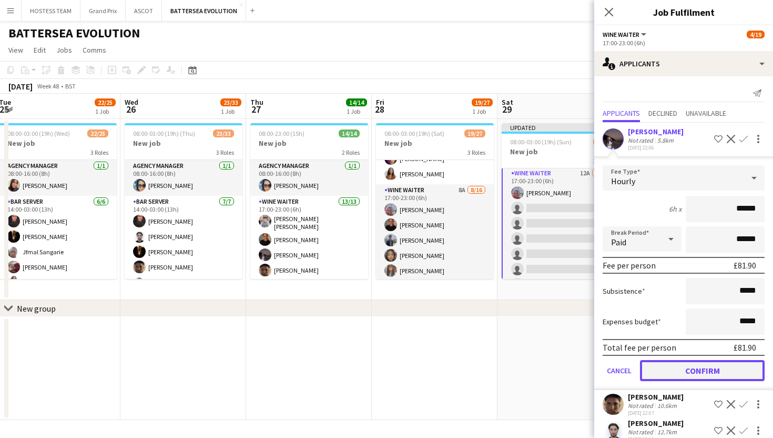
click at [678, 371] on button "Confirm" at bounding box center [702, 370] width 125 height 21
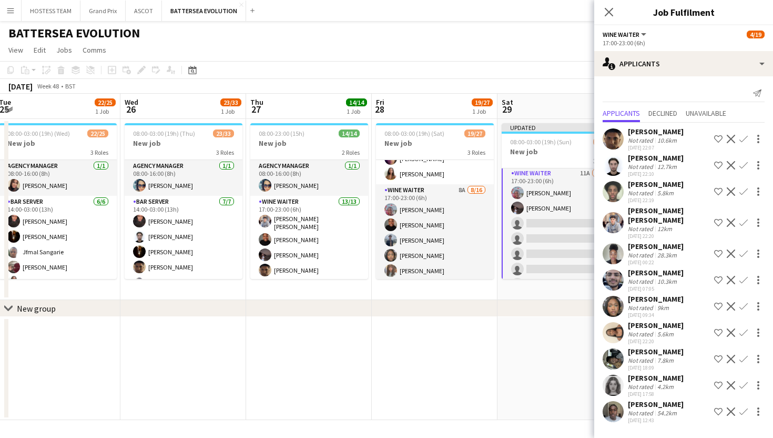
click at [746, 381] on app-icon "Confirm" at bounding box center [743, 385] width 8 height 8
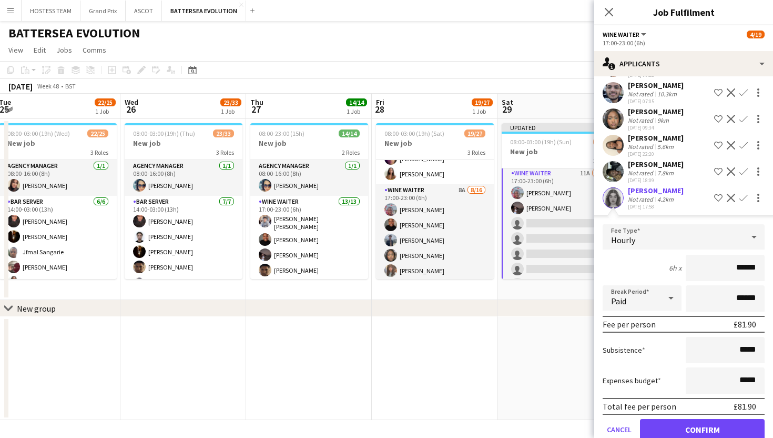
scroll to position [214, 0]
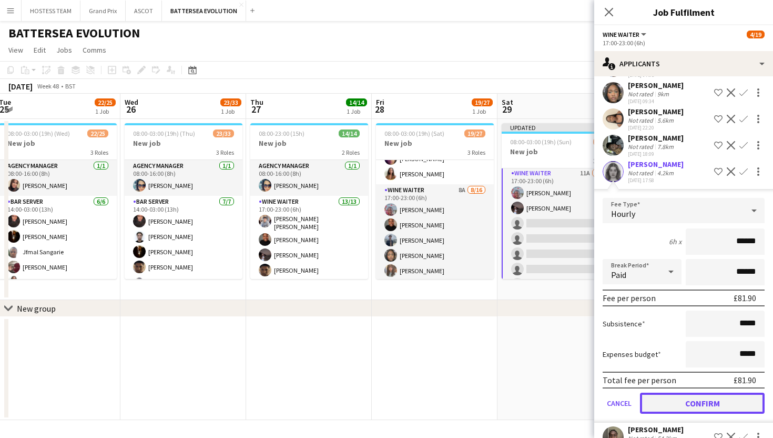
click at [716, 392] on button "Confirm" at bounding box center [702, 402] width 125 height 21
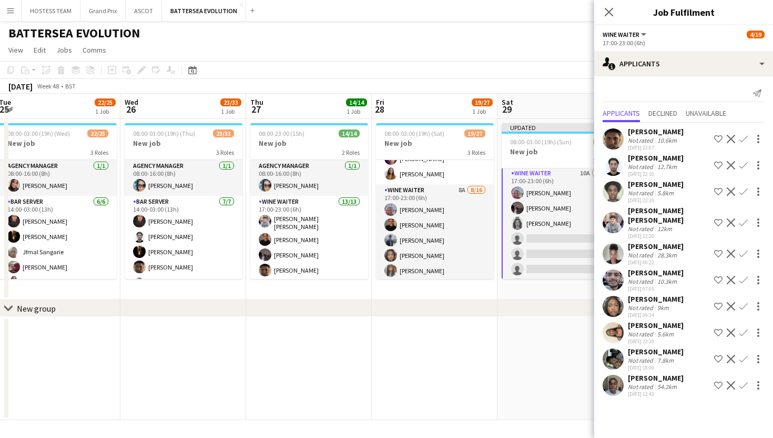
scroll to position [0, 0]
click at [744, 139] on app-icon "Confirm" at bounding box center [743, 139] width 8 height 8
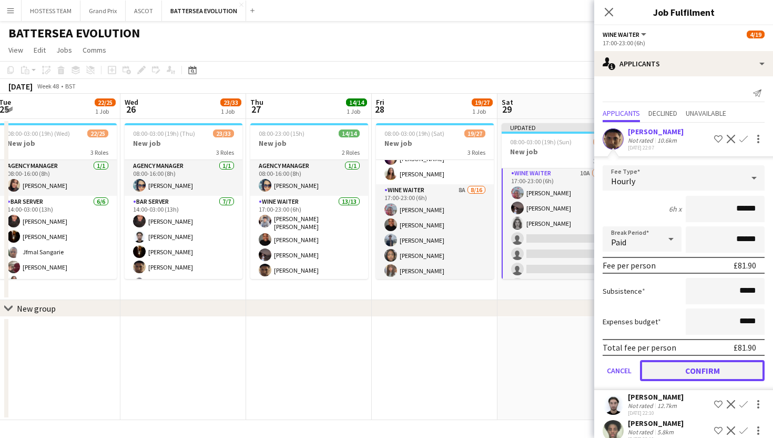
click at [694, 376] on button "Confirm" at bounding box center [702, 370] width 125 height 21
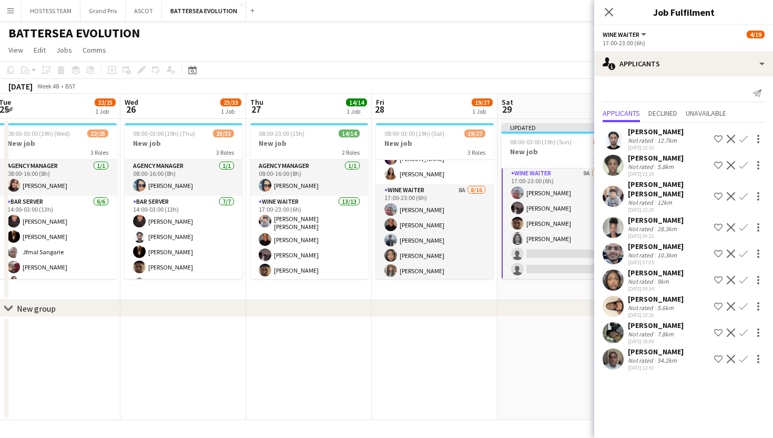
click at [739, 136] on button "Confirm" at bounding box center [743, 139] width 13 height 13
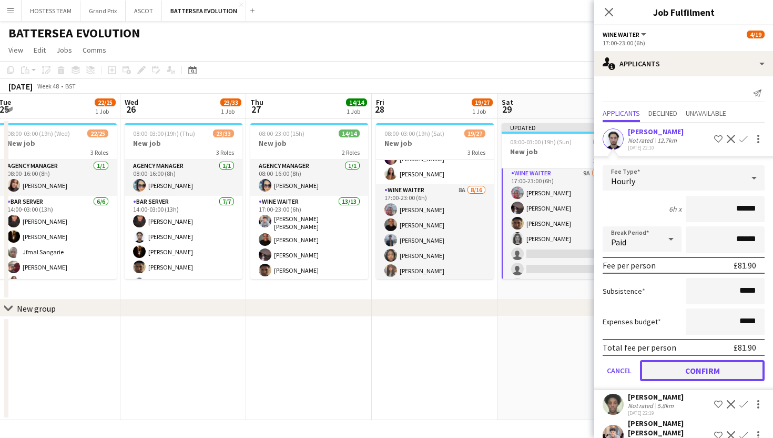
click at [686, 373] on button "Confirm" at bounding box center [702, 370] width 125 height 21
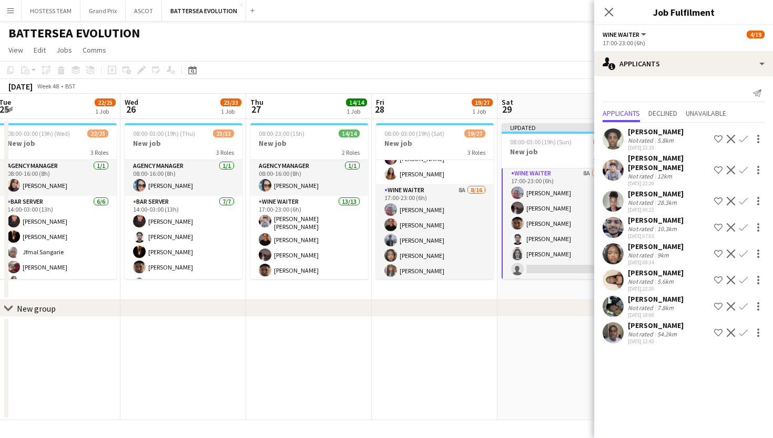
click at [743, 249] on app-icon "Confirm" at bounding box center [743, 253] width 8 height 8
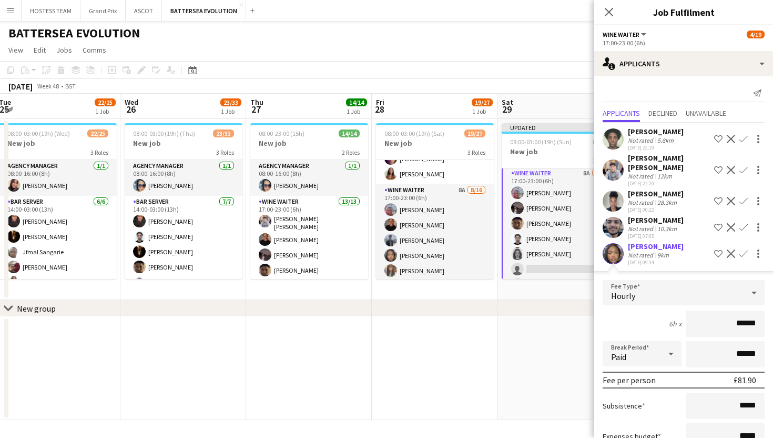
scroll to position [147, 0]
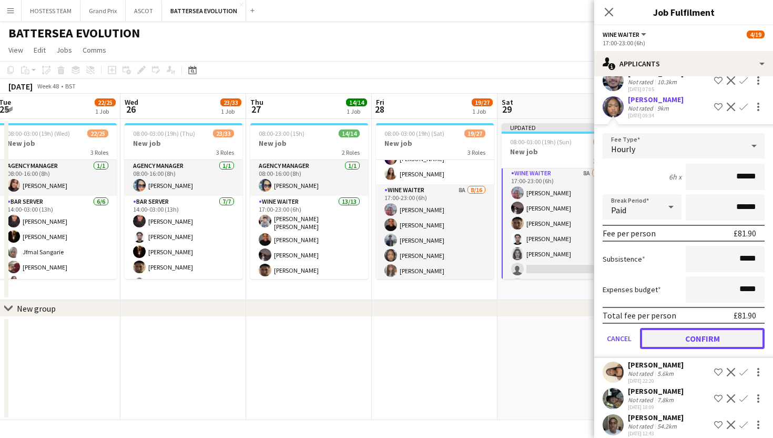
click at [705, 328] on button "Confirm" at bounding box center [702, 338] width 125 height 21
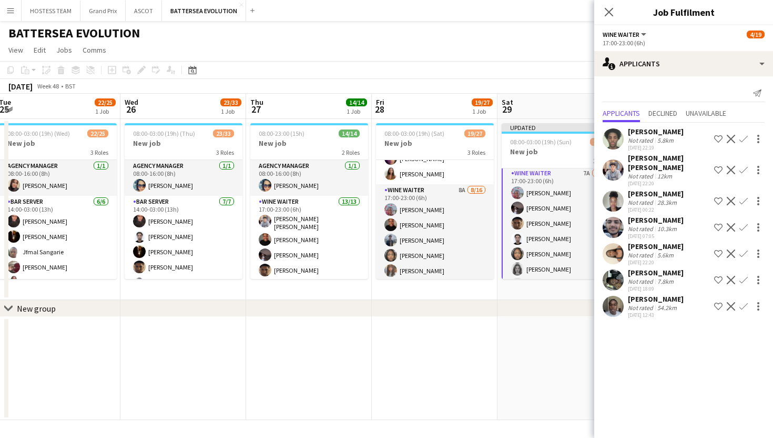
click at [745, 140] on app-icon "Confirm" at bounding box center [743, 139] width 8 height 8
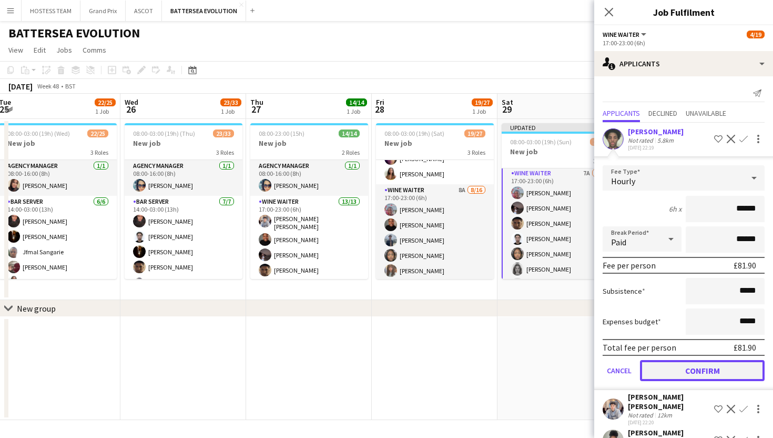
click at [671, 368] on button "Confirm" at bounding box center [702, 370] width 125 height 21
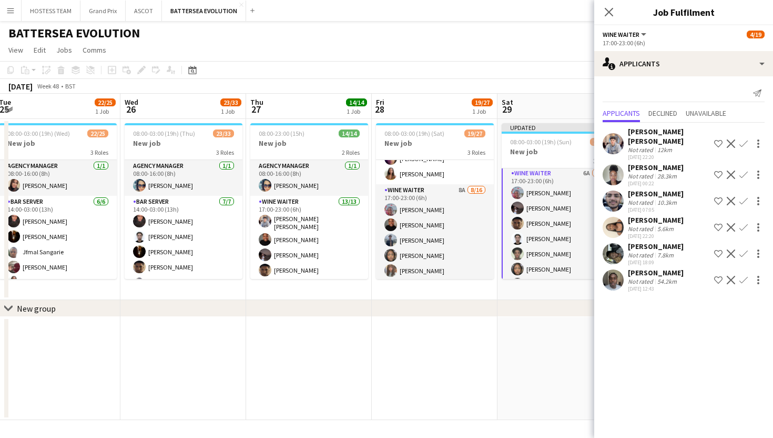
click at [745, 197] on app-icon "Confirm" at bounding box center [743, 201] width 8 height 8
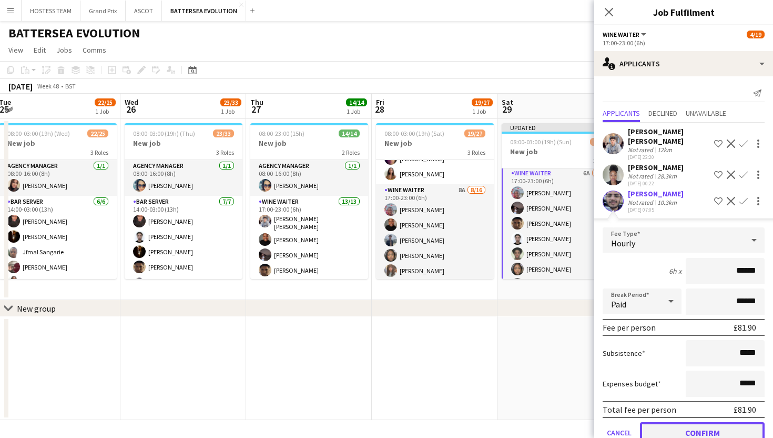
click at [678, 422] on button "Confirm" at bounding box center [702, 432] width 125 height 21
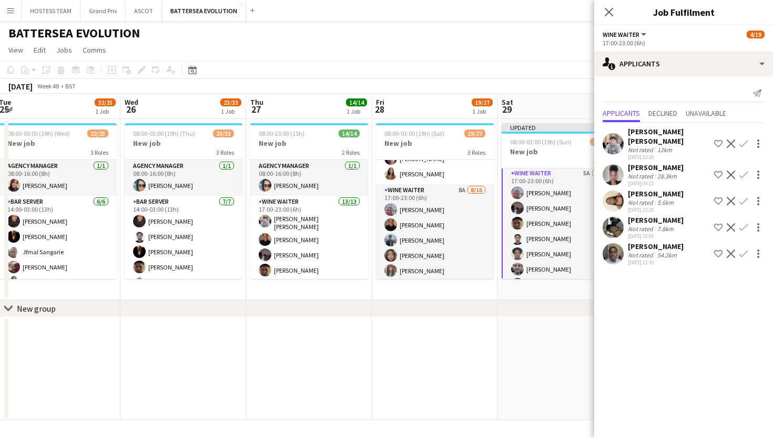
click at [563, 349] on app-date-cell at bounding box center [561, 368] width 126 height 103
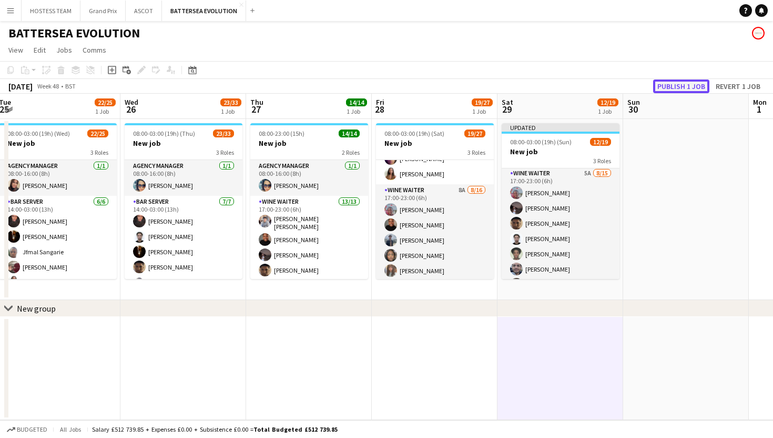
click at [679, 80] on button "Publish 1 job" at bounding box center [681, 86] width 56 height 14
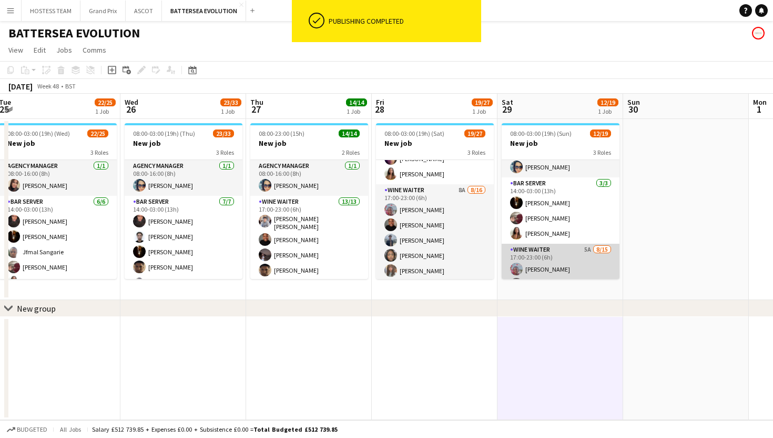
scroll to position [0, 0]
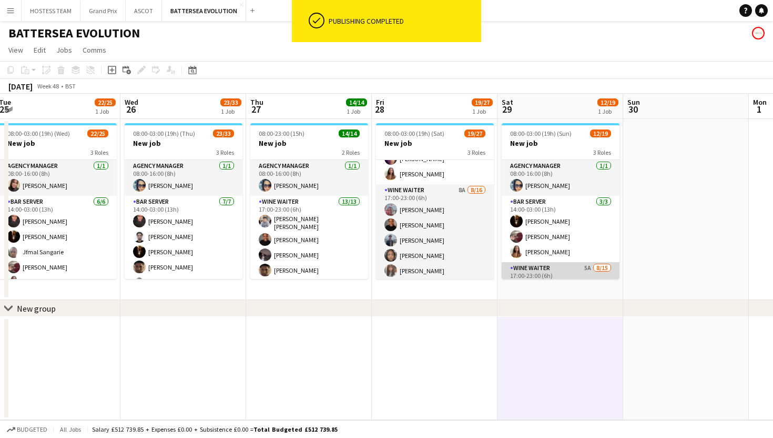
click at [598, 237] on app-card-role "Bar Server 3/3 14:00-03:00 (13h) Karim Khalifa Ryan Todd Elle Wilson-Cousins" at bounding box center [561, 229] width 118 height 66
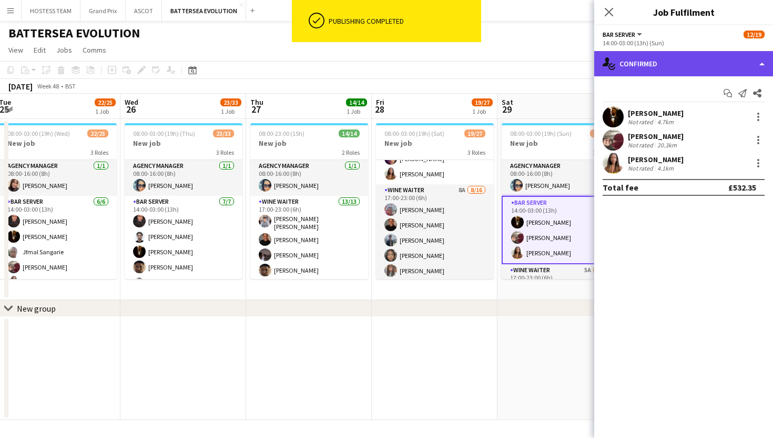
click at [694, 57] on div "single-neutral-actions-check-2 Confirmed" at bounding box center [683, 63] width 179 height 25
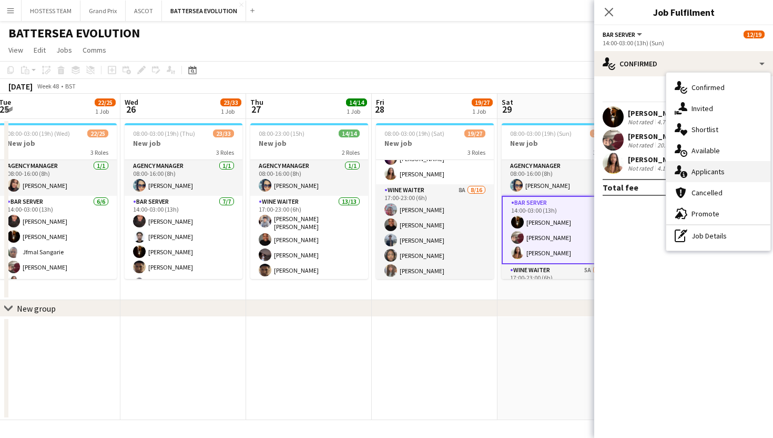
click at [702, 174] on span "Applicants" at bounding box center [708, 171] width 33 height 9
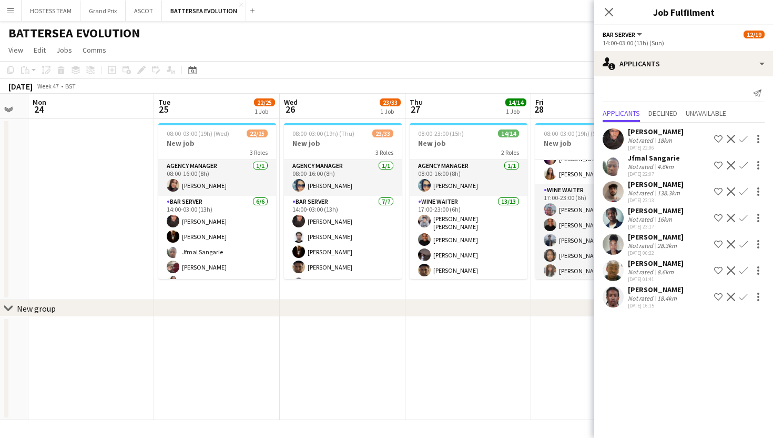
scroll to position [0, 345]
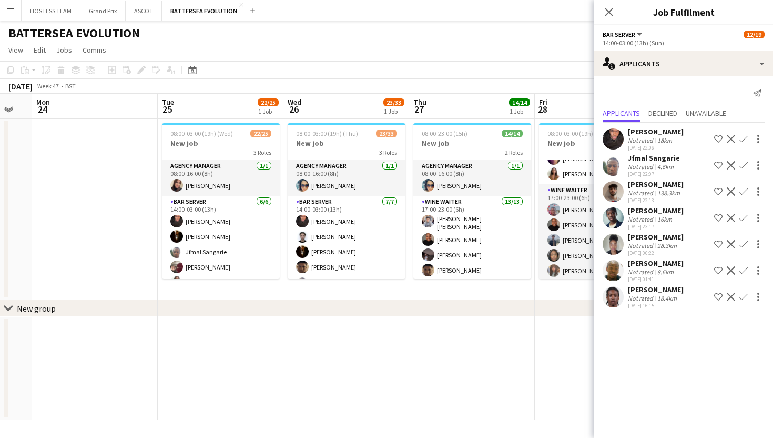
click at [493, 368] on app-date-cell at bounding box center [472, 368] width 126 height 103
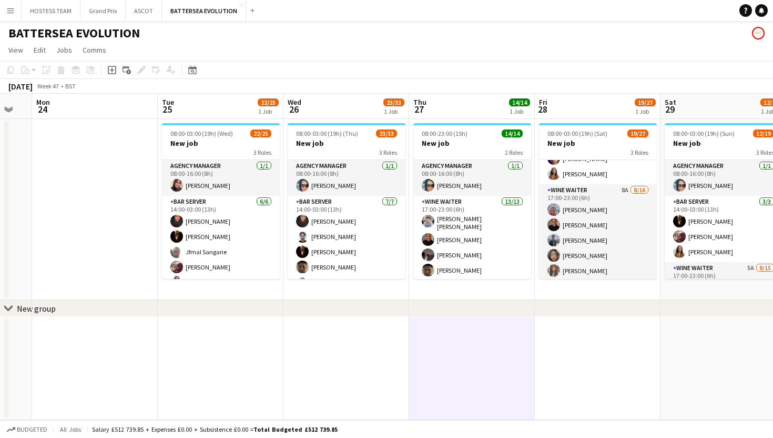
click at [9, 15] on button "Menu" at bounding box center [10, 10] width 21 height 21
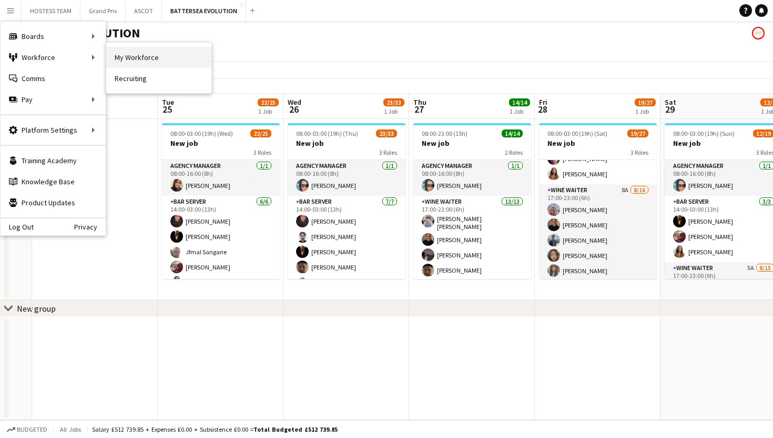
click at [131, 56] on link "My Workforce" at bounding box center [158, 57] width 105 height 21
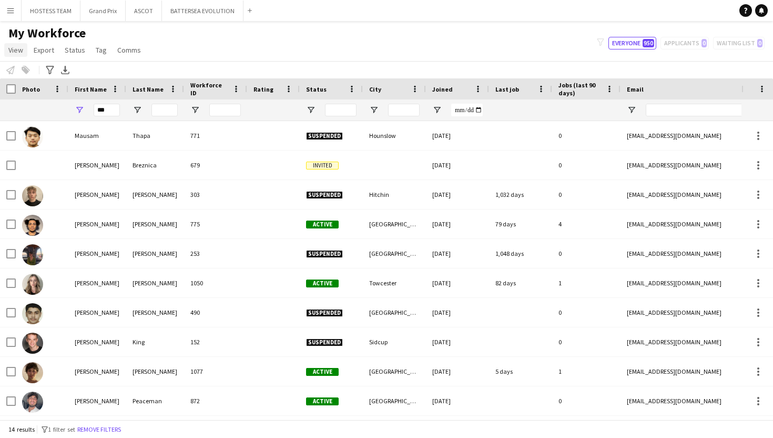
click at [20, 50] on span "View" at bounding box center [15, 49] width 15 height 9
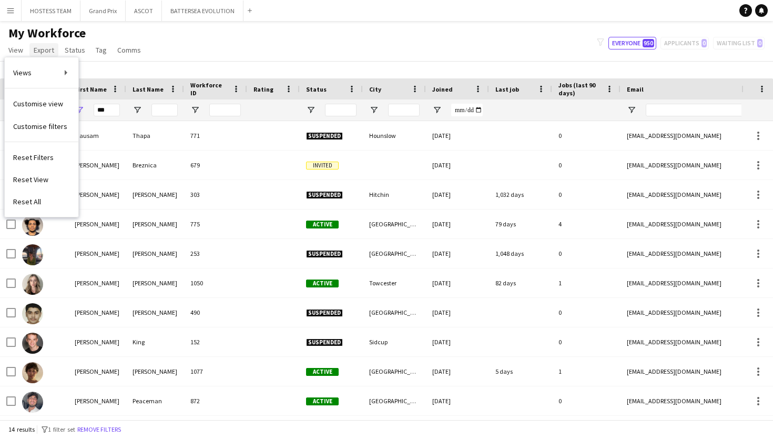
click at [48, 51] on span "Export" at bounding box center [44, 49] width 21 height 9
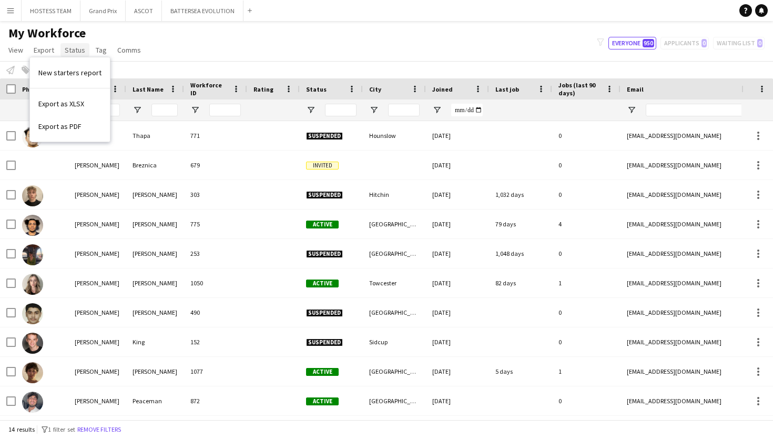
click at [65, 54] on span "Status" at bounding box center [75, 49] width 21 height 9
click at [99, 53] on span "Tag" at bounding box center [101, 49] width 11 height 9
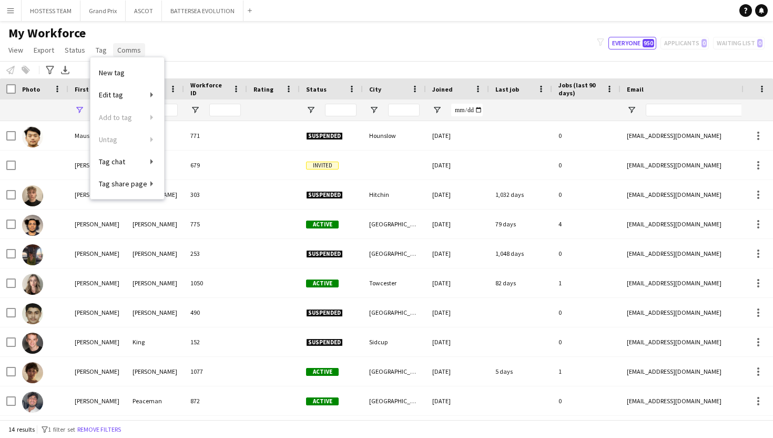
click at [126, 55] on link "Comms" at bounding box center [129, 50] width 32 height 14
click at [14, 13] on app-icon "Menu" at bounding box center [10, 10] width 8 height 8
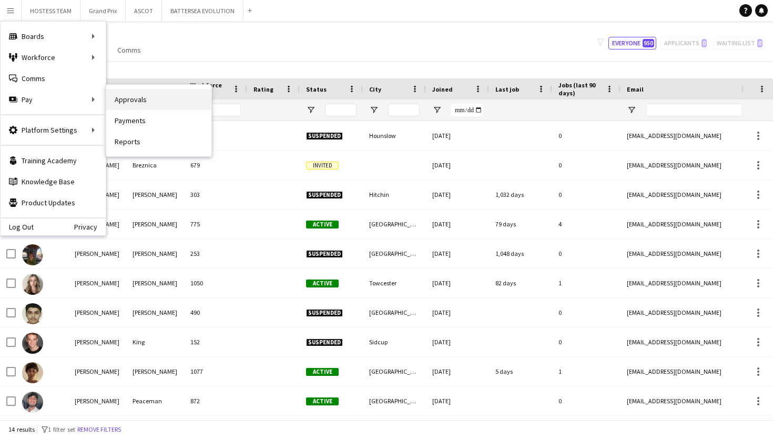
click at [139, 100] on link "Approvals" at bounding box center [158, 99] width 105 height 21
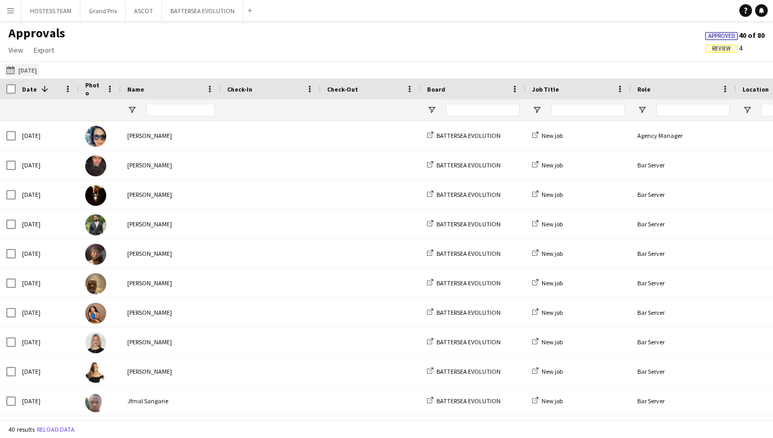
click at [31, 67] on button "15-05-2025 15-05-2025" at bounding box center [21, 70] width 35 height 13
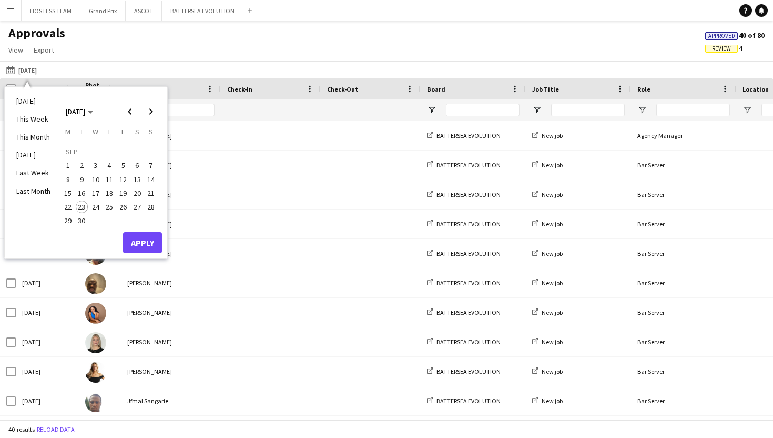
click at [108, 196] on span "18" at bounding box center [109, 193] width 13 height 13
click at [138, 241] on button "Apply" at bounding box center [142, 242] width 39 height 21
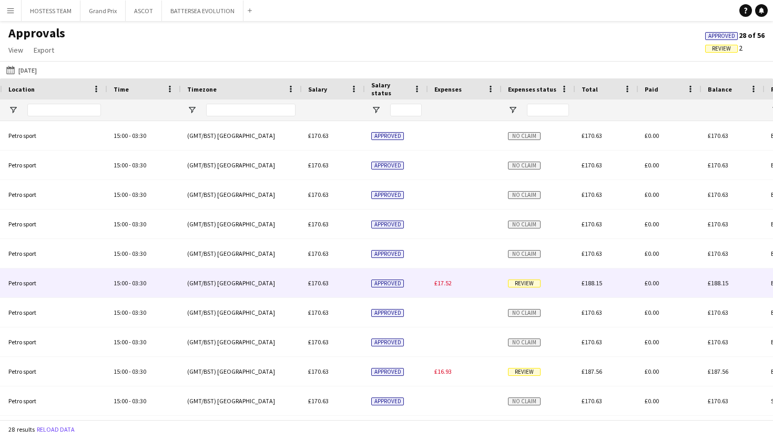
click at [448, 286] on span "£17.52" at bounding box center [442, 283] width 17 height 8
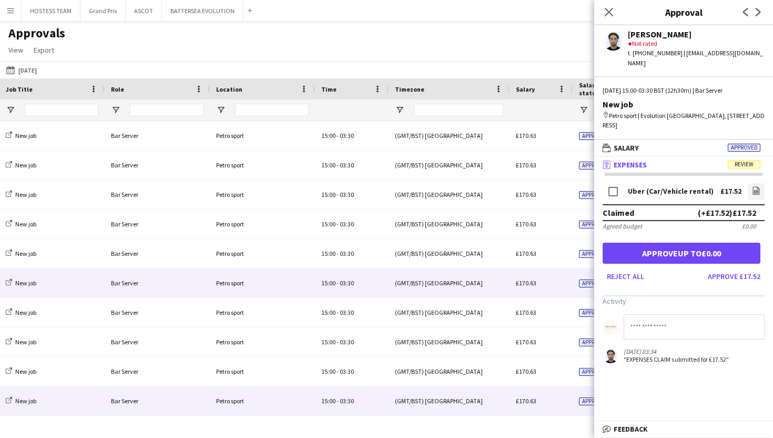
scroll to position [0, 526]
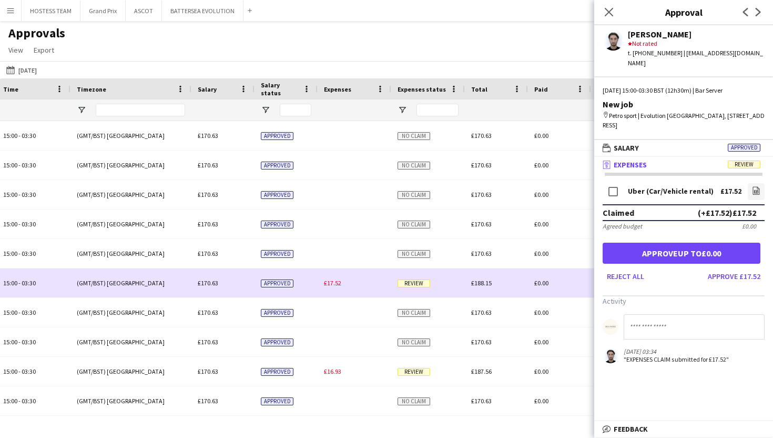
click at [338, 281] on span "£17.52" at bounding box center [332, 283] width 17 height 8
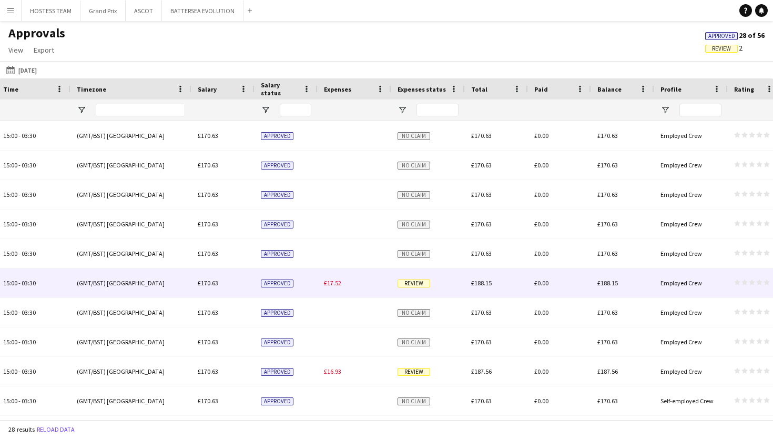
click at [338, 281] on span "£17.52" at bounding box center [332, 283] width 17 height 8
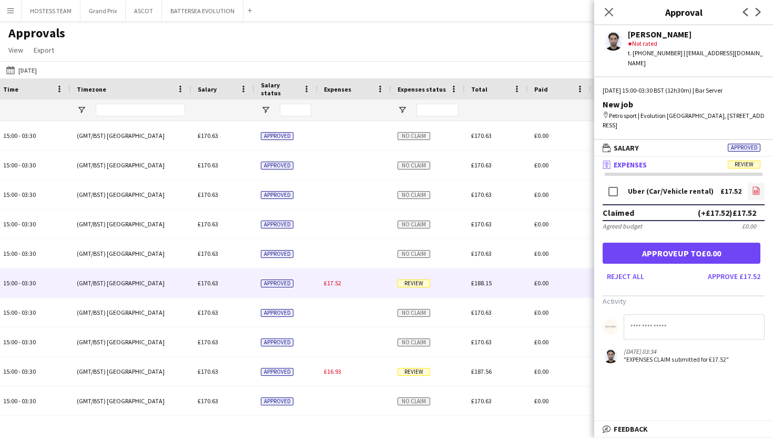
click at [753, 186] on icon "file-image" at bounding box center [756, 190] width 8 height 8
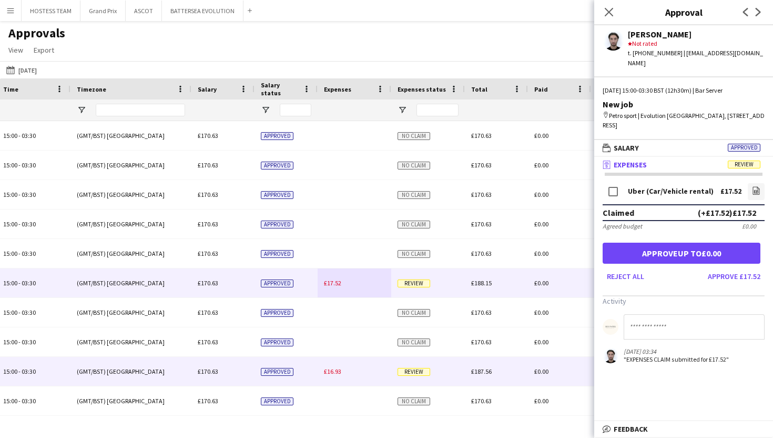
click at [334, 379] on div "£16.93" at bounding box center [355, 371] width 74 height 29
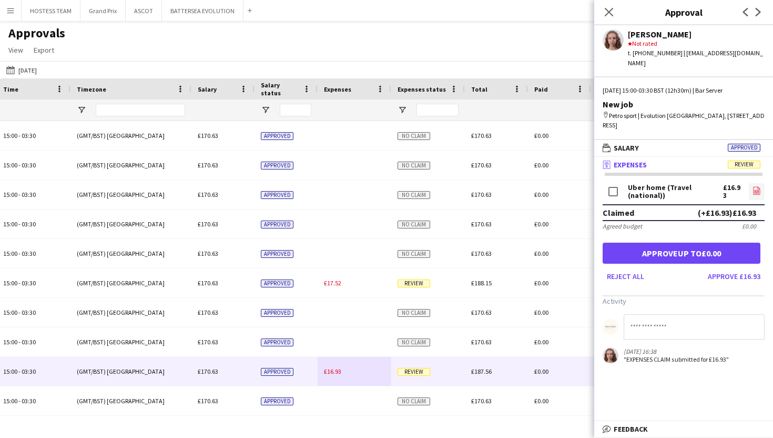
click at [756, 186] on icon "file-image" at bounding box center [757, 190] width 8 height 8
click at [9, 12] on app-icon "Menu" at bounding box center [10, 10] width 8 height 8
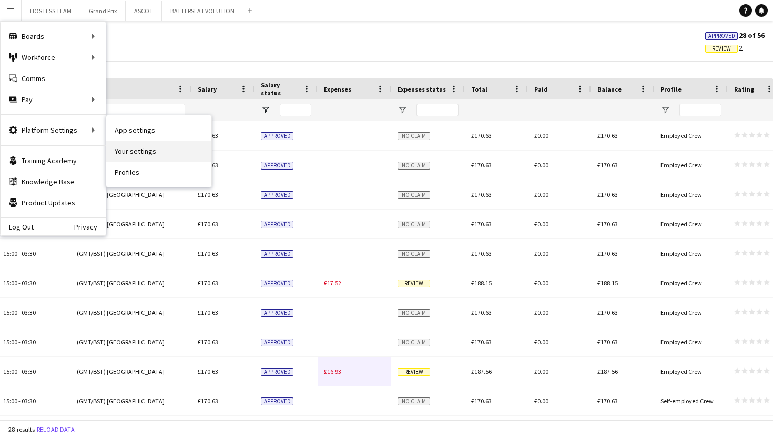
click at [138, 153] on link "Your settings" at bounding box center [158, 150] width 105 height 21
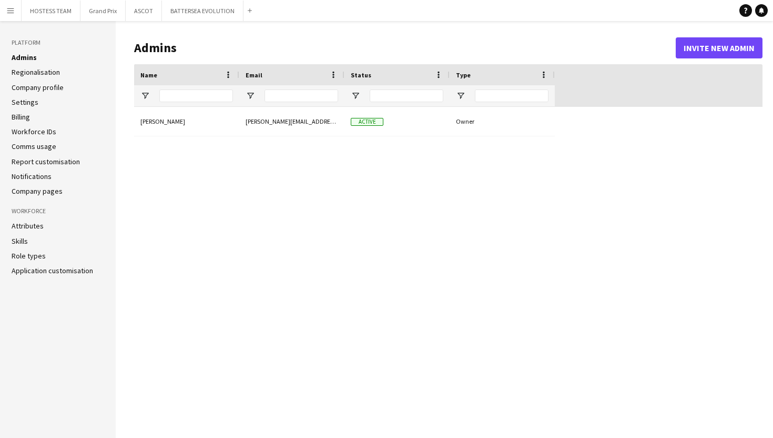
type input "**********"
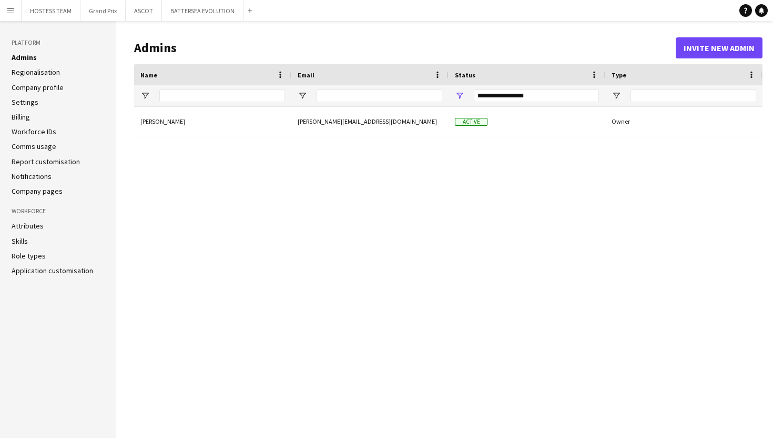
click at [32, 116] on li "Billing" at bounding box center [58, 116] width 93 height 9
click at [23, 117] on link "Billing" at bounding box center [21, 116] width 18 height 9
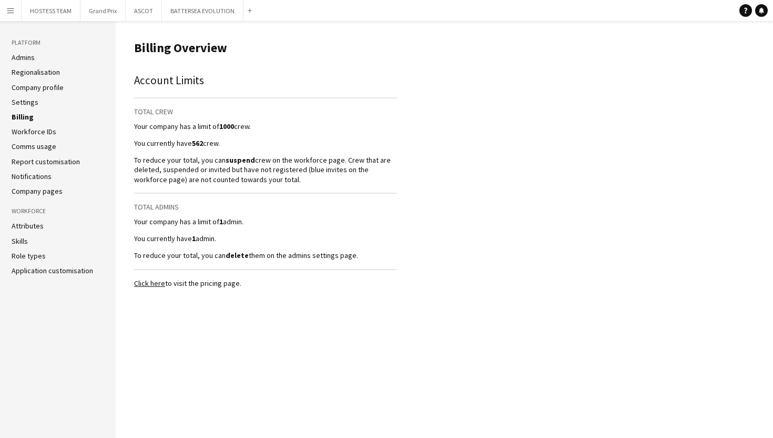
click at [25, 73] on link "Regionalisation" at bounding box center [36, 71] width 48 height 9
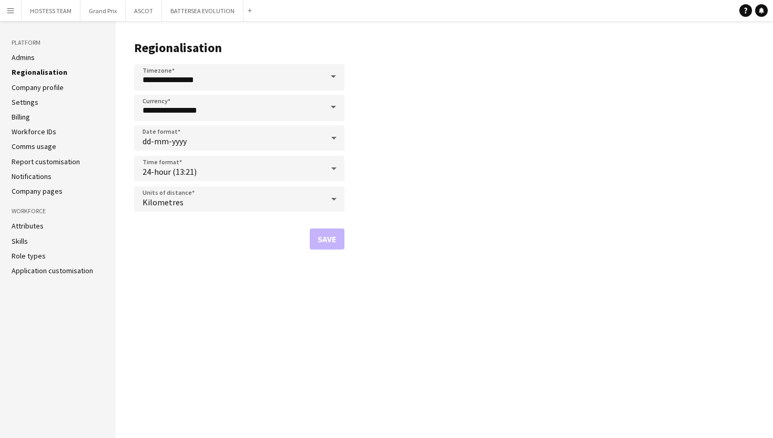
click at [28, 88] on link "Company profile" at bounding box center [38, 87] width 52 height 9
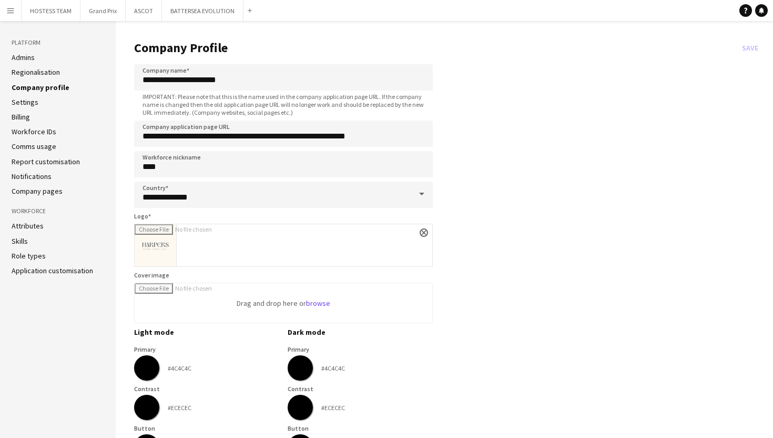
click at [27, 103] on link "Settings" at bounding box center [25, 101] width 27 height 9
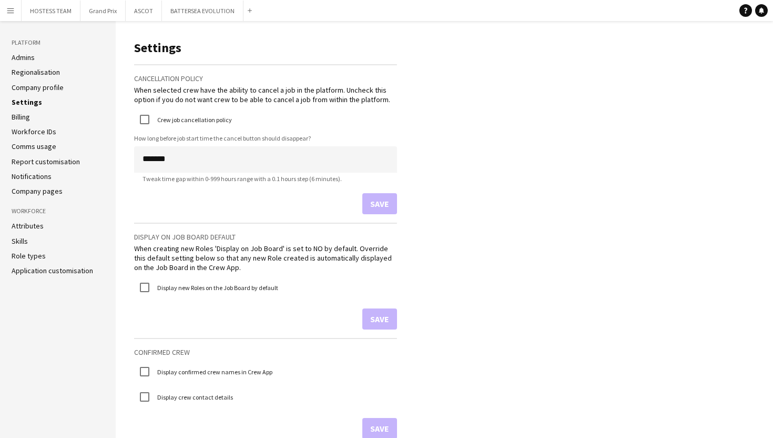
click at [46, 145] on link "Comms usage" at bounding box center [34, 145] width 45 height 9
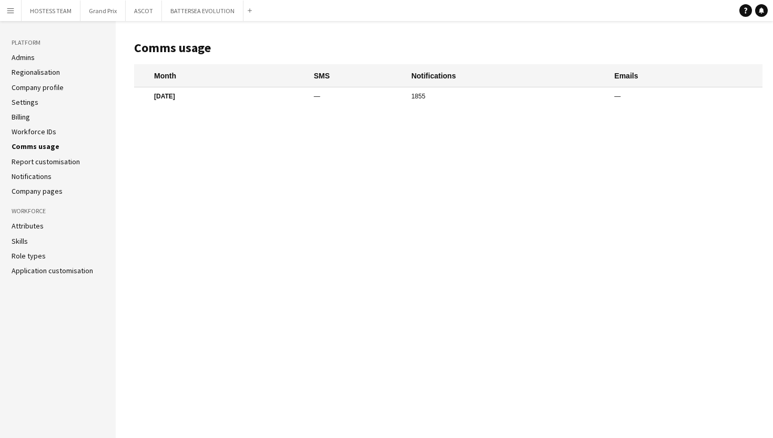
click at [48, 161] on link "Report customisation" at bounding box center [46, 161] width 68 height 9
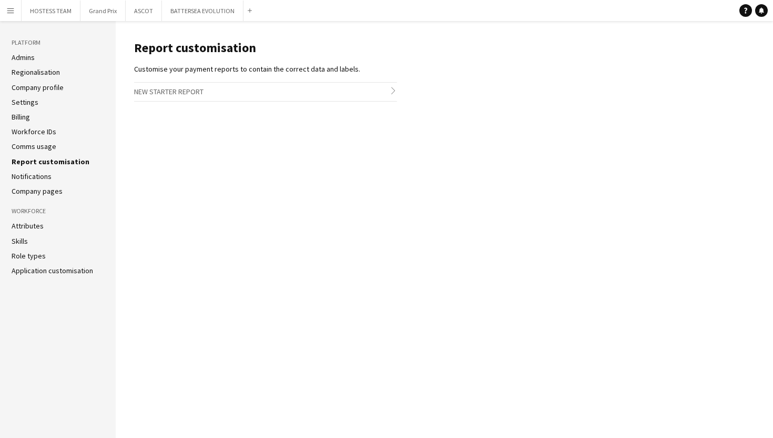
click at [39, 177] on link "Notifications" at bounding box center [32, 175] width 40 height 9
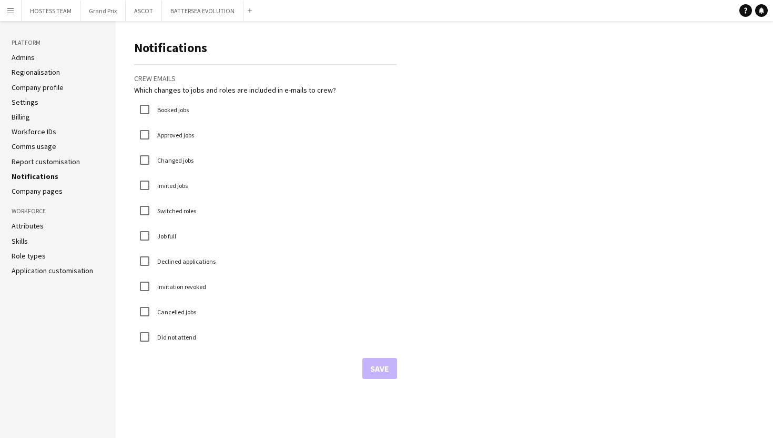
click at [25, 116] on link "Billing" at bounding box center [21, 116] width 18 height 9
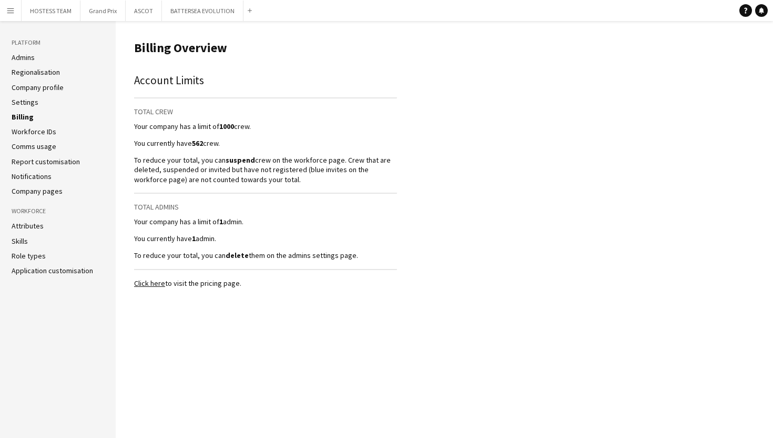
click at [7, 12] on app-icon "Menu" at bounding box center [10, 10] width 8 height 8
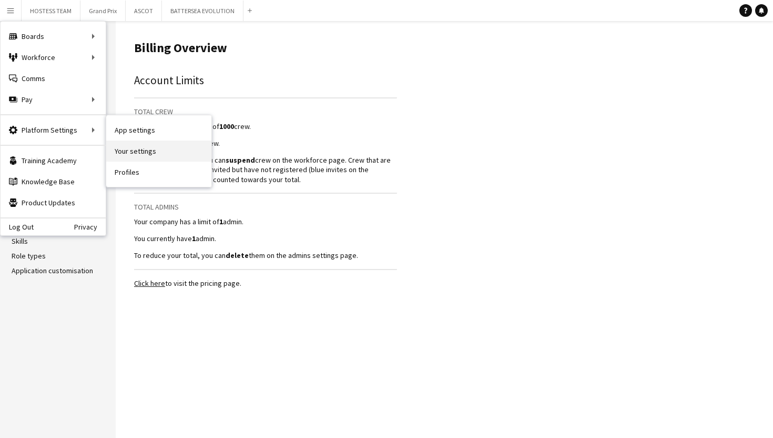
click at [134, 152] on link "Your settings" at bounding box center [158, 150] width 105 height 21
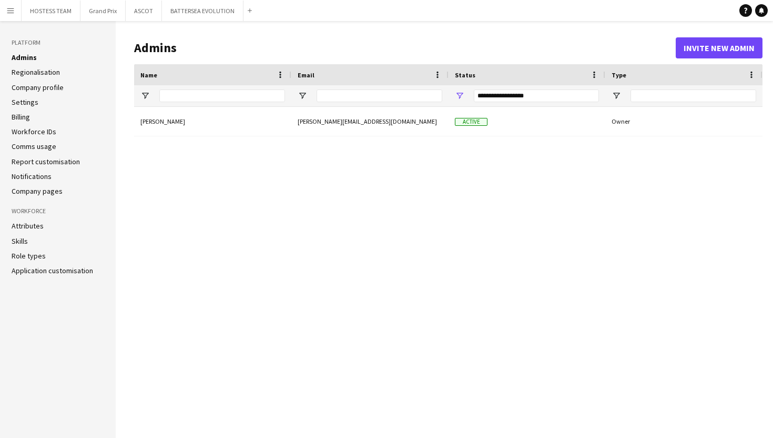
click at [32, 84] on link "Company profile" at bounding box center [38, 87] width 52 height 9
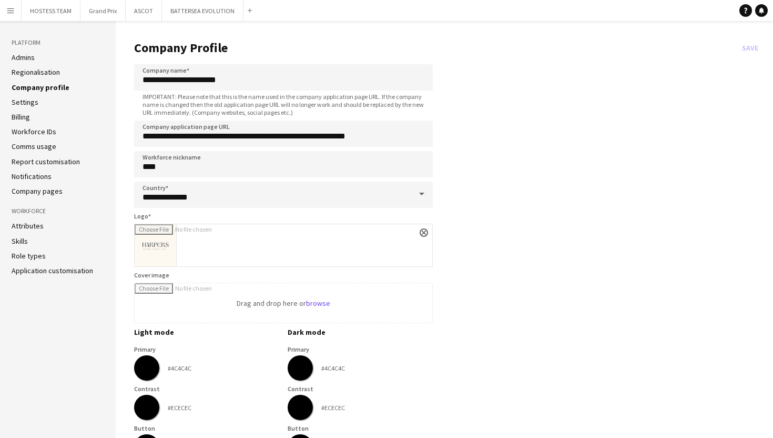
click at [26, 103] on link "Settings" at bounding box center [25, 101] width 27 height 9
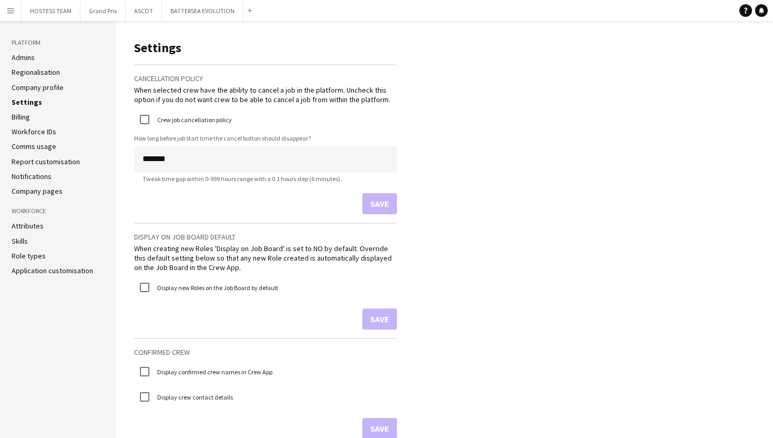
click at [27, 118] on link "Billing" at bounding box center [21, 116] width 18 height 9
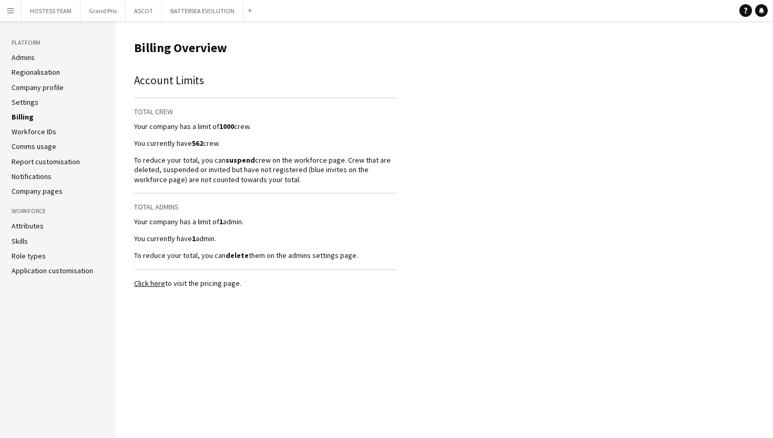
click at [145, 286] on link "Click here" at bounding box center [149, 282] width 31 height 9
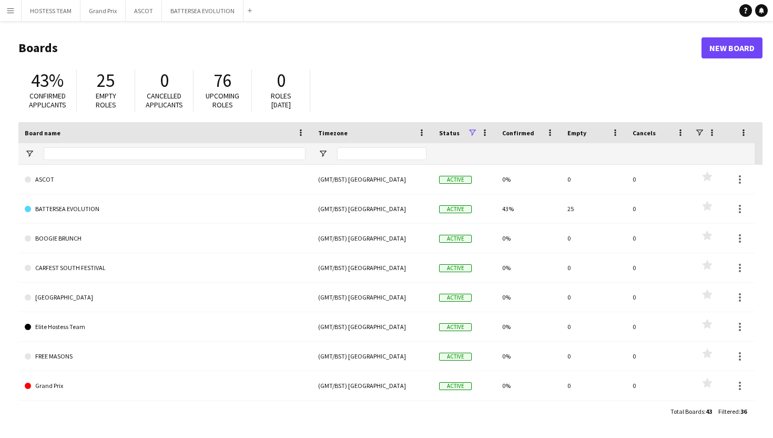
click at [16, 14] on button "Menu" at bounding box center [10, 10] width 21 height 21
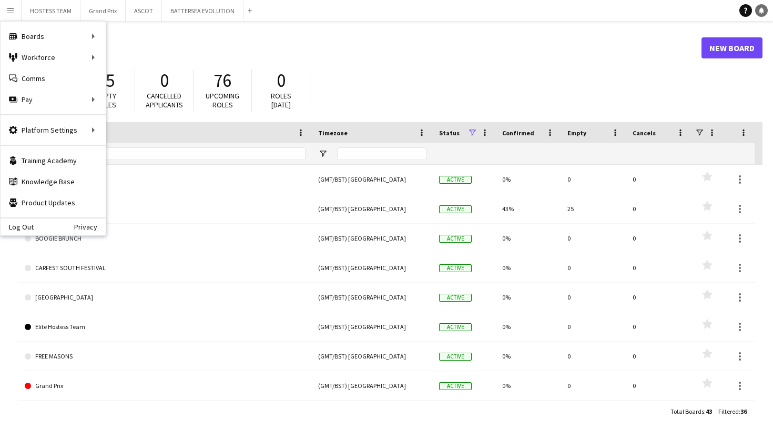
click at [764, 12] on icon "Notifications" at bounding box center [761, 10] width 6 height 6
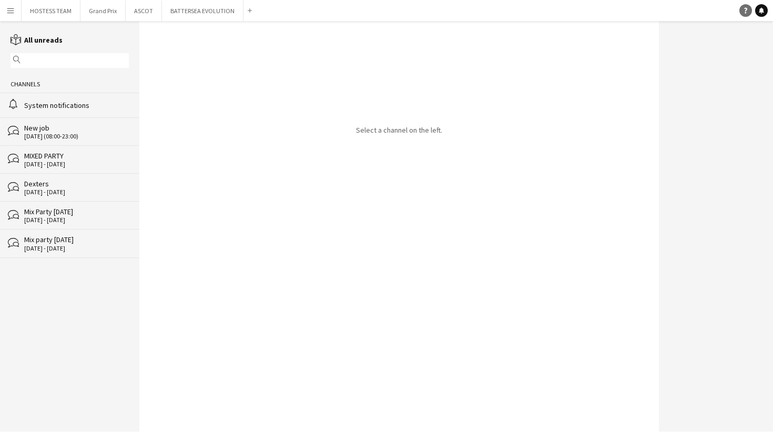
click at [746, 9] on icon at bounding box center [745, 11] width 3 height 6
click at [9, 17] on button "Menu" at bounding box center [10, 10] width 21 height 21
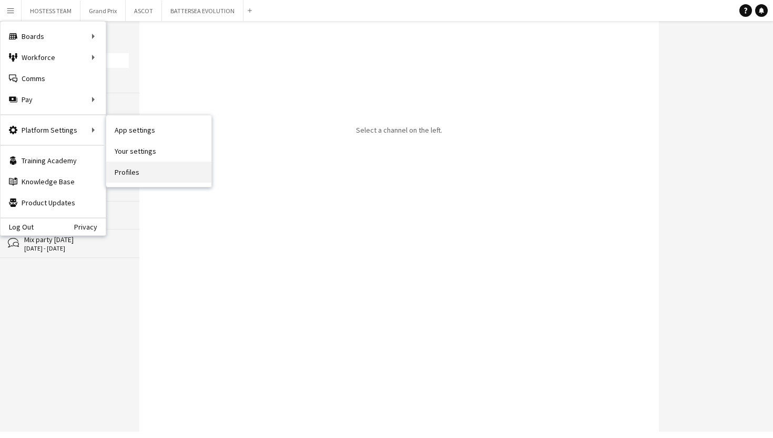
click at [137, 181] on link "Profiles" at bounding box center [158, 171] width 105 height 21
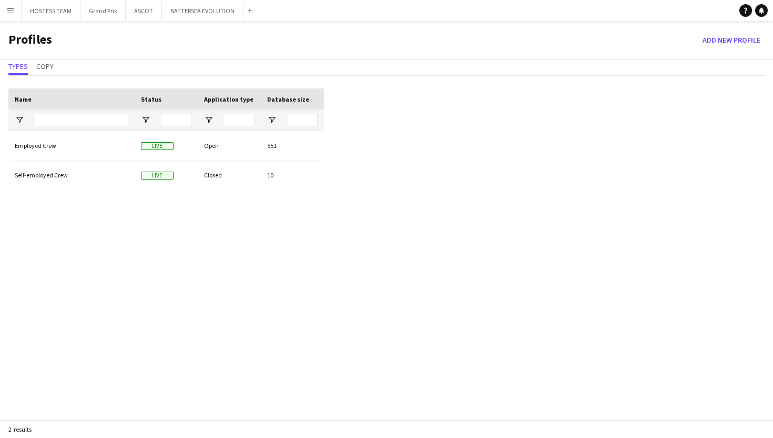
click at [11, 9] on app-icon "Menu" at bounding box center [10, 10] width 8 height 8
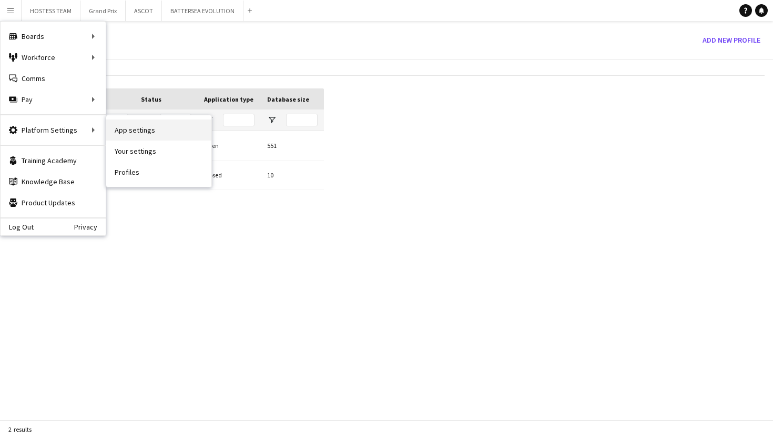
click at [136, 132] on link "App settings" at bounding box center [158, 129] width 105 height 21
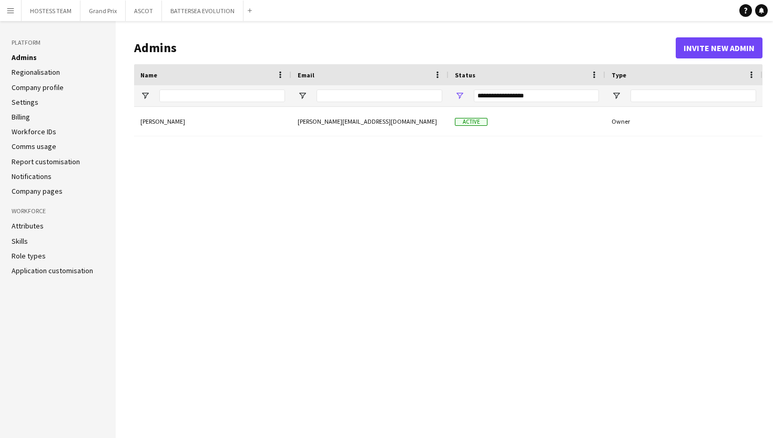
click at [30, 118] on link "Billing" at bounding box center [21, 116] width 18 height 9
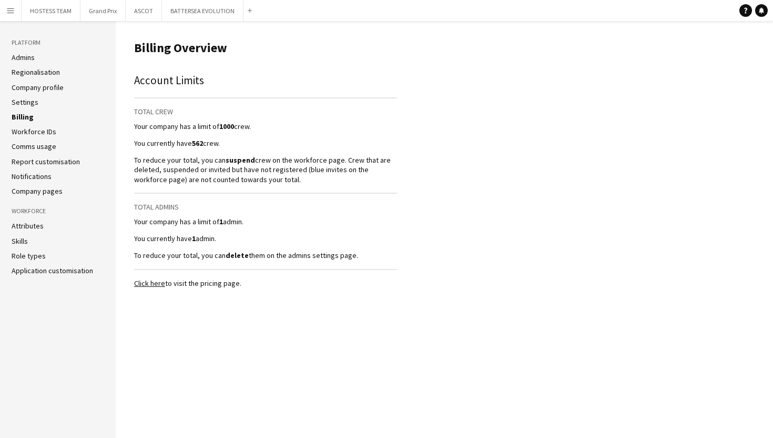
click at [30, 118] on link "Billing" at bounding box center [23, 116] width 22 height 9
click at [748, 11] on icon "Help" at bounding box center [746, 10] width 6 height 6
click at [28, 70] on link "Regionalisation" at bounding box center [36, 71] width 48 height 9
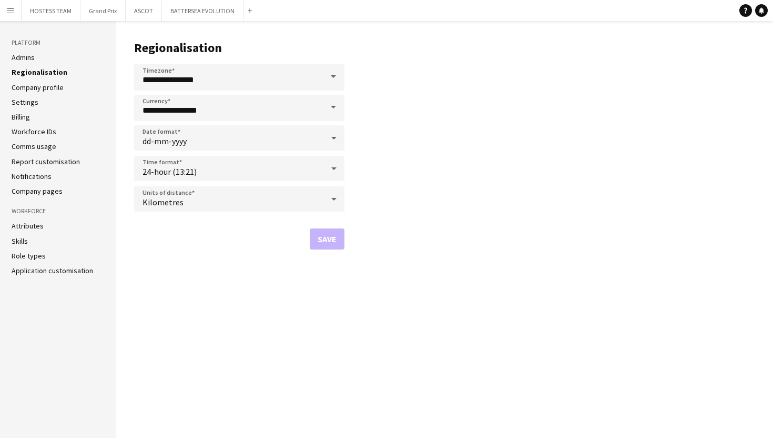
click at [28, 84] on link "Company profile" at bounding box center [38, 87] width 52 height 9
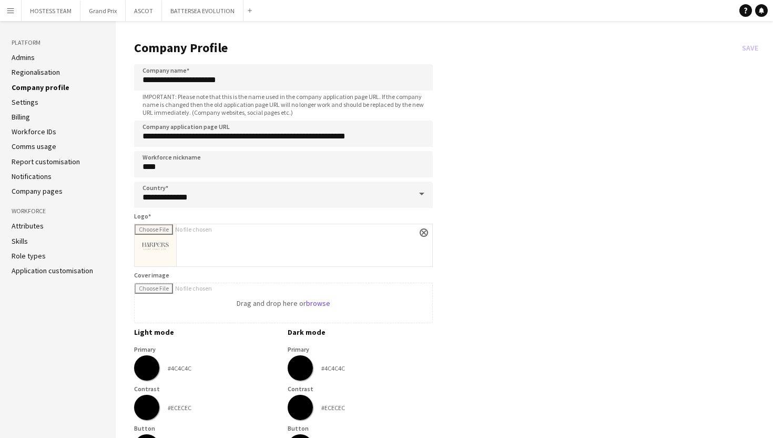
click at [24, 103] on link "Settings" at bounding box center [25, 101] width 27 height 9
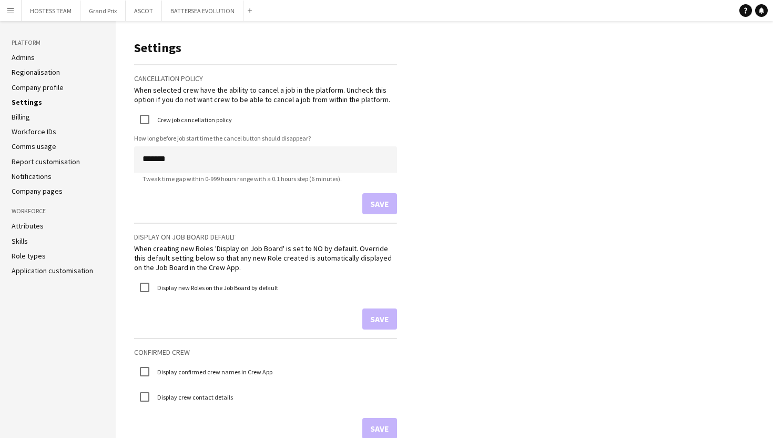
click at [17, 117] on link "Billing" at bounding box center [21, 116] width 18 height 9
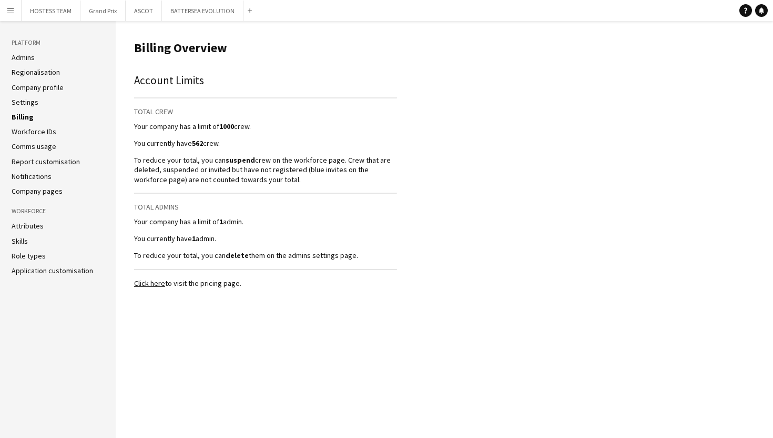
click at [149, 281] on link "Click here" at bounding box center [149, 282] width 31 height 9
click at [22, 146] on link "Comms usage" at bounding box center [34, 145] width 45 height 9
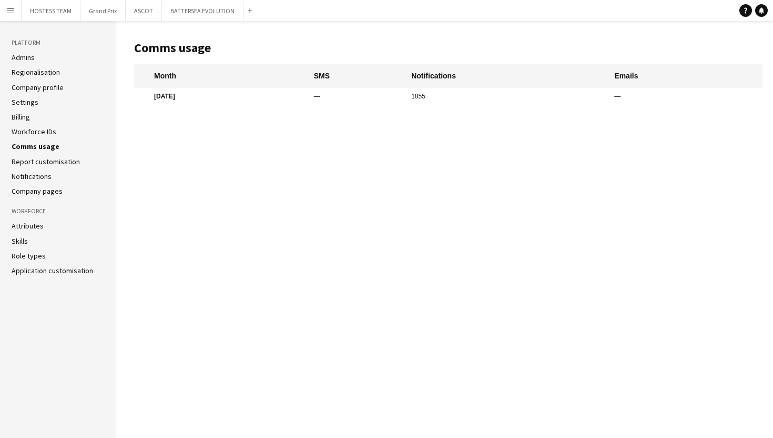
click at [21, 161] on link "Report customisation" at bounding box center [46, 161] width 68 height 9
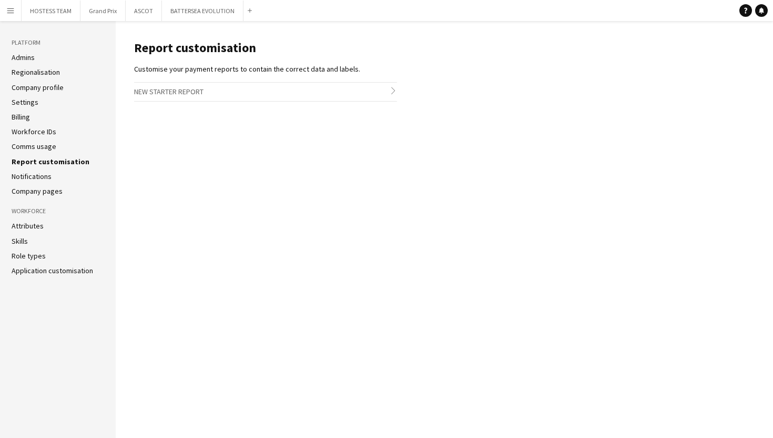
click at [21, 175] on link "Notifications" at bounding box center [32, 175] width 40 height 9
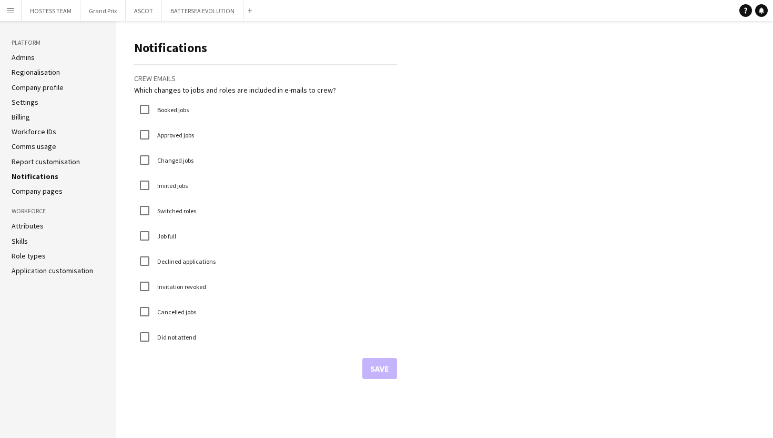
click at [20, 190] on link "Company pages" at bounding box center [37, 190] width 51 height 9
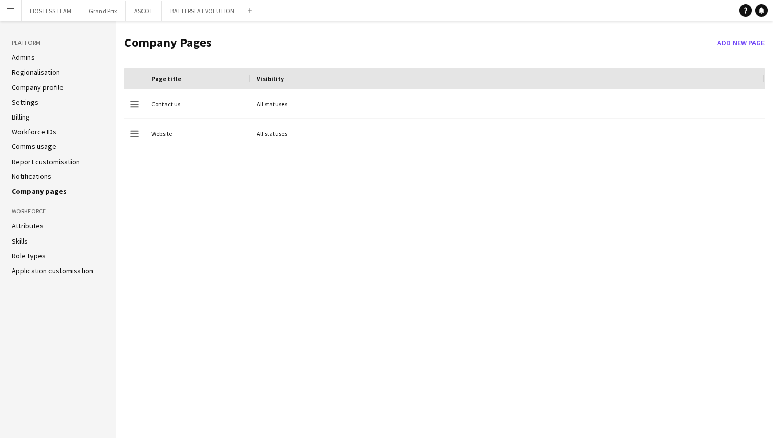
click at [17, 228] on link "Attributes" at bounding box center [28, 225] width 32 height 9
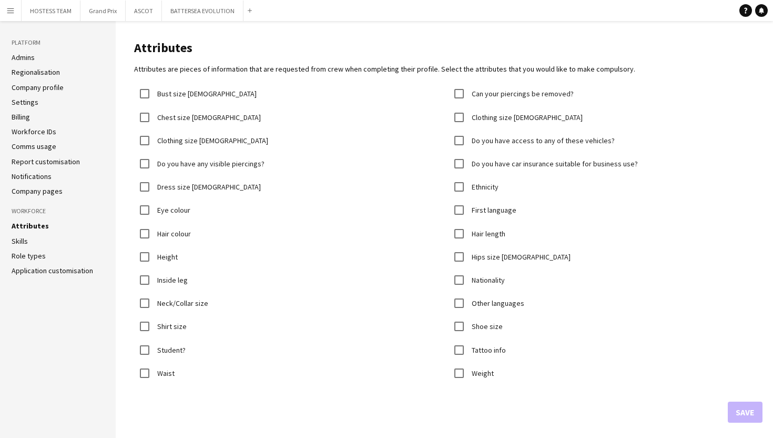
click at [15, 245] on li "Skills" at bounding box center [58, 240] width 93 height 9
